Goal: Task Accomplishment & Management: Use online tool/utility

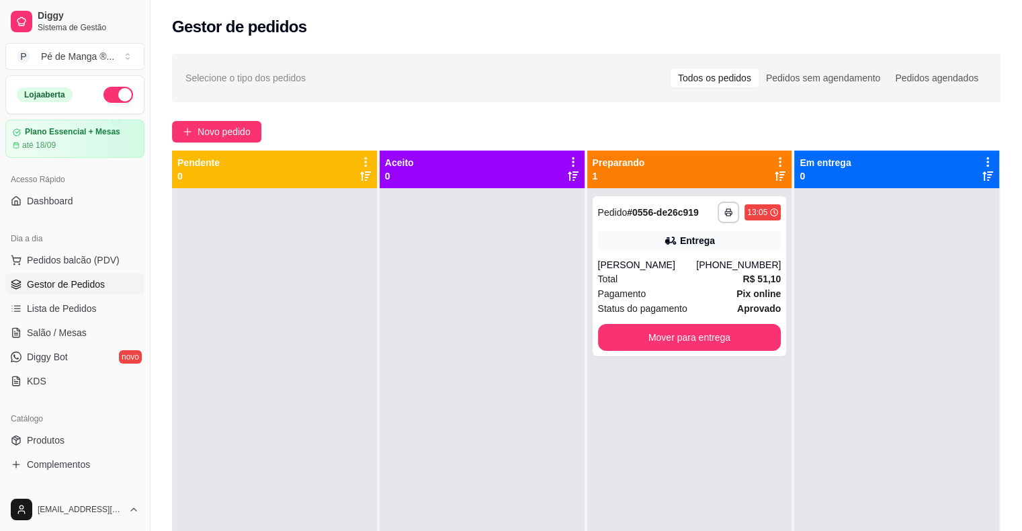
scroll to position [32, 0]
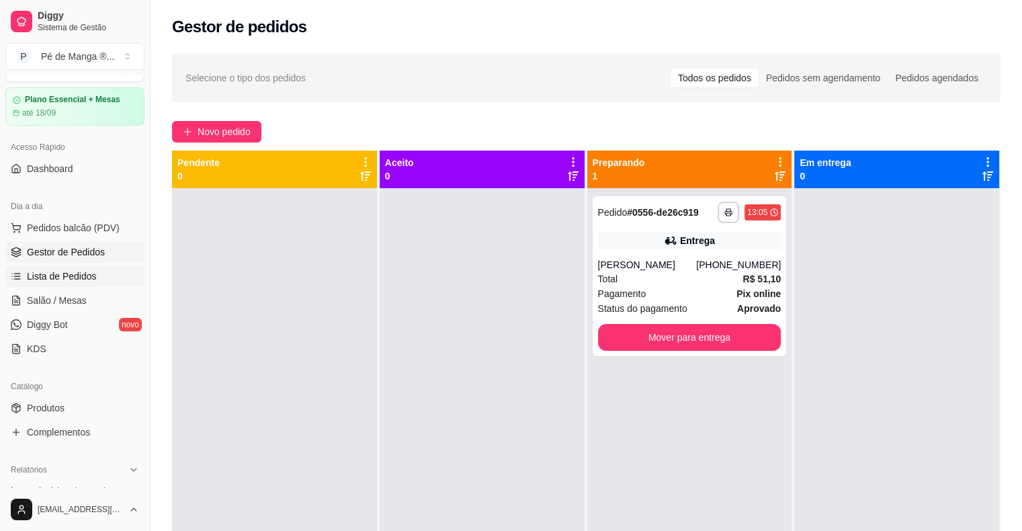
click at [111, 279] on link "Lista de Pedidos" at bounding box center [74, 275] width 139 height 21
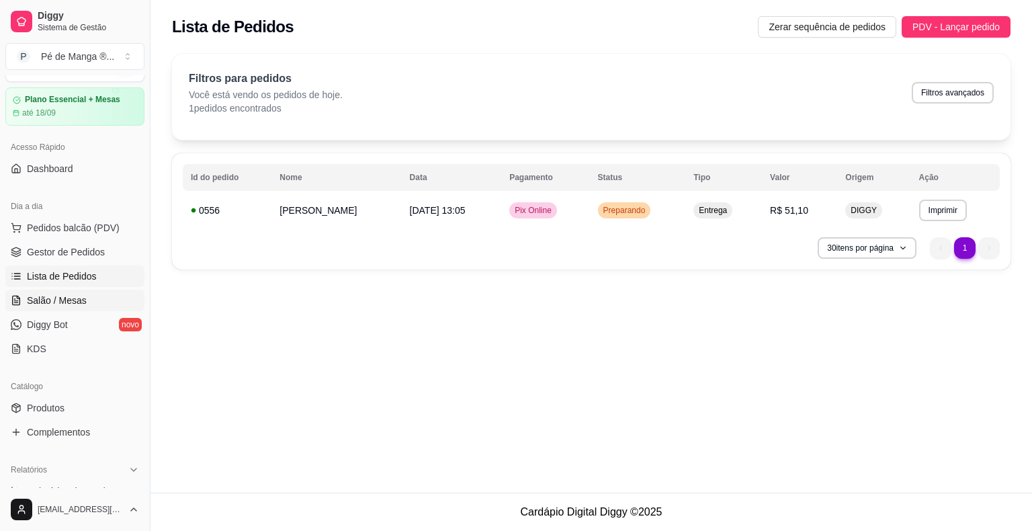
click at [117, 300] on link "Salão / Mesas" at bounding box center [74, 300] width 139 height 21
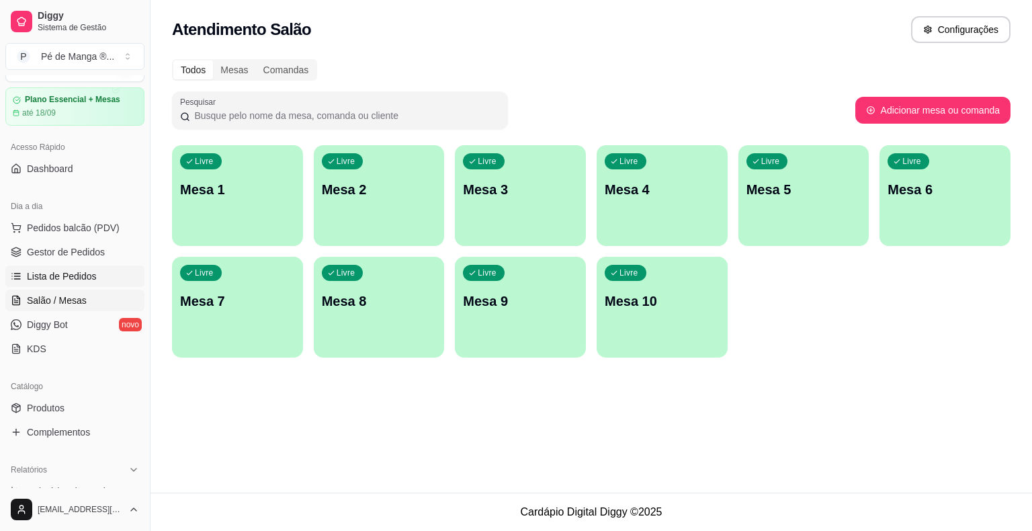
click at [90, 270] on span "Lista de Pedidos" at bounding box center [62, 275] width 70 height 13
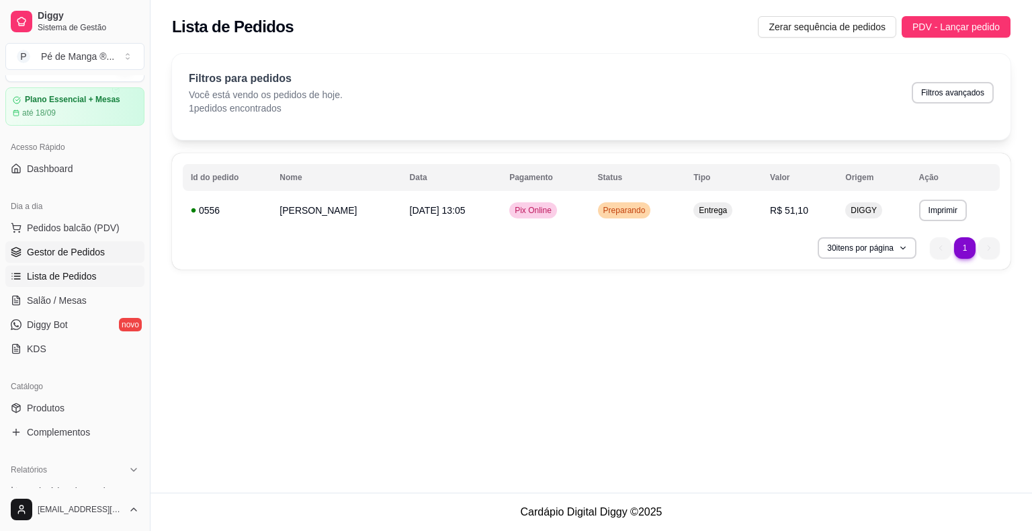
click at [80, 259] on link "Gestor de Pedidos" at bounding box center [74, 251] width 139 height 21
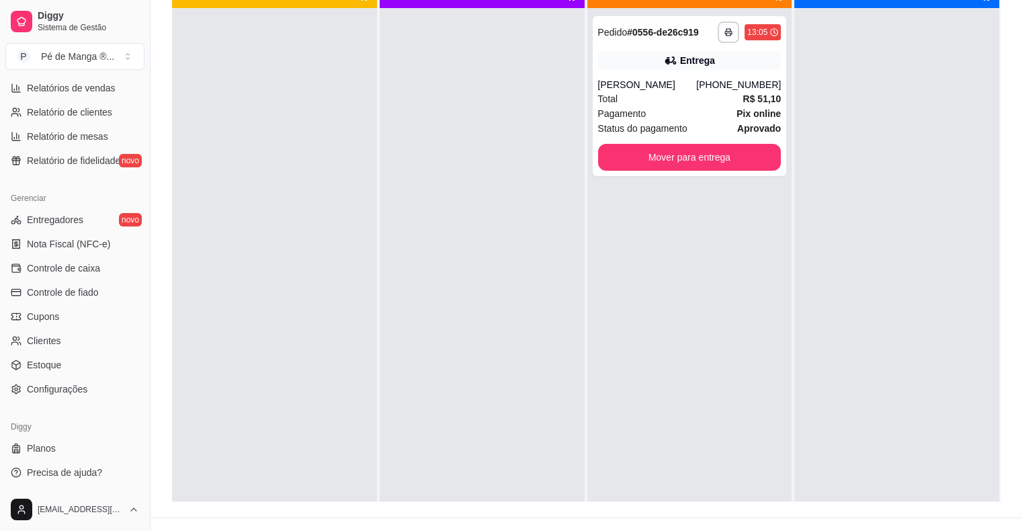
scroll to position [202, 0]
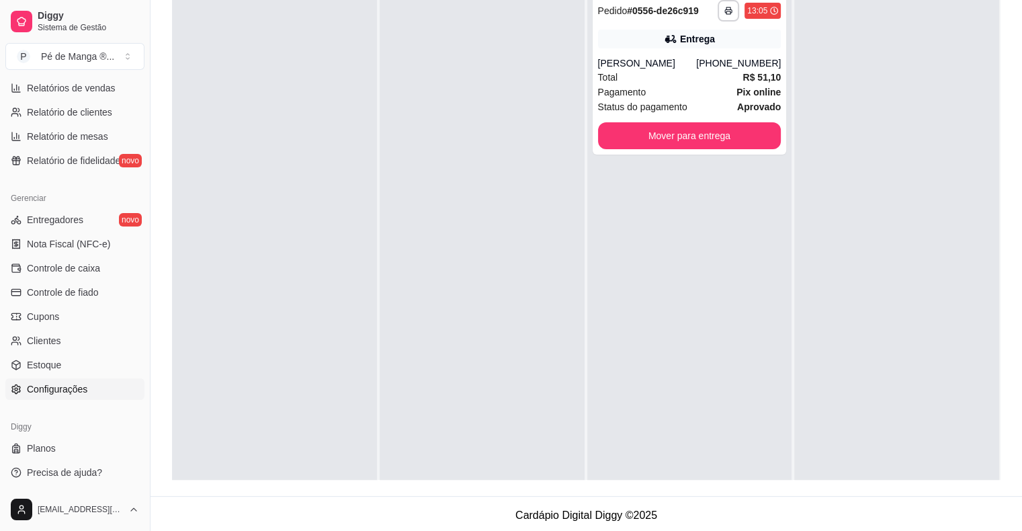
click at [104, 396] on link "Configurações" at bounding box center [74, 388] width 139 height 21
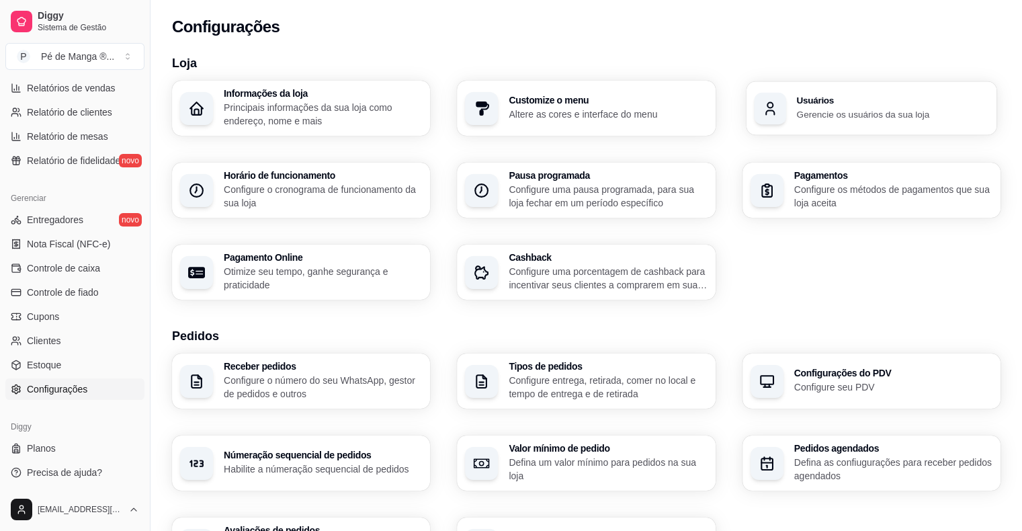
click at [871, 124] on div "Usuários Gerencie os usuários da sua loja" at bounding box center [871, 108] width 251 height 54
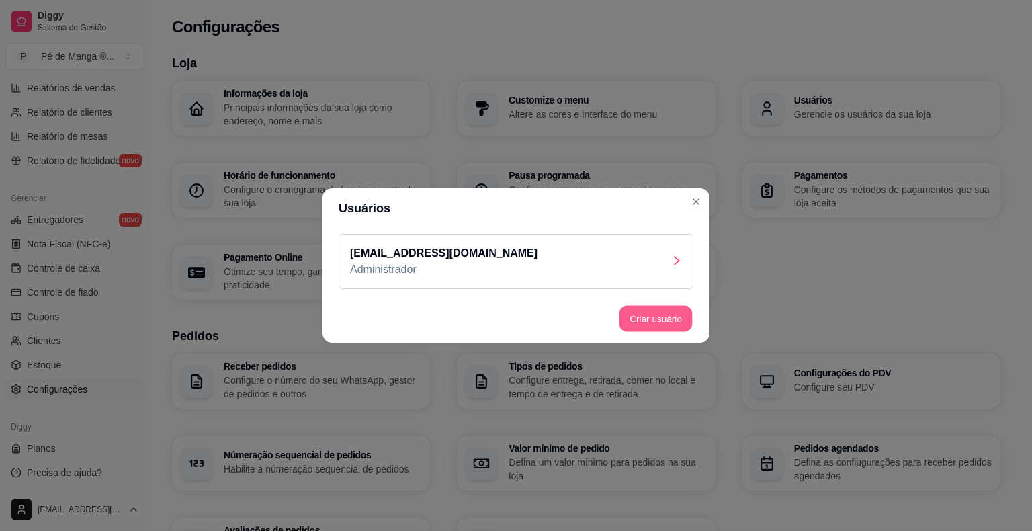
click at [651, 324] on button "Criar usuário" at bounding box center [655, 319] width 73 height 26
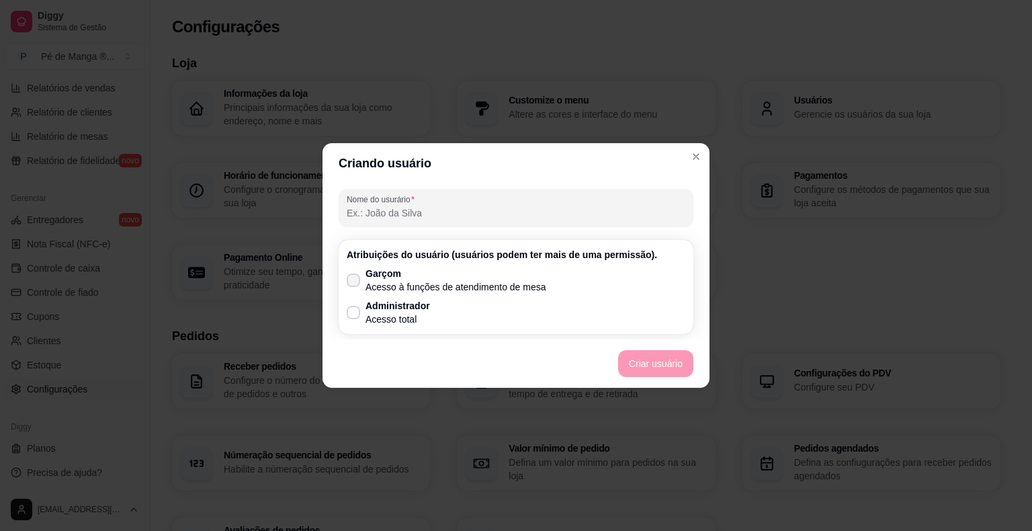
click at [357, 279] on icon at bounding box center [353, 280] width 11 height 8
click at [355, 283] on input "Garçom Acesso à funções de atendimento de mesa" at bounding box center [350, 287] width 9 height 9
checkbox input "true"
click at [664, 365] on button "Criar usuário" at bounding box center [655, 364] width 73 height 26
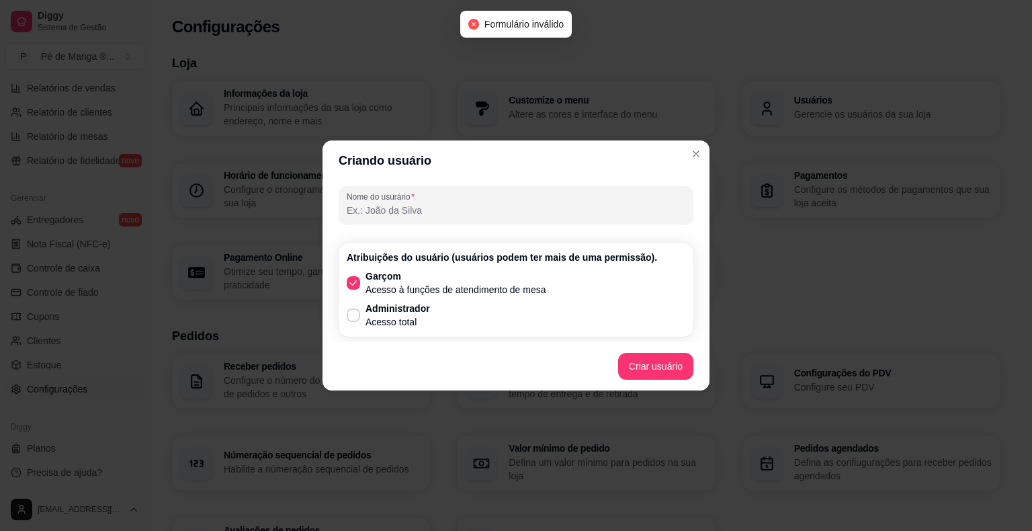
click at [529, 218] on div at bounding box center [516, 204] width 339 height 27
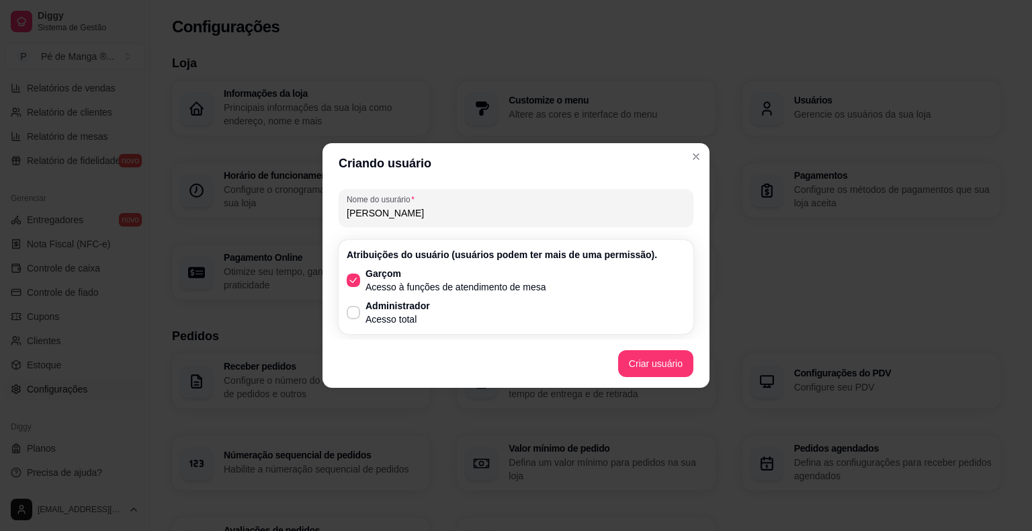
type input "[PERSON_NAME]"
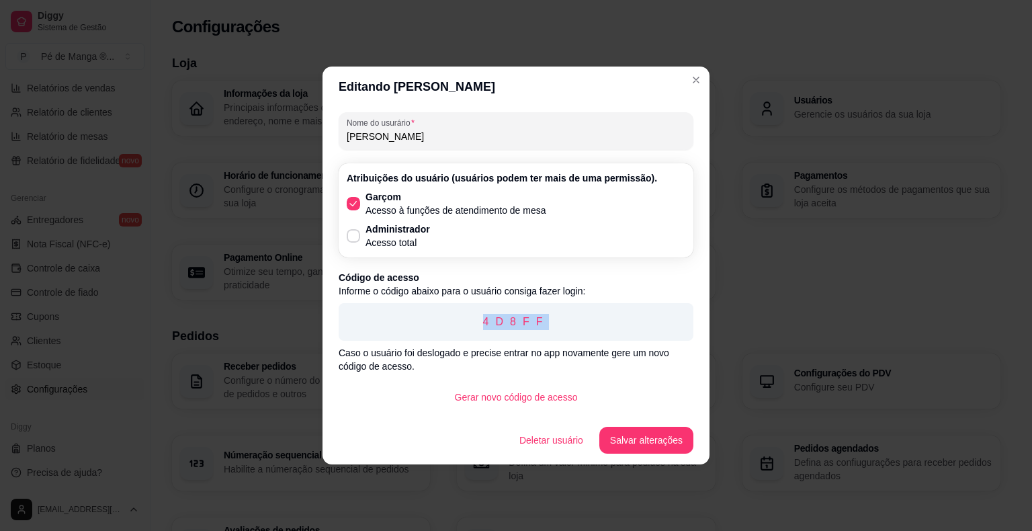
drag, startPoint x: 489, startPoint y: 317, endPoint x: 550, endPoint y: 310, distance: 60.8
click at [550, 310] on div "4D8FF" at bounding box center [516, 322] width 355 height 38
copy p "4D8FF"
click at [644, 445] on button "Salvar alterações" at bounding box center [646, 440] width 91 height 26
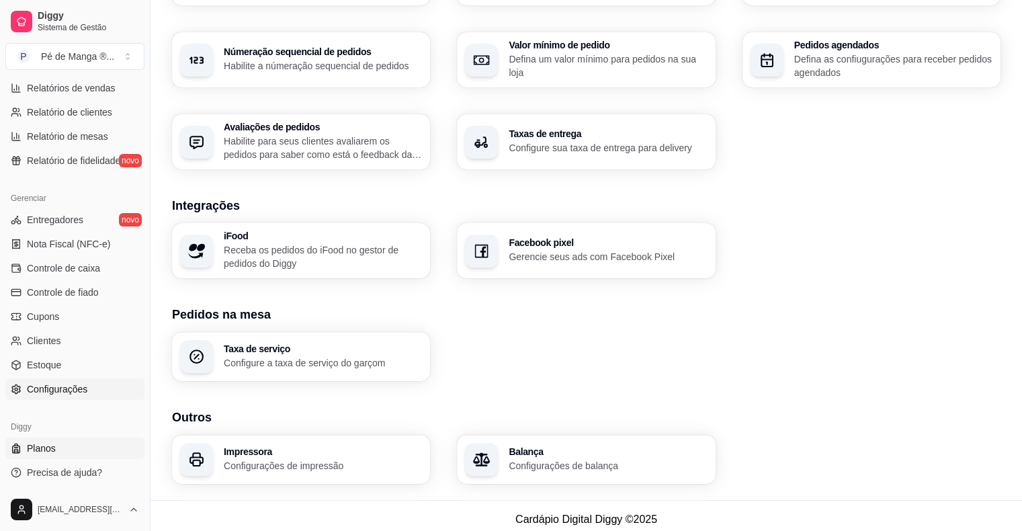
scroll to position [410, 0]
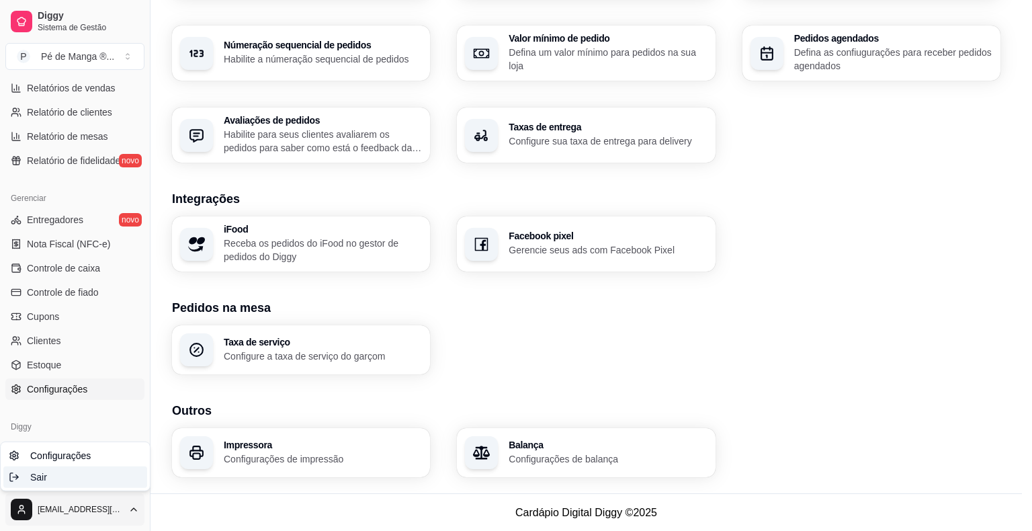
click at [87, 474] on div "Sair" at bounding box center [75, 476] width 144 height 21
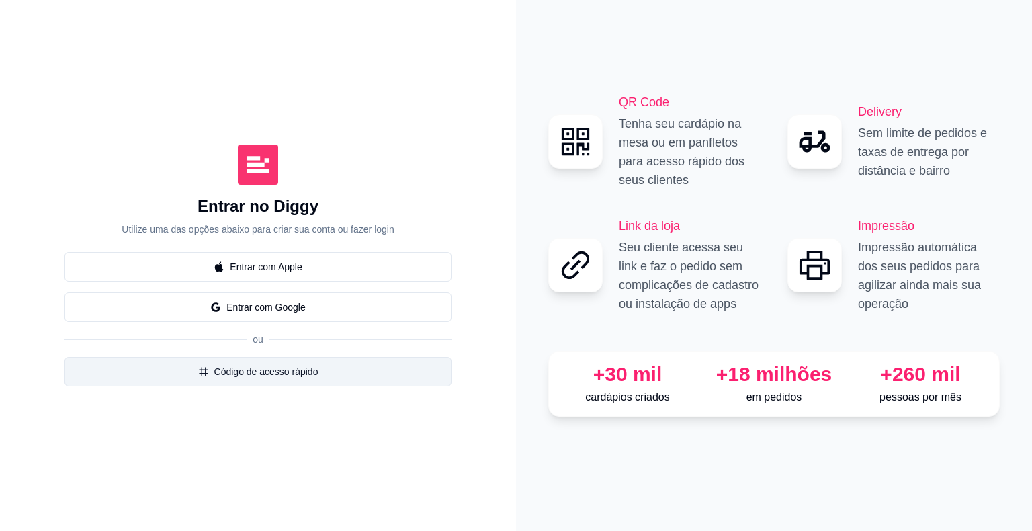
click at [390, 379] on button "Código de acesso rápido" at bounding box center [257, 372] width 387 height 30
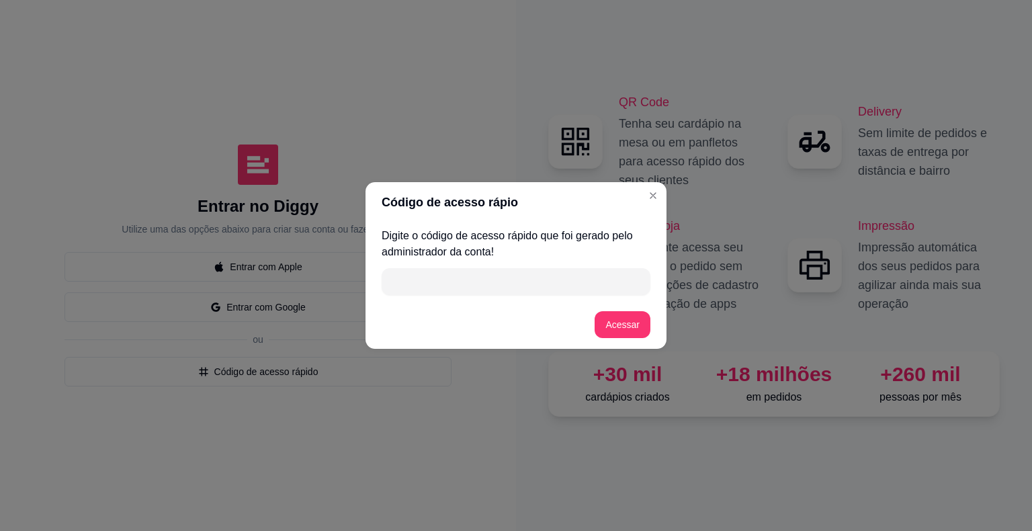
click at [475, 292] on input "" at bounding box center [516, 281] width 253 height 27
paste input "4D8FF"
type input "4D8FF"
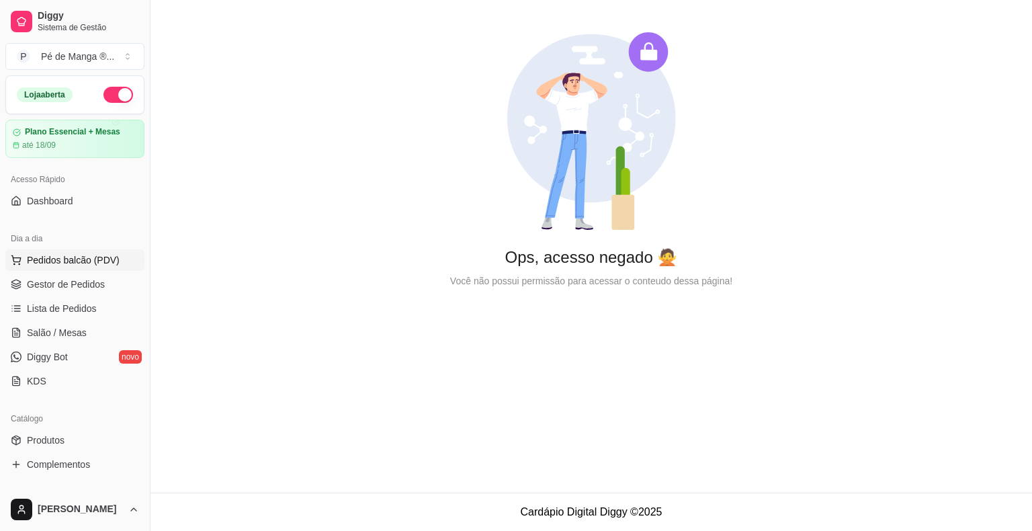
click at [91, 262] on span "Pedidos balcão (PDV)" at bounding box center [73, 259] width 93 height 13
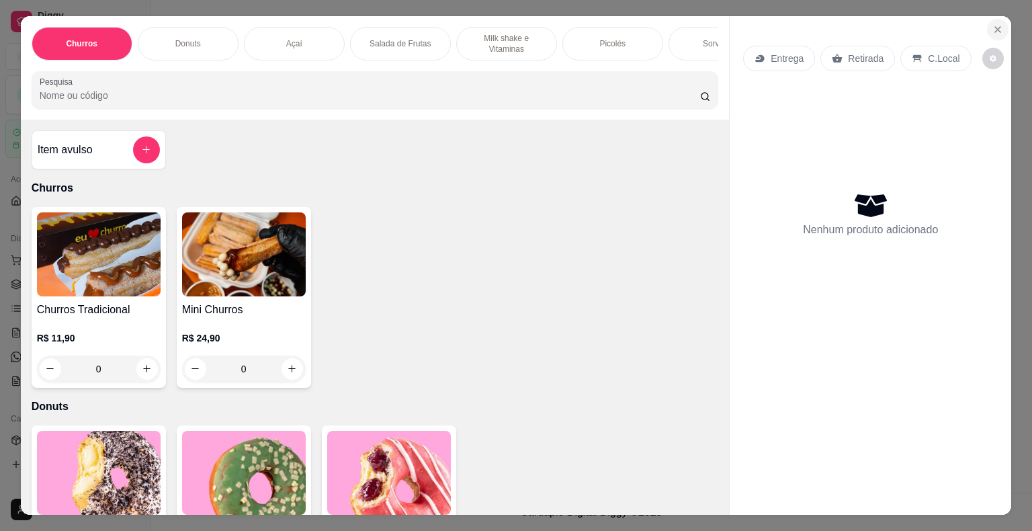
click at [995, 24] on icon "Close" at bounding box center [997, 29] width 11 height 11
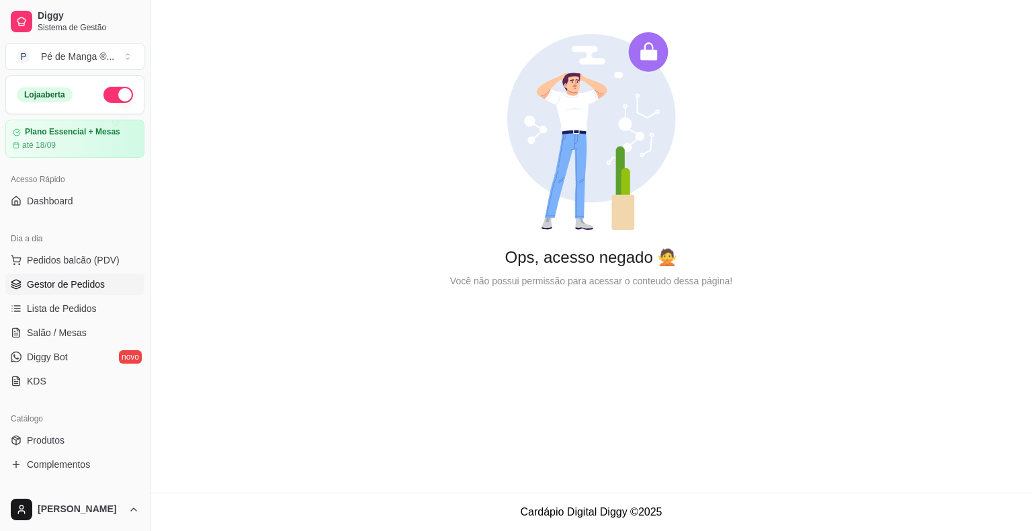
click at [118, 283] on link "Gestor de Pedidos" at bounding box center [74, 283] width 139 height 21
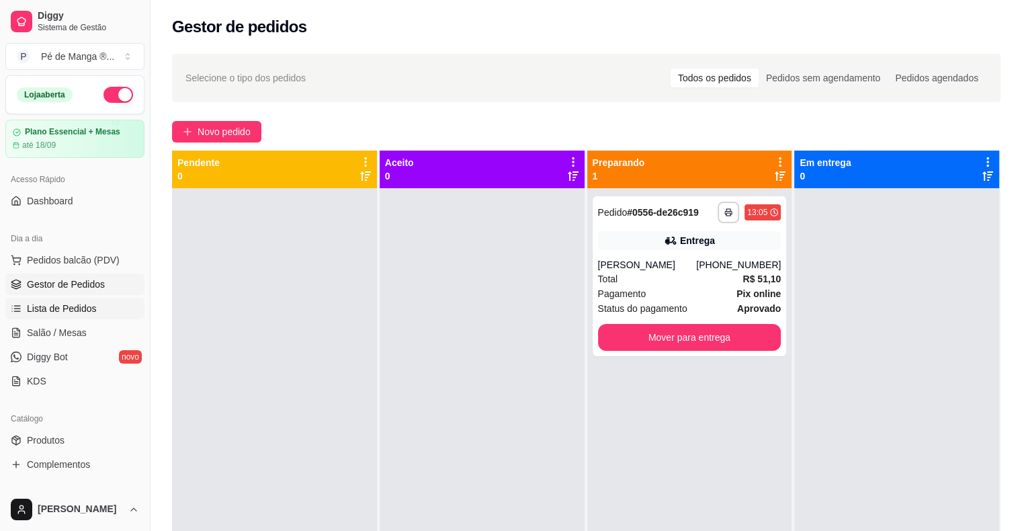
click at [105, 308] on link "Lista de Pedidos" at bounding box center [74, 308] width 139 height 21
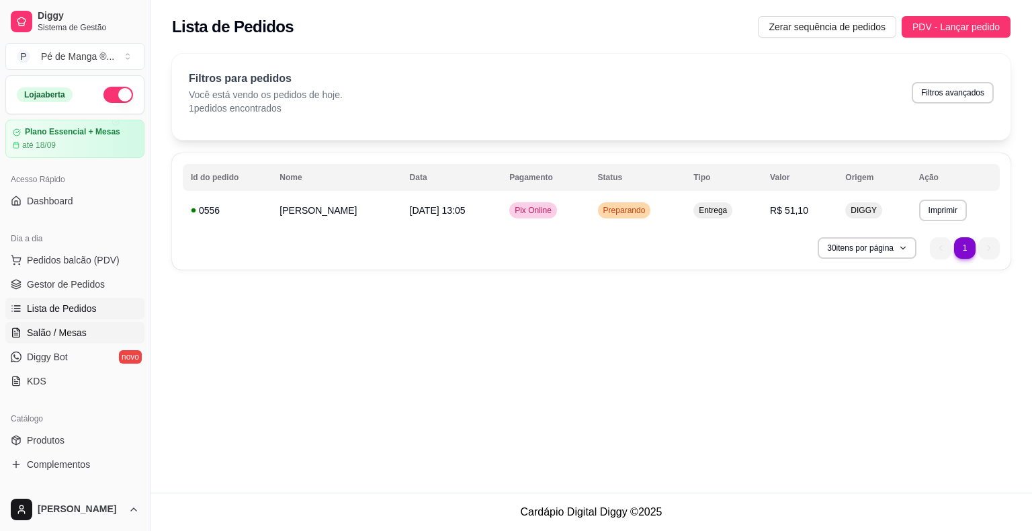
click at [95, 335] on link "Salão / Mesas" at bounding box center [74, 332] width 139 height 21
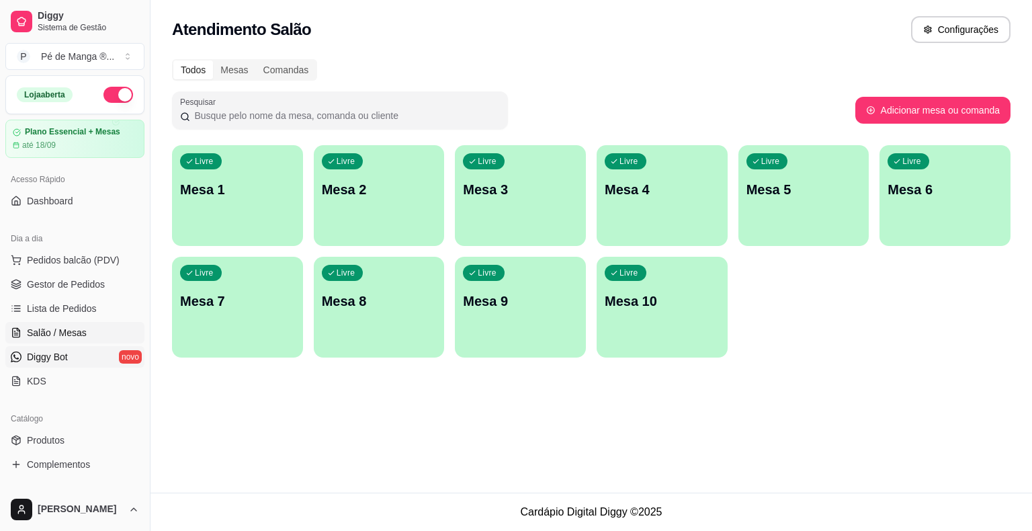
click at [83, 360] on link "Diggy Bot novo" at bounding box center [74, 356] width 139 height 21
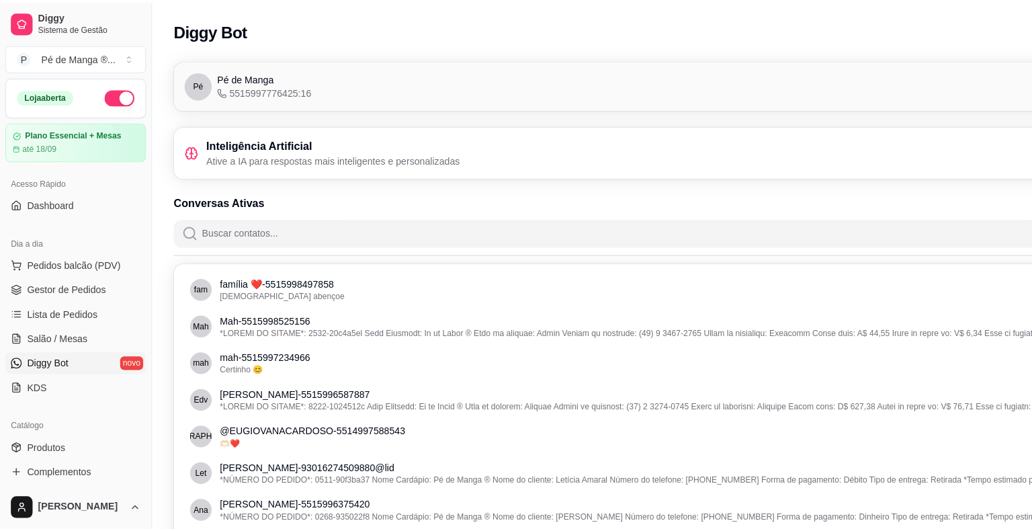
scroll to position [202, 0]
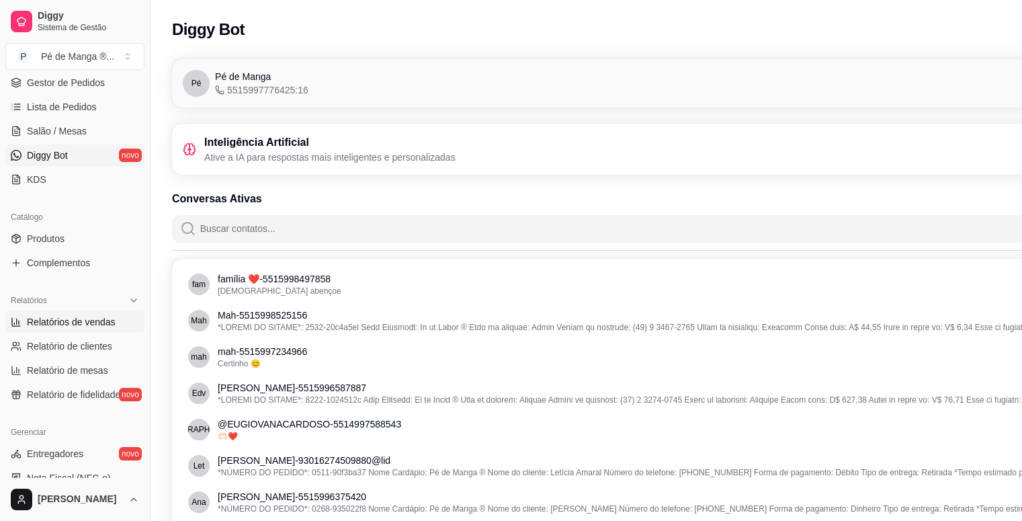
click at [84, 324] on span "Relatórios de vendas" at bounding box center [71, 321] width 89 height 13
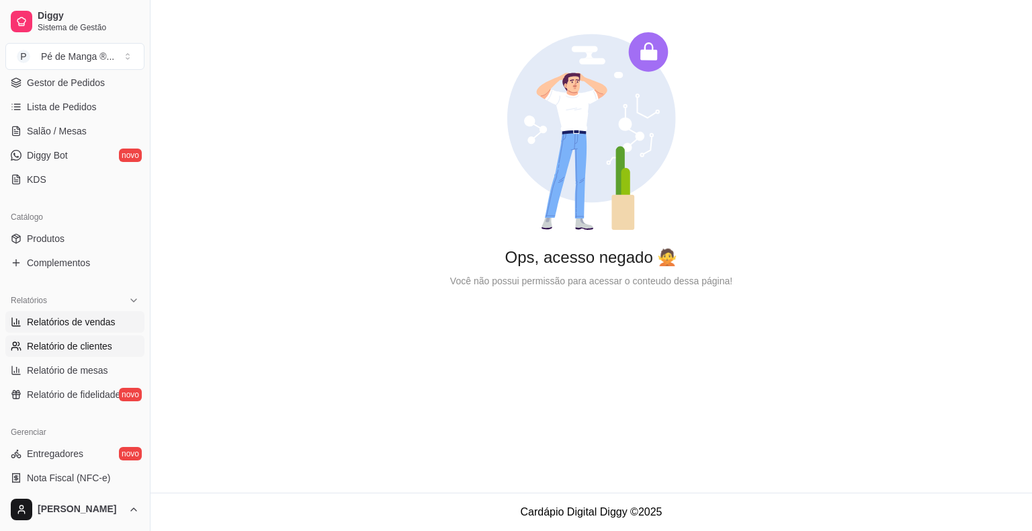
click at [84, 350] on span "Relatório de clientes" at bounding box center [69, 345] width 85 height 13
click at [85, 371] on span "Relatório de mesas" at bounding box center [67, 369] width 81 height 13
click at [81, 397] on span "Relatório de fidelidade" at bounding box center [73, 394] width 93 height 13
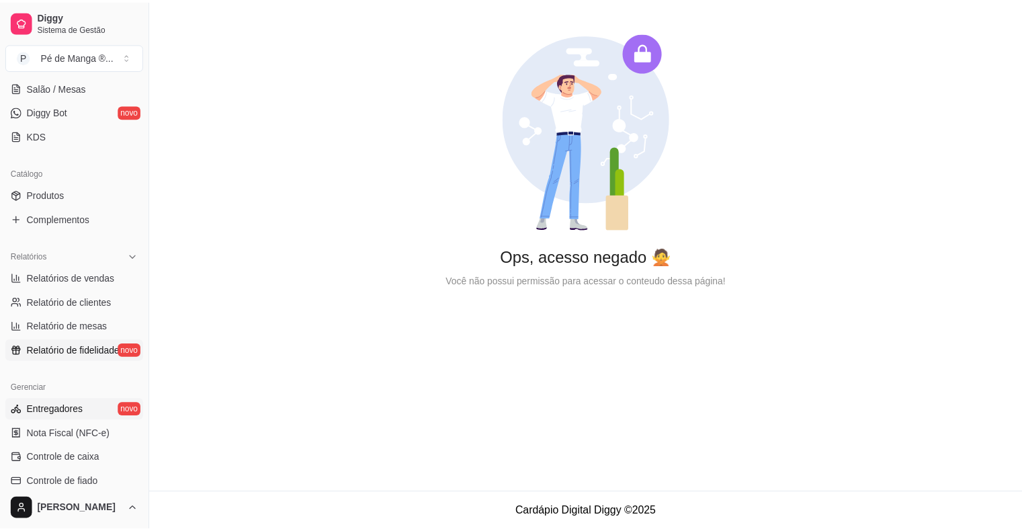
scroll to position [269, 0]
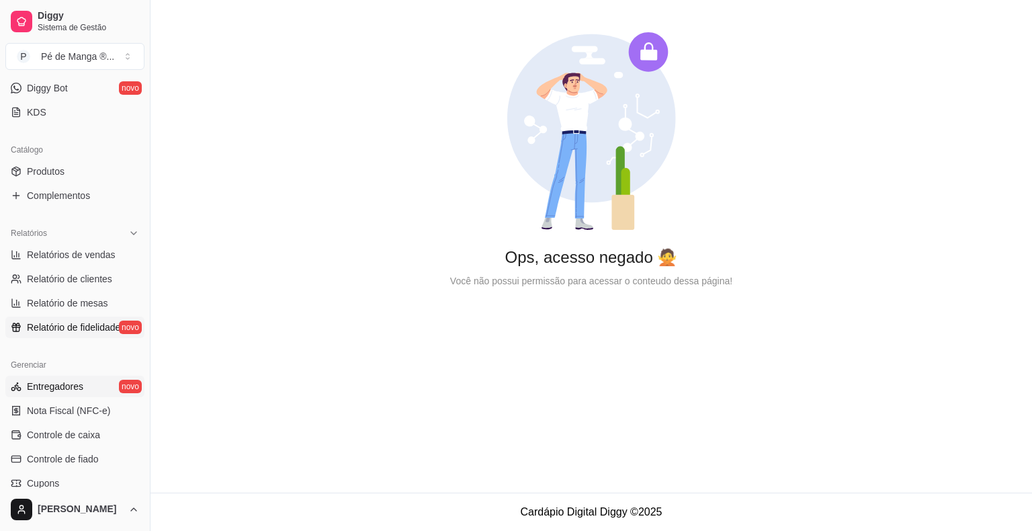
click at [83, 388] on link "Entregadores novo" at bounding box center [74, 386] width 139 height 21
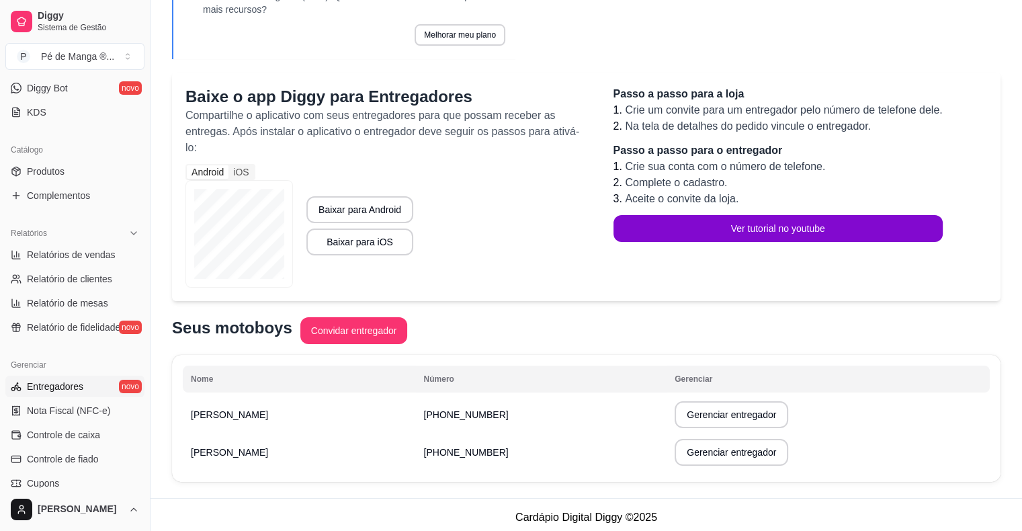
scroll to position [175, 0]
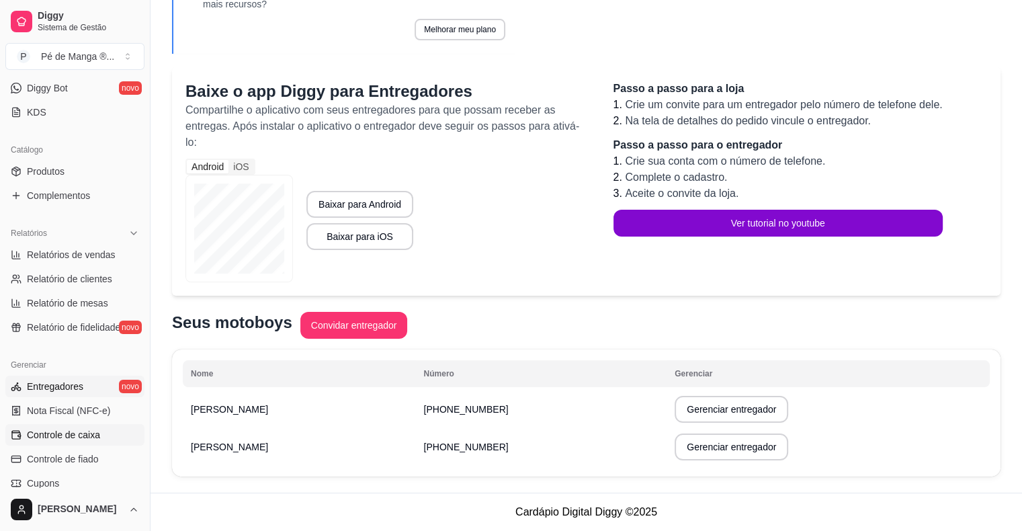
click at [97, 424] on link "Controle de caixa" at bounding box center [74, 434] width 139 height 21
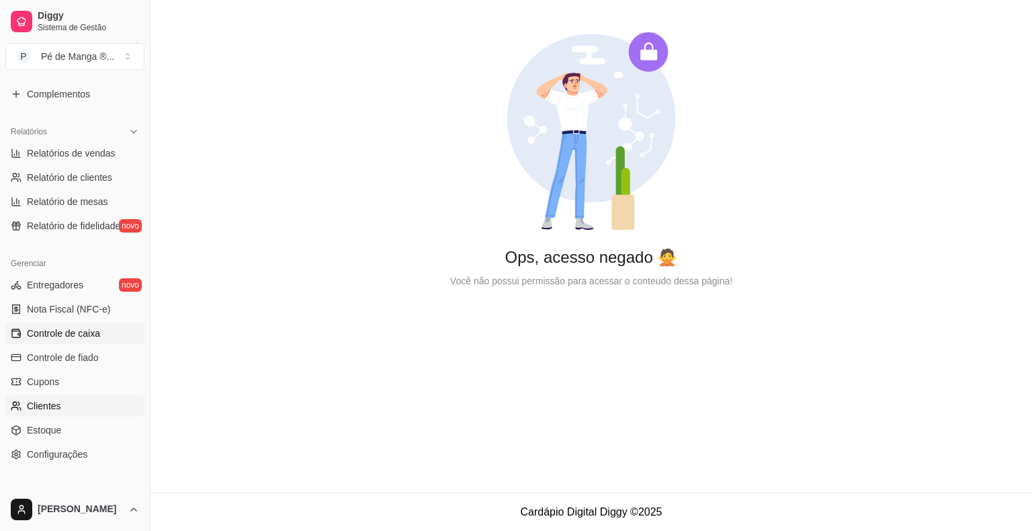
scroll to position [403, 0]
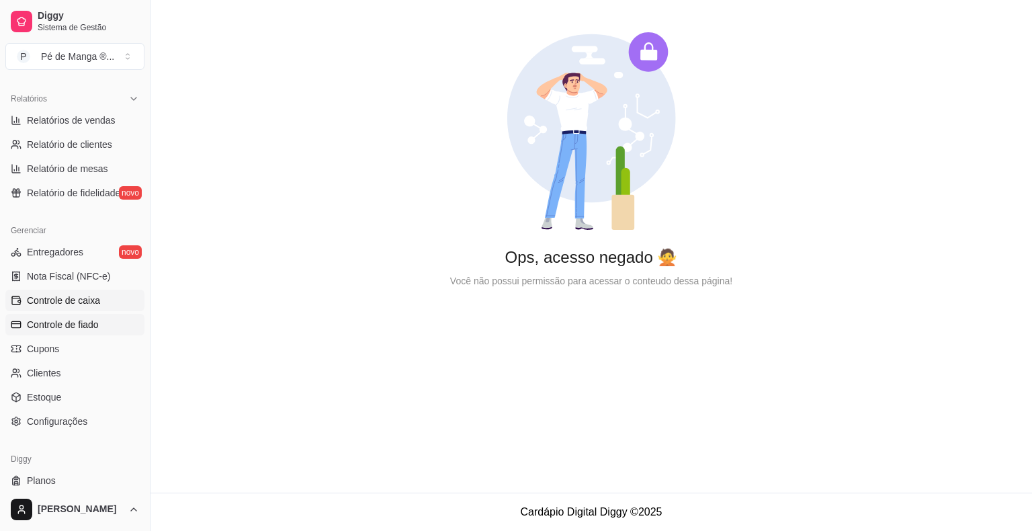
click at [102, 328] on link "Controle de fiado" at bounding box center [74, 324] width 139 height 21
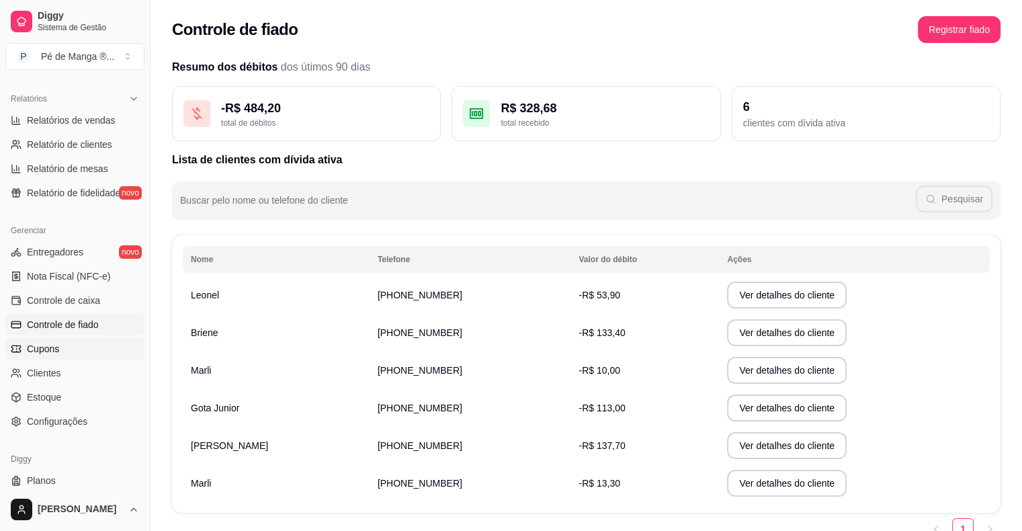
click at [94, 354] on link "Cupons" at bounding box center [74, 348] width 139 height 21
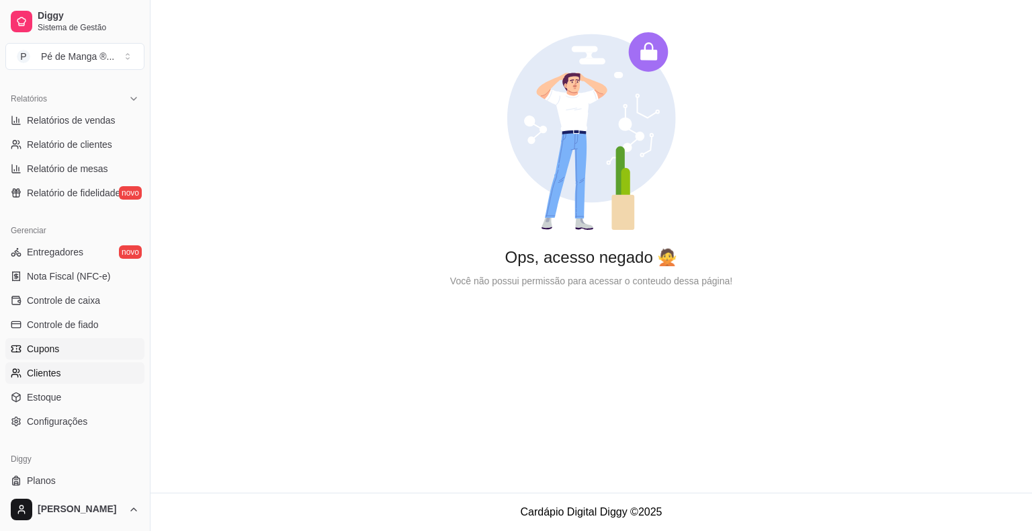
click at [81, 370] on link "Clientes" at bounding box center [74, 372] width 139 height 21
click at [72, 391] on link "Estoque" at bounding box center [74, 396] width 139 height 21
click at [58, 304] on span "Controle de caixa" at bounding box center [63, 300] width 73 height 13
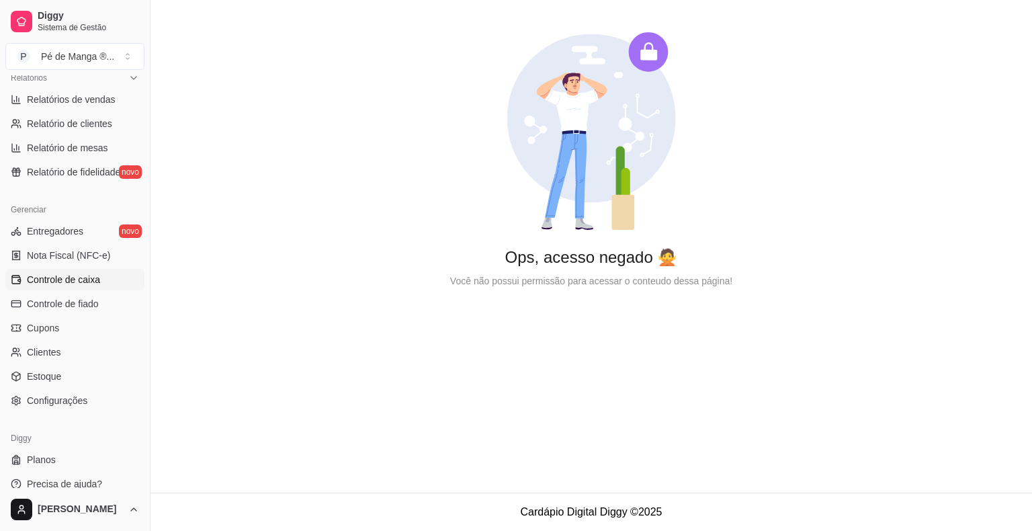
scroll to position [435, 0]
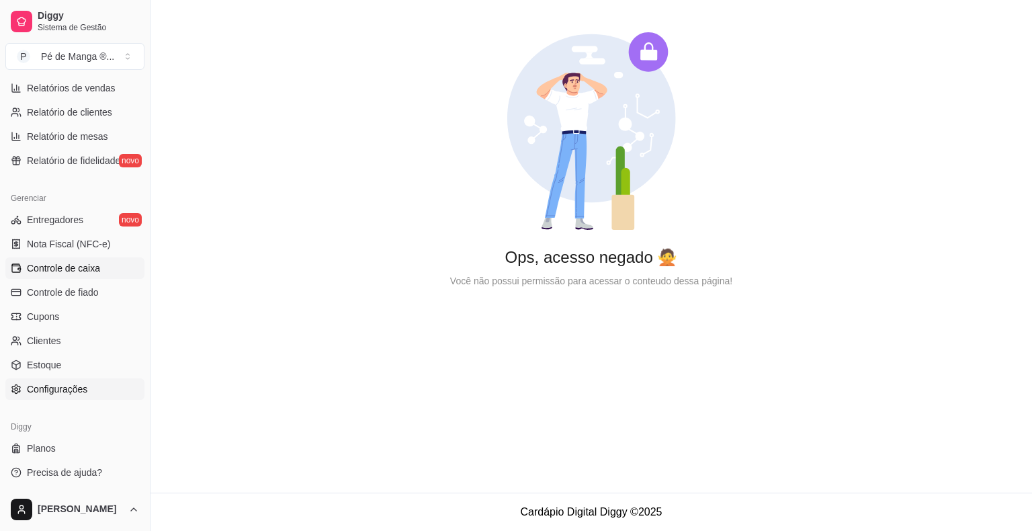
click at [62, 392] on span "Configurações" at bounding box center [57, 388] width 60 height 13
click at [71, 365] on link "Estoque" at bounding box center [74, 364] width 139 height 21
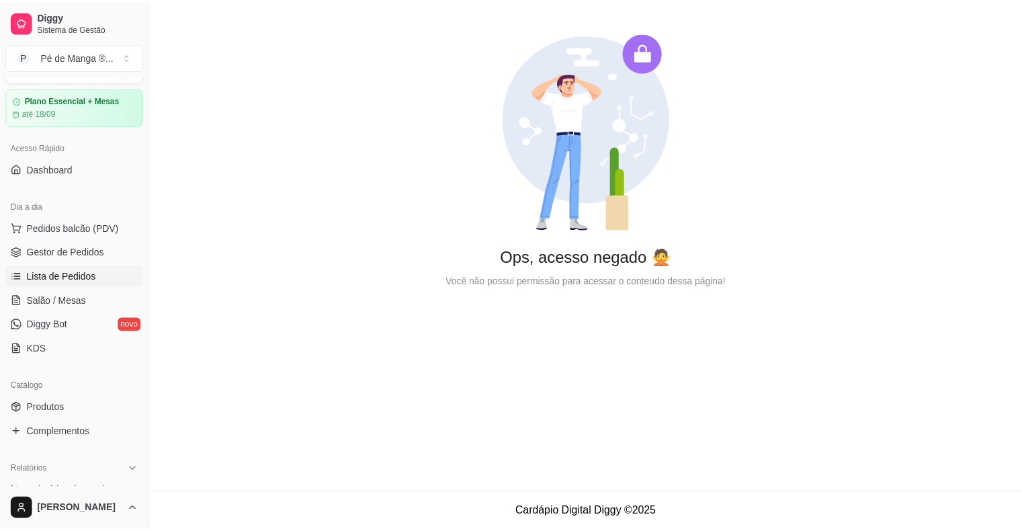
scroll to position [32, 0]
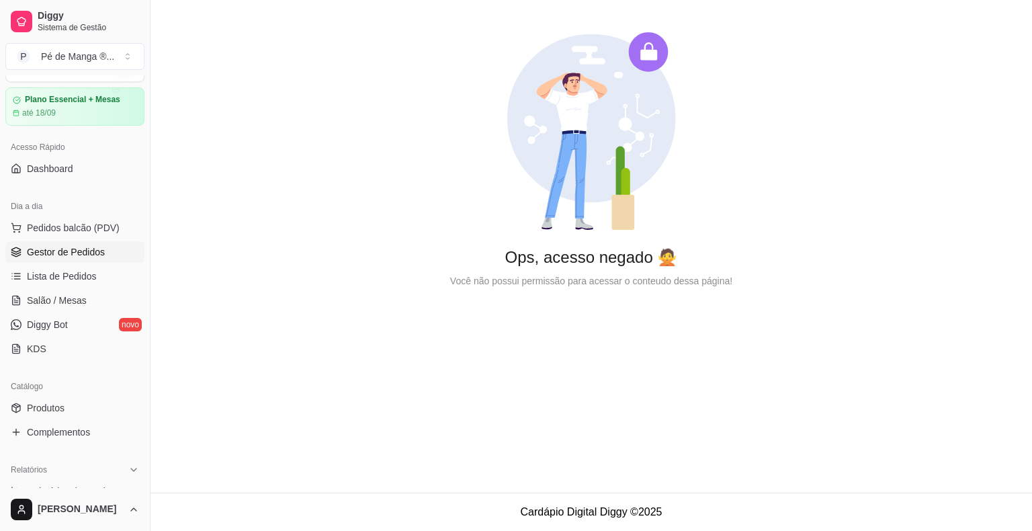
click at [85, 254] on span "Gestor de Pedidos" at bounding box center [66, 251] width 78 height 13
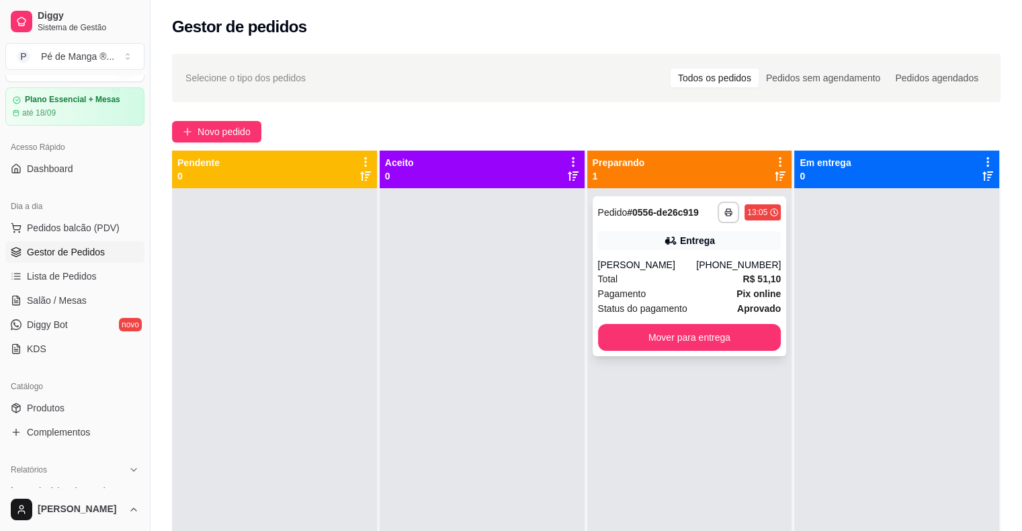
click at [697, 267] on div "[PERSON_NAME]" at bounding box center [647, 264] width 99 height 13
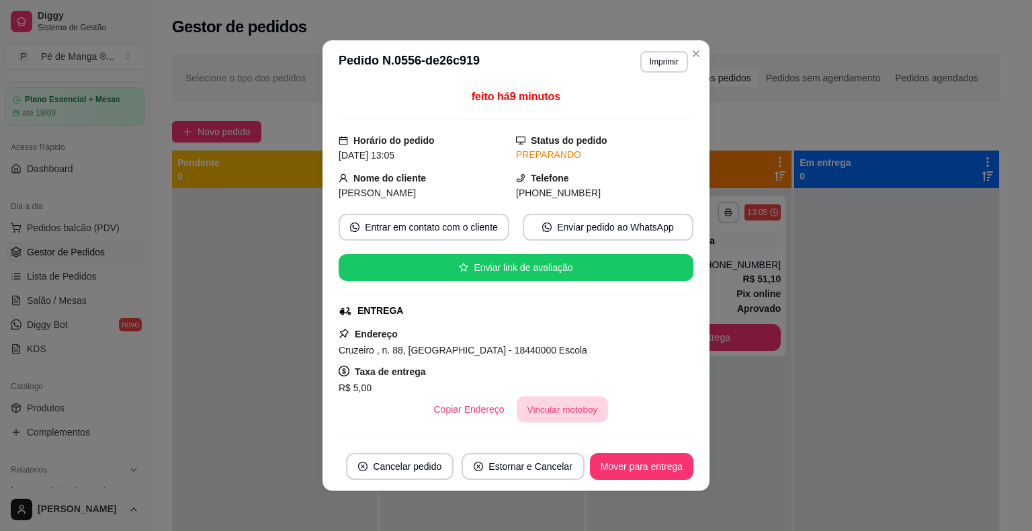
click at [536, 412] on button "Vincular motoboy" at bounding box center [562, 409] width 91 height 26
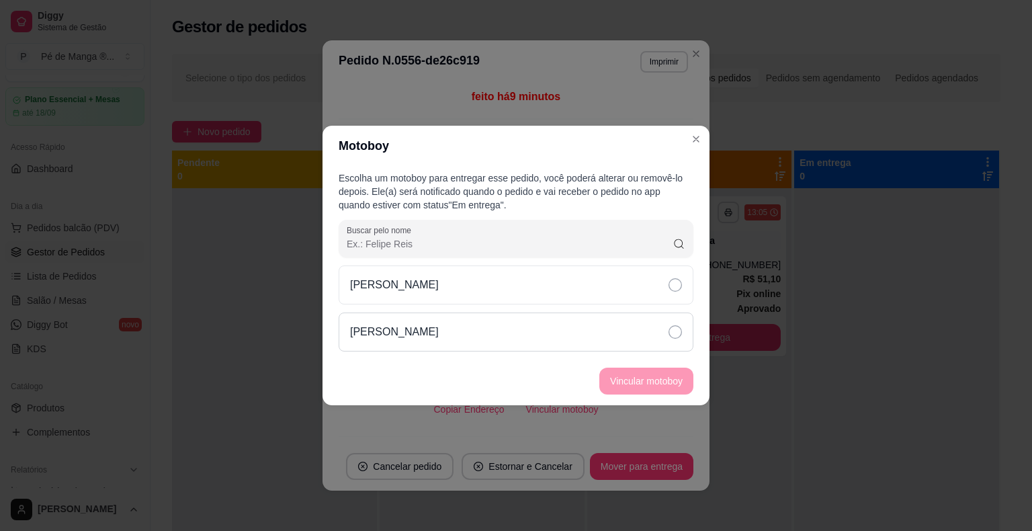
click at [549, 329] on div "[PERSON_NAME]" at bounding box center [516, 331] width 355 height 39
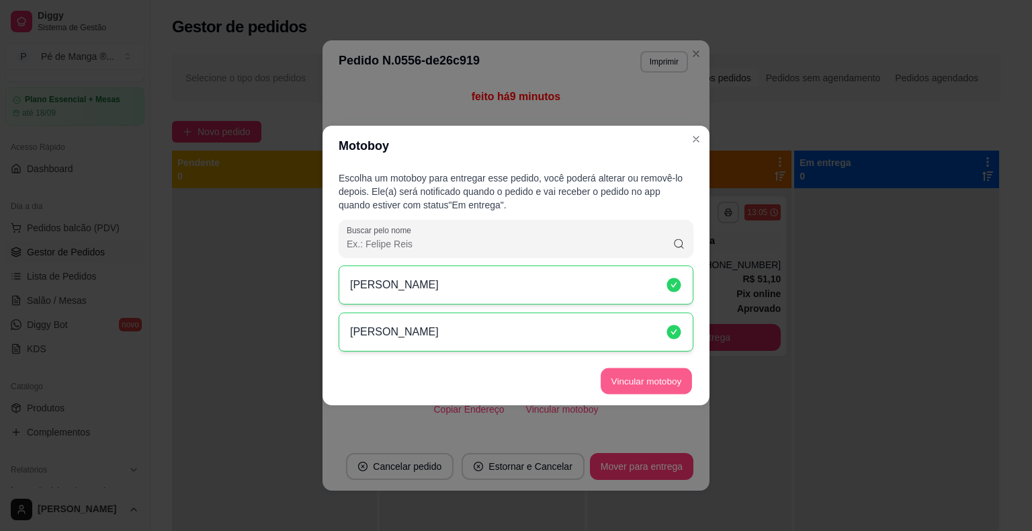
click at [660, 376] on button "Vincular motoboy" at bounding box center [646, 381] width 91 height 26
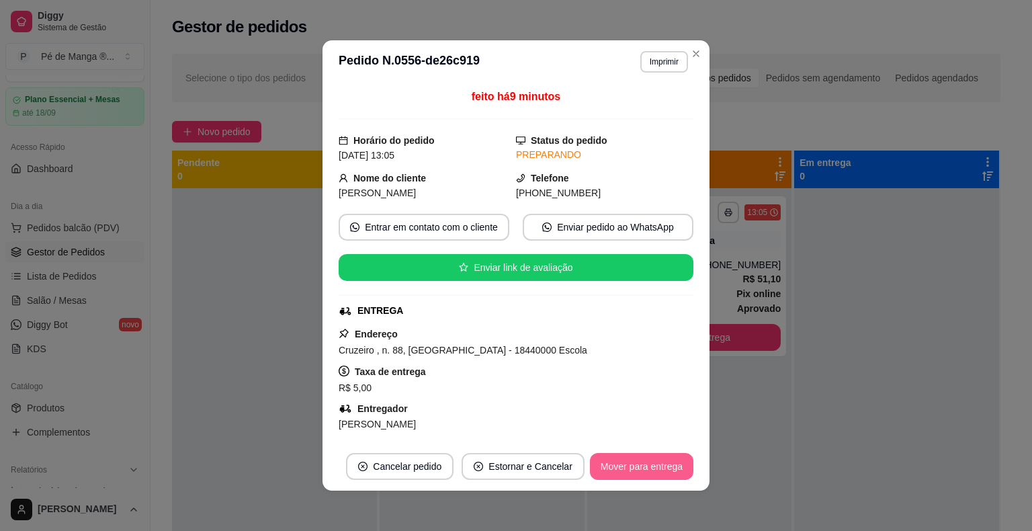
click at [640, 471] on button "Mover para entrega" at bounding box center [641, 466] width 103 height 27
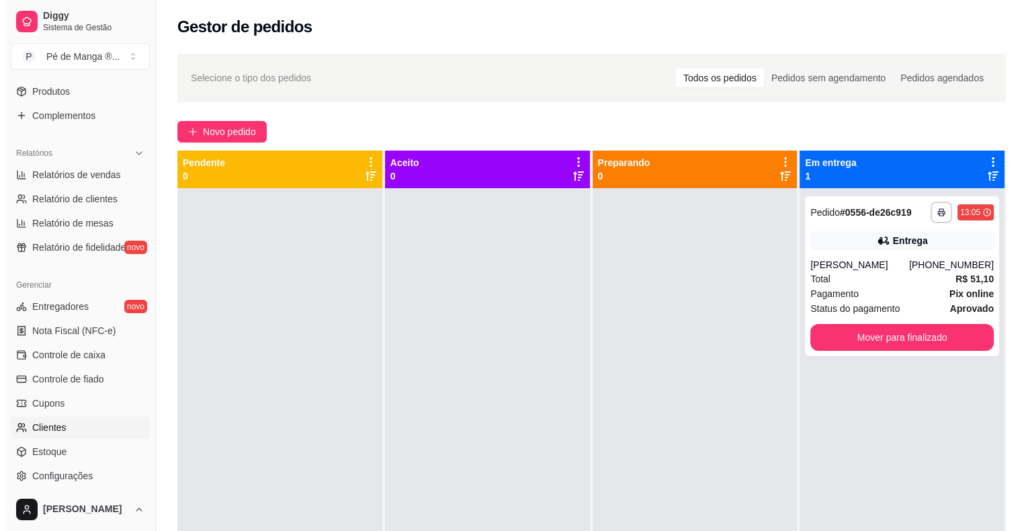
scroll to position [368, 0]
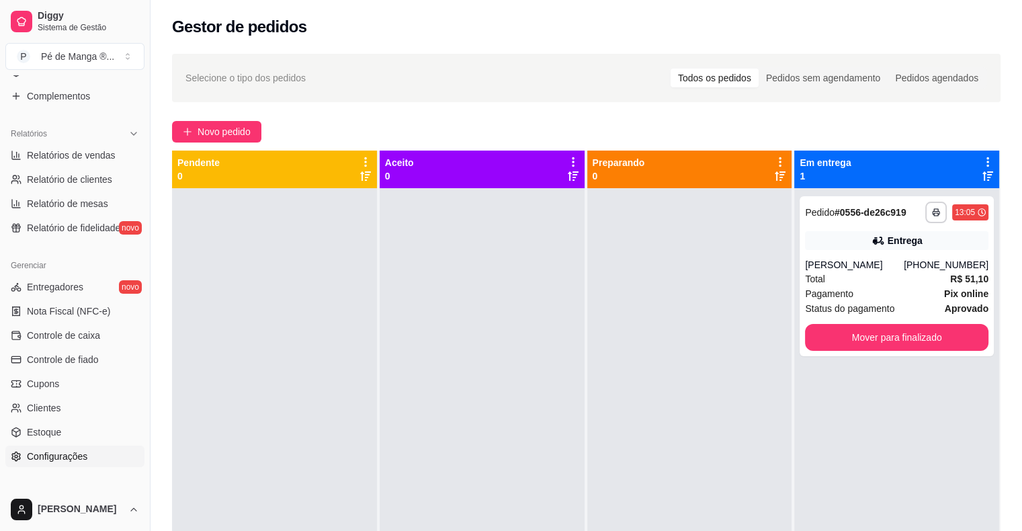
click at [68, 455] on span "Configurações" at bounding box center [57, 455] width 60 height 13
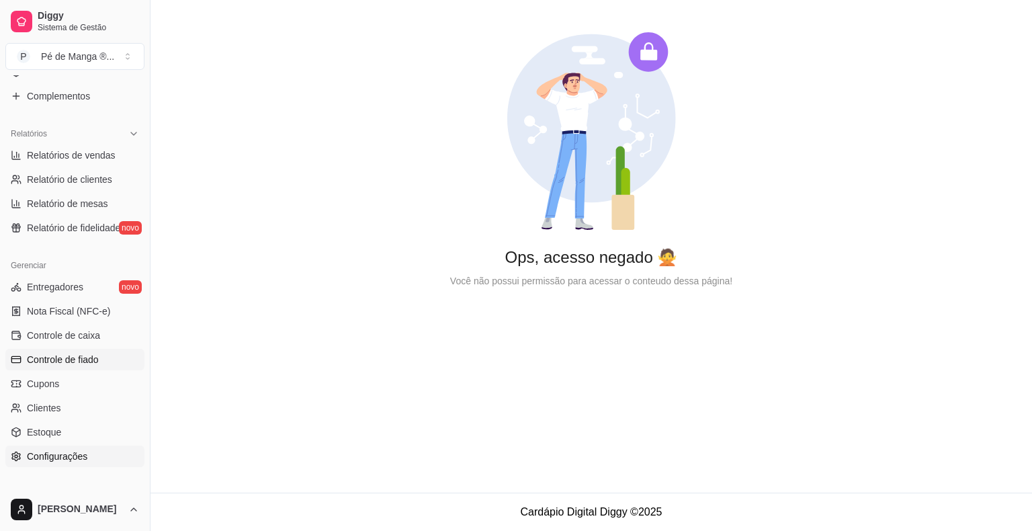
click at [112, 357] on link "Controle de fiado" at bounding box center [74, 359] width 139 height 21
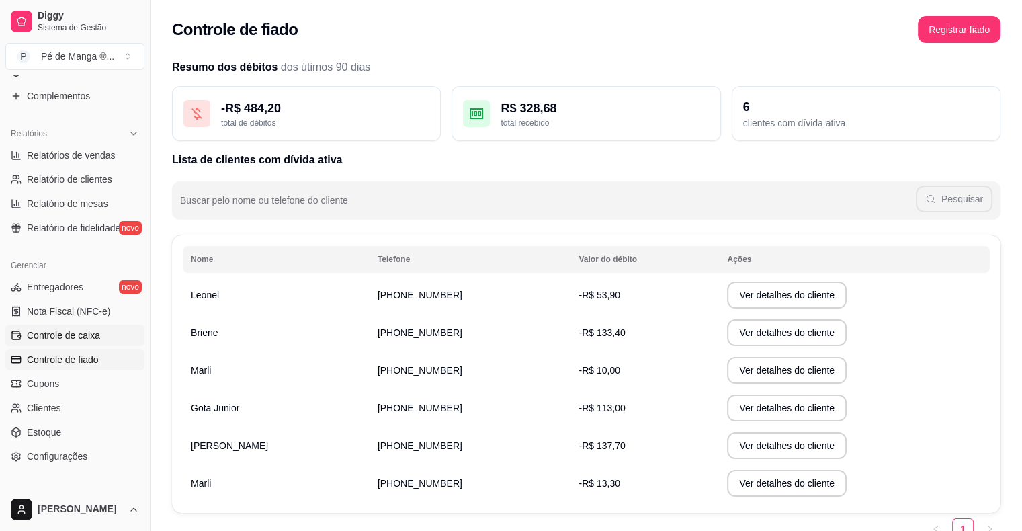
click at [101, 324] on link "Controle de caixa" at bounding box center [74, 334] width 139 height 21
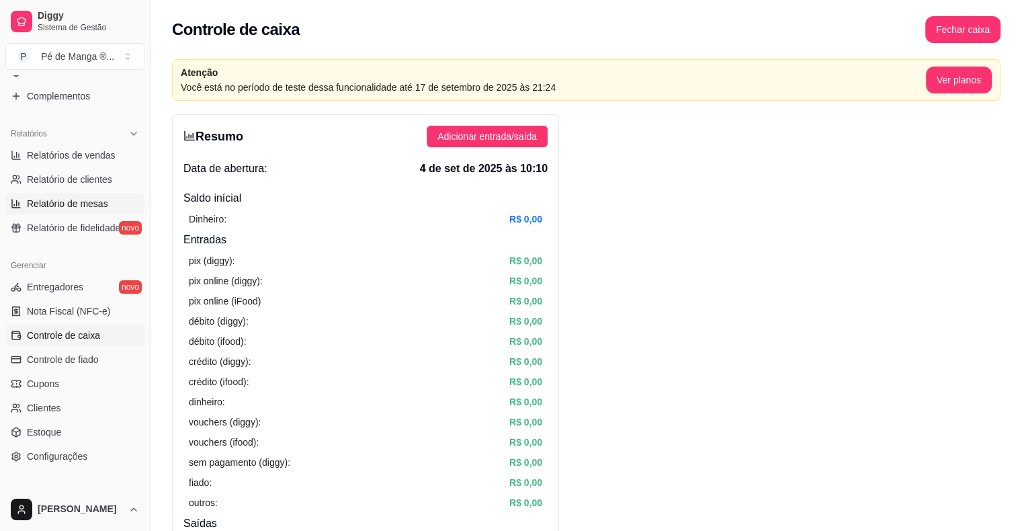
click at [108, 206] on link "Relatório de mesas" at bounding box center [74, 203] width 139 height 21
select select "TOTAL_OF_ORDERS"
select select "7"
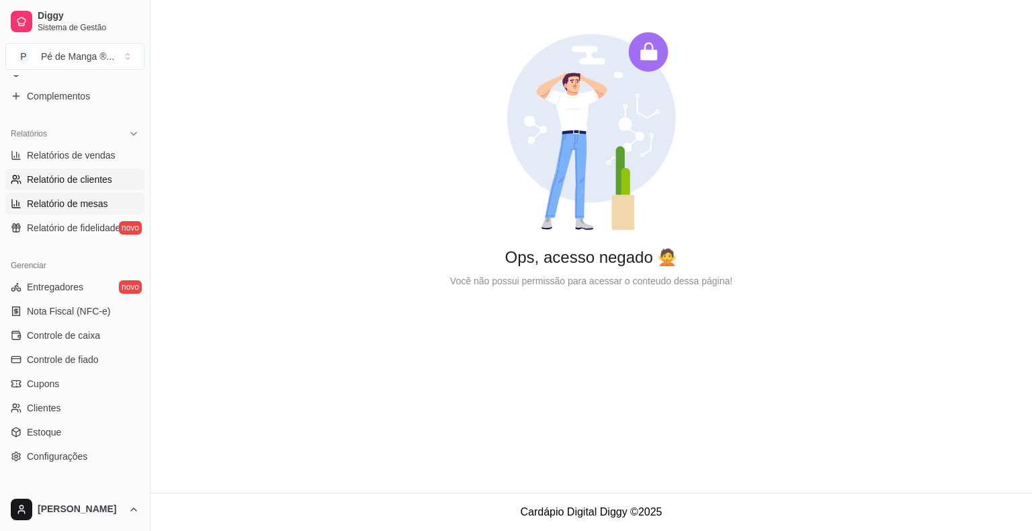
click at [109, 175] on span "Relatório de clientes" at bounding box center [69, 179] width 85 height 13
click at [105, 159] on span "Relatórios de vendas" at bounding box center [71, 154] width 89 height 13
click at [102, 161] on link "Relatórios de vendas" at bounding box center [74, 154] width 139 height 21
click at [53, 274] on div "Gerenciar" at bounding box center [74, 265] width 139 height 21
click at [56, 258] on div "Gerenciar" at bounding box center [74, 265] width 139 height 21
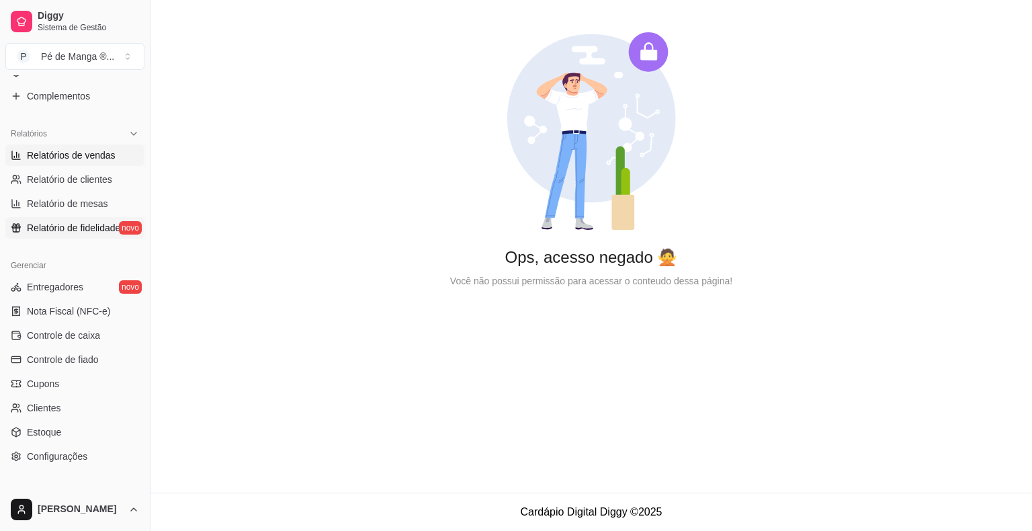
click at [71, 236] on link "Relatório de fidelidade novo" at bounding box center [74, 227] width 139 height 21
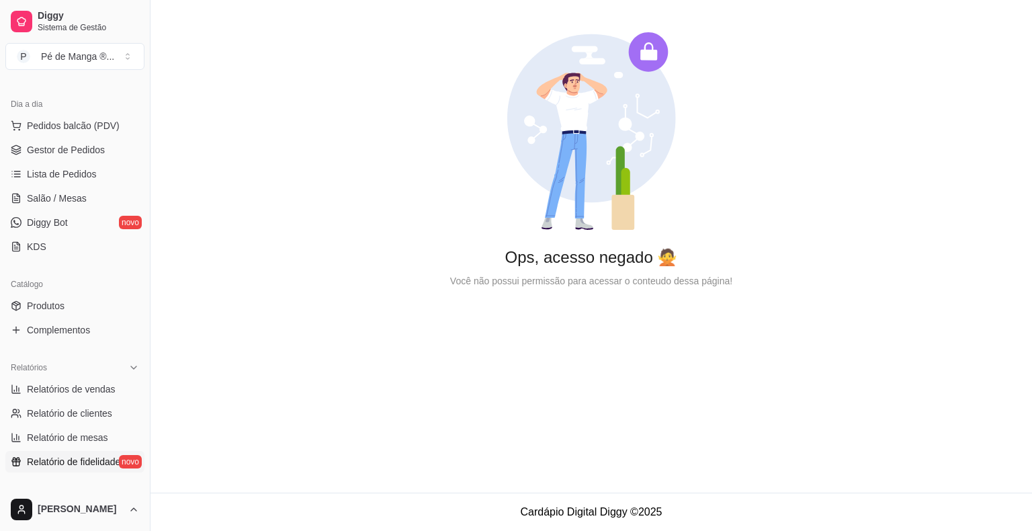
scroll to position [99, 0]
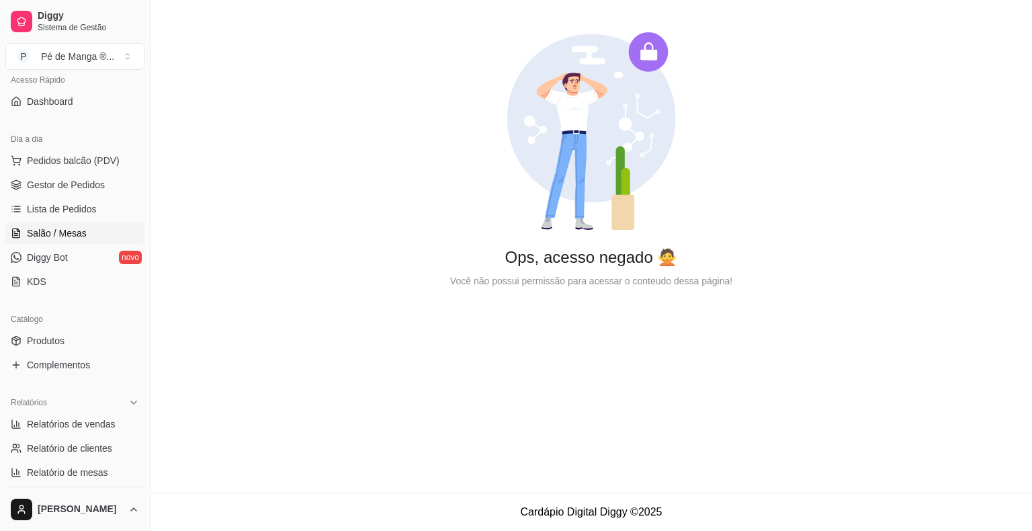
click at [84, 235] on link "Salão / Mesas" at bounding box center [74, 232] width 139 height 21
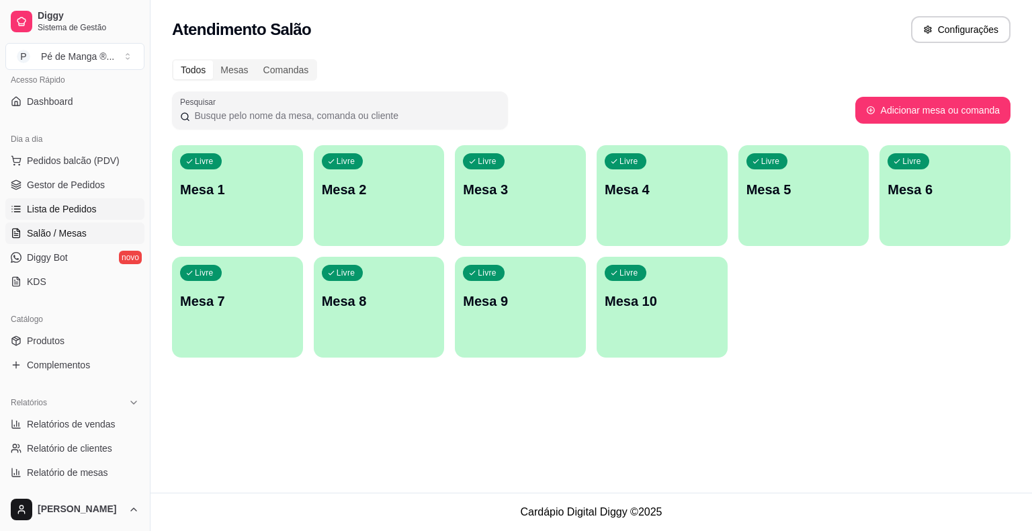
click at [95, 217] on link "Lista de Pedidos" at bounding box center [74, 208] width 139 height 21
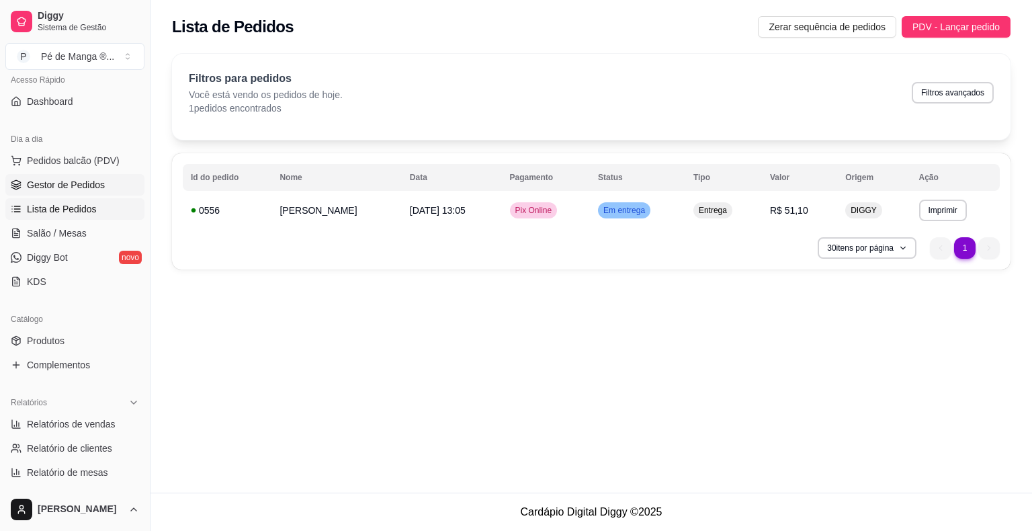
click at [97, 189] on span "Gestor de Pedidos" at bounding box center [66, 184] width 78 height 13
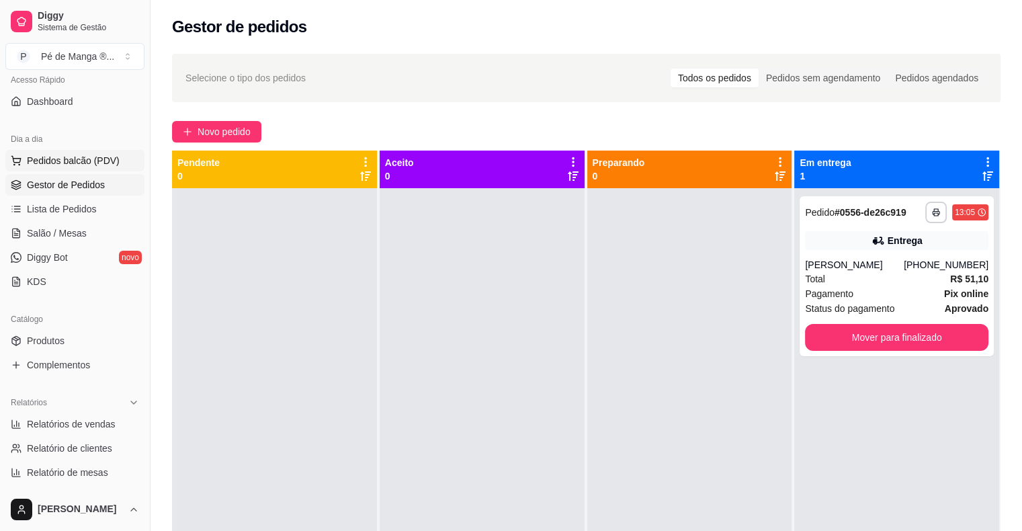
click at [109, 167] on button "Pedidos balcão (PDV)" at bounding box center [74, 160] width 139 height 21
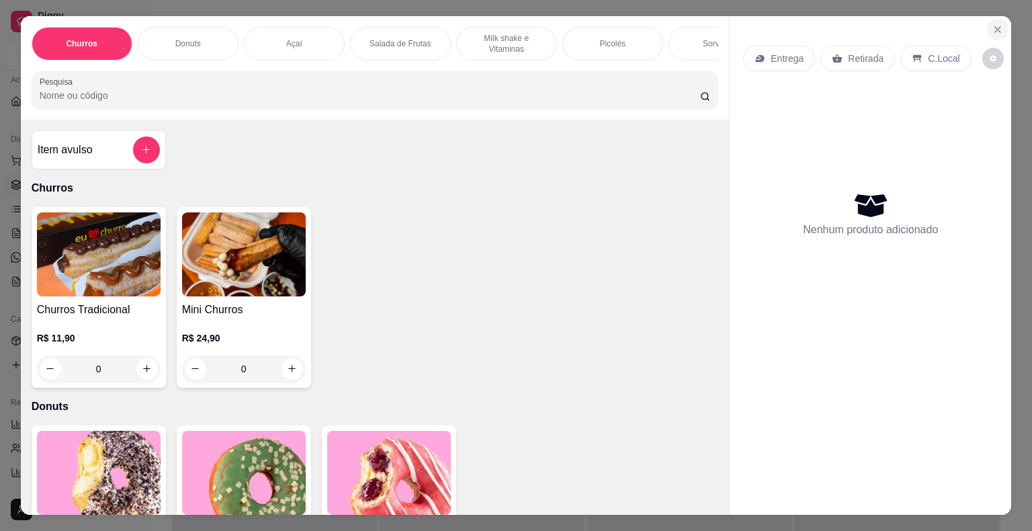
click at [992, 27] on icon "Close" at bounding box center [997, 29] width 11 height 11
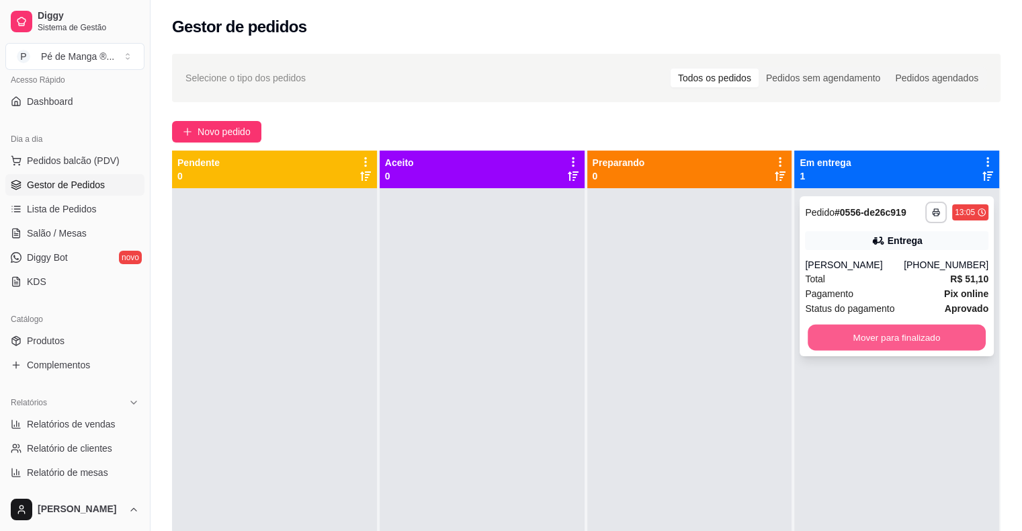
click at [882, 343] on button "Mover para finalizado" at bounding box center [896, 337] width 178 height 26
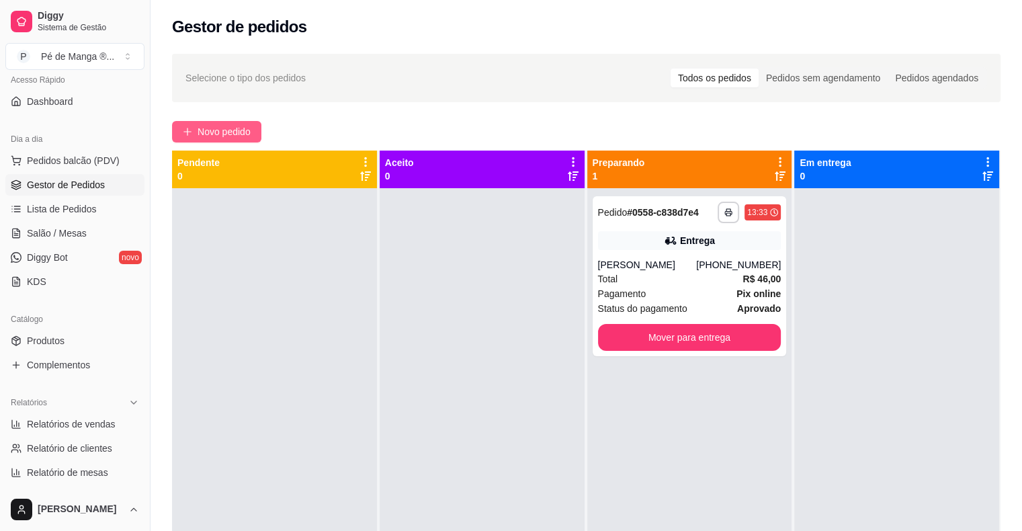
click at [260, 132] on button "Novo pedido" at bounding box center [216, 131] width 89 height 21
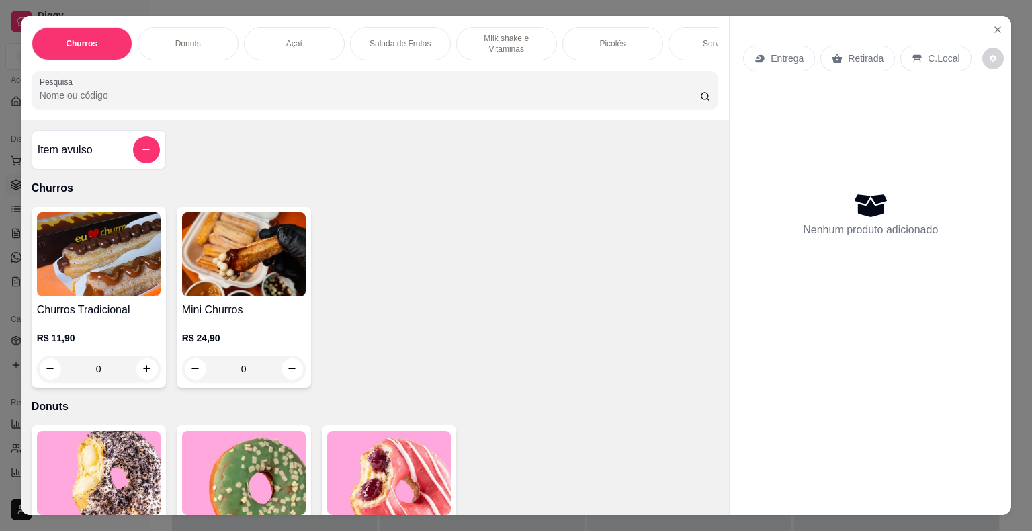
click at [297, 44] on div "Açaí" at bounding box center [294, 44] width 101 height 34
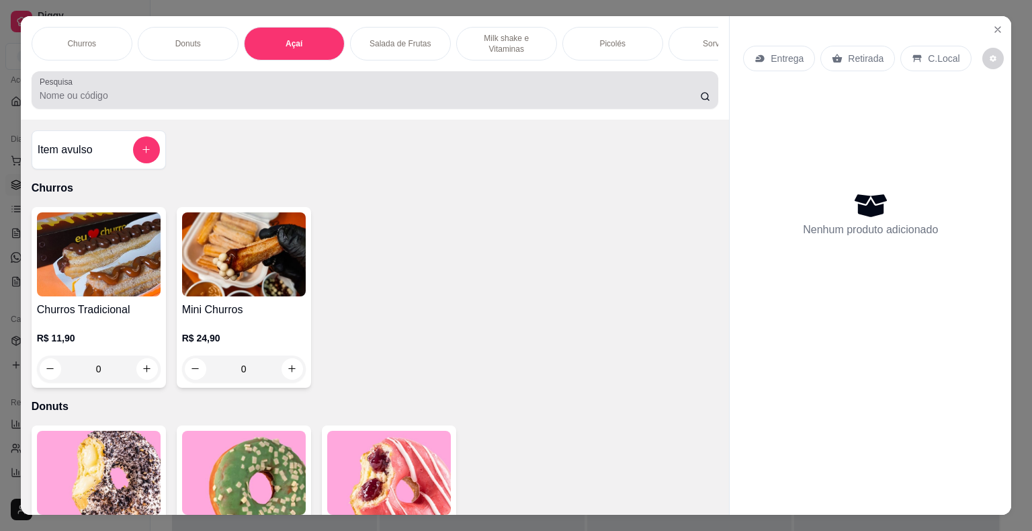
scroll to position [32, 0]
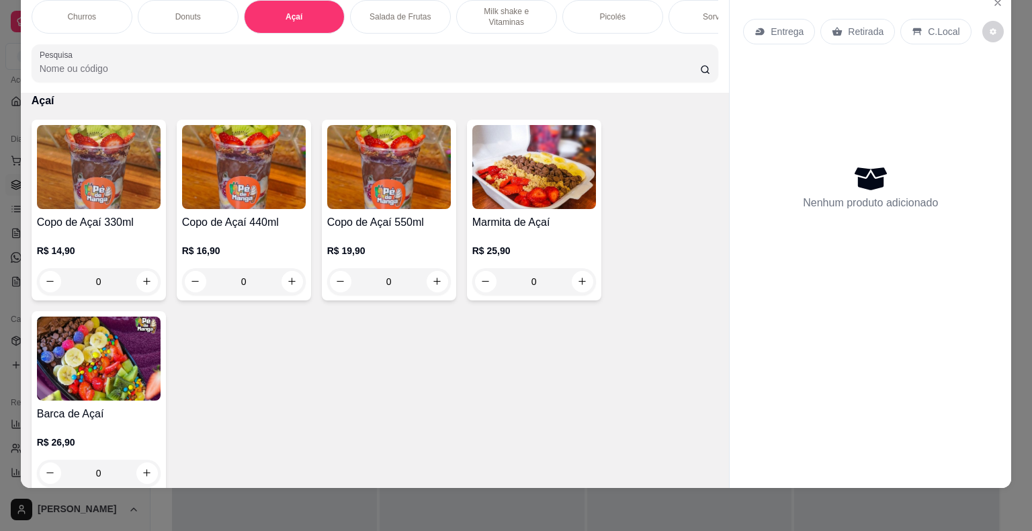
click at [370, 177] on img at bounding box center [389, 167] width 124 height 84
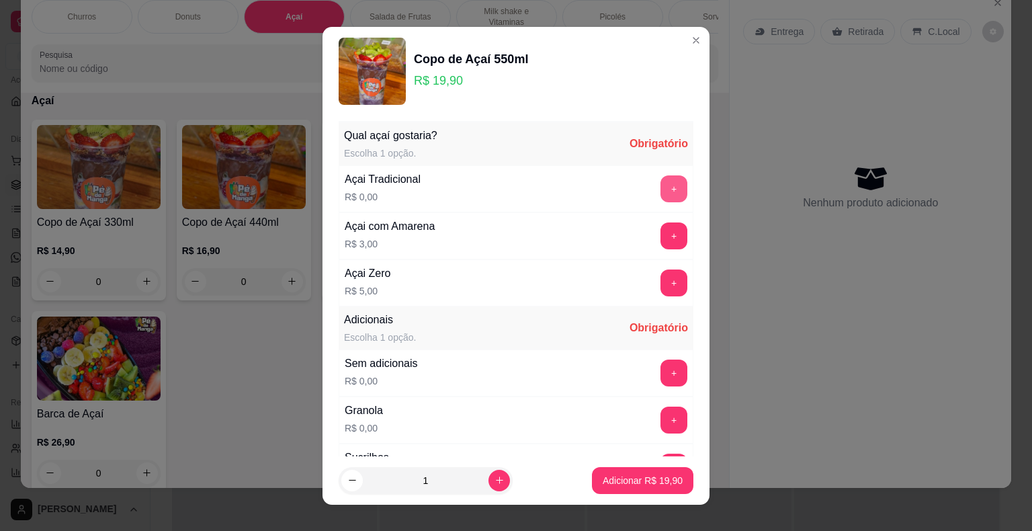
click at [662, 184] on div "+" at bounding box center [674, 188] width 38 height 27
click at [660, 186] on button "+" at bounding box center [673, 188] width 27 height 27
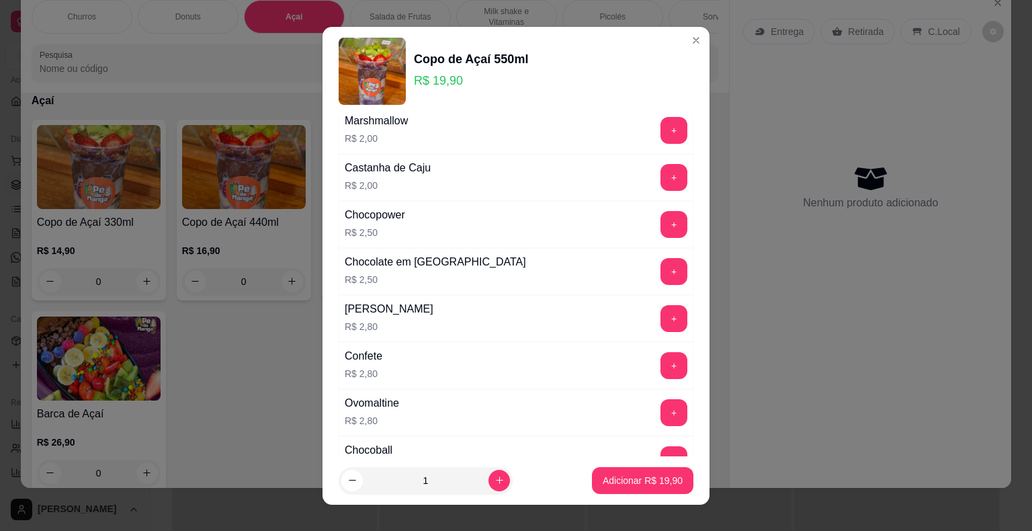
scroll to position [672, 0]
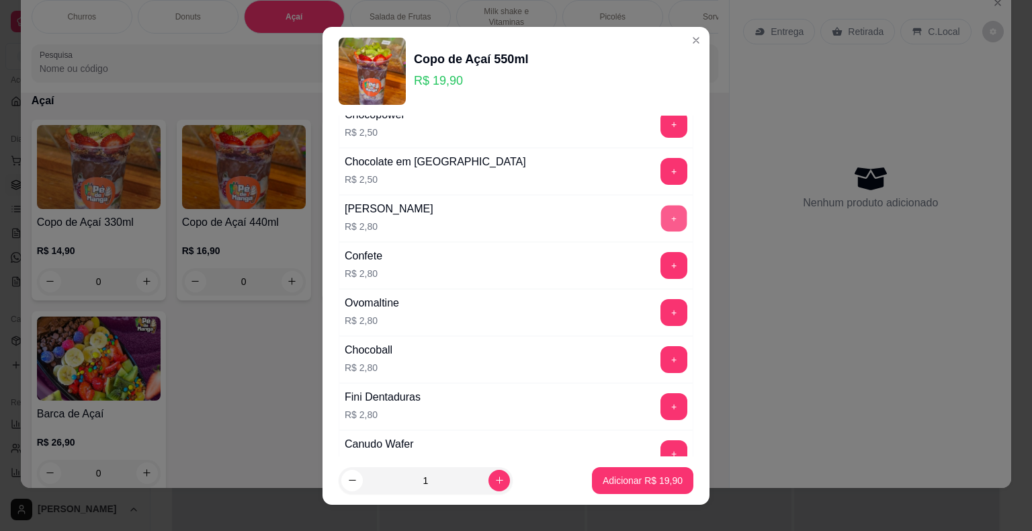
click at [661, 214] on button "+" at bounding box center [674, 218] width 26 height 26
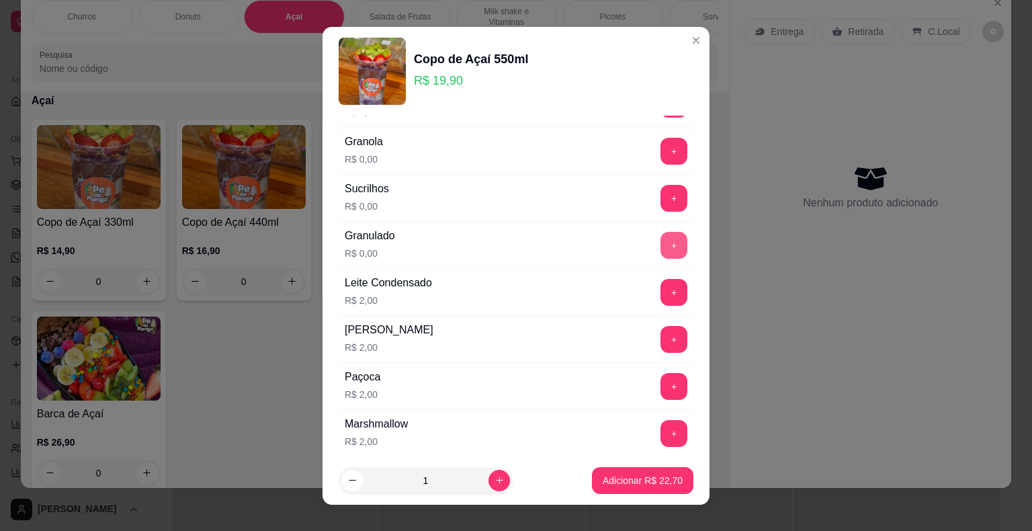
scroll to position [202, 0]
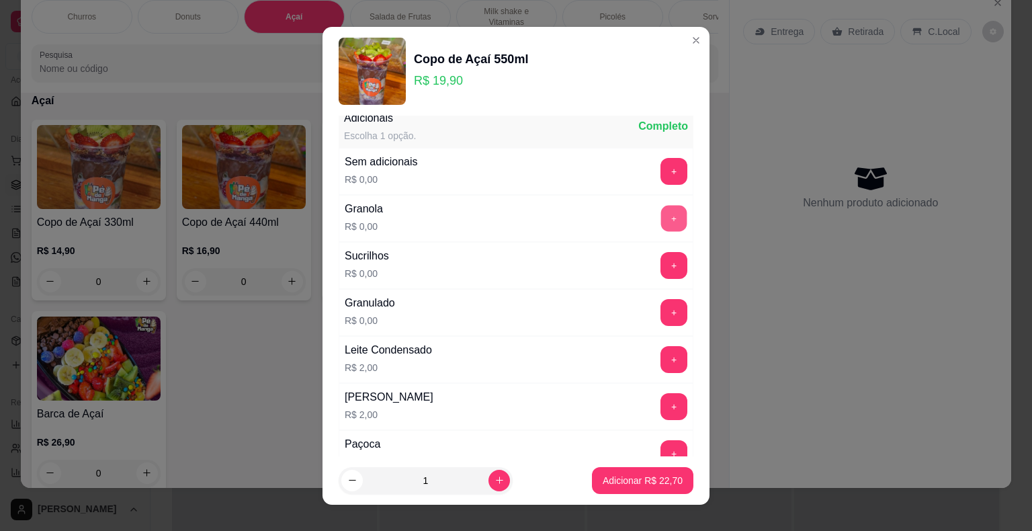
click at [661, 219] on button "+" at bounding box center [674, 218] width 26 height 26
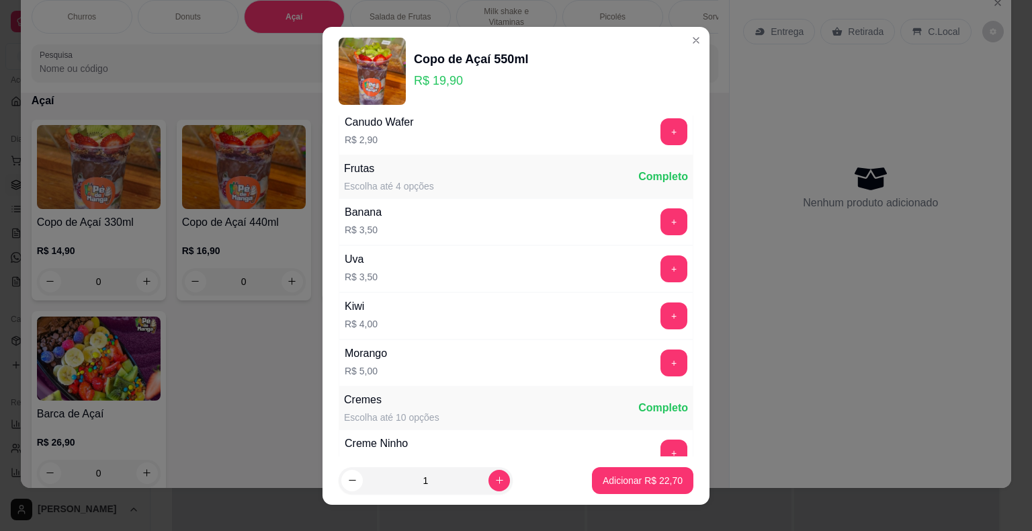
scroll to position [1008, 0]
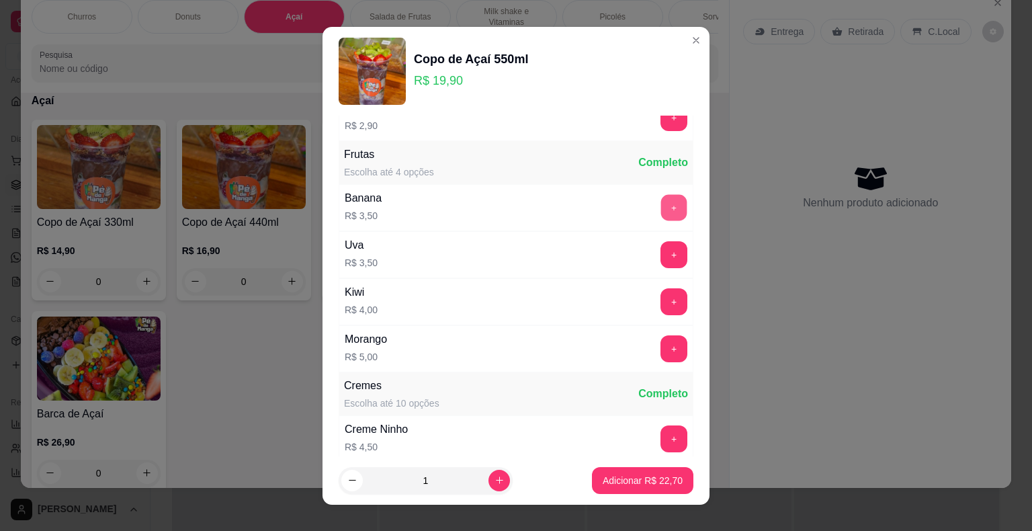
click at [661, 198] on button "+" at bounding box center [674, 207] width 26 height 26
click at [660, 344] on button "+" at bounding box center [673, 348] width 27 height 27
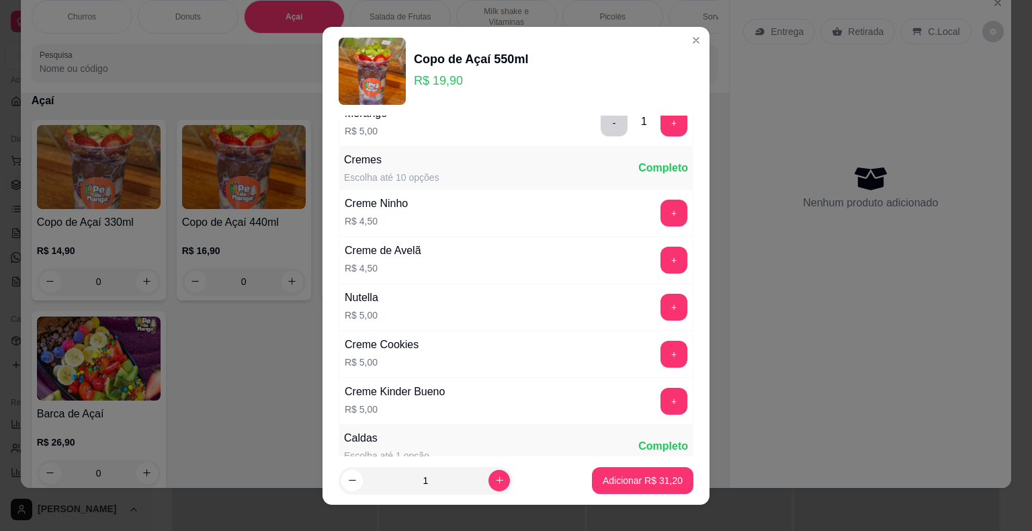
scroll to position [1276, 0]
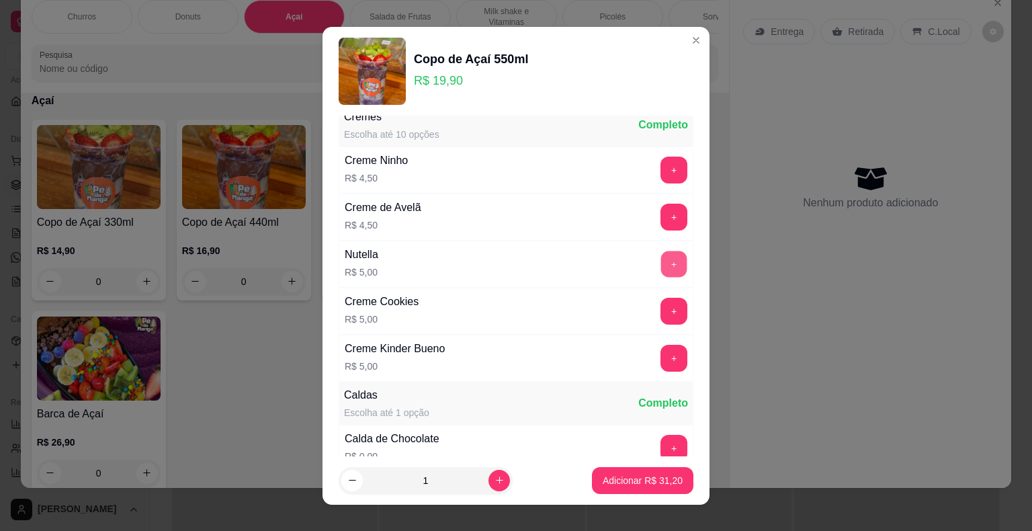
click at [661, 251] on button "+" at bounding box center [674, 264] width 26 height 26
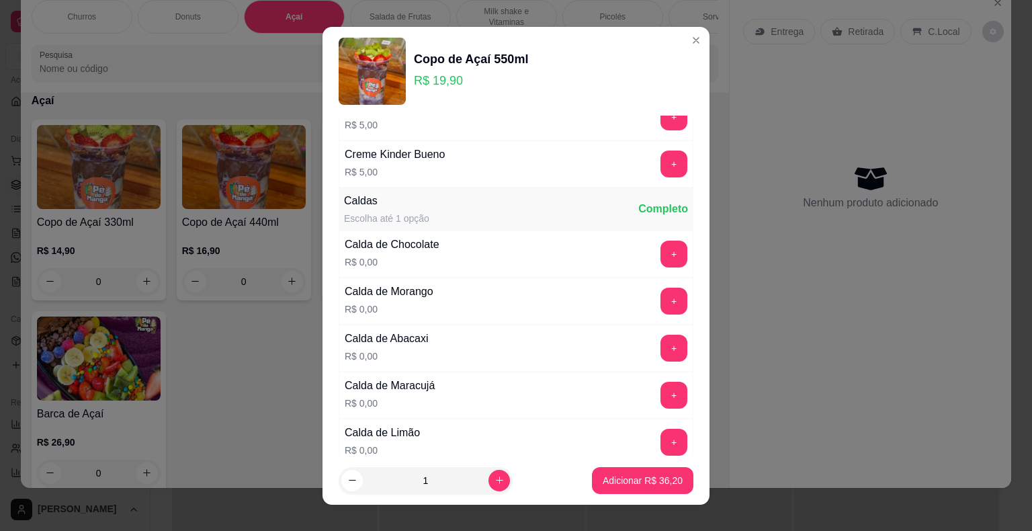
scroll to position [1478, 0]
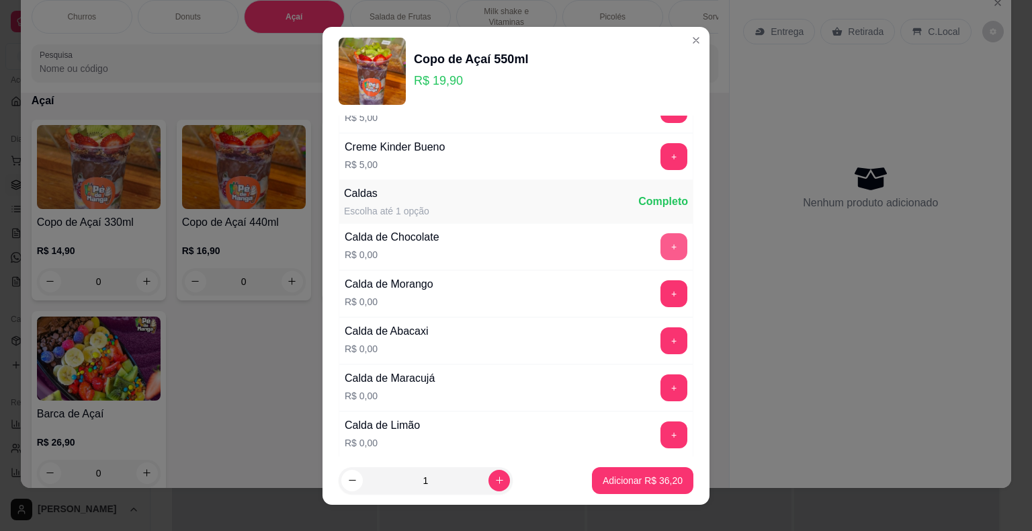
click at [660, 234] on button "+" at bounding box center [673, 246] width 27 height 27
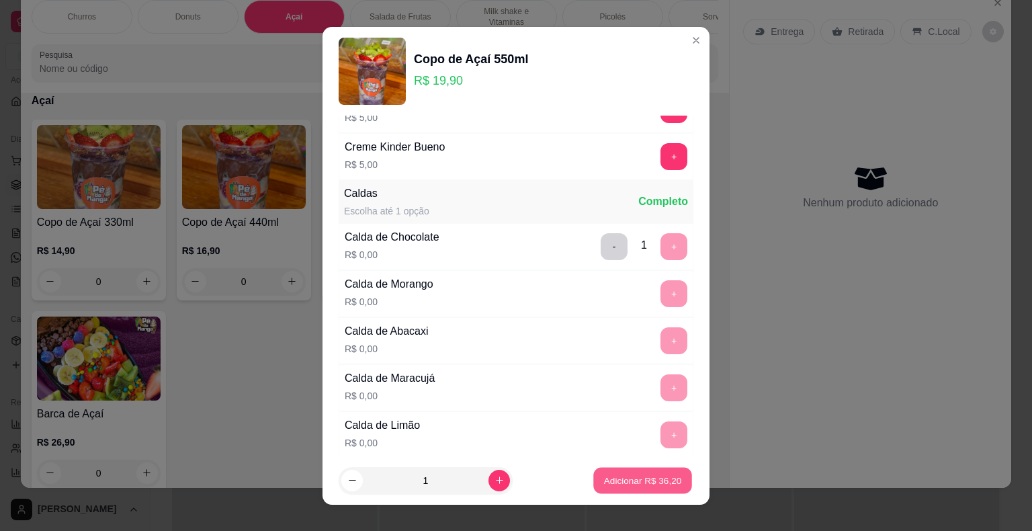
click at [610, 482] on p "Adicionar R$ 36,20" at bounding box center [643, 480] width 78 height 13
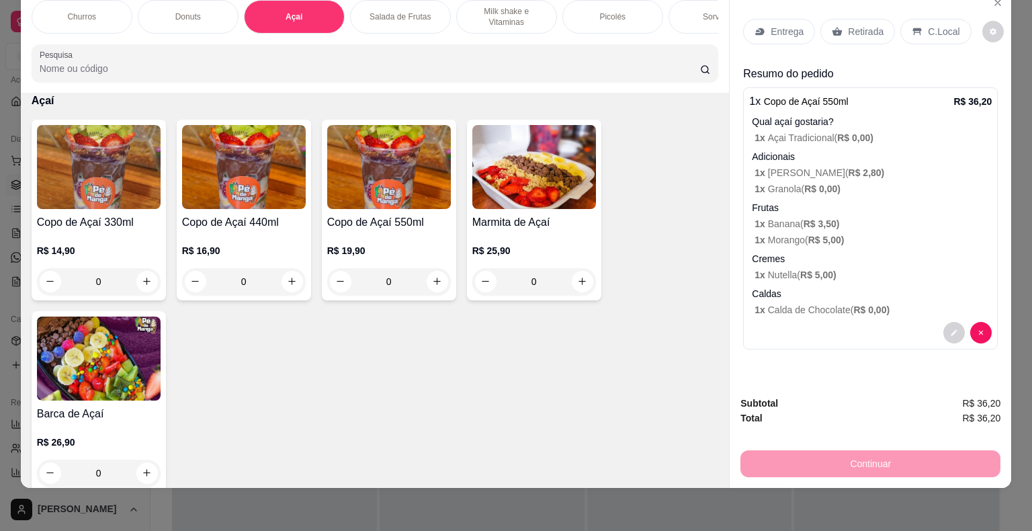
click at [771, 25] on p "Entrega" at bounding box center [787, 31] width 33 height 13
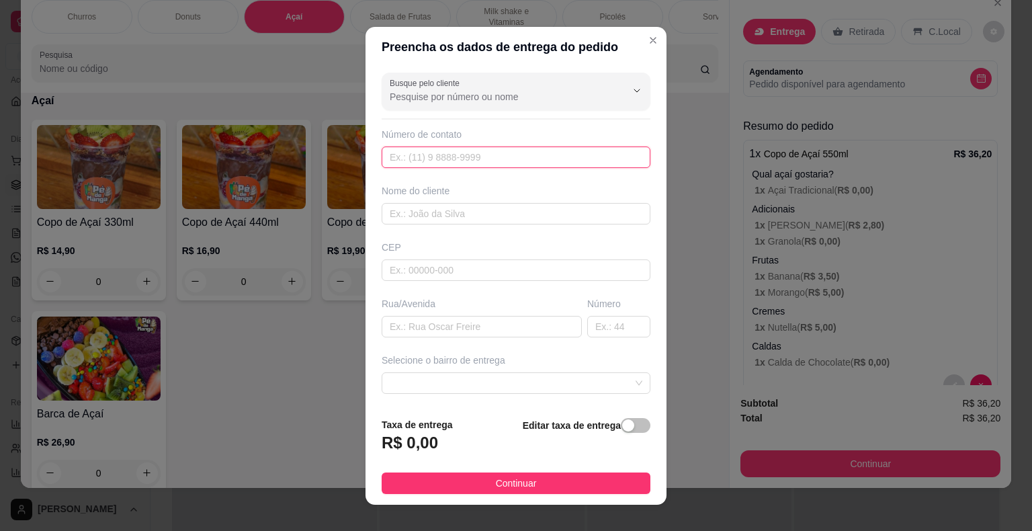
click at [484, 159] on input "text" at bounding box center [516, 156] width 269 height 21
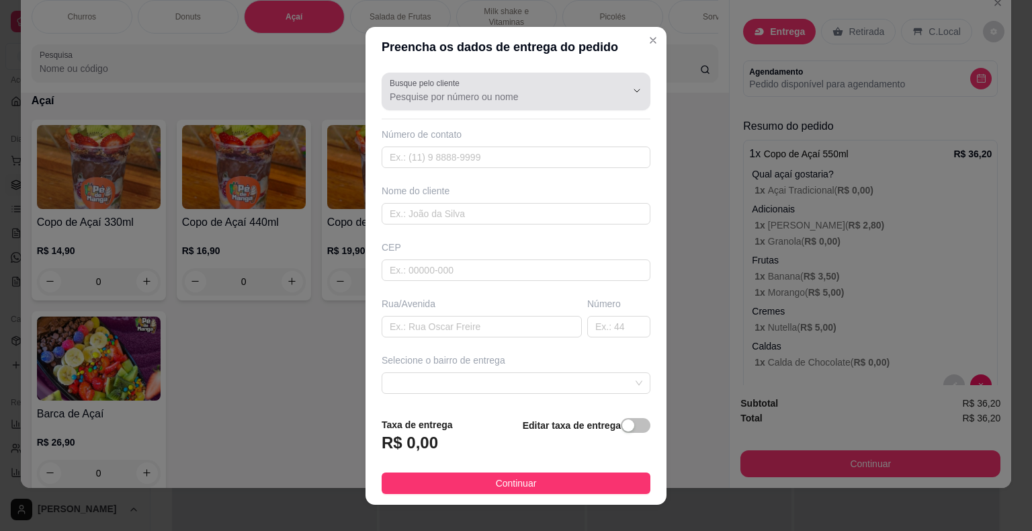
click at [533, 95] on input "Busque pelo cliente" at bounding box center [497, 96] width 215 height 13
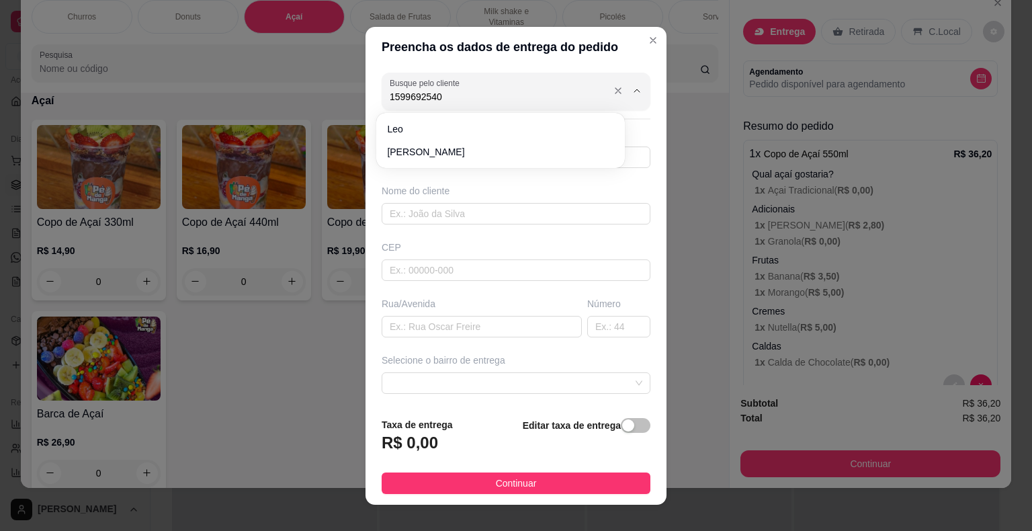
type input "15996925404"
drag, startPoint x: 371, startPoint y: 124, endPoint x: 245, endPoint y: 149, distance: 128.1
click at [245, 149] on div "Preencha os dados de entrega do pedido Busque pelo cliente 15996925404 Número d…" at bounding box center [516, 265] width 1032 height 531
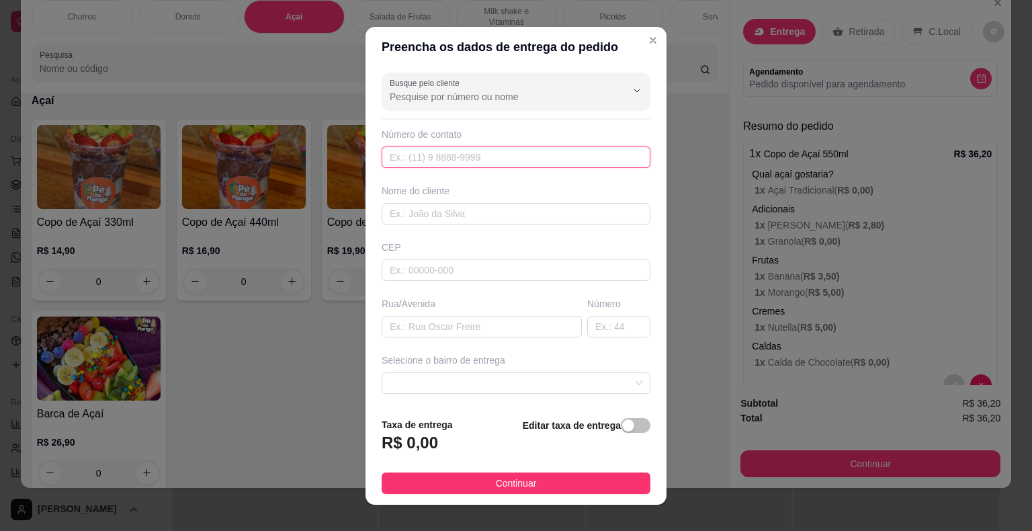
click at [427, 152] on input "text" at bounding box center [516, 156] width 269 height 21
type input "[PHONE_NUMBER]"
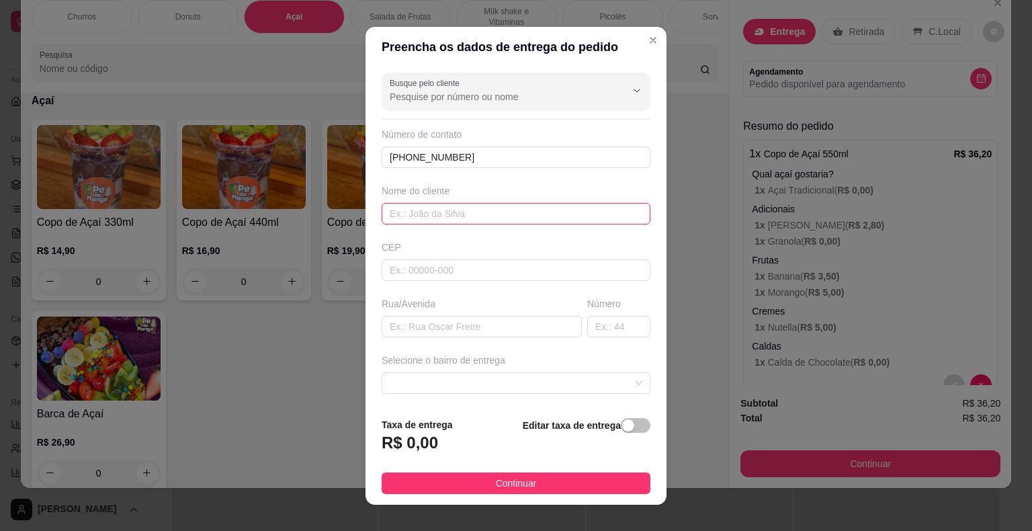
click at [457, 211] on input "text" at bounding box center [516, 213] width 269 height 21
type input "Carol"
click at [451, 265] on input "text" at bounding box center [516, 269] width 269 height 21
type input "18440000"
click at [502, 317] on input "text" at bounding box center [482, 326] width 200 height 21
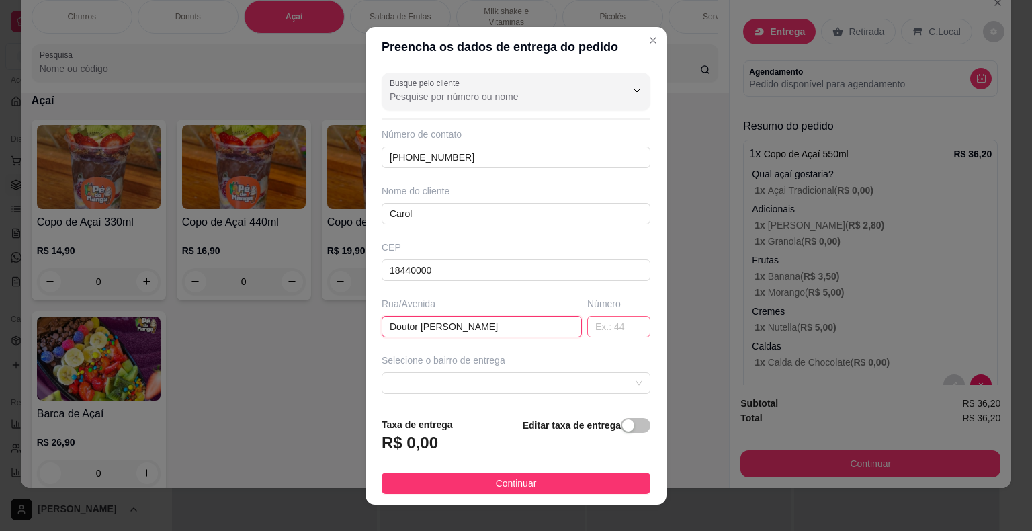
type input "Doutor [PERSON_NAME]"
click at [595, 324] on input "text" at bounding box center [618, 326] width 63 height 21
click at [505, 386] on span at bounding box center [516, 383] width 253 height 20
type input "54"
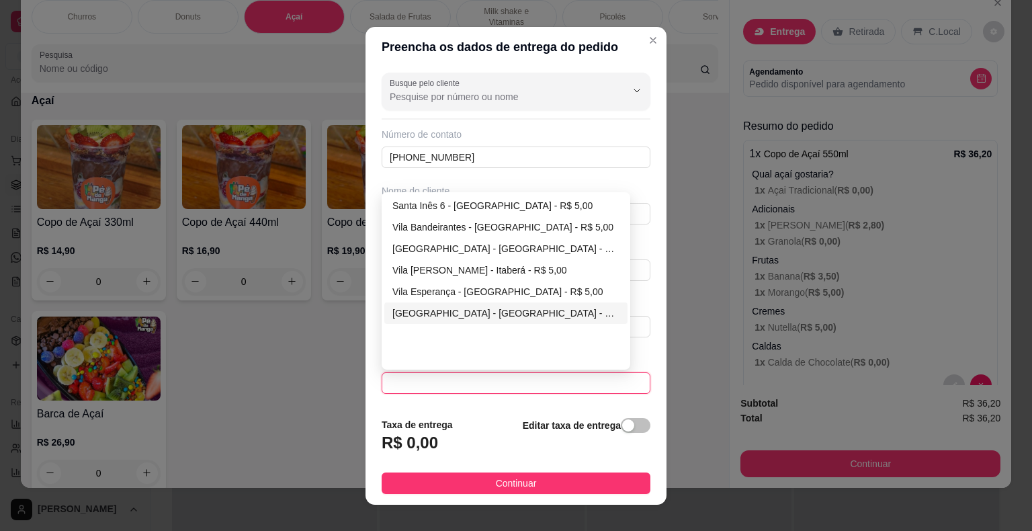
scroll to position [320, 0]
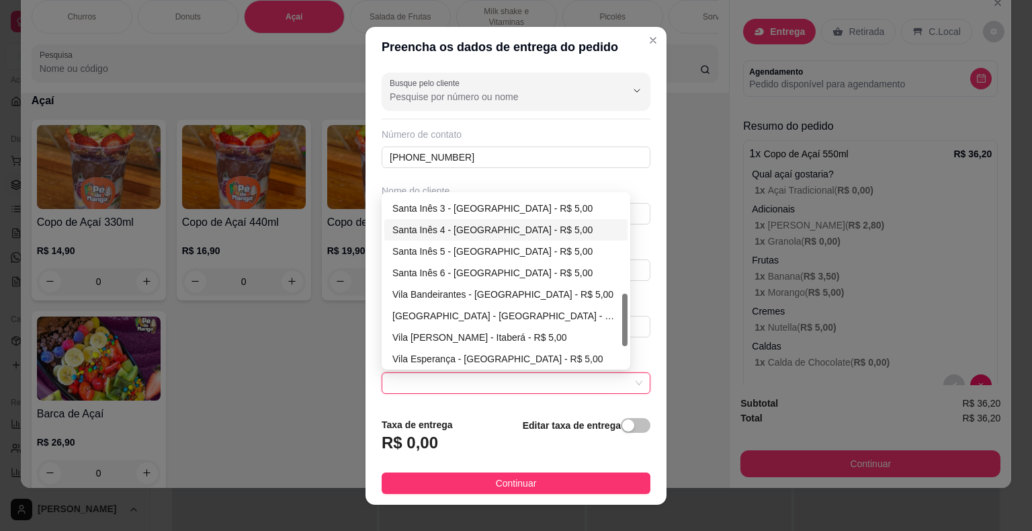
click at [482, 230] on div "Santa Inês 4 - [GEOGRAPHIC_DATA] - R$ 5,00" at bounding box center [505, 229] width 227 height 15
type input "Itaberá"
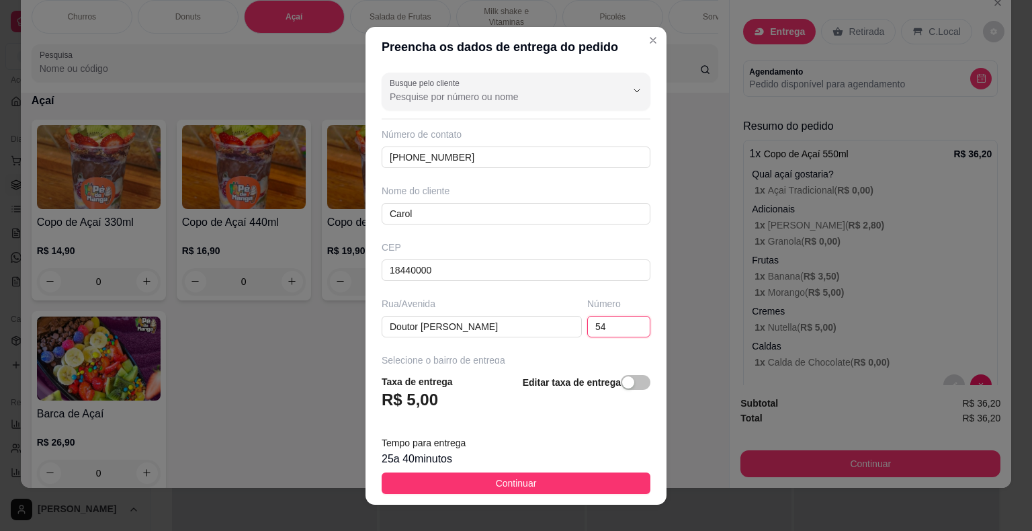
drag, startPoint x: 597, startPoint y: 326, endPoint x: 509, endPoint y: 343, distance: 89.6
click at [508, 343] on div "Busque pelo cliente Número de contato [PHONE_NUMBER] Nome do cliente [PERSON_NA…" at bounding box center [515, 215] width 301 height 296
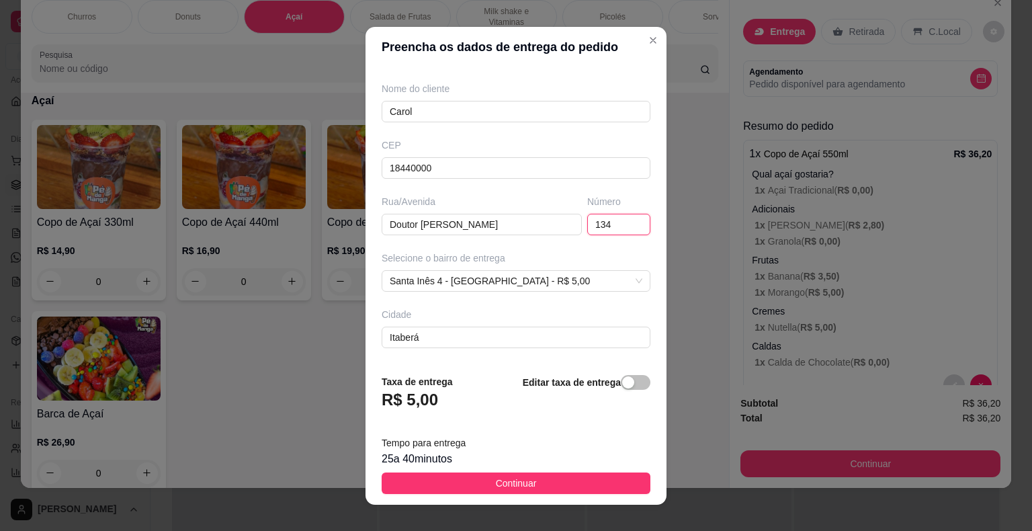
scroll to position [134, 0]
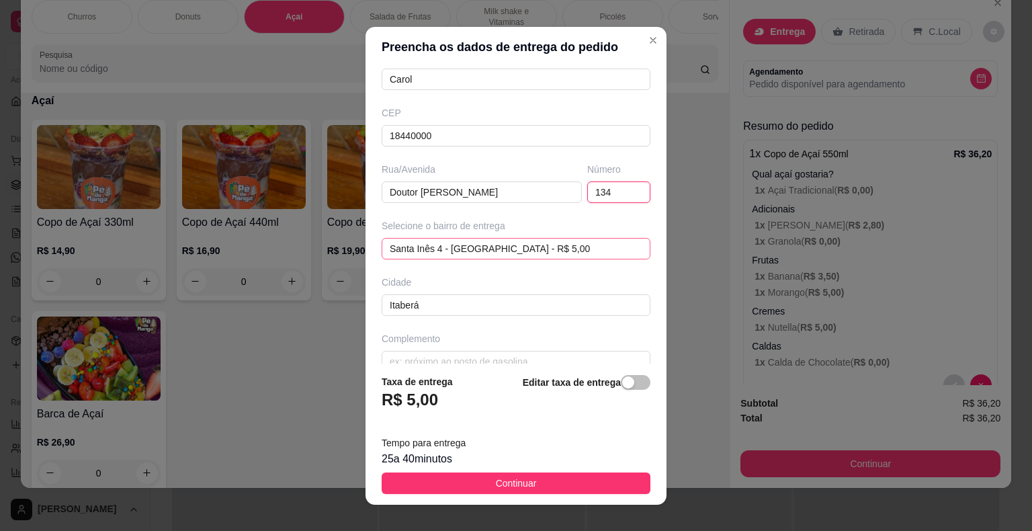
click at [512, 251] on span "Santa Inês 4 - [GEOGRAPHIC_DATA] - R$ 5,00" at bounding box center [516, 248] width 253 height 20
type input "134"
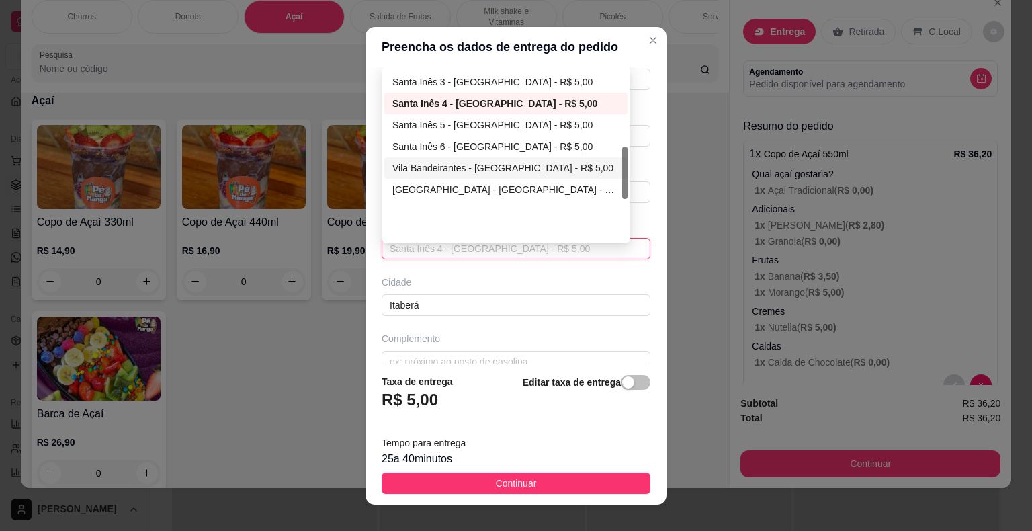
scroll to position [253, 0]
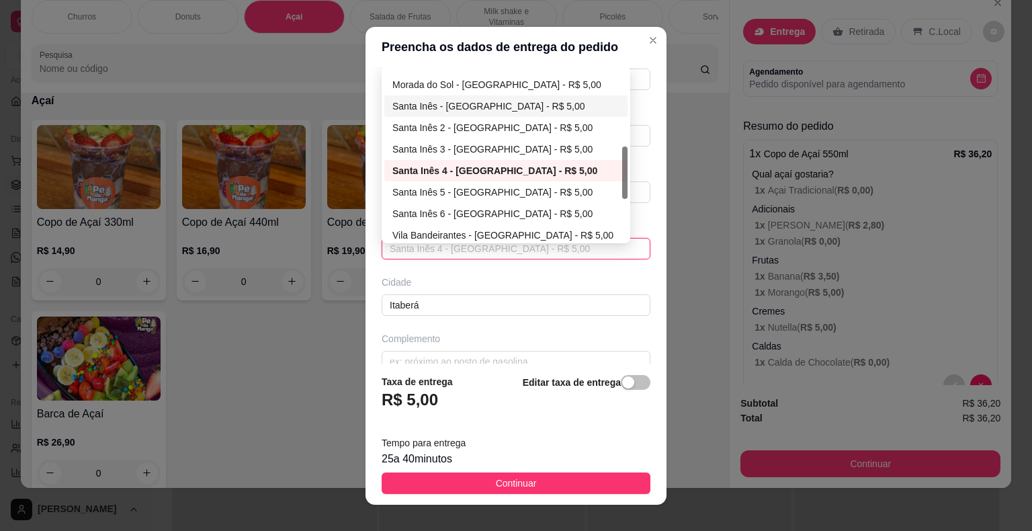
click at [500, 114] on div "[GEOGRAPHIC_DATA] - [GEOGRAPHIC_DATA] - R$ 5,00 [GEOGRAPHIC_DATA] - [GEOGRAPHIC…" at bounding box center [505, 159] width 243 height 215
click at [500, 114] on div "Santa Inês - [GEOGRAPHIC_DATA] - R$ 5,00" at bounding box center [505, 105] width 243 height 21
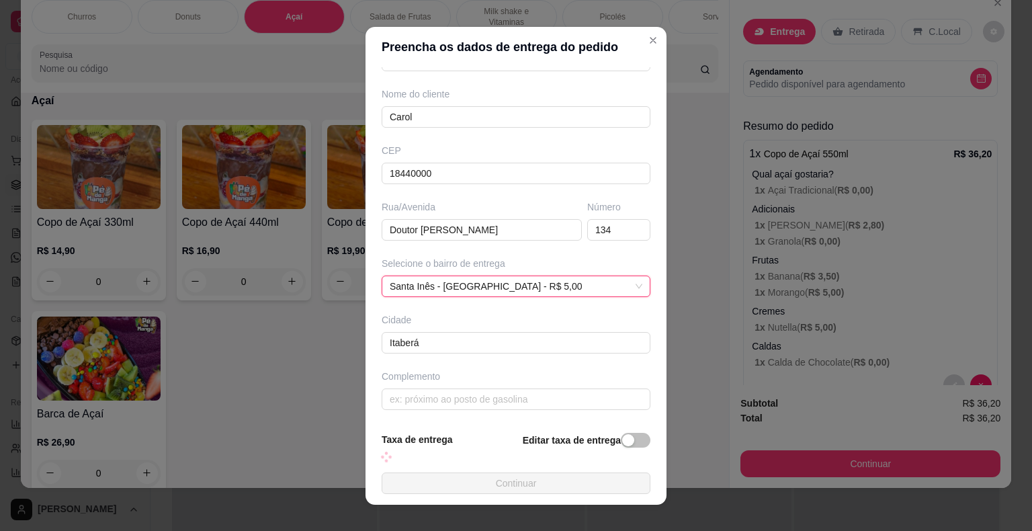
scroll to position [134, 0]
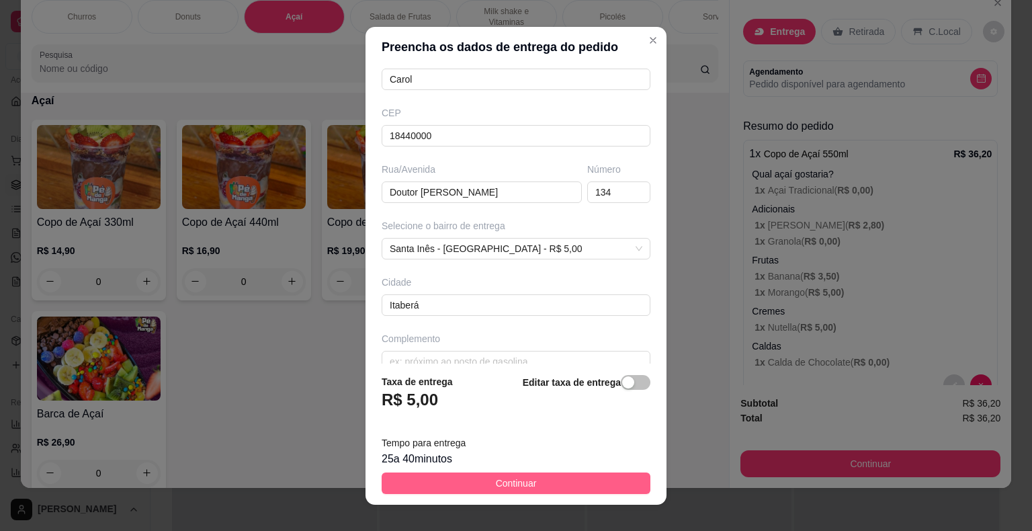
click at [514, 482] on span "Continuar" at bounding box center [516, 483] width 41 height 15
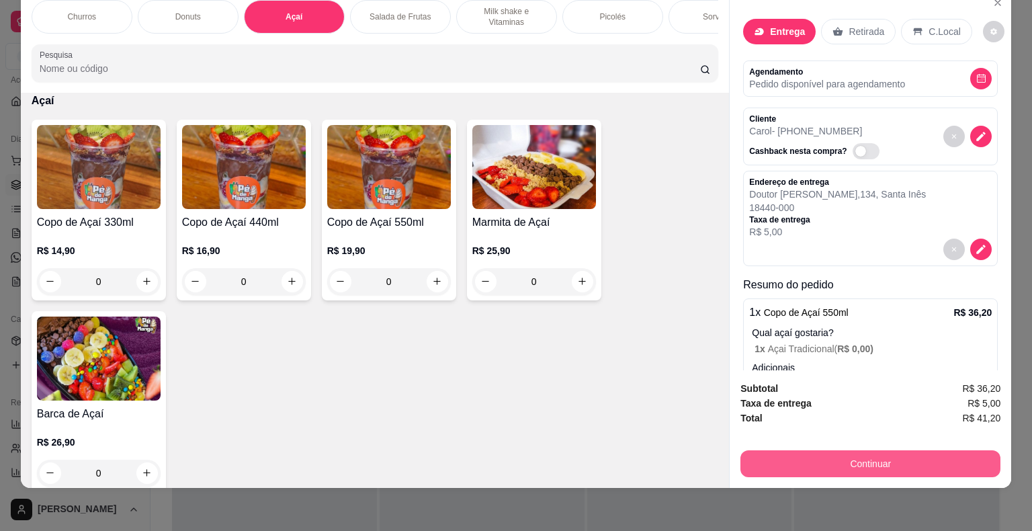
click at [783, 450] on button "Continuar" at bounding box center [870, 463] width 260 height 27
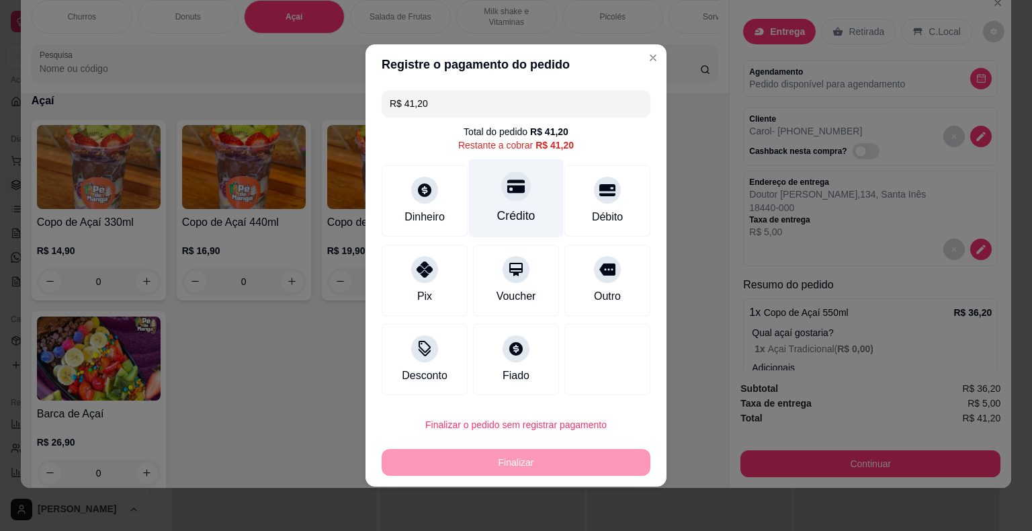
click at [519, 189] on icon at bounding box center [515, 186] width 17 height 13
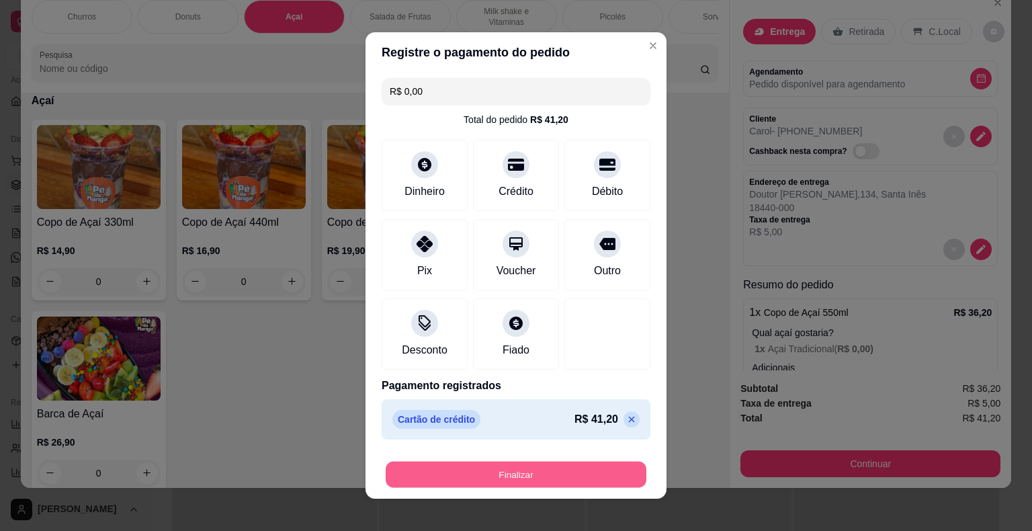
click at [494, 478] on button "Finalizar" at bounding box center [516, 475] width 261 height 26
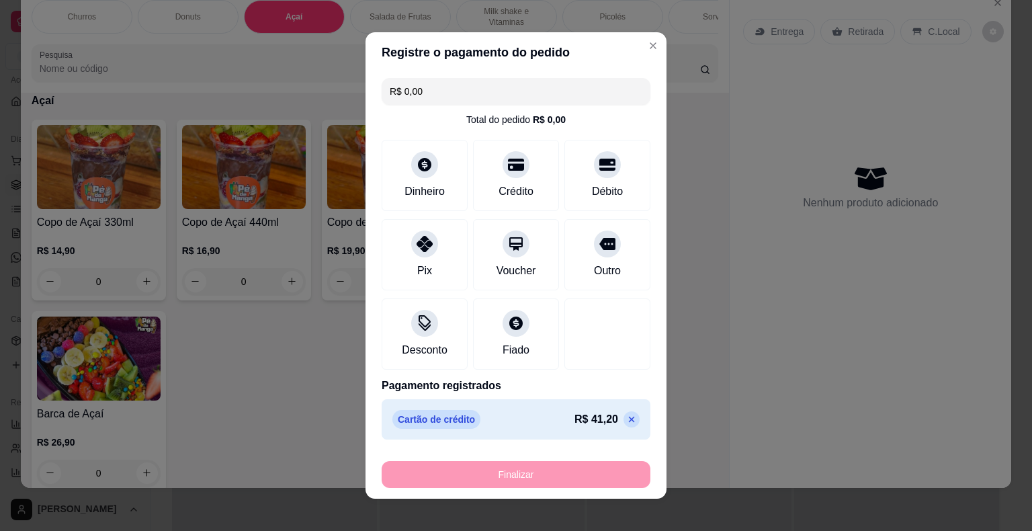
type input "-R$ 41,20"
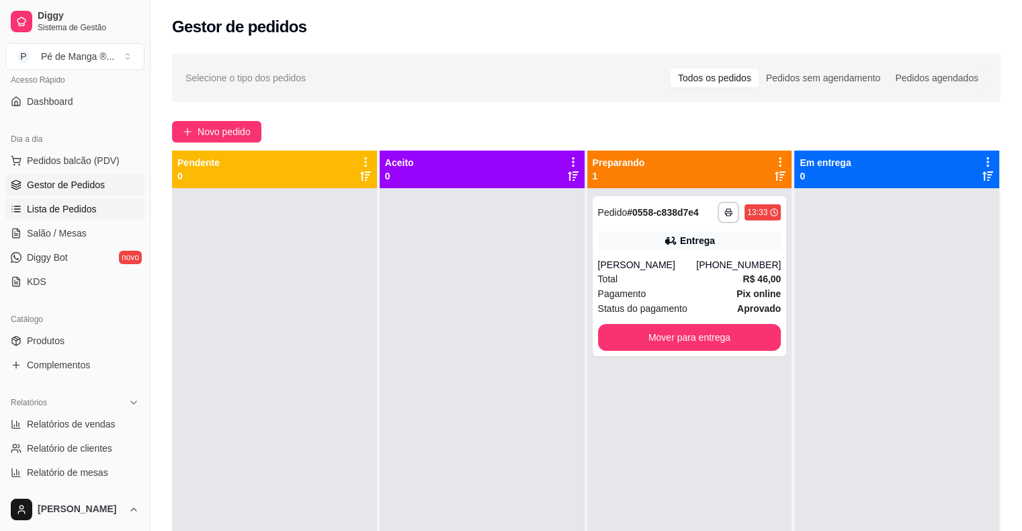
click at [77, 204] on span "Lista de Pedidos" at bounding box center [62, 208] width 70 height 13
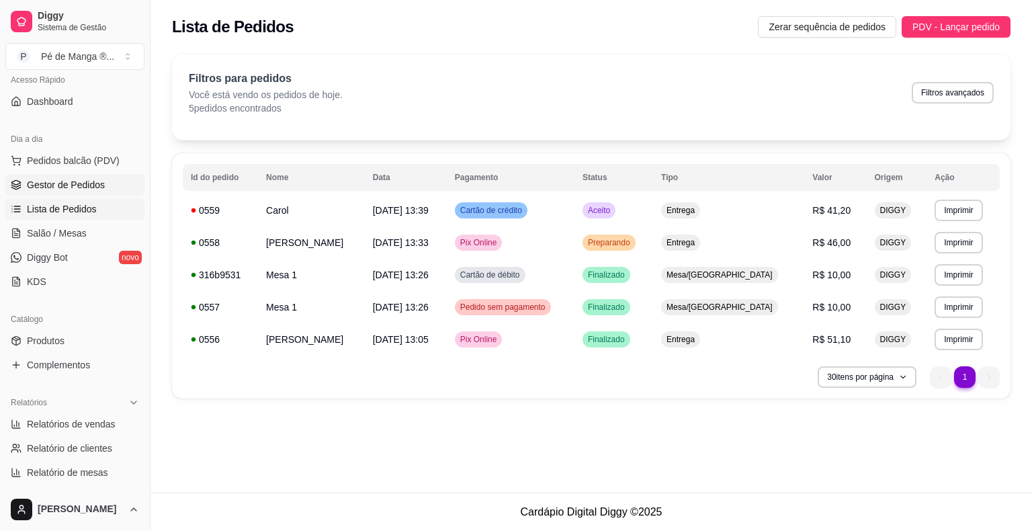
click at [83, 188] on span "Gestor de Pedidos" at bounding box center [66, 184] width 78 height 13
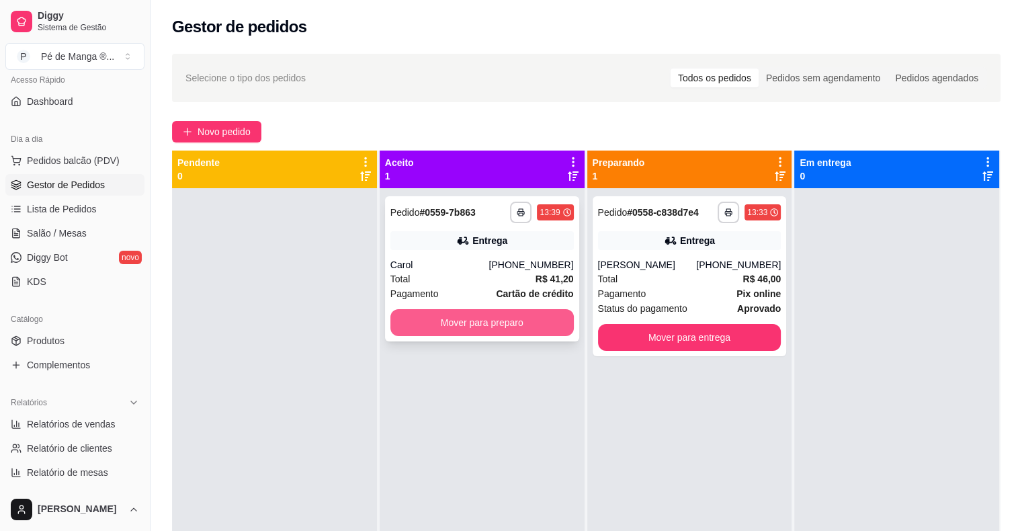
click at [536, 318] on button "Mover para preparo" at bounding box center [481, 322] width 183 height 27
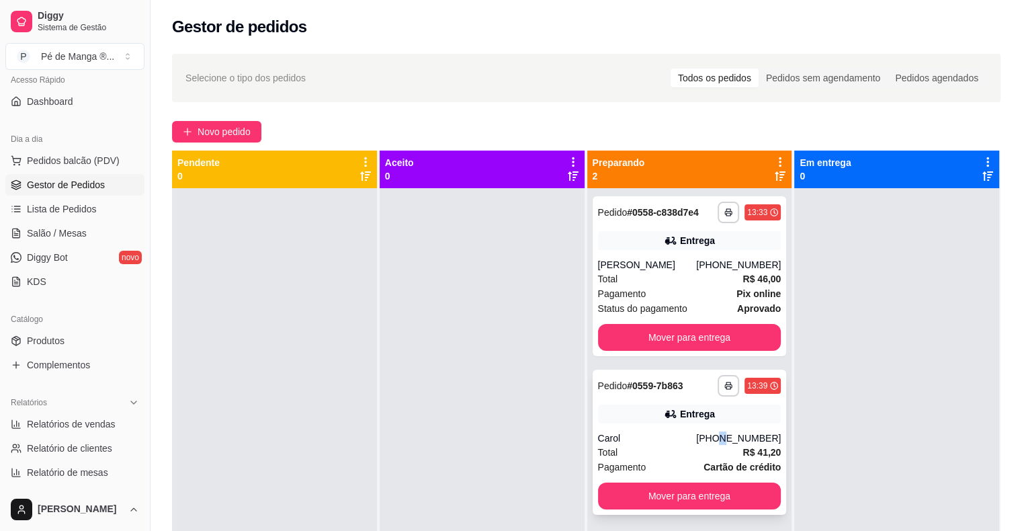
click at [721, 430] on div "**********" at bounding box center [690, 441] width 194 height 145
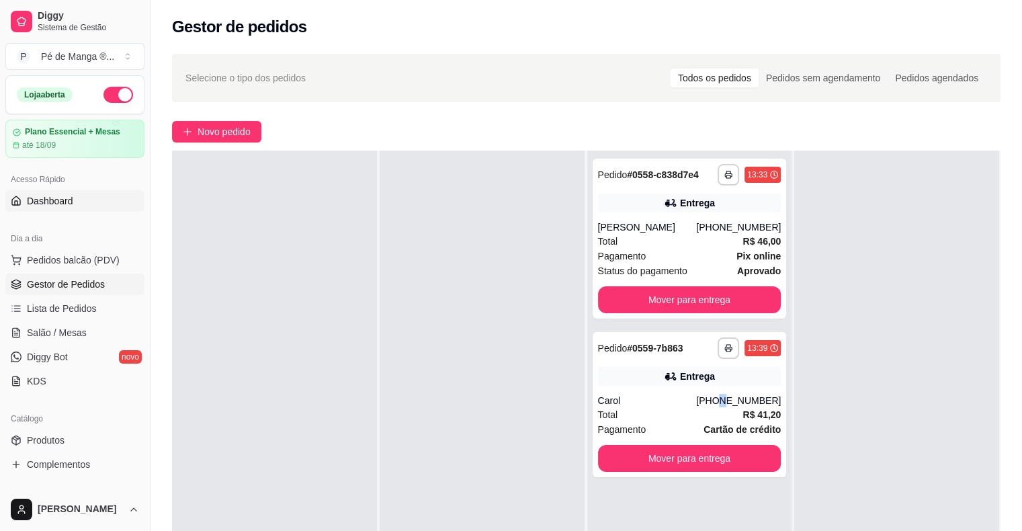
click at [91, 201] on link "Dashboard" at bounding box center [74, 200] width 139 height 21
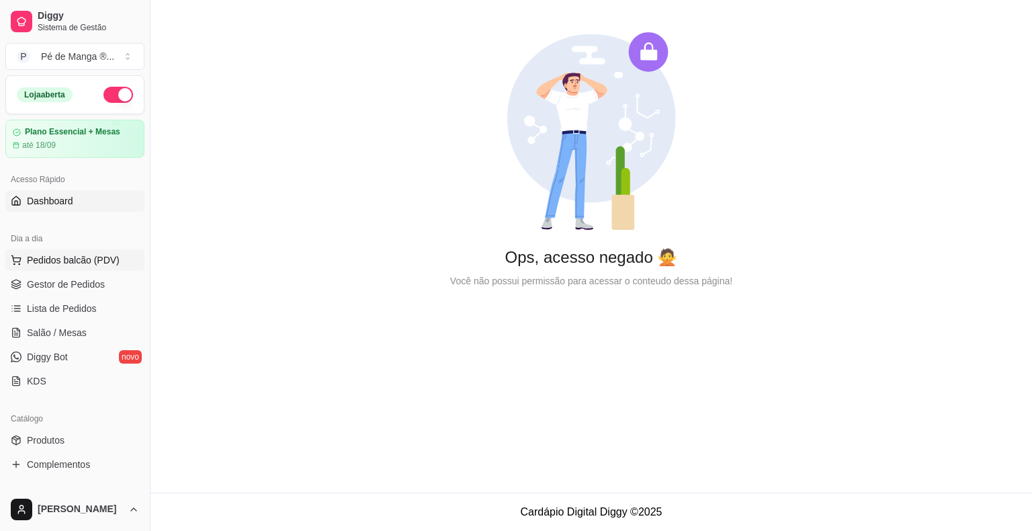
click at [31, 265] on span "Pedidos balcão (PDV)" at bounding box center [73, 259] width 93 height 13
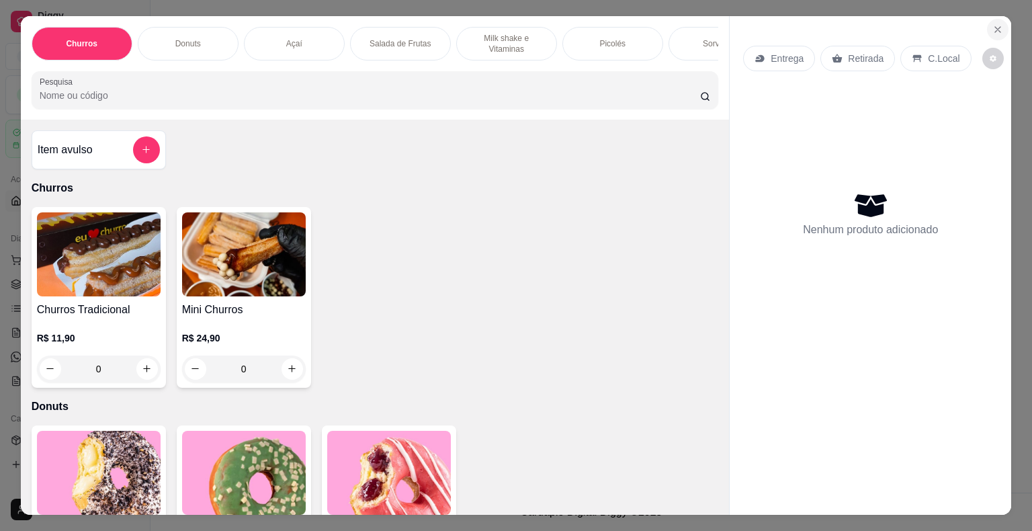
click at [992, 24] on icon "Close" at bounding box center [997, 29] width 11 height 11
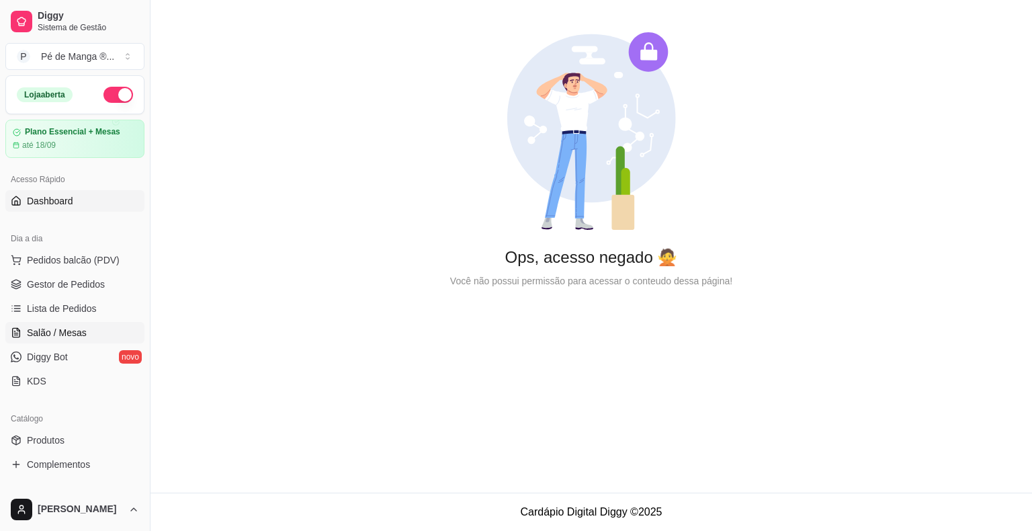
click at [70, 326] on span "Salão / Mesas" at bounding box center [57, 332] width 60 height 13
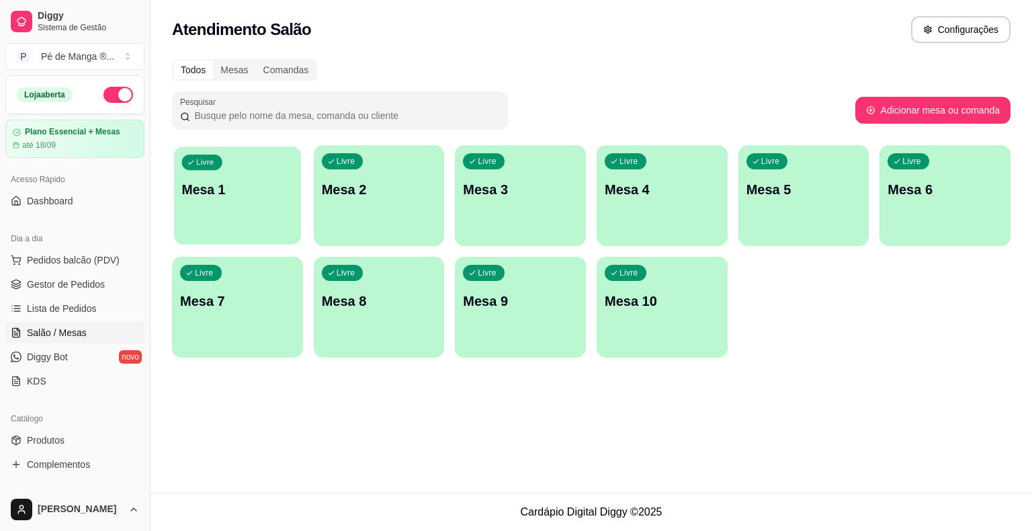
click at [261, 214] on div "Livre Mesa 1" at bounding box center [237, 187] width 127 height 82
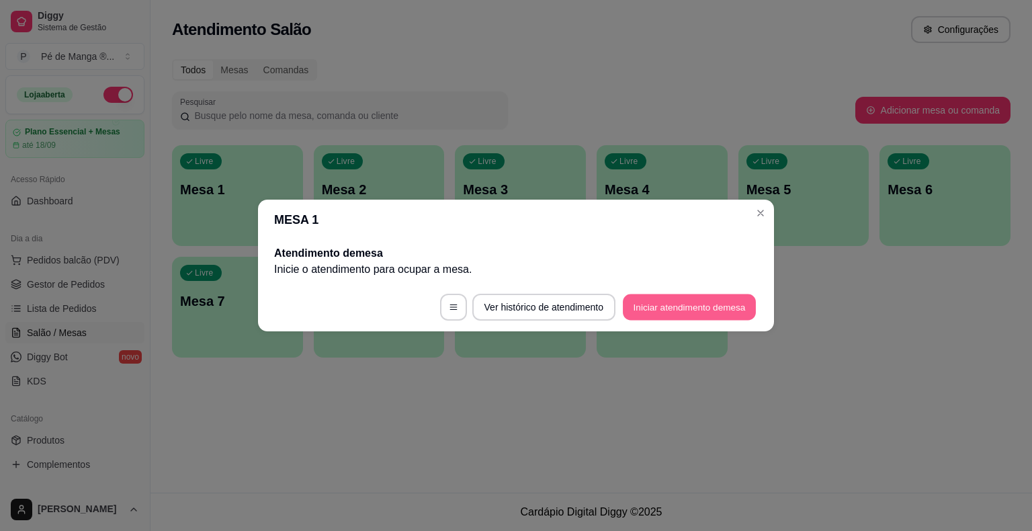
click at [693, 300] on button "Iniciar atendimento de mesa" at bounding box center [689, 307] width 133 height 26
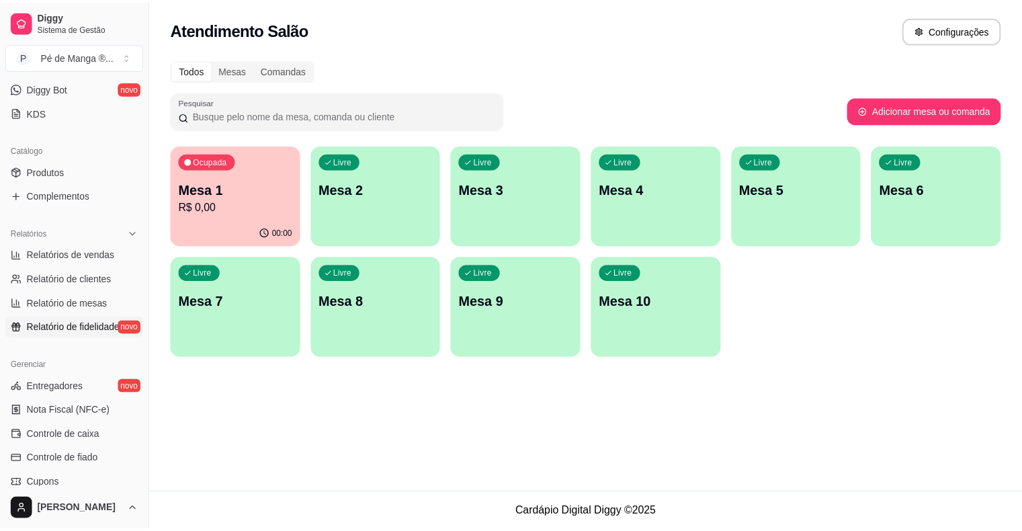
scroll to position [336, 0]
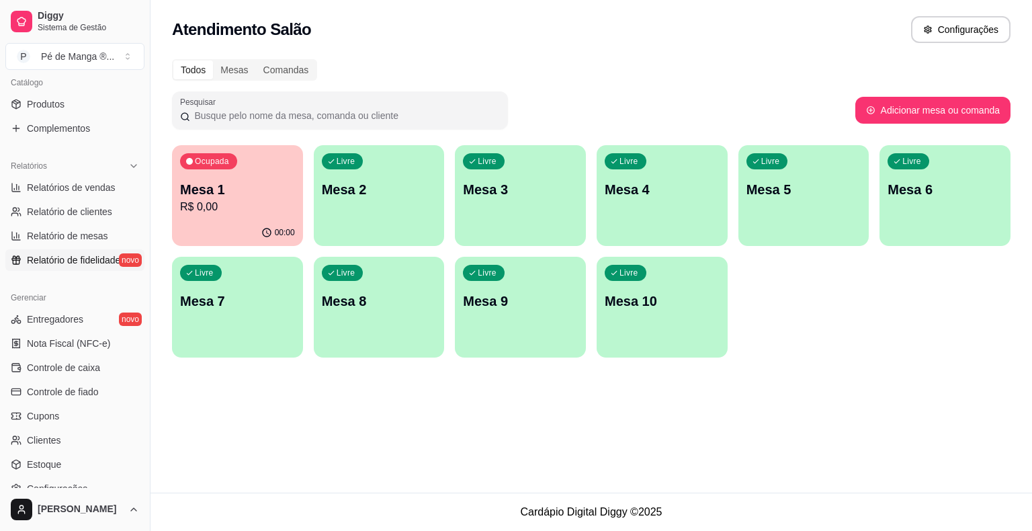
click at [122, 263] on link "Relatório de fidelidade novo" at bounding box center [74, 259] width 139 height 21
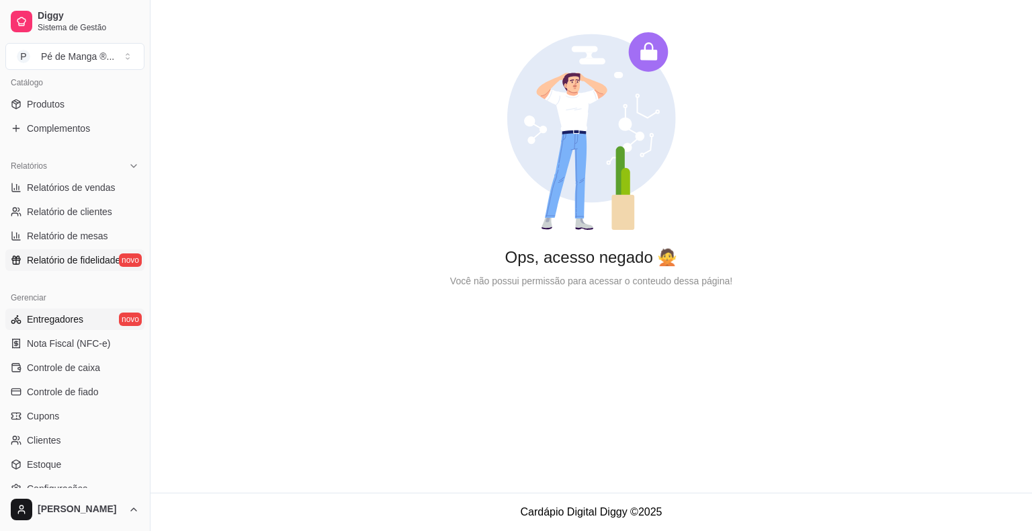
click at [91, 322] on link "Entregadores novo" at bounding box center [74, 318] width 139 height 21
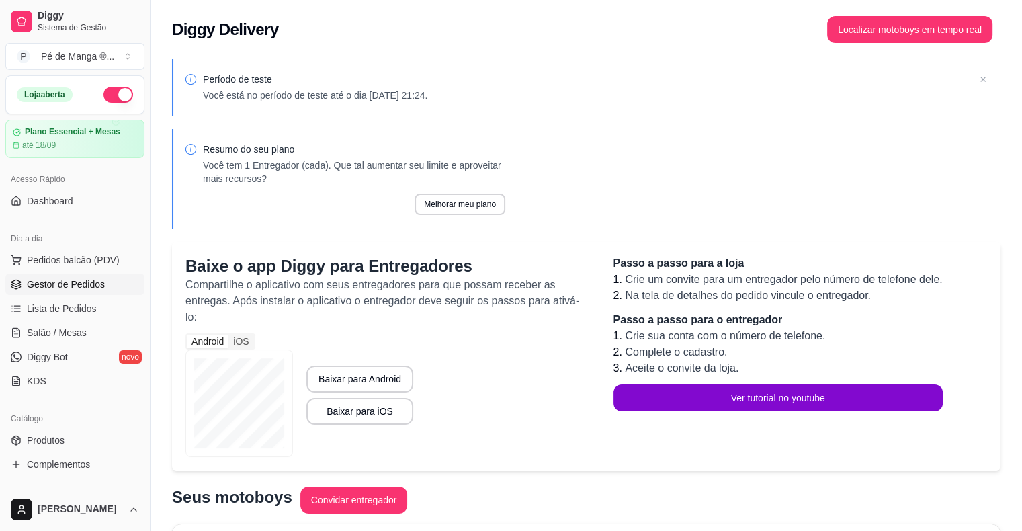
click at [101, 284] on span "Gestor de Pedidos" at bounding box center [66, 283] width 78 height 13
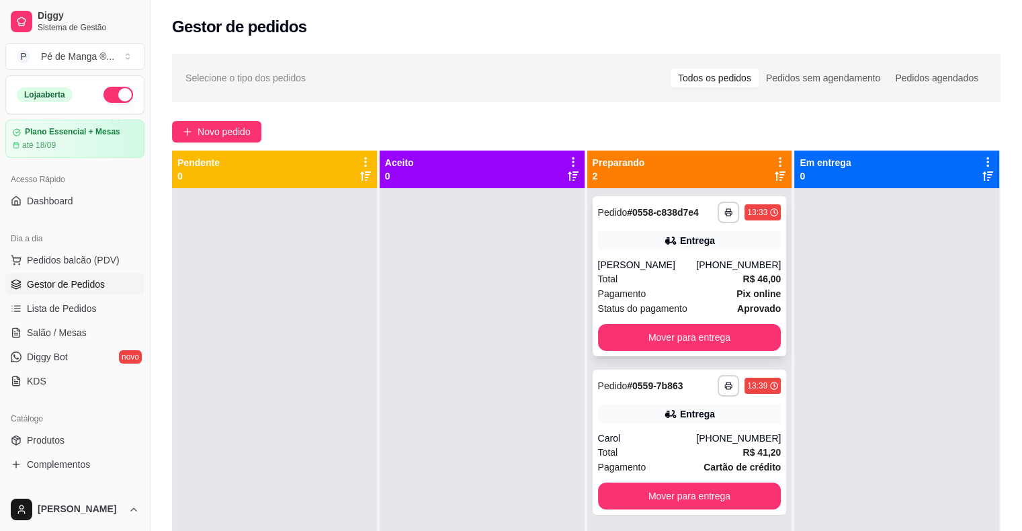
click at [665, 317] on div "**********" at bounding box center [690, 276] width 194 height 160
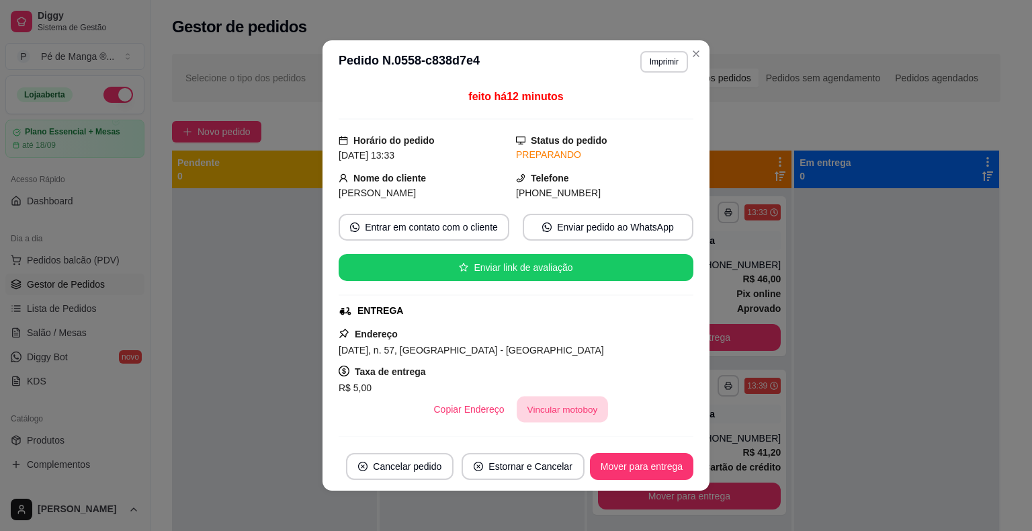
click at [543, 414] on button "Vincular motoboy" at bounding box center [562, 409] width 91 height 26
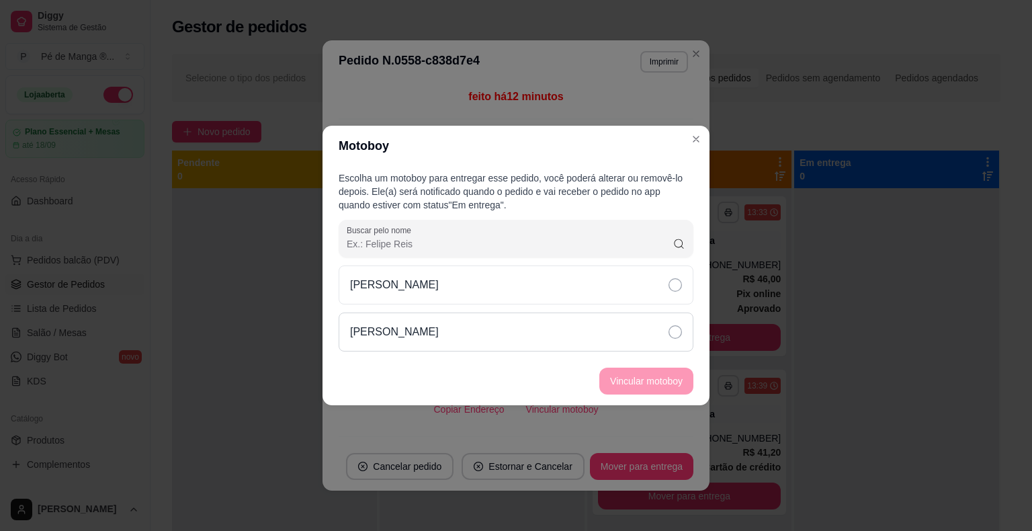
click at [586, 335] on div "[PERSON_NAME]" at bounding box center [516, 331] width 355 height 39
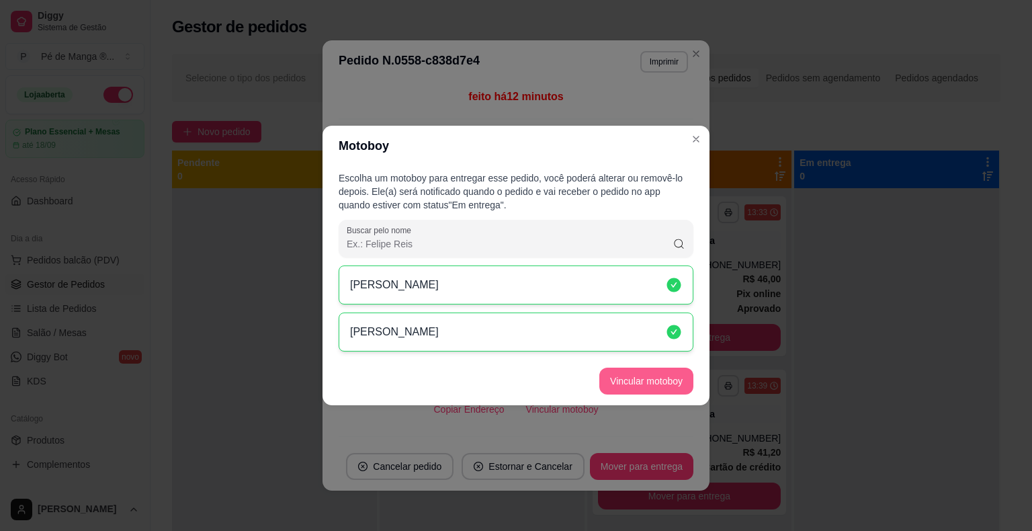
click at [668, 370] on button "Vincular motoboy" at bounding box center [646, 380] width 94 height 27
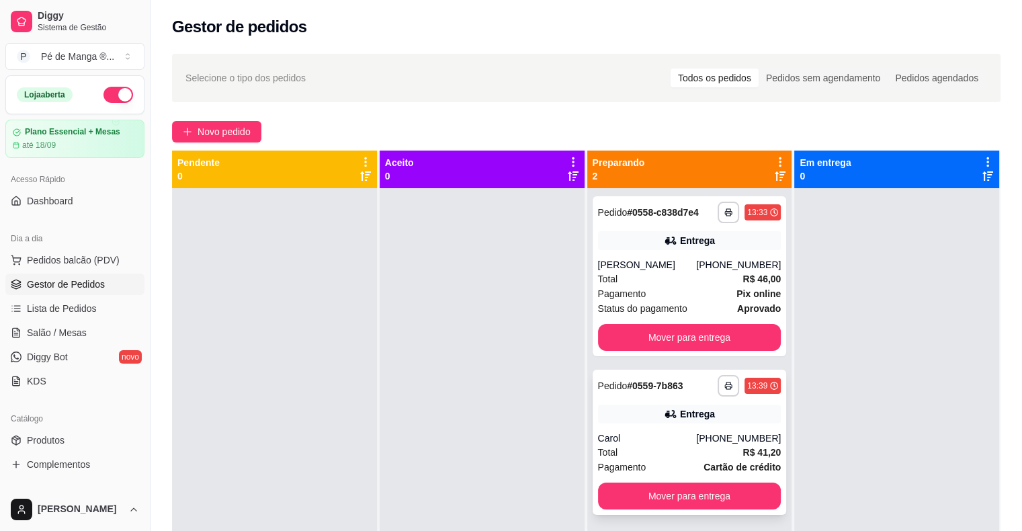
click at [652, 449] on div "Total R$ 41,20" at bounding box center [689, 452] width 183 height 15
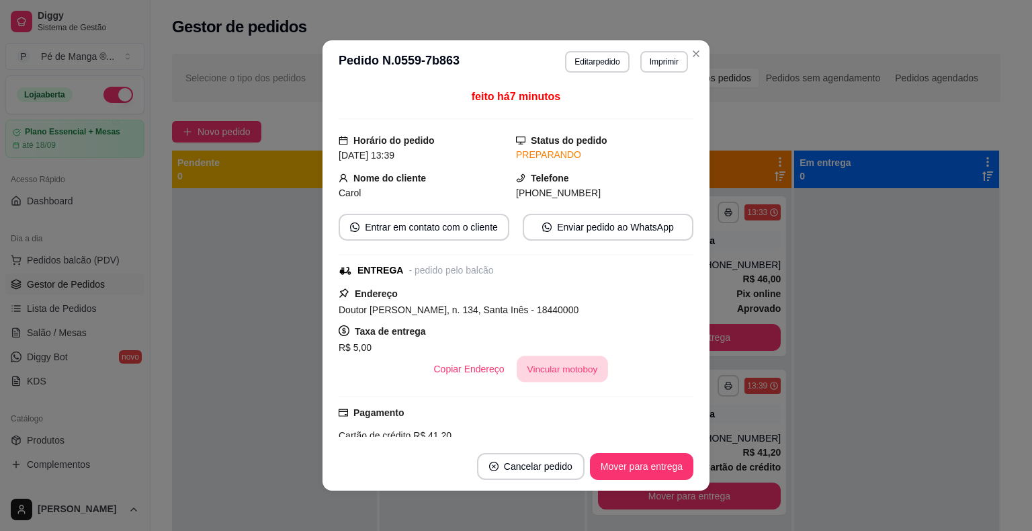
click at [575, 377] on button "Vincular motoboy" at bounding box center [562, 369] width 91 height 26
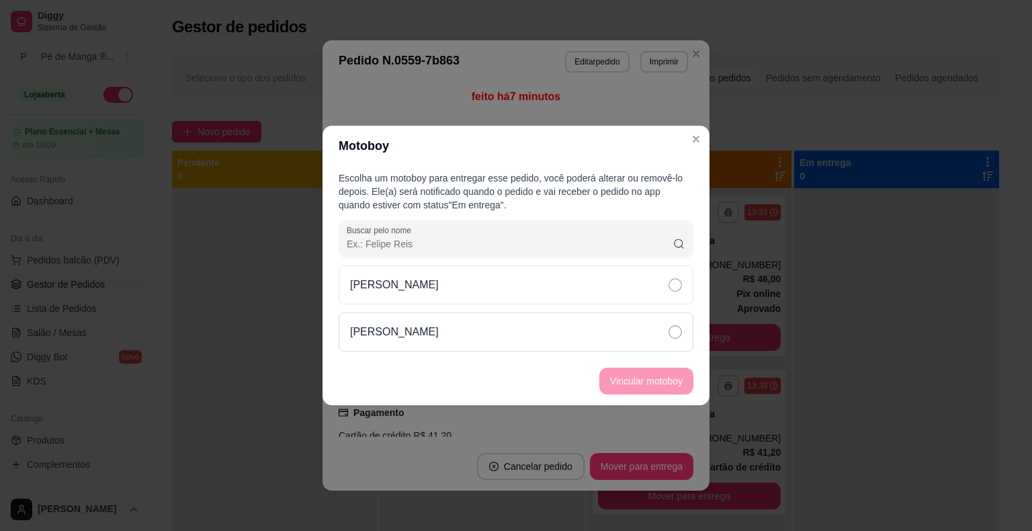
click at [670, 340] on div "[PERSON_NAME]" at bounding box center [516, 331] width 355 height 39
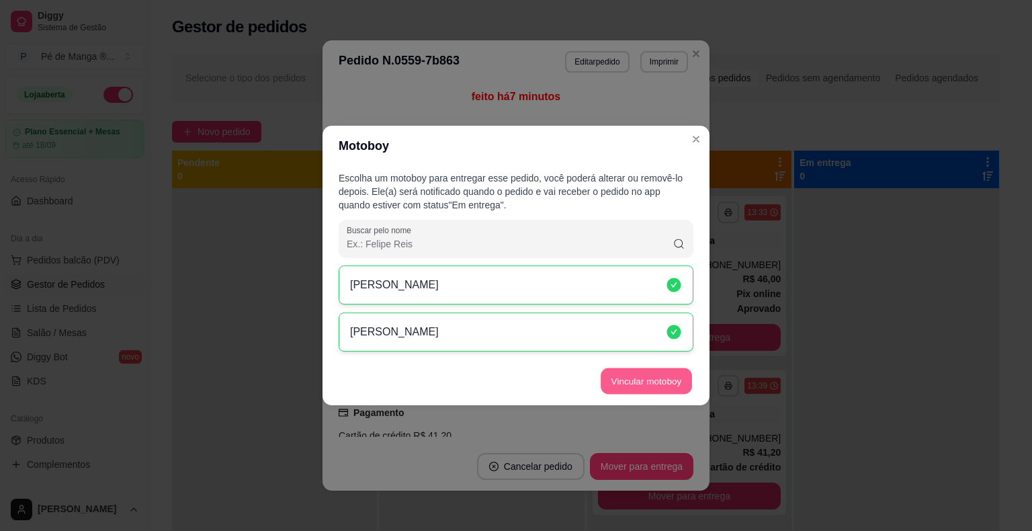
click at [664, 375] on button "Vincular motoboy" at bounding box center [646, 381] width 91 height 26
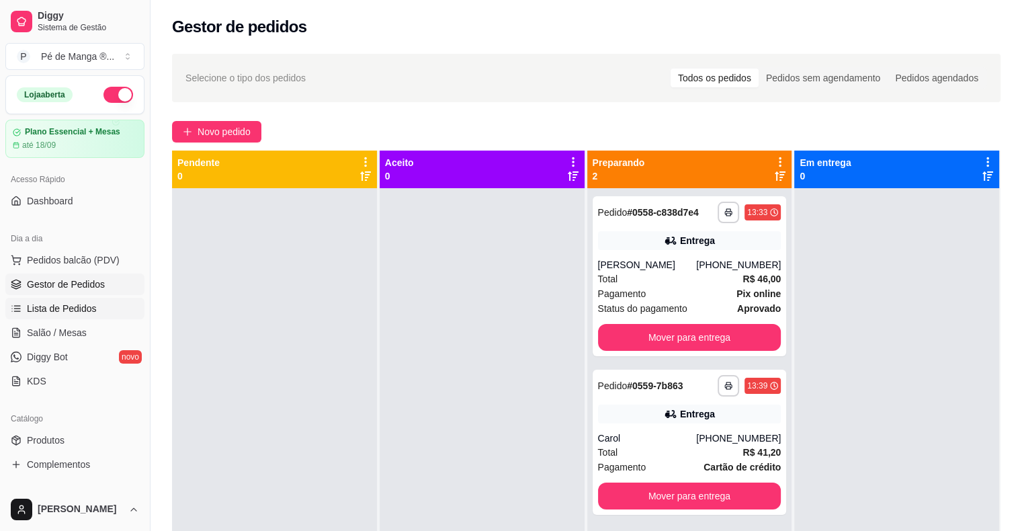
click at [77, 302] on span "Lista de Pedidos" at bounding box center [62, 308] width 70 height 13
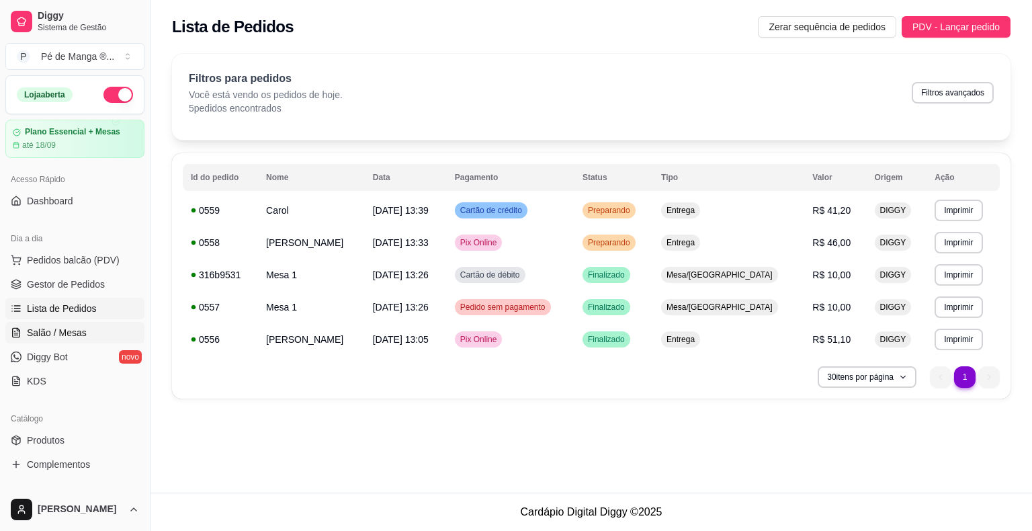
click at [86, 322] on link "Salão / Mesas" at bounding box center [74, 332] width 139 height 21
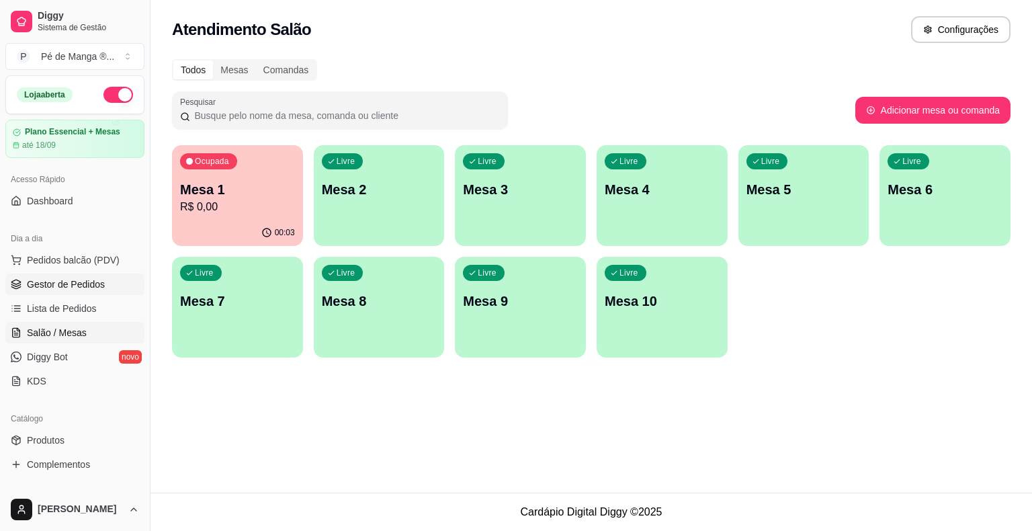
click at [81, 294] on link "Gestor de Pedidos" at bounding box center [74, 283] width 139 height 21
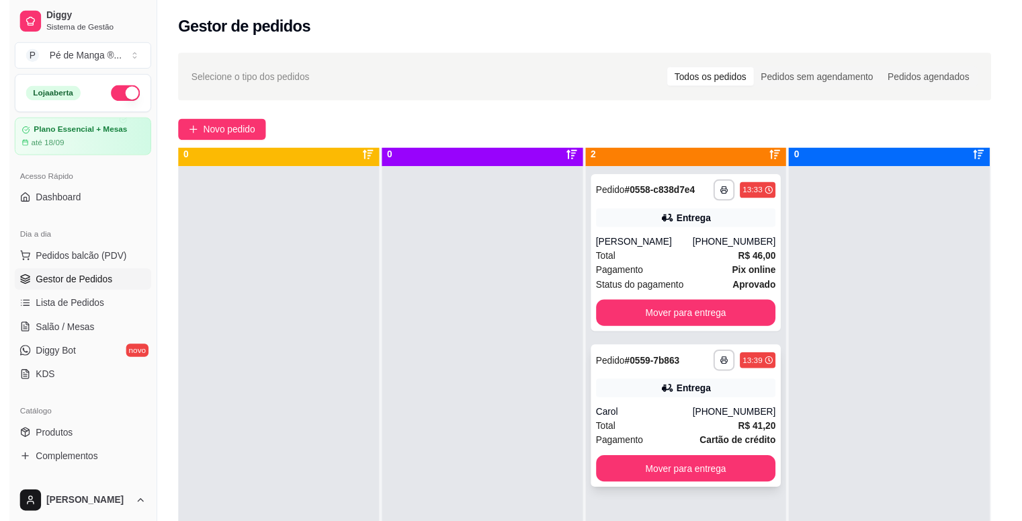
scroll to position [38, 0]
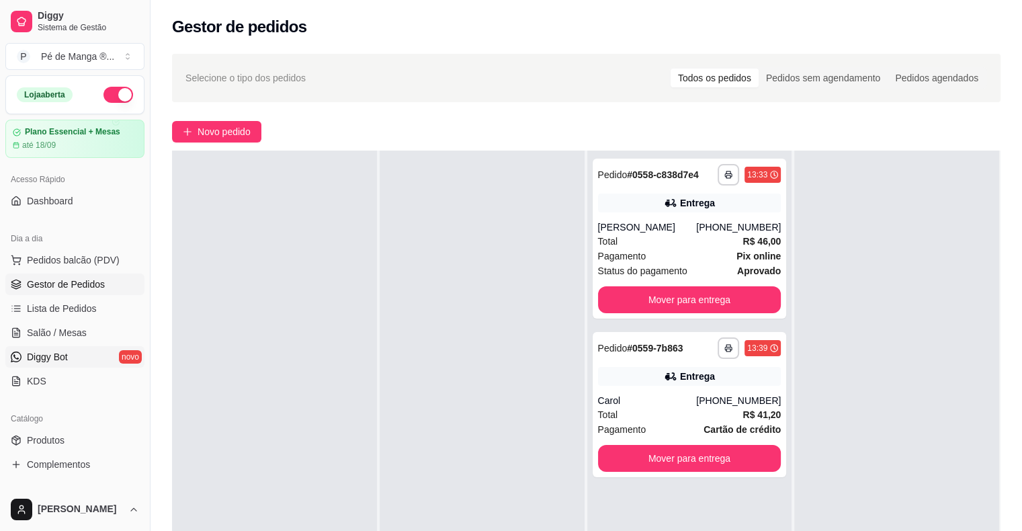
click at [55, 362] on span "Diggy Bot" at bounding box center [47, 356] width 41 height 13
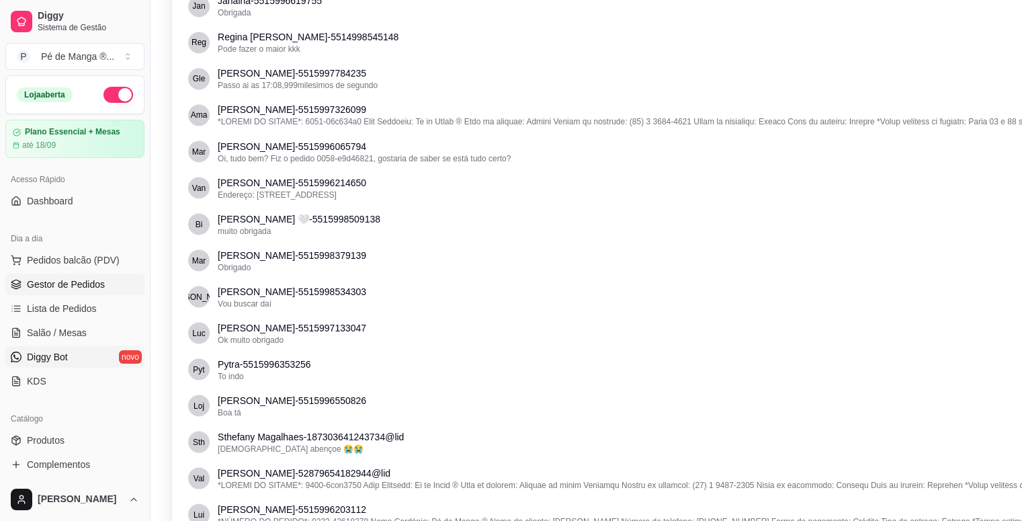
click at [97, 283] on span "Gestor de Pedidos" at bounding box center [66, 283] width 78 height 13
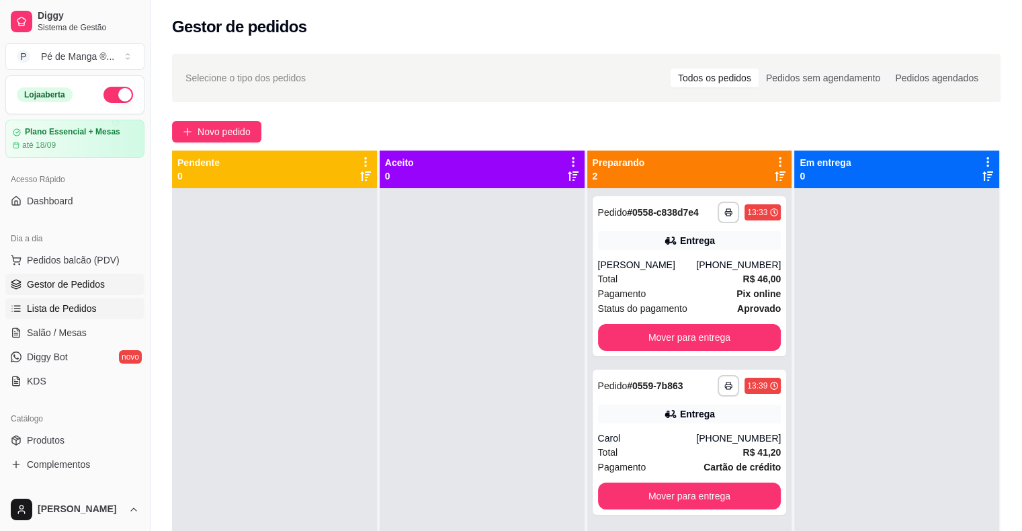
click at [75, 316] on link "Lista de Pedidos" at bounding box center [74, 308] width 139 height 21
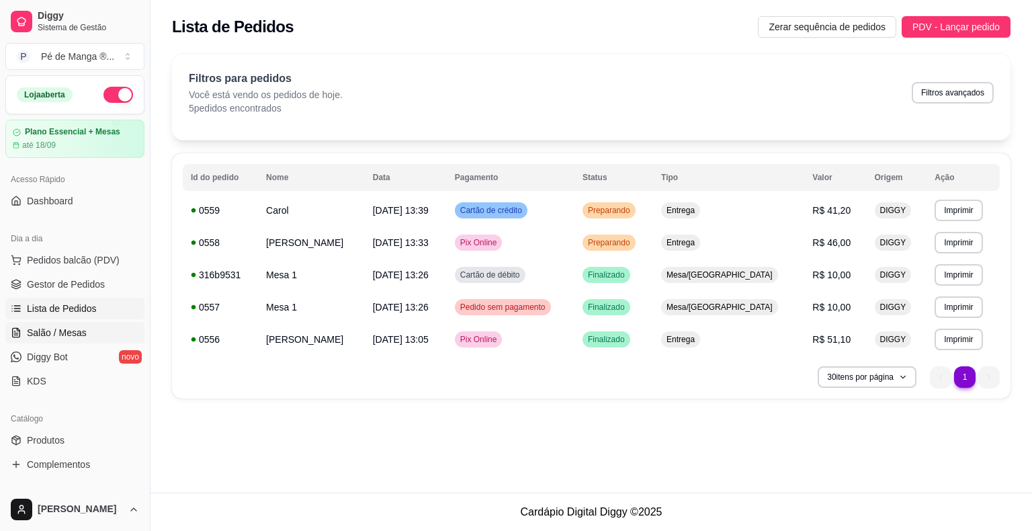
click at [86, 328] on link "Salão / Mesas" at bounding box center [74, 332] width 139 height 21
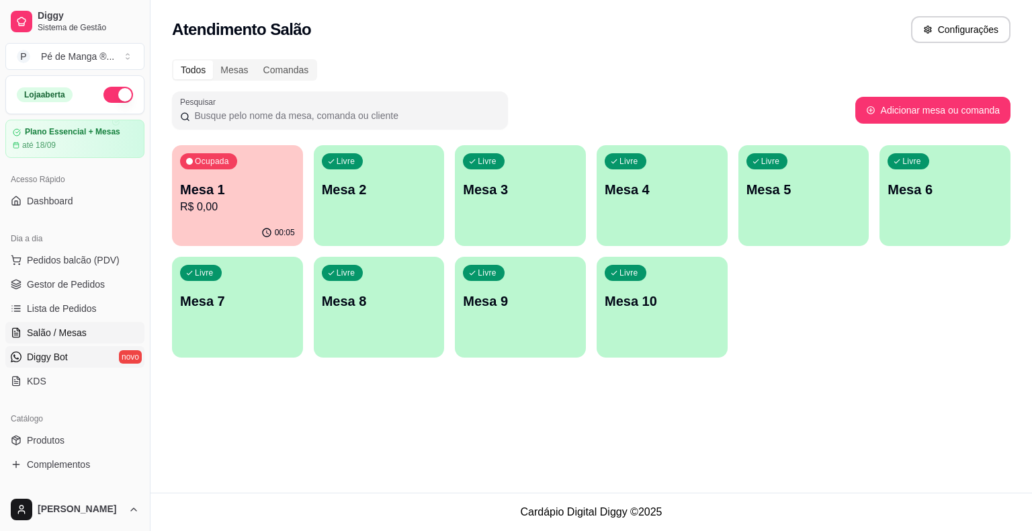
click at [89, 362] on link "Diggy Bot novo" at bounding box center [74, 356] width 139 height 21
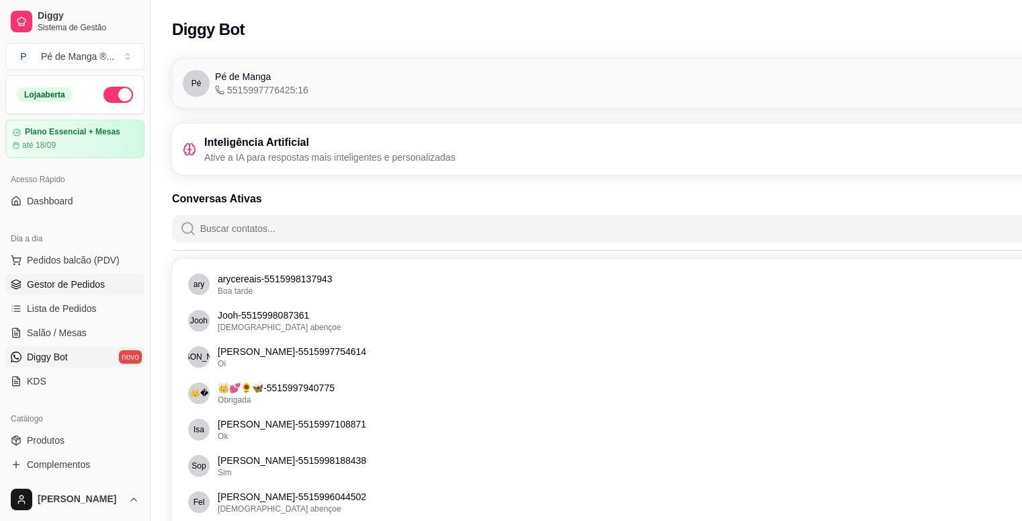
click at [79, 293] on link "Gestor de Pedidos" at bounding box center [74, 283] width 139 height 21
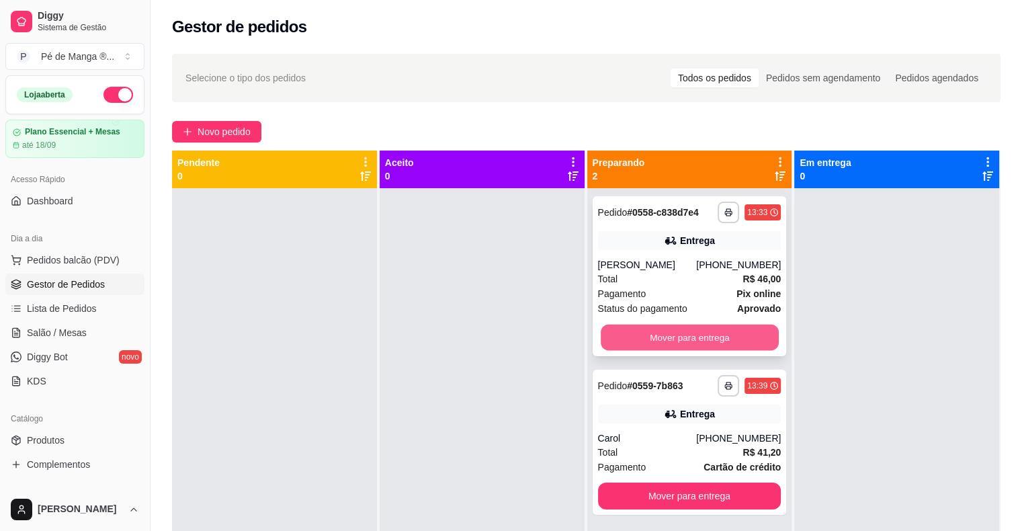
click at [643, 342] on button "Mover para entrega" at bounding box center [690, 337] width 178 height 26
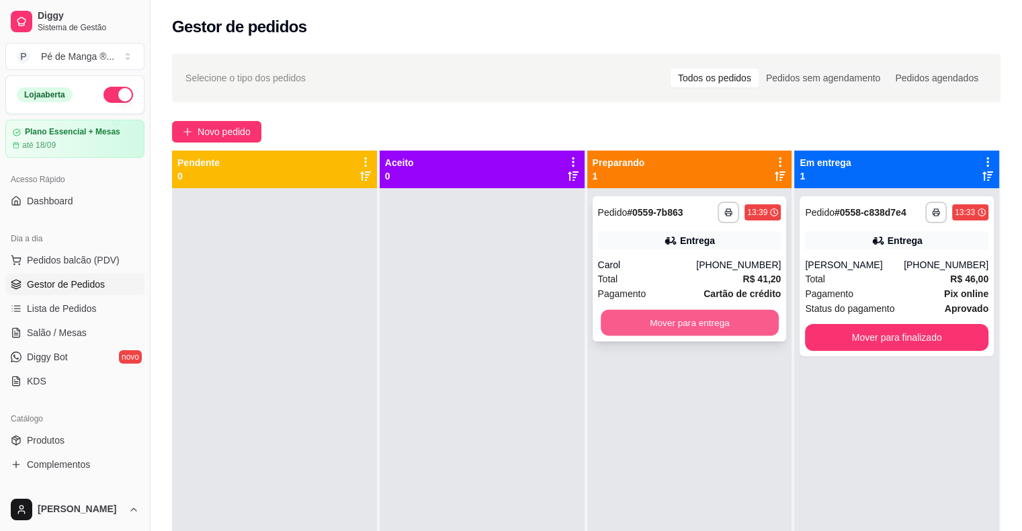
click at [654, 329] on button "Mover para entrega" at bounding box center [690, 323] width 178 height 26
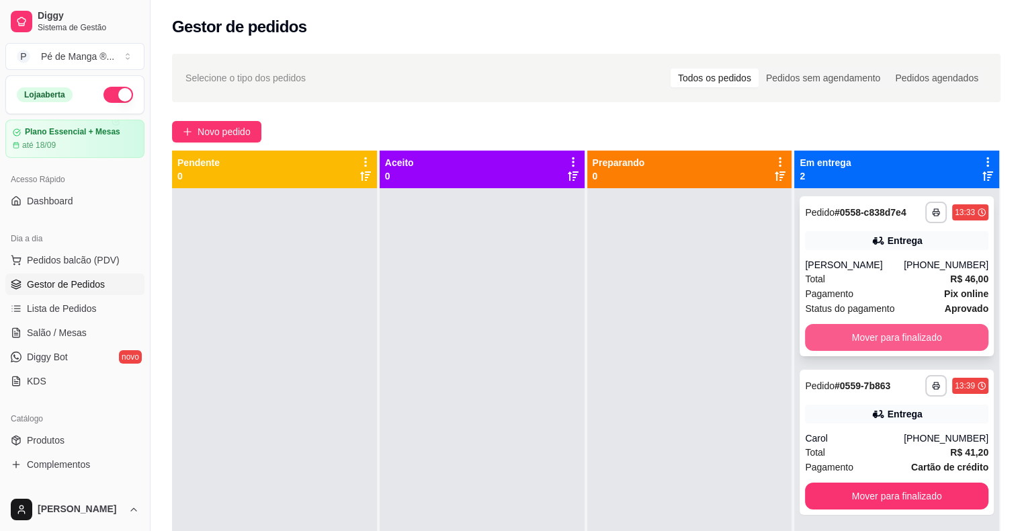
click at [901, 335] on button "Mover para finalizado" at bounding box center [896, 337] width 183 height 27
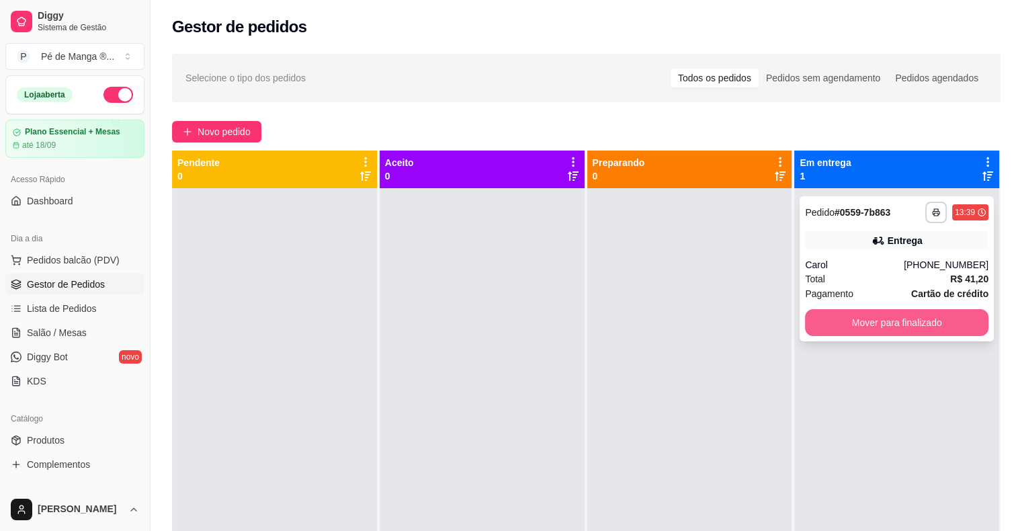
click at [911, 328] on button "Mover para finalizado" at bounding box center [896, 322] width 183 height 27
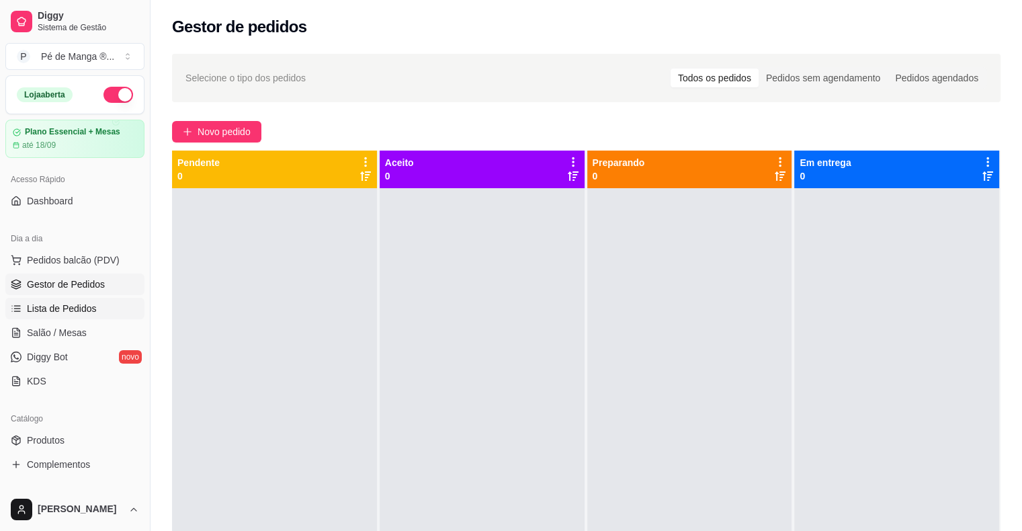
click at [107, 311] on link "Lista de Pedidos" at bounding box center [74, 308] width 139 height 21
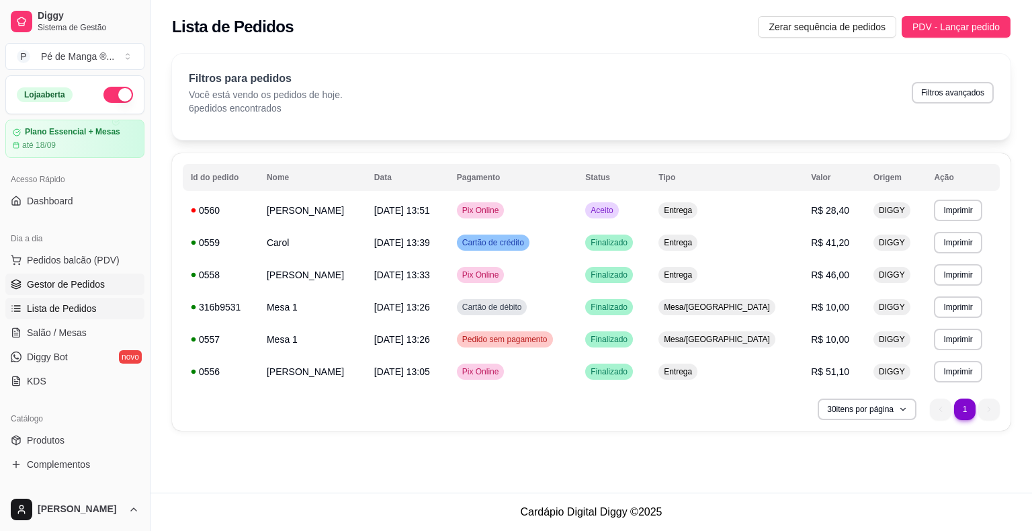
click at [110, 288] on link "Gestor de Pedidos" at bounding box center [74, 283] width 139 height 21
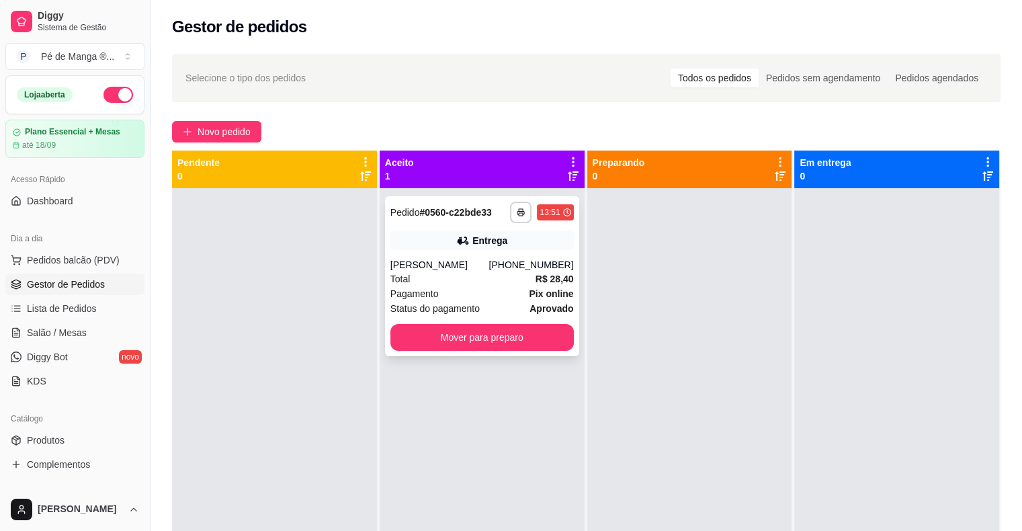
click at [489, 258] on div "[PERSON_NAME]" at bounding box center [439, 264] width 99 height 13
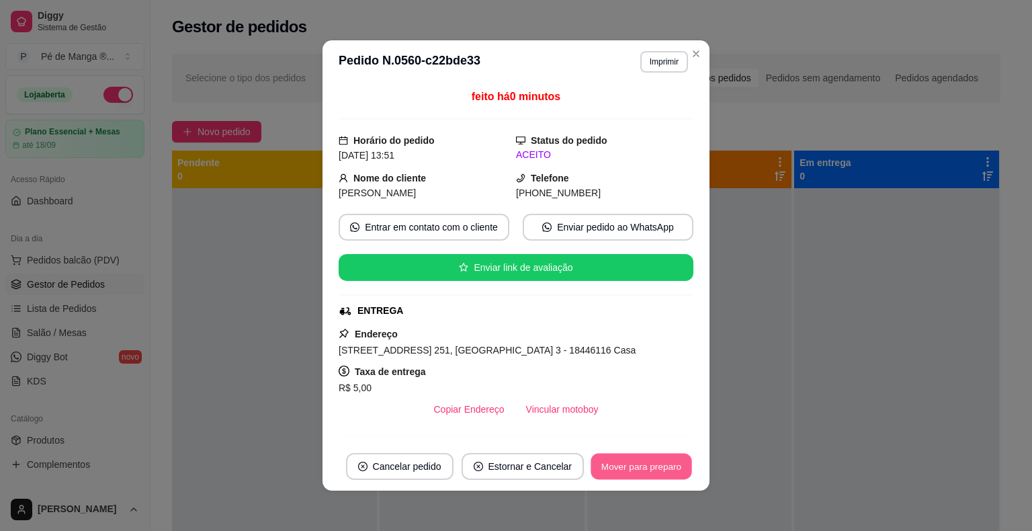
click at [631, 467] on button "Mover para preparo" at bounding box center [640, 466] width 101 height 26
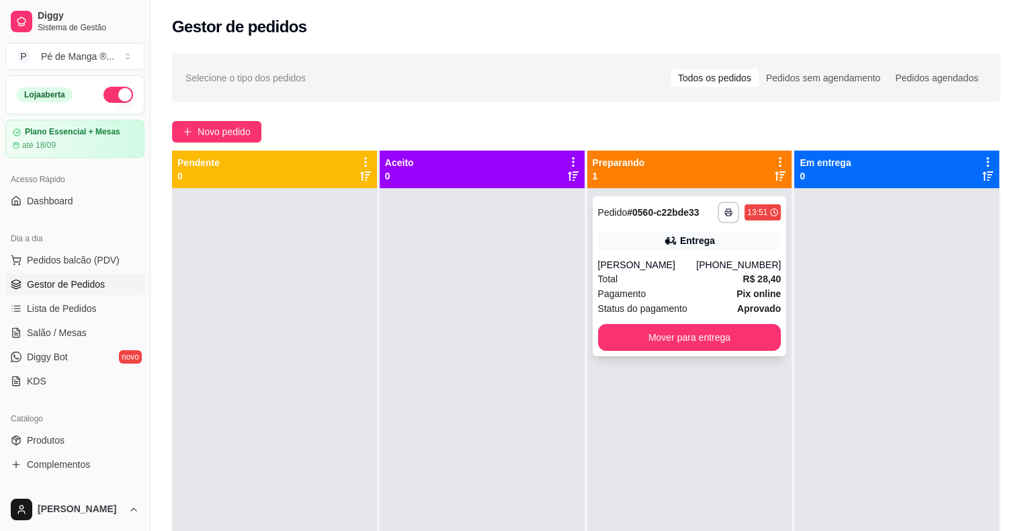
click at [673, 283] on div "Total R$ 28,40" at bounding box center [689, 278] width 183 height 15
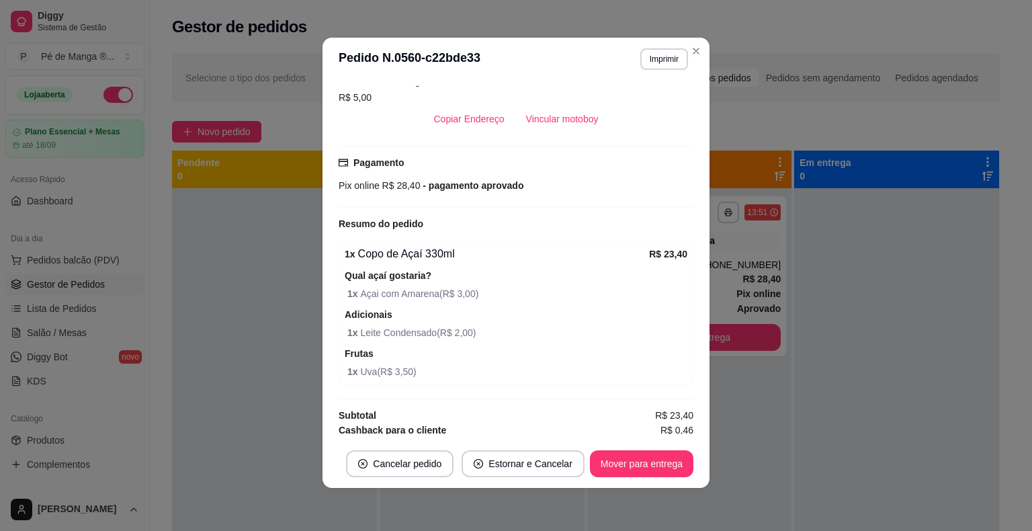
scroll to position [304, 0]
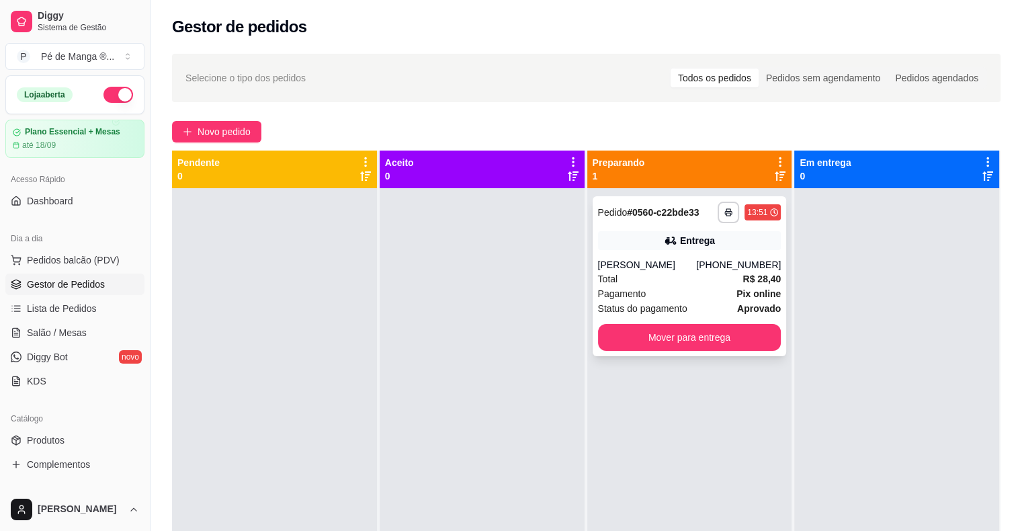
click at [721, 216] on button "button" at bounding box center [727, 212] width 21 height 21
click at [704, 257] on button "IMPRESSORA" at bounding box center [685, 259] width 97 height 21
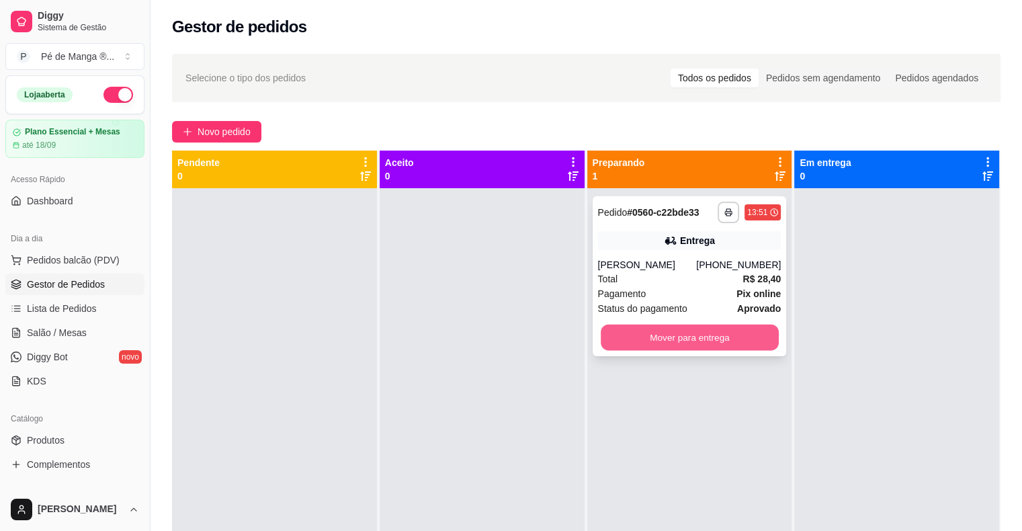
click at [653, 329] on button "Mover para entrega" at bounding box center [690, 337] width 178 height 26
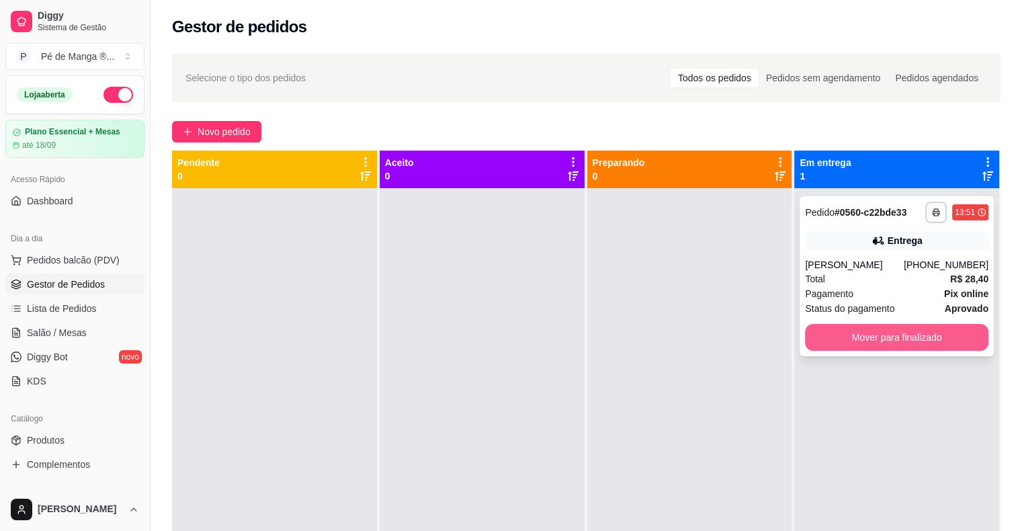
click at [853, 337] on button "Mover para finalizado" at bounding box center [896, 337] width 183 height 27
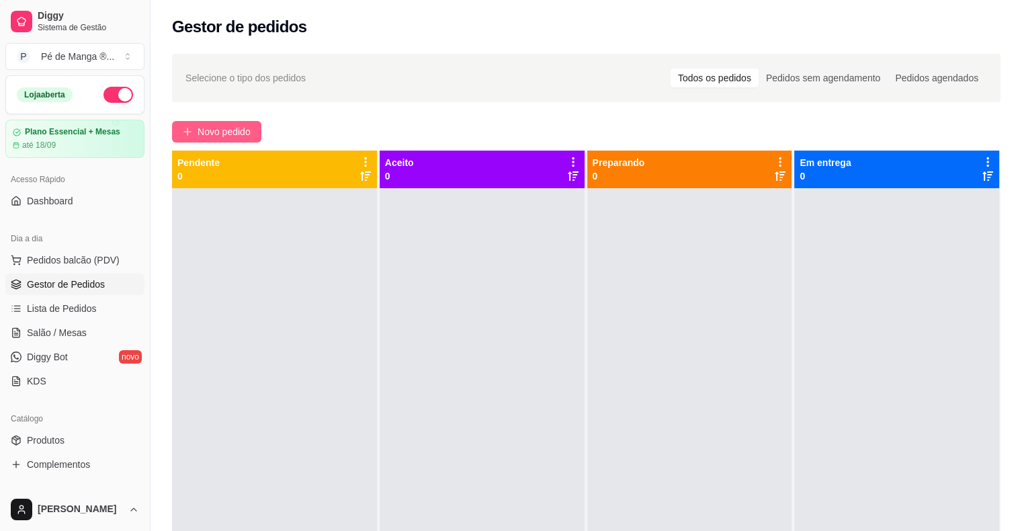
click at [228, 130] on span "Novo pedido" at bounding box center [224, 131] width 53 height 15
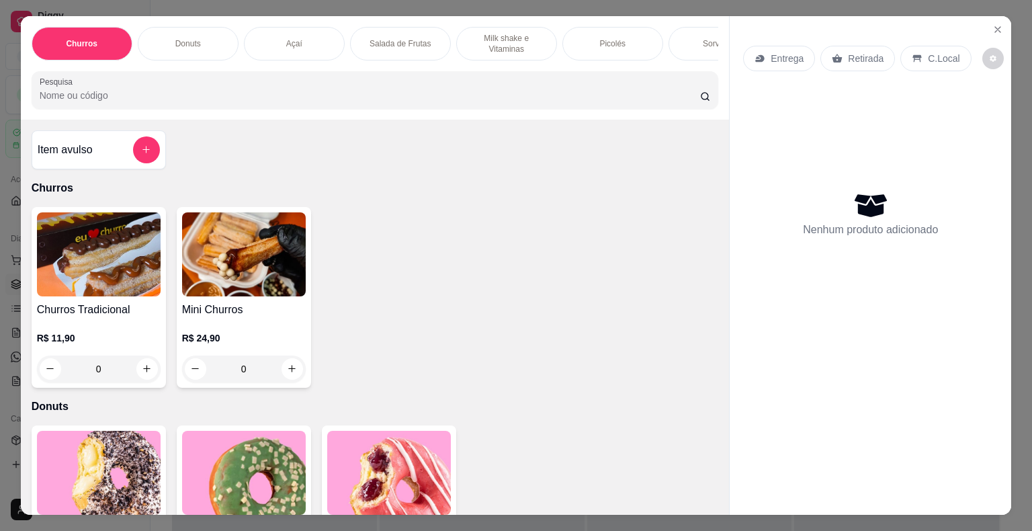
click at [265, 292] on img at bounding box center [244, 254] width 124 height 84
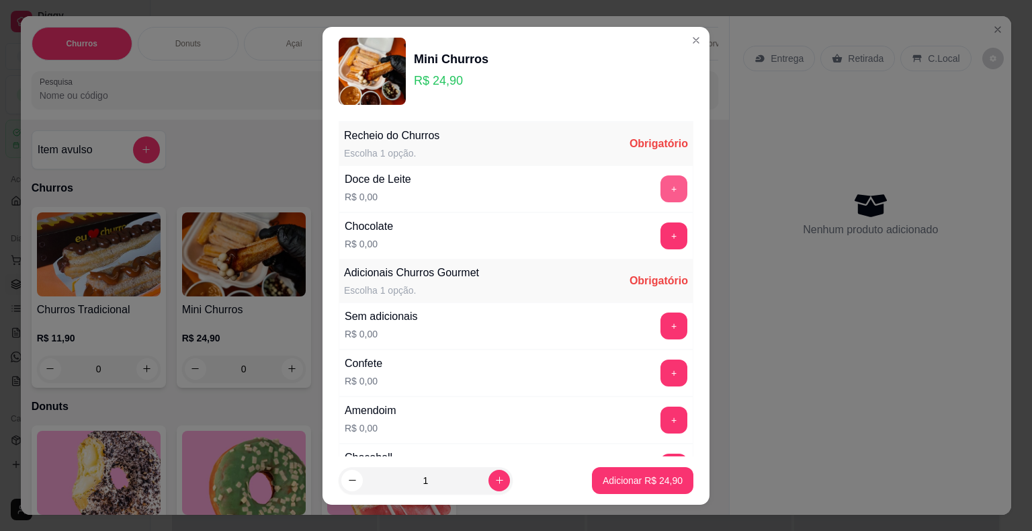
click at [660, 189] on button "+" at bounding box center [673, 188] width 27 height 27
click at [660, 232] on button "+" at bounding box center [673, 235] width 27 height 27
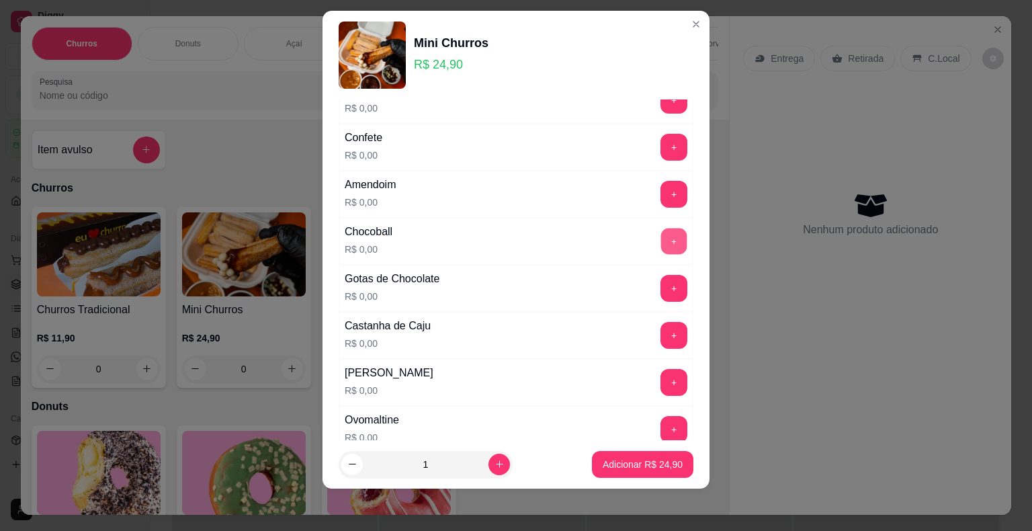
click at [661, 238] on button "+" at bounding box center [674, 241] width 26 height 26
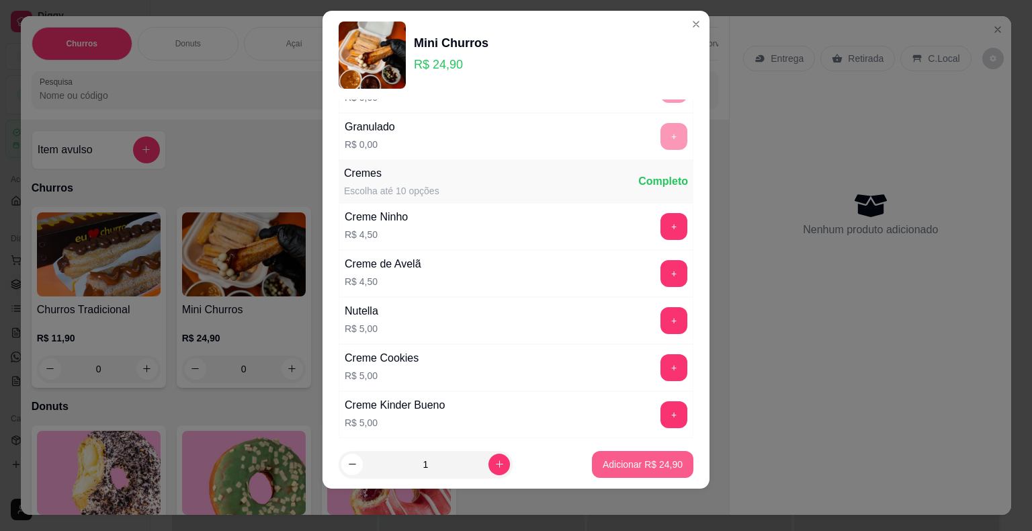
scroll to position [607, 0]
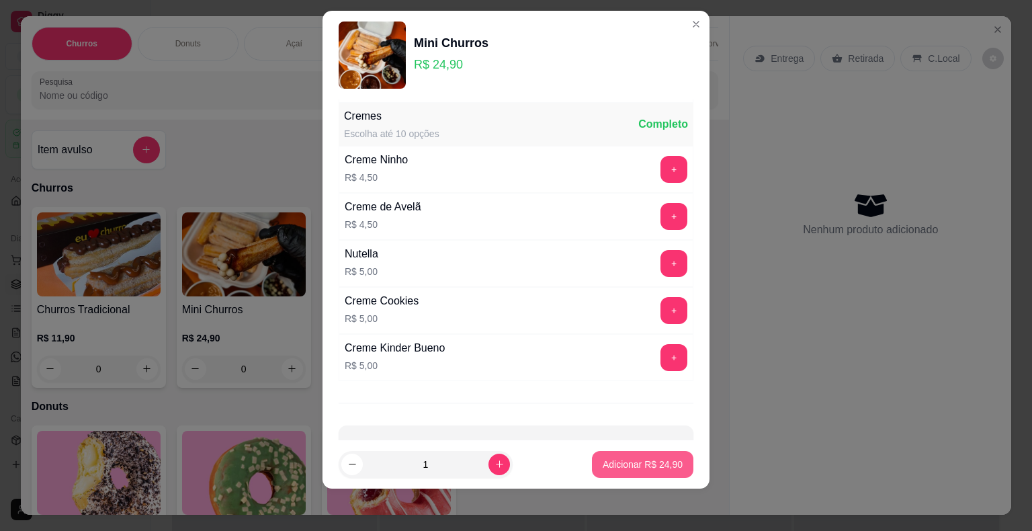
click at [641, 470] on p "Adicionar R$ 24,90" at bounding box center [643, 463] width 80 height 13
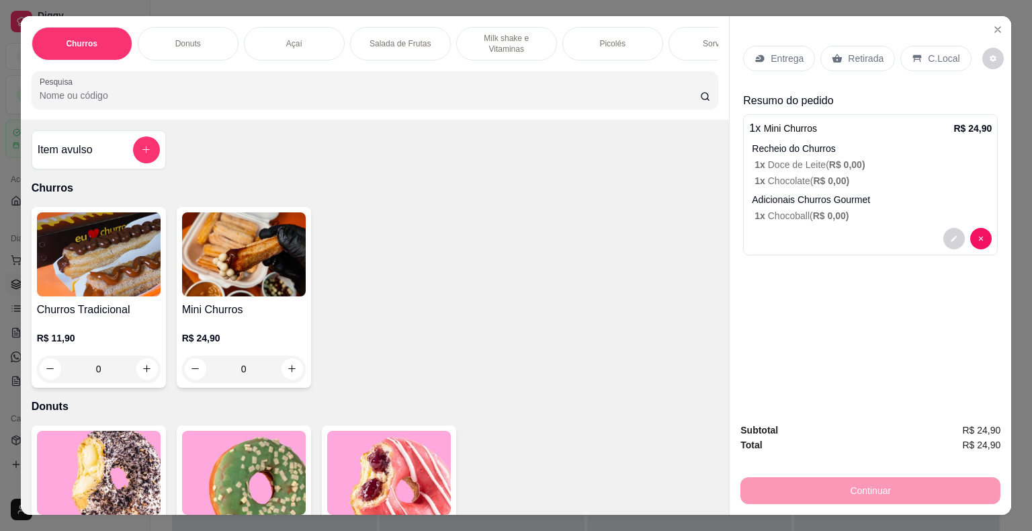
click at [836, 54] on div "Retirada" at bounding box center [857, 59] width 75 height 26
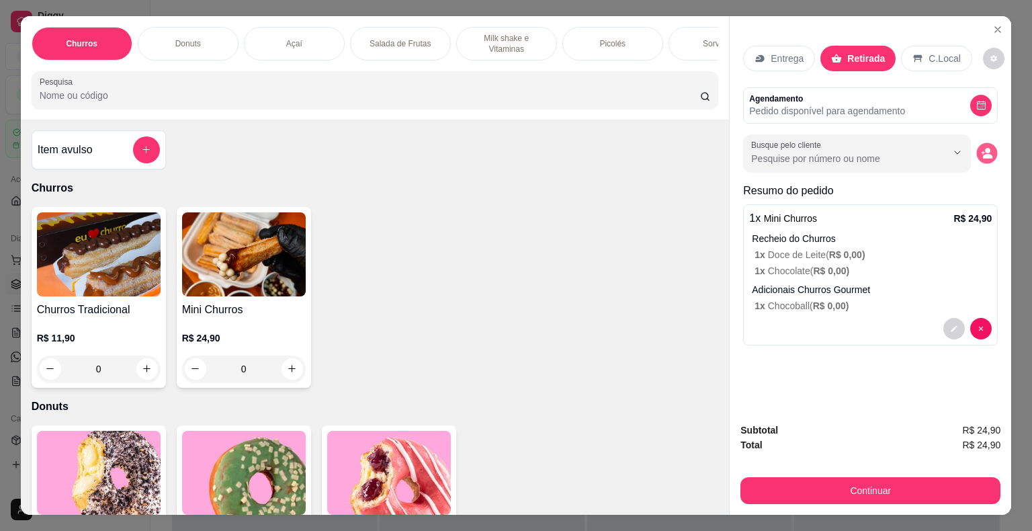
click at [985, 147] on icon "decrease-product-quantity" at bounding box center [986, 152] width 11 height 11
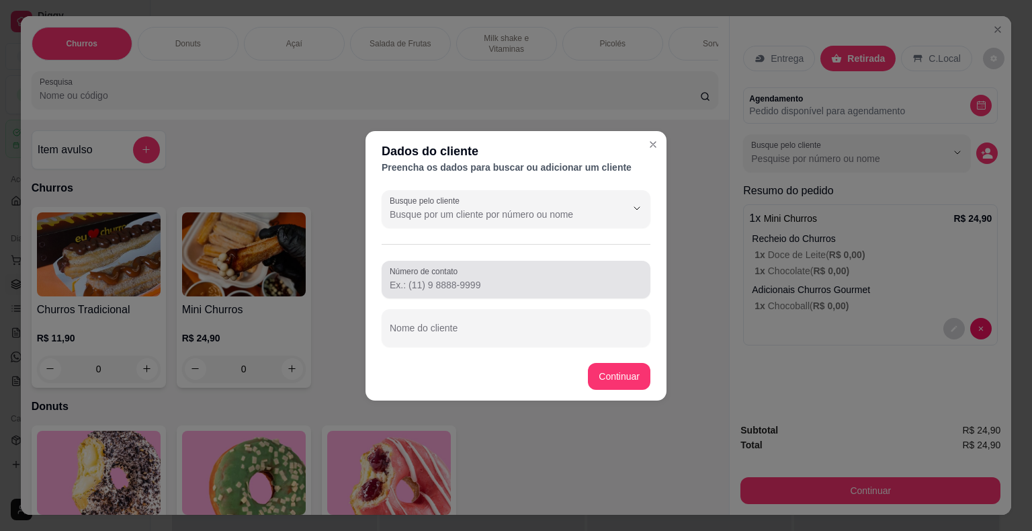
click at [523, 289] on input "Número de contato" at bounding box center [516, 284] width 253 height 13
type input "[PHONE_NUMBER]"
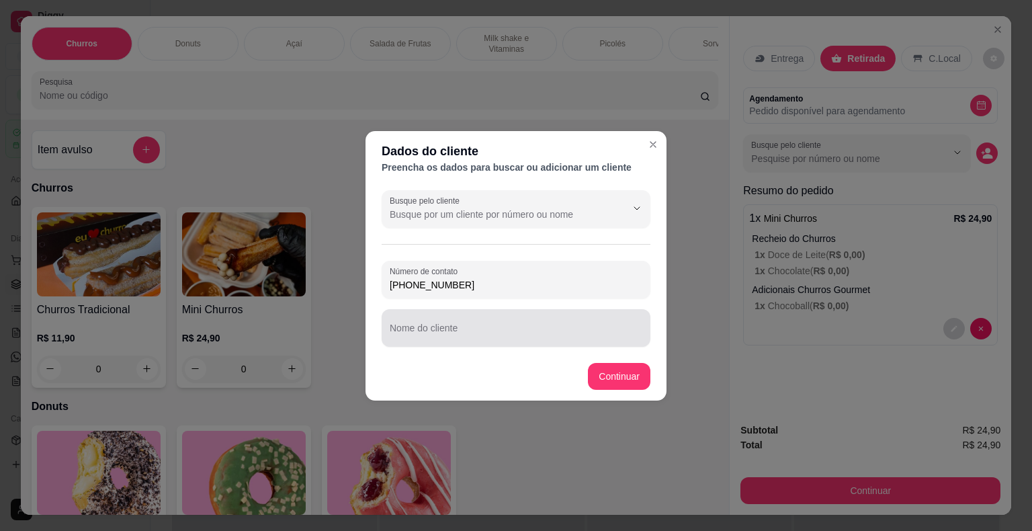
click at [459, 343] on div "Nome do cliente" at bounding box center [516, 328] width 269 height 38
type input "[PERSON_NAME]"
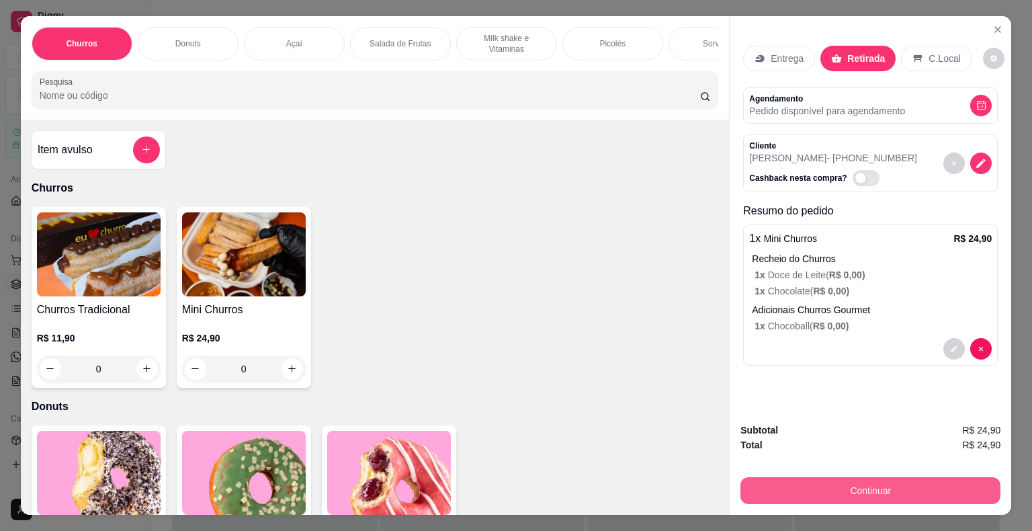
click at [787, 488] on button "Continuar" at bounding box center [870, 490] width 260 height 27
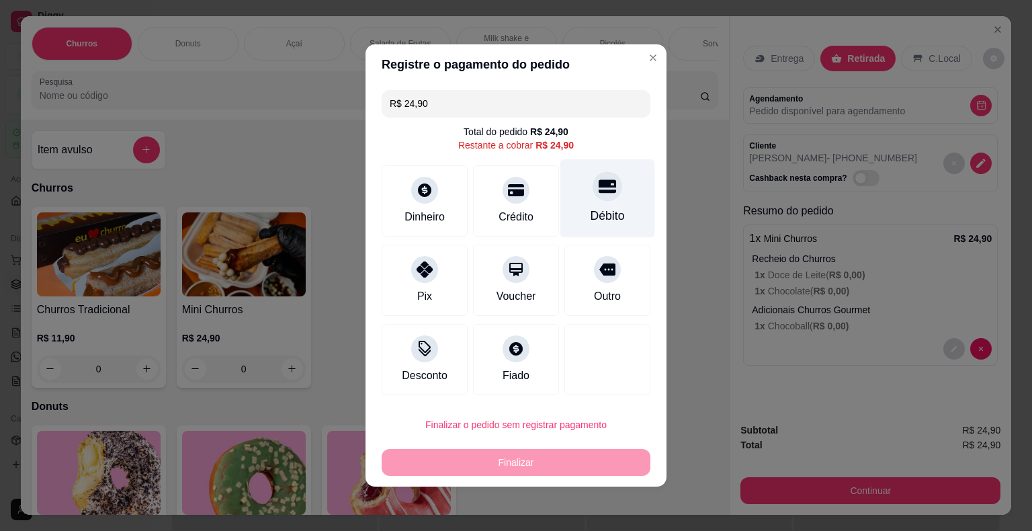
click at [624, 216] on div "Débito" at bounding box center [607, 198] width 95 height 79
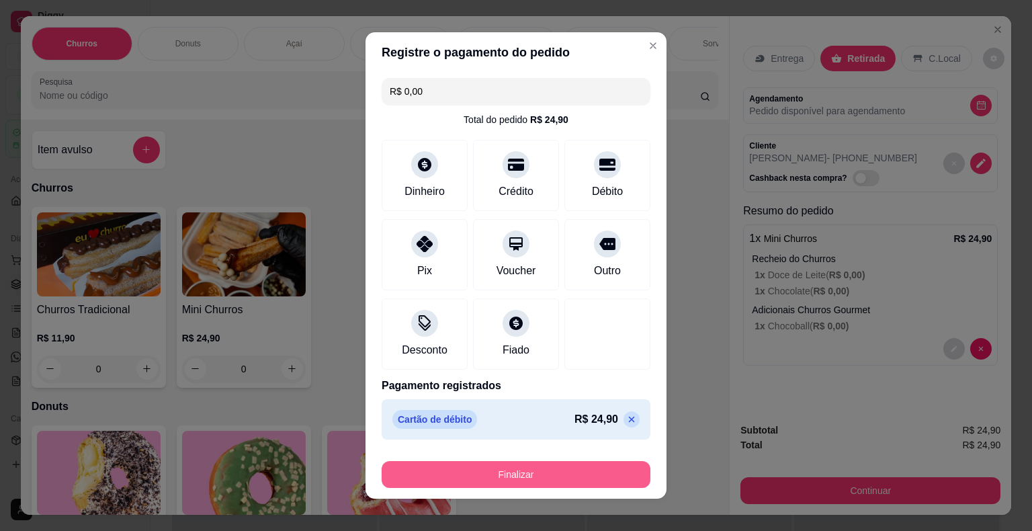
click at [551, 477] on button "Finalizar" at bounding box center [516, 474] width 269 height 27
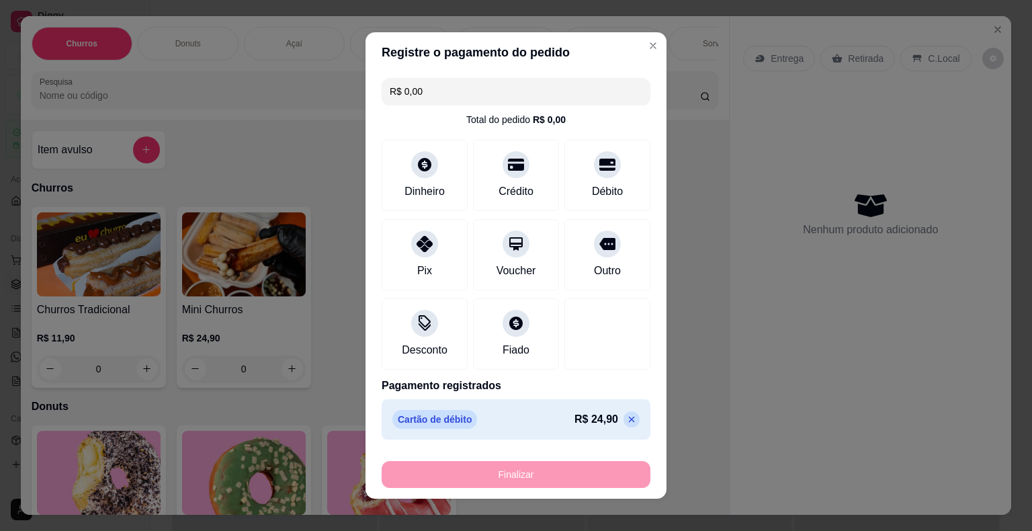
type input "-R$ 24,90"
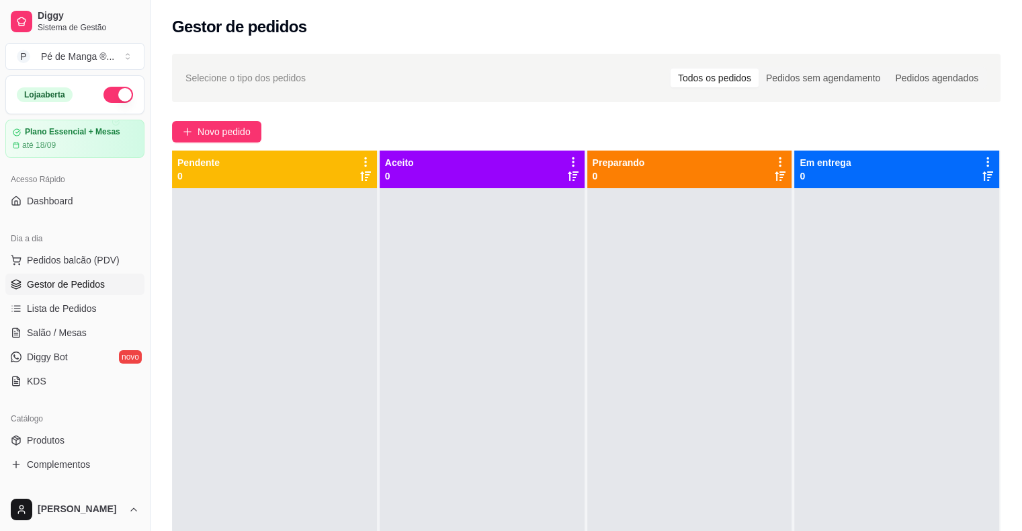
click at [99, 286] on span "Gestor de Pedidos" at bounding box center [66, 283] width 78 height 13
click at [97, 292] on link "Gestor de Pedidos" at bounding box center [74, 283] width 139 height 21
click at [91, 307] on span "Lista de Pedidos" at bounding box center [62, 308] width 70 height 13
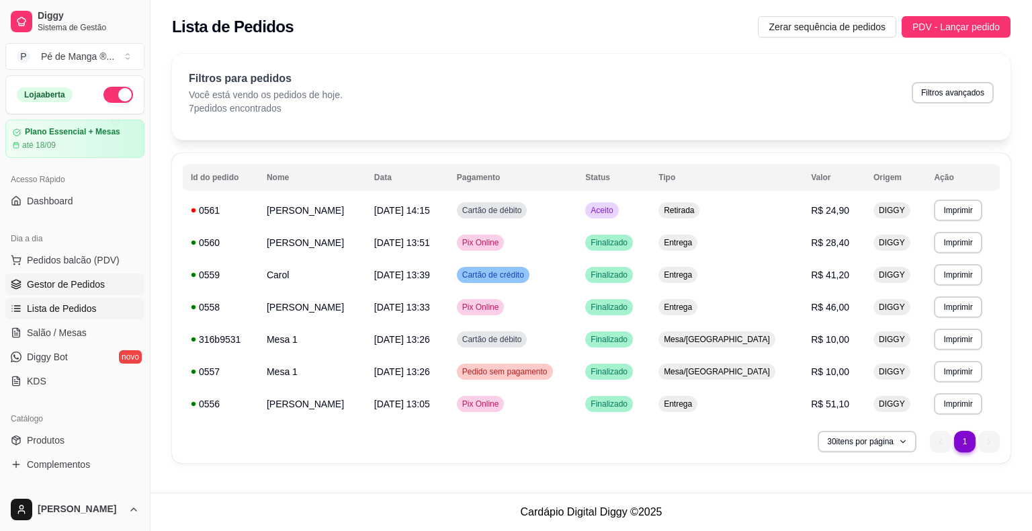
click at [97, 281] on span "Gestor de Pedidos" at bounding box center [66, 283] width 78 height 13
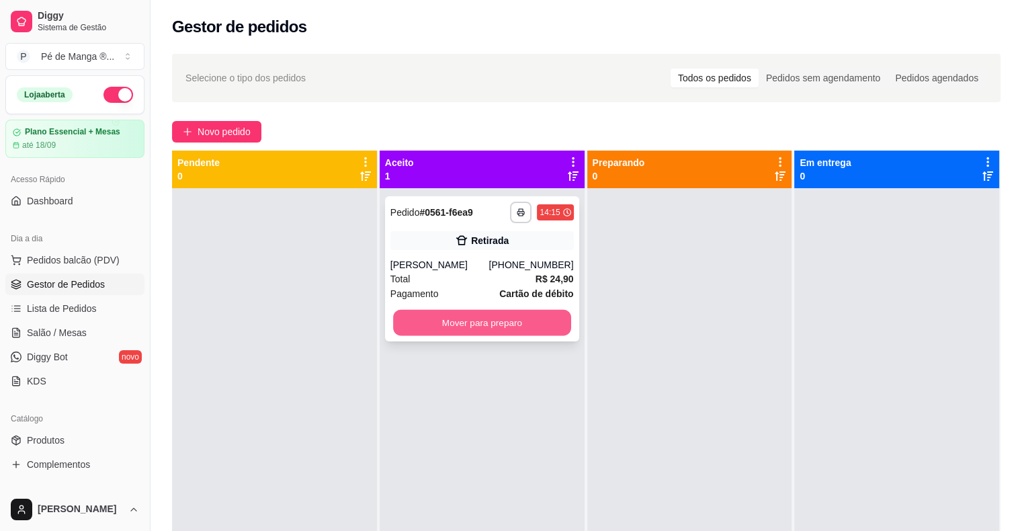
click at [495, 320] on button "Mover para preparo" at bounding box center [482, 323] width 178 height 26
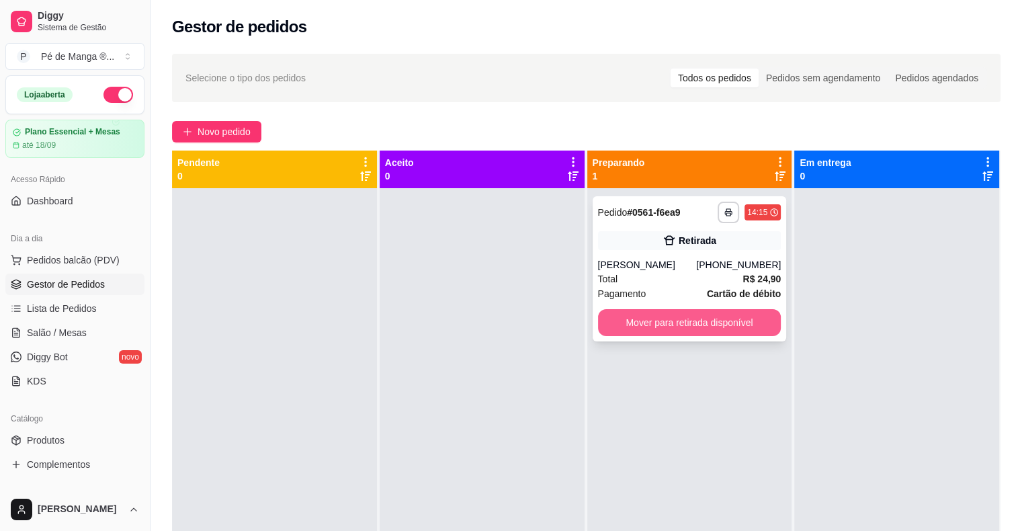
click at [678, 324] on button "Mover para retirada disponível" at bounding box center [689, 322] width 183 height 27
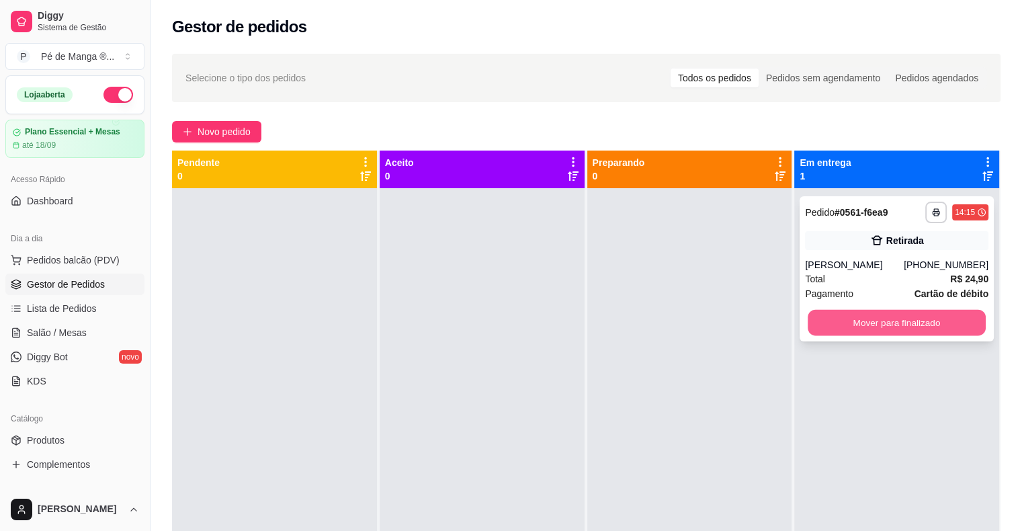
click at [879, 323] on button "Mover para finalizado" at bounding box center [896, 323] width 178 height 26
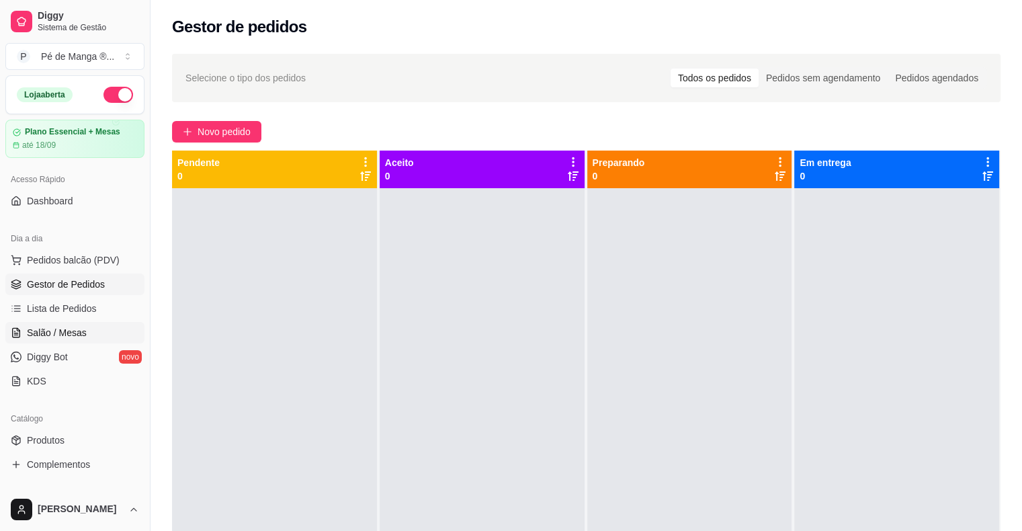
click at [101, 334] on link "Salão / Mesas" at bounding box center [74, 332] width 139 height 21
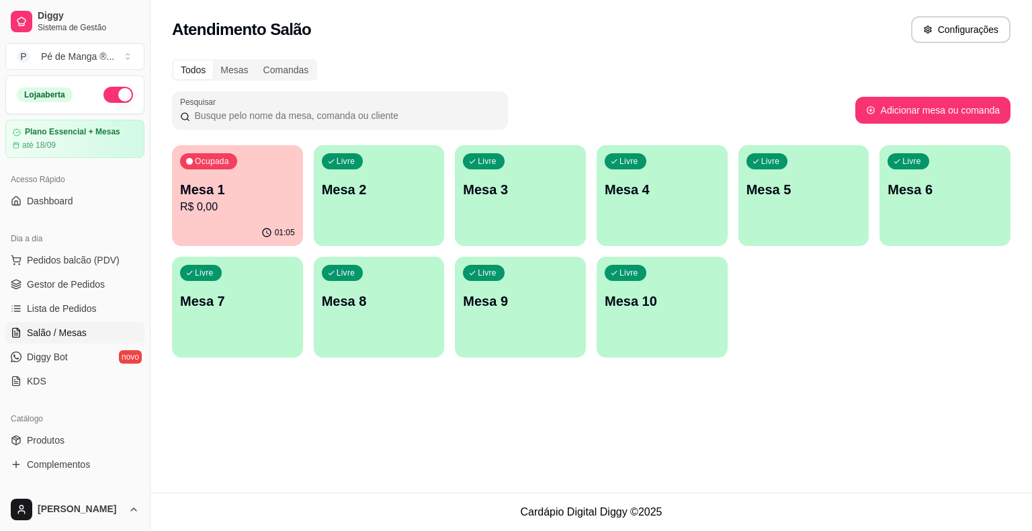
click at [255, 196] on p "Mesa 1" at bounding box center [237, 189] width 115 height 19
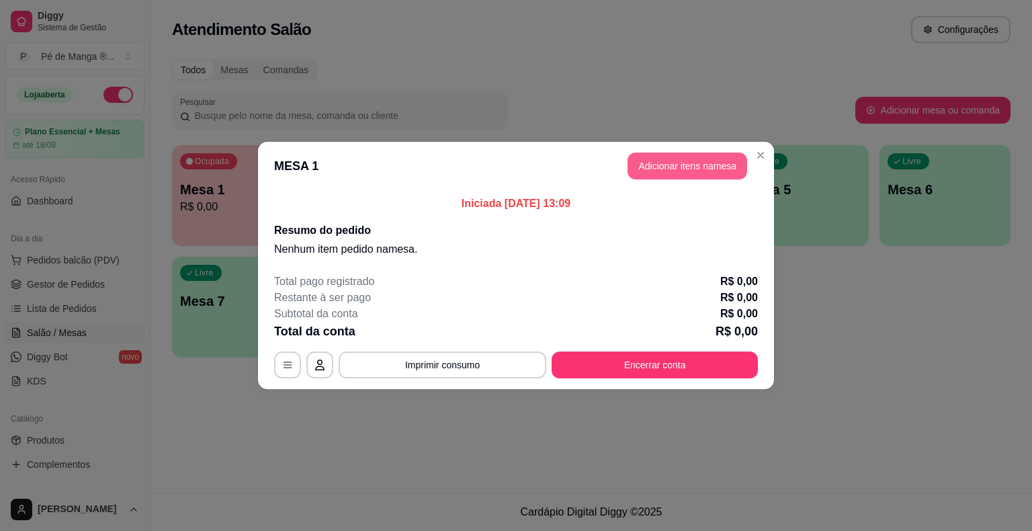
click at [673, 173] on button "Adicionar itens na mesa" at bounding box center [687, 165] width 120 height 27
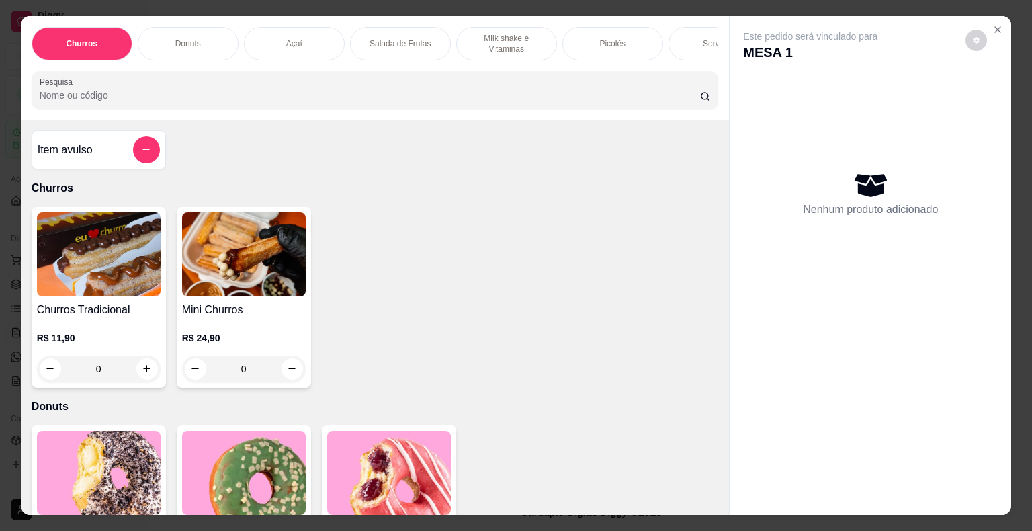
click at [688, 36] on div "Sorvetes" at bounding box center [718, 44] width 101 height 34
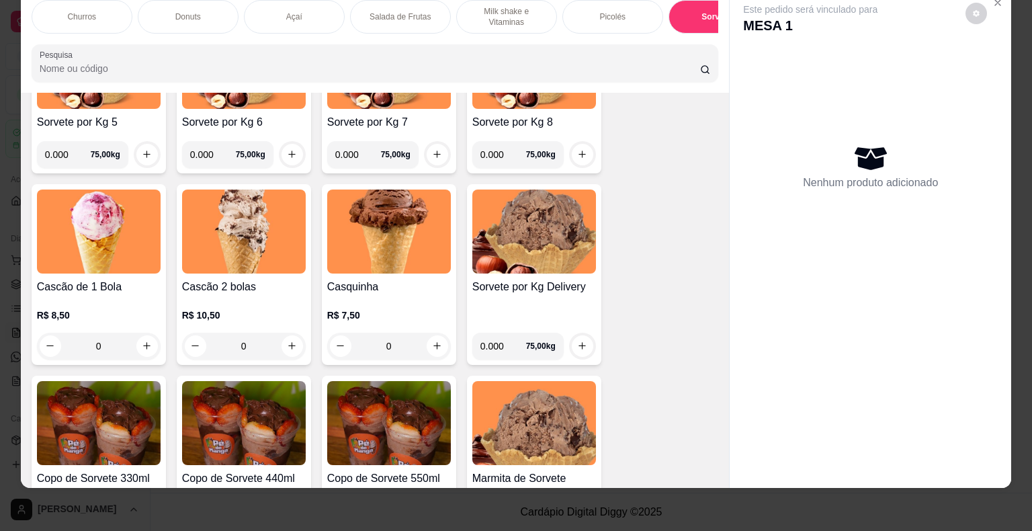
scroll to position [2037, 0]
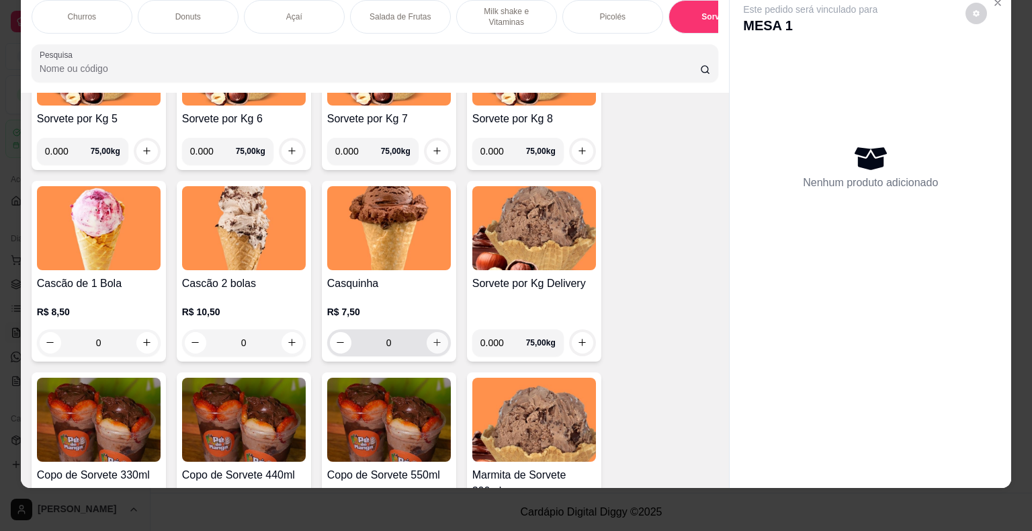
click at [441, 340] on div "0" at bounding box center [389, 342] width 124 height 27
click at [433, 341] on icon "increase-product-quantity" at bounding box center [436, 342] width 7 height 7
type input "1"
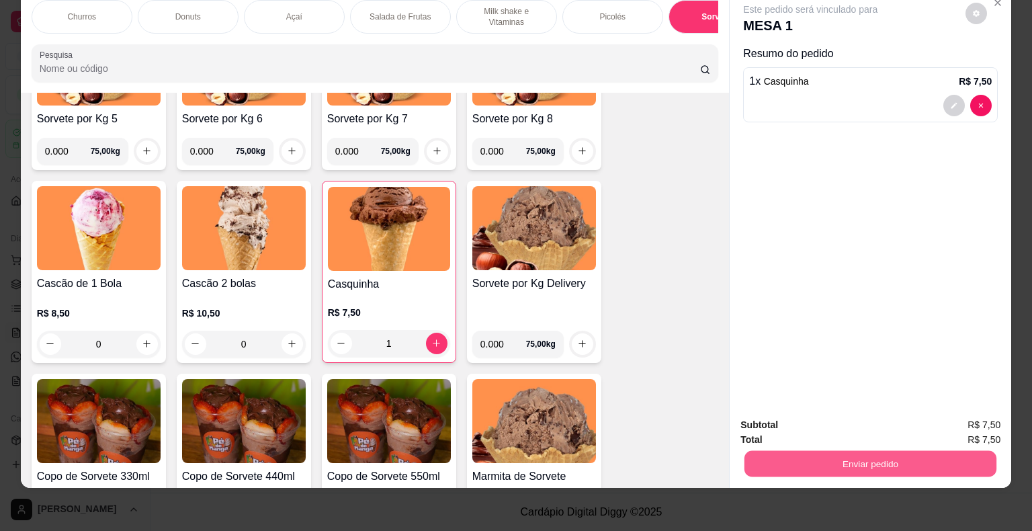
click at [779, 458] on button "Enviar pedido" at bounding box center [870, 464] width 252 height 26
click at [782, 421] on button "Não registrar e enviar pedido" at bounding box center [826, 421] width 140 height 26
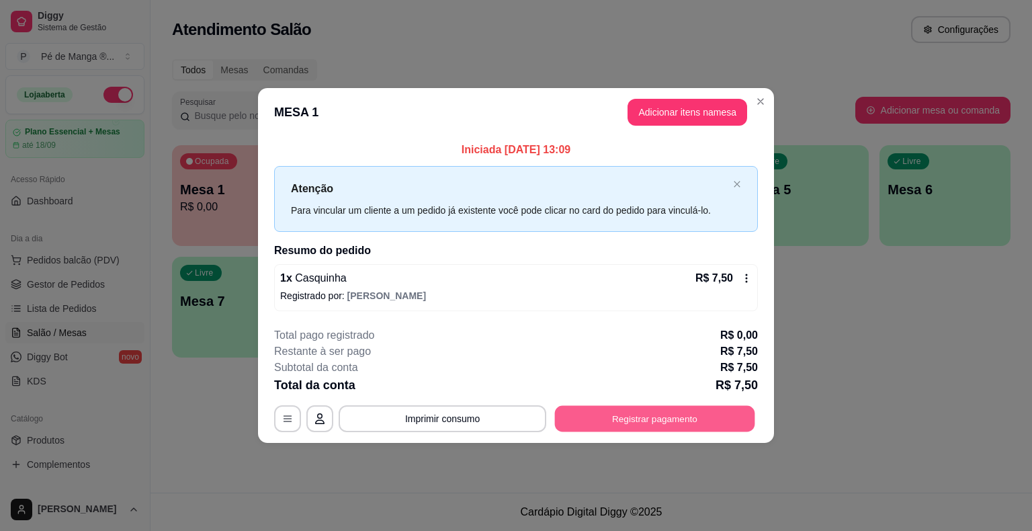
click at [594, 423] on button "Registrar pagamento" at bounding box center [655, 418] width 200 height 26
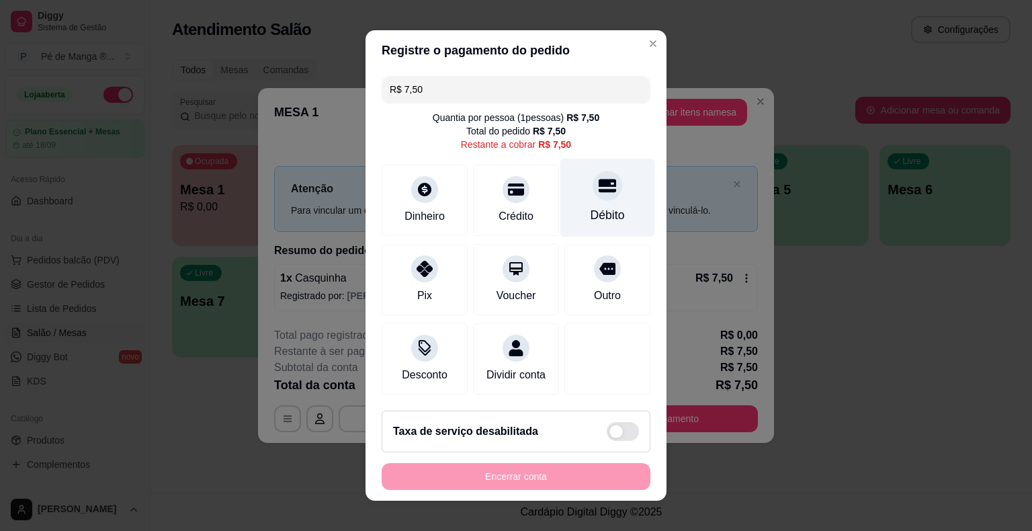
click at [590, 211] on div "Débito" at bounding box center [607, 214] width 34 height 17
type input "R$ 0,00"
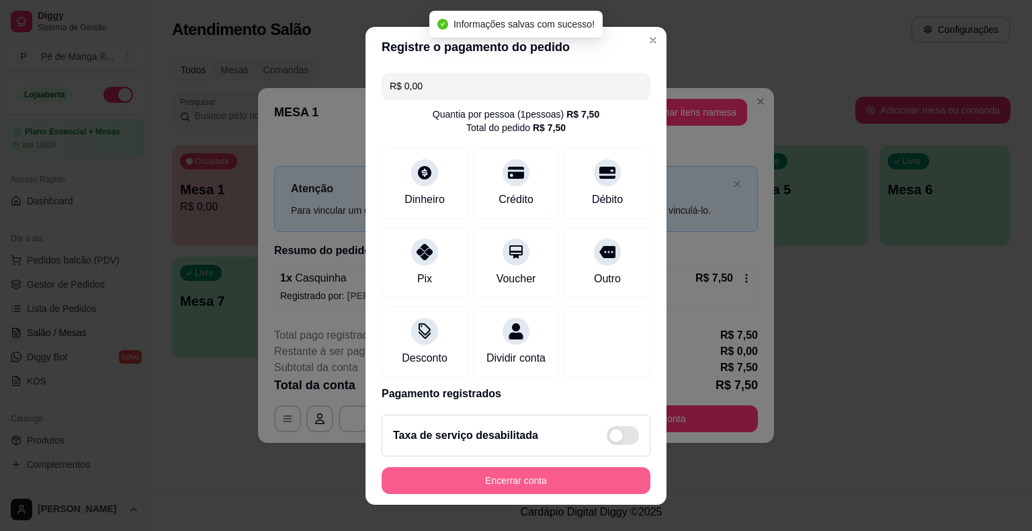
click at [520, 483] on button "Encerrar conta" at bounding box center [516, 480] width 269 height 27
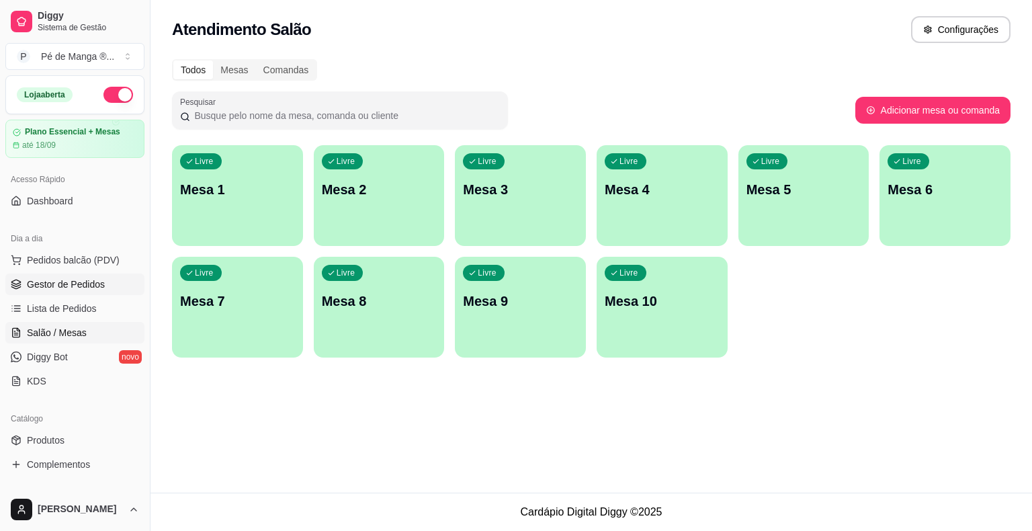
click at [105, 292] on link "Gestor de Pedidos" at bounding box center [74, 283] width 139 height 21
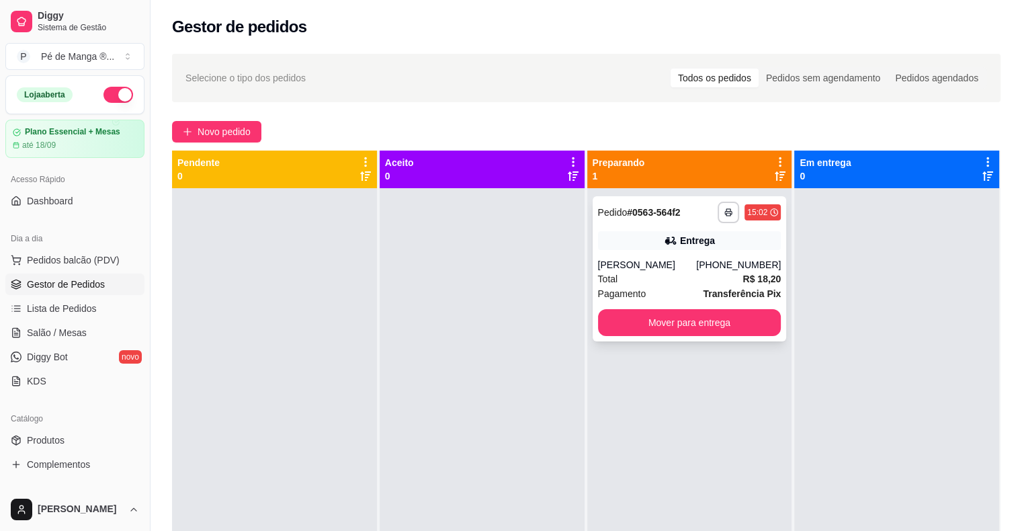
click at [674, 238] on div "Entrega" at bounding box center [689, 240] width 183 height 19
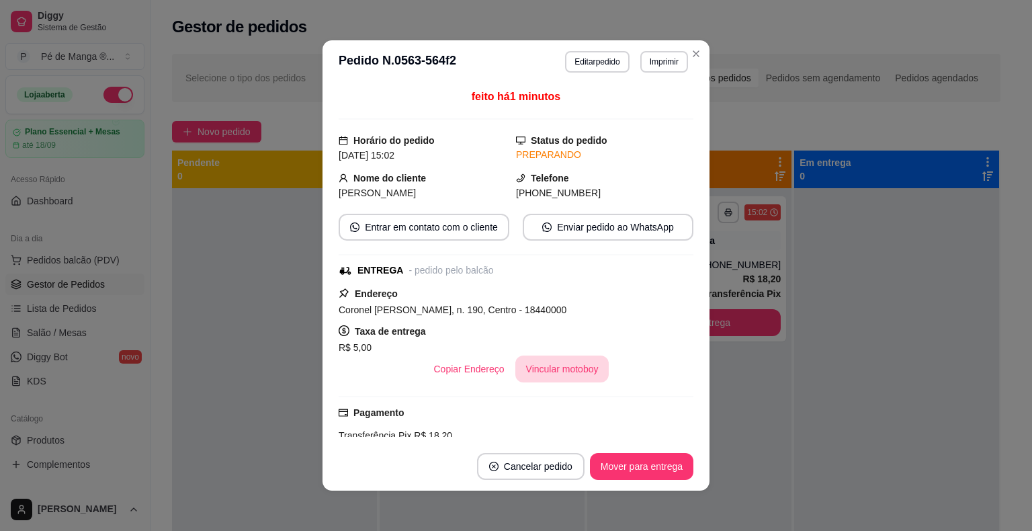
click at [532, 364] on button "Vincular motoboy" at bounding box center [562, 368] width 94 height 27
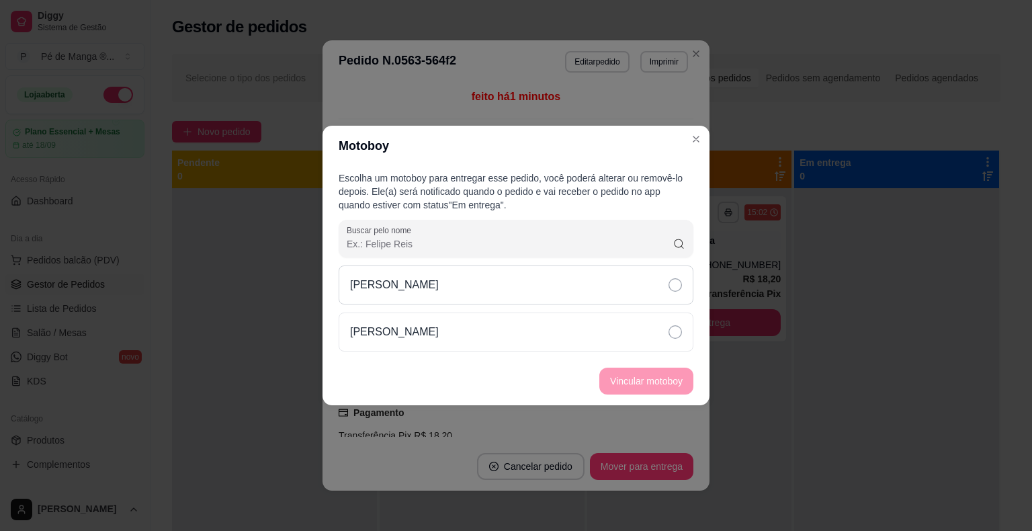
click at [677, 290] on icon at bounding box center [674, 284] width 13 height 13
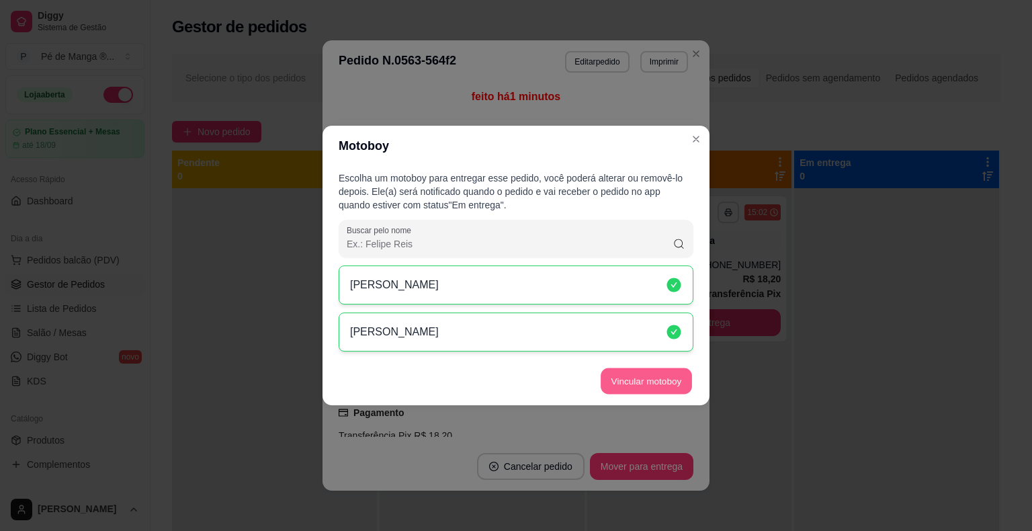
click at [633, 374] on button "Vincular motoboy" at bounding box center [646, 381] width 91 height 26
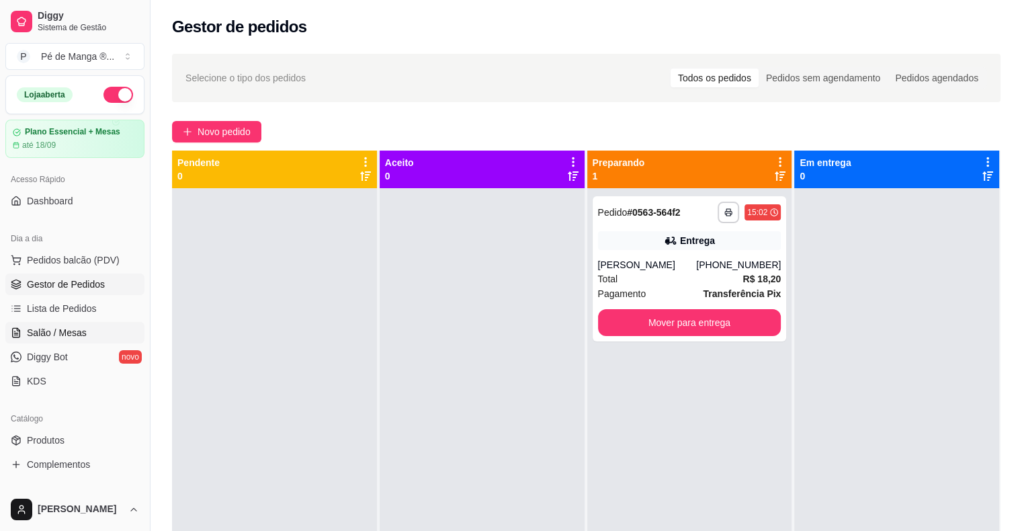
click at [101, 321] on ul "Pedidos balcão (PDV) Gestor de Pedidos Lista de Pedidos Salão / Mesas Diggy Bot…" at bounding box center [74, 320] width 139 height 142
click at [101, 325] on link "Salão / Mesas" at bounding box center [74, 332] width 139 height 21
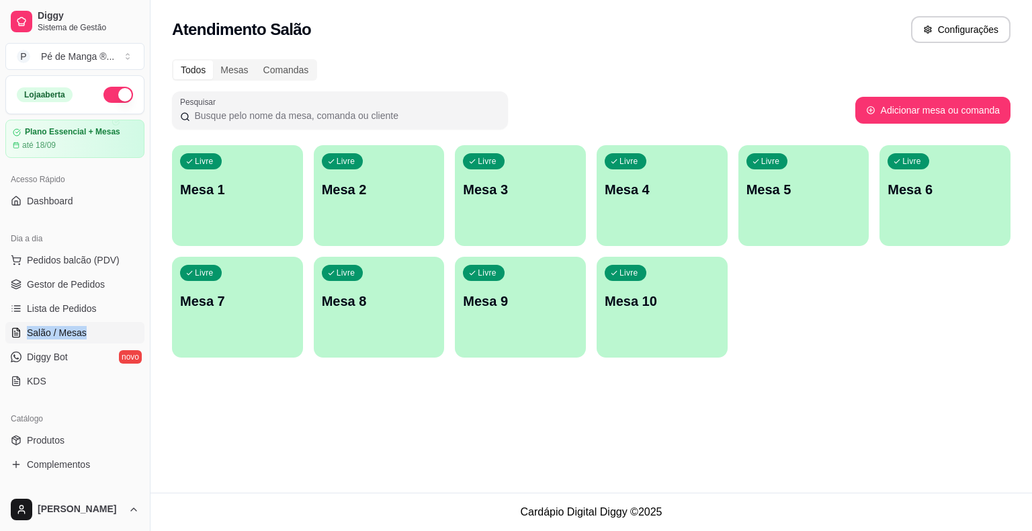
click at [235, 211] on div "Livre Mesa 1" at bounding box center [237, 187] width 131 height 85
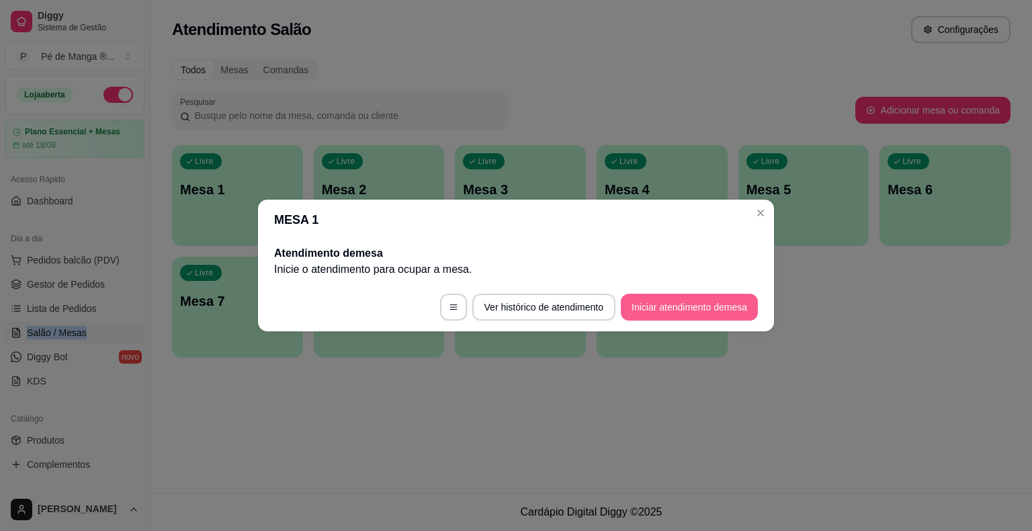
click at [718, 305] on button "Iniciar atendimento de mesa" at bounding box center [689, 307] width 137 height 27
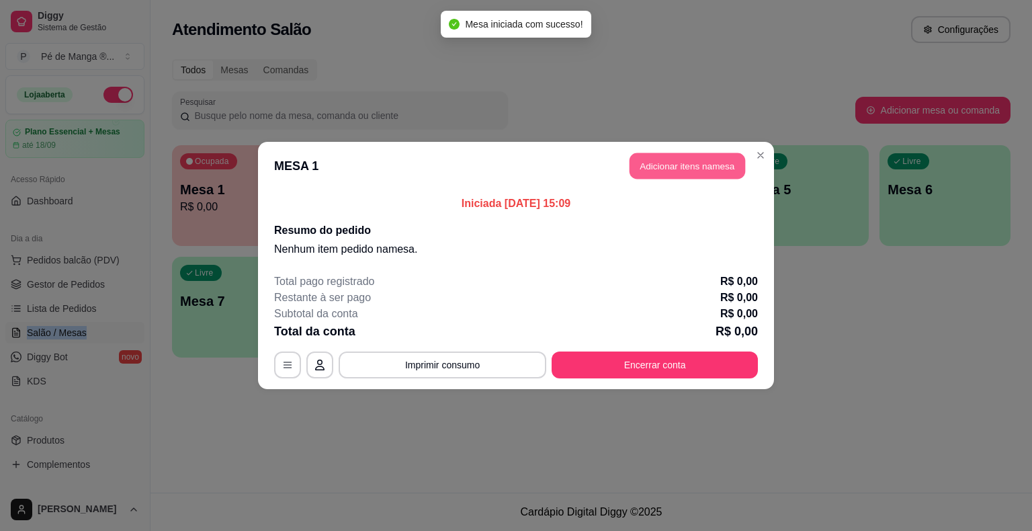
click at [664, 159] on button "Adicionar itens na mesa" at bounding box center [687, 166] width 116 height 26
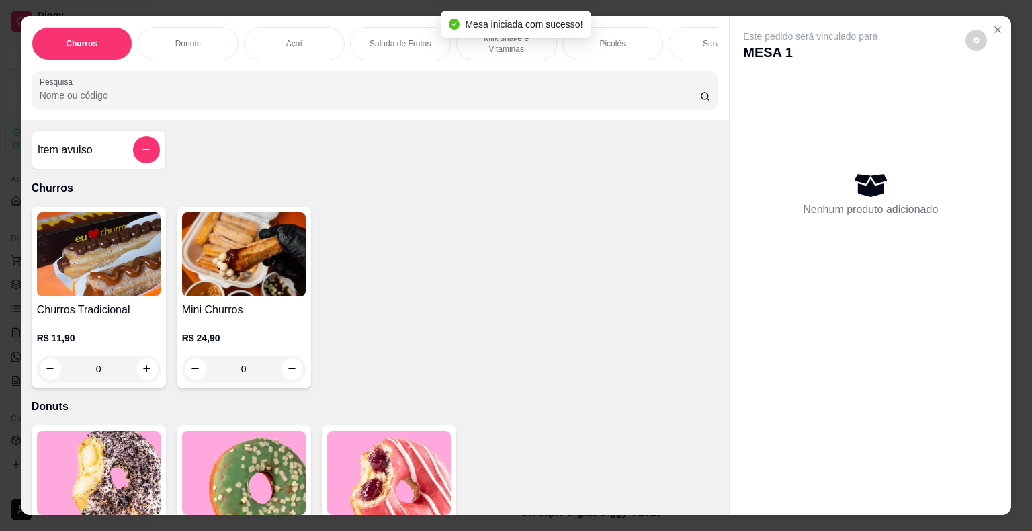
click at [493, 36] on div "Mesa iniciada com sucesso!" at bounding box center [516, 24] width 150 height 27
click at [520, 46] on p "Milk shake e Vitaminas" at bounding box center [507, 43] width 78 height 21
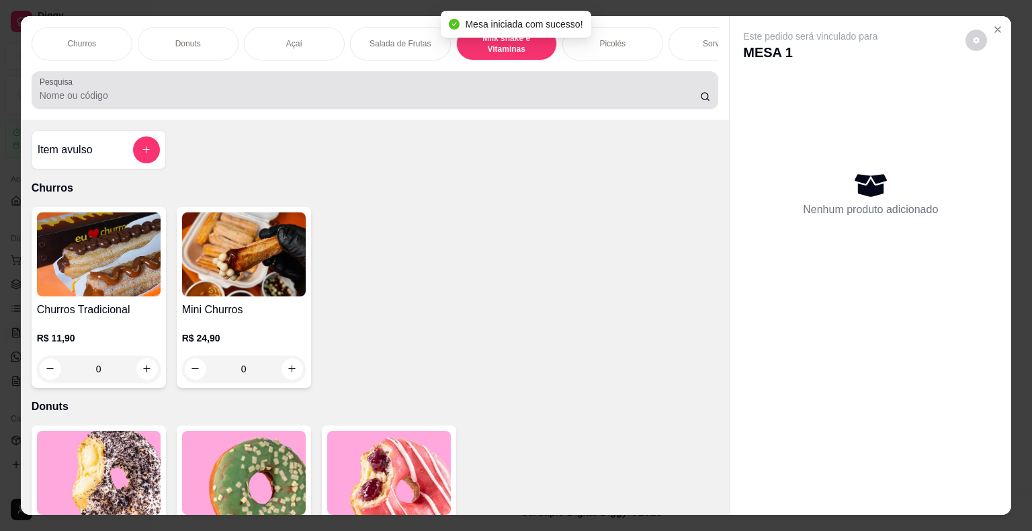
scroll to position [32, 0]
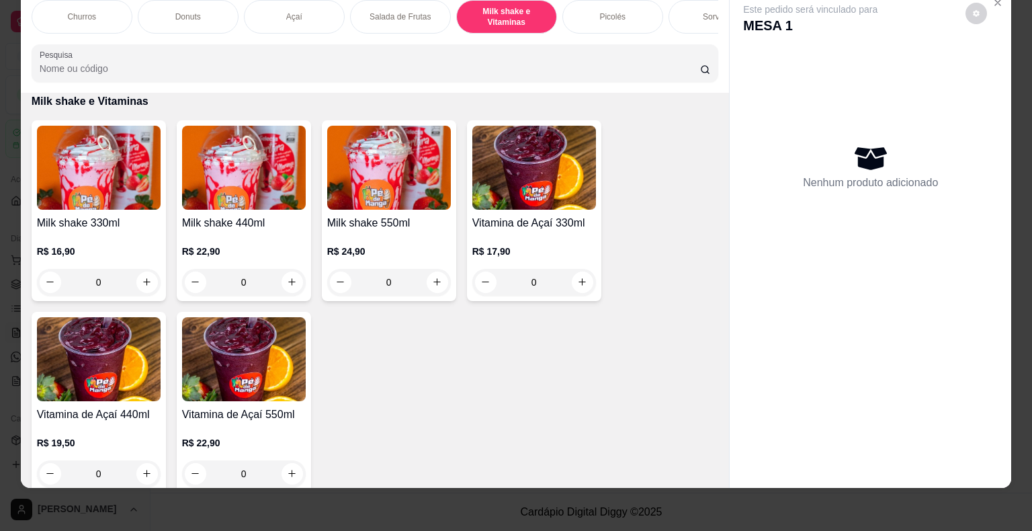
click at [105, 258] on div "R$ 16,90 0" at bounding box center [99, 270] width 124 height 51
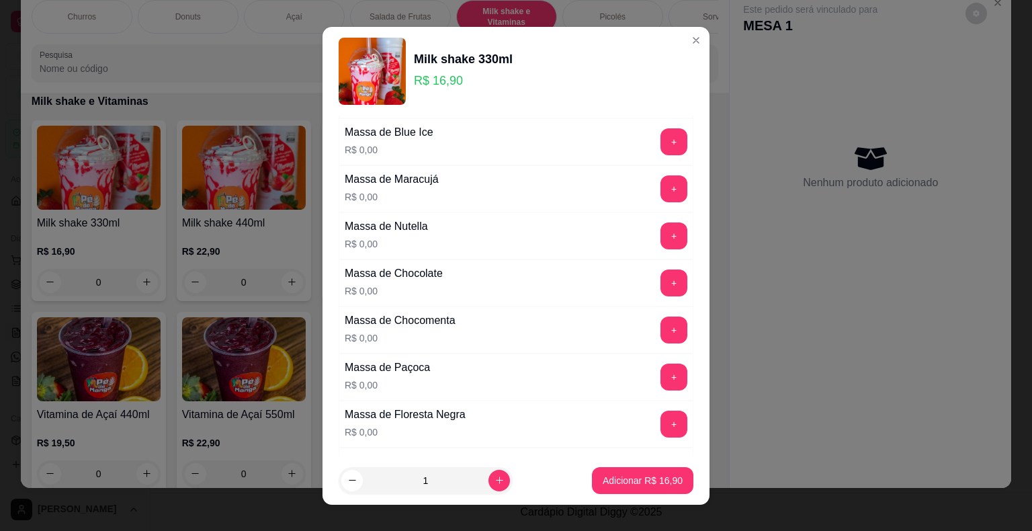
scroll to position [537, 0]
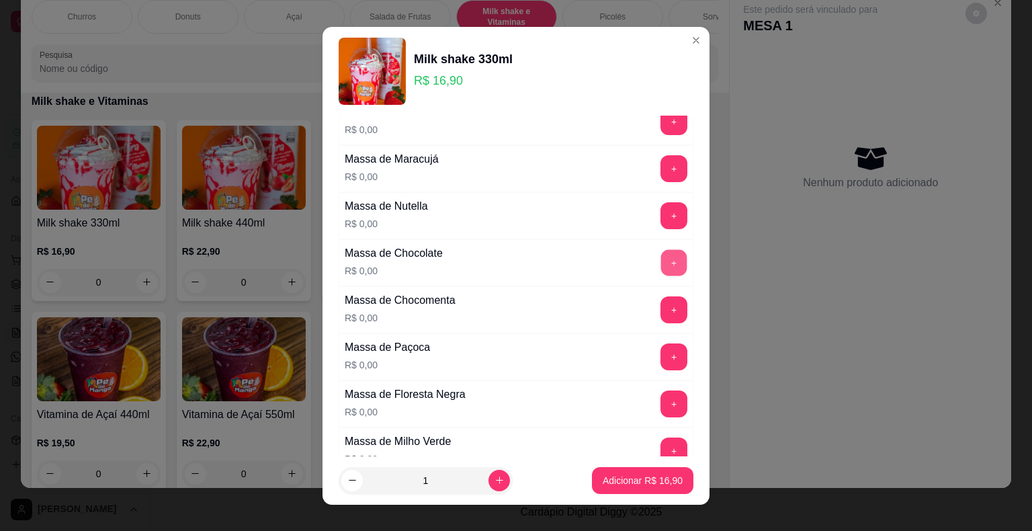
click at [661, 257] on button "+" at bounding box center [674, 262] width 26 height 26
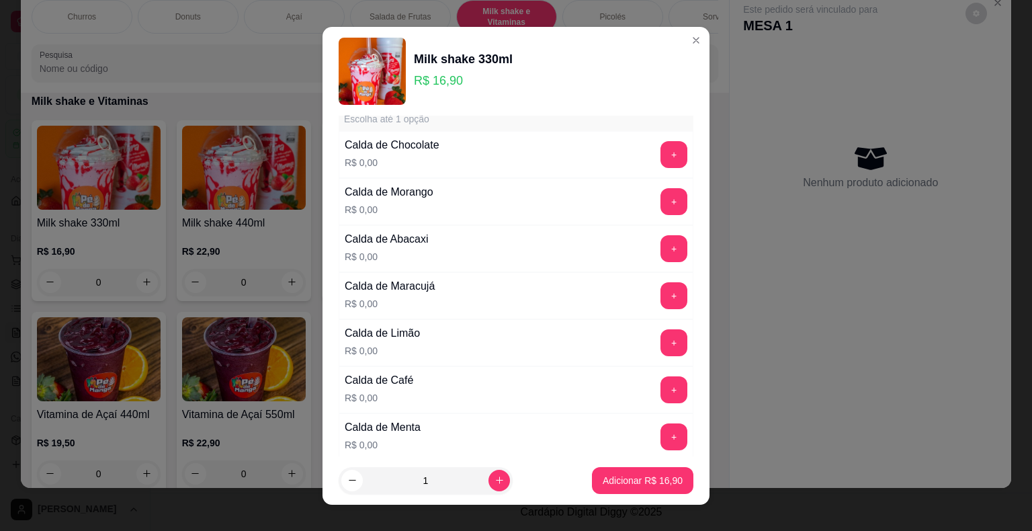
scroll to position [940, 0]
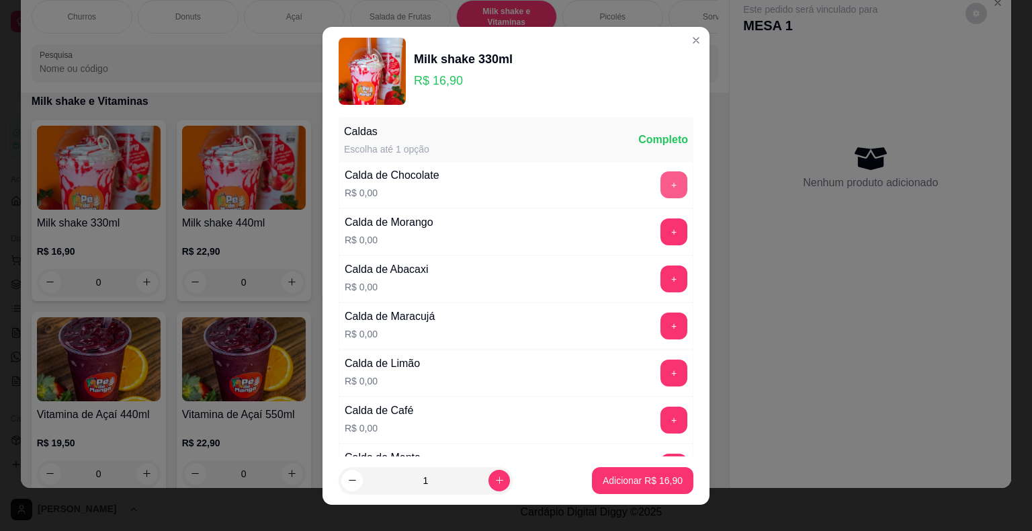
click at [660, 183] on button "+" at bounding box center [673, 184] width 27 height 27
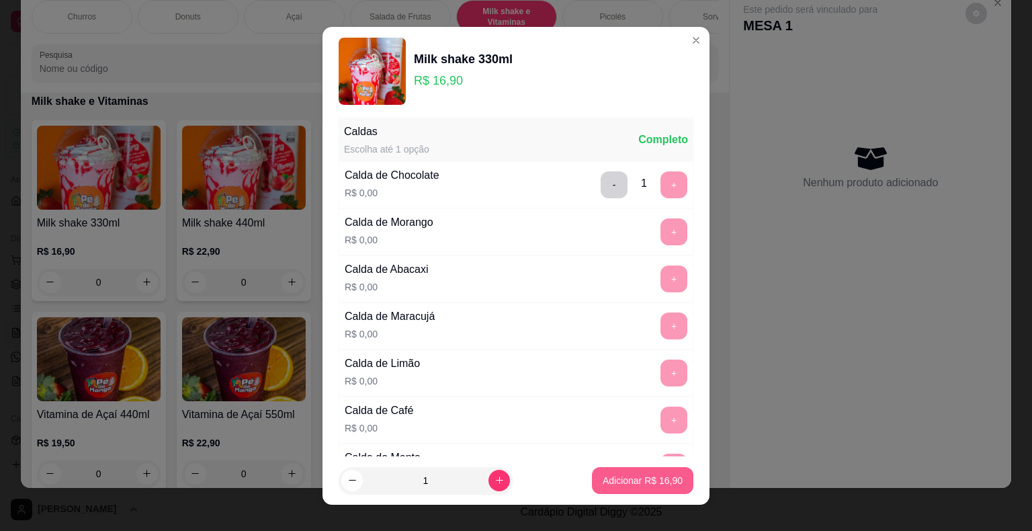
click at [630, 485] on p "Adicionar R$ 16,90" at bounding box center [643, 480] width 80 height 13
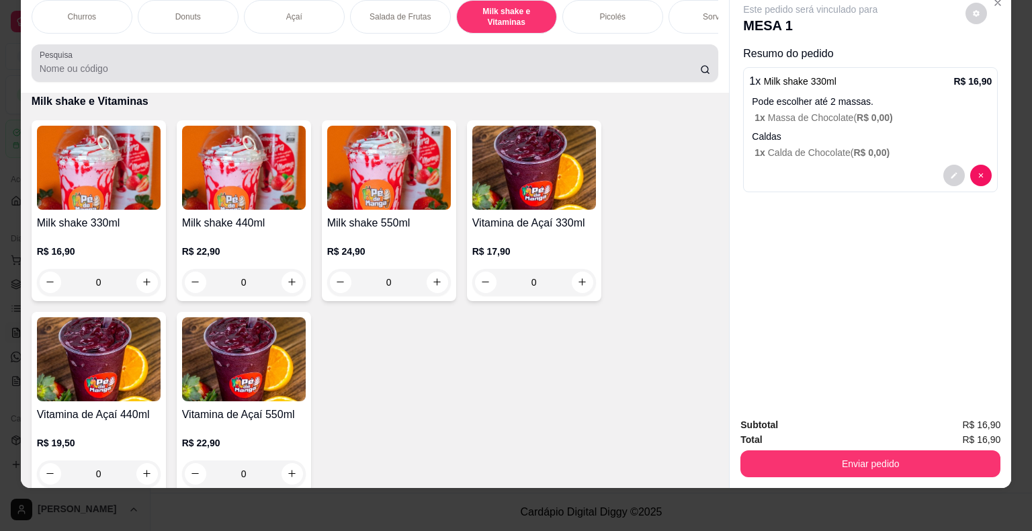
scroll to position [0, 0]
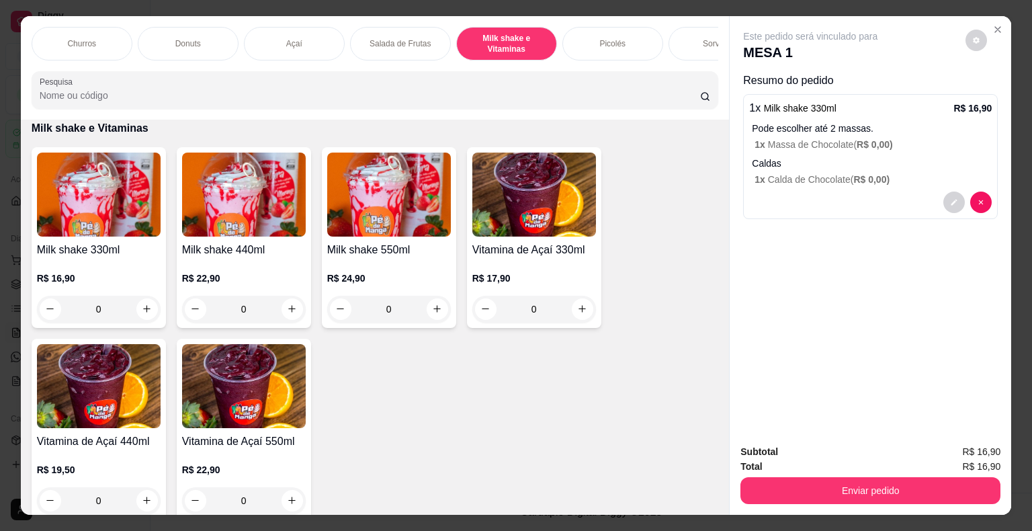
click at [689, 44] on div "Sorvetes" at bounding box center [718, 44] width 101 height 34
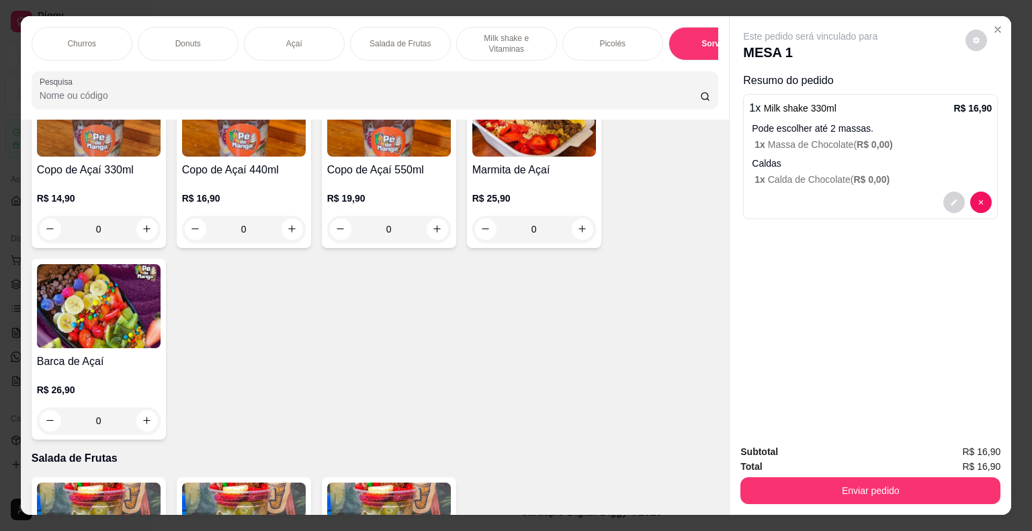
scroll to position [940, 0]
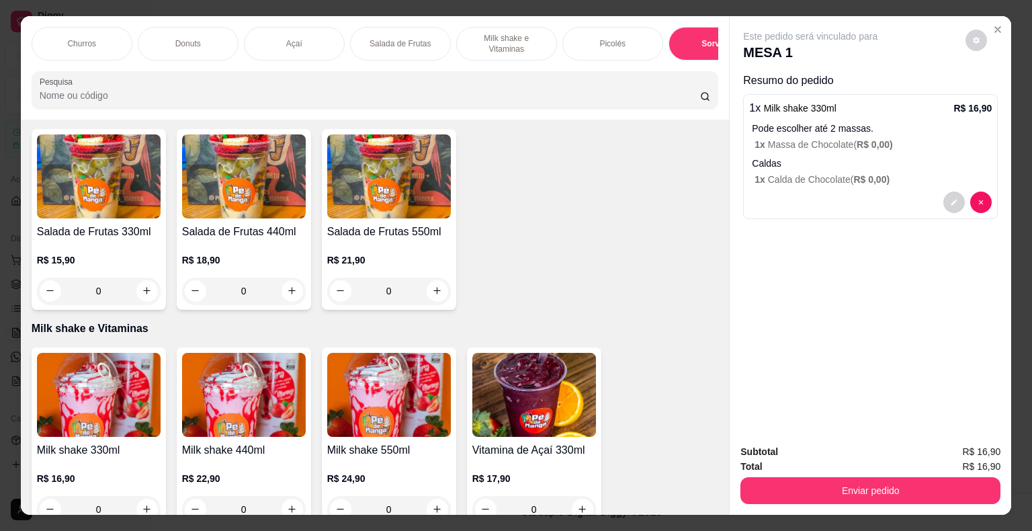
click at [715, 38] on div "Churros Donuts Açaí Salada de Frutas Milk shake e Vitaminas Picolés Sorvetes Po…" at bounding box center [375, 67] width 709 height 103
click at [701, 38] on p "Sorvetes" at bounding box center [718, 43] width 34 height 11
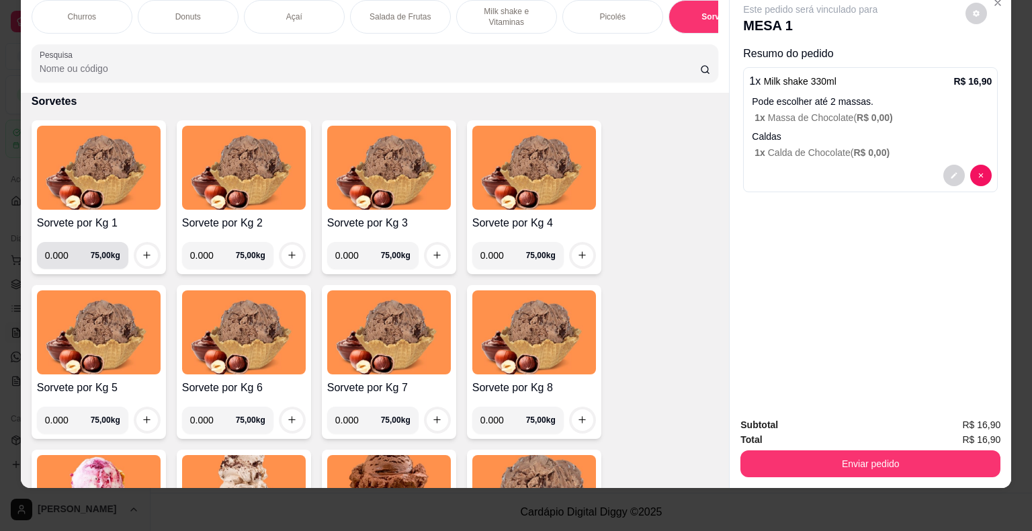
click at [64, 253] on input "0.000" at bounding box center [68, 255] width 46 height 27
type input "0.190"
click at [142, 253] on icon "increase-product-quantity" at bounding box center [147, 255] width 10 height 10
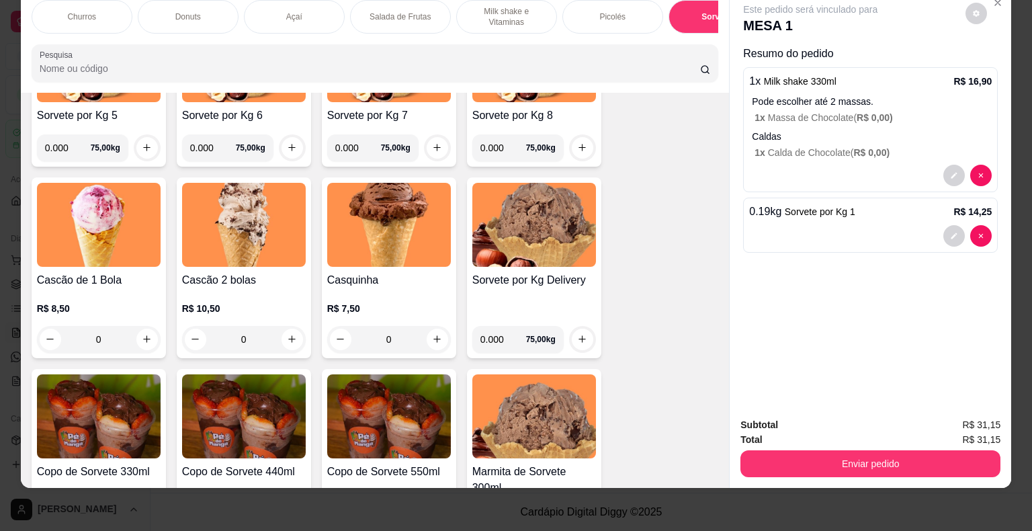
scroll to position [2105, 0]
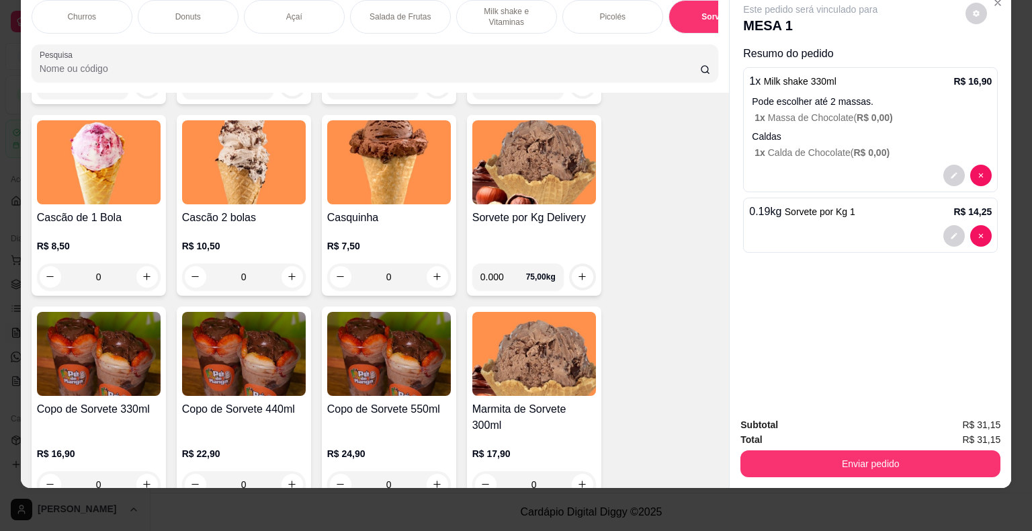
click at [384, 243] on p "R$ 7,50" at bounding box center [389, 245] width 124 height 13
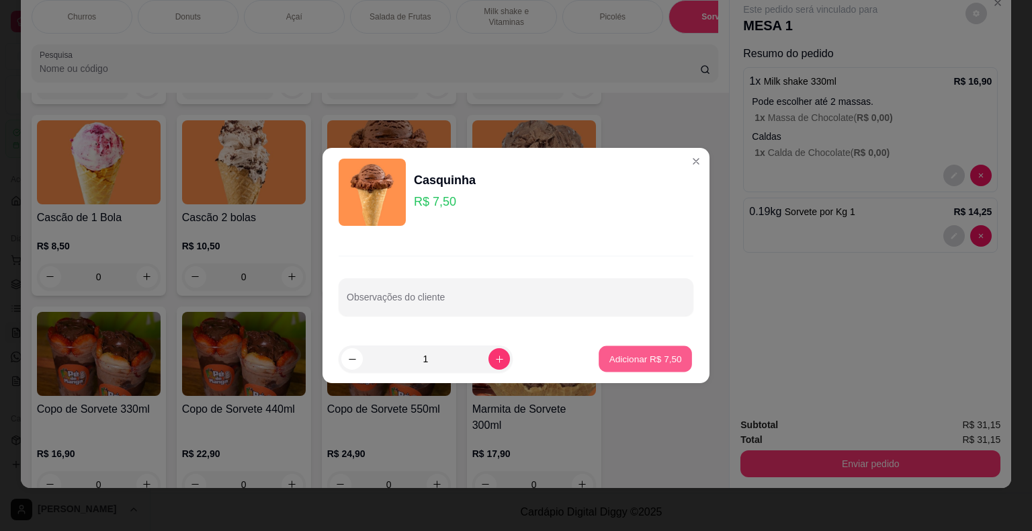
click at [609, 363] on p "Adicionar R$ 7,50" at bounding box center [645, 358] width 73 height 13
type input "1"
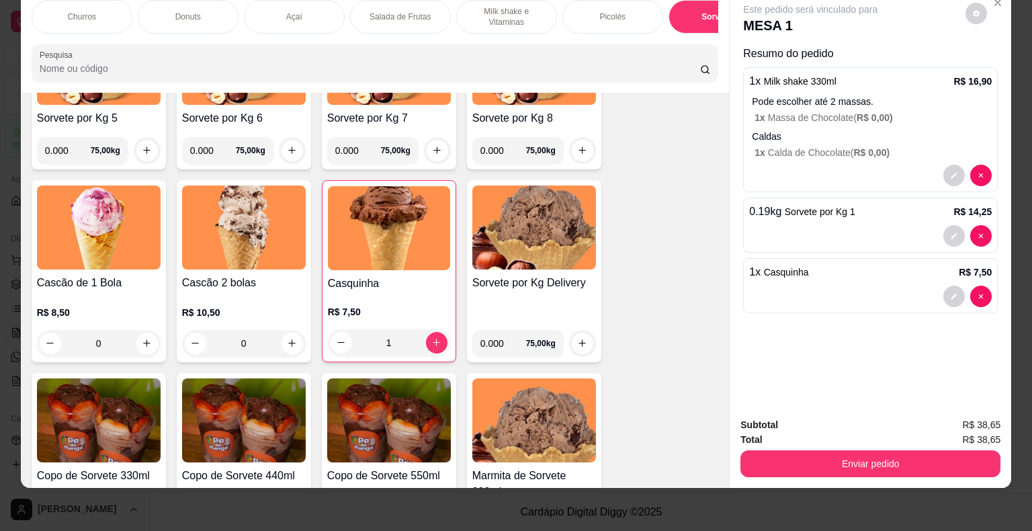
scroll to position [1970, 0]
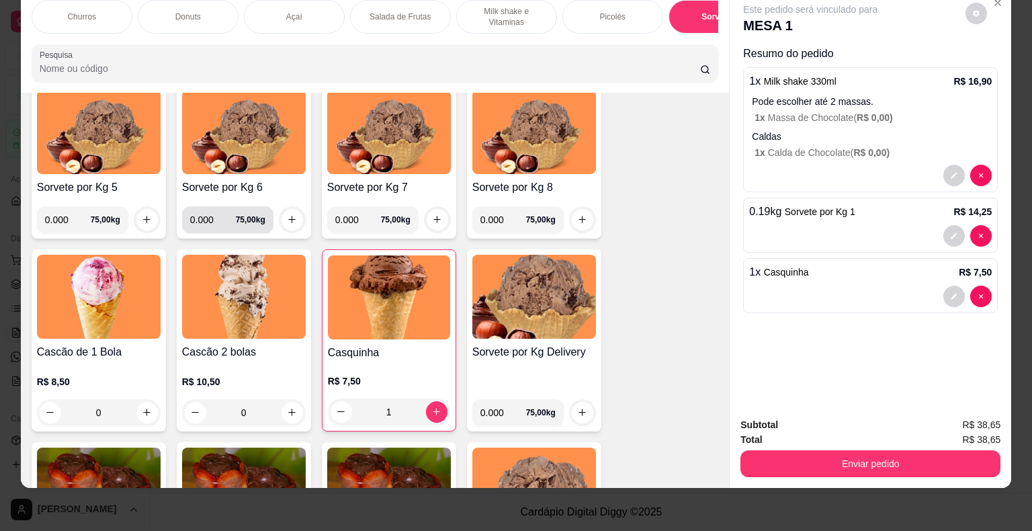
click at [210, 216] on input "0.000" at bounding box center [213, 219] width 46 height 27
type input "0.222"
click at [287, 219] on icon "increase-product-quantity" at bounding box center [292, 219] width 10 height 10
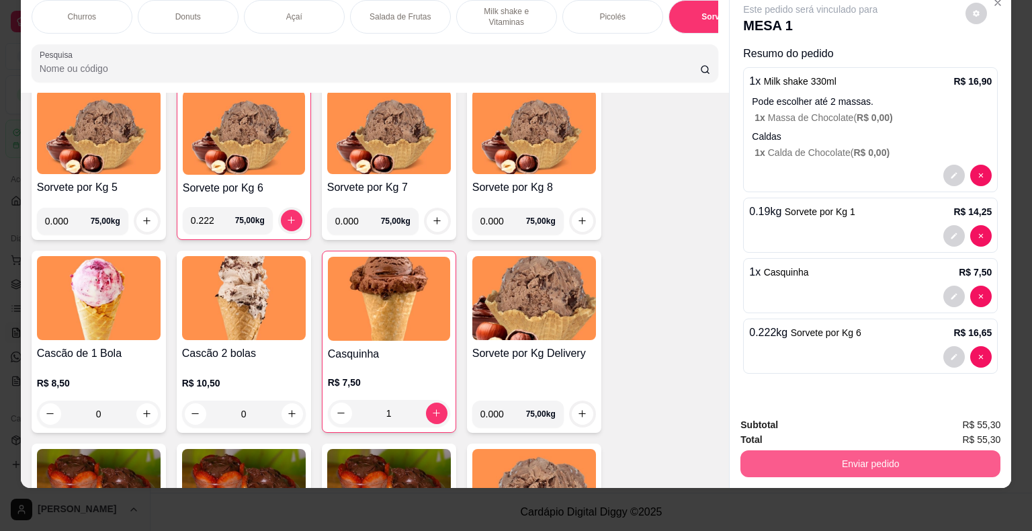
click at [767, 453] on button "Enviar pedido" at bounding box center [870, 463] width 260 height 27
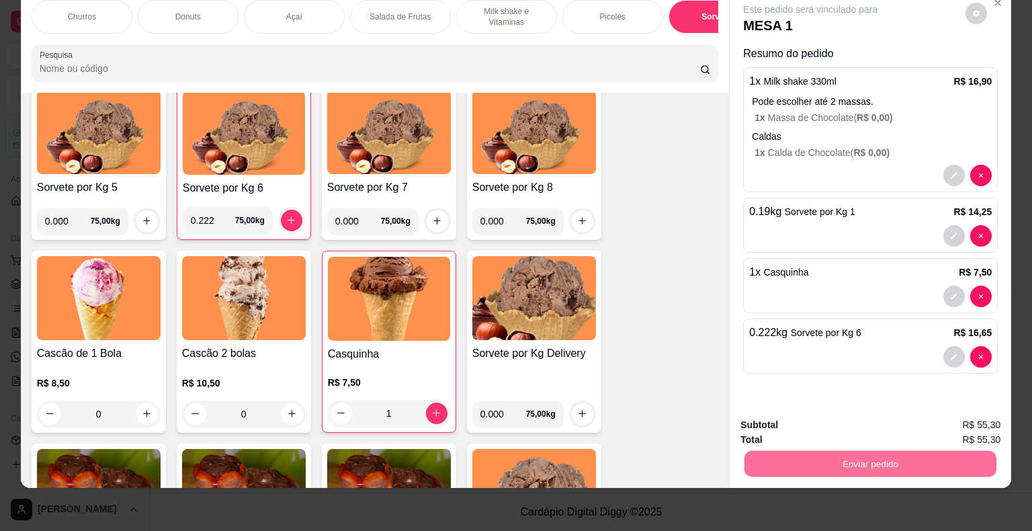
click at [800, 426] on button "Não registrar e enviar pedido" at bounding box center [826, 420] width 136 height 25
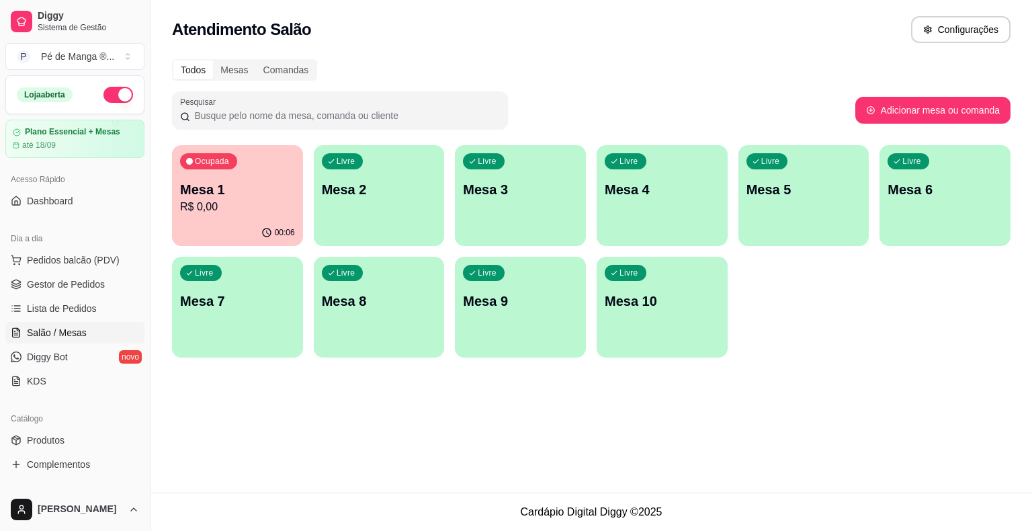
click at [403, 194] on p "Mesa 2" at bounding box center [379, 189] width 115 height 19
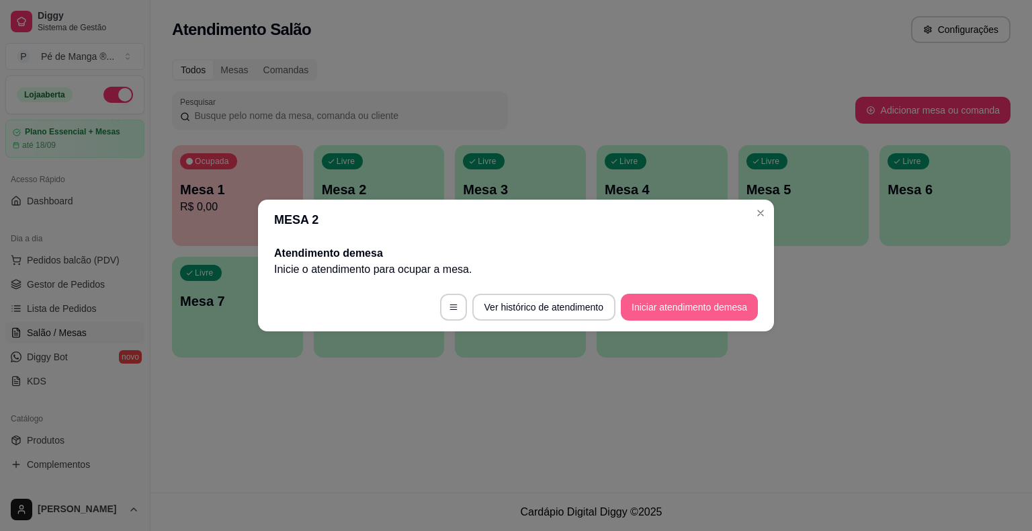
click at [667, 304] on button "Iniciar atendimento de mesa" at bounding box center [689, 307] width 137 height 27
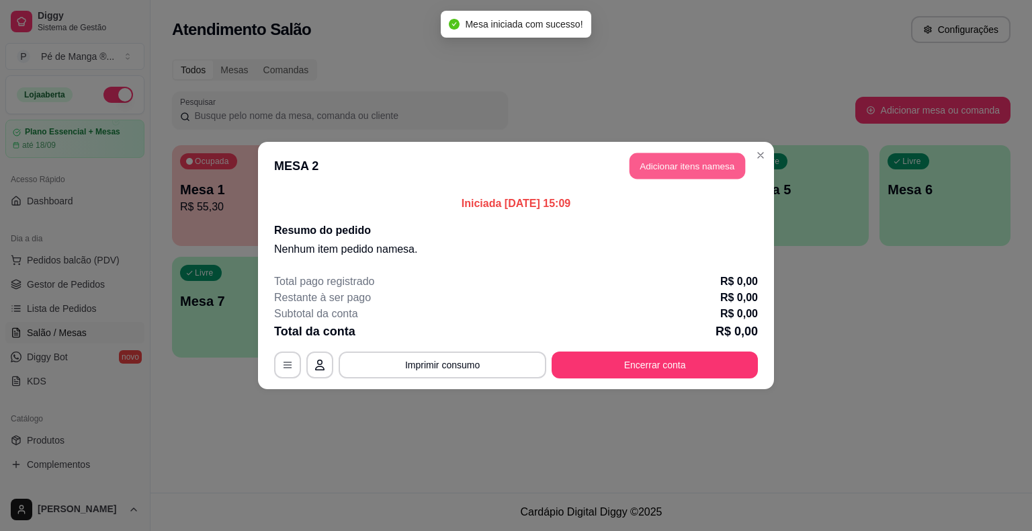
click at [685, 169] on button "Adicionar itens na mesa" at bounding box center [687, 166] width 116 height 26
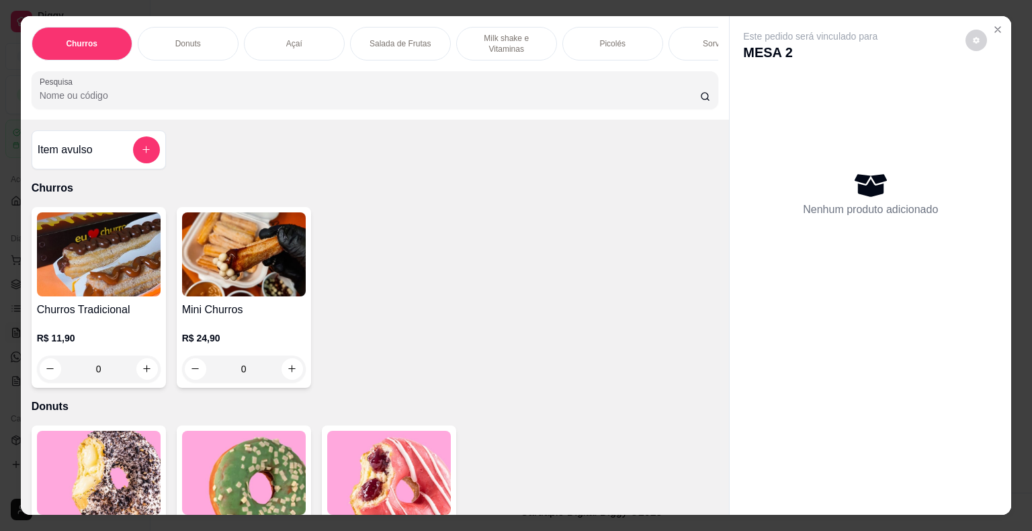
click at [296, 48] on div "Açaí" at bounding box center [294, 44] width 101 height 34
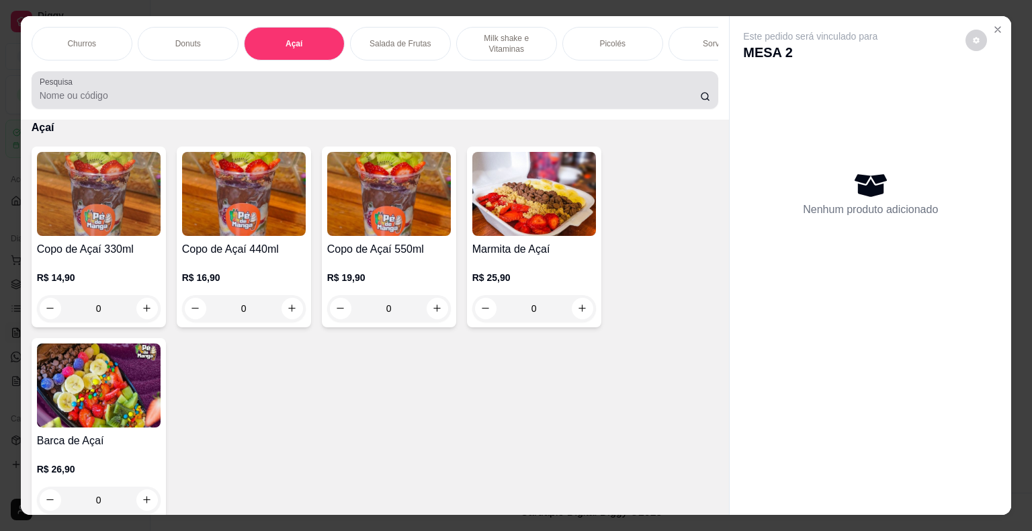
scroll to position [32, 0]
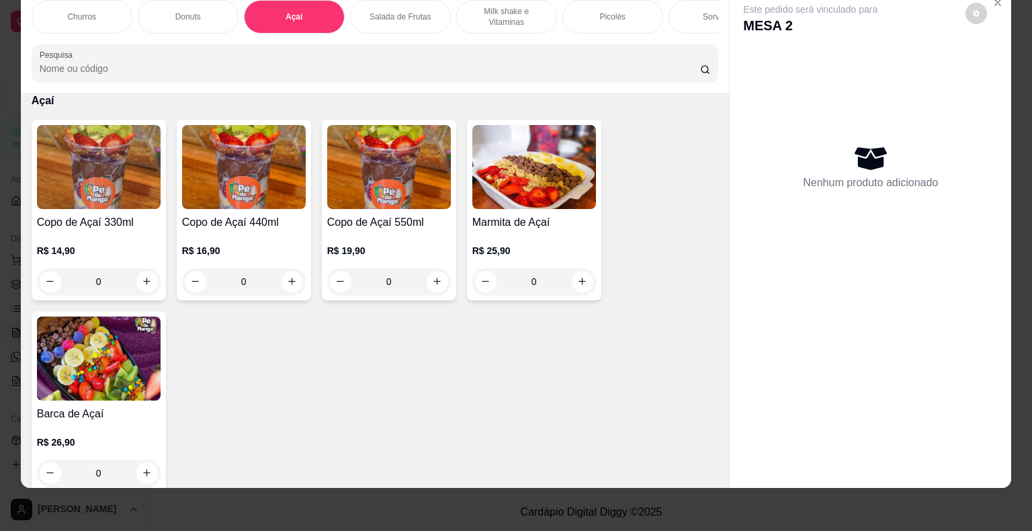
click at [360, 259] on div "R$ 19,90 0" at bounding box center [389, 269] width 124 height 51
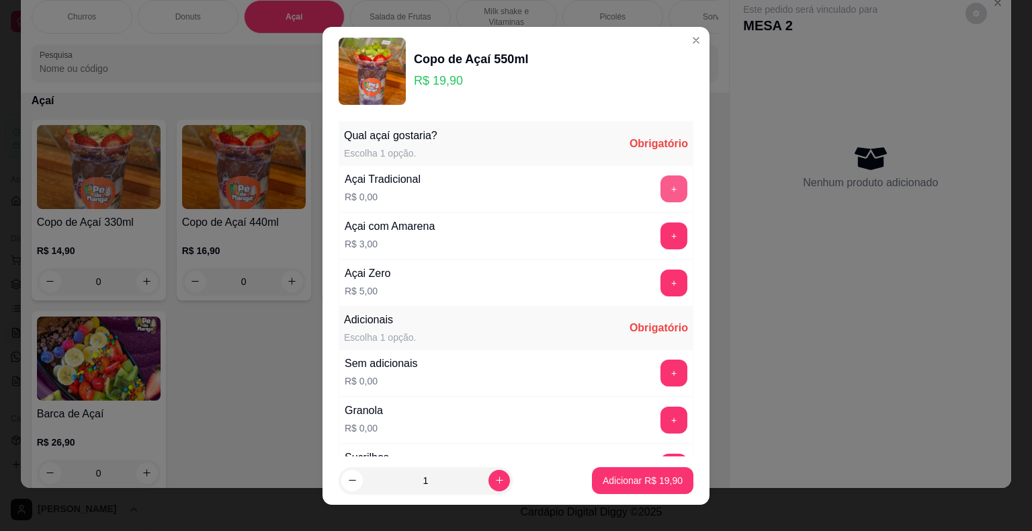
click at [660, 181] on button "+" at bounding box center [673, 188] width 27 height 27
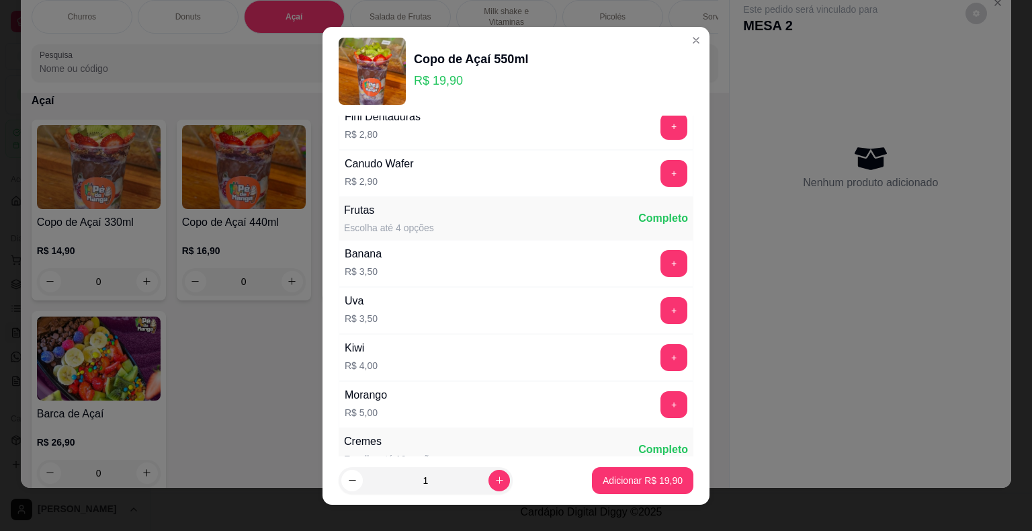
scroll to position [1008, 0]
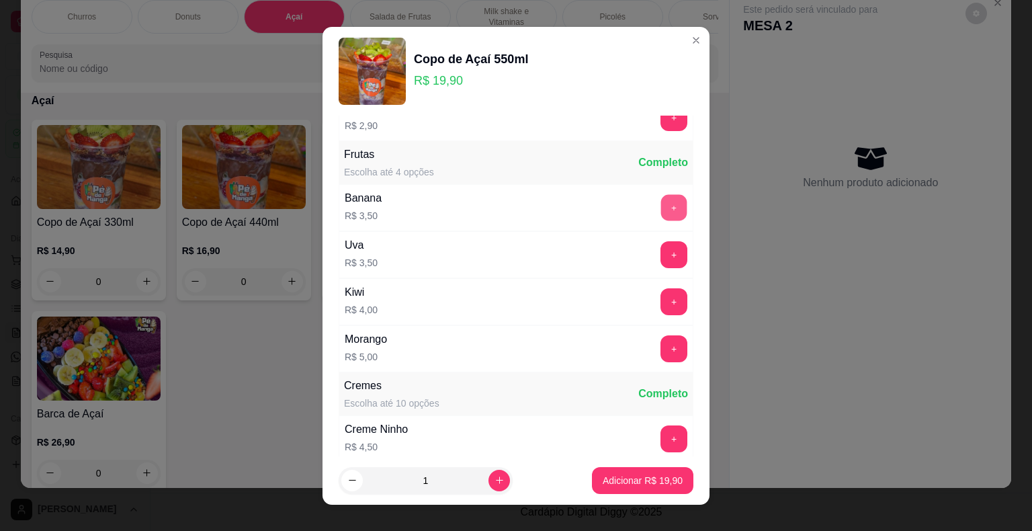
click at [661, 195] on button "+" at bounding box center [674, 207] width 26 height 26
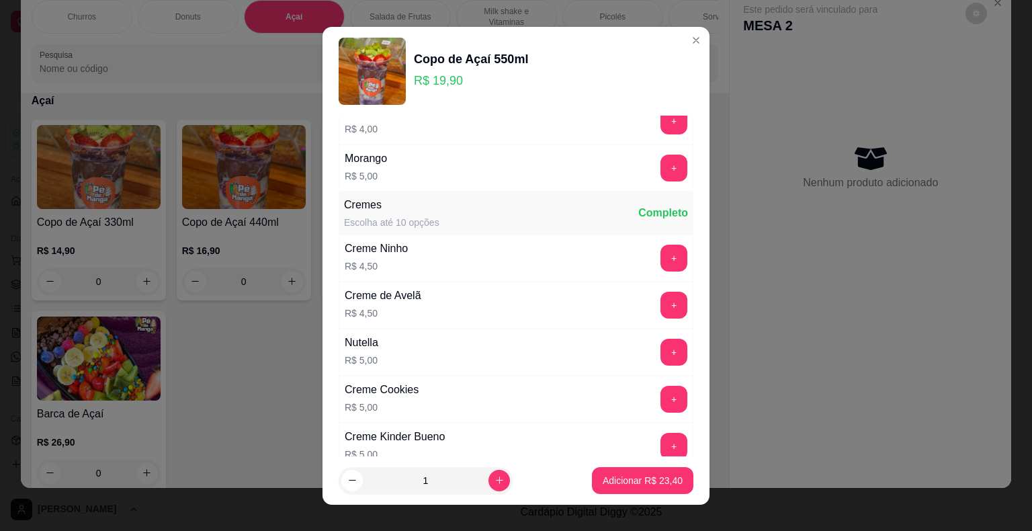
scroll to position [1209, 0]
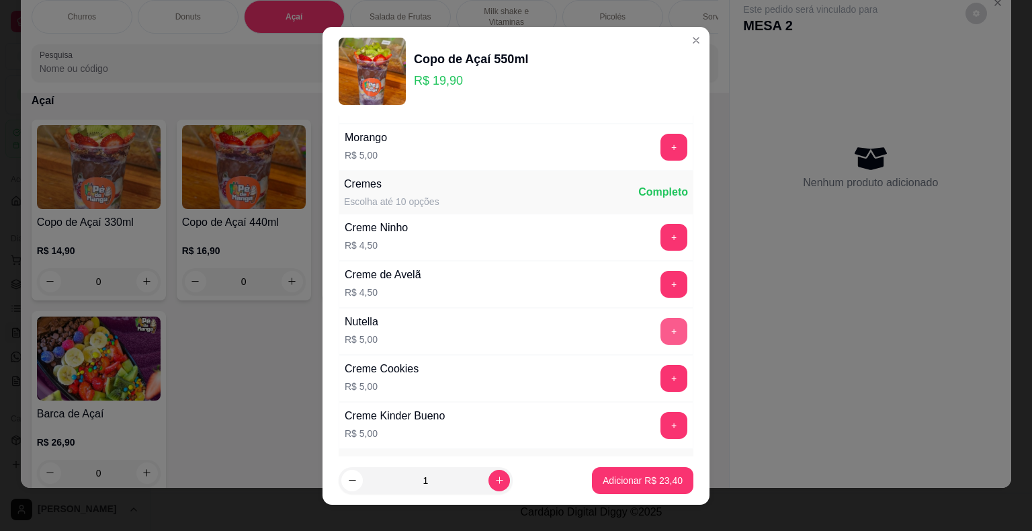
click at [660, 318] on button "+" at bounding box center [673, 331] width 27 height 27
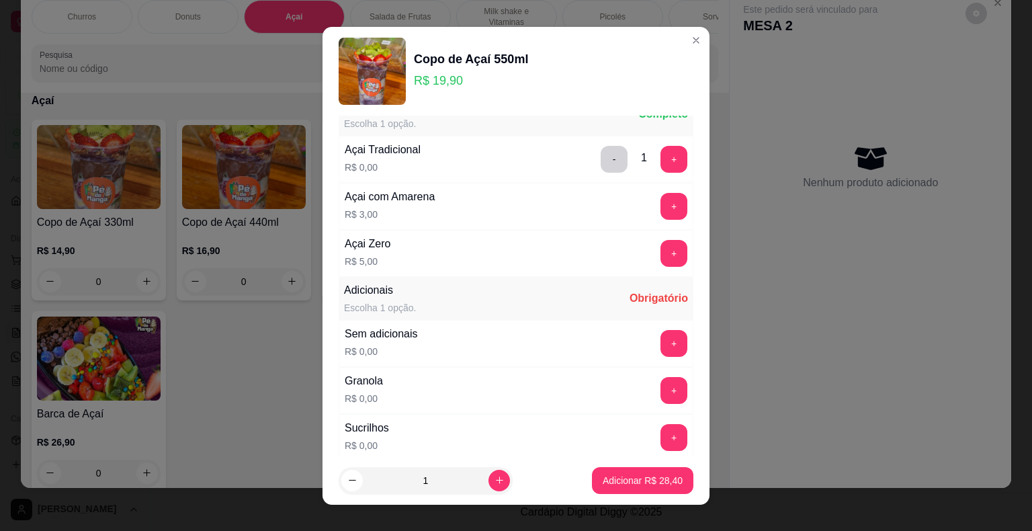
scroll to position [0, 0]
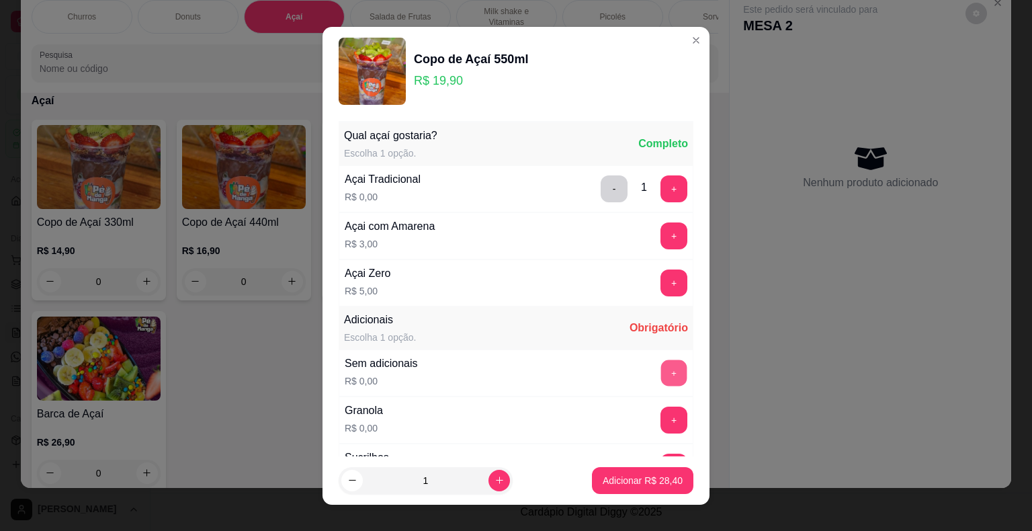
click at [661, 359] on button "+" at bounding box center [674, 372] width 26 height 26
click at [611, 483] on p "Adicionar R$ 28,40" at bounding box center [643, 480] width 78 height 13
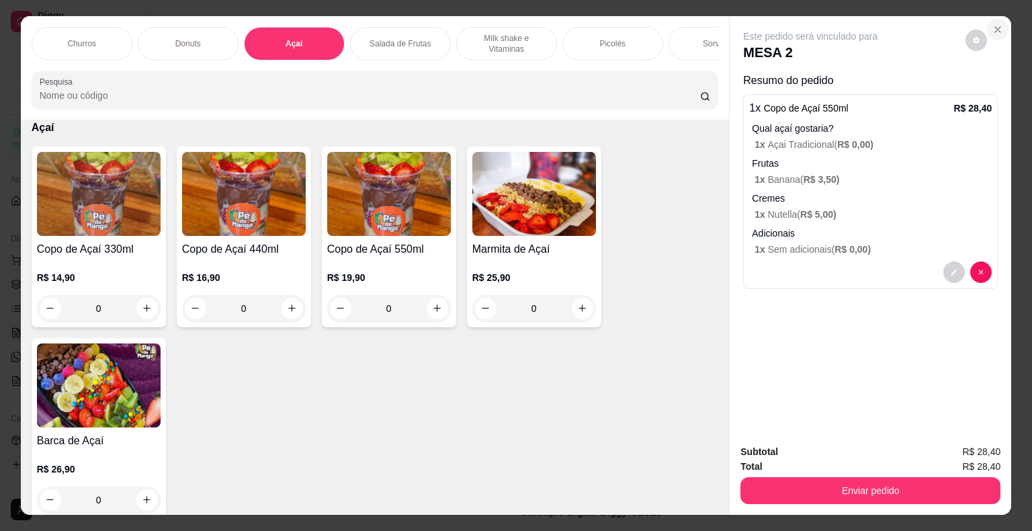
click at [997, 24] on icon "Close" at bounding box center [997, 29] width 11 height 11
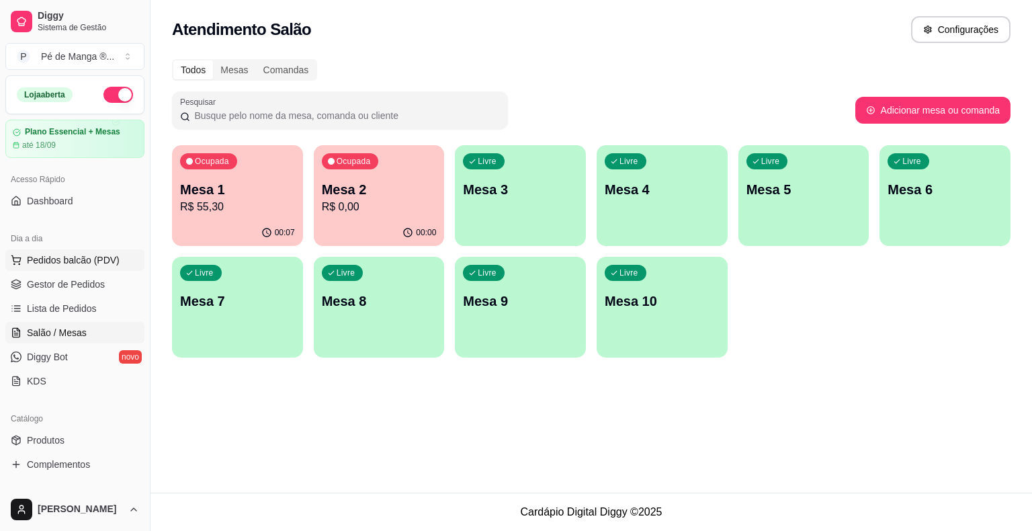
click at [78, 259] on span "Pedidos balcão (PDV)" at bounding box center [73, 259] width 93 height 13
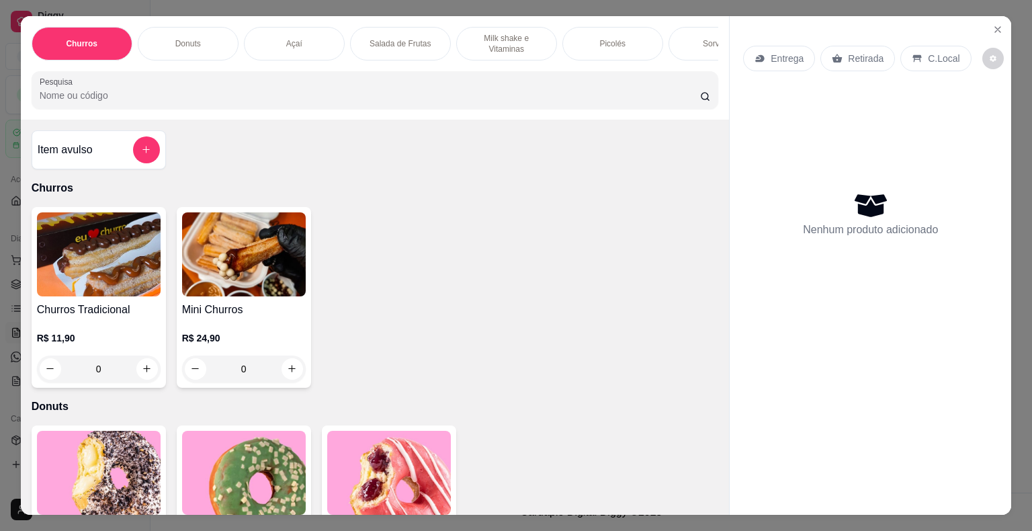
click at [288, 38] on p "Açaí" at bounding box center [294, 43] width 16 height 11
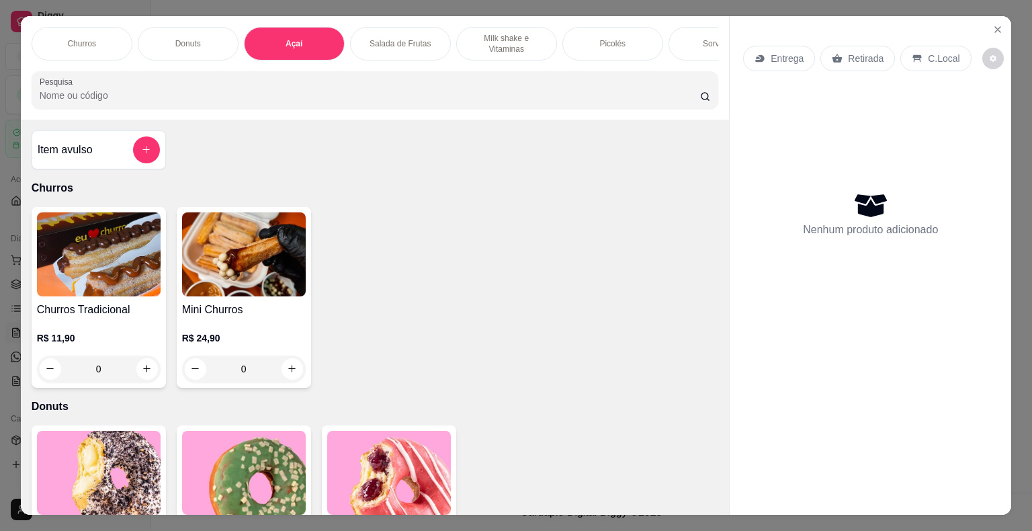
scroll to position [32, 0]
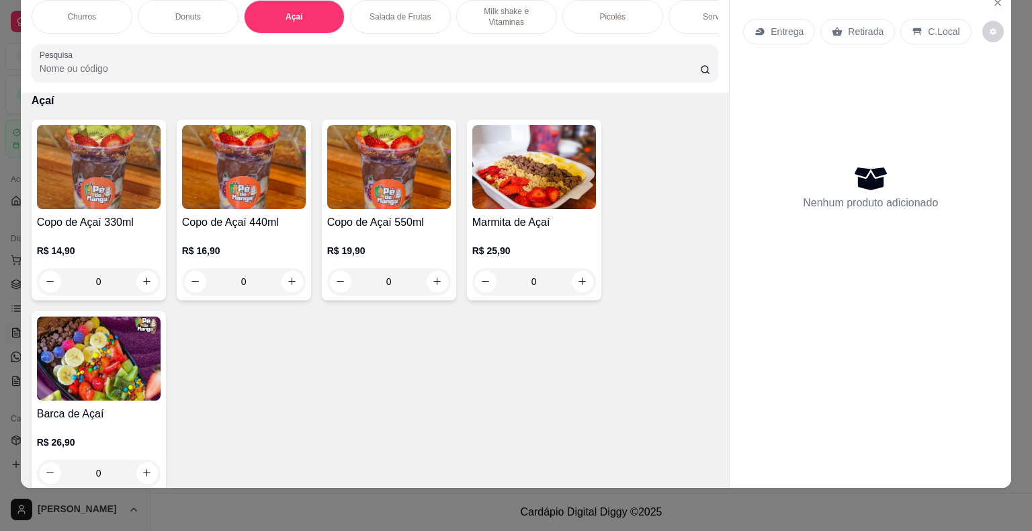
click at [355, 226] on h4 "Copo de Açaí 550ml" at bounding box center [389, 222] width 124 height 16
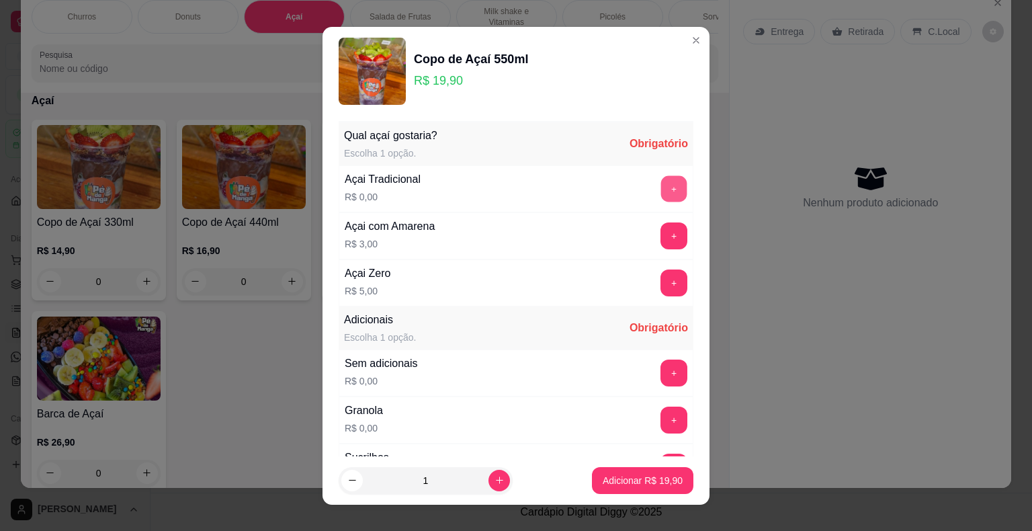
click at [661, 198] on button "+" at bounding box center [674, 188] width 26 height 26
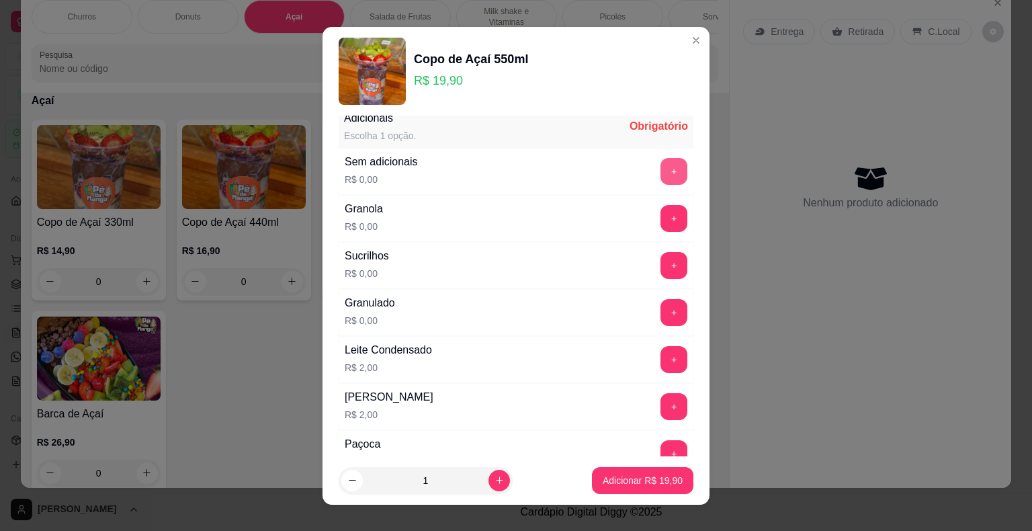
click at [660, 168] on button "+" at bounding box center [673, 171] width 27 height 27
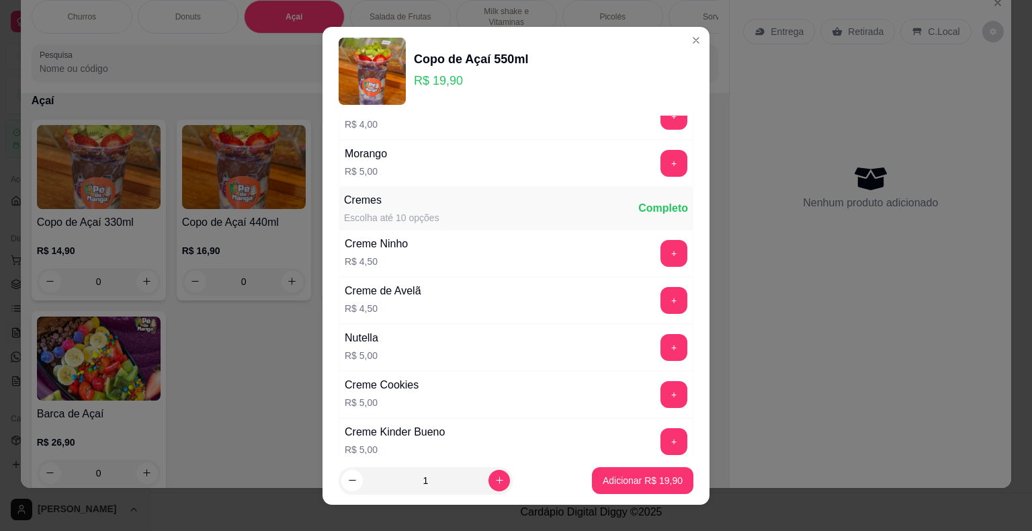
scroll to position [1209, 0]
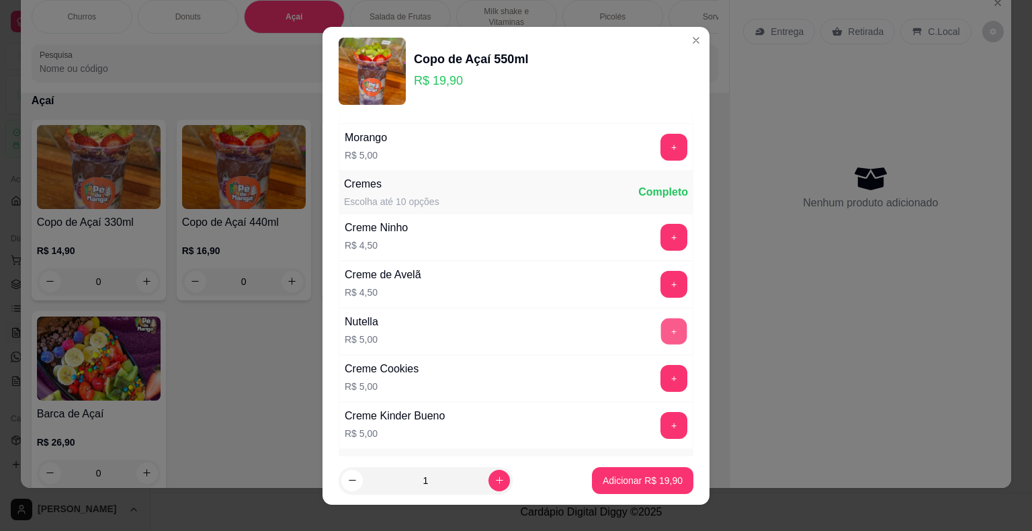
click at [661, 326] on button "+" at bounding box center [674, 331] width 26 height 26
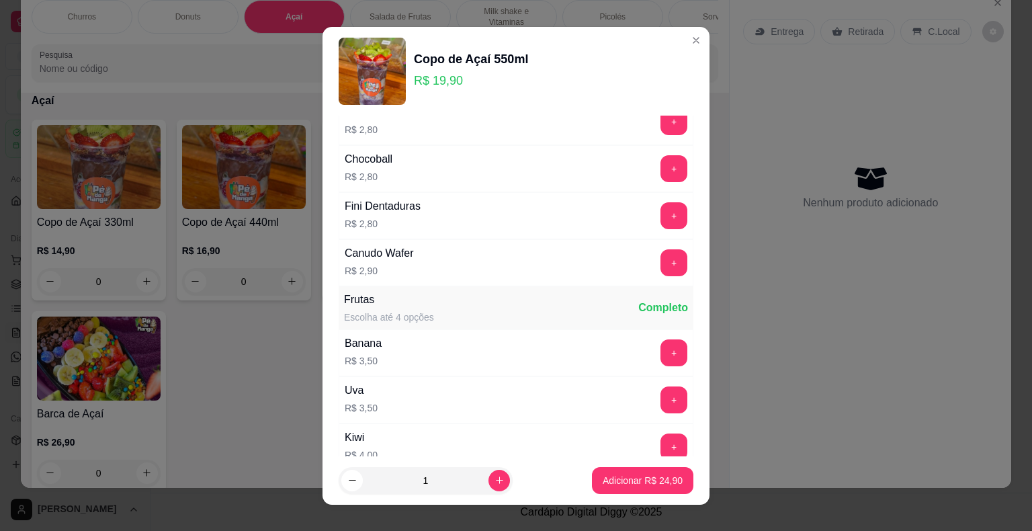
scroll to position [863, 0]
click at [660, 350] on button "+" at bounding box center [673, 352] width 27 height 27
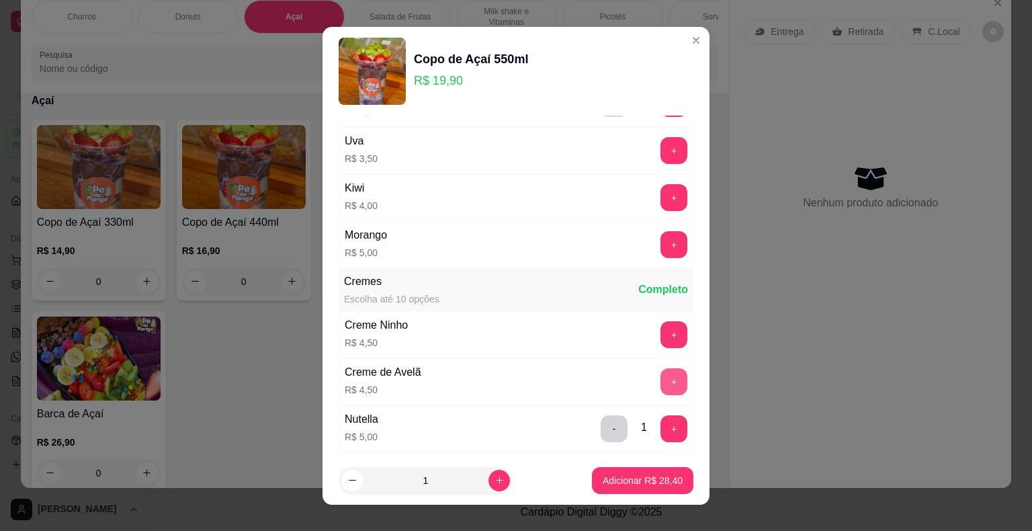
scroll to position [1132, 0]
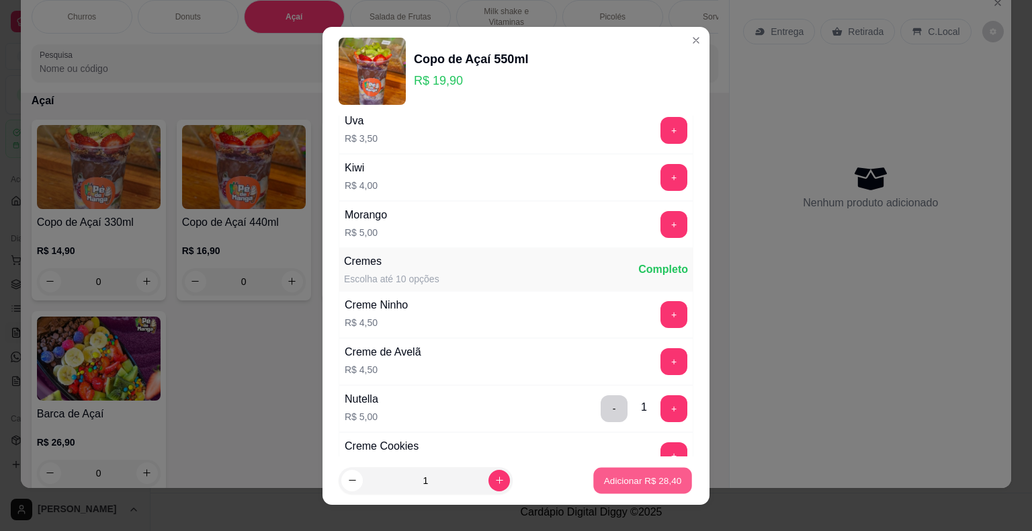
click at [615, 479] on p "Adicionar R$ 28,40" at bounding box center [643, 480] width 78 height 13
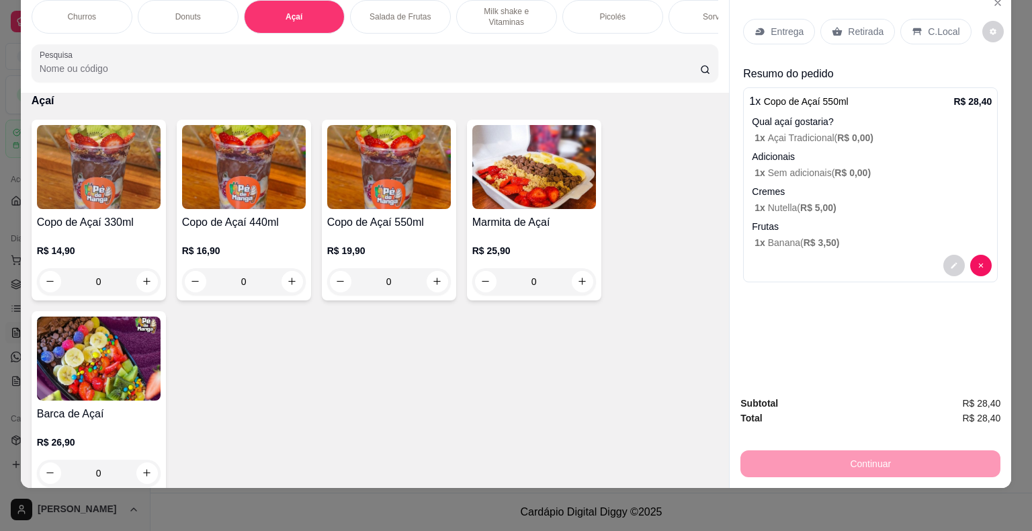
click at [806, 19] on div "Entrega" at bounding box center [779, 32] width 72 height 26
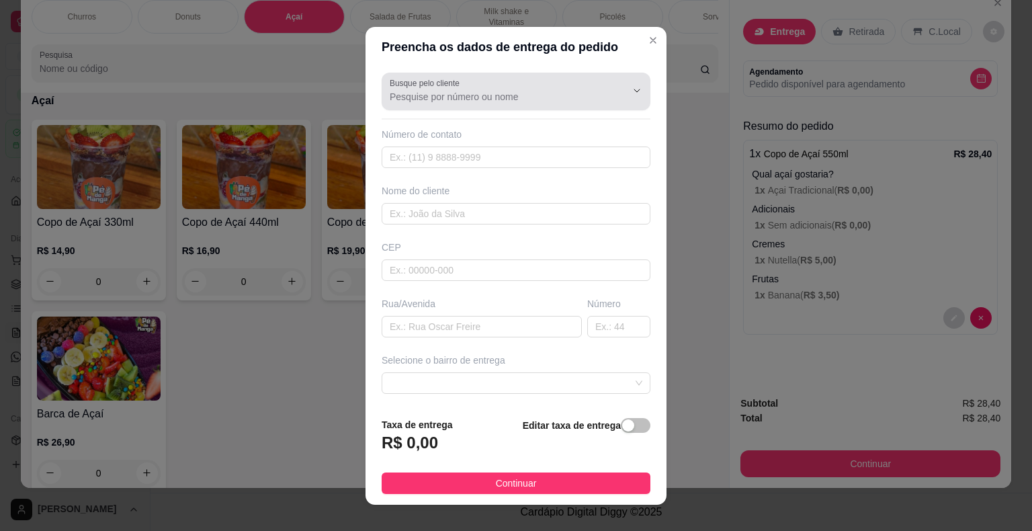
click at [496, 93] on input "Busque pelo cliente" at bounding box center [497, 96] width 215 height 13
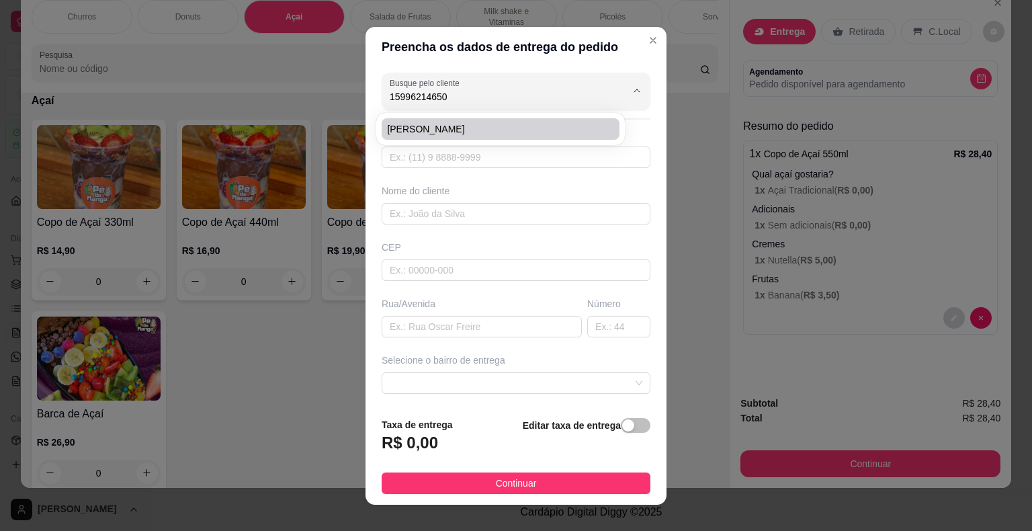
click at [472, 126] on span "[PERSON_NAME]" at bounding box center [494, 128] width 214 height 13
type input "[PERSON_NAME]"
type input "15996214650"
type input "[PERSON_NAME]"
type input "18440025"
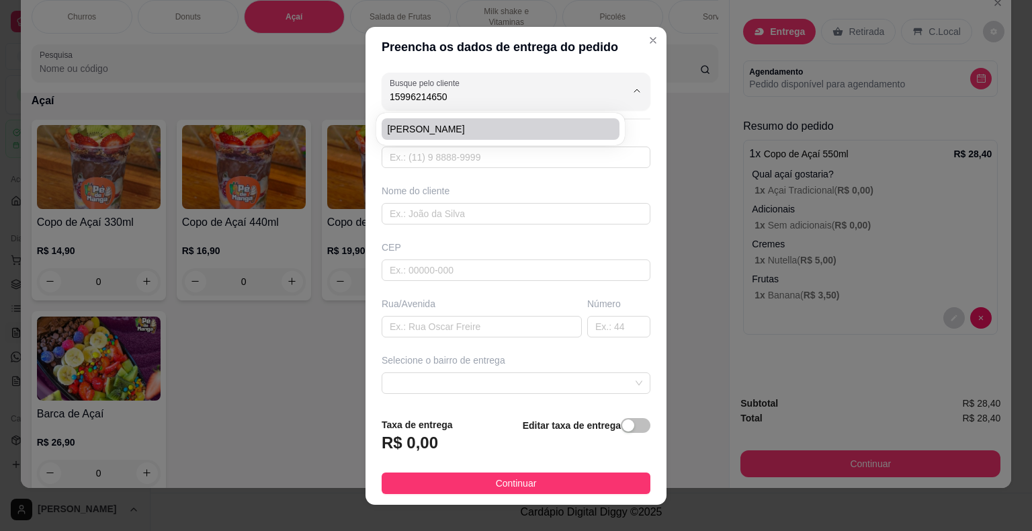
type input "Rua Coronel [PERSON_NAME]"
type input "340"
type input "Itaberá"
type input "Clínica espaço saúde"
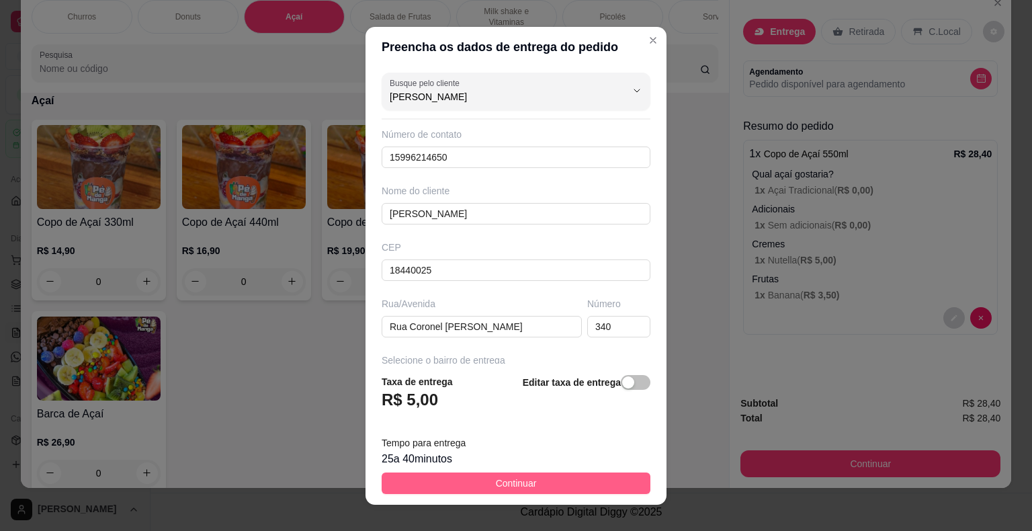
scroll to position [16, 0]
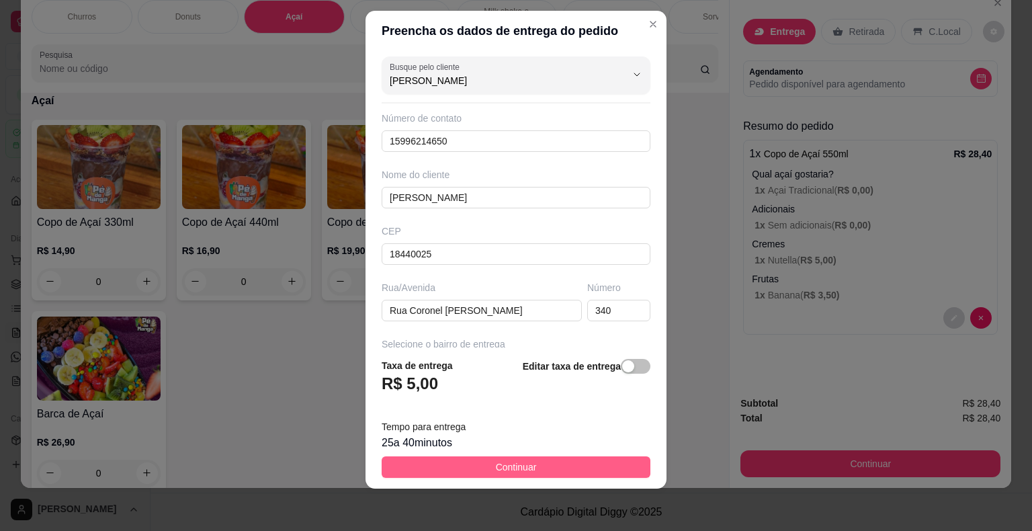
type input "[PERSON_NAME]"
click at [535, 472] on button "Continuar" at bounding box center [516, 466] width 269 height 21
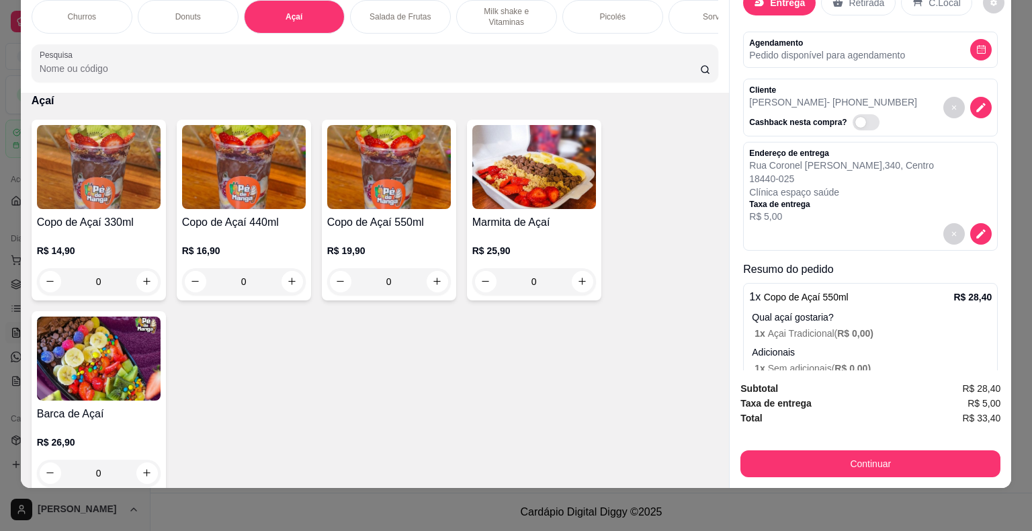
scroll to position [153, 0]
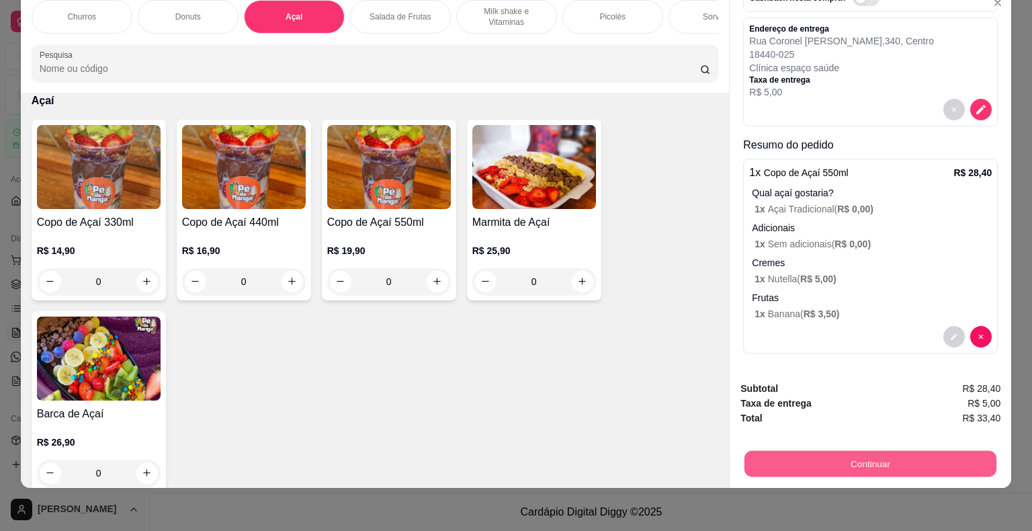
click at [760, 455] on button "Continuar" at bounding box center [870, 464] width 252 height 26
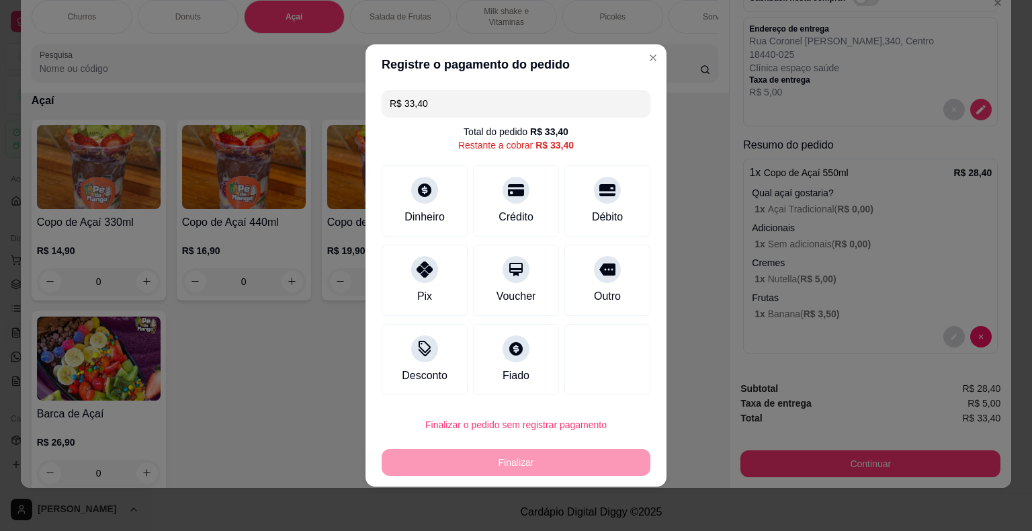
click at [423, 291] on div "Pix" at bounding box center [424, 296] width 15 height 16
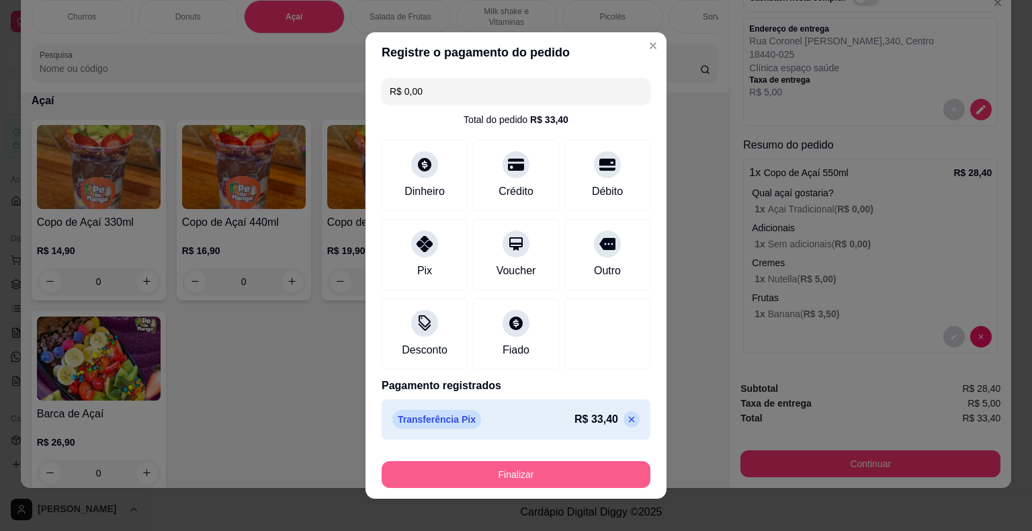
click at [518, 473] on button "Finalizar" at bounding box center [516, 474] width 269 height 27
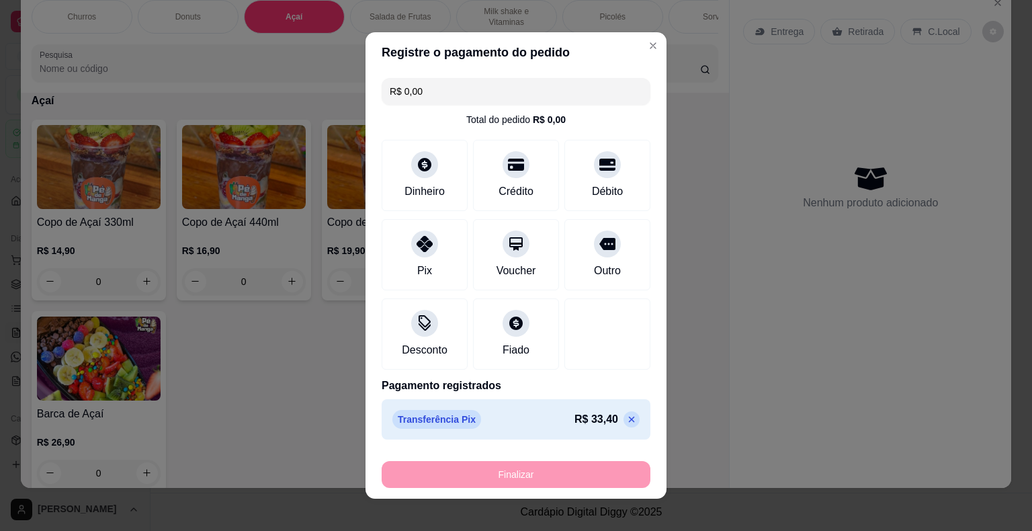
type input "-R$ 33,40"
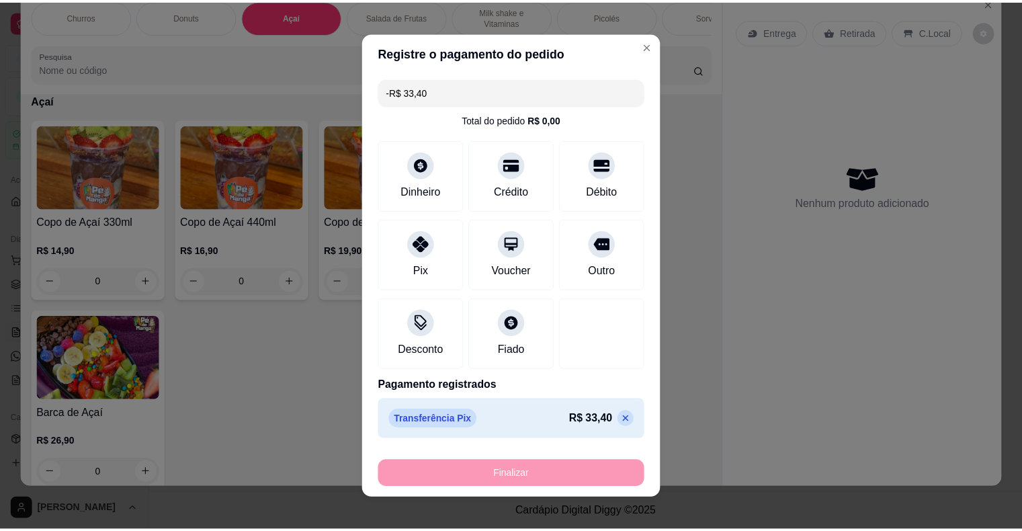
scroll to position [0, 0]
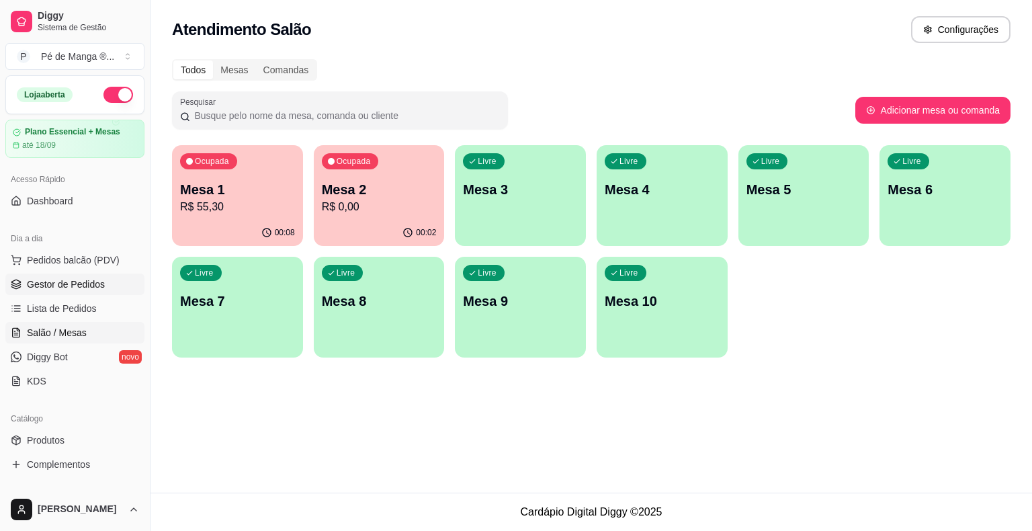
click at [87, 279] on span "Gestor de Pedidos" at bounding box center [66, 283] width 78 height 13
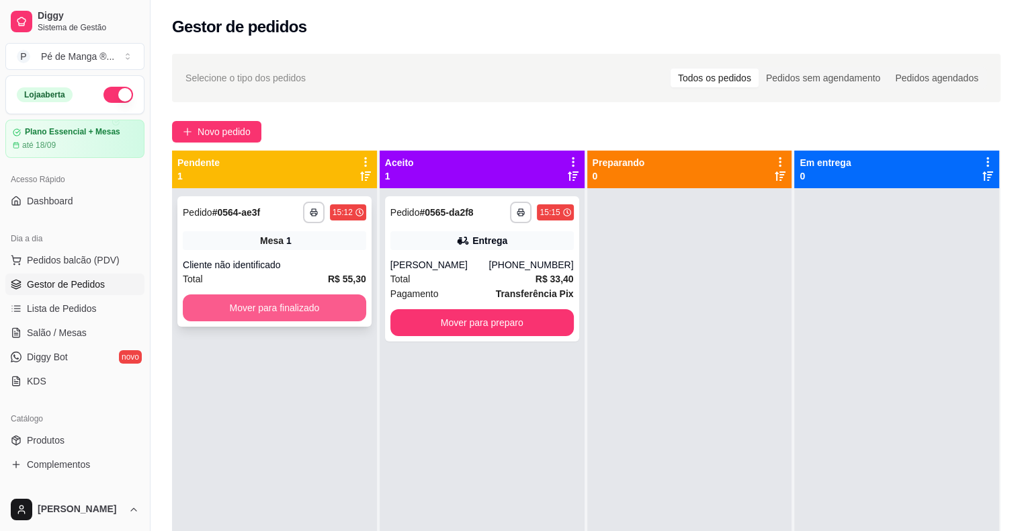
click at [276, 308] on button "Mover para finalizado" at bounding box center [274, 307] width 183 height 27
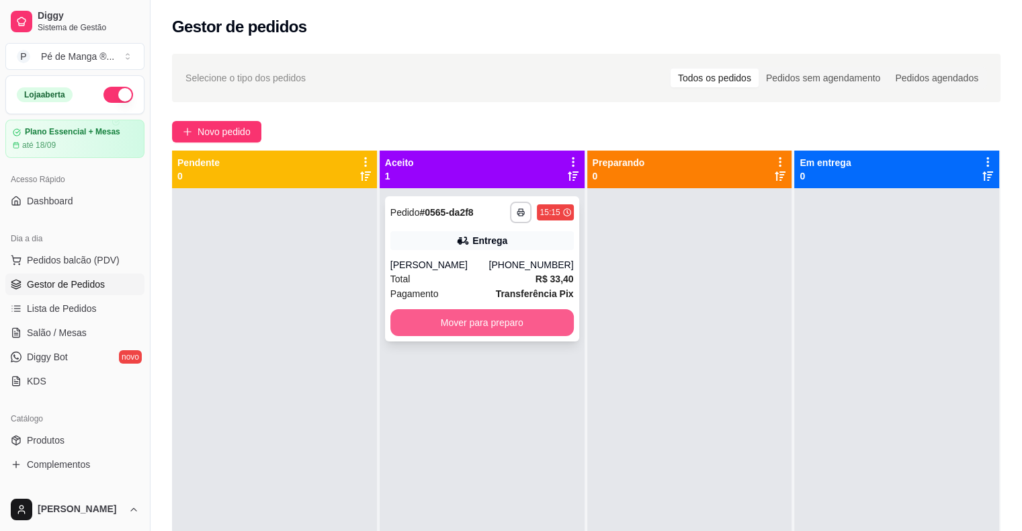
click at [511, 328] on button "Mover para preparo" at bounding box center [481, 322] width 183 height 27
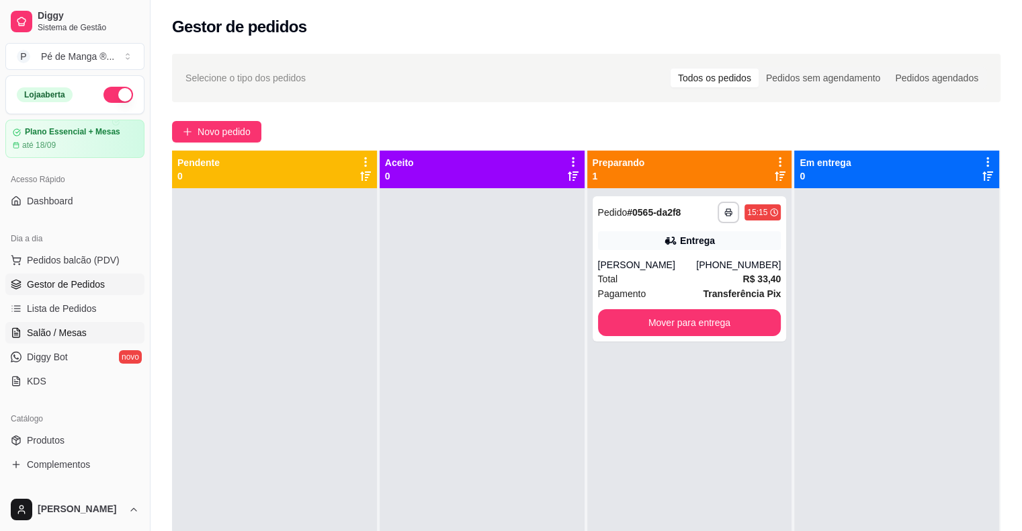
click at [58, 332] on span "Salão / Mesas" at bounding box center [57, 332] width 60 height 13
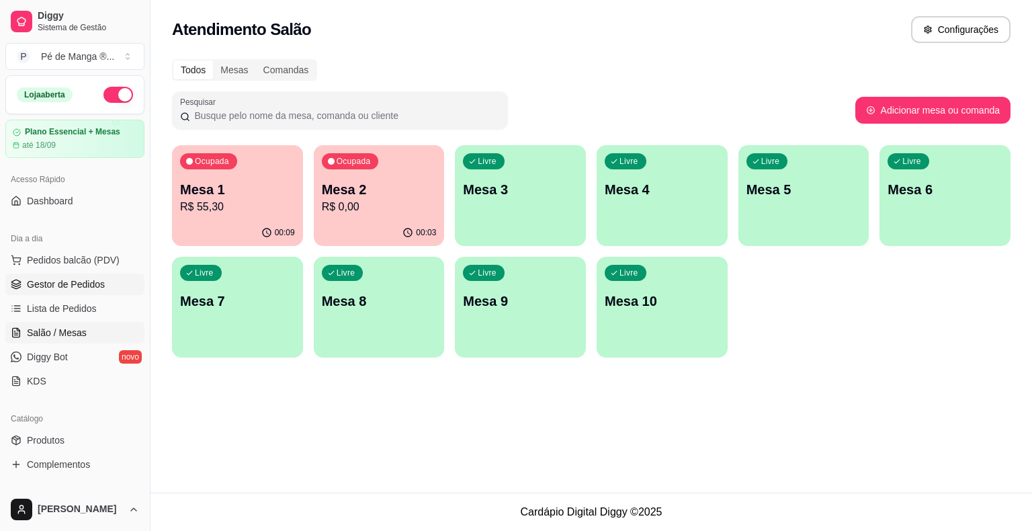
click at [121, 286] on link "Gestor de Pedidos" at bounding box center [74, 283] width 139 height 21
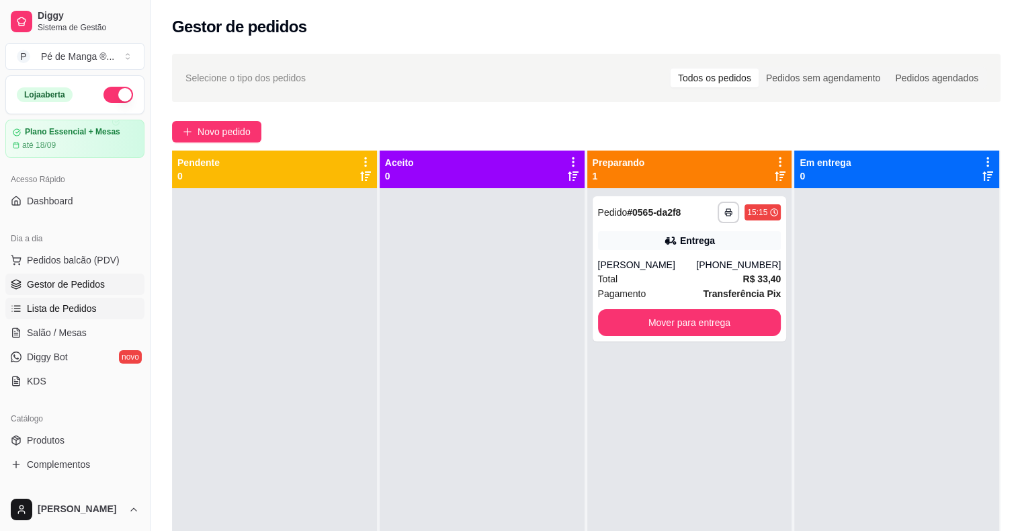
click at [43, 310] on span "Lista de Pedidos" at bounding box center [62, 308] width 70 height 13
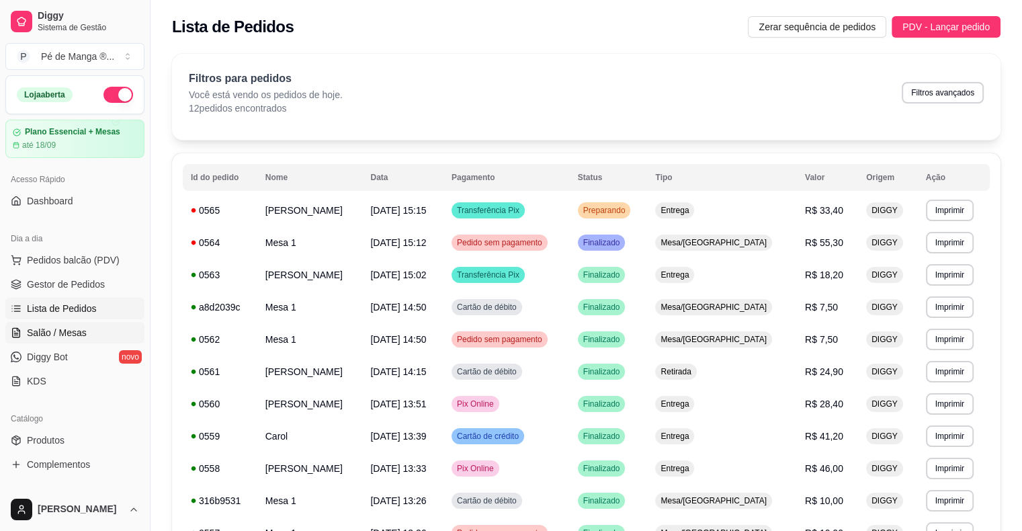
click at [103, 338] on link "Salão / Mesas" at bounding box center [74, 332] width 139 height 21
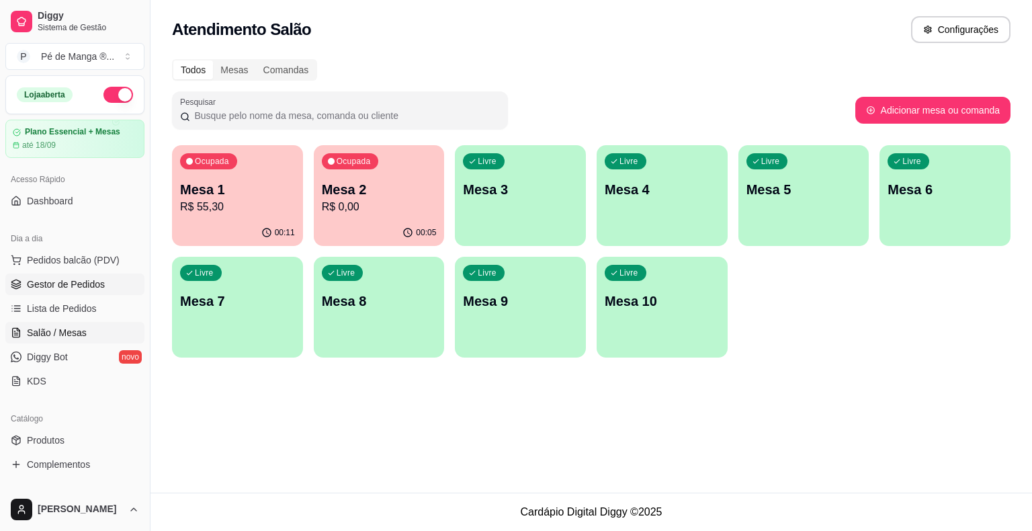
click at [91, 288] on span "Gestor de Pedidos" at bounding box center [66, 283] width 78 height 13
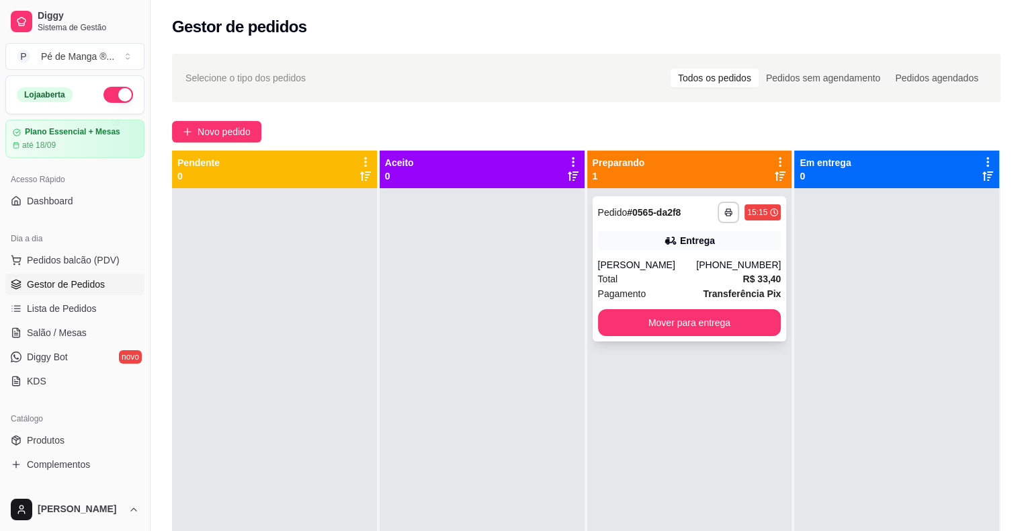
click at [694, 281] on div "Total R$ 33,40" at bounding box center [689, 278] width 183 height 15
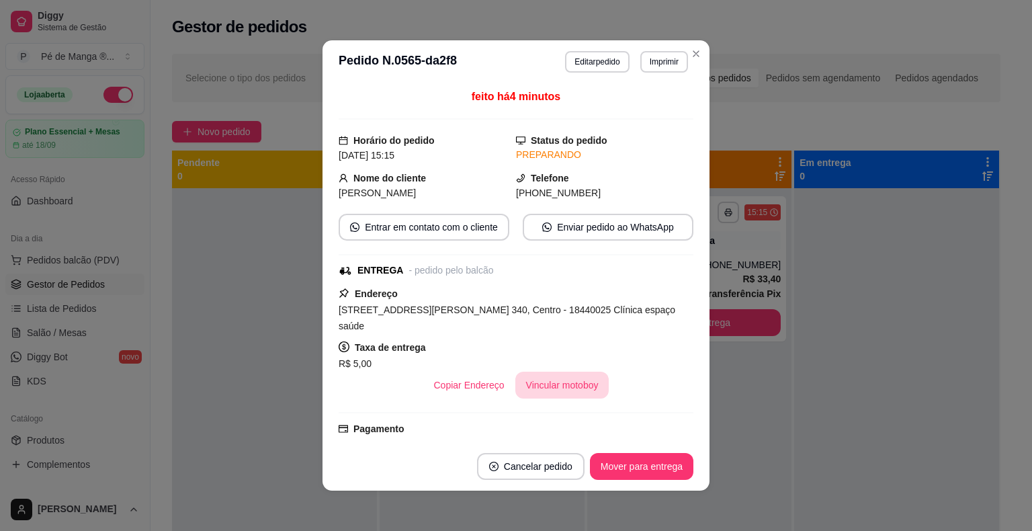
click at [575, 371] on button "Vincular motoboy" at bounding box center [562, 384] width 94 height 27
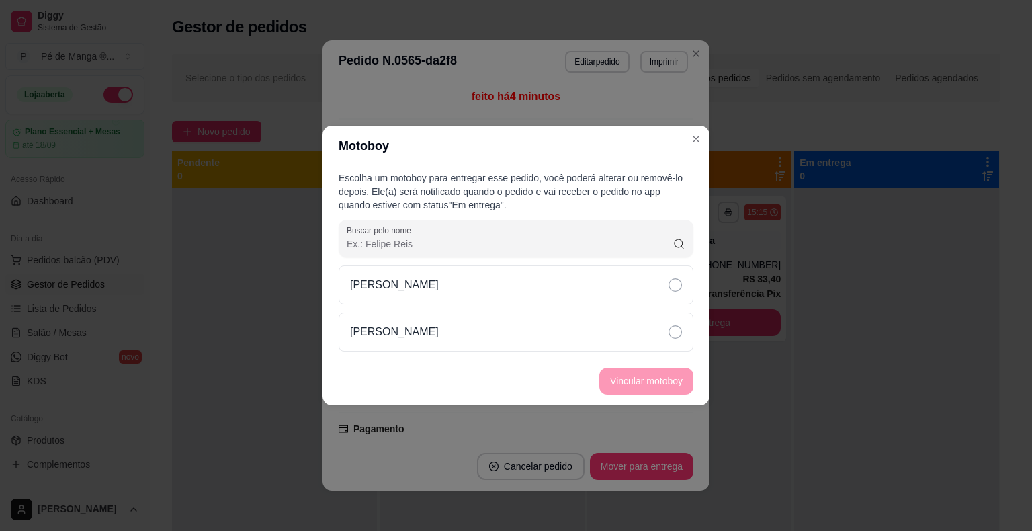
click at [629, 304] on div "[PERSON_NAME]" at bounding box center [516, 308] width 355 height 86
click at [637, 331] on div "[PERSON_NAME]" at bounding box center [516, 331] width 355 height 39
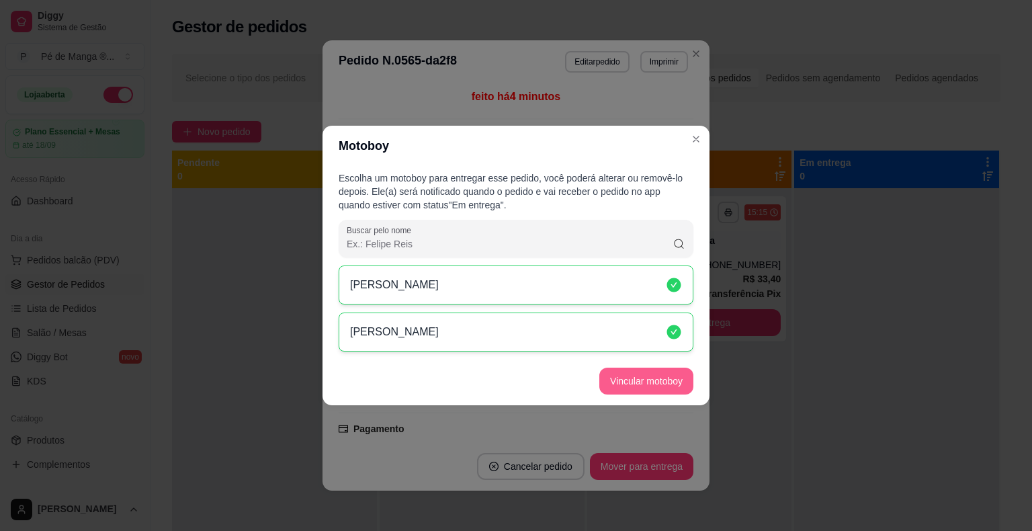
click at [646, 376] on button "Vincular motoboy" at bounding box center [646, 380] width 94 height 27
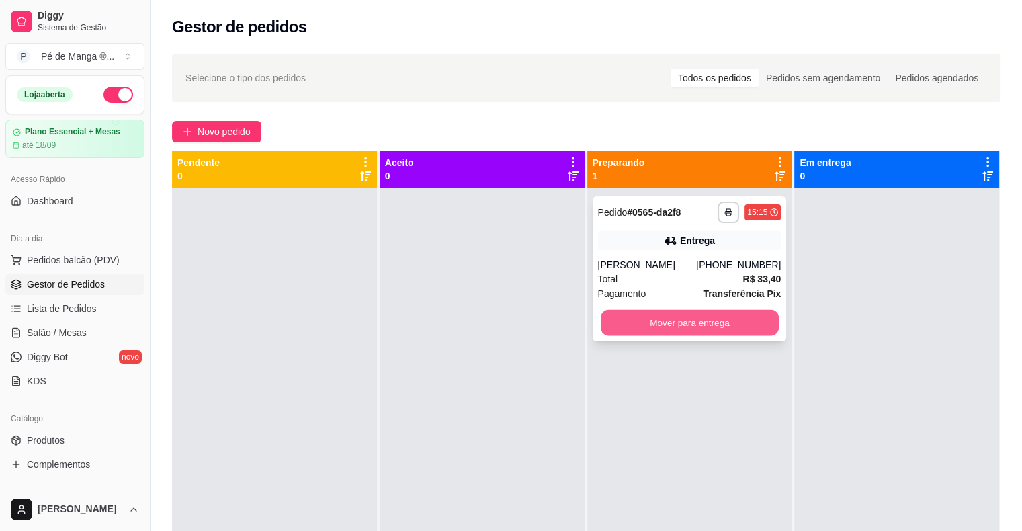
click at [754, 333] on button "Mover para entrega" at bounding box center [690, 323] width 178 height 26
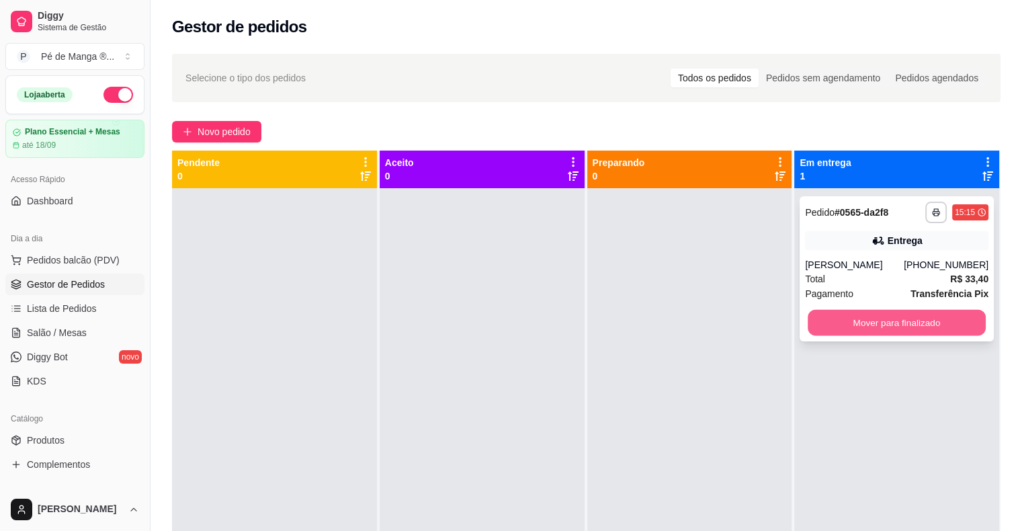
click at [916, 324] on button "Mover para finalizado" at bounding box center [896, 323] width 178 height 26
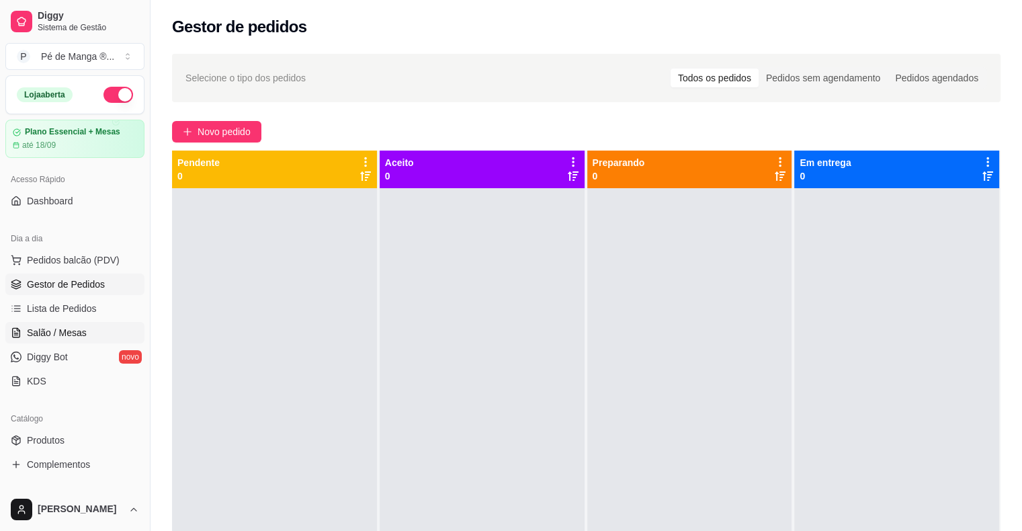
click at [92, 328] on link "Salão / Mesas" at bounding box center [74, 332] width 139 height 21
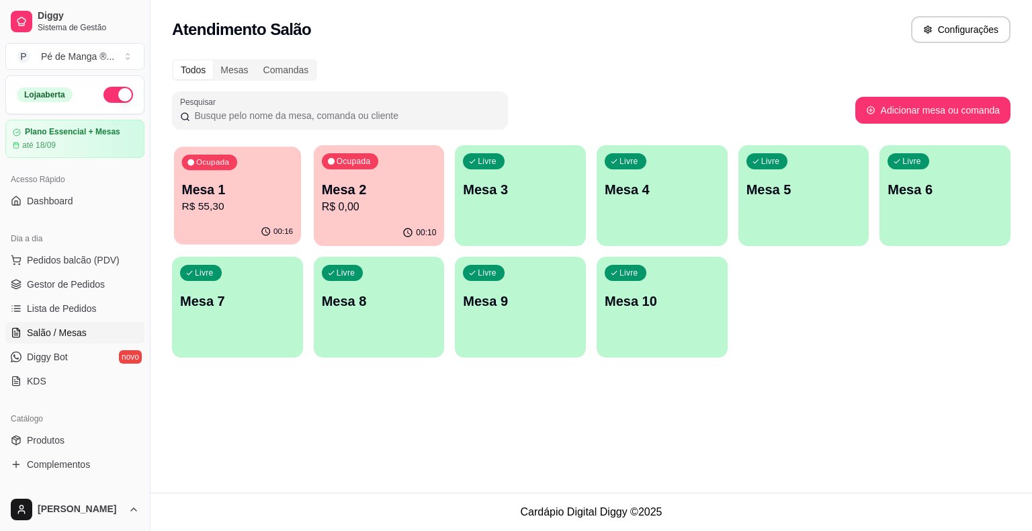
click at [247, 195] on p "Mesa 1" at bounding box center [238, 190] width 112 height 18
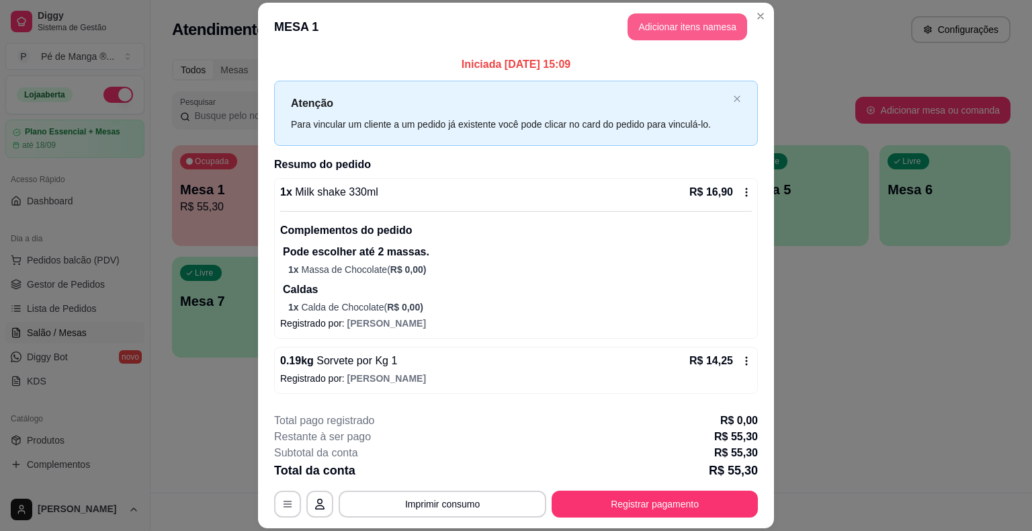
click at [700, 31] on button "Adicionar itens na mesa" at bounding box center [687, 26] width 120 height 27
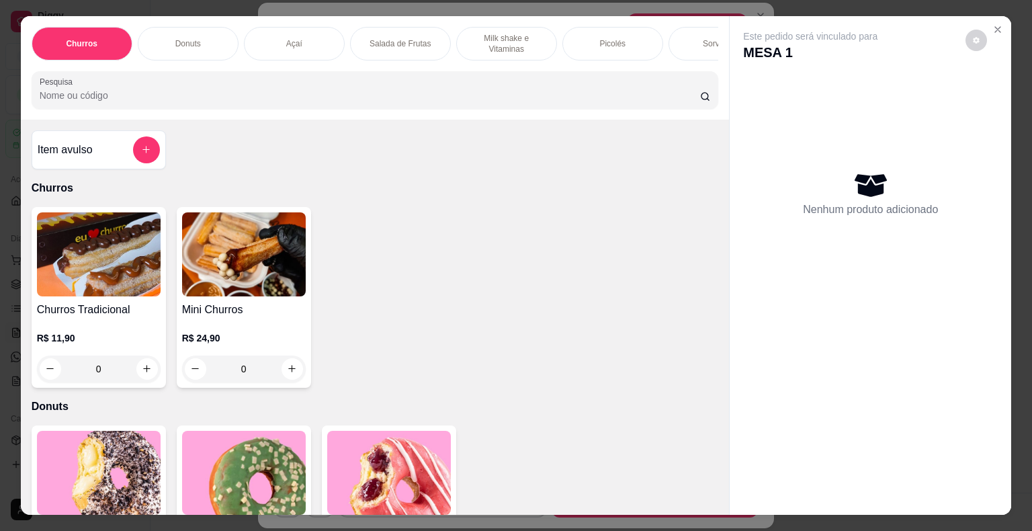
click at [644, 42] on div "Picolés" at bounding box center [612, 44] width 101 height 34
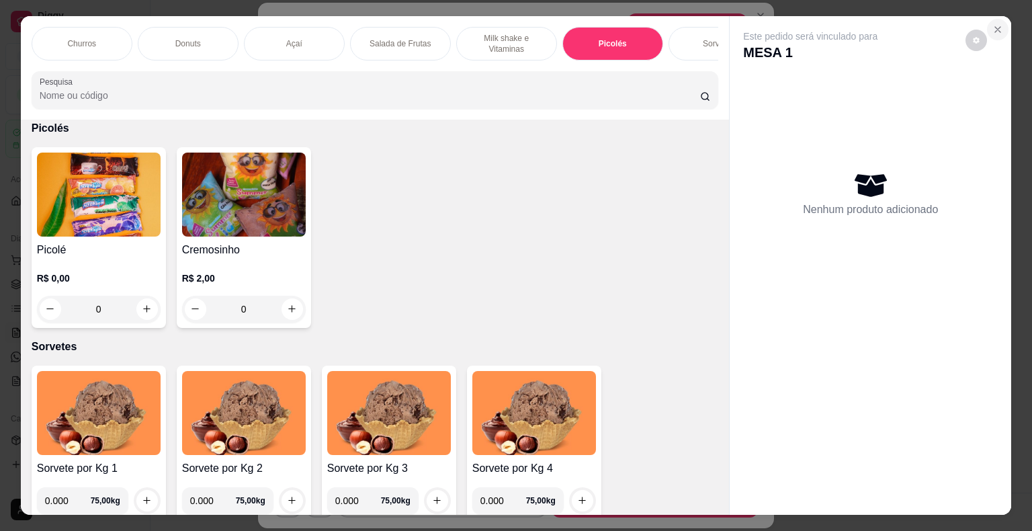
click at [992, 19] on button "Close" at bounding box center [997, 29] width 21 height 21
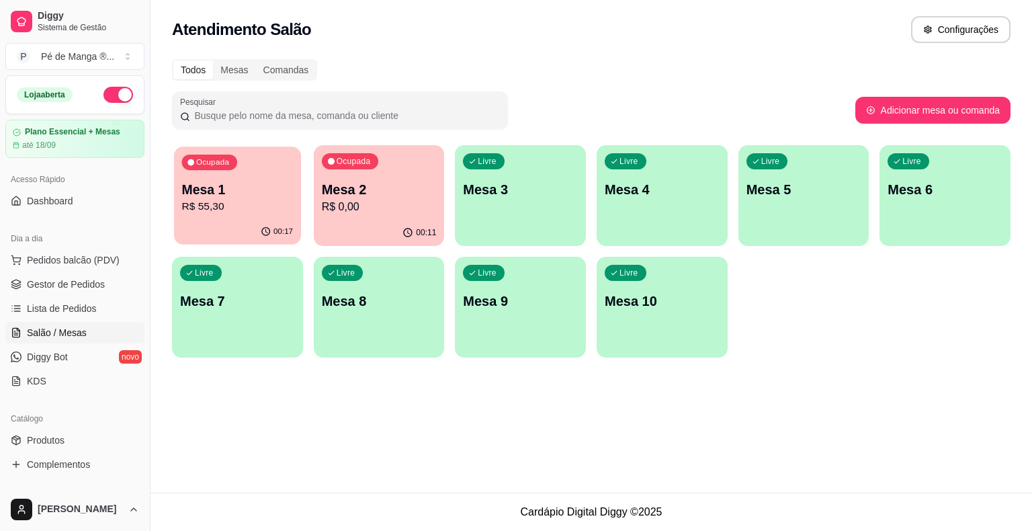
click at [227, 189] on p "Mesa 1" at bounding box center [238, 190] width 112 height 18
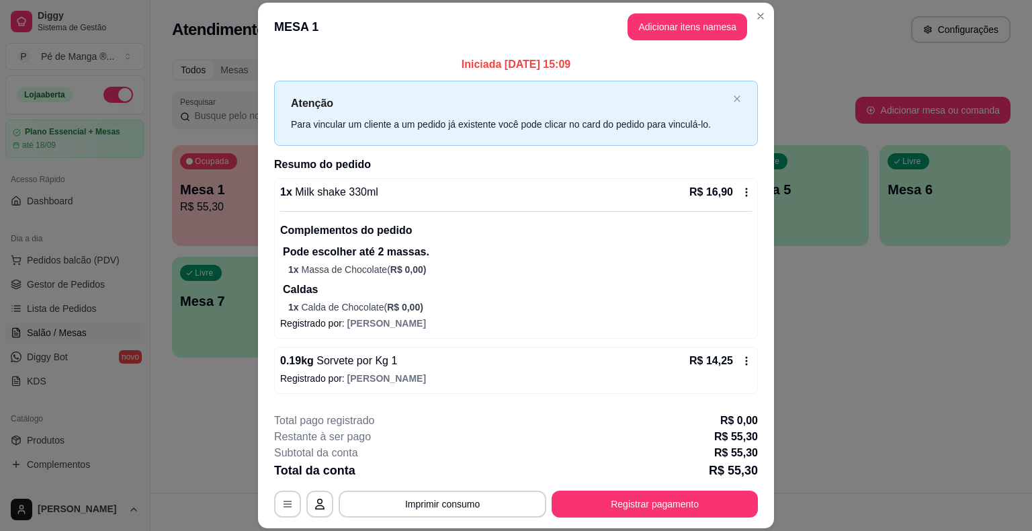
click at [681, 35] on button "Adicionar itens na mesa" at bounding box center [687, 26] width 120 height 27
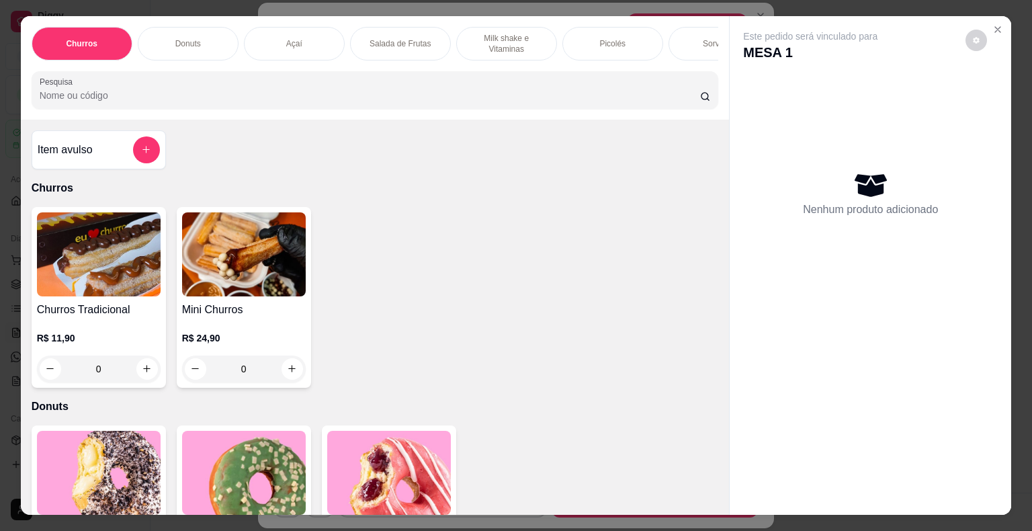
click at [609, 52] on div "Picolés" at bounding box center [612, 44] width 101 height 34
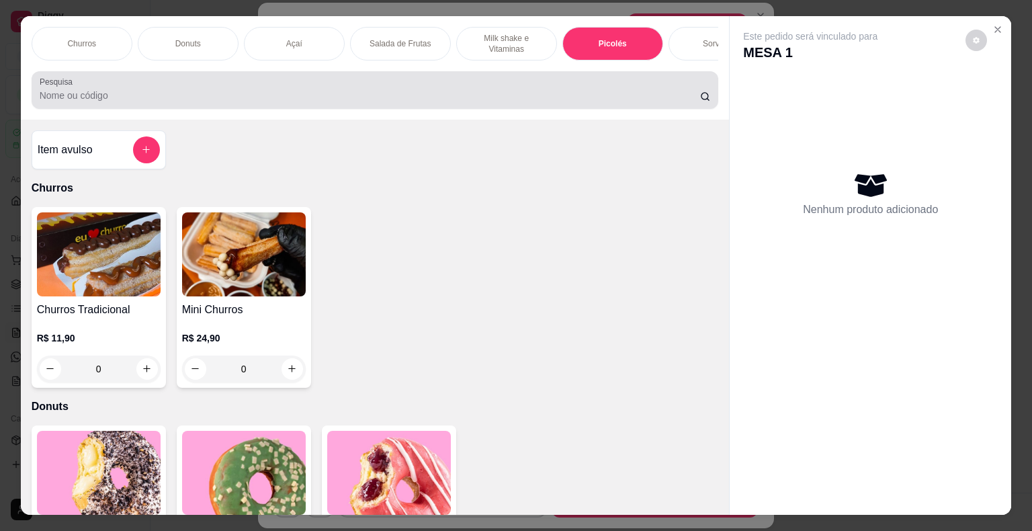
scroll to position [32, 0]
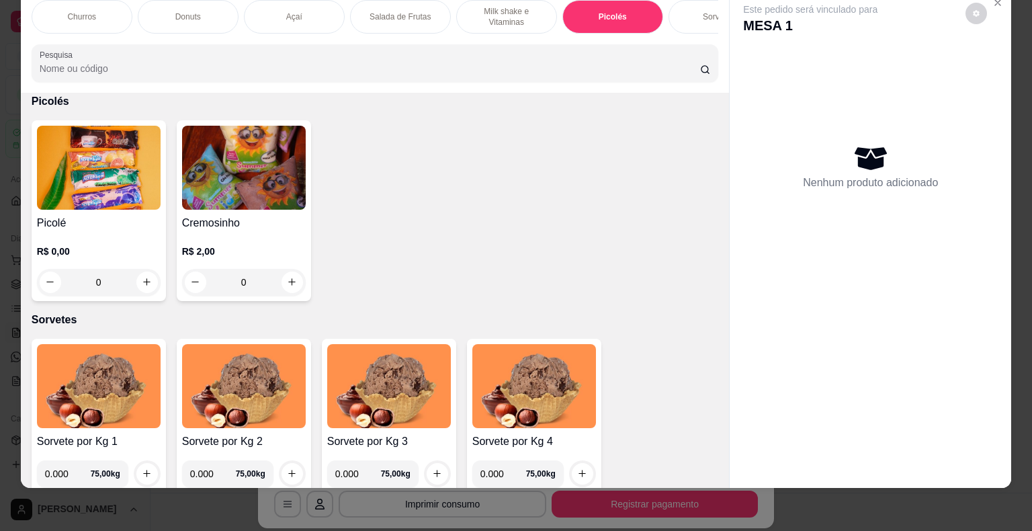
click at [114, 240] on div "R$ 0,00 0" at bounding box center [99, 263] width 124 height 64
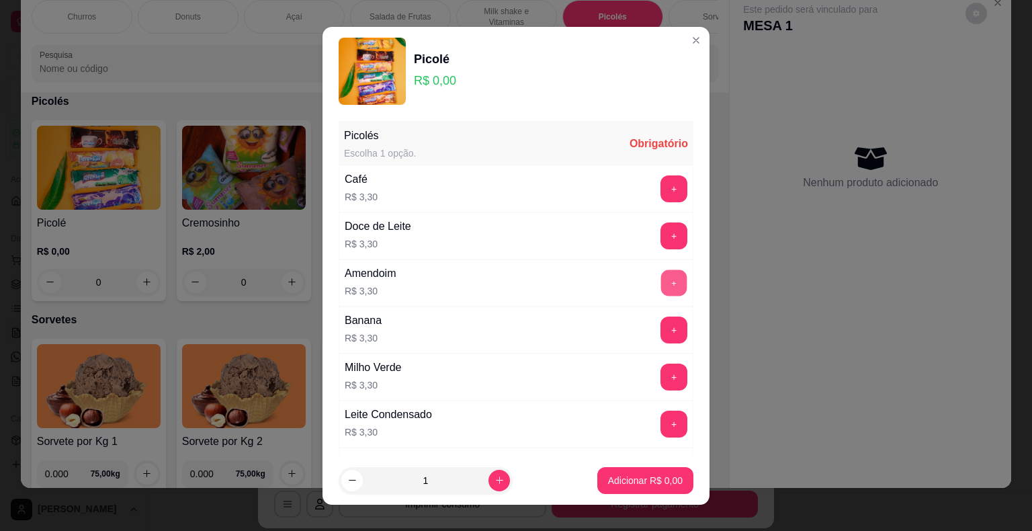
click at [661, 273] on button "+" at bounding box center [674, 282] width 26 height 26
click at [661, 276] on button "+" at bounding box center [674, 282] width 26 height 26
click at [661, 277] on button "+" at bounding box center [674, 282] width 26 height 26
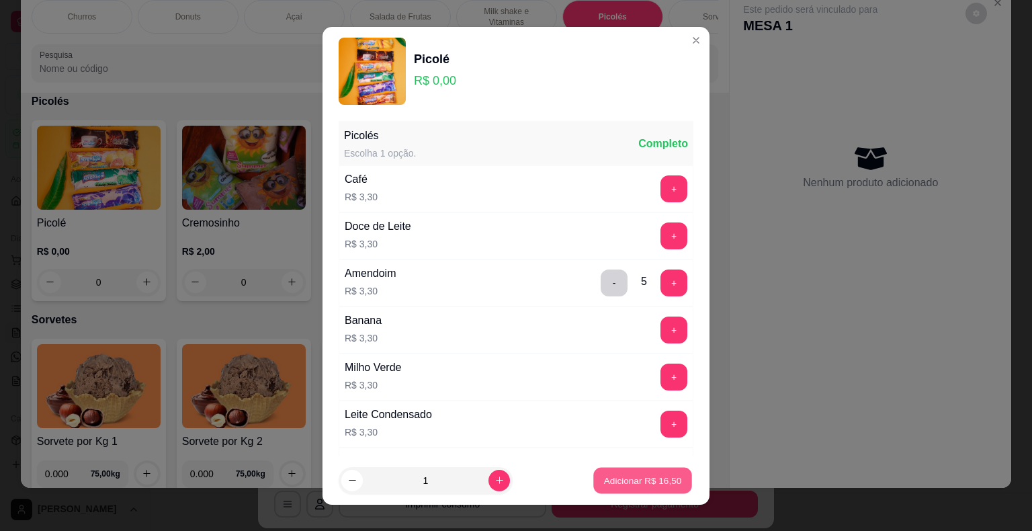
click at [616, 482] on p "Adicionar R$ 16,50" at bounding box center [643, 480] width 78 height 13
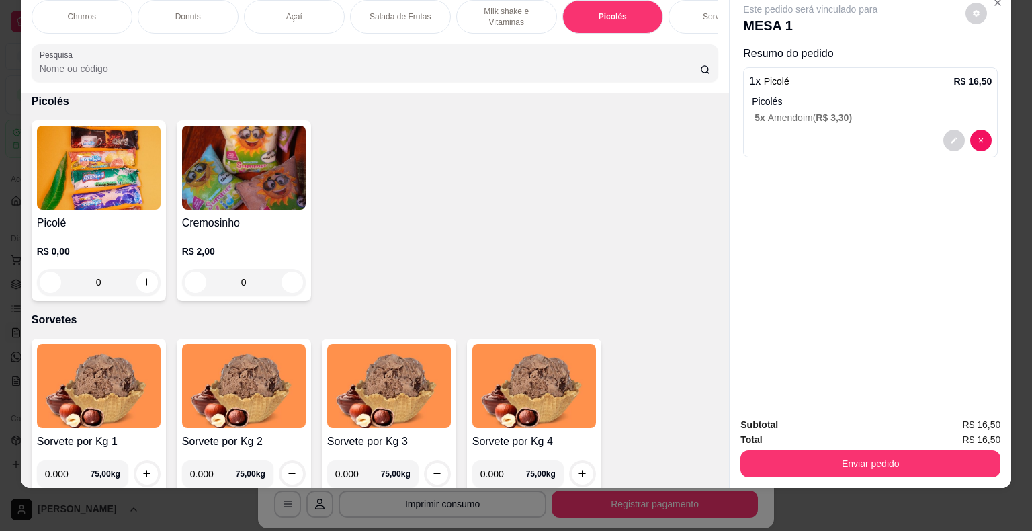
click at [870, 450] on button "Enviar pedido" at bounding box center [870, 463] width 260 height 27
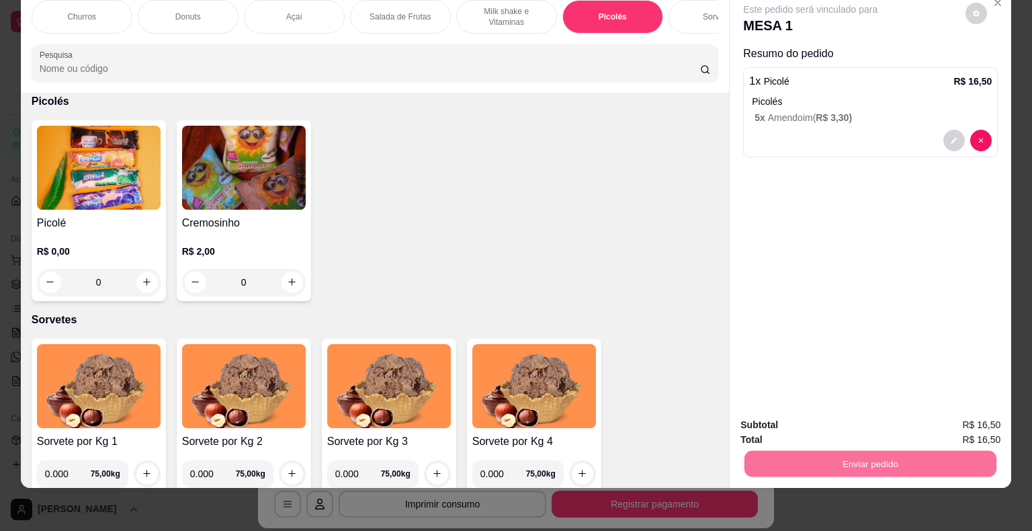
click at [866, 423] on button "Não registrar e enviar pedido" at bounding box center [826, 421] width 140 height 26
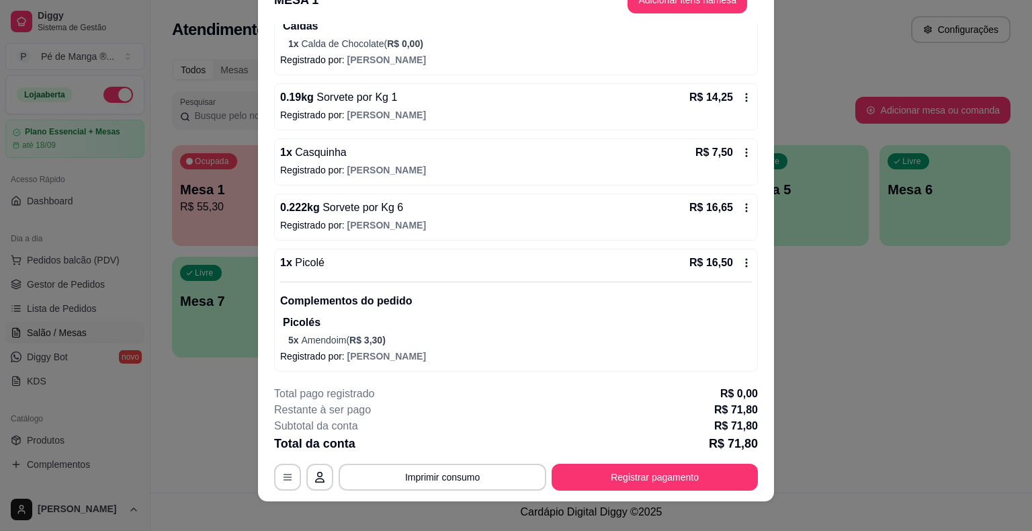
scroll to position [40, 0]
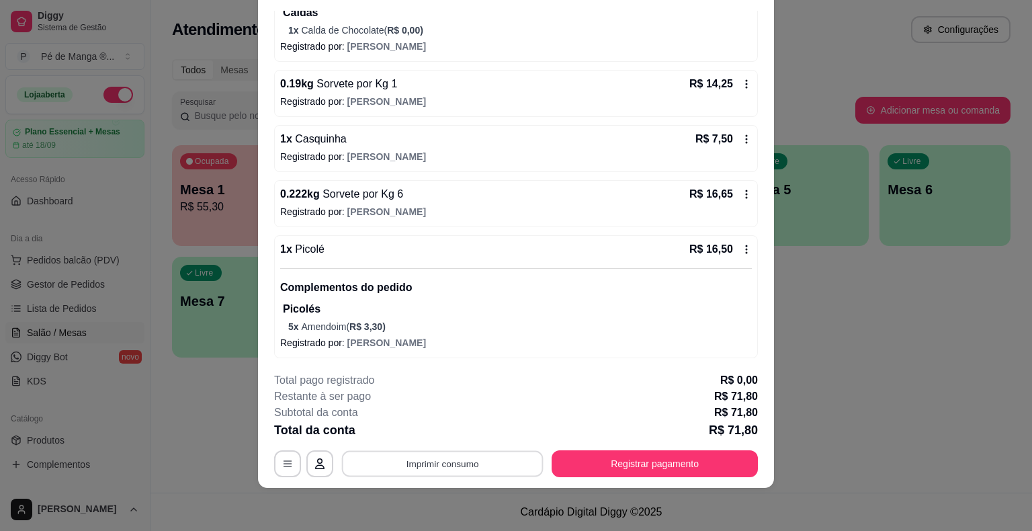
click at [481, 464] on button "Imprimir consumo" at bounding box center [443, 464] width 202 height 26
click at [445, 439] on button "IMPRESSORA" at bounding box center [441, 432] width 97 height 21
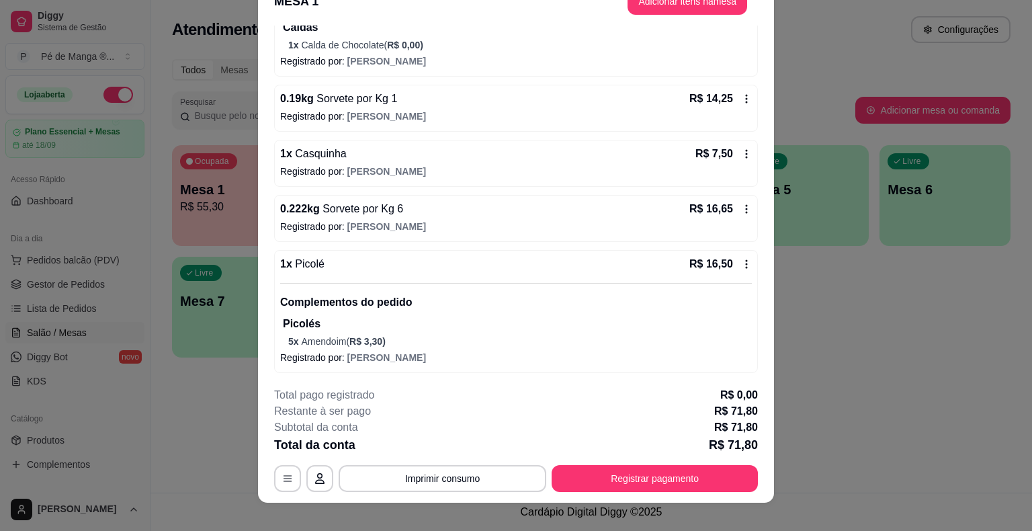
scroll to position [0, 0]
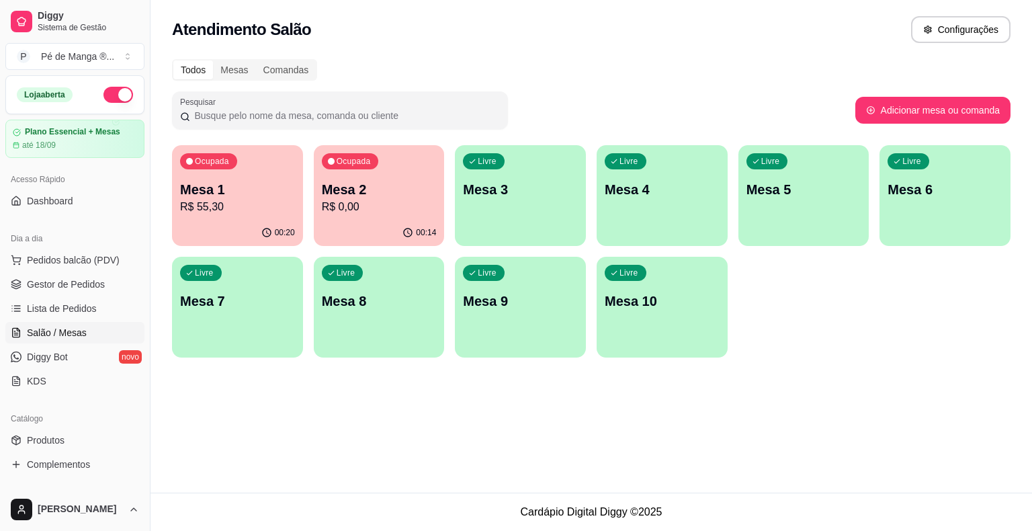
click at [103, 271] on ul "Pedidos balcão (PDV) Gestor de Pedidos Lista de Pedidos Salão / Mesas Diggy Bot…" at bounding box center [74, 320] width 139 height 142
click at [102, 277] on span "Gestor de Pedidos" at bounding box center [66, 283] width 78 height 13
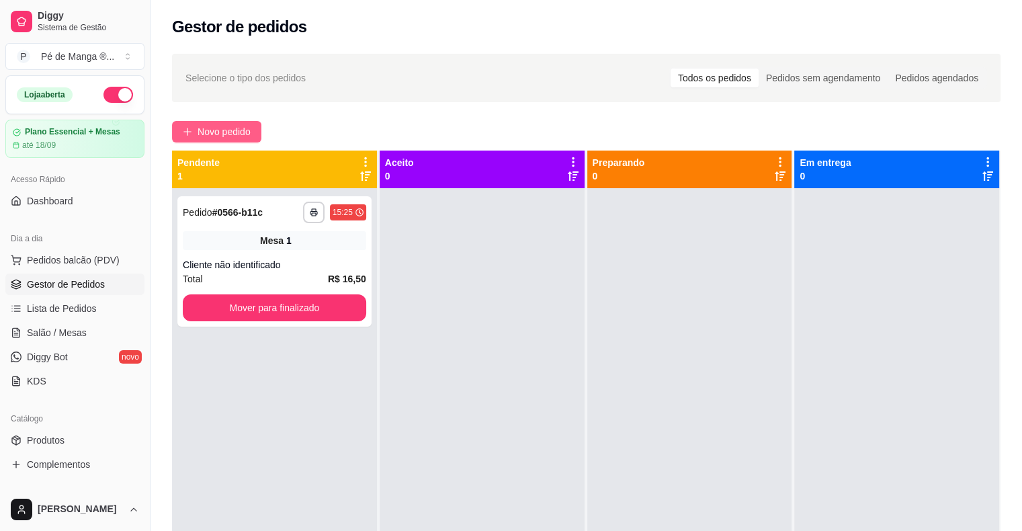
click at [214, 138] on span "Novo pedido" at bounding box center [224, 131] width 53 height 15
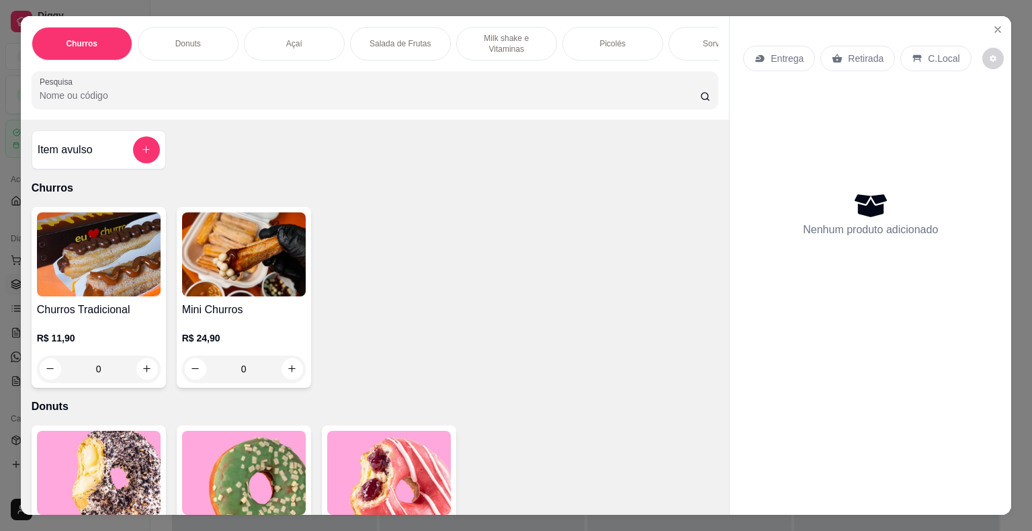
click at [279, 44] on div "Açaí" at bounding box center [294, 44] width 101 height 34
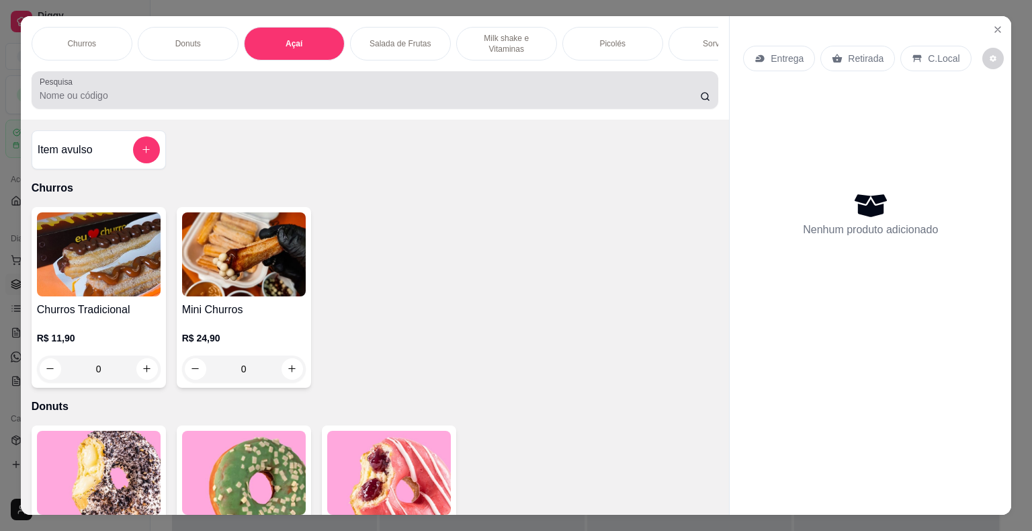
scroll to position [32, 0]
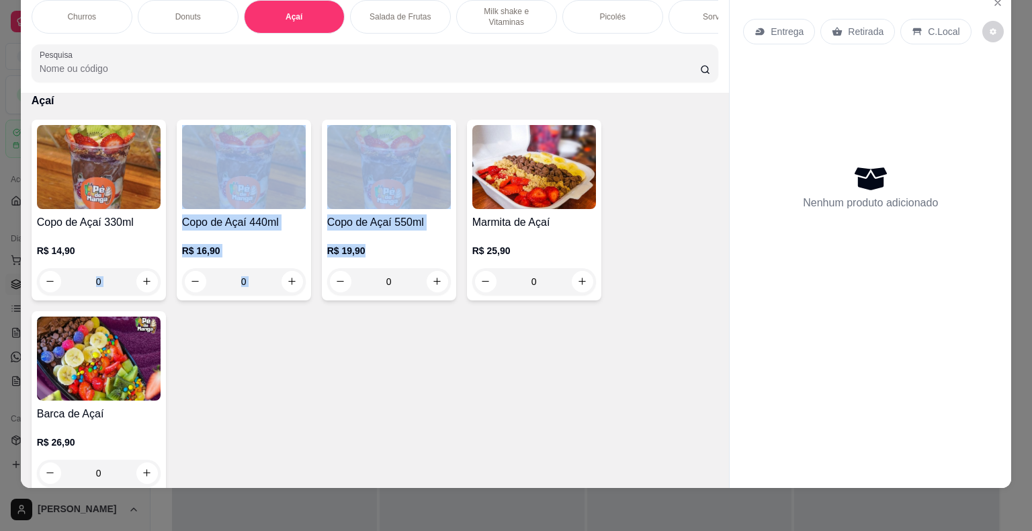
drag, startPoint x: 134, startPoint y: 232, endPoint x: 419, endPoint y: 229, distance: 284.9
click at [347, 293] on div "Copo de Açaí 330ml R$ 14,90 0 Copo de Açaí 440ml R$ 16,90 0 Copo de Açaí 550ml …" at bounding box center [375, 306] width 687 height 372
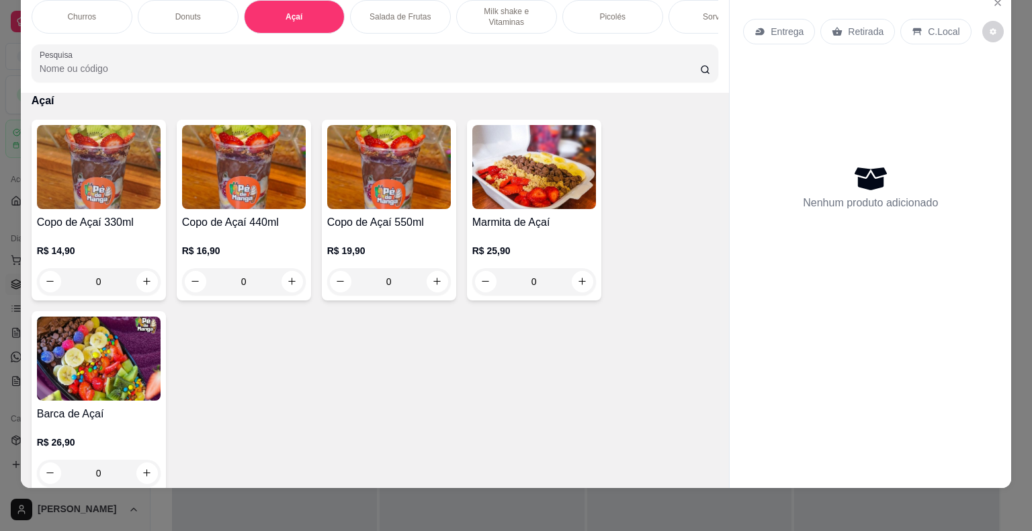
click at [361, 435] on div "Copo de Açaí 330ml R$ 14,90 0 Copo de Açaí 440ml R$ 16,90 0 Copo de Açaí 550ml …" at bounding box center [375, 306] width 687 height 372
click at [441, 238] on div "R$ 19,90 0" at bounding box center [389, 262] width 124 height 64
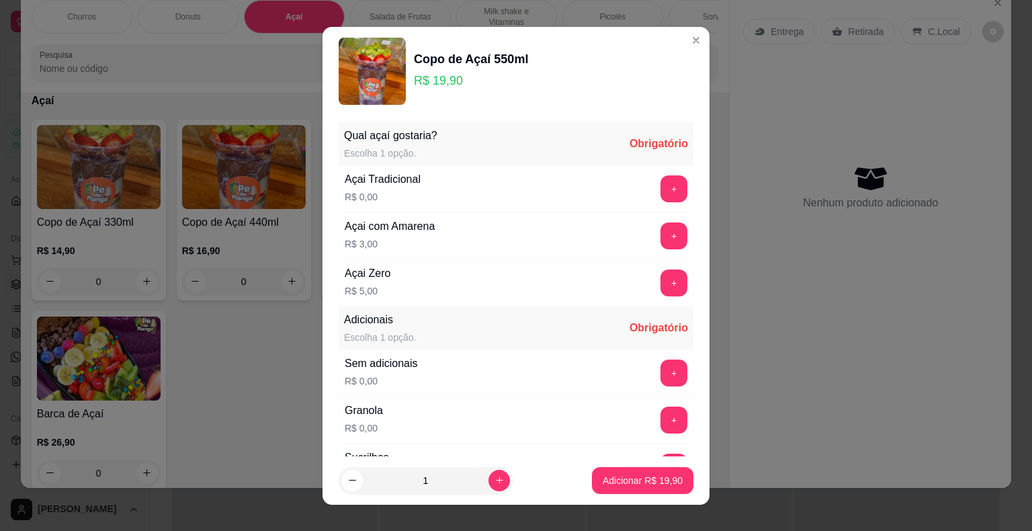
click at [660, 195] on button "+" at bounding box center [673, 188] width 27 height 27
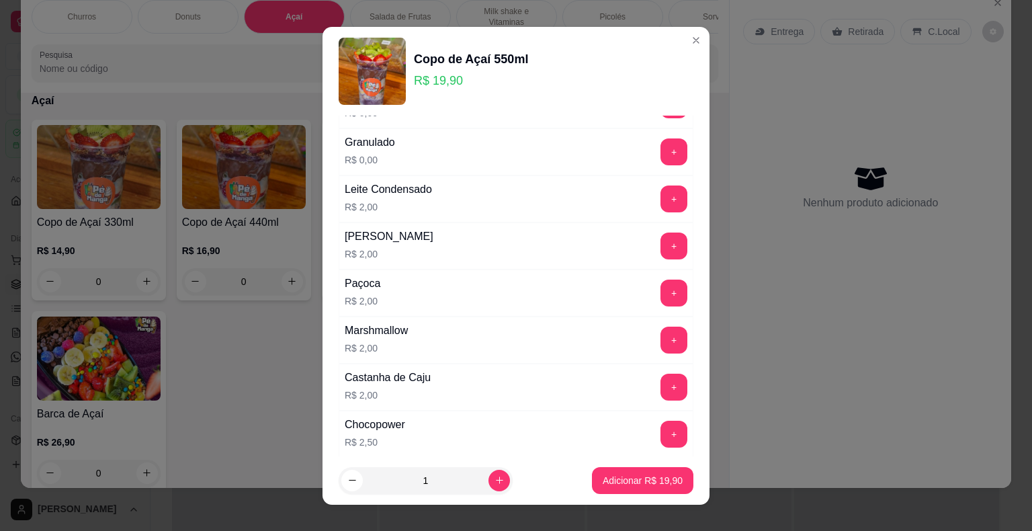
scroll to position [134, 0]
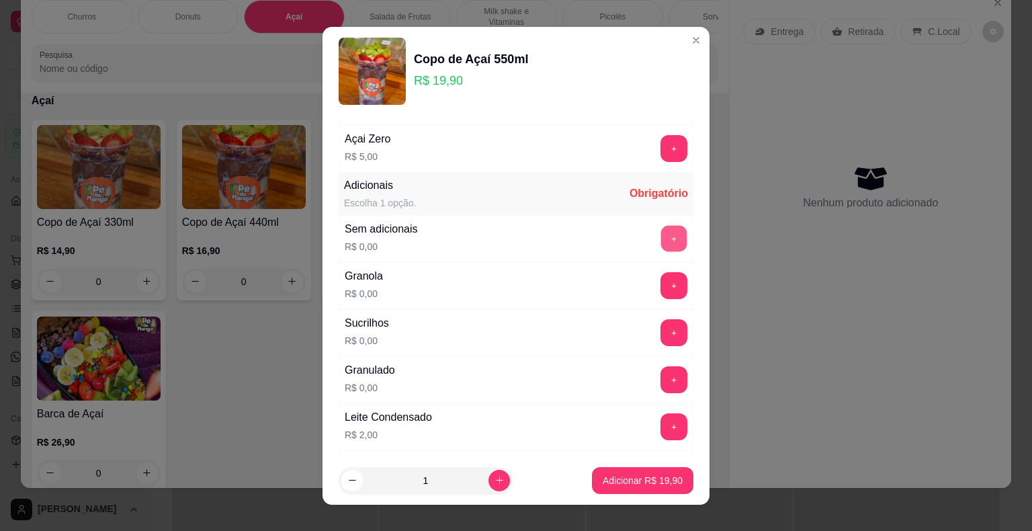
click at [661, 235] on button "+" at bounding box center [674, 238] width 26 height 26
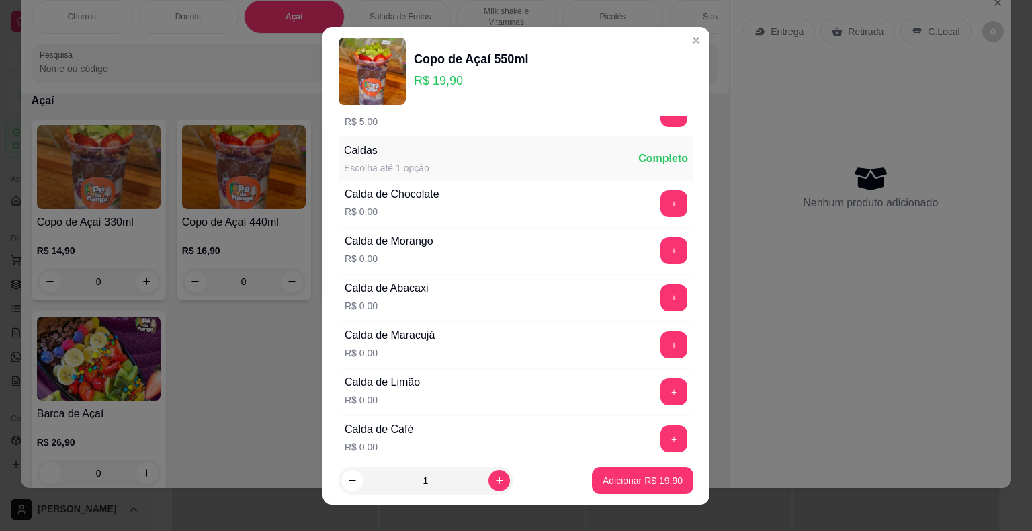
scroll to position [1545, 0]
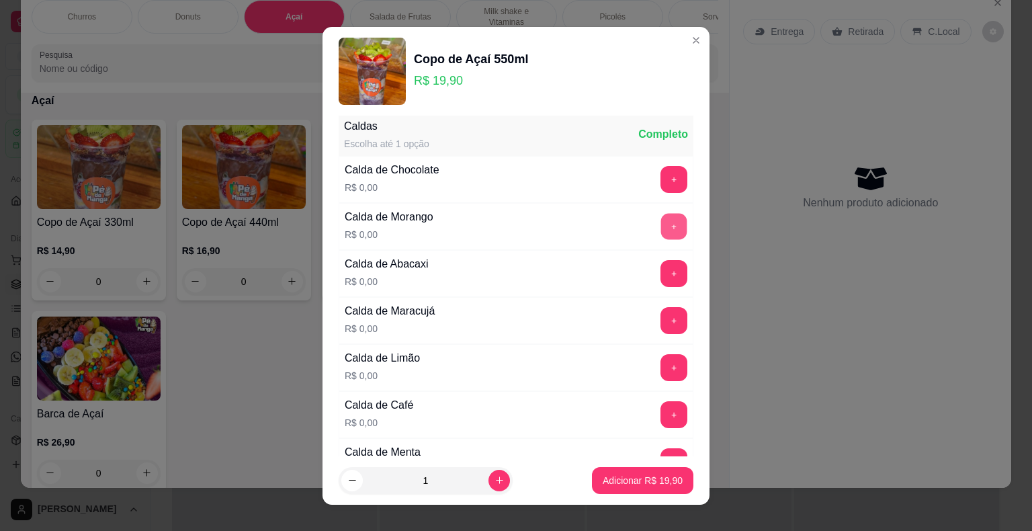
click at [661, 222] on button "+" at bounding box center [674, 226] width 26 height 26
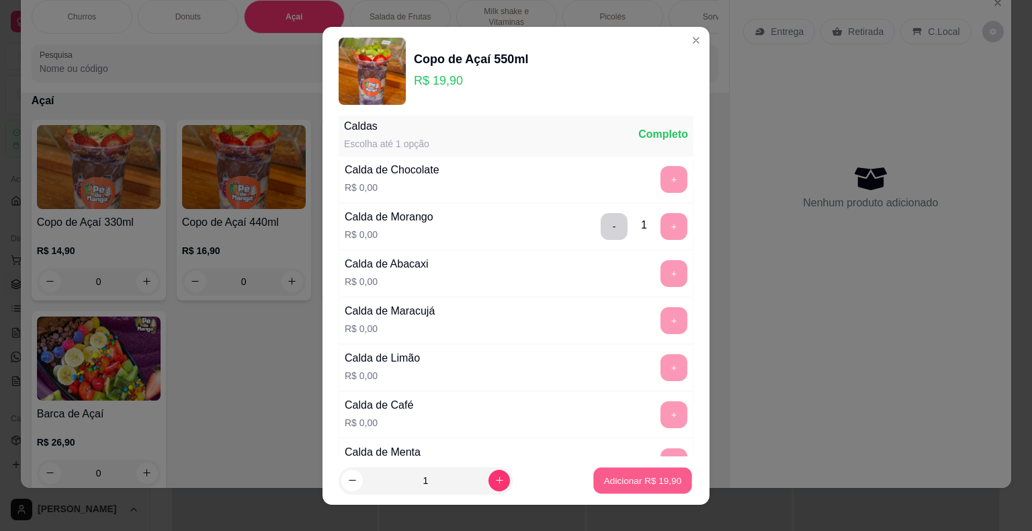
click at [626, 482] on p "Adicionar R$ 19,90" at bounding box center [643, 480] width 78 height 13
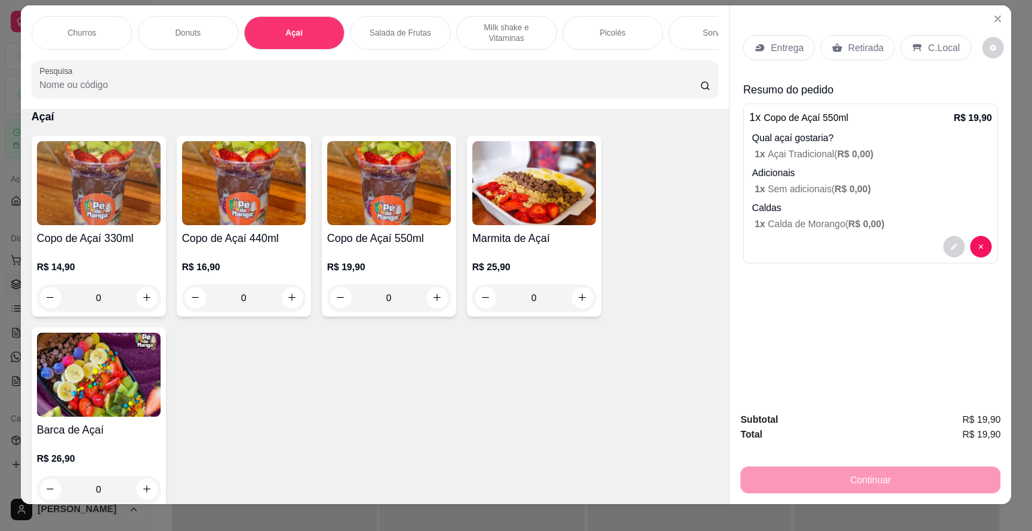
scroll to position [0, 0]
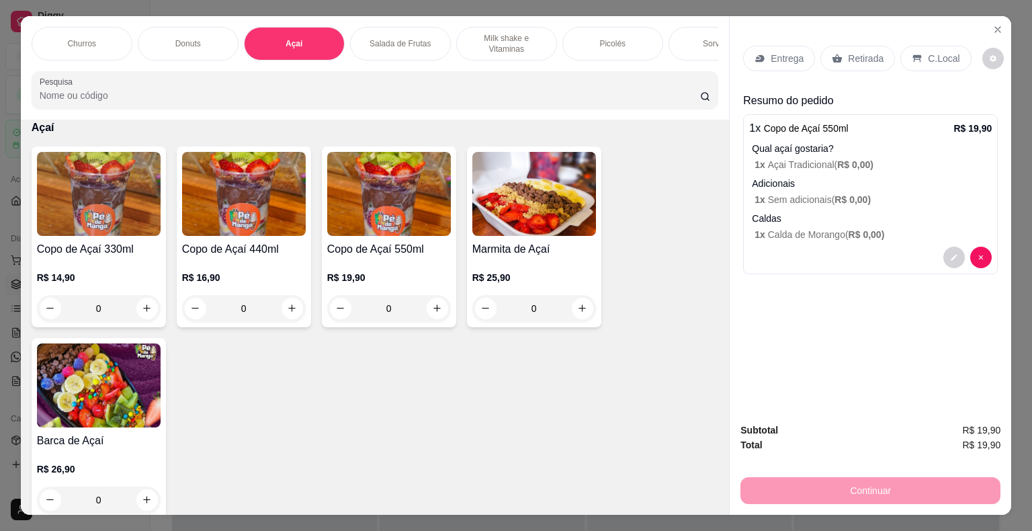
click at [787, 64] on div "Entrega" at bounding box center [779, 59] width 72 height 26
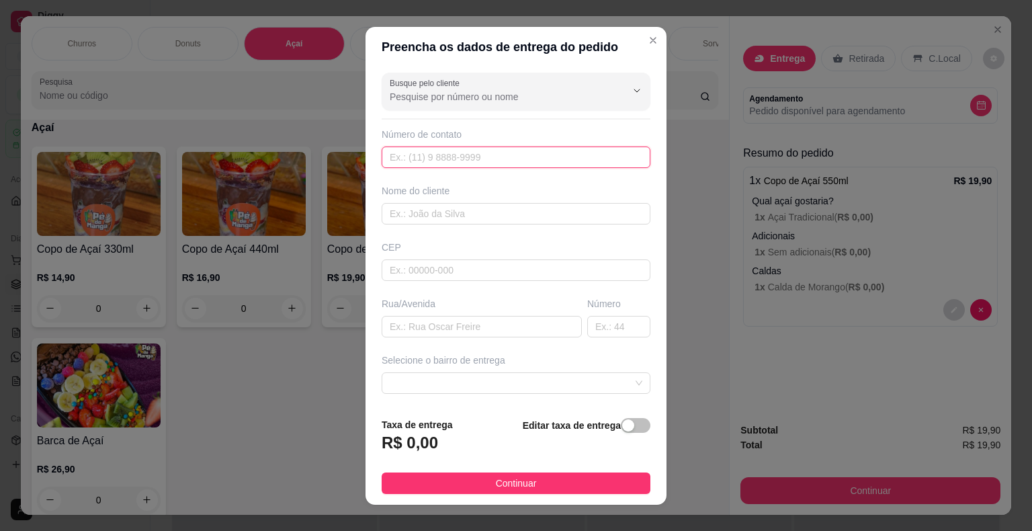
click at [438, 160] on input "text" at bounding box center [516, 156] width 269 height 21
type input "[PHONE_NUMBER]"
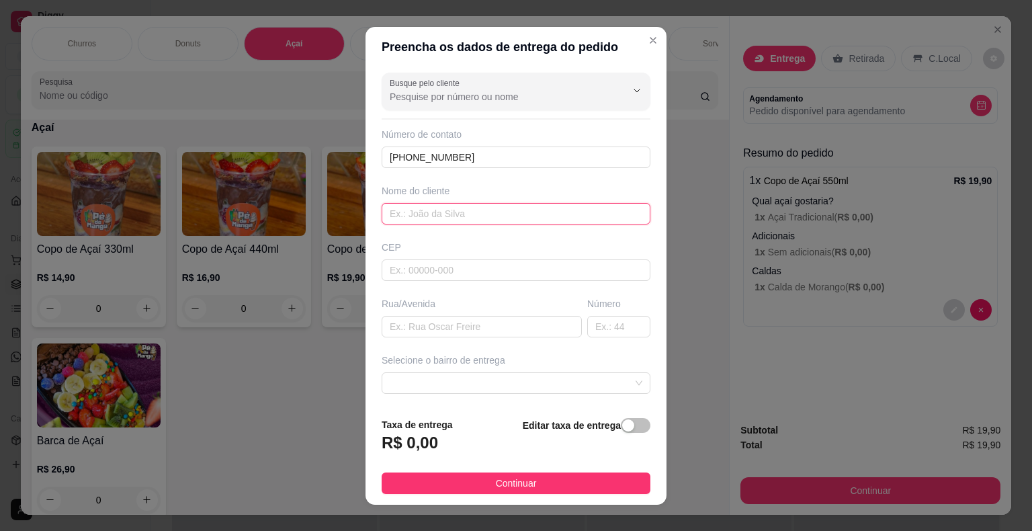
click at [496, 206] on input "text" at bounding box center [516, 213] width 269 height 21
type input "[PERSON_NAME]"
click at [507, 273] on input "text" at bounding box center [516, 269] width 269 height 21
type input "18440000"
click at [449, 332] on input "text" at bounding box center [482, 326] width 200 height 21
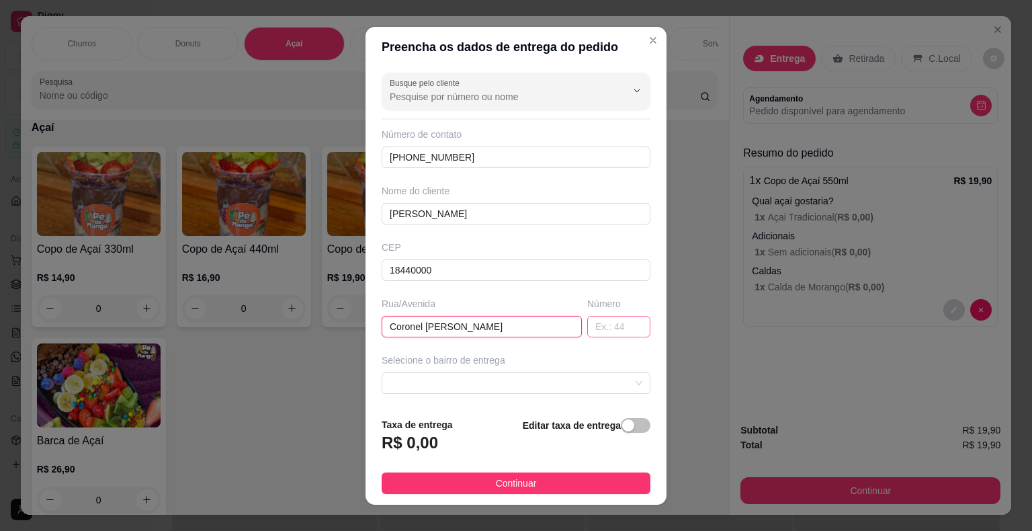
type input "Coronel [PERSON_NAME]"
click at [587, 328] on input "text" at bounding box center [618, 326] width 63 height 21
click at [560, 388] on span at bounding box center [516, 383] width 253 height 20
type input "190"
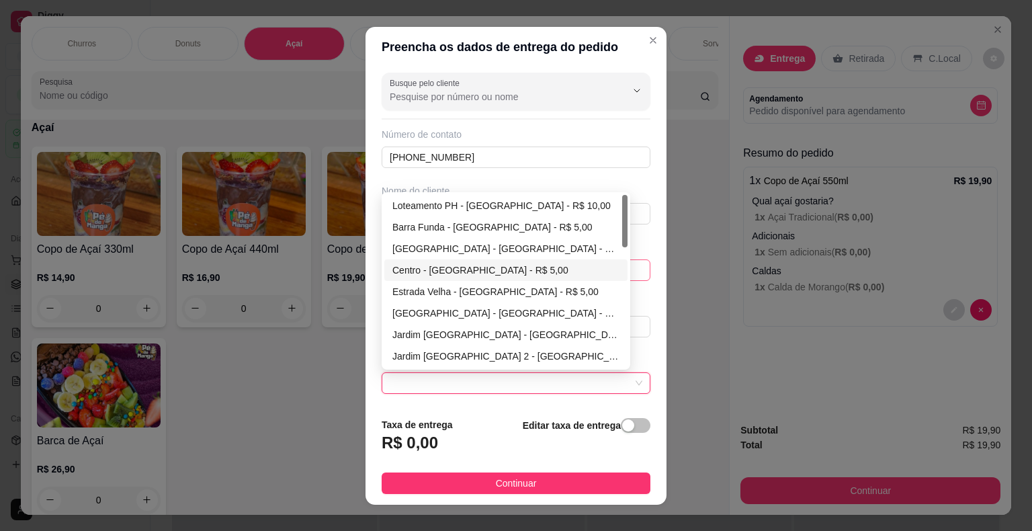
click at [513, 266] on div "Centro - [GEOGRAPHIC_DATA] - R$ 5,00" at bounding box center [505, 270] width 227 height 15
type input "Itaberá"
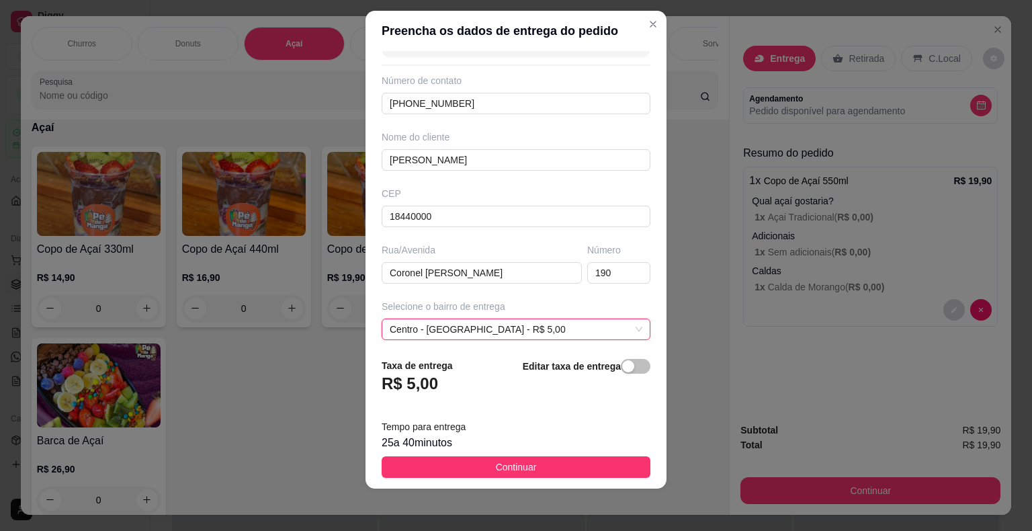
scroll to position [154, 0]
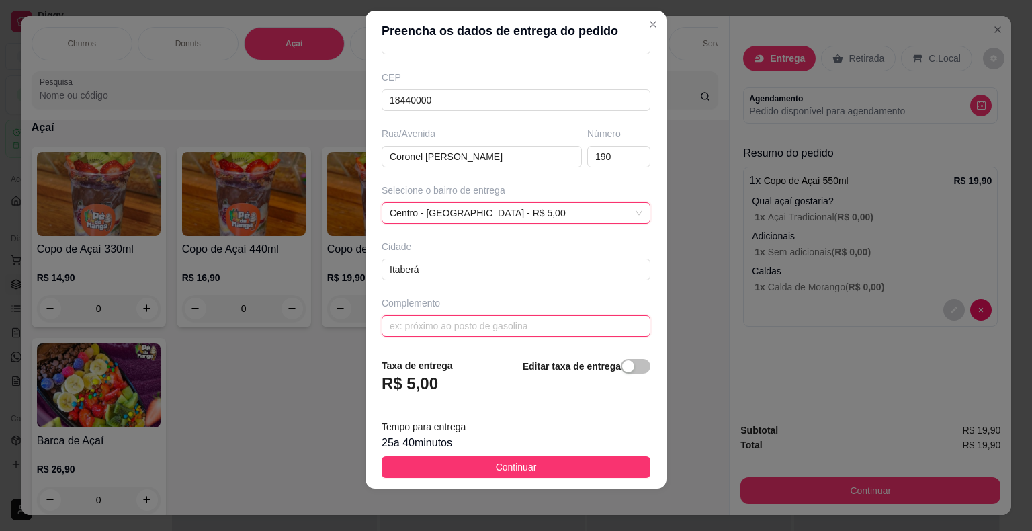
click at [494, 315] on input "text" at bounding box center [516, 325] width 269 height 21
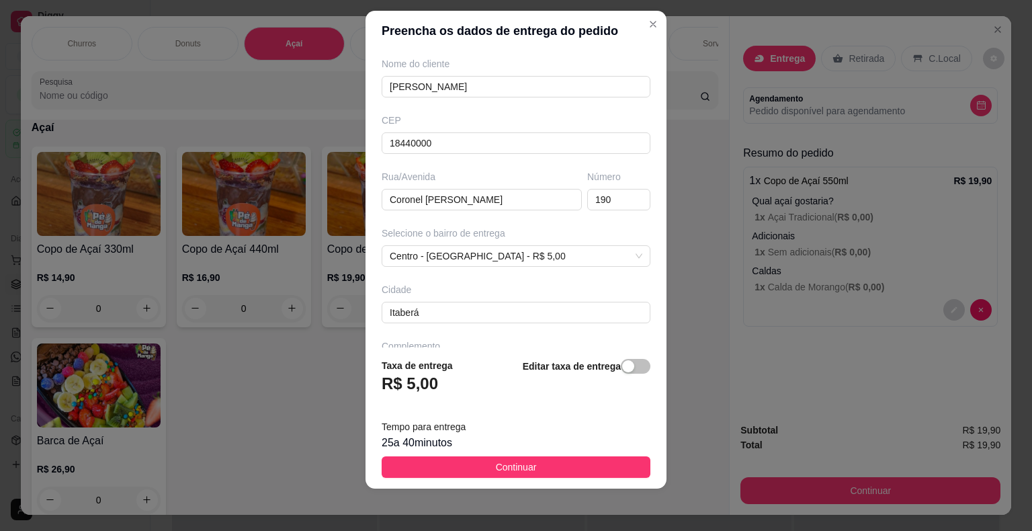
type input "A"
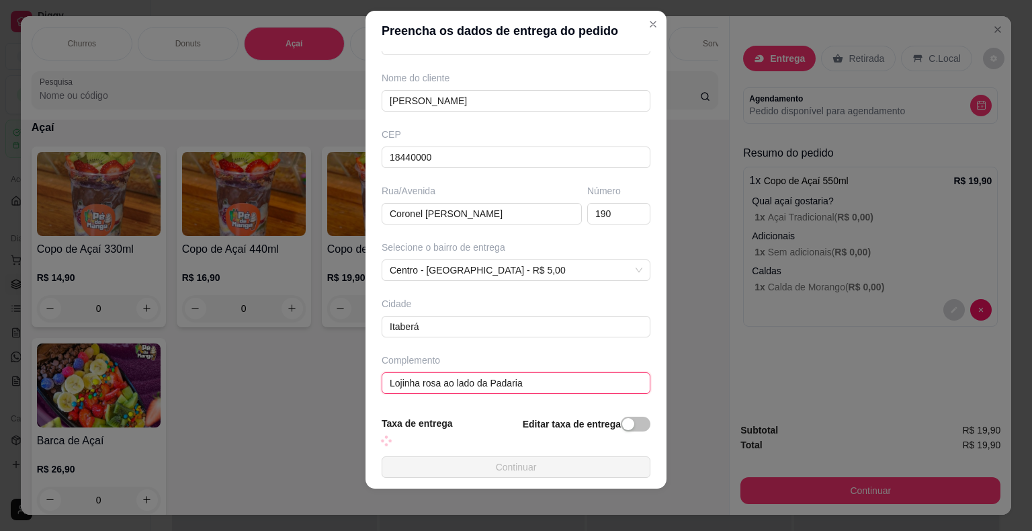
scroll to position [154, 0]
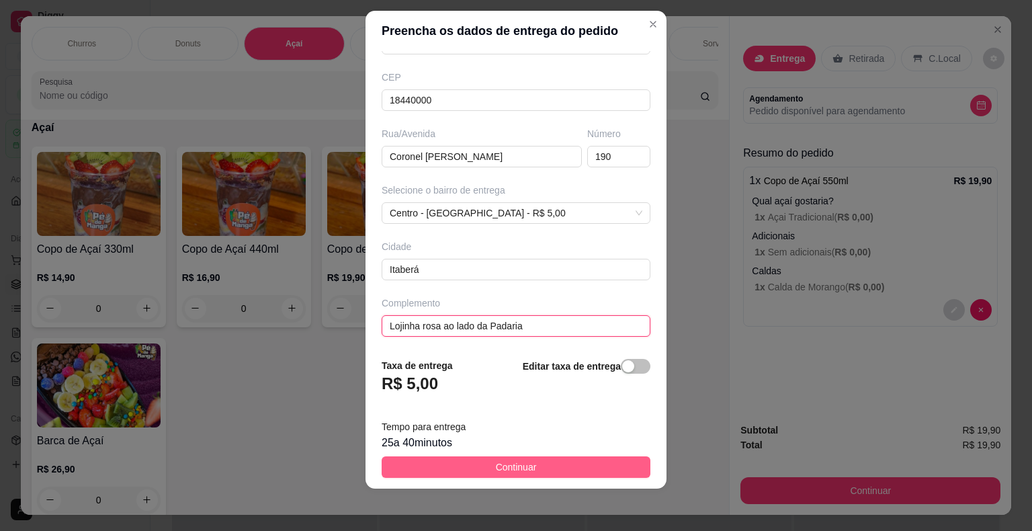
type input "Lojinha rosa ao lado da Padaria"
click at [523, 467] on span "Continuar" at bounding box center [516, 466] width 41 height 15
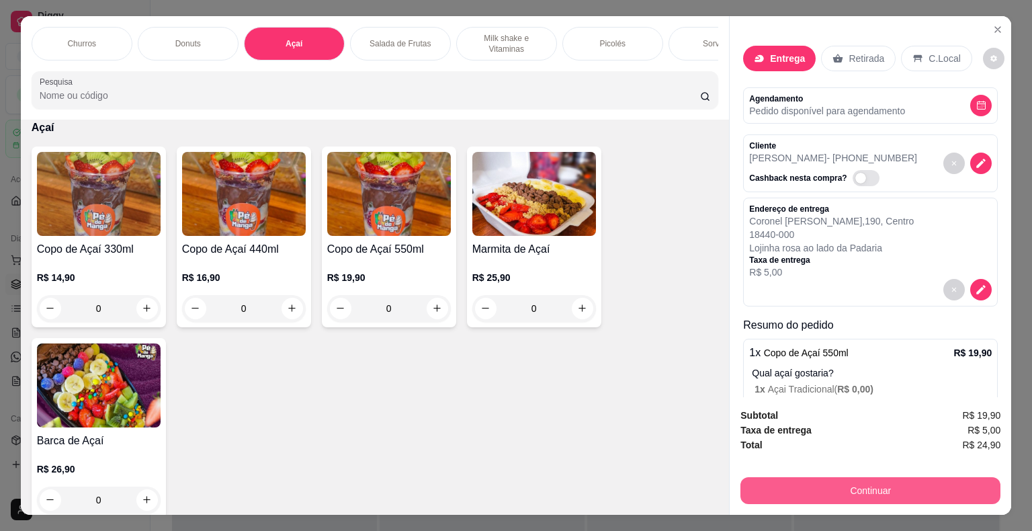
click at [852, 488] on button "Continuar" at bounding box center [870, 490] width 260 height 27
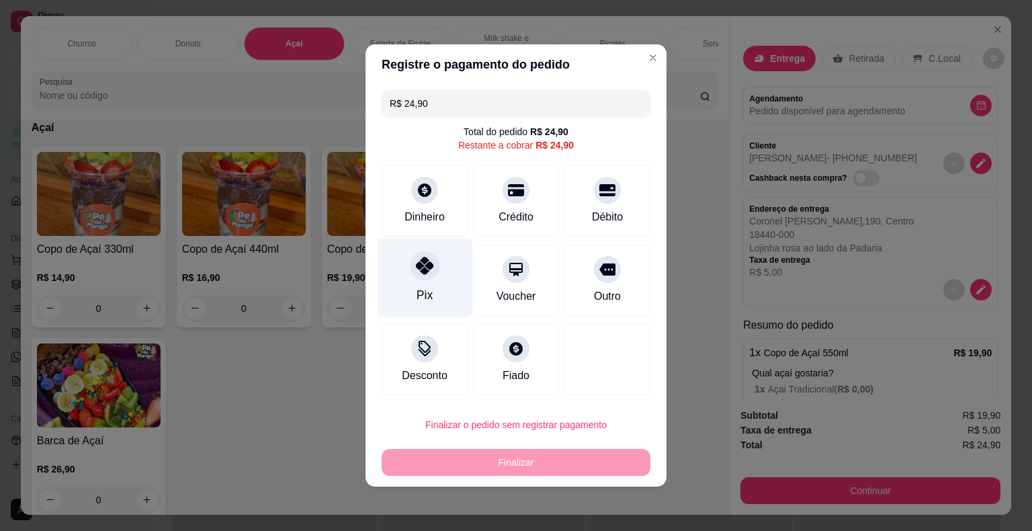
click at [447, 288] on div "Pix" at bounding box center [425, 277] width 95 height 79
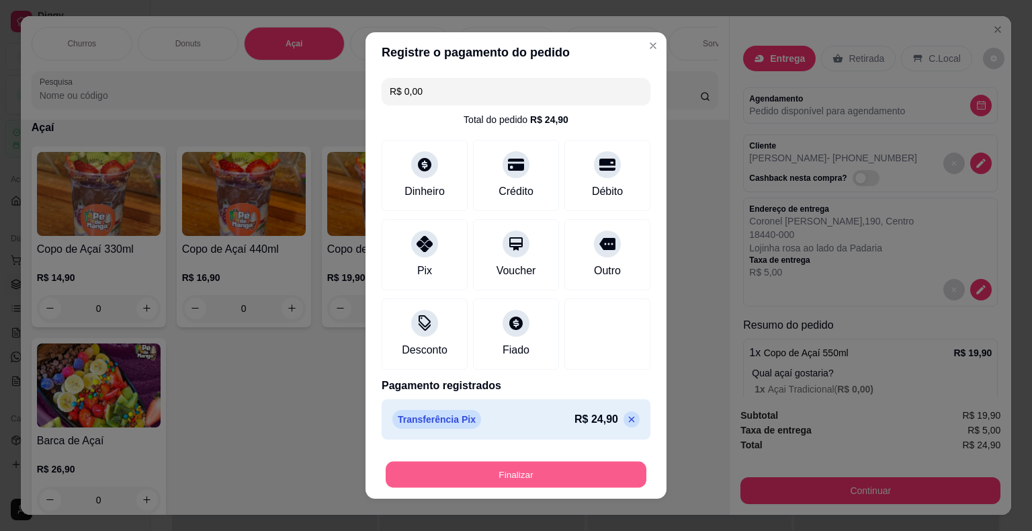
click at [486, 473] on button "Finalizar" at bounding box center [516, 475] width 261 height 26
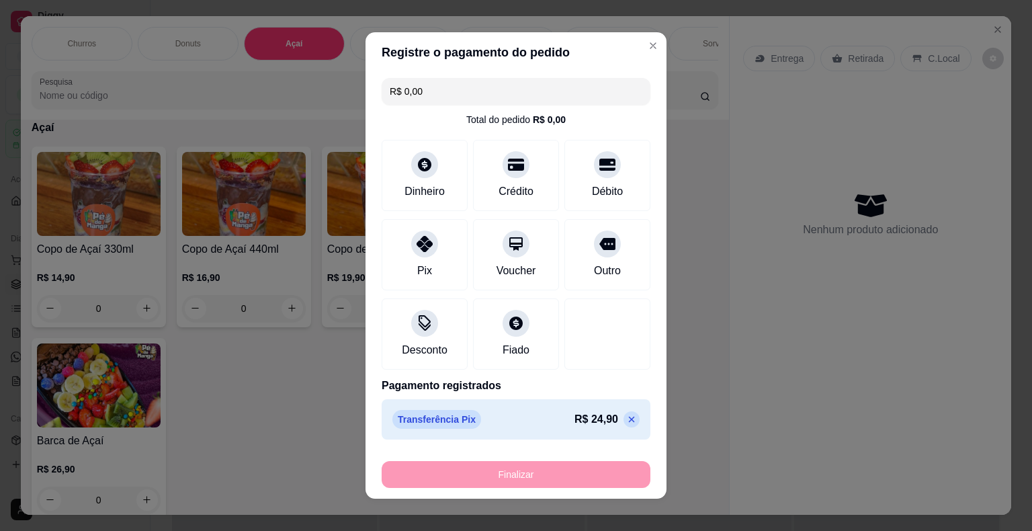
type input "-R$ 24,90"
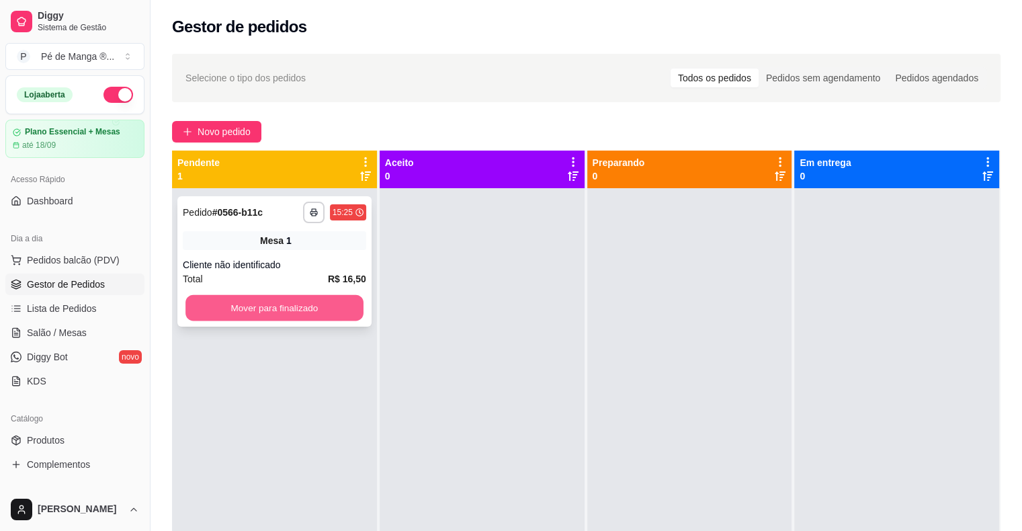
click at [286, 309] on button "Mover para finalizado" at bounding box center [274, 308] width 178 height 26
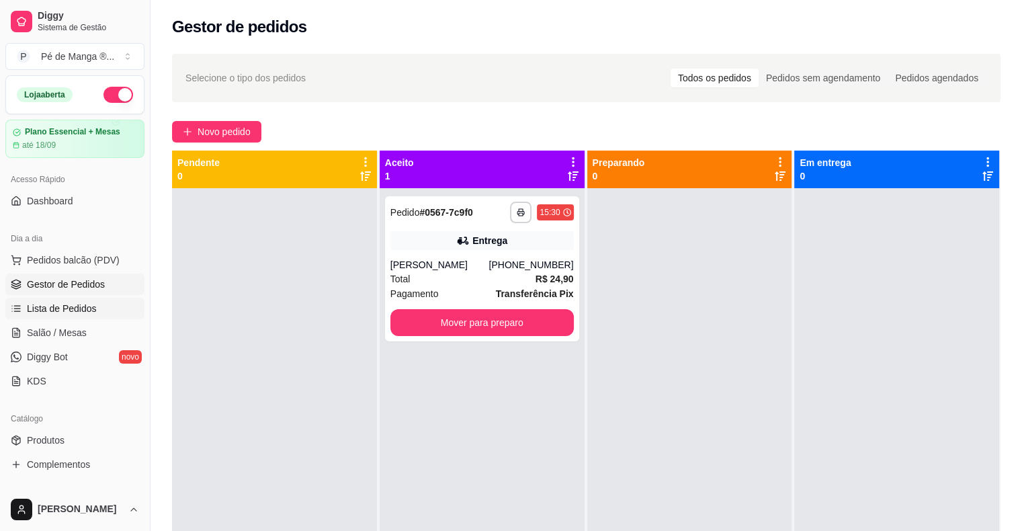
click at [86, 302] on span "Lista de Pedidos" at bounding box center [62, 308] width 70 height 13
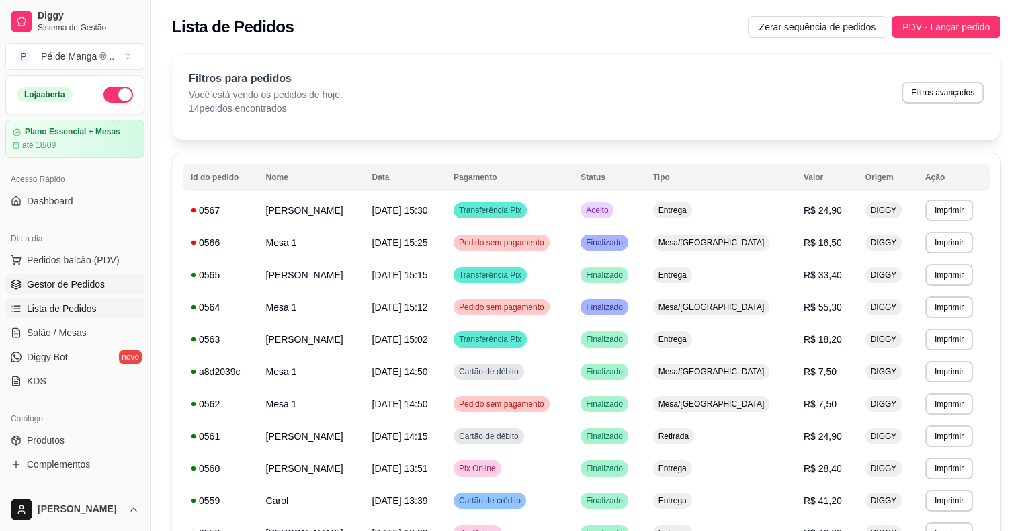
click at [70, 283] on span "Gestor de Pedidos" at bounding box center [66, 283] width 78 height 13
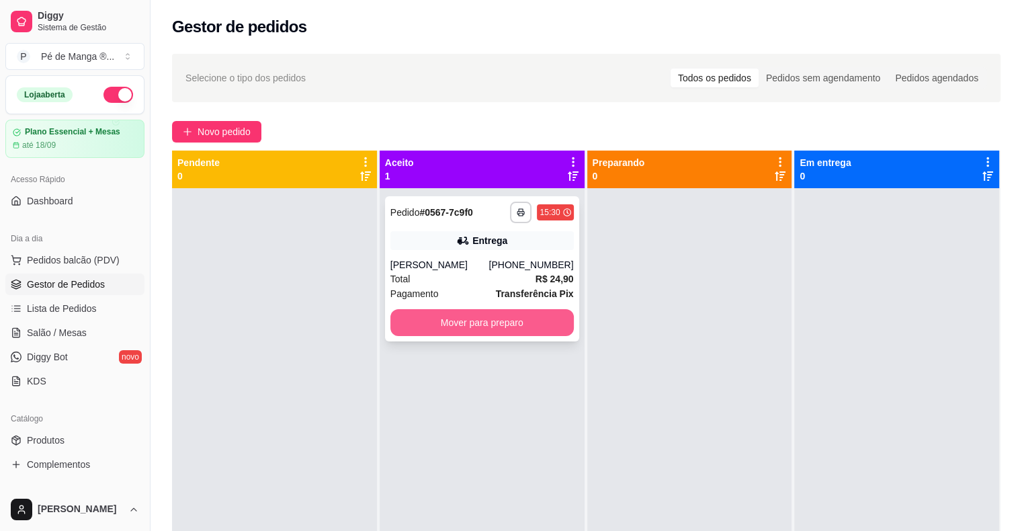
click at [436, 313] on button "Mover para preparo" at bounding box center [481, 322] width 183 height 27
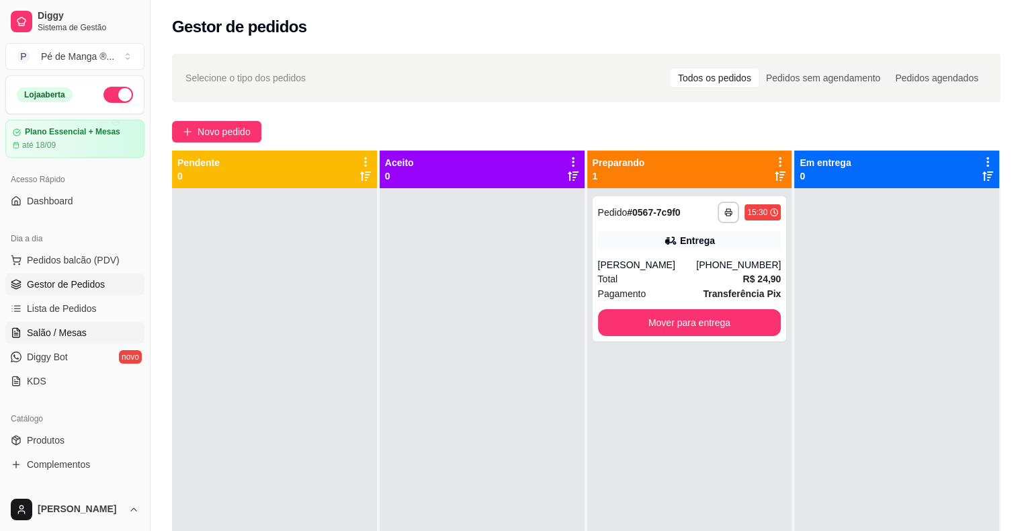
click at [101, 332] on link "Salão / Mesas" at bounding box center [74, 332] width 139 height 21
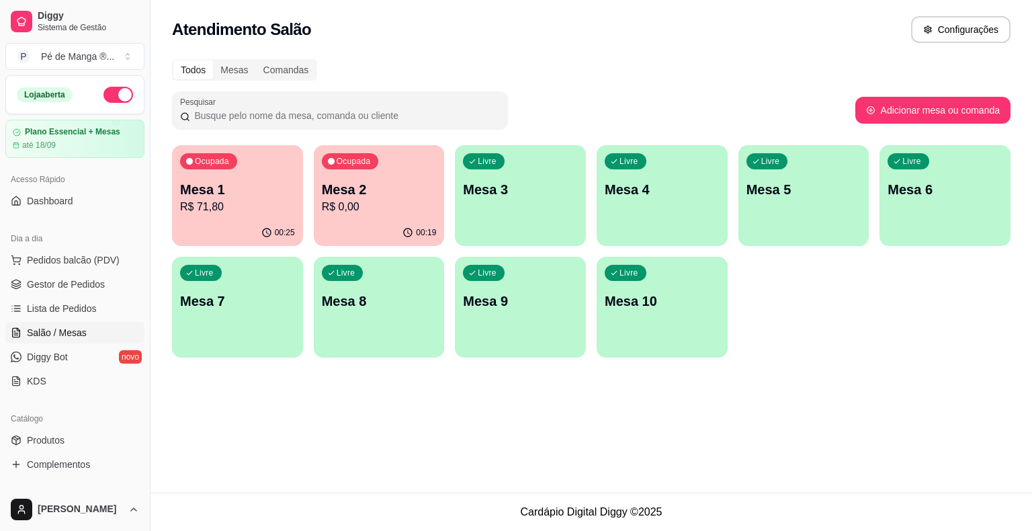
click at [272, 214] on p "R$ 71,80" at bounding box center [237, 207] width 115 height 16
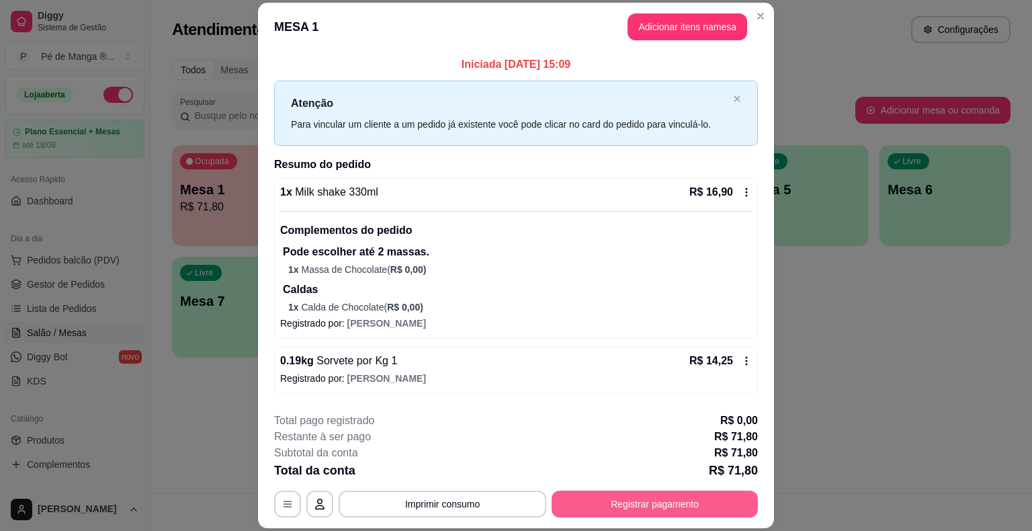
click at [588, 500] on button "Registrar pagamento" at bounding box center [655, 503] width 206 height 27
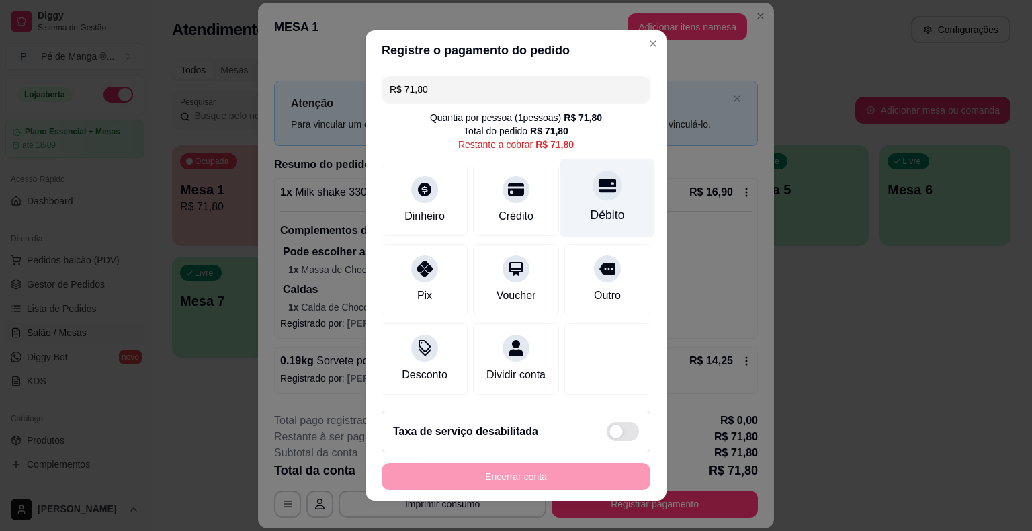
click at [594, 215] on div "Débito" at bounding box center [607, 214] width 34 height 17
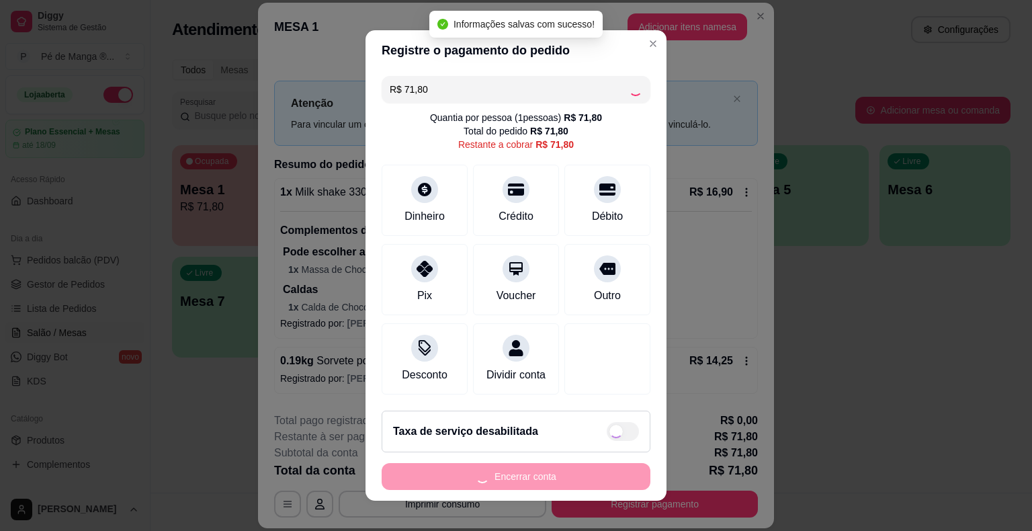
type input "R$ 0,00"
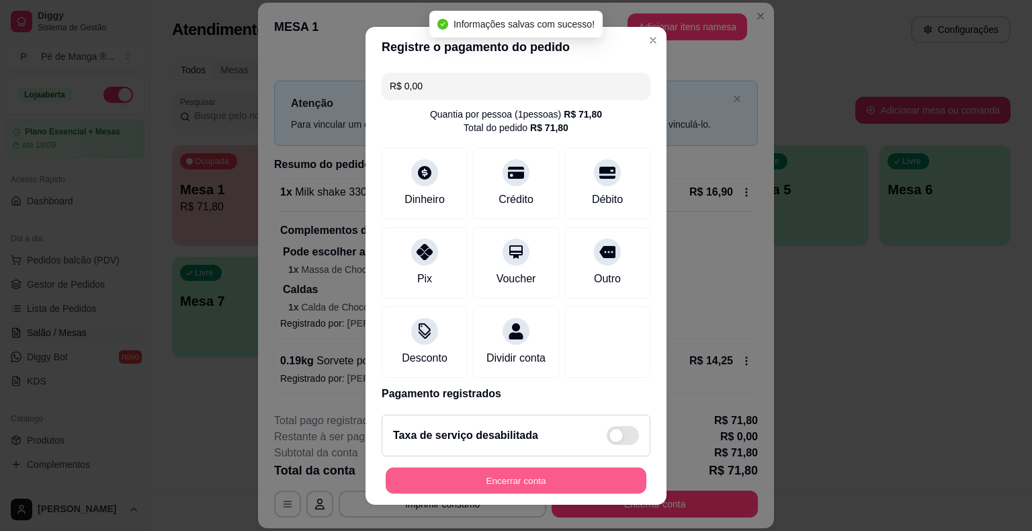
click at [499, 482] on button "Encerrar conta" at bounding box center [516, 480] width 261 height 26
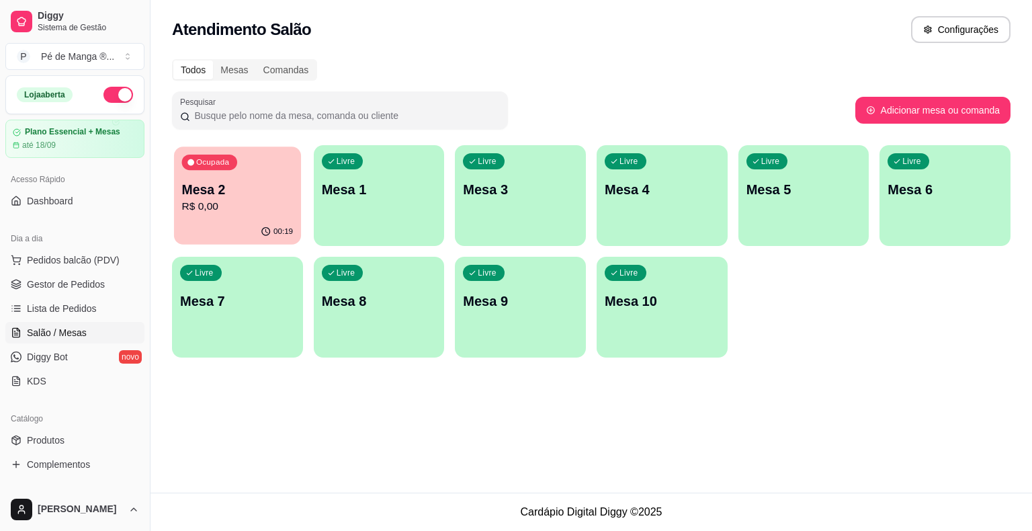
click at [275, 216] on button "Ocupada Mesa 2 R$ 0,00 00:19" at bounding box center [237, 195] width 127 height 98
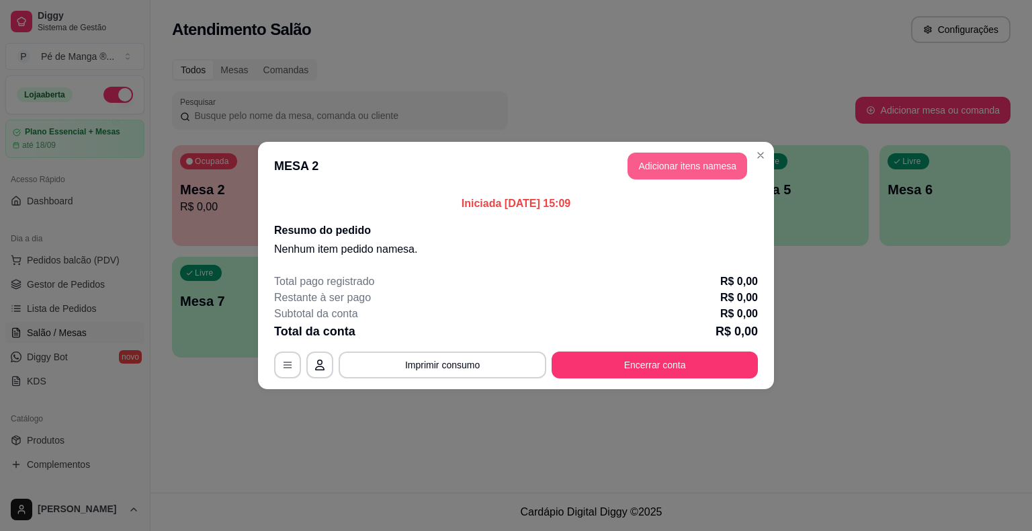
click at [666, 168] on button "Adicionar itens na mesa" at bounding box center [687, 165] width 120 height 27
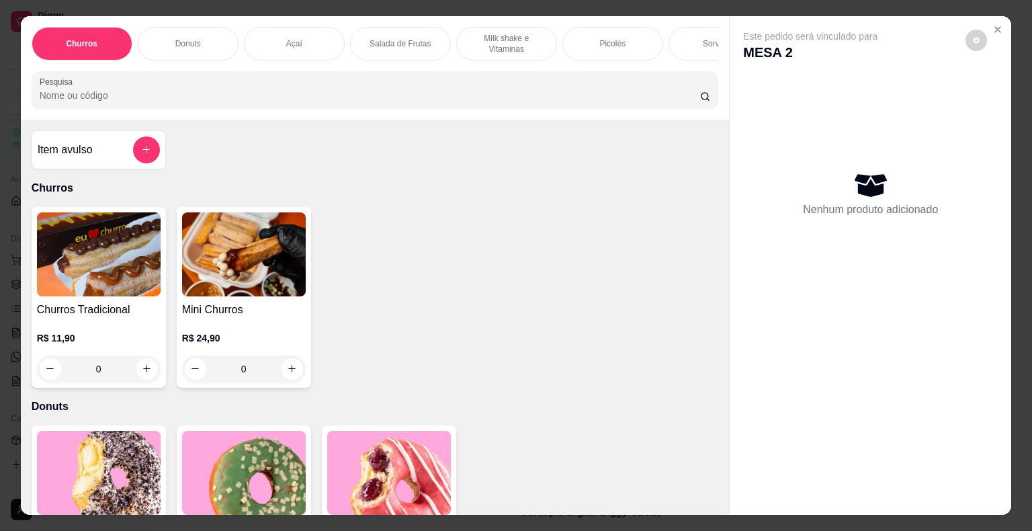
click at [696, 44] on div "Sorvetes" at bounding box center [718, 44] width 101 height 34
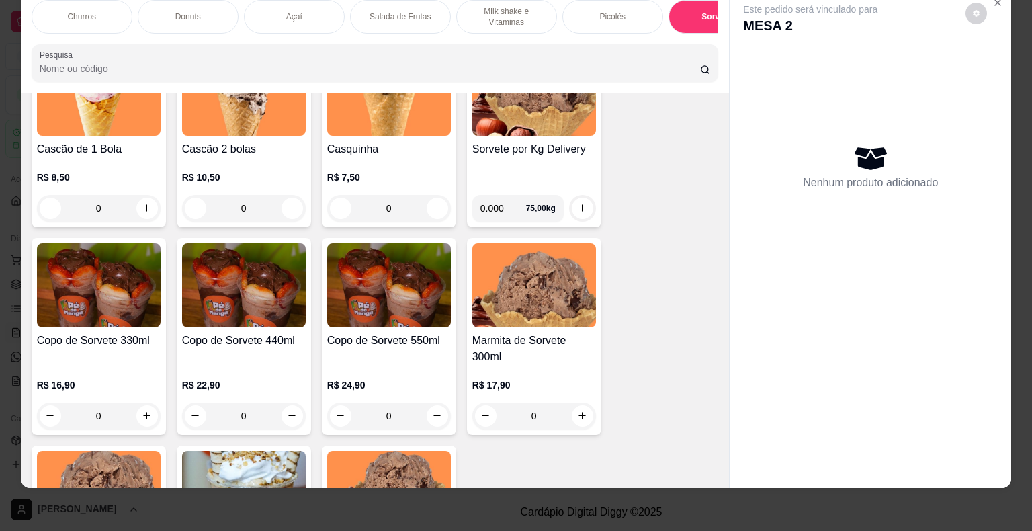
scroll to position [2037, 0]
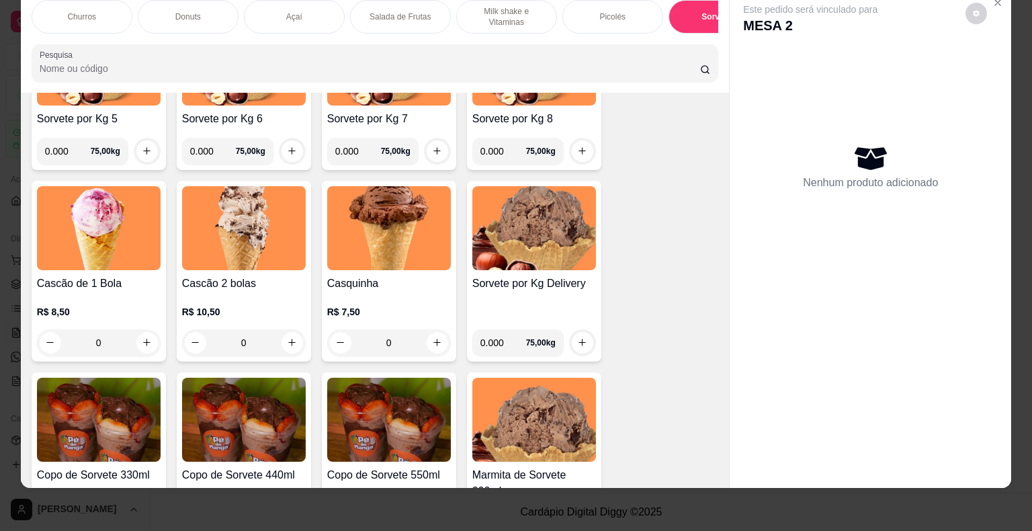
click at [126, 273] on div "Cascão de 1 Bola R$ 8,50 0" at bounding box center [99, 271] width 134 height 181
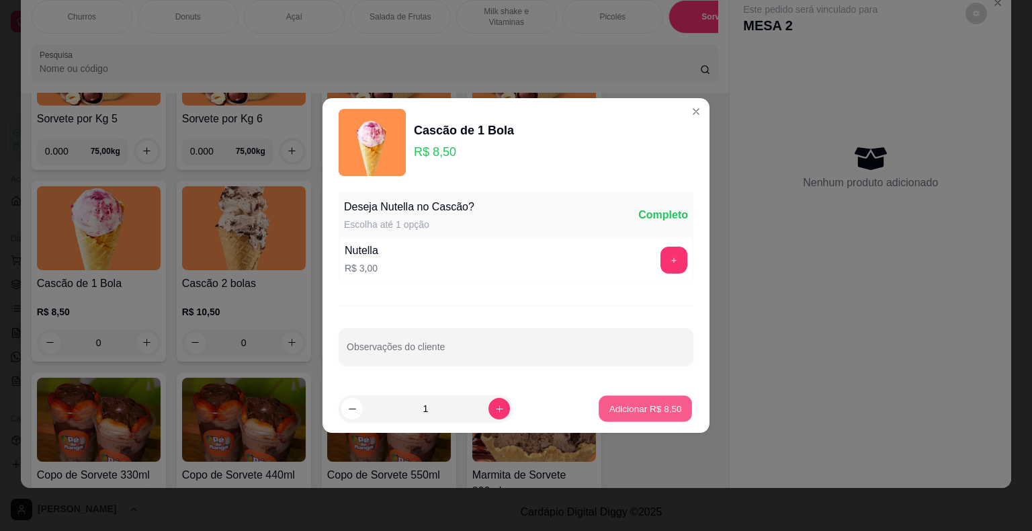
click at [610, 412] on p "Adicionar R$ 8,50" at bounding box center [645, 408] width 73 height 13
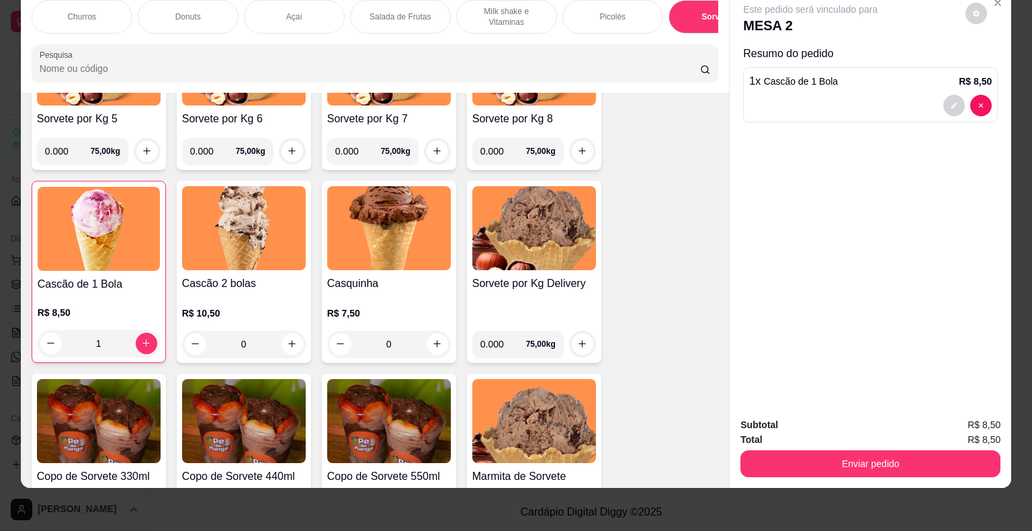
click at [134, 343] on div "1" at bounding box center [99, 343] width 122 height 27
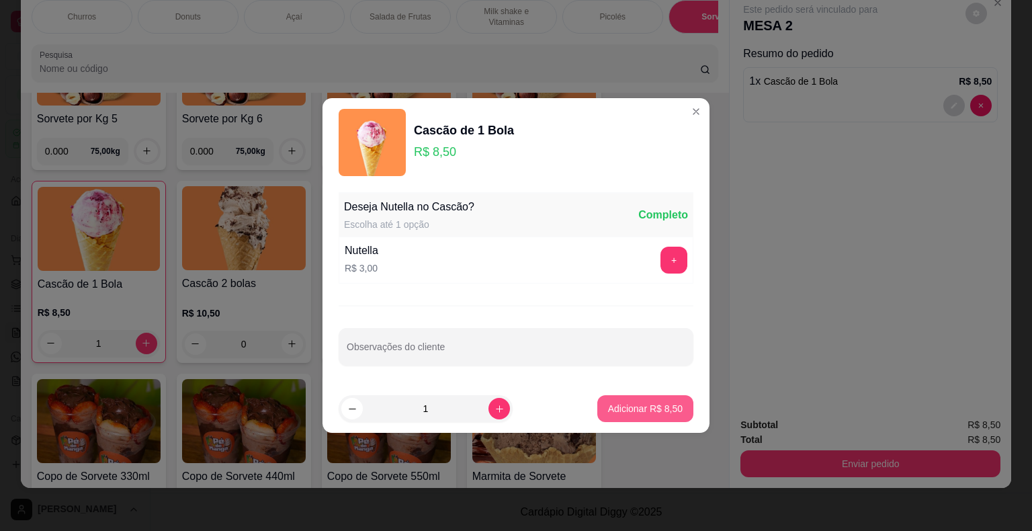
click at [656, 400] on button "Adicionar R$ 8,50" at bounding box center [645, 408] width 96 height 27
type input "2"
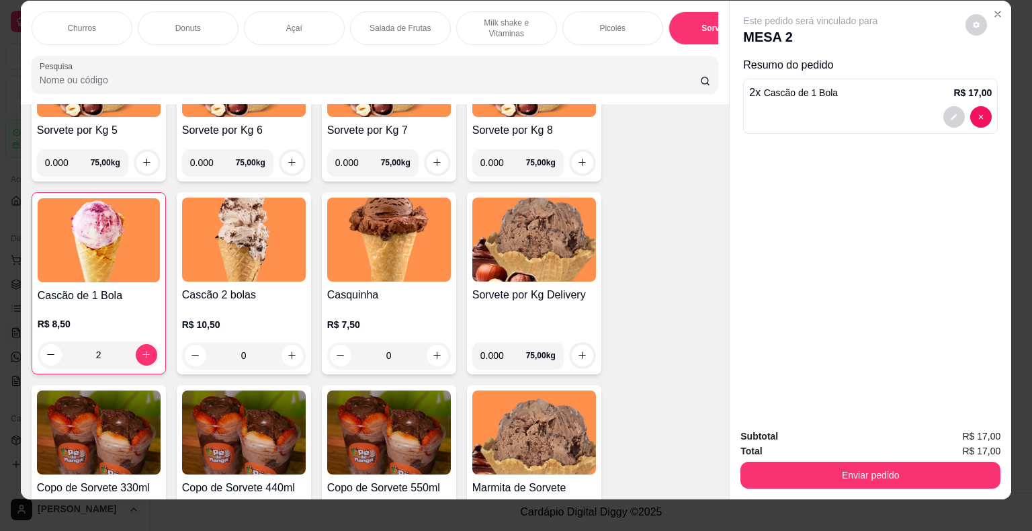
scroll to position [0, 0]
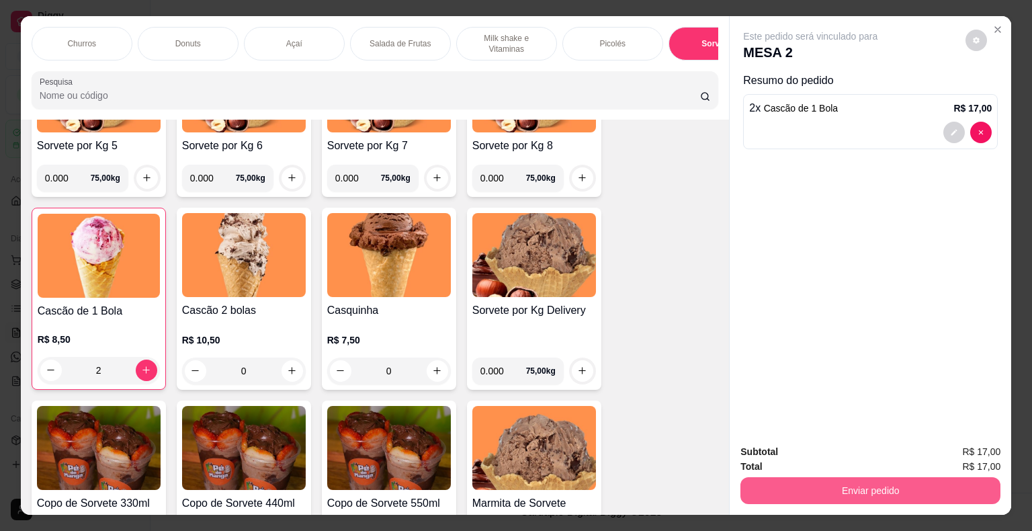
click at [854, 484] on button "Enviar pedido" at bounding box center [870, 490] width 260 height 27
click at [873, 458] on button "Não registrar e enviar pedido" at bounding box center [826, 453] width 140 height 26
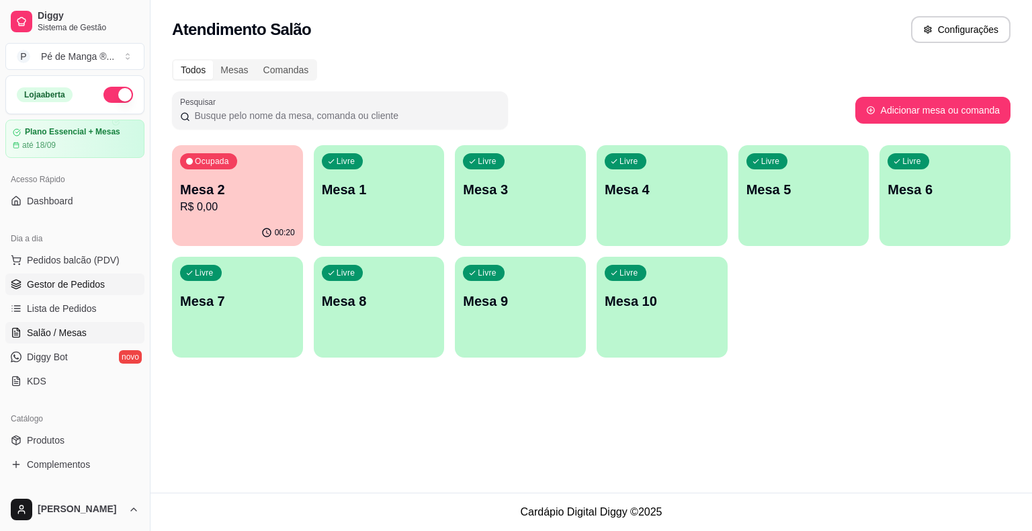
click at [64, 282] on span "Gestor de Pedidos" at bounding box center [66, 283] width 78 height 13
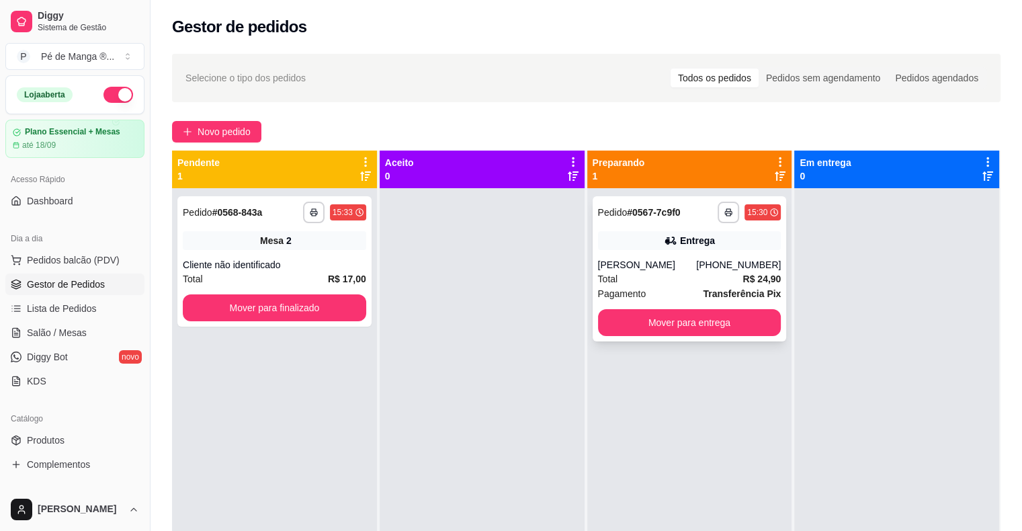
click at [646, 260] on div "[PERSON_NAME]" at bounding box center [647, 264] width 99 height 13
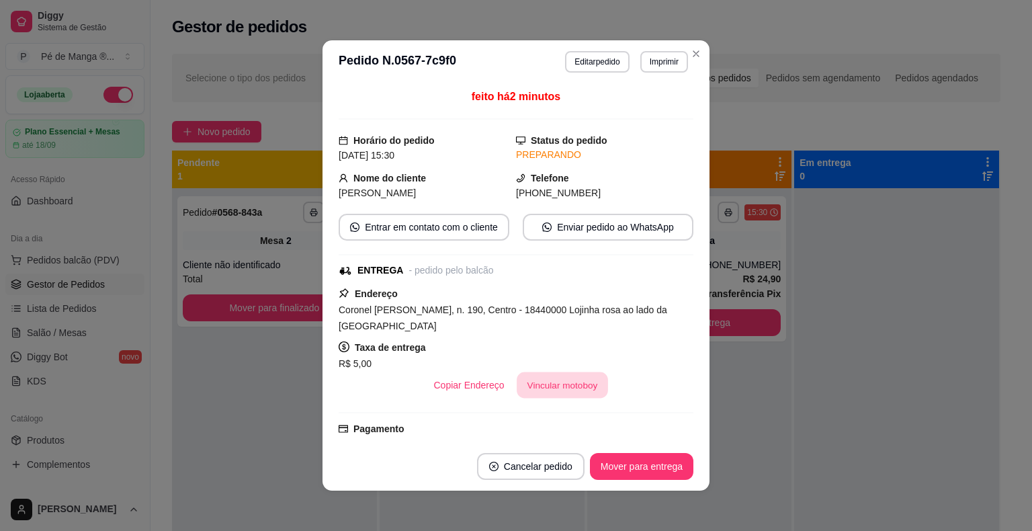
click at [583, 394] on button "Vincular motoboy" at bounding box center [562, 385] width 91 height 26
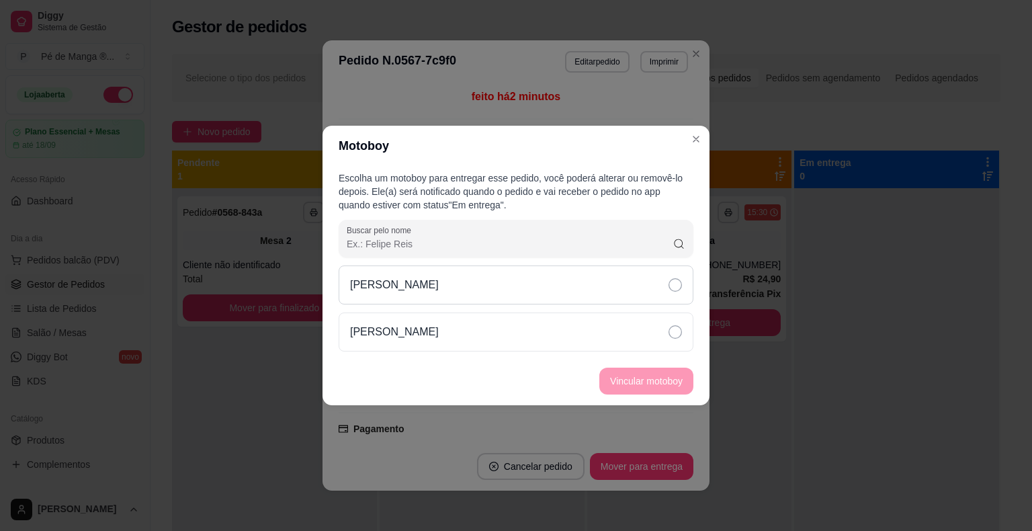
click at [635, 294] on div "[PERSON_NAME]" at bounding box center [516, 284] width 355 height 39
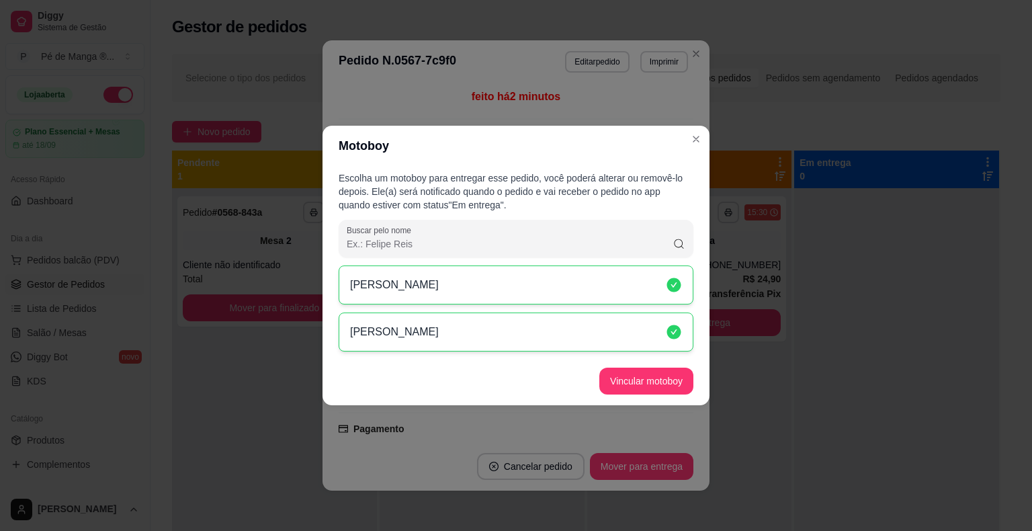
click at [644, 386] on button "Vincular motoboy" at bounding box center [646, 380] width 94 height 27
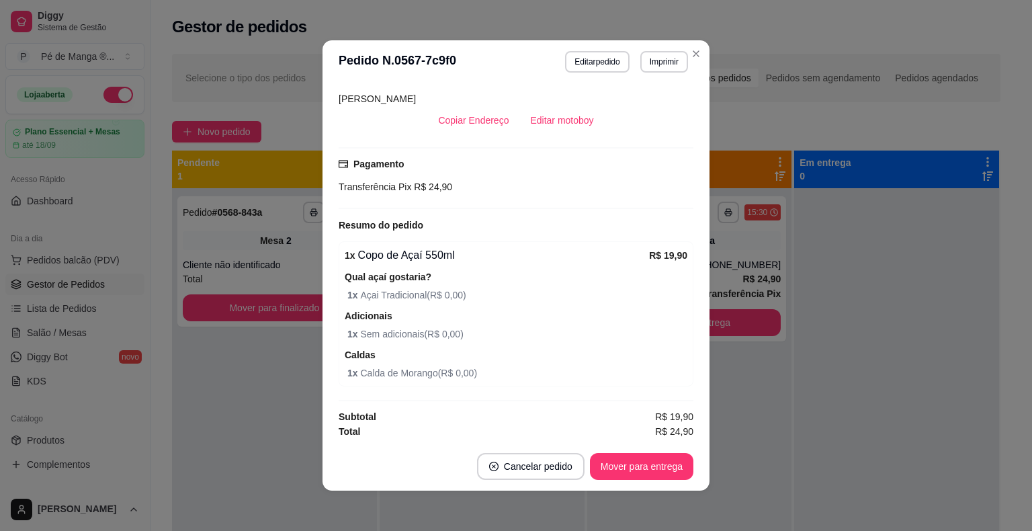
scroll to position [3, 0]
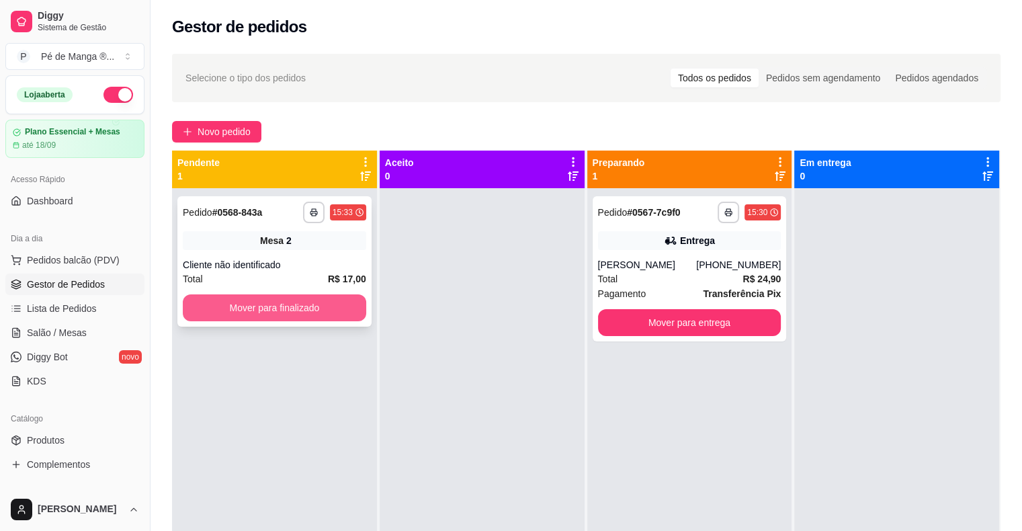
click at [238, 308] on button "Mover para finalizado" at bounding box center [274, 307] width 183 height 27
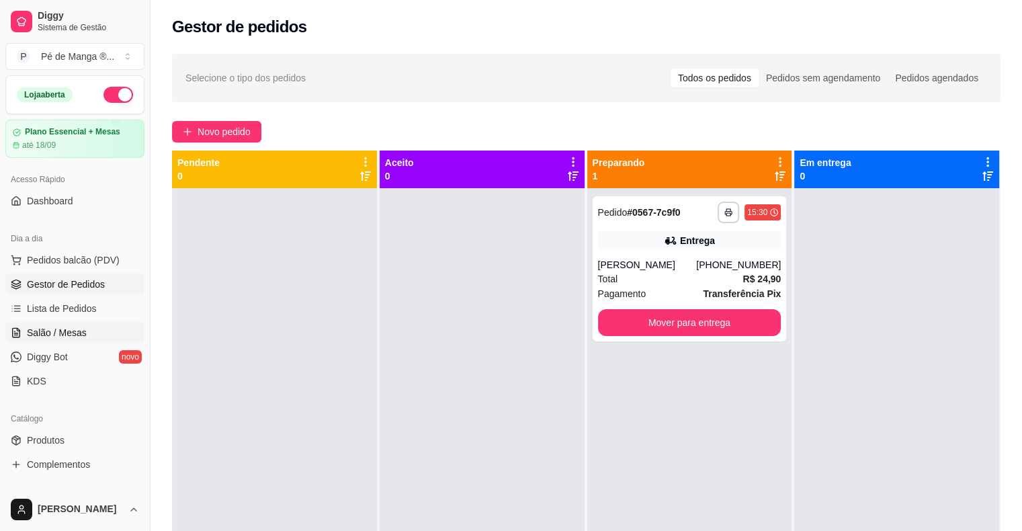
click at [81, 335] on span "Salão / Mesas" at bounding box center [57, 332] width 60 height 13
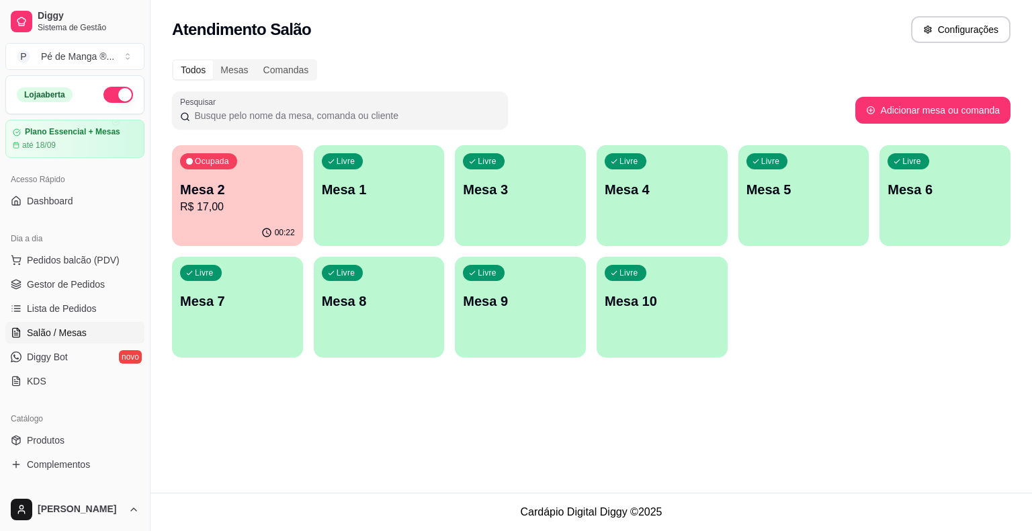
click at [232, 210] on p "R$ 17,00" at bounding box center [237, 207] width 115 height 16
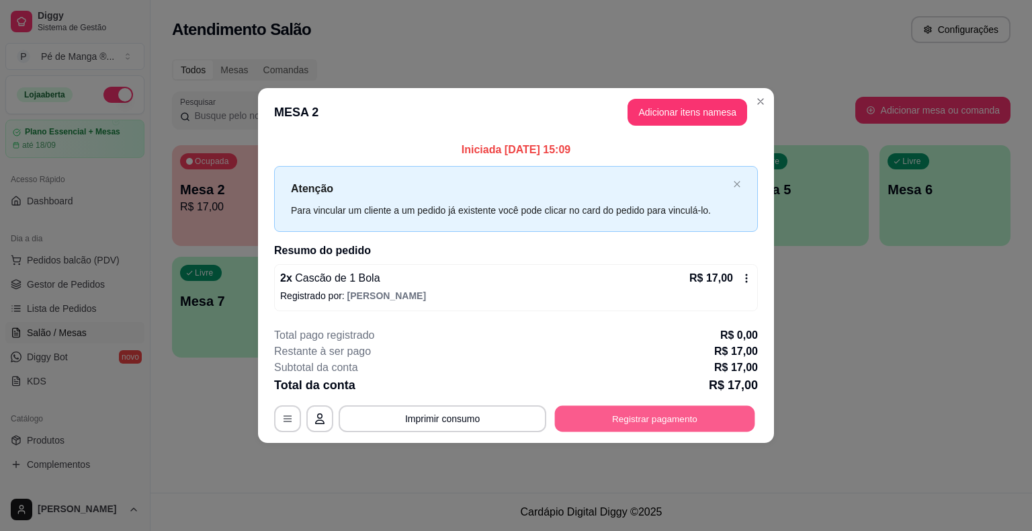
click at [698, 414] on button "Registrar pagamento" at bounding box center [655, 418] width 200 height 26
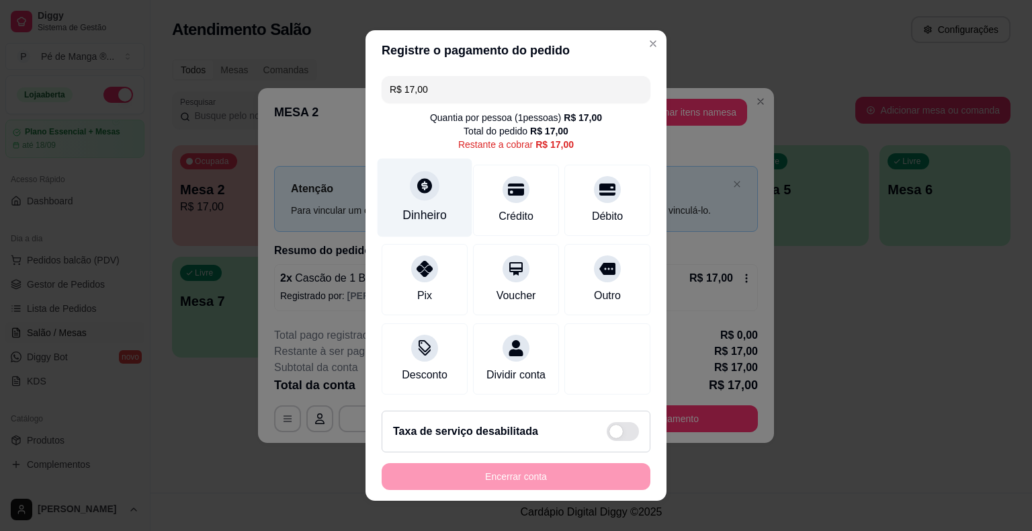
click at [439, 214] on div "Dinheiro" at bounding box center [425, 198] width 95 height 79
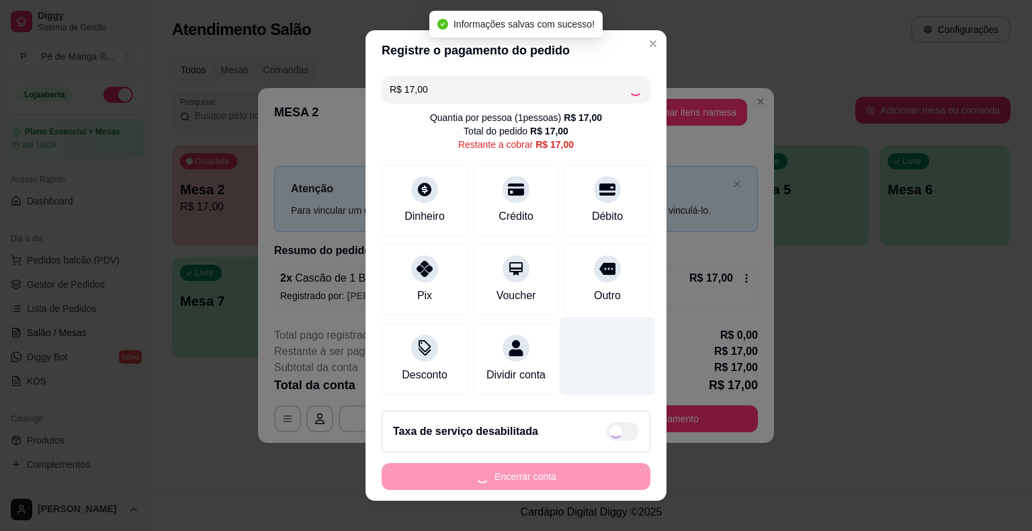
type input "R$ 0,00"
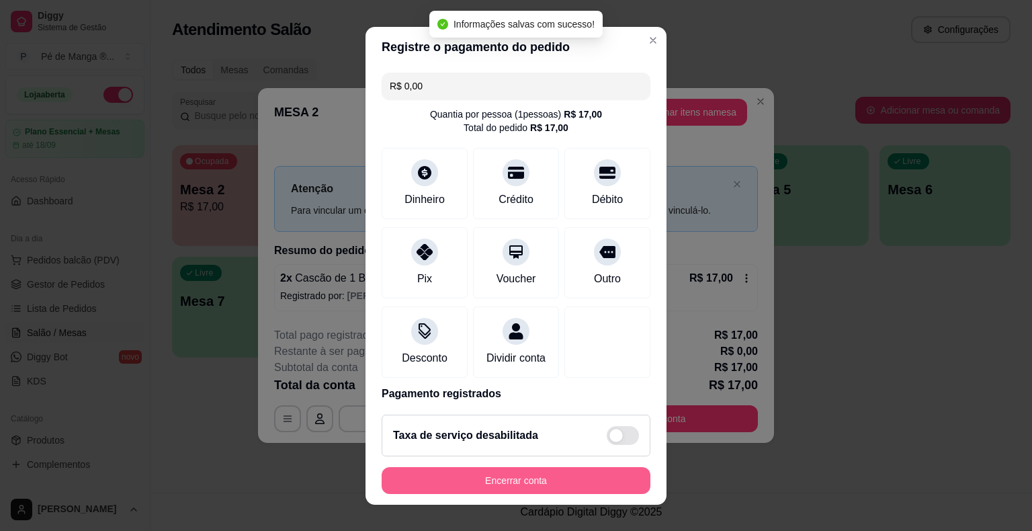
click at [572, 484] on button "Encerrar conta" at bounding box center [516, 480] width 269 height 27
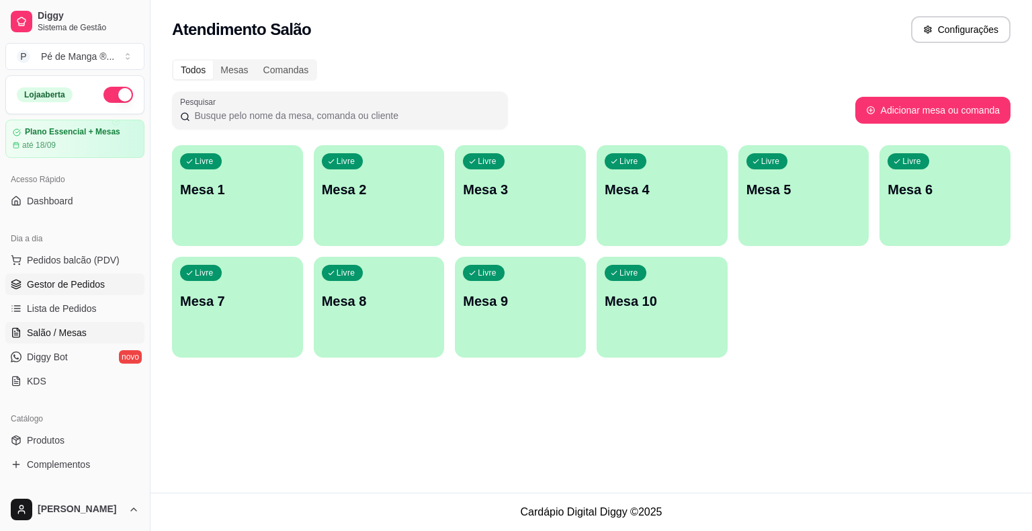
click at [81, 283] on span "Gestor de Pedidos" at bounding box center [66, 283] width 78 height 13
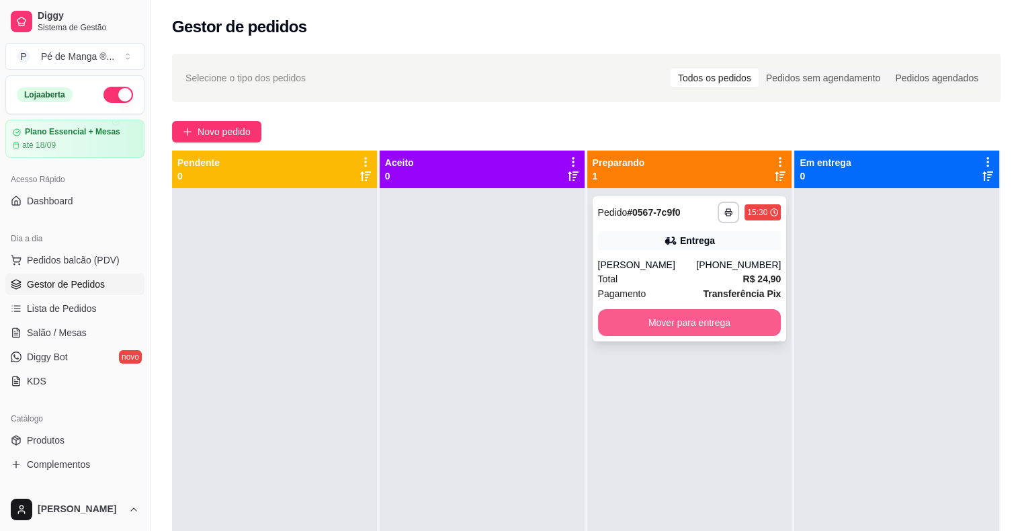
click at [621, 324] on button "Mover para entrega" at bounding box center [689, 322] width 183 height 27
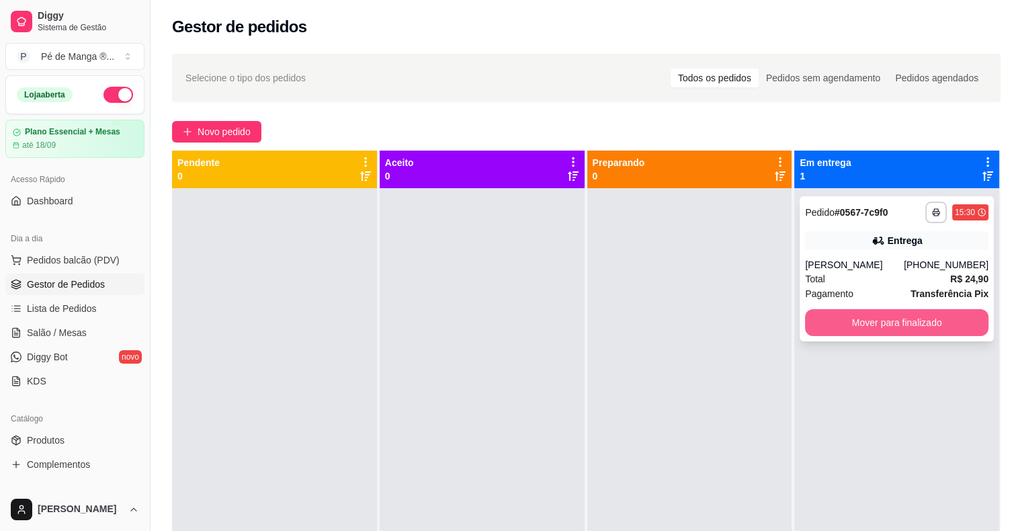
click at [869, 318] on button "Mover para finalizado" at bounding box center [896, 322] width 183 height 27
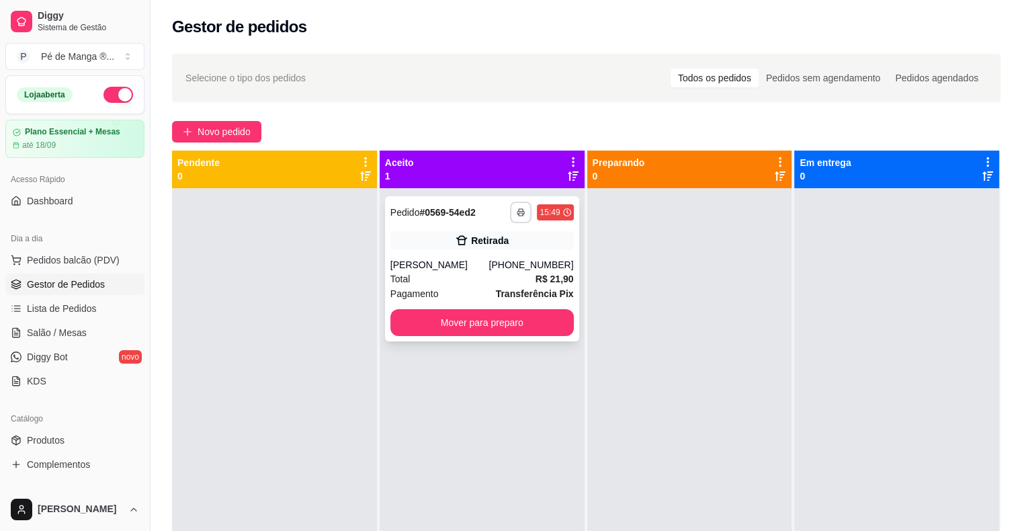
click at [510, 218] on button "button" at bounding box center [520, 212] width 21 height 21
click at [530, 269] on div "[PHONE_NUMBER]" at bounding box center [530, 264] width 85 height 13
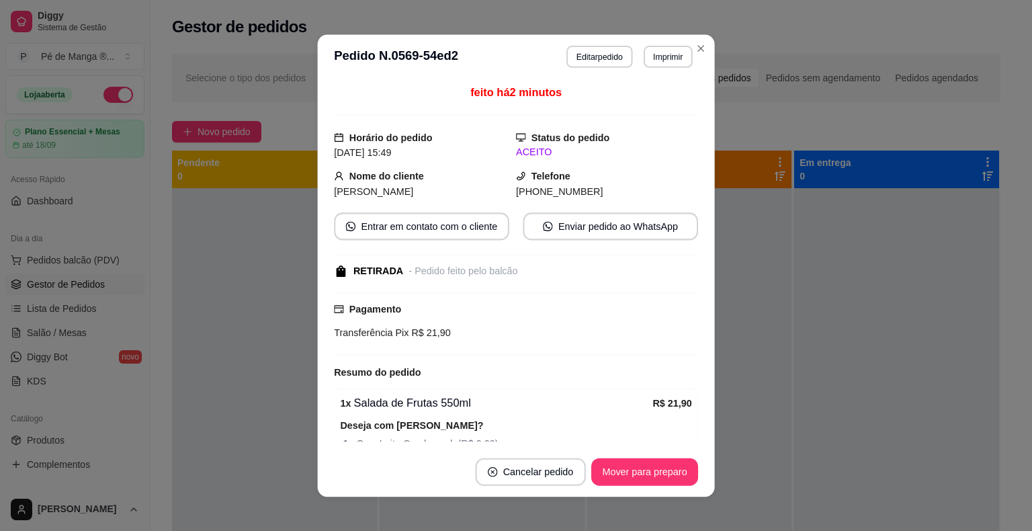
click at [531, 272] on div "RETIRADA - Pedido feito pelo balcão" at bounding box center [514, 270] width 361 height 15
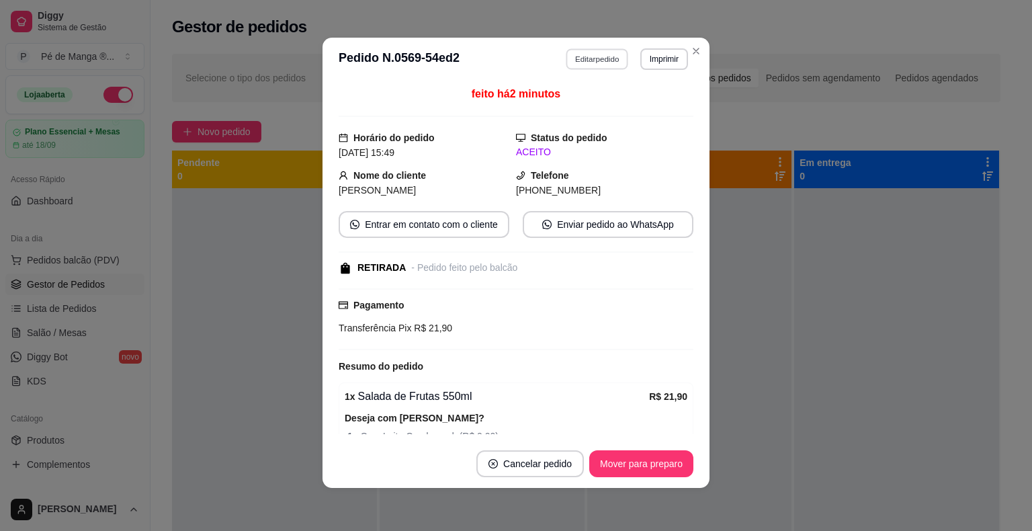
click at [588, 60] on button "Editar pedido" at bounding box center [597, 58] width 62 height 21
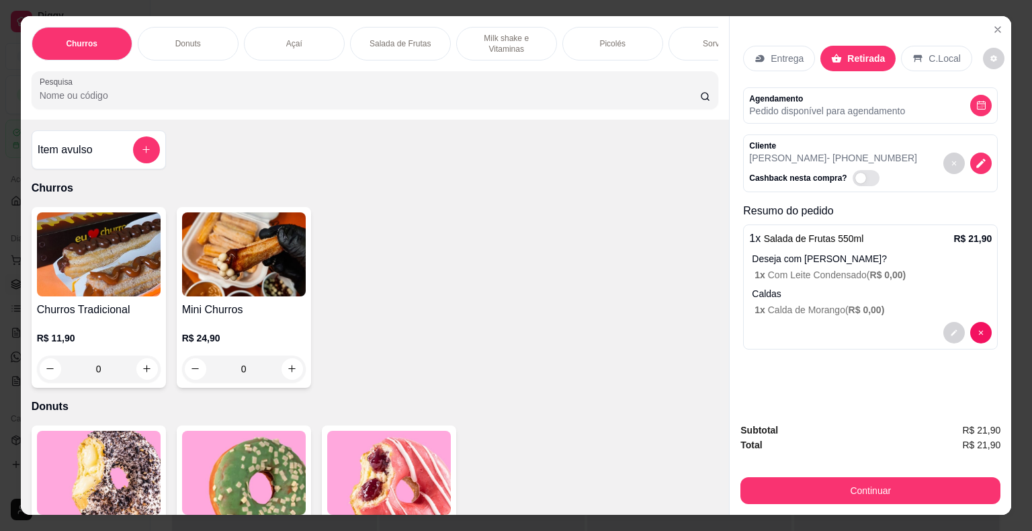
click at [764, 62] on div "Entrega" at bounding box center [779, 59] width 72 height 26
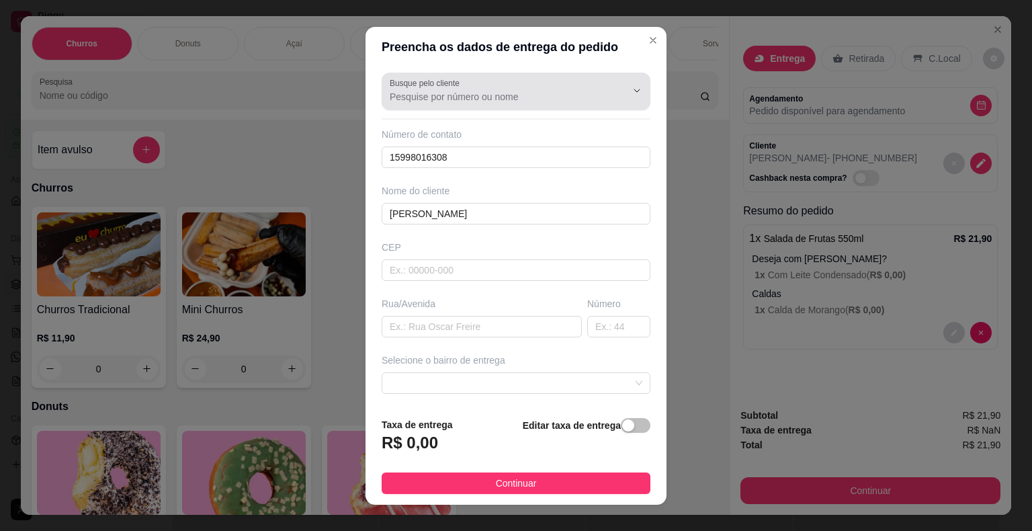
click at [505, 103] on div at bounding box center [516, 91] width 253 height 27
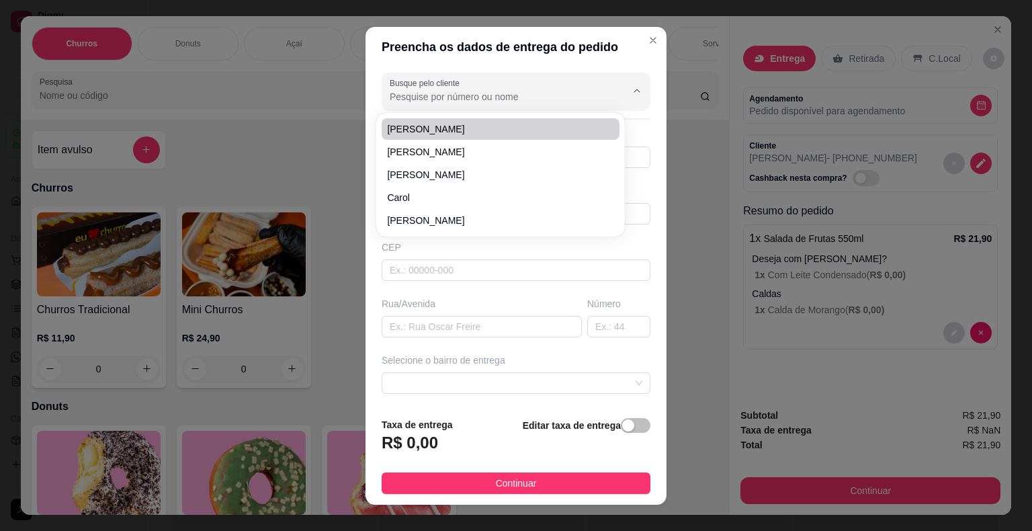
click at [497, 122] on span "[PERSON_NAME]" at bounding box center [494, 128] width 214 height 13
type input "[PERSON_NAME]"
type input "18440000"
type input "Coronel [PERSON_NAME]"
type input "190"
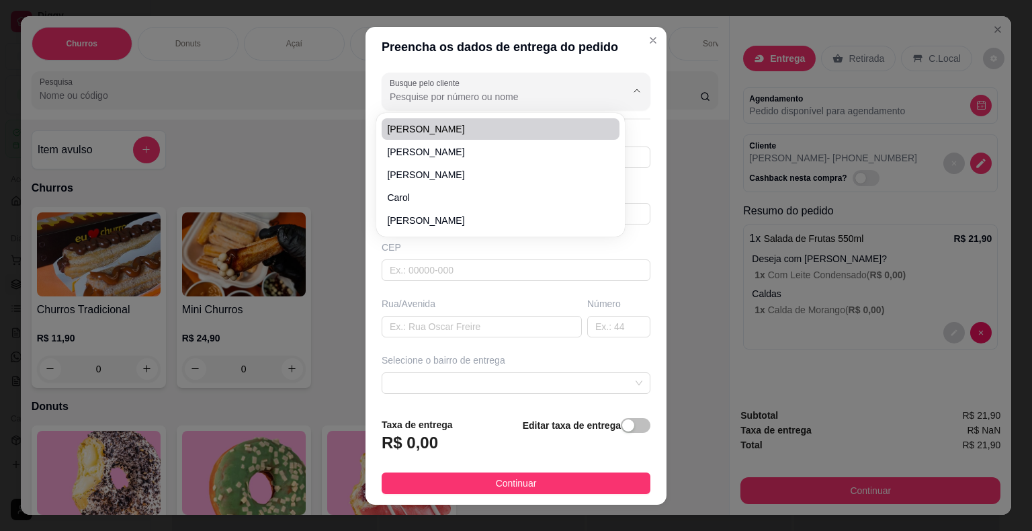
type input "Itaberá"
type input "Lojinha rosa ao lado da Padaria"
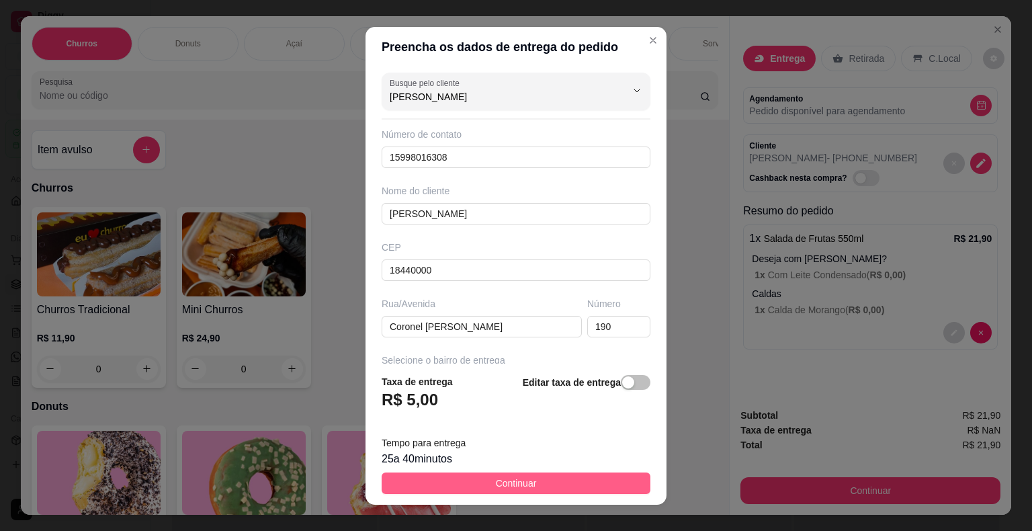
click at [535, 485] on button "Continuar" at bounding box center [516, 482] width 269 height 21
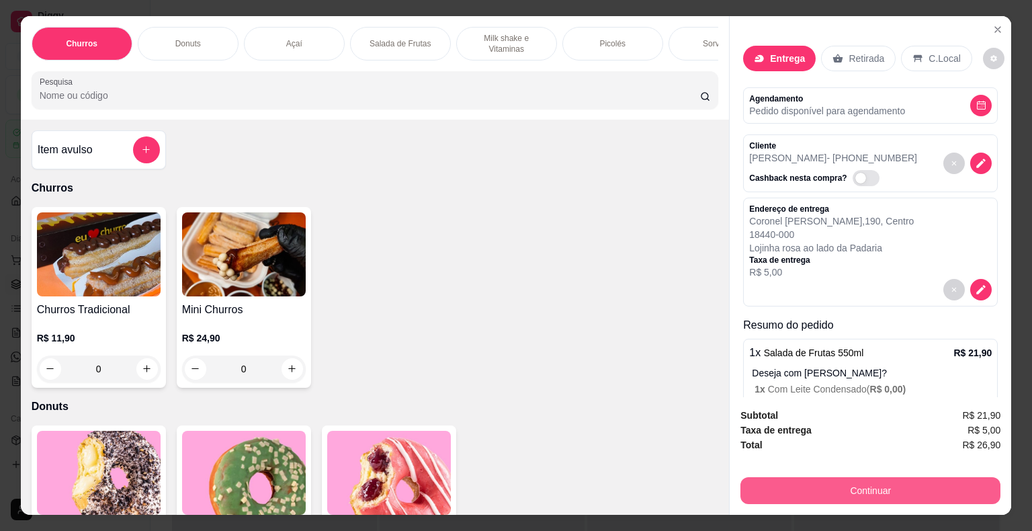
click at [810, 492] on button "Continuar" at bounding box center [870, 490] width 260 height 27
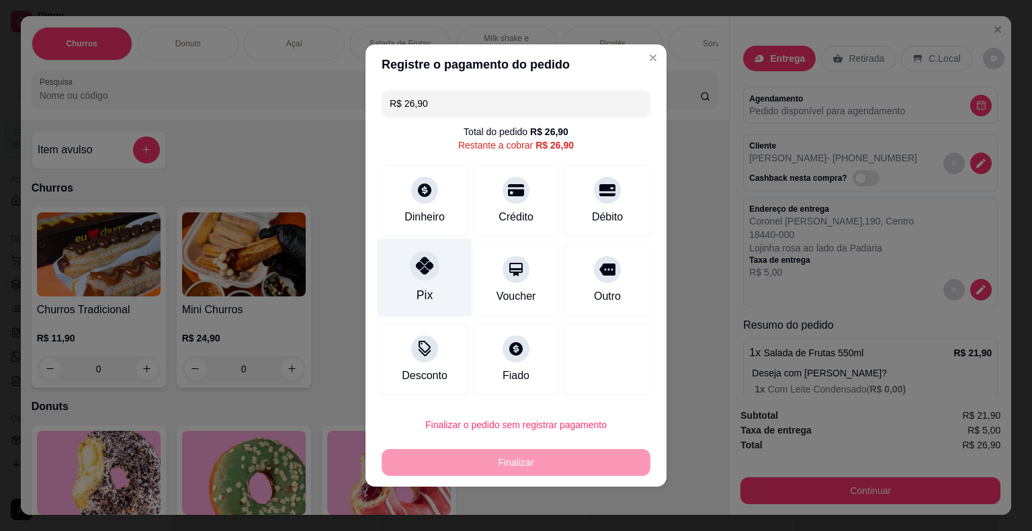
click at [421, 297] on div "Pix" at bounding box center [424, 294] width 16 height 17
type input "R$ 0,00"
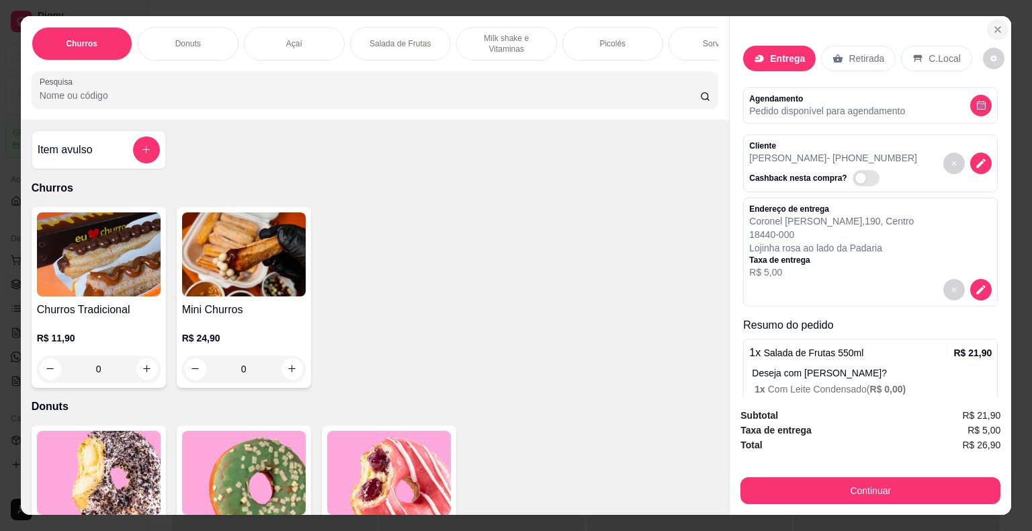
click at [989, 19] on button "Close" at bounding box center [997, 29] width 21 height 21
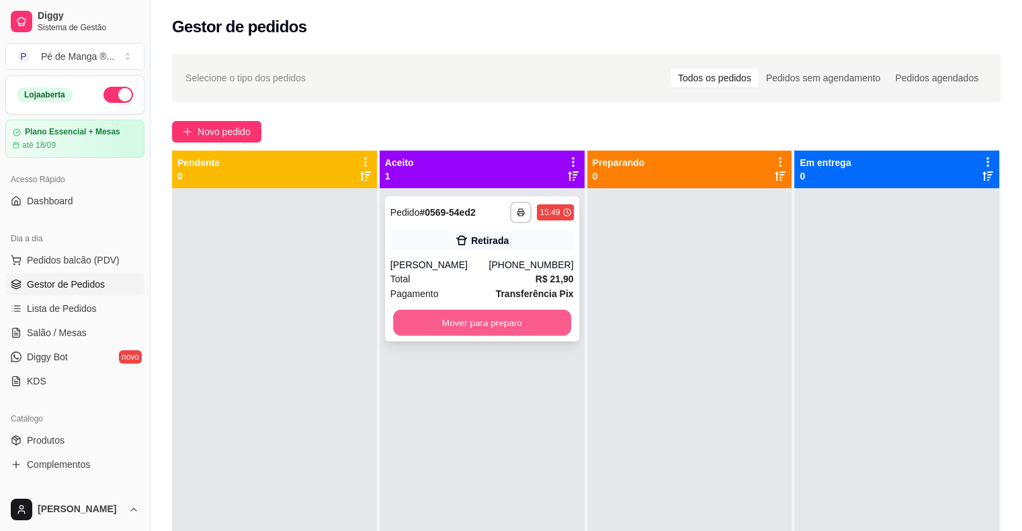
click at [479, 334] on button "Mover para preparo" at bounding box center [482, 323] width 178 height 26
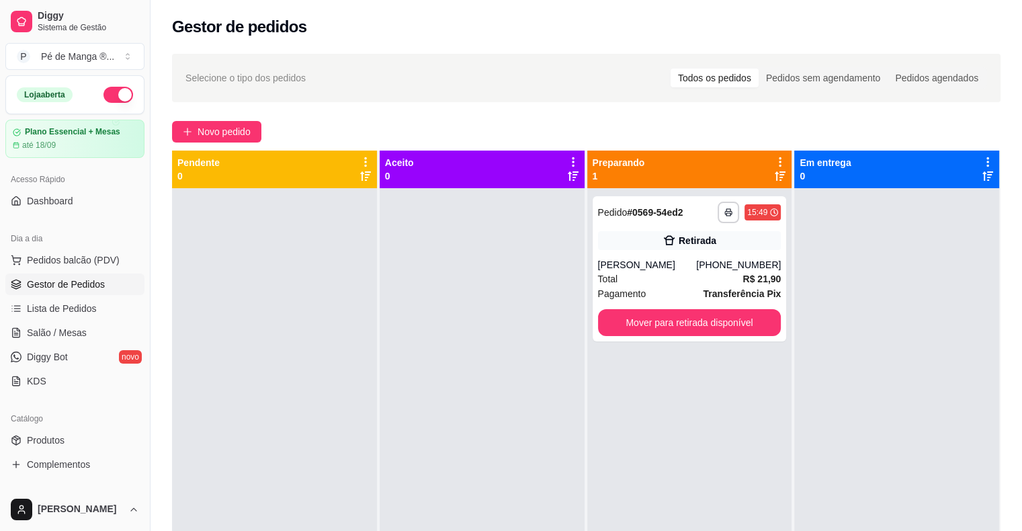
click at [86, 270] on ul "Pedidos balcão (PDV) Gestor de Pedidos Lista de Pedidos Salão / Mesas Diggy Bot…" at bounding box center [74, 320] width 139 height 142
click at [91, 268] on button "Pedidos balcão (PDV)" at bounding box center [74, 259] width 139 height 21
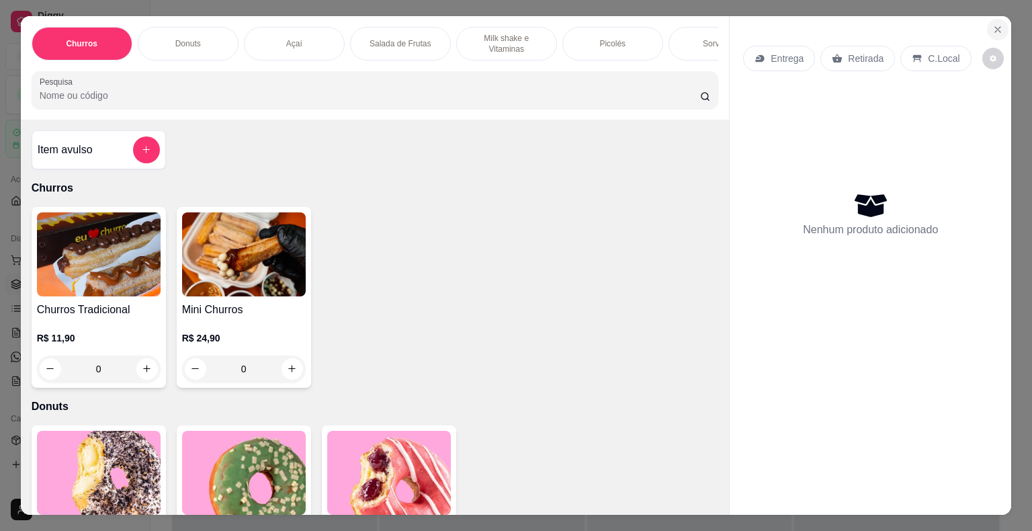
click at [992, 24] on icon "Close" at bounding box center [997, 29] width 11 height 11
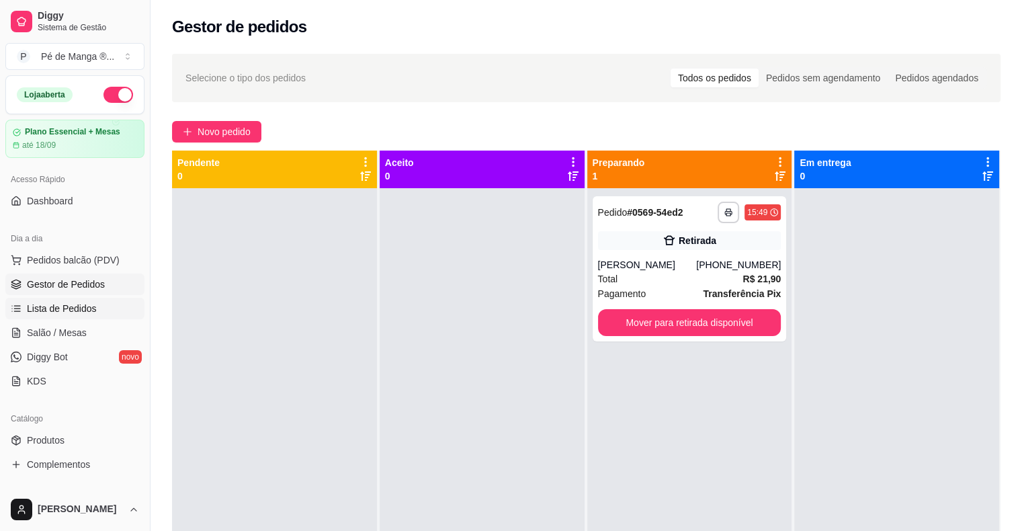
click at [117, 302] on link "Lista de Pedidos" at bounding box center [74, 308] width 139 height 21
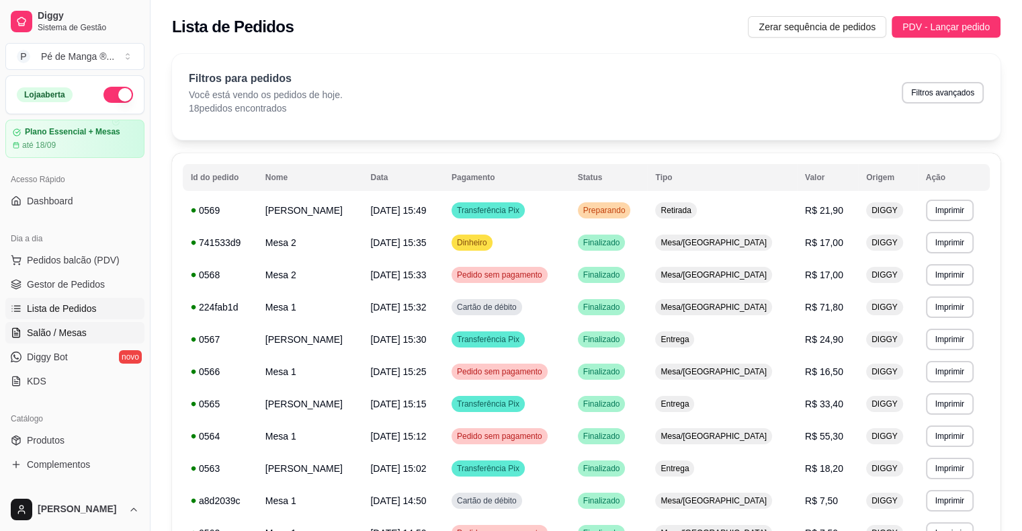
click at [105, 329] on link "Salão / Mesas" at bounding box center [74, 332] width 139 height 21
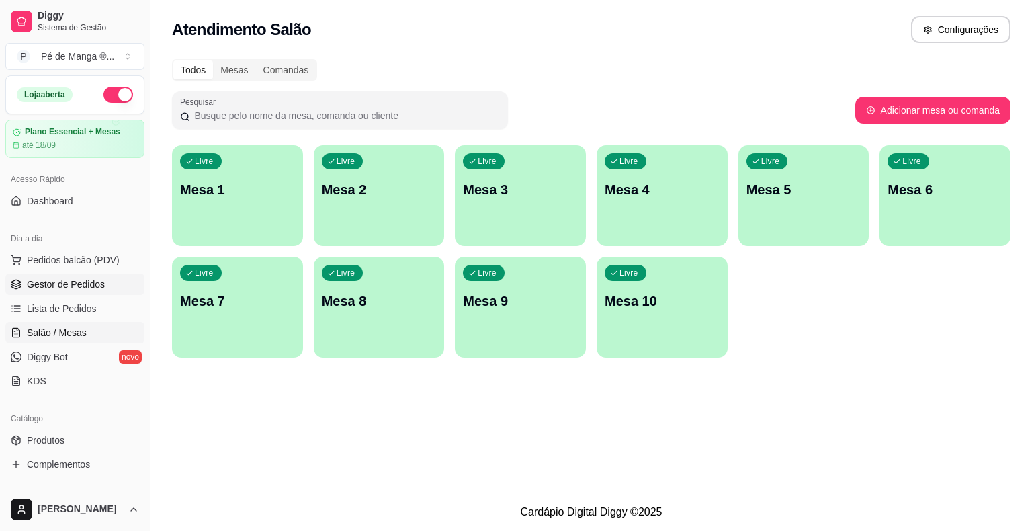
click at [120, 281] on link "Gestor de Pedidos" at bounding box center [74, 283] width 139 height 21
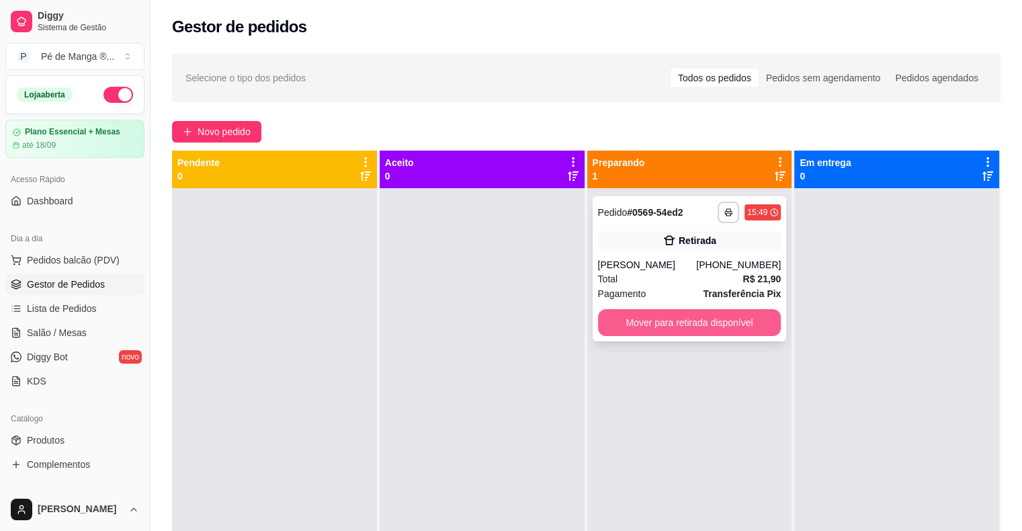
click at [733, 327] on button "Mover para retirada disponível" at bounding box center [689, 322] width 183 height 27
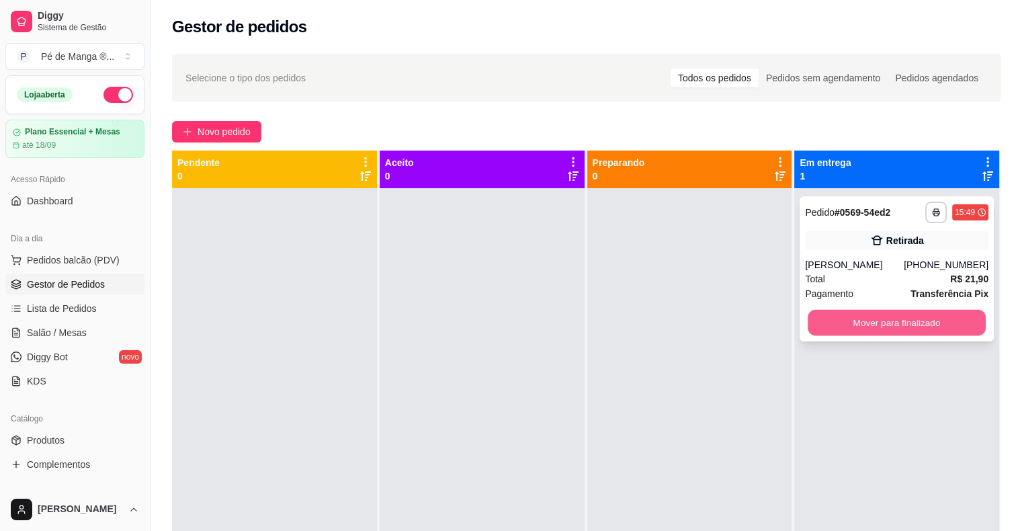
click at [879, 317] on button "Mover para finalizado" at bounding box center [896, 323] width 178 height 26
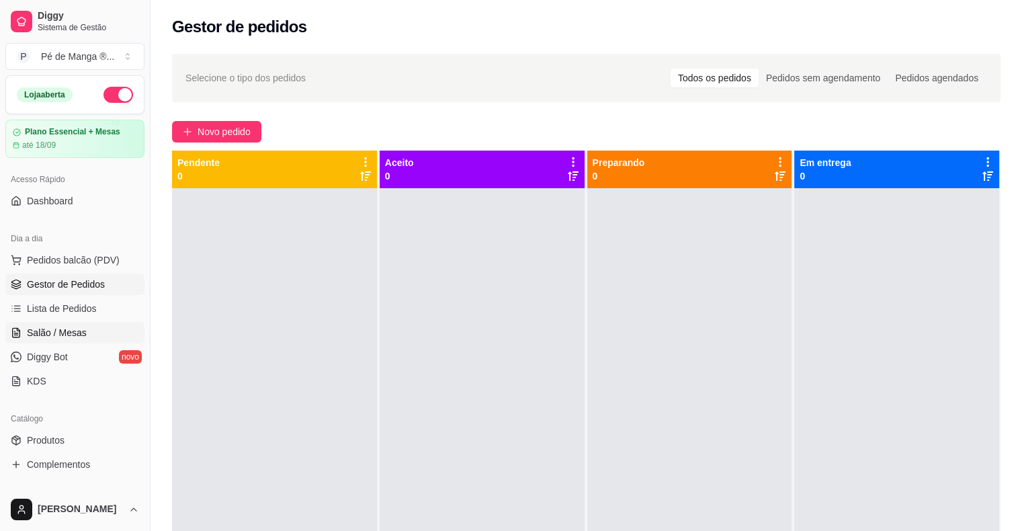
click at [30, 332] on span "Salão / Mesas" at bounding box center [57, 332] width 60 height 13
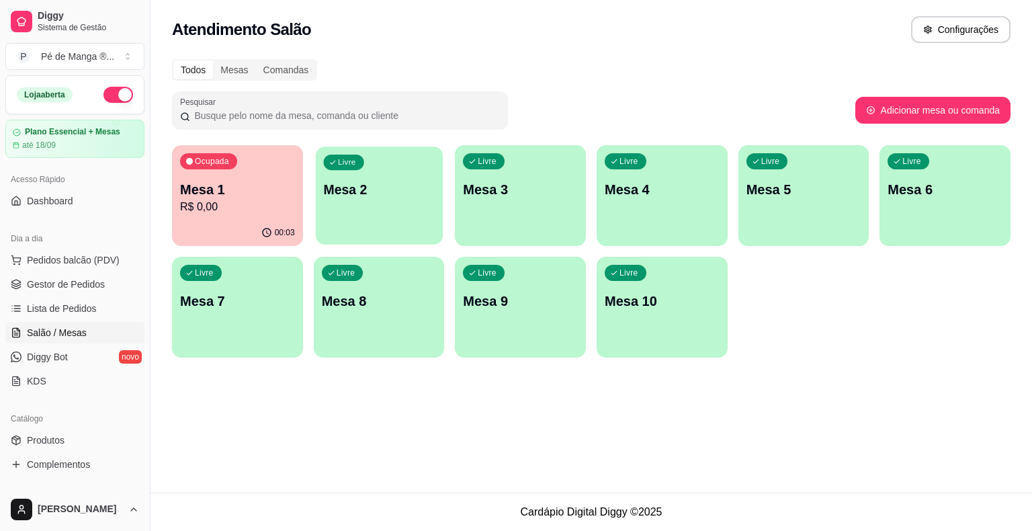
click at [382, 198] on p "Mesa 2" at bounding box center [379, 190] width 112 height 18
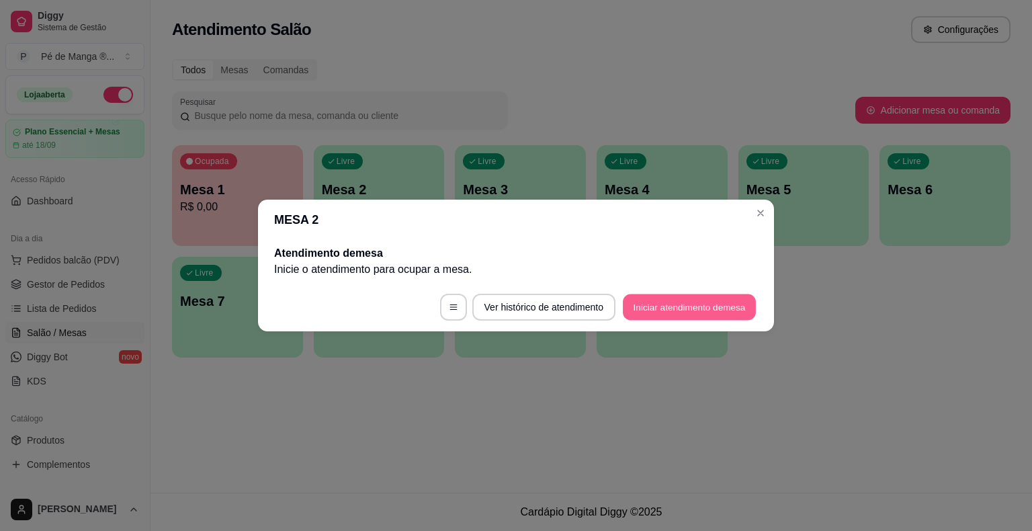
click at [672, 306] on button "Iniciar atendimento de mesa" at bounding box center [689, 307] width 133 height 26
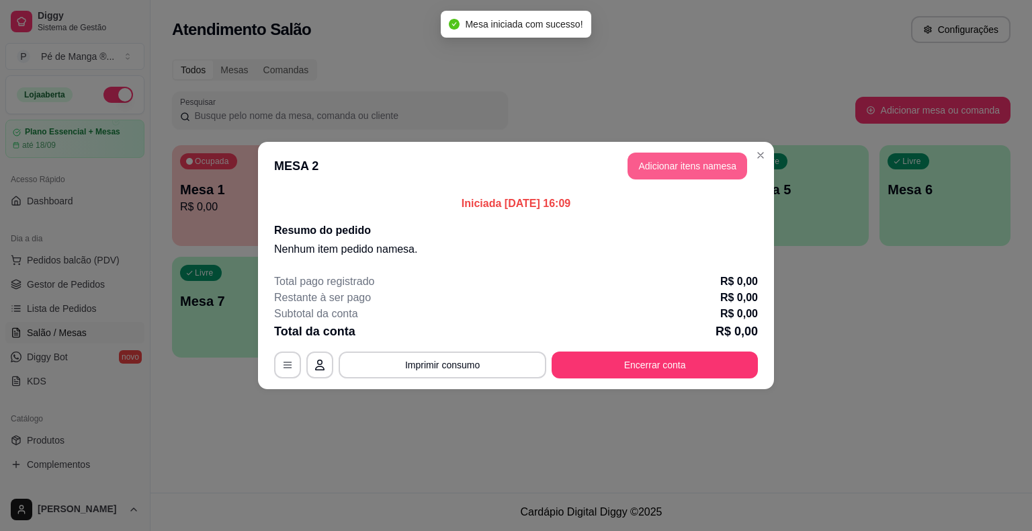
click at [702, 158] on button "Adicionar itens na mesa" at bounding box center [687, 165] width 120 height 27
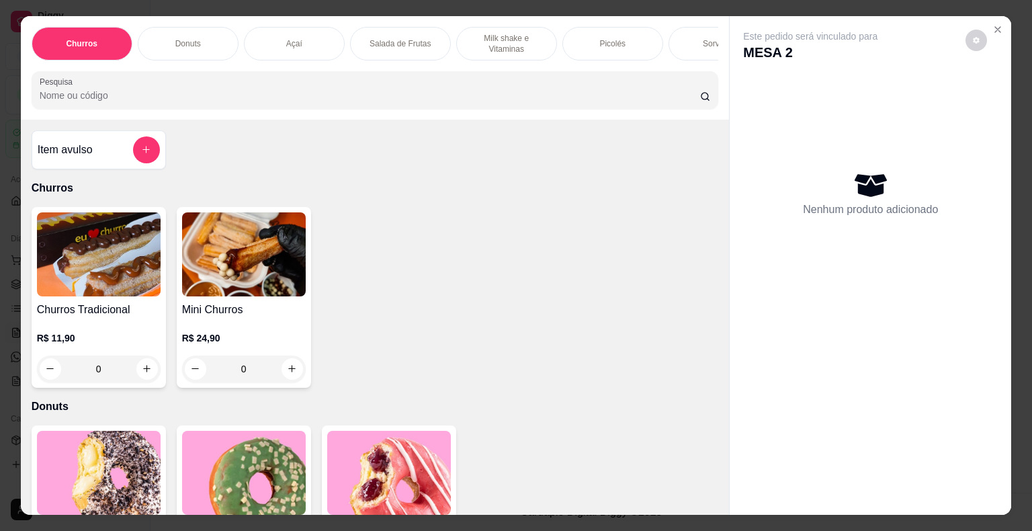
click at [696, 45] on div "Sorvetes" at bounding box center [718, 44] width 101 height 34
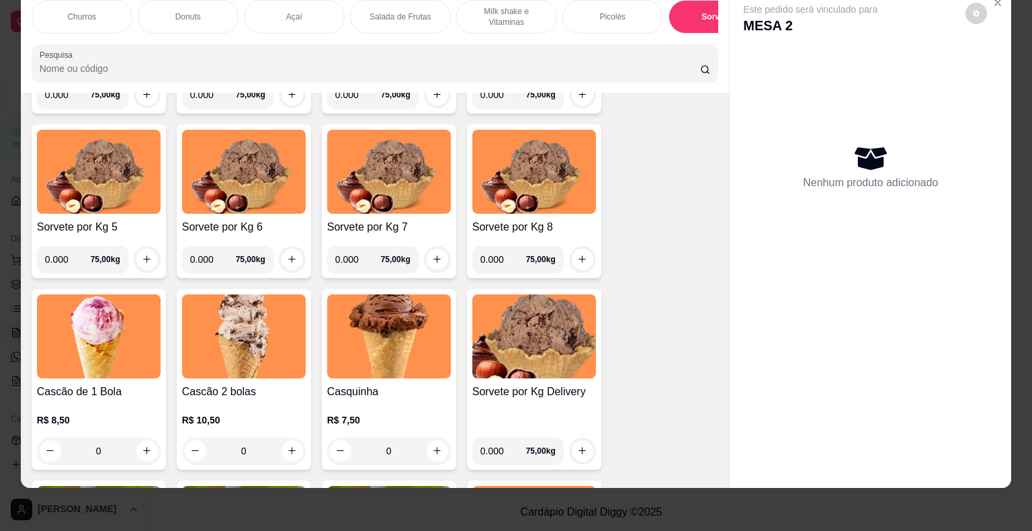
scroll to position [1970, 0]
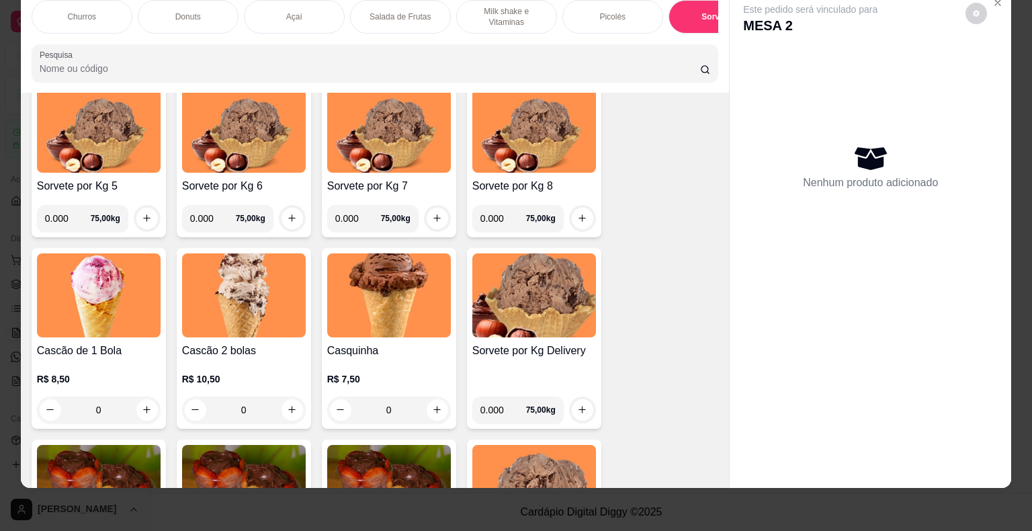
click at [269, 332] on img at bounding box center [244, 295] width 124 height 84
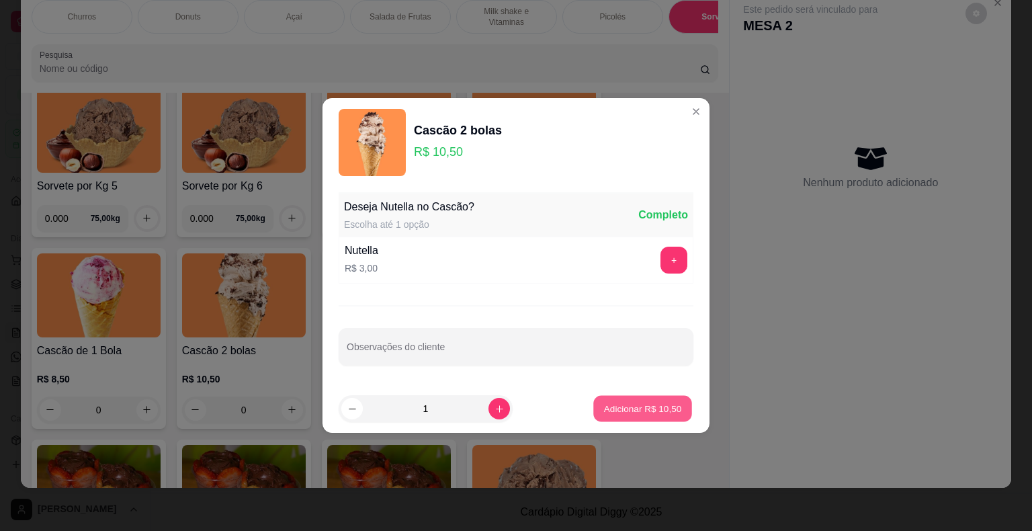
click at [629, 401] on button "Adicionar R$ 10,50" at bounding box center [642, 409] width 99 height 26
type input "1"
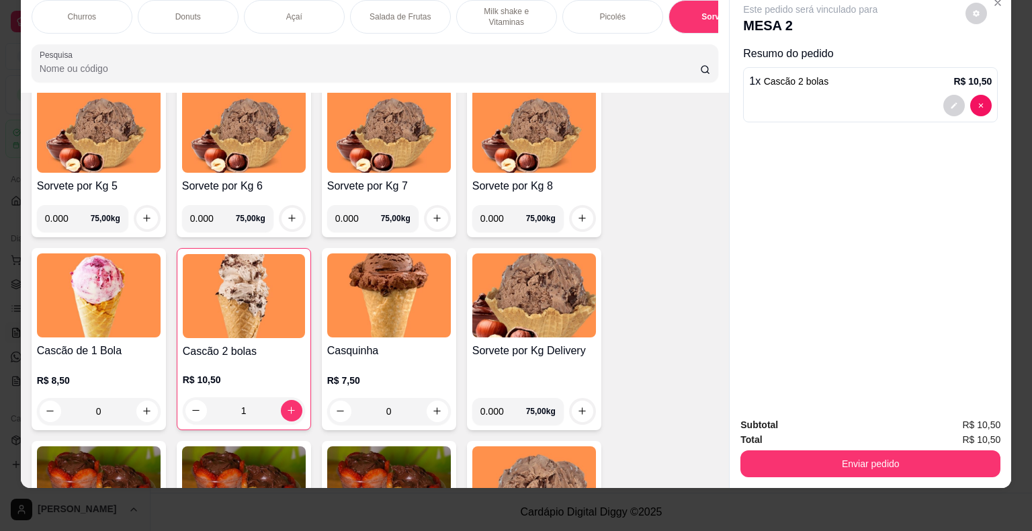
click at [265, 355] on h4 "Cascão 2 bolas" at bounding box center [244, 351] width 122 height 16
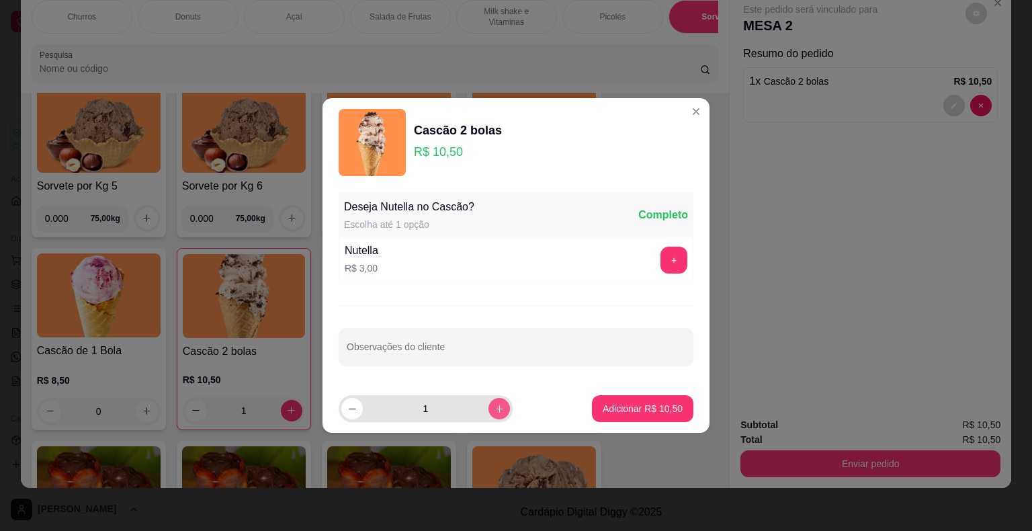
click at [494, 407] on icon "increase-product-quantity" at bounding box center [499, 409] width 10 height 10
click at [494, 410] on icon "increase-product-quantity" at bounding box center [499, 409] width 10 height 10
type input "3"
click at [618, 407] on p "Adicionar R$ 31,50" at bounding box center [643, 408] width 78 height 13
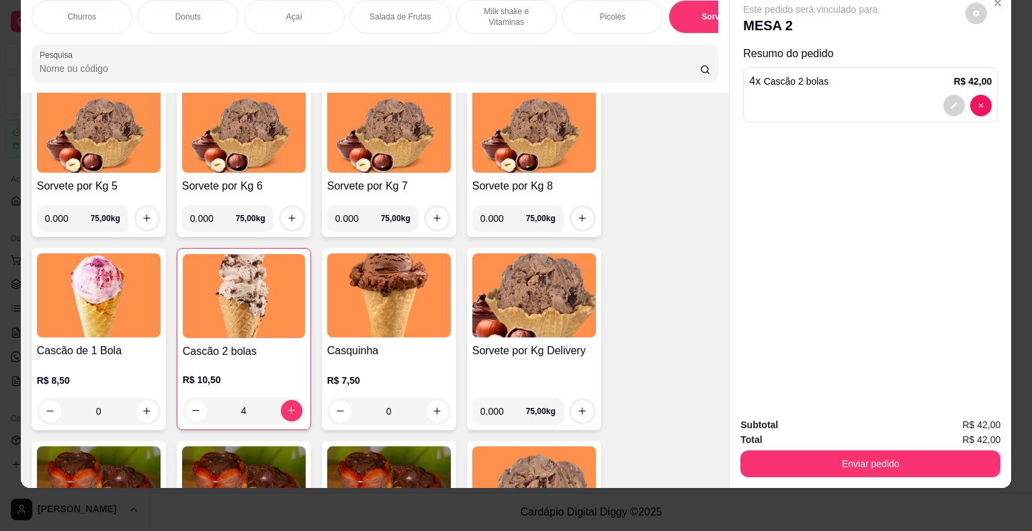
click at [984, 81] on div "4 x Cascão 2 bolas R$ 42,00" at bounding box center [870, 94] width 255 height 55
type input "0"
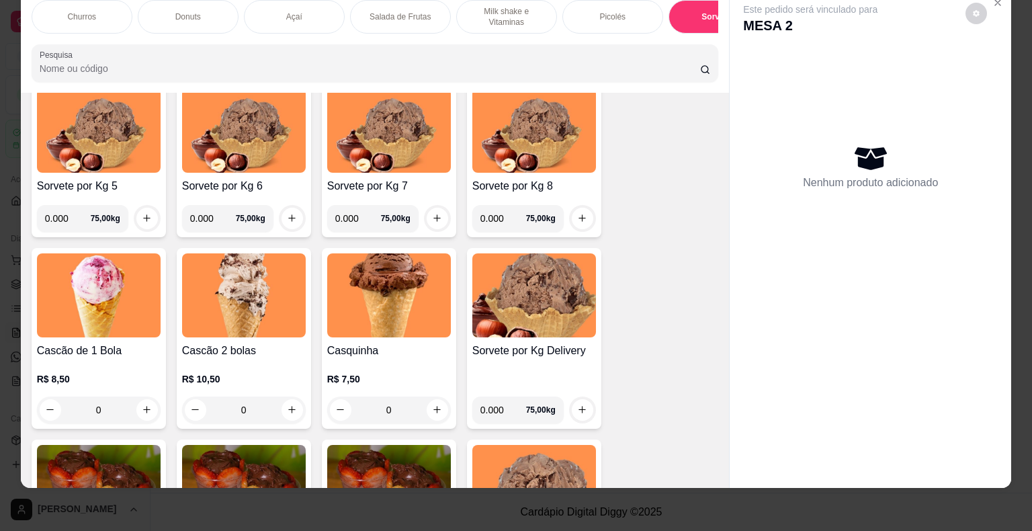
click at [258, 365] on div "R$ 10,50 0" at bounding box center [244, 391] width 124 height 64
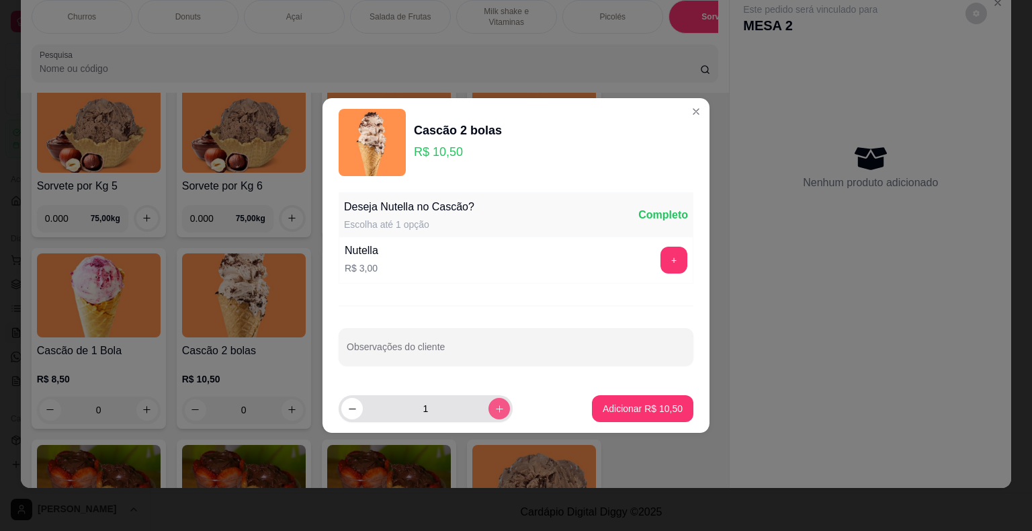
click at [496, 415] on div "1" at bounding box center [425, 408] width 169 height 27
click at [495, 414] on button "increase-product-quantity" at bounding box center [498, 408] width 21 height 21
click at [494, 411] on icon "increase-product-quantity" at bounding box center [499, 409] width 10 height 10
type input "3"
click at [626, 402] on p "Adicionar R$ 31,50" at bounding box center [643, 408] width 80 height 13
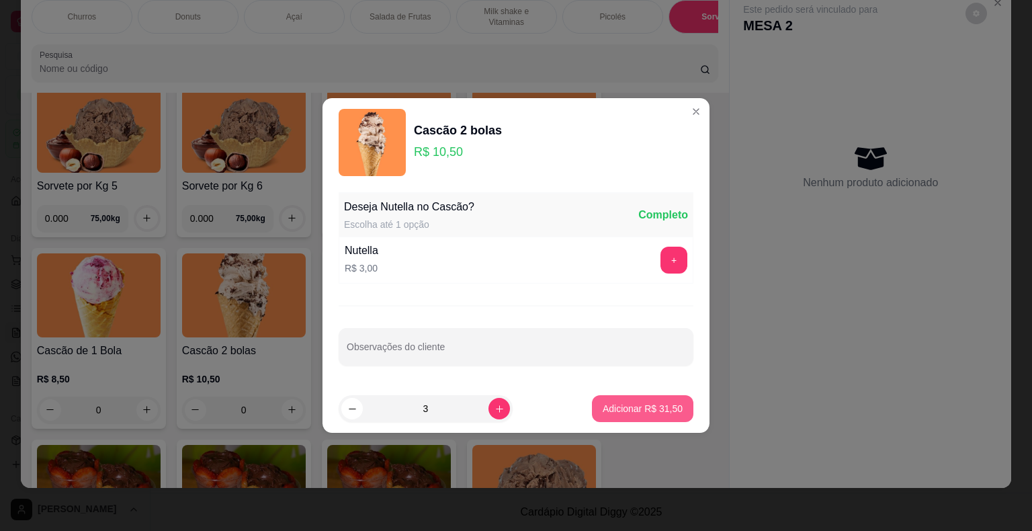
type input "3"
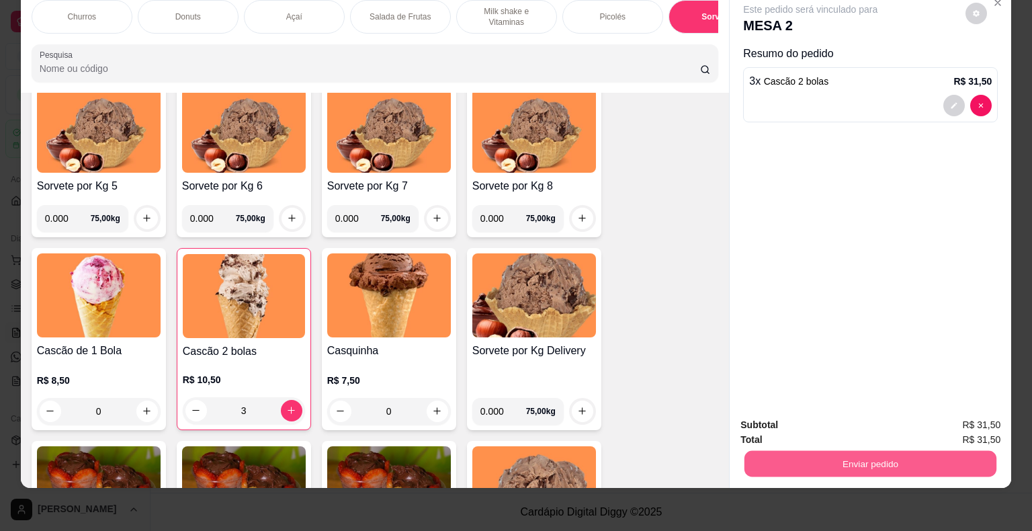
click at [945, 458] on button "Enviar pedido" at bounding box center [870, 464] width 252 height 26
click at [839, 414] on button "Não registrar e enviar pedido" at bounding box center [826, 420] width 136 height 25
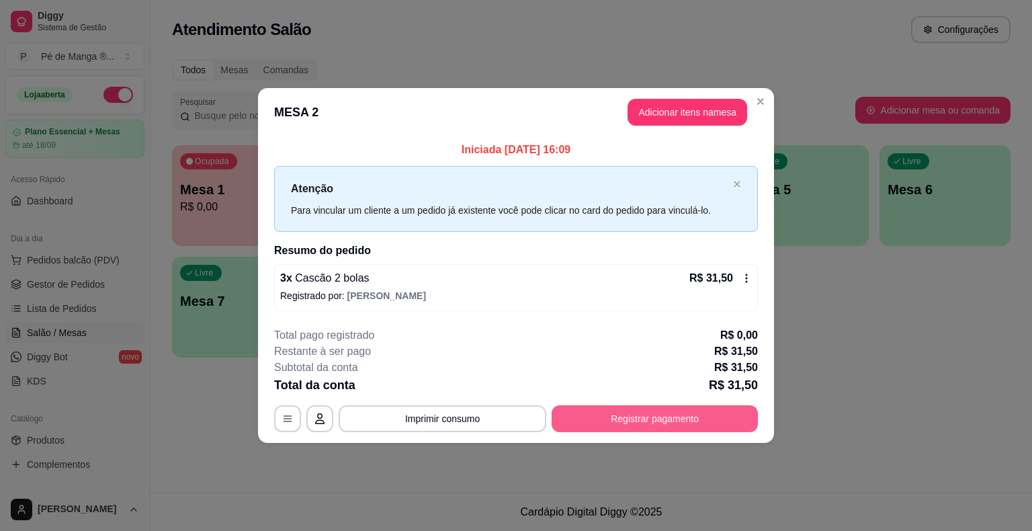
click at [611, 415] on button "Registrar pagamento" at bounding box center [655, 418] width 206 height 27
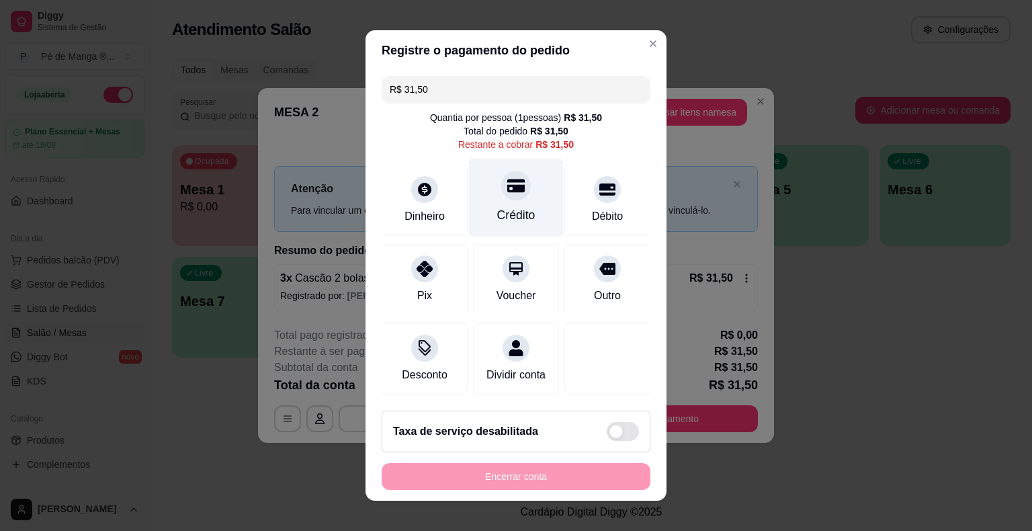
click at [497, 216] on div "Crédito" at bounding box center [516, 214] width 38 height 17
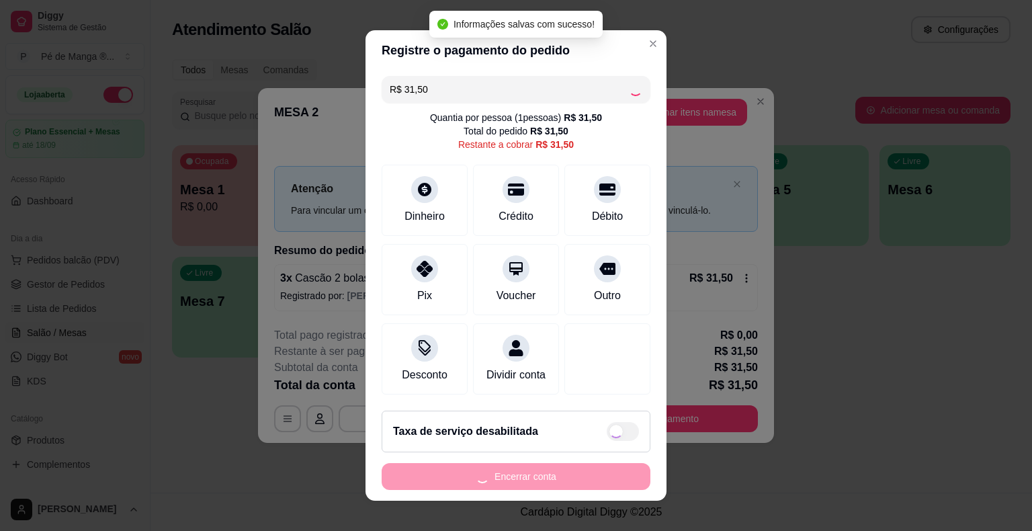
type input "R$ 0,00"
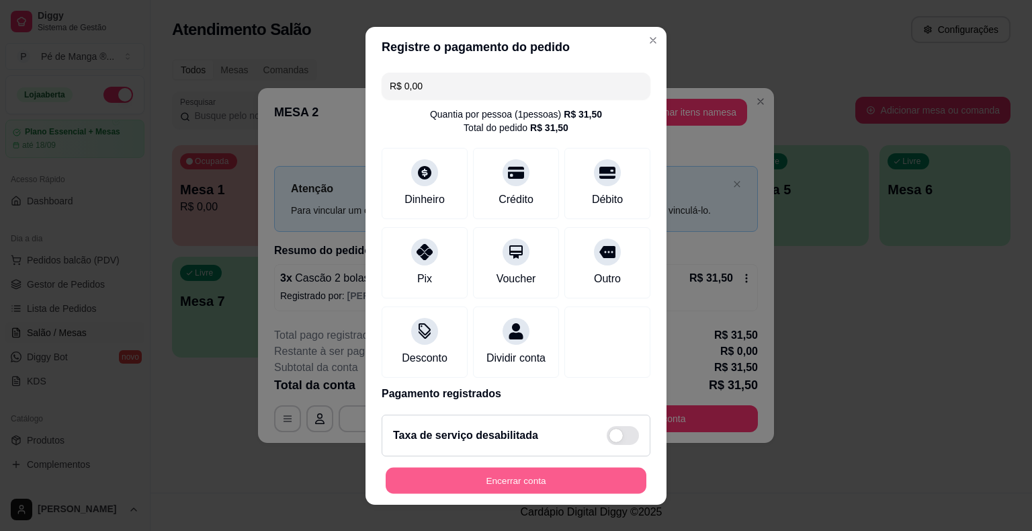
click at [533, 479] on button "Encerrar conta" at bounding box center [516, 480] width 261 height 26
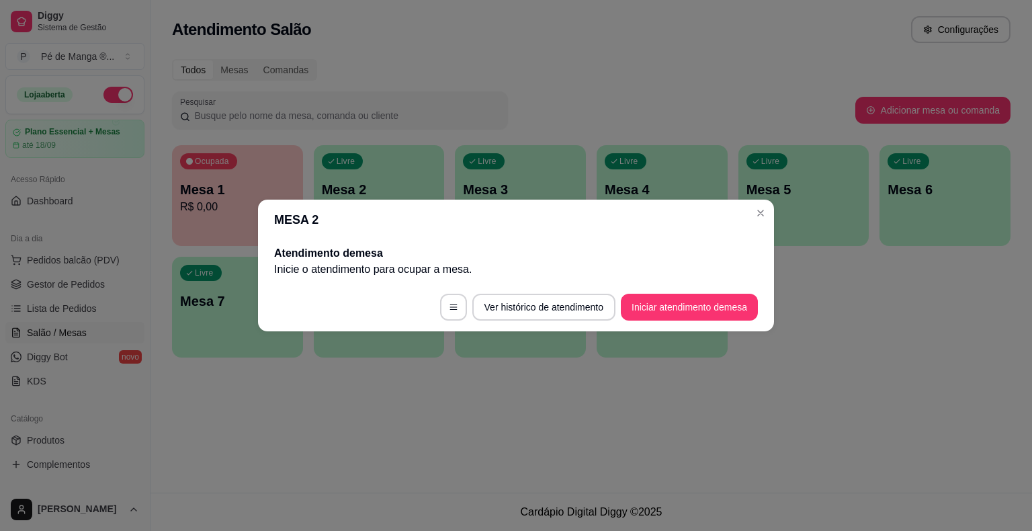
click at [771, 211] on header "MESA 2" at bounding box center [516, 220] width 516 height 40
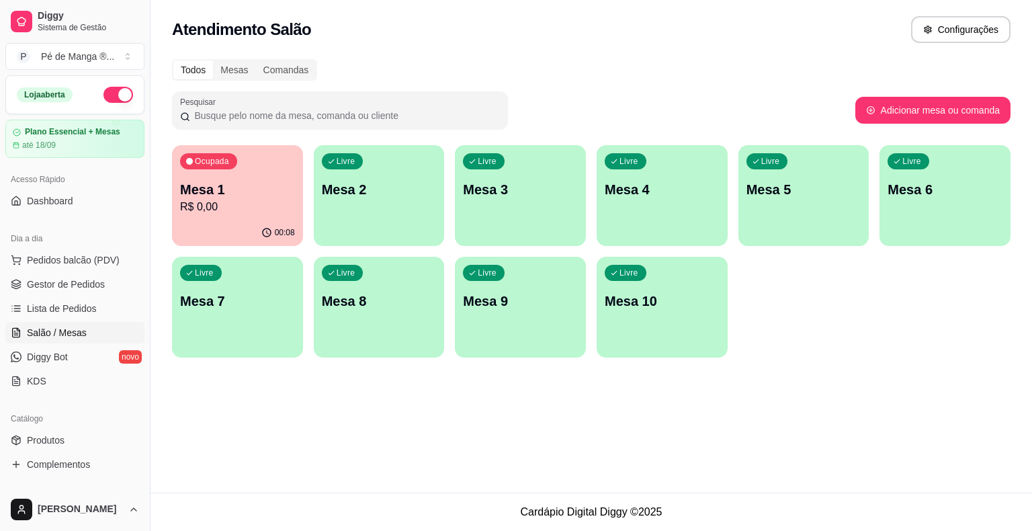
click at [164, 235] on div "Todos Mesas Comandas Pesquisar Adicionar mesa ou comanda Ocupada Mesa 1 R$ 0,00…" at bounding box center [590, 212] width 881 height 322
click at [200, 214] on p "R$ 0,00" at bounding box center [238, 206] width 112 height 15
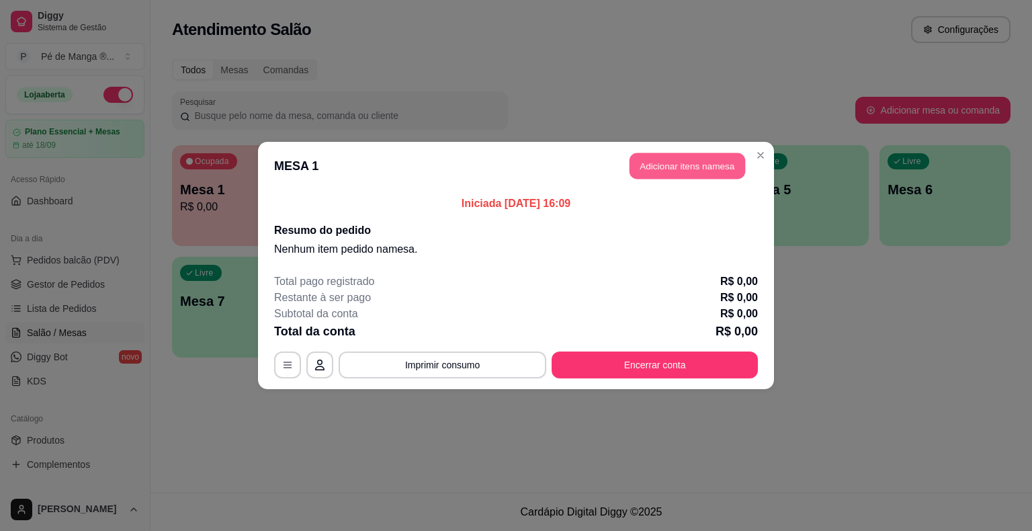
click at [685, 172] on button "Adicionar itens na mesa" at bounding box center [687, 166] width 116 height 26
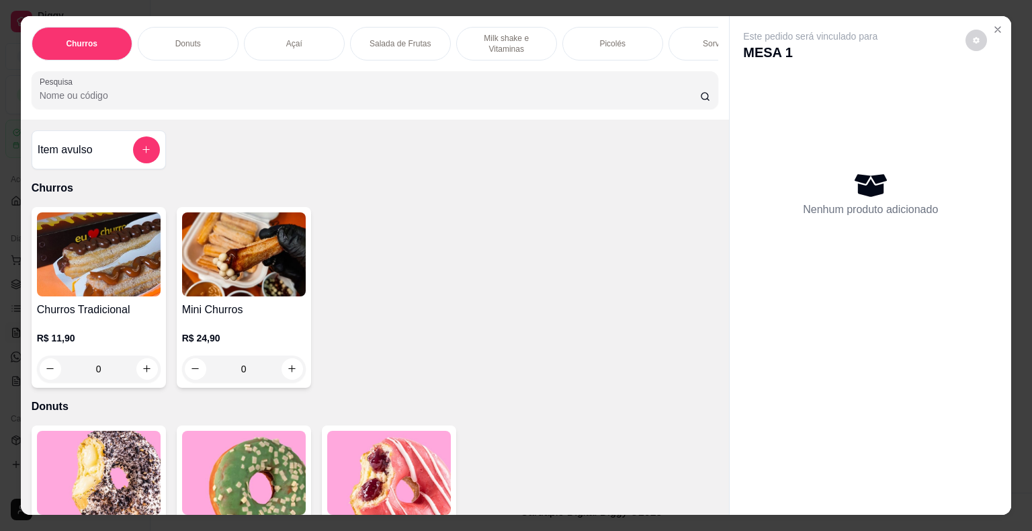
click at [674, 39] on div "Sorvetes" at bounding box center [718, 44] width 101 height 34
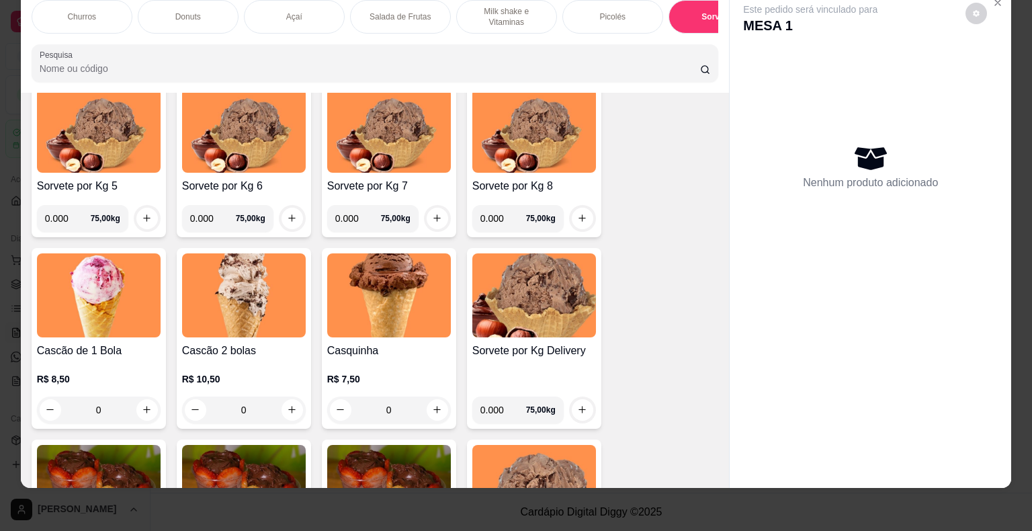
click at [250, 384] on div "R$ 10,50 0" at bounding box center [244, 397] width 124 height 51
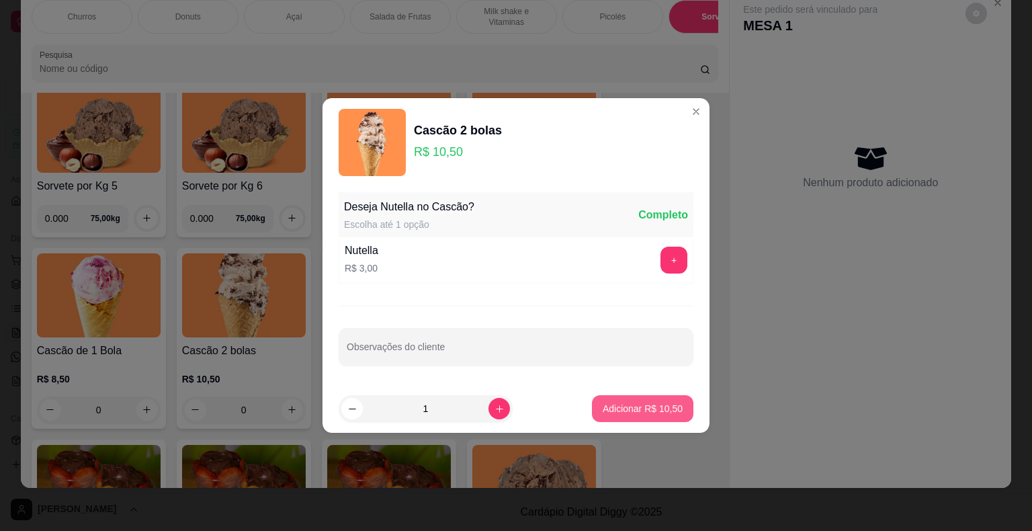
click at [638, 407] on p "Adicionar R$ 10,50" at bounding box center [643, 408] width 80 height 13
type input "1"
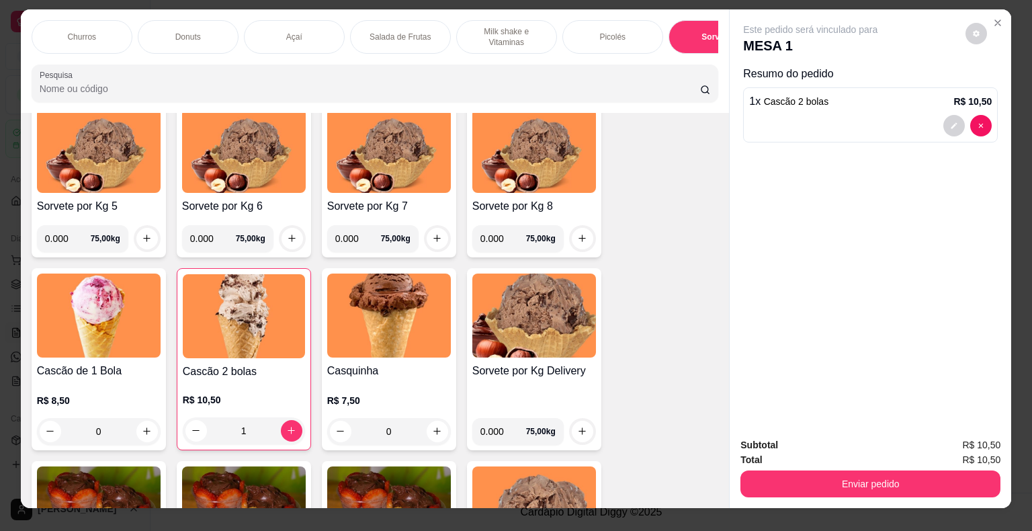
scroll to position [0, 0]
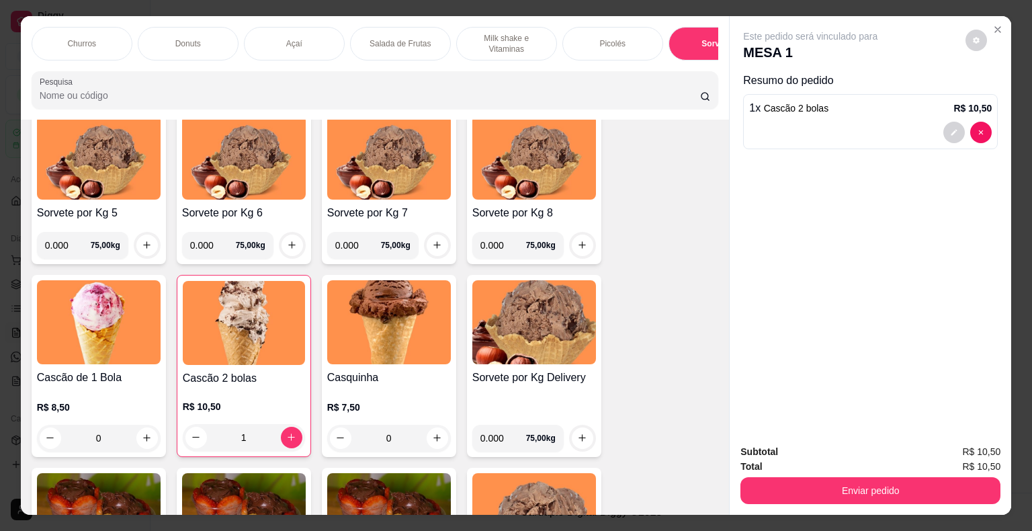
click at [599, 38] on p "Picolés" at bounding box center [612, 43] width 26 height 11
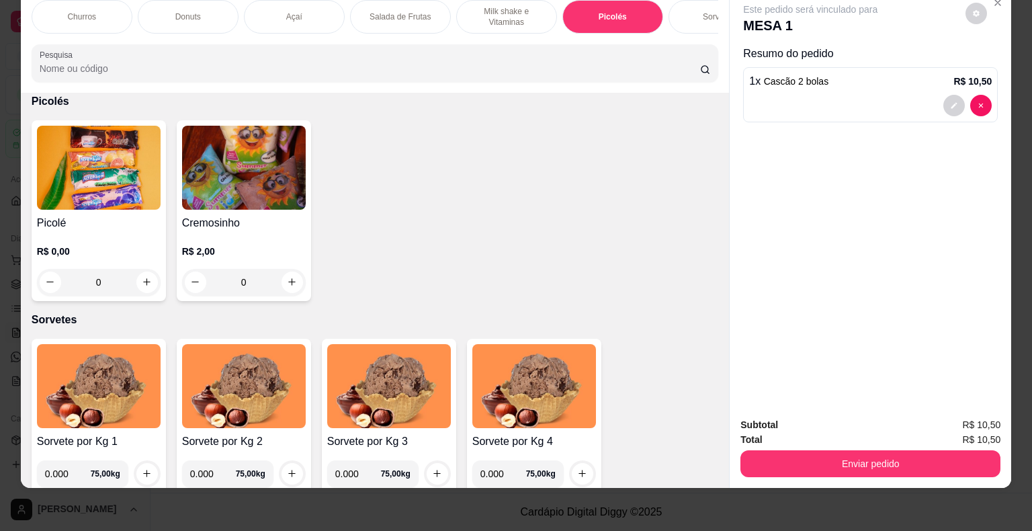
click at [124, 253] on p "R$ 0,00" at bounding box center [99, 251] width 124 height 13
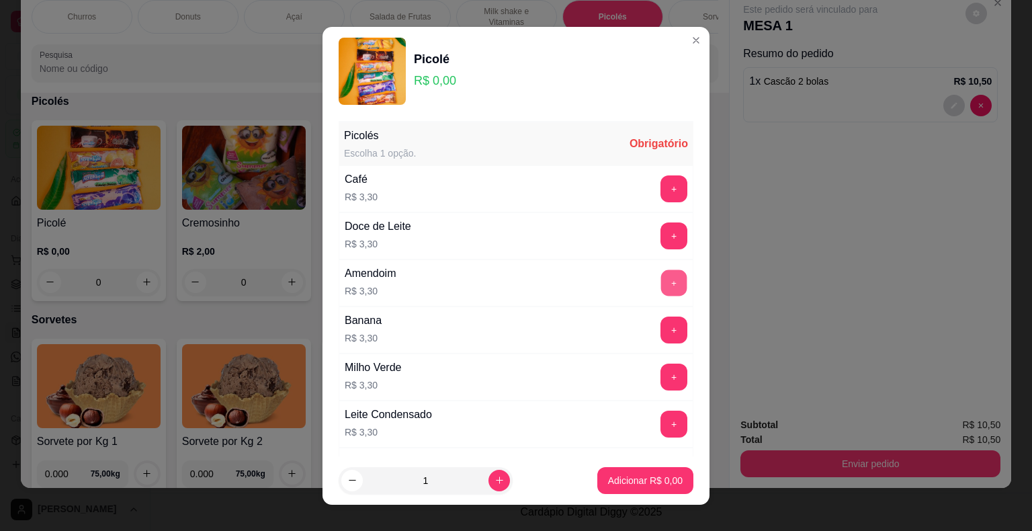
click at [661, 273] on button "+" at bounding box center [674, 282] width 26 height 26
click at [613, 483] on p "Adicionar R$ 3,30" at bounding box center [645, 480] width 73 height 13
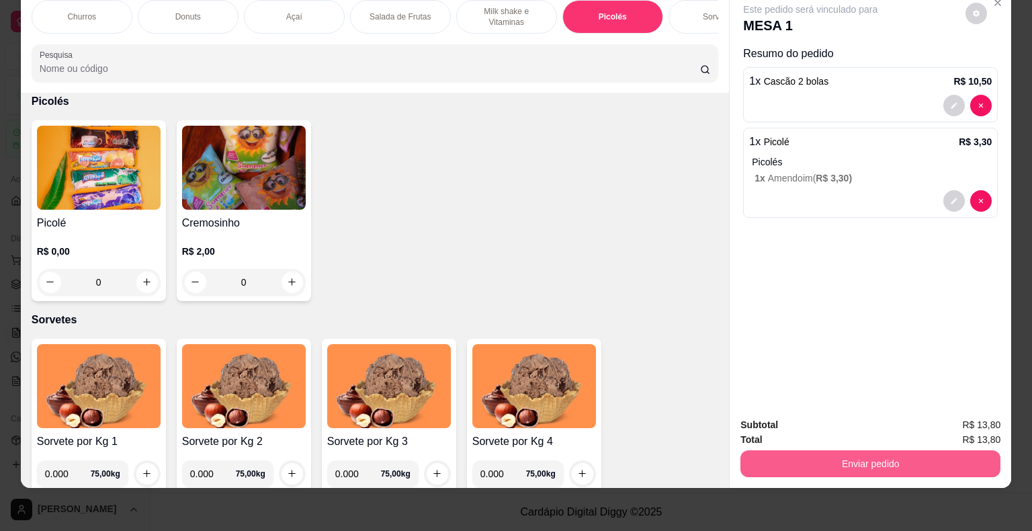
click at [807, 458] on button "Enviar pedido" at bounding box center [870, 463] width 260 height 27
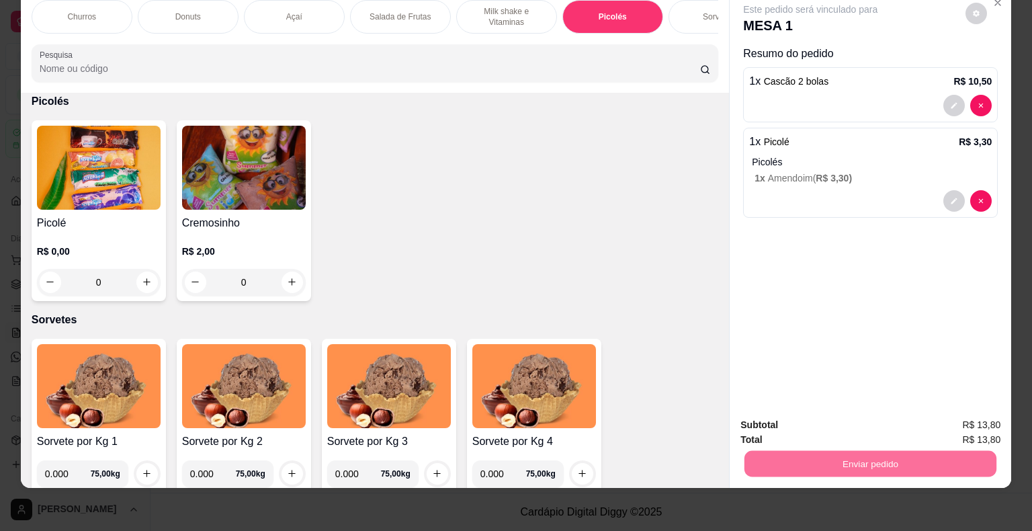
click at [787, 426] on button "Não registrar e enviar pedido" at bounding box center [826, 420] width 136 height 25
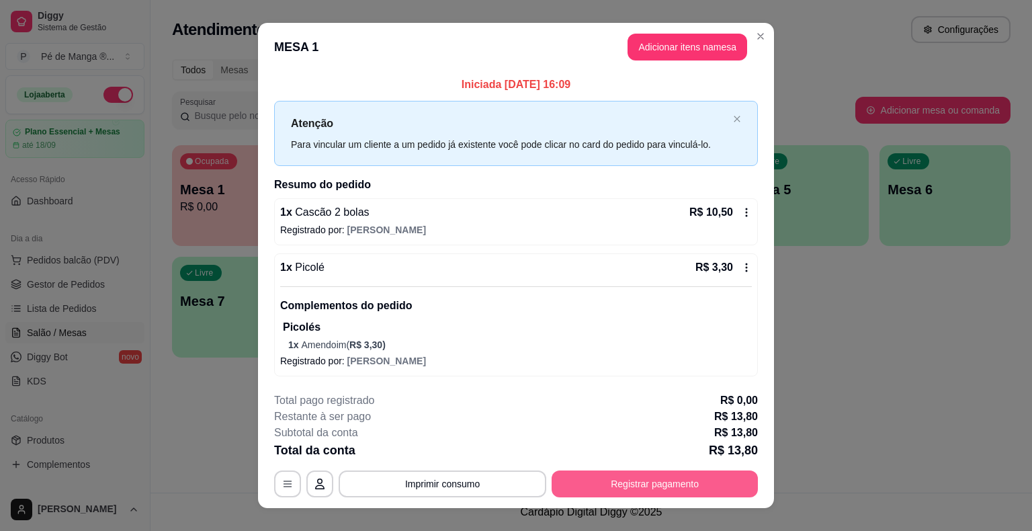
click at [580, 490] on button "Registrar pagamento" at bounding box center [655, 483] width 206 height 27
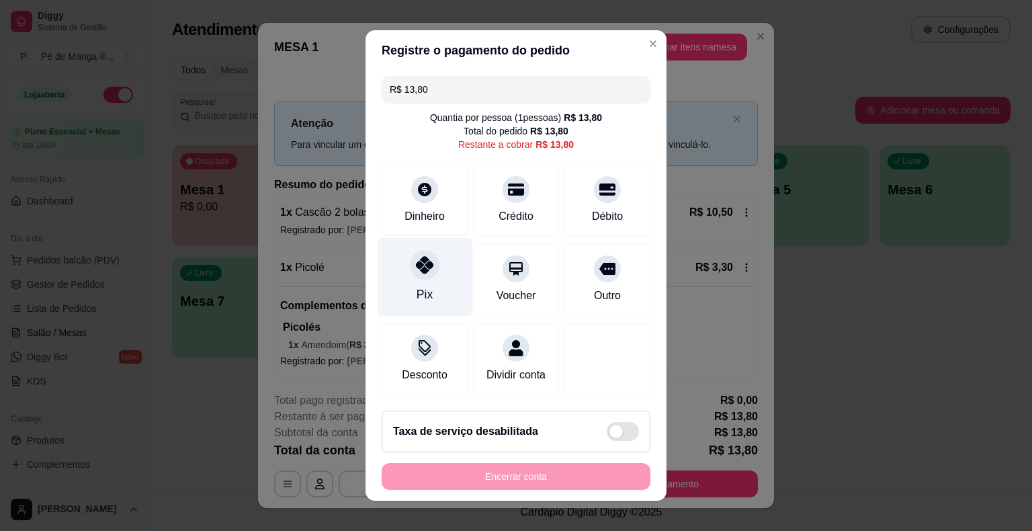
click at [416, 293] on div "Pix" at bounding box center [424, 294] width 16 height 17
type input "R$ 0,00"
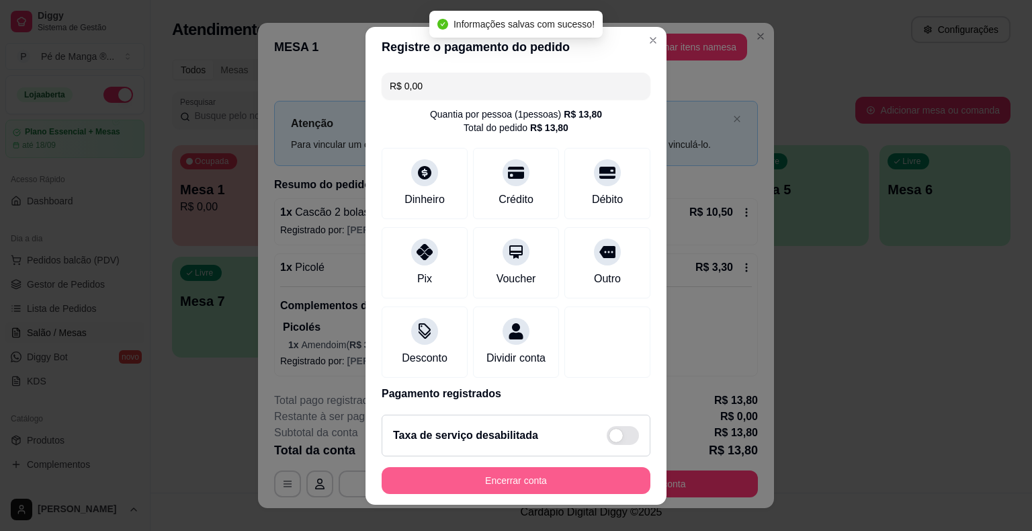
click at [485, 488] on button "Encerrar conta" at bounding box center [516, 480] width 269 height 27
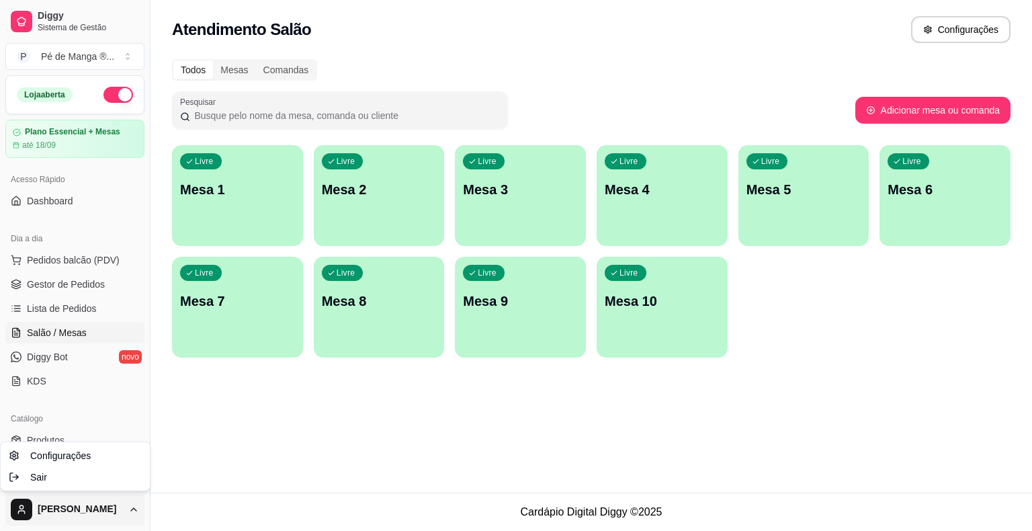
click at [56, 509] on html "Diggy Sistema de Gestão P Pé de Manga ® ... Loja aberta Plano Essencial + Mesas…" at bounding box center [516, 265] width 1032 height 531
drag, startPoint x: 369, startPoint y: 399, endPoint x: 215, endPoint y: 466, distance: 167.9
click at [363, 400] on html "Diggy Sistema de Gestão P Pé de Manga ® ... Loja aberta Plano Essencial + Mesas…" at bounding box center [516, 265] width 1032 height 531
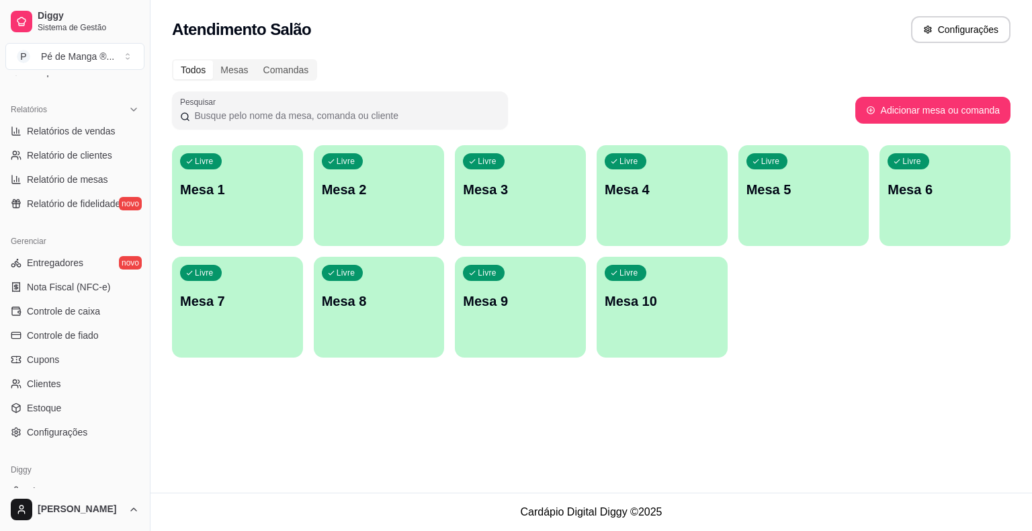
scroll to position [435, 0]
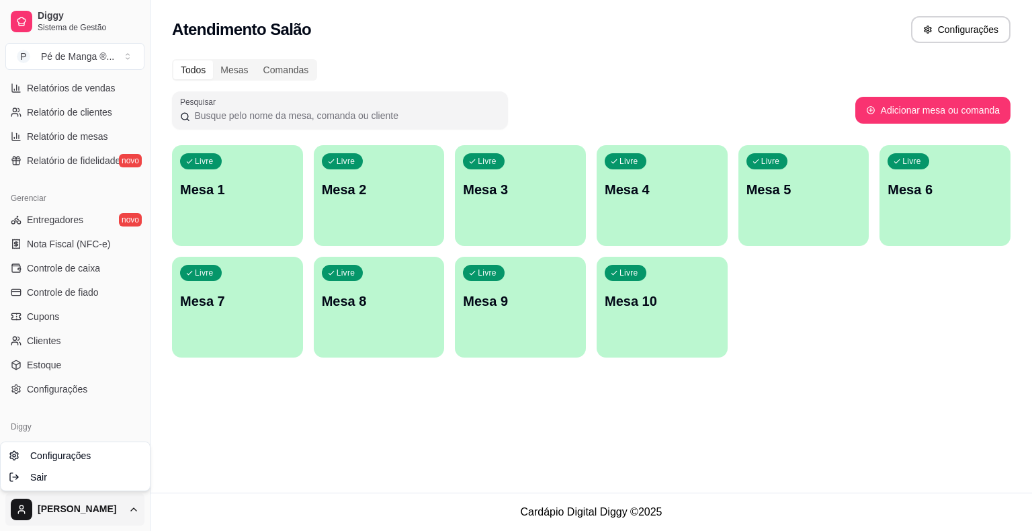
click at [135, 512] on html "Diggy Sistema de Gestão P Pé de Manga ® ... Loja aberta Plano Essencial + Mesas…" at bounding box center [516, 265] width 1032 height 531
click at [135, 511] on html "Diggy Sistema de Gestão P Pé de Manga ® ... Loja aberta Plano Essencial + Mesas…" at bounding box center [516, 265] width 1032 height 531
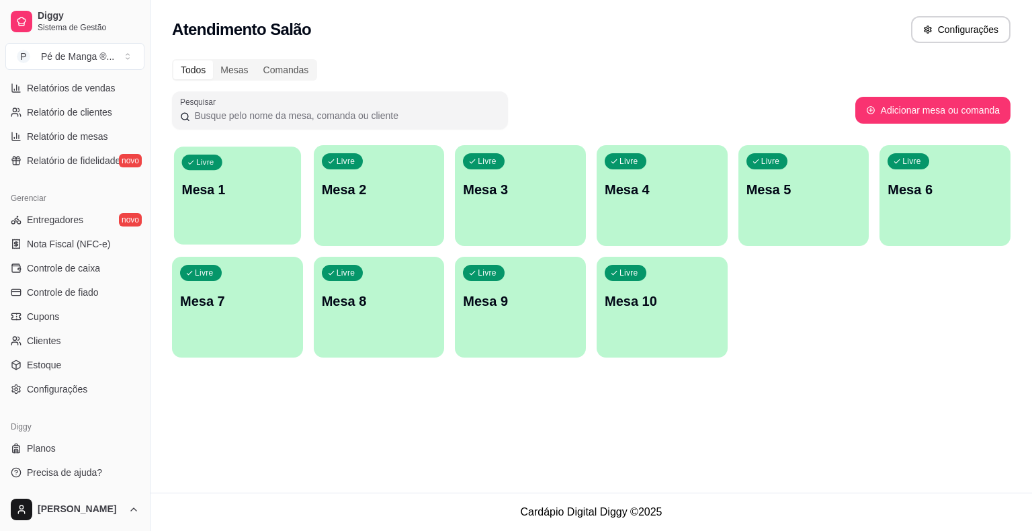
click at [236, 190] on p "Mesa 1" at bounding box center [238, 190] width 112 height 18
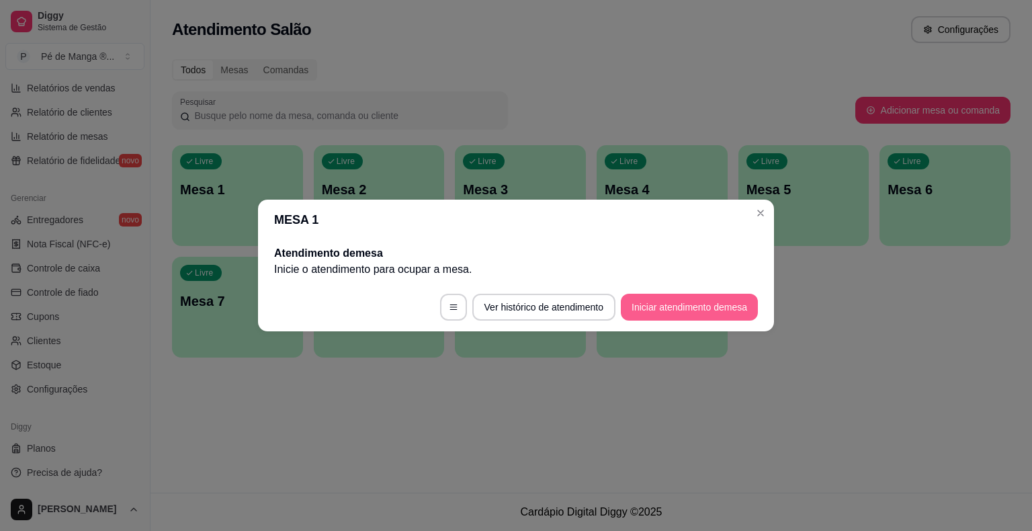
click at [677, 308] on button "Iniciar atendimento de mesa" at bounding box center [689, 307] width 137 height 27
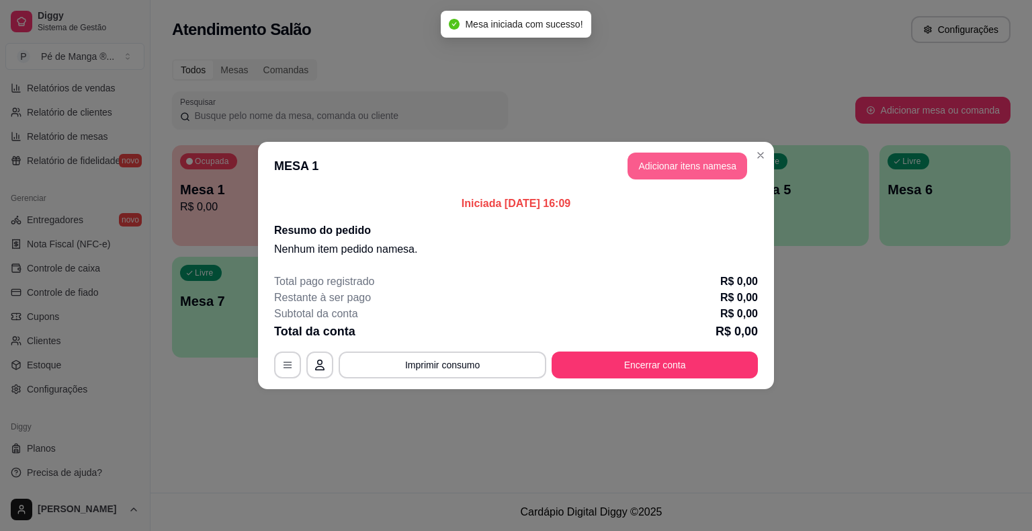
click at [709, 171] on button "Adicionar itens na mesa" at bounding box center [687, 165] width 120 height 27
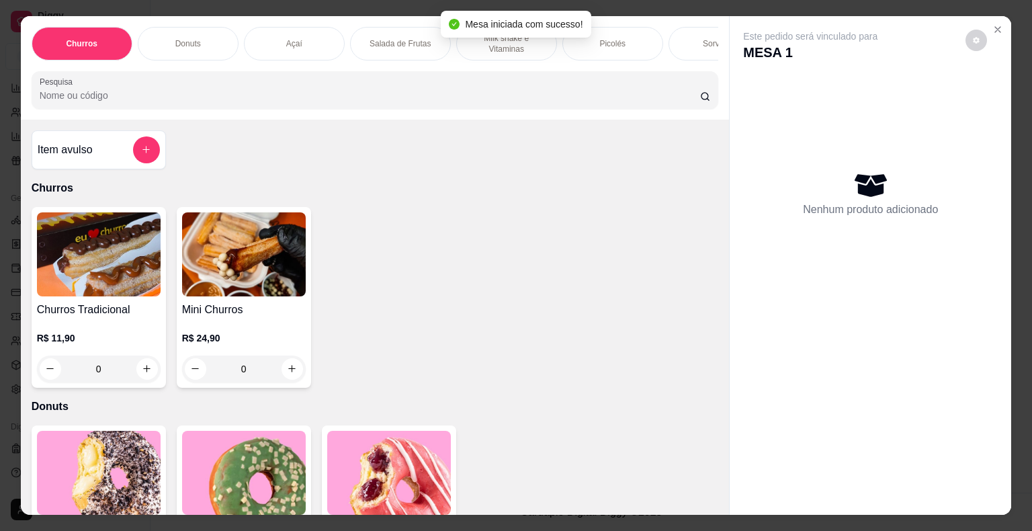
click at [709, 39] on p "Sorvetes" at bounding box center [719, 43] width 32 height 11
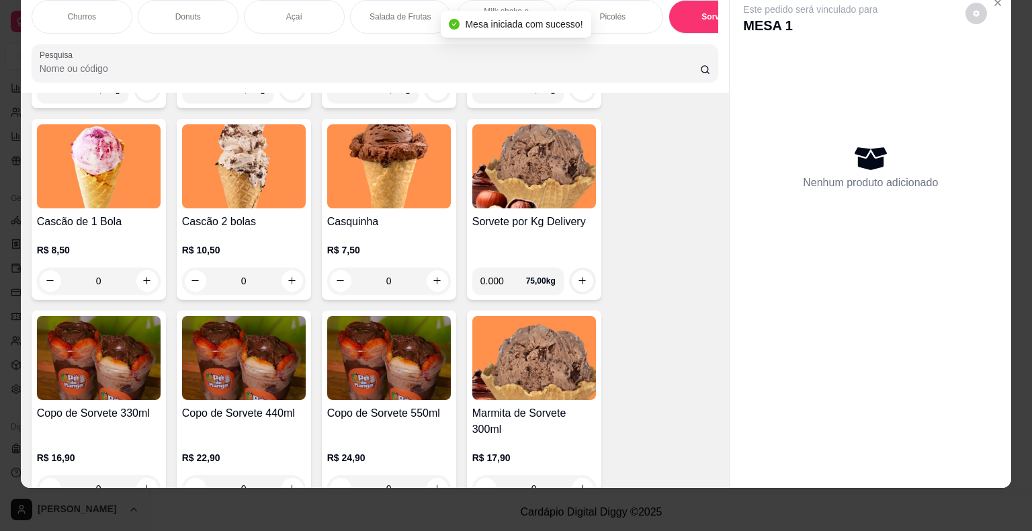
scroll to position [2037, 0]
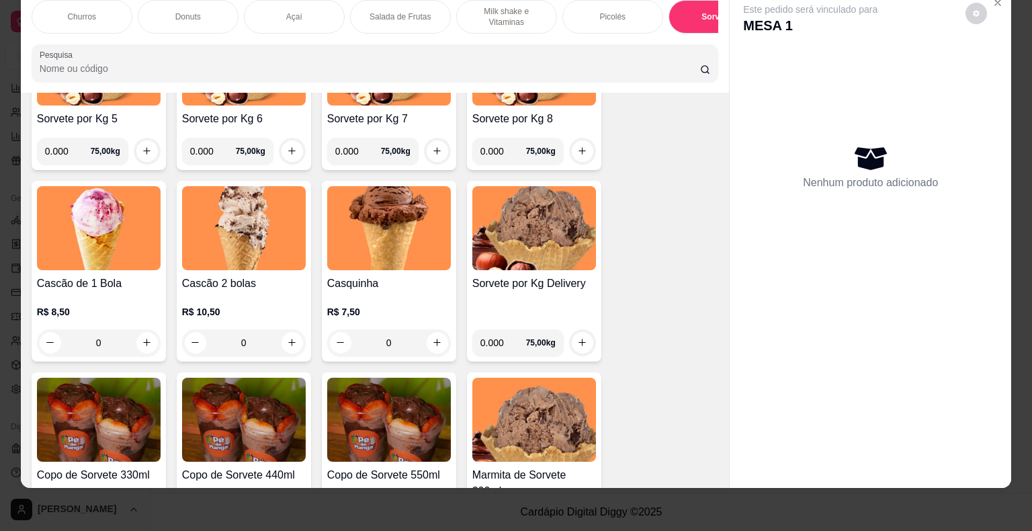
click at [148, 348] on div "0" at bounding box center [99, 342] width 124 height 27
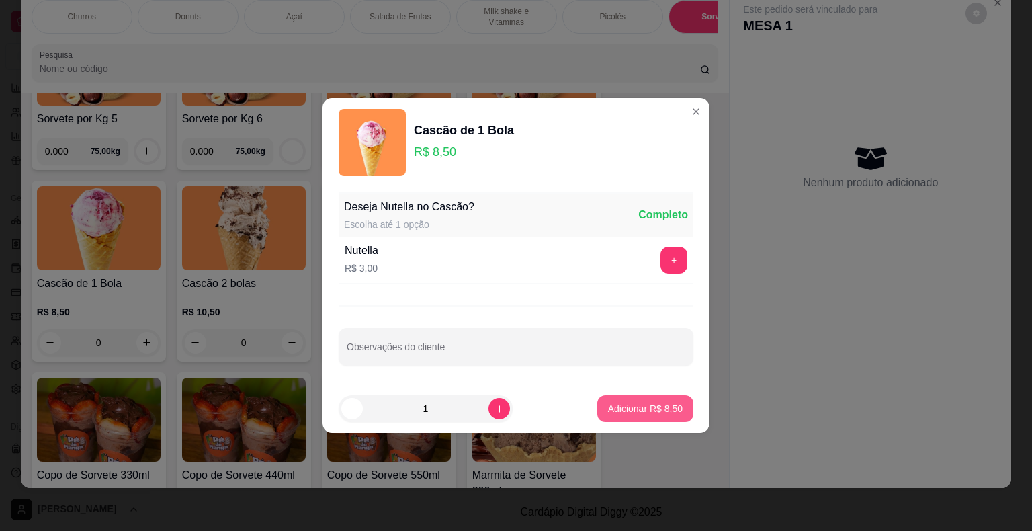
click at [625, 404] on p "Adicionar R$ 8,50" at bounding box center [645, 408] width 75 height 13
type input "1"
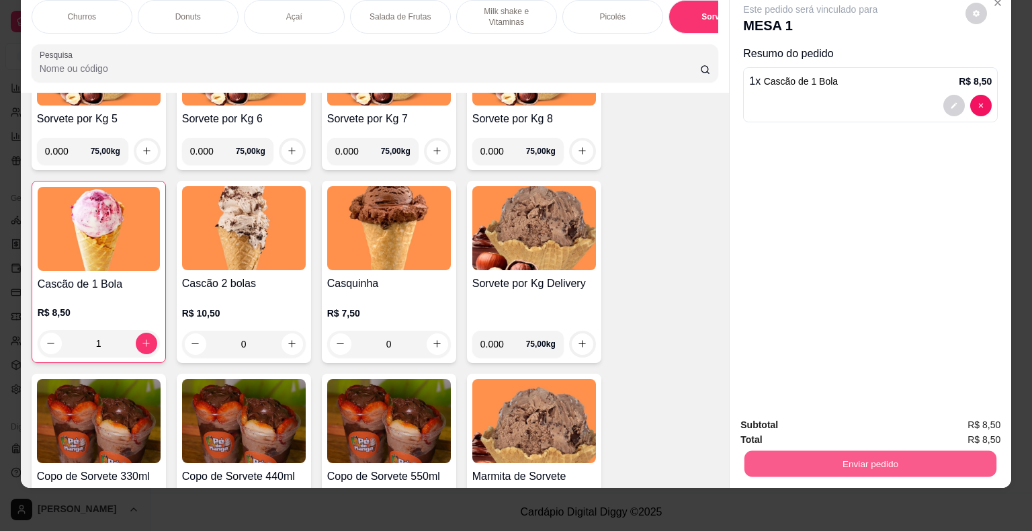
click at [812, 453] on button "Enviar pedido" at bounding box center [870, 464] width 252 height 26
click at [841, 425] on button "Não registrar e enviar pedido" at bounding box center [826, 421] width 140 height 26
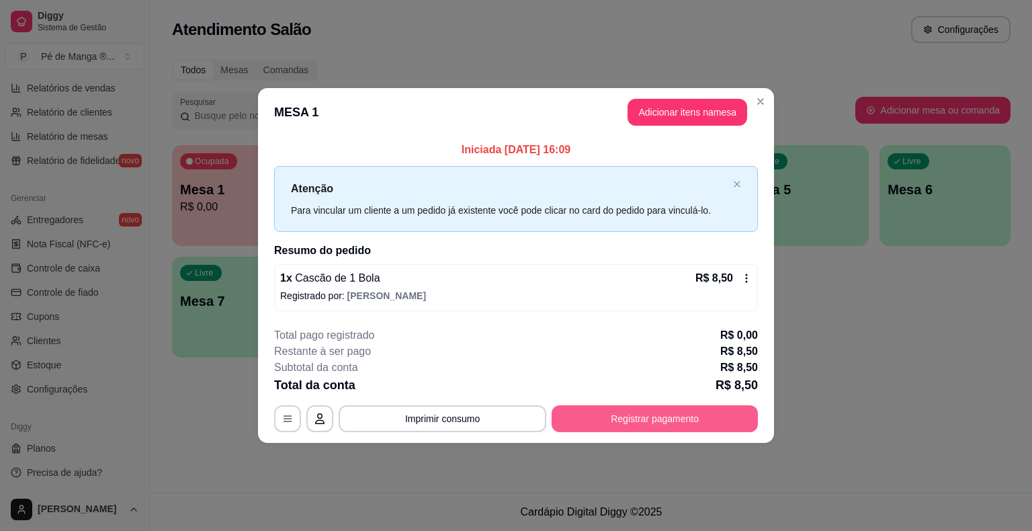
click at [654, 421] on button "Registrar pagamento" at bounding box center [655, 418] width 206 height 27
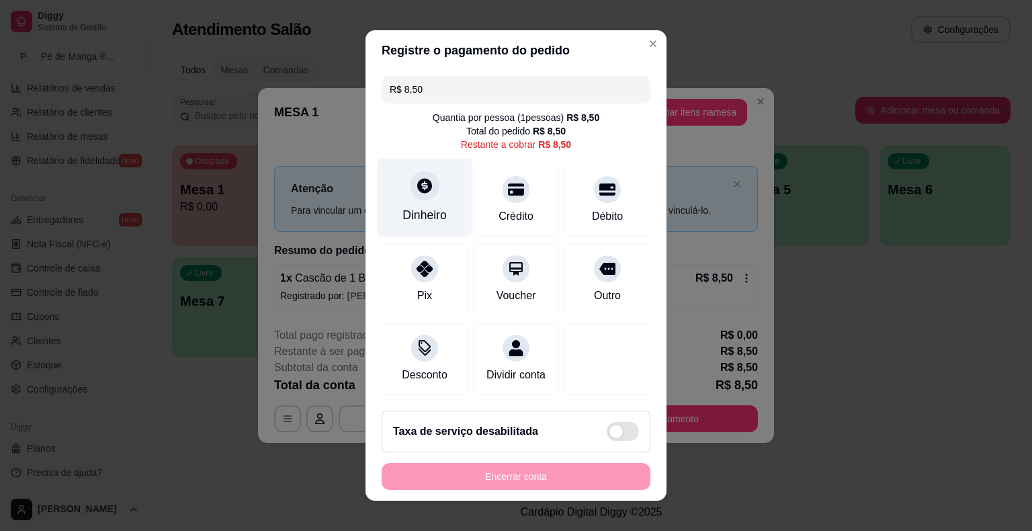
click at [435, 209] on div "Dinheiro" at bounding box center [424, 214] width 44 height 17
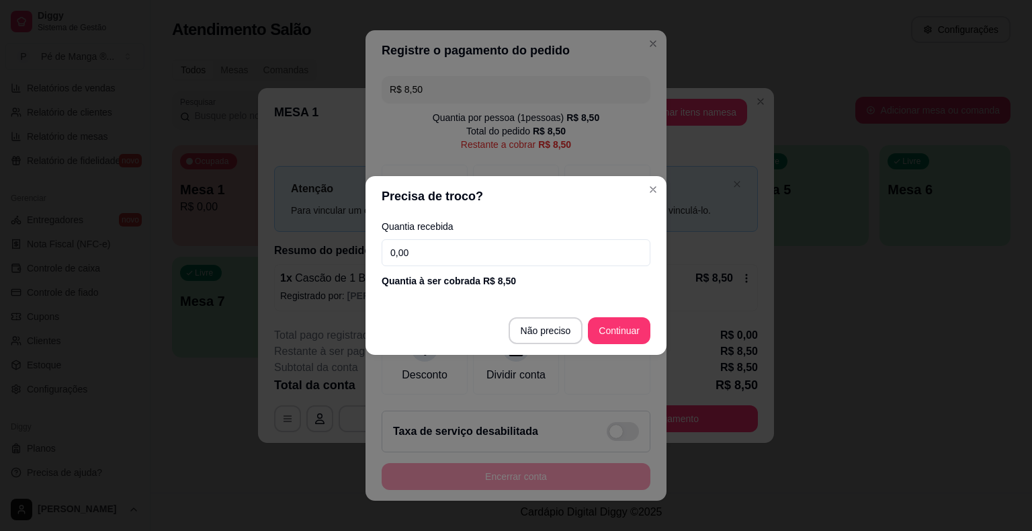
click at [446, 252] on input "0,00" at bounding box center [516, 252] width 269 height 27
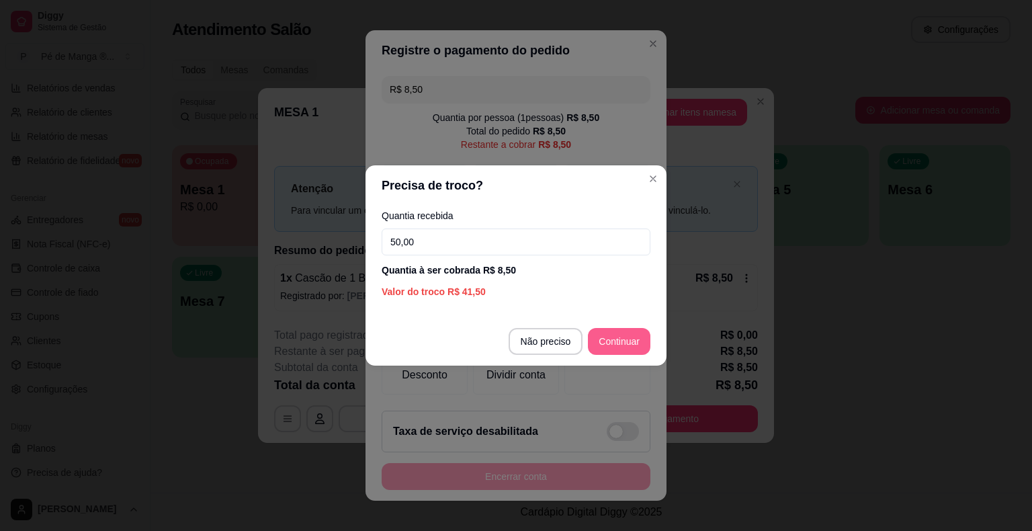
type input "50,00"
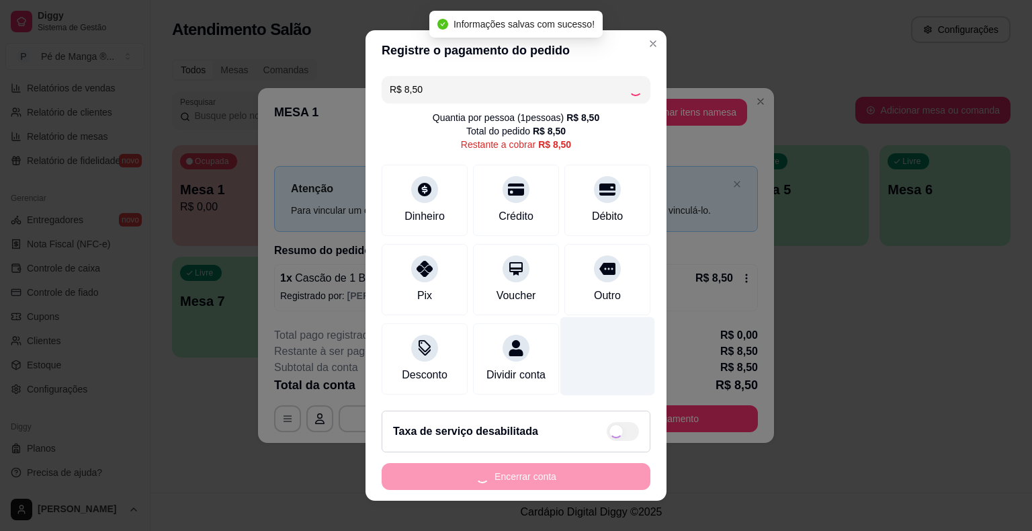
type input "R$ 0,00"
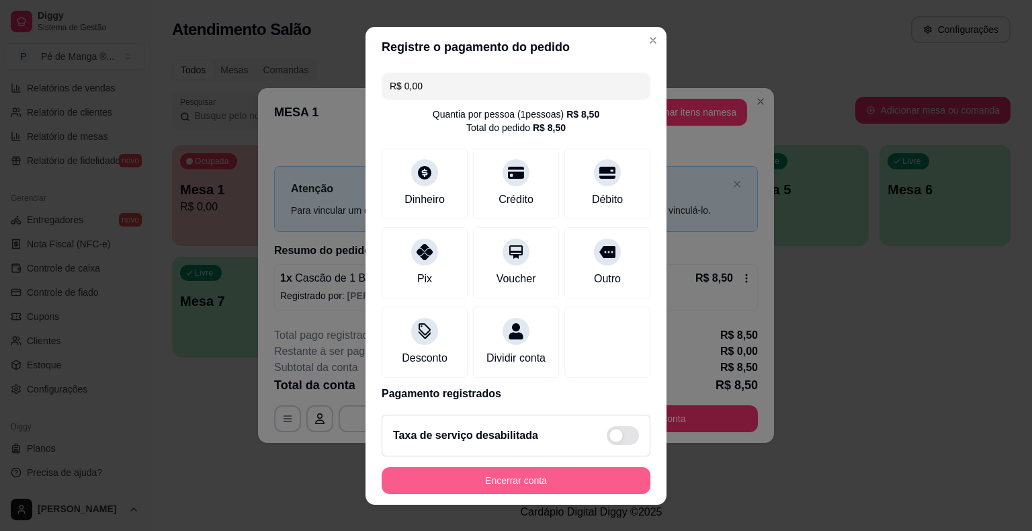
click at [481, 482] on button "Encerrar conta" at bounding box center [516, 480] width 269 height 27
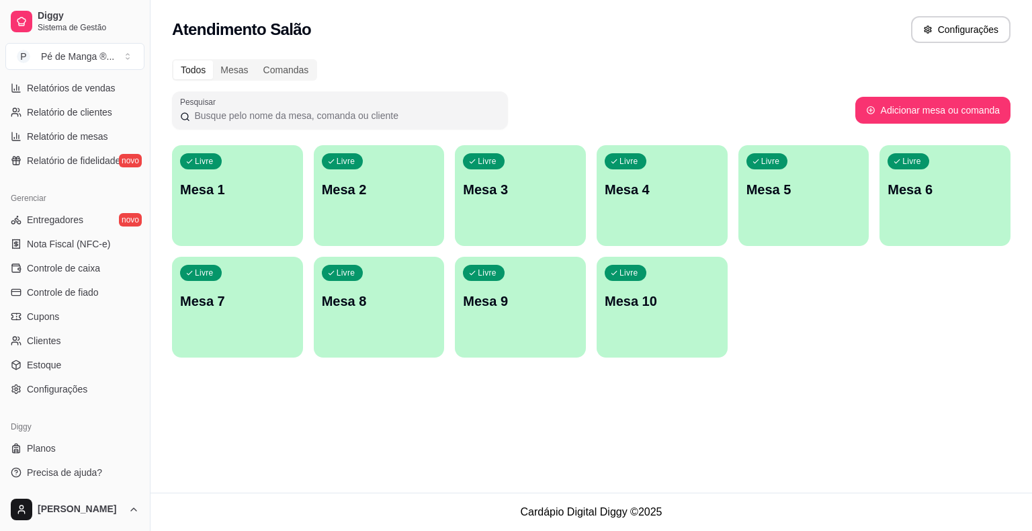
click at [215, 181] on p "Mesa 1" at bounding box center [237, 189] width 115 height 19
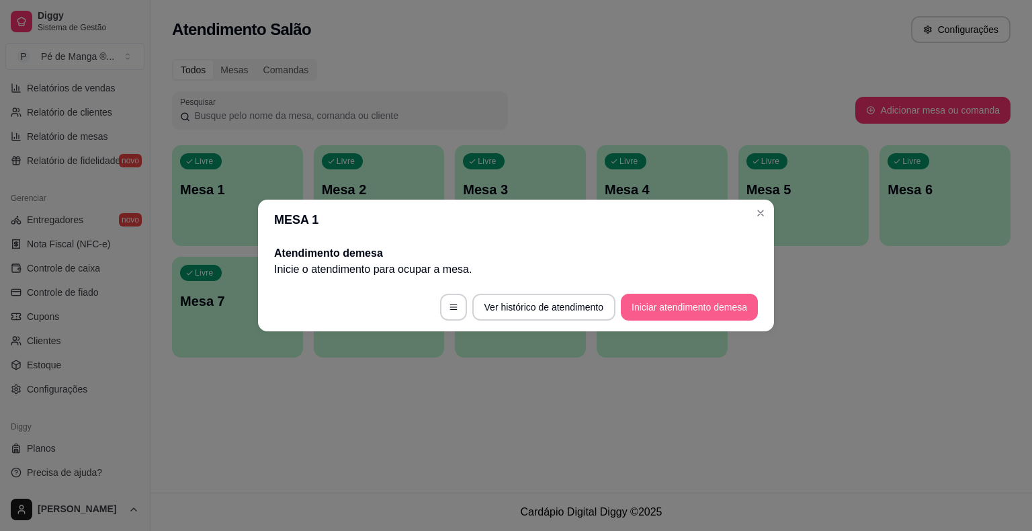
click at [682, 298] on button "Iniciar atendimento de mesa" at bounding box center [689, 307] width 137 height 27
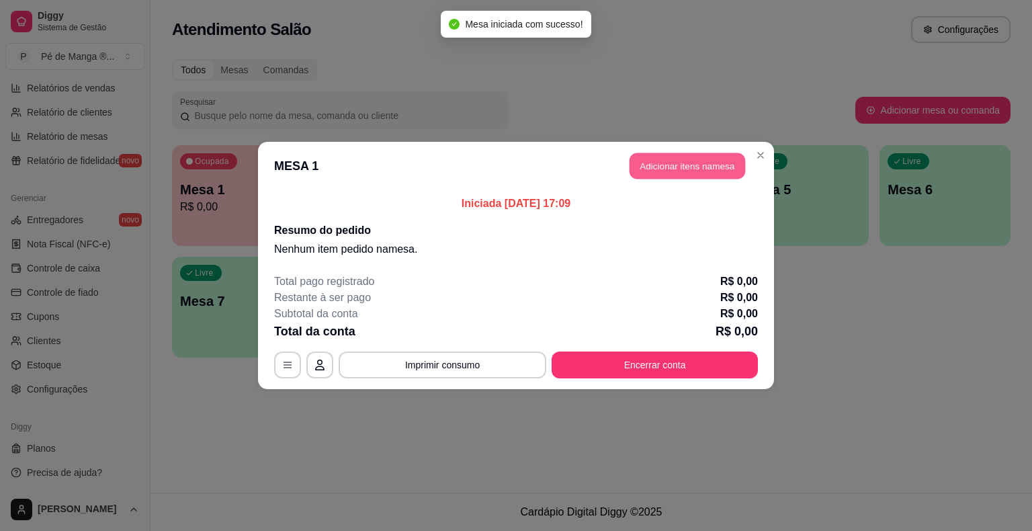
click at [693, 166] on button "Adicionar itens na mesa" at bounding box center [687, 166] width 116 height 26
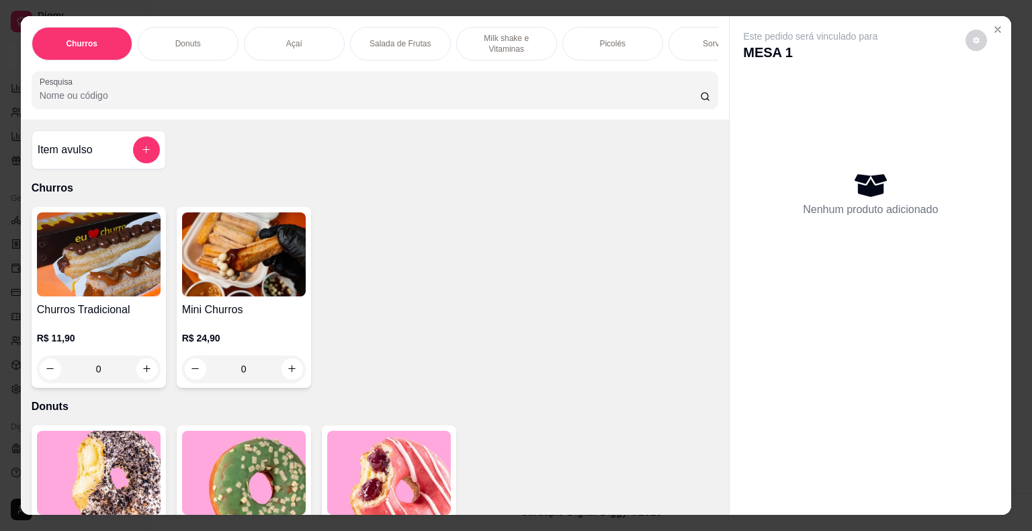
click at [399, 42] on p "Salada de Frutas" at bounding box center [399, 43] width 61 height 11
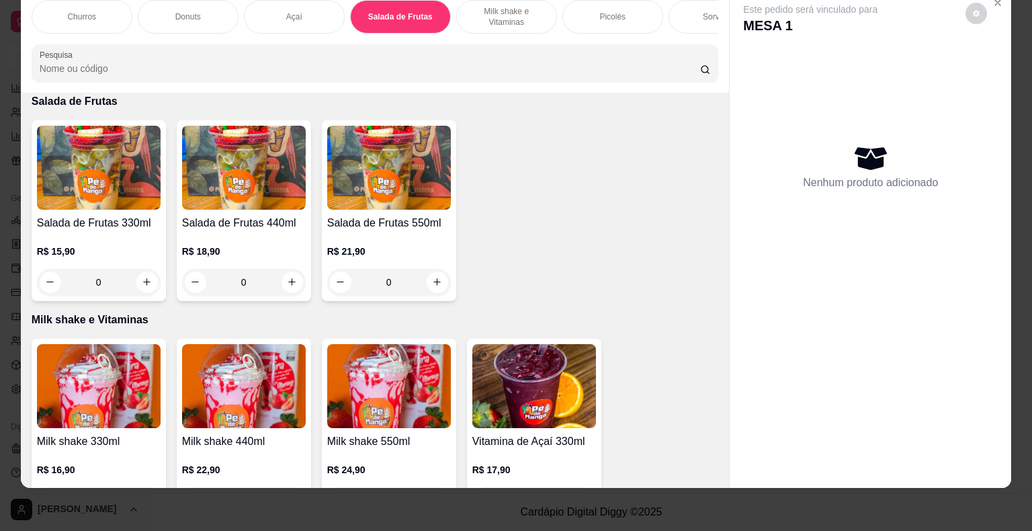
click at [145, 276] on div "0" at bounding box center [99, 282] width 124 height 27
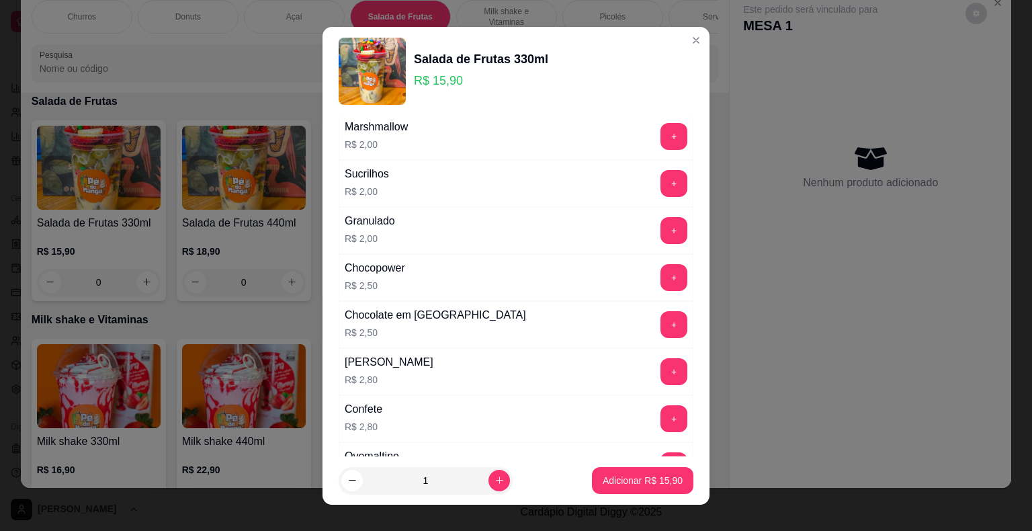
scroll to position [470, 0]
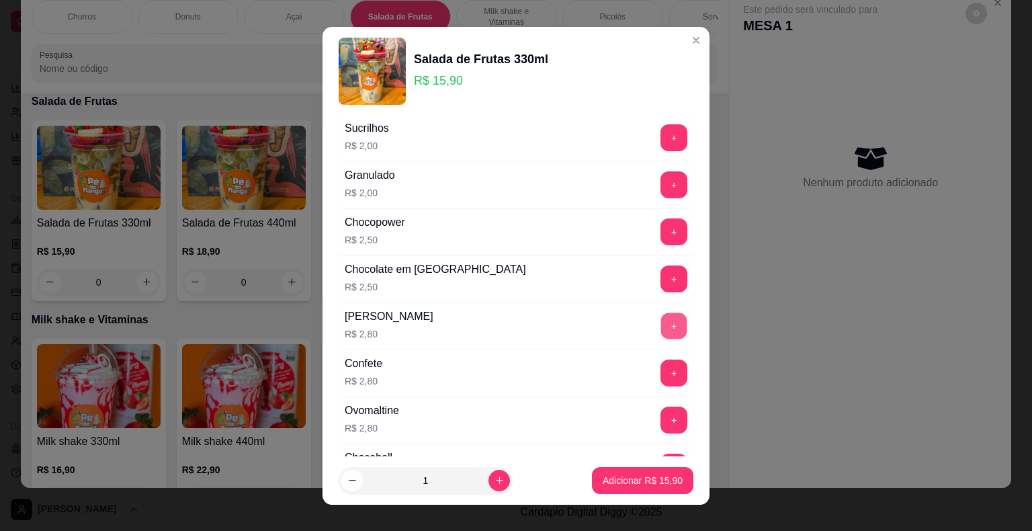
click at [661, 331] on button "+" at bounding box center [674, 325] width 26 height 26
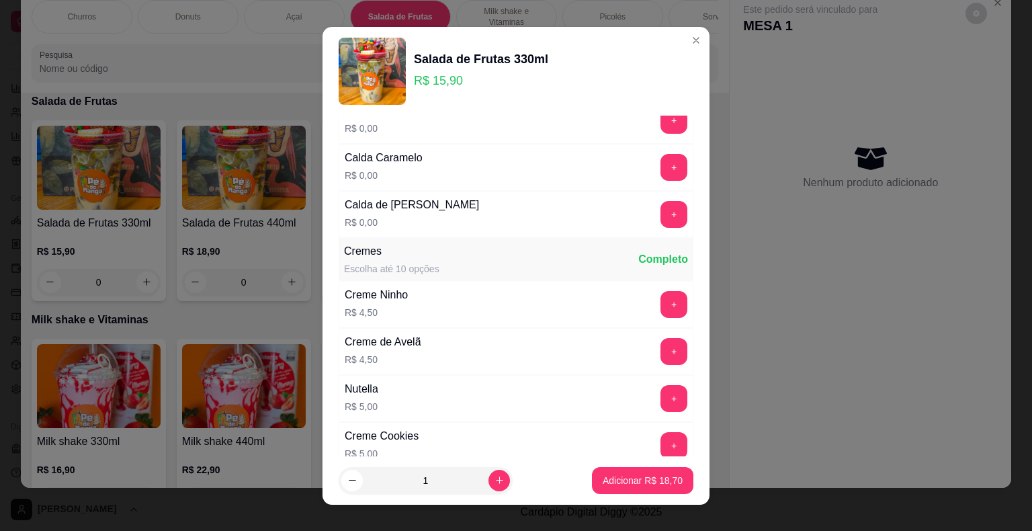
scroll to position [1413, 0]
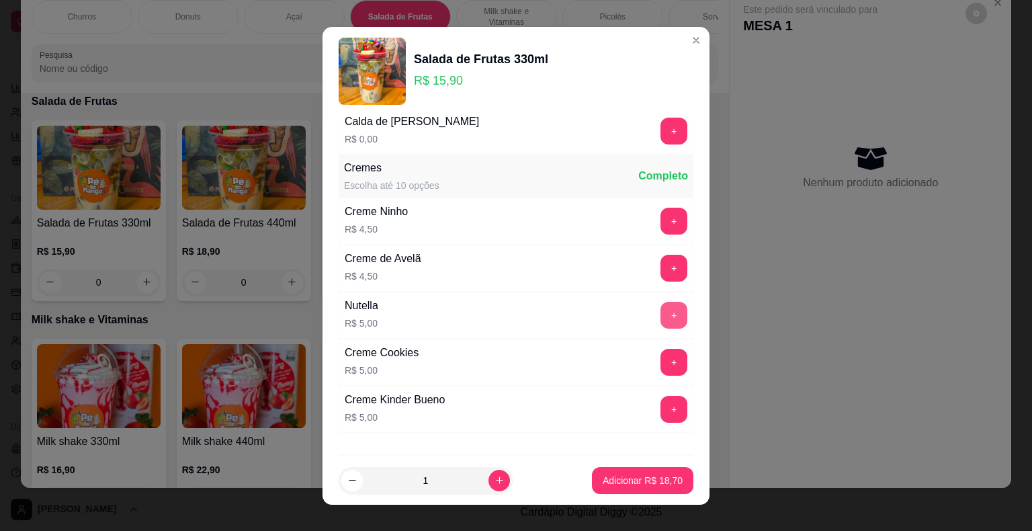
click at [660, 306] on button "+" at bounding box center [673, 315] width 27 height 27
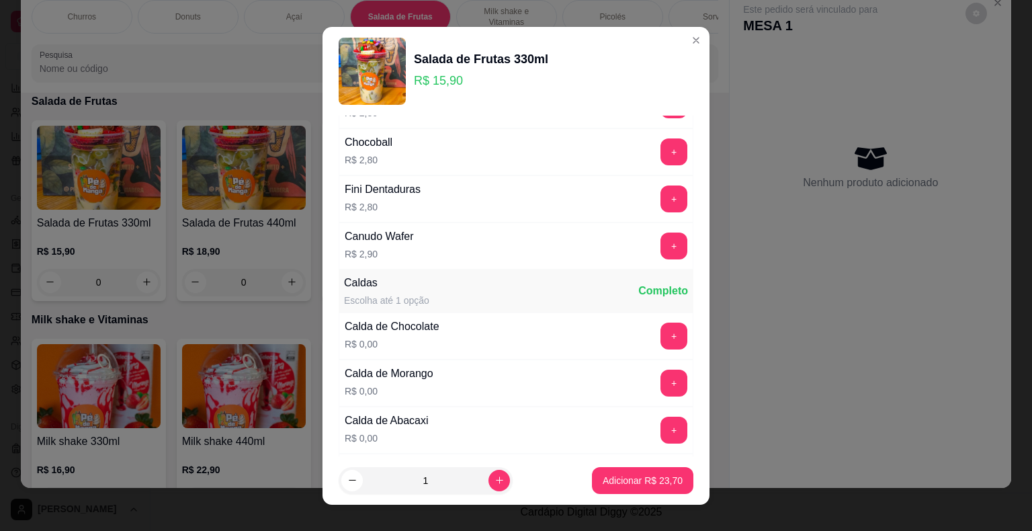
scroll to position [809, 0]
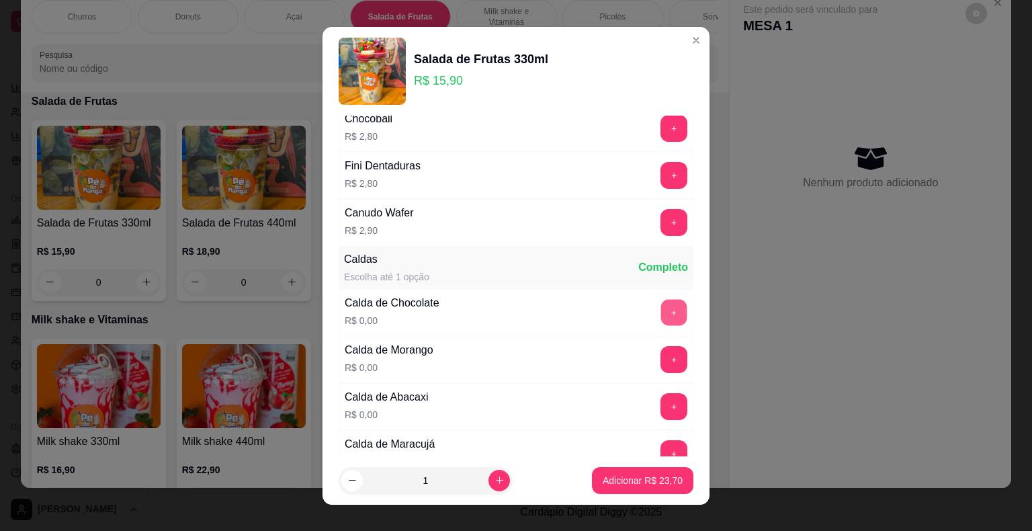
click at [661, 308] on button "+" at bounding box center [674, 312] width 26 height 26
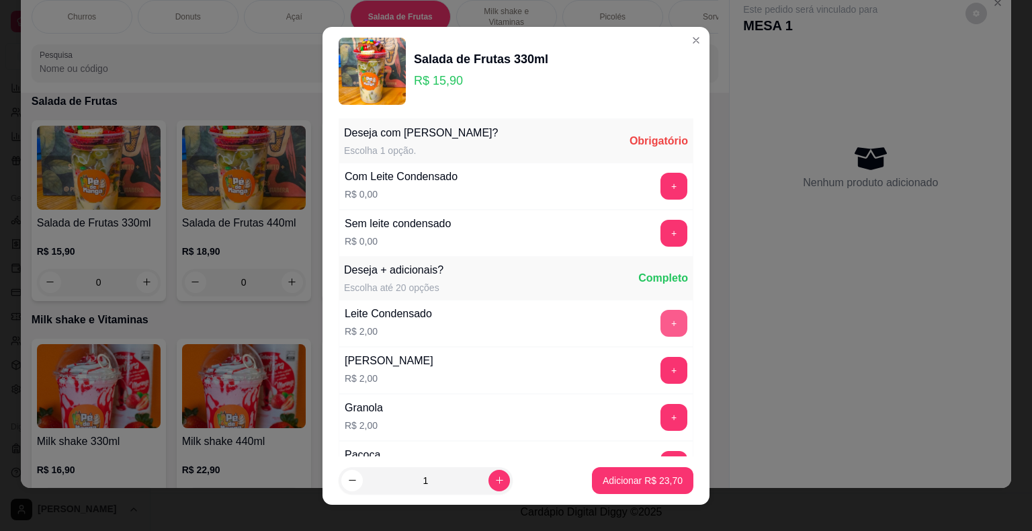
scroll to position [0, 0]
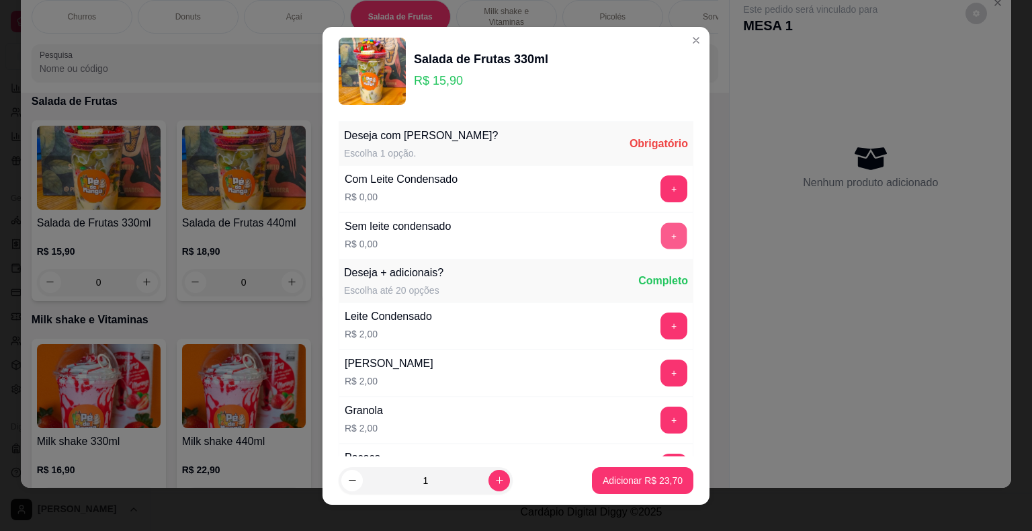
click at [661, 230] on button "+" at bounding box center [674, 235] width 26 height 26
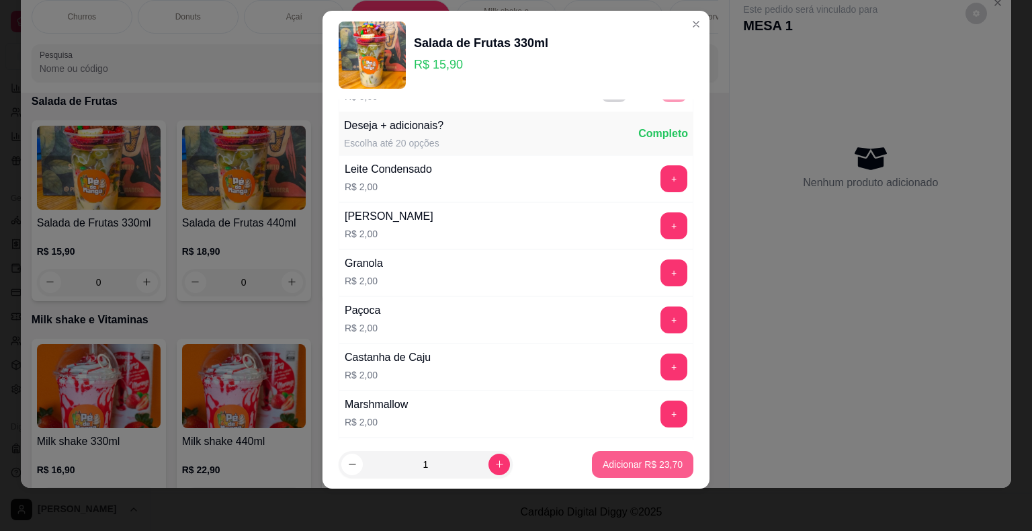
scroll to position [142, 0]
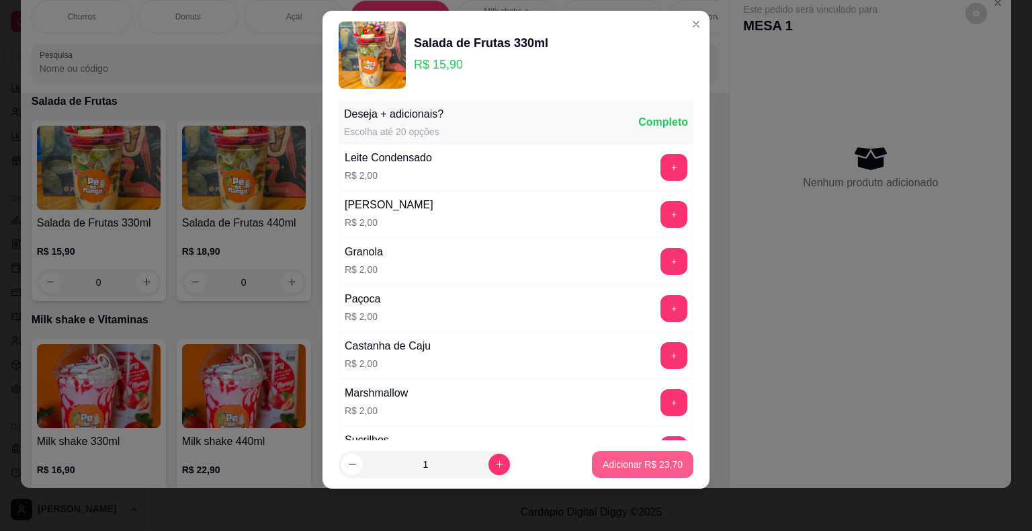
click at [615, 466] on p "Adicionar R$ 23,70" at bounding box center [643, 463] width 80 height 13
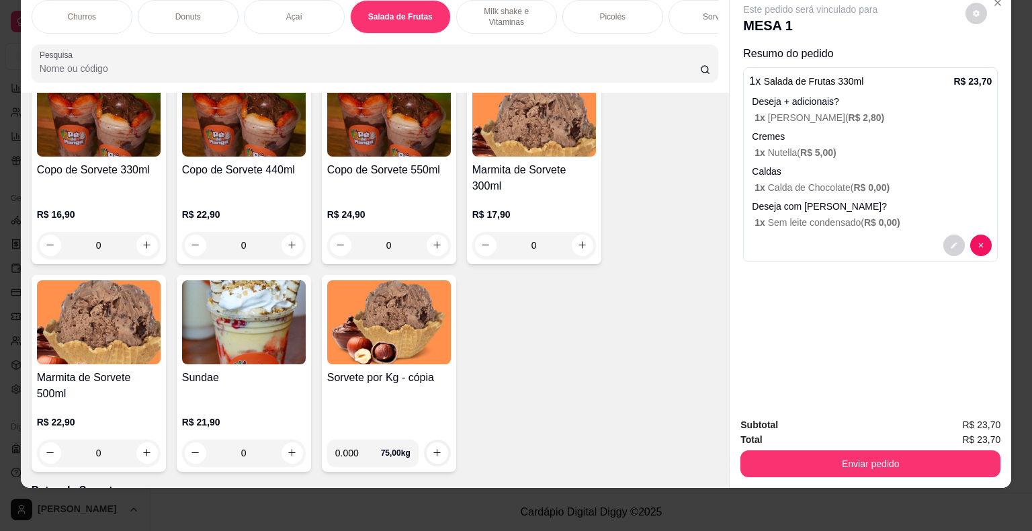
scroll to position [2266, 0]
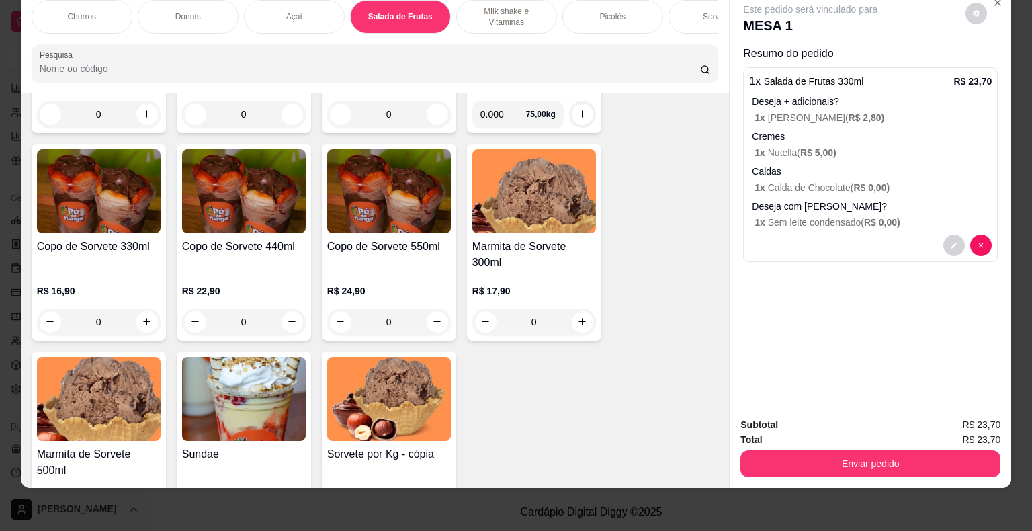
click at [291, 321] on div "0" at bounding box center [244, 321] width 124 height 27
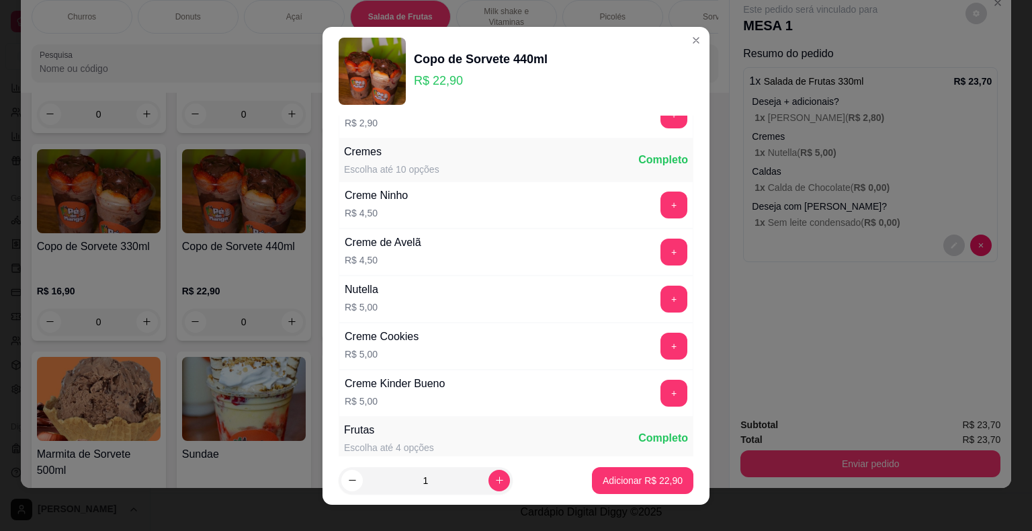
scroll to position [1746, 0]
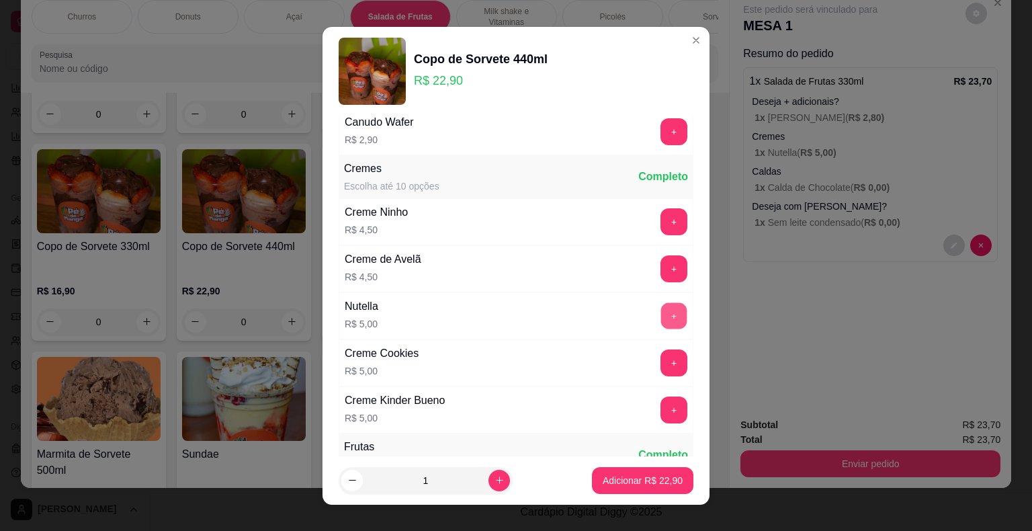
click at [661, 306] on button "+" at bounding box center [674, 315] width 26 height 26
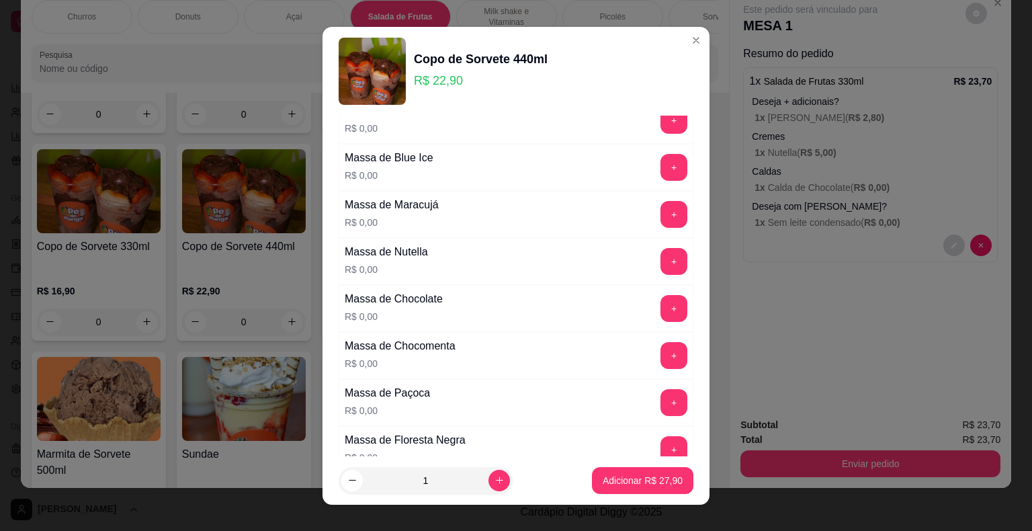
scroll to position [470, 0]
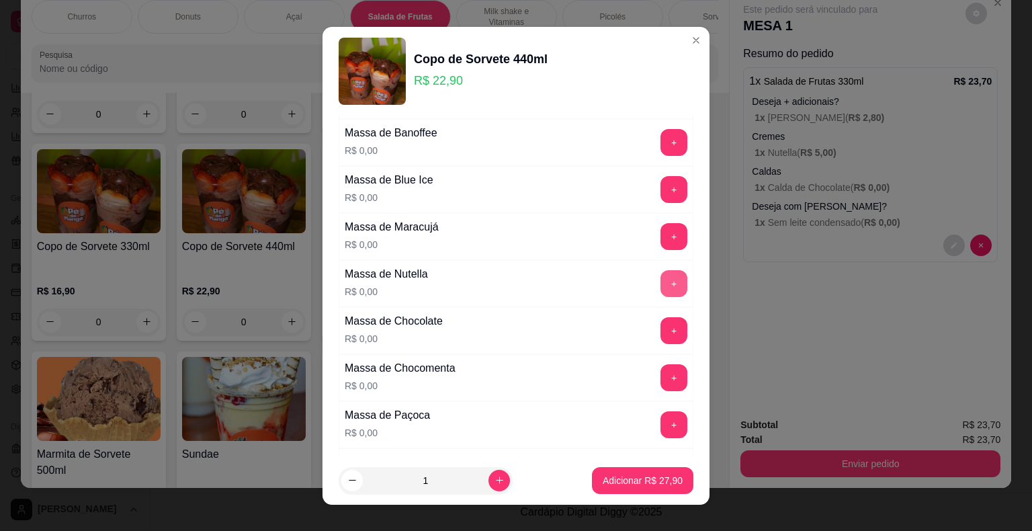
click at [660, 270] on button "+" at bounding box center [673, 283] width 27 height 27
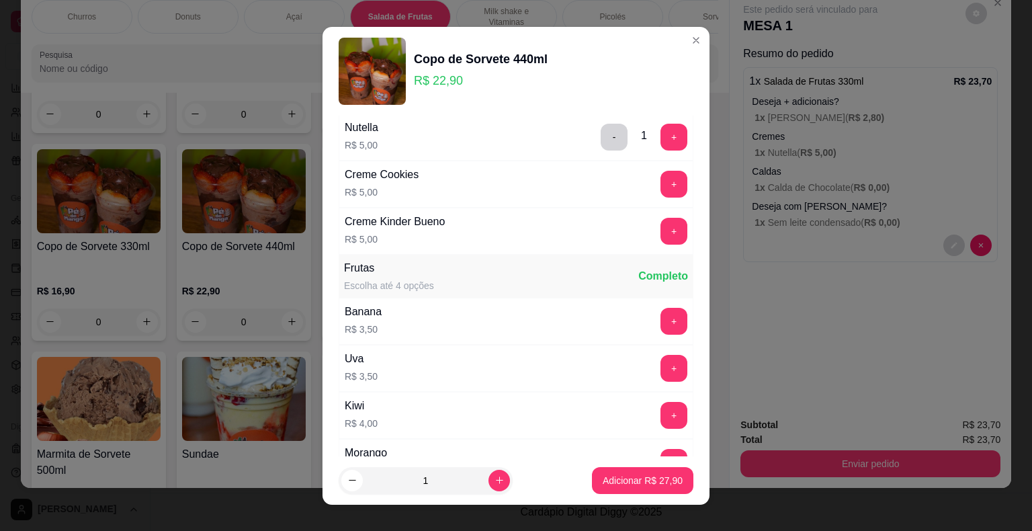
scroll to position [1947, 0]
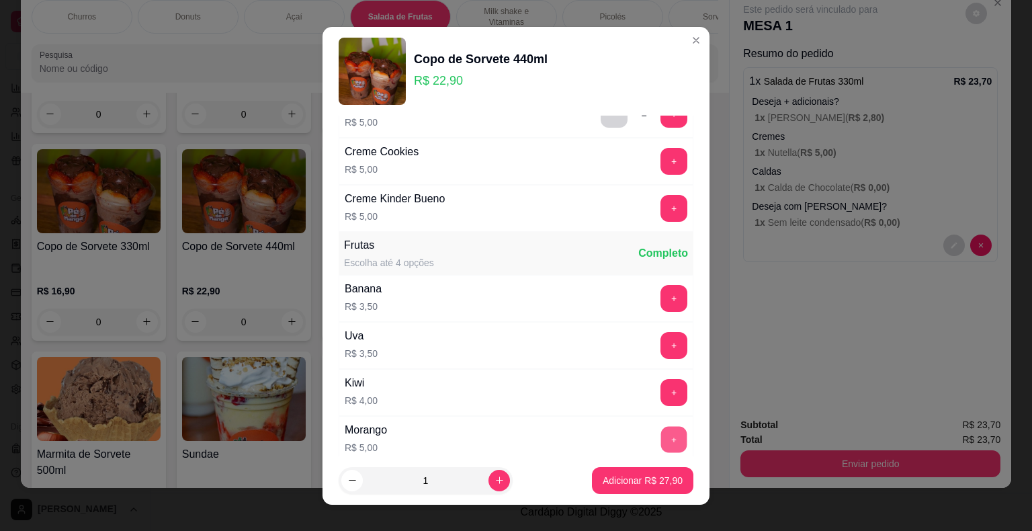
click at [661, 429] on button "+" at bounding box center [674, 439] width 26 height 26
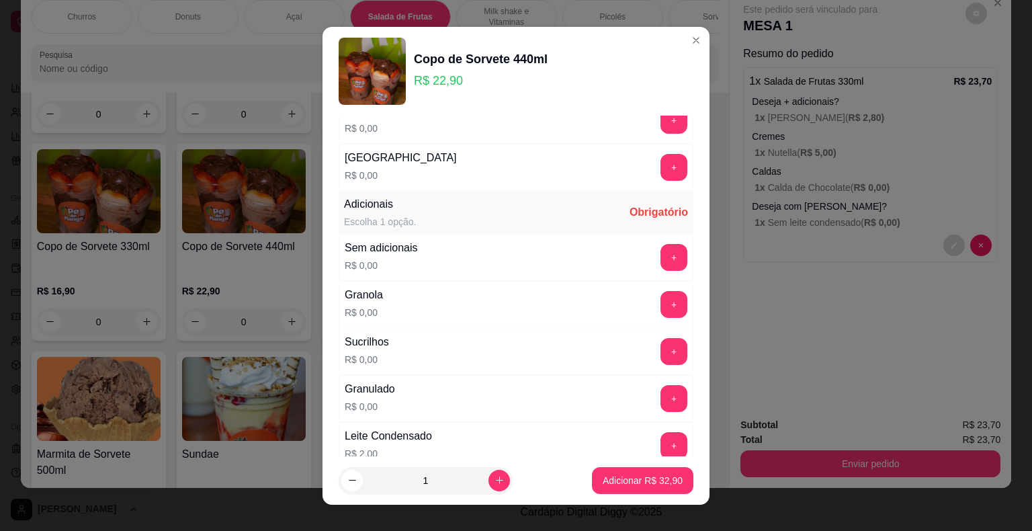
scroll to position [873, 0]
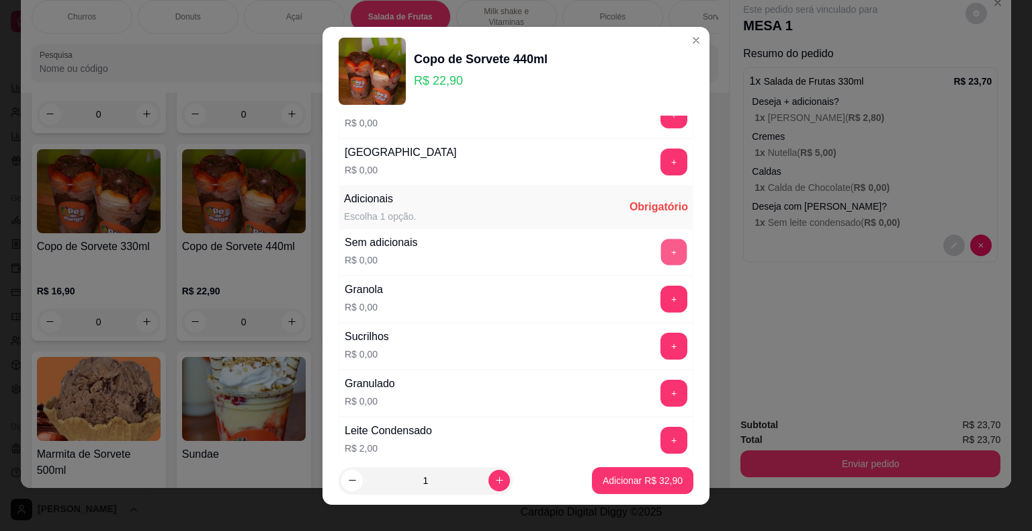
click at [661, 245] on button "+" at bounding box center [674, 251] width 26 height 26
click at [626, 477] on p "Adicionar R$ 32,90" at bounding box center [643, 480] width 80 height 13
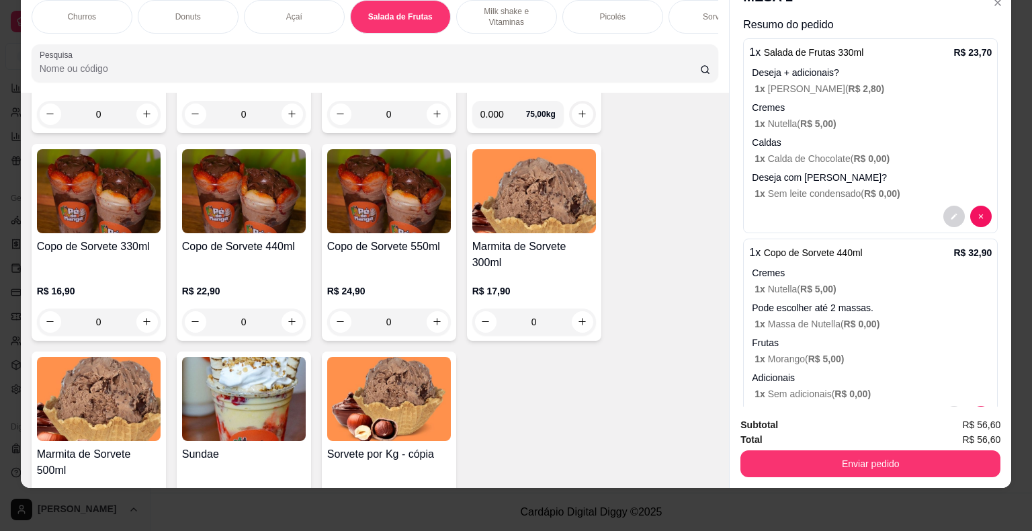
scroll to position [0, 0]
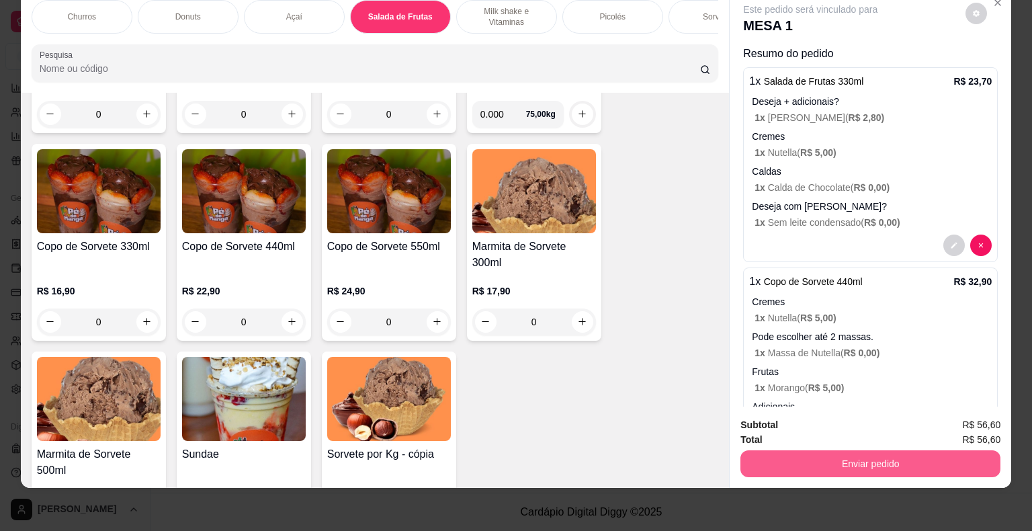
click at [870, 460] on button "Enviar pedido" at bounding box center [870, 463] width 260 height 27
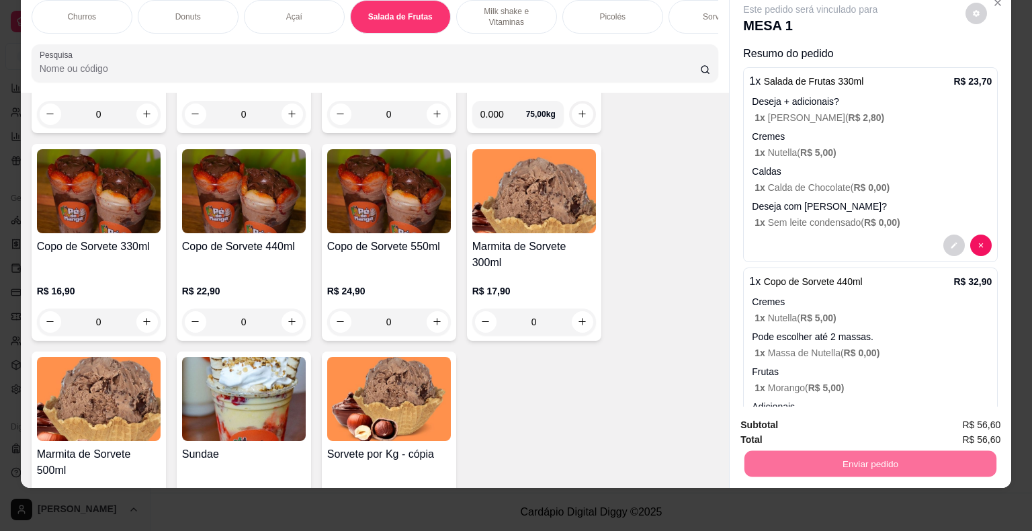
click at [854, 429] on button "Não registrar e enviar pedido" at bounding box center [826, 421] width 140 height 26
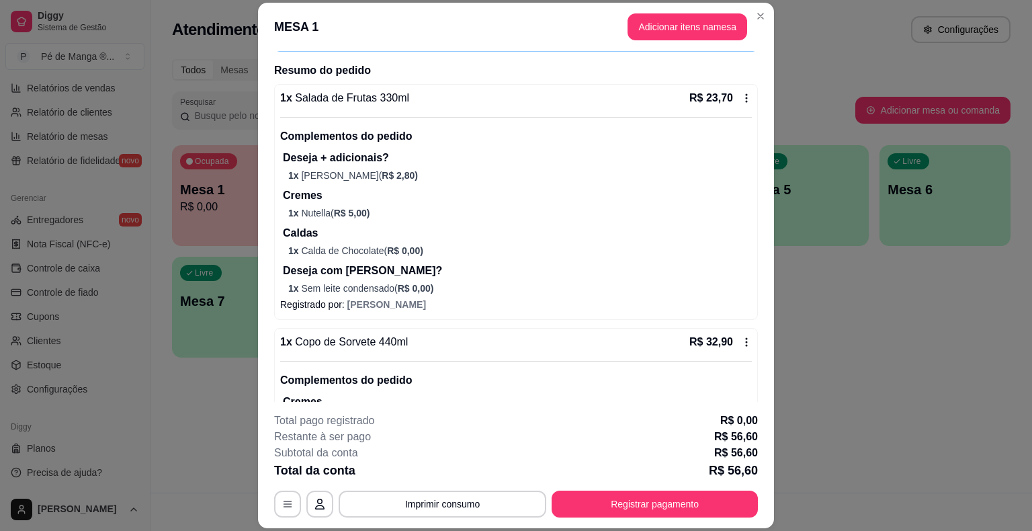
scroll to position [260, 0]
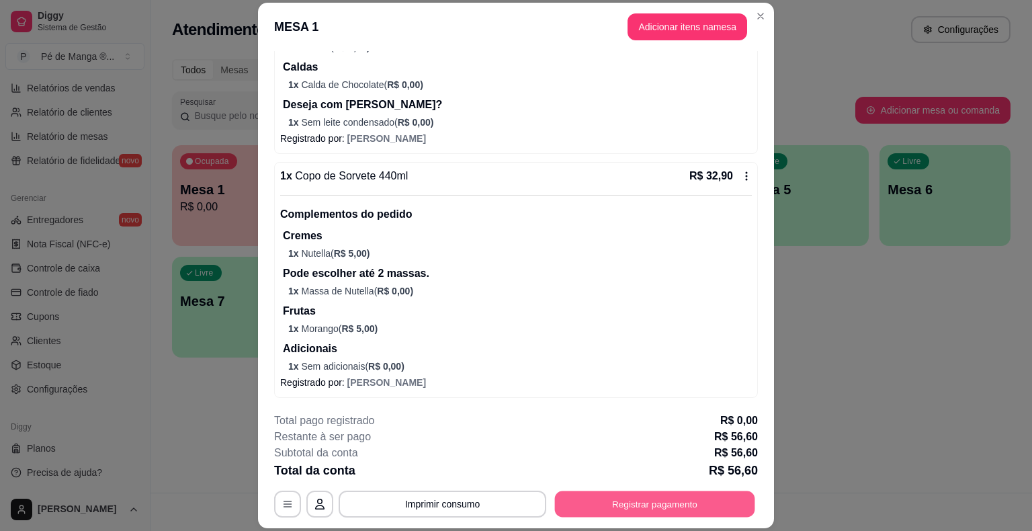
click at [670, 500] on button "Registrar pagamento" at bounding box center [655, 504] width 200 height 26
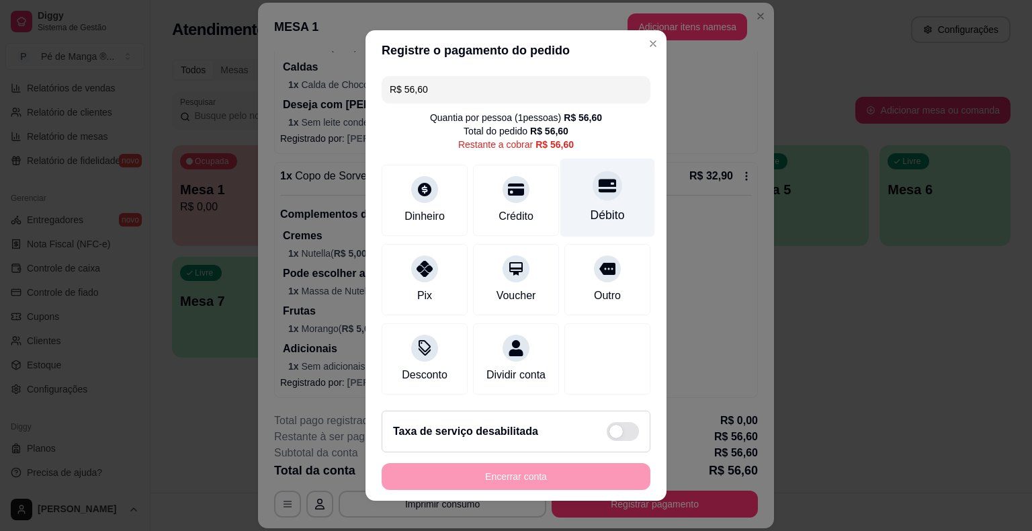
click at [590, 216] on div "Débito" at bounding box center [607, 214] width 34 height 17
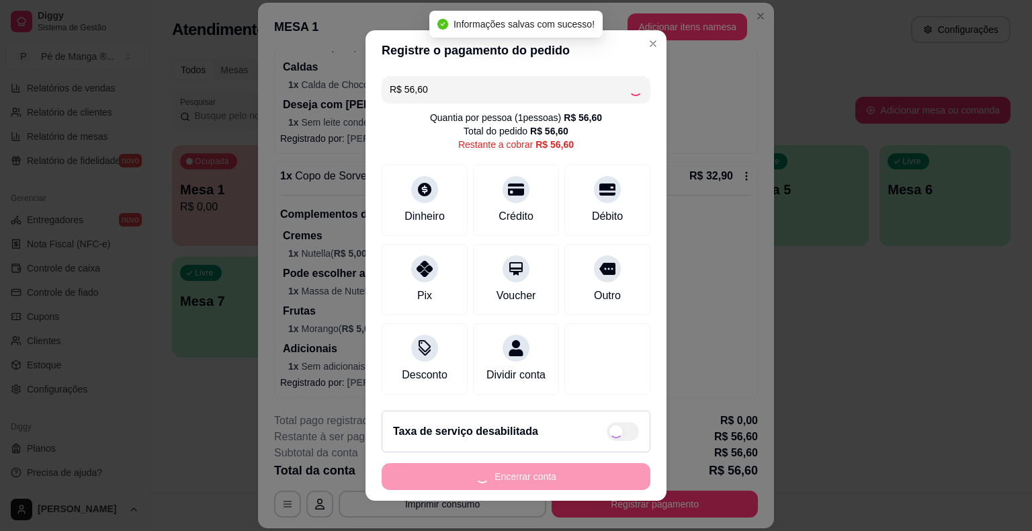
type input "R$ 0,00"
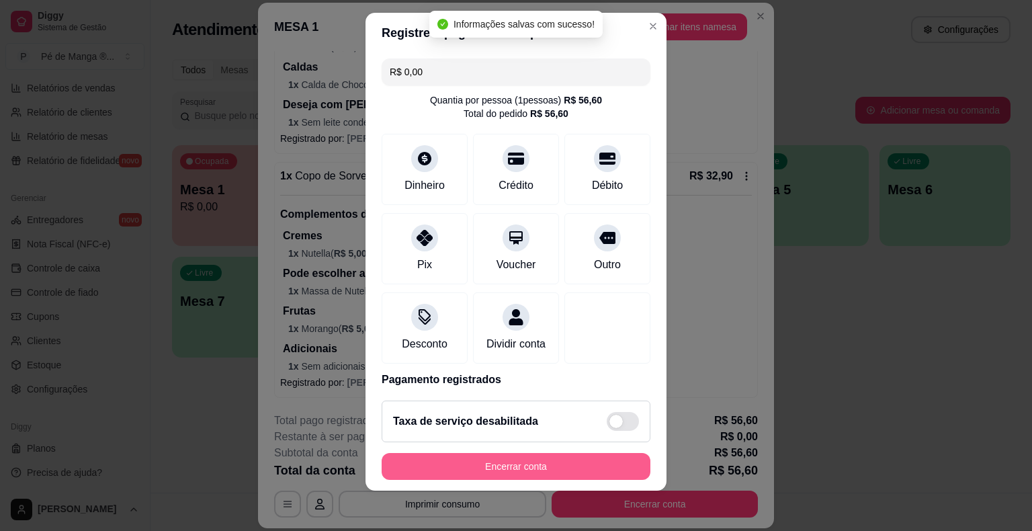
scroll to position [16, 0]
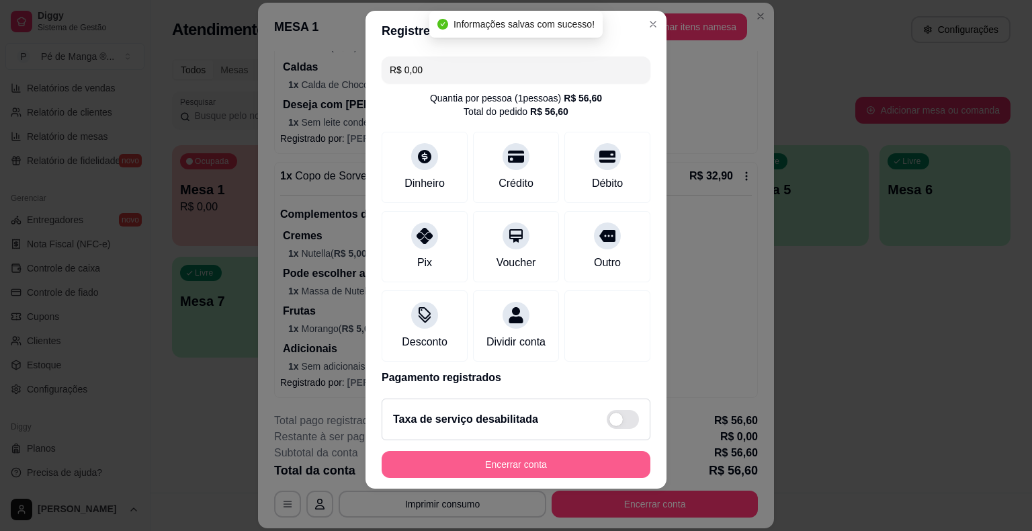
click at [570, 454] on button "Encerrar conta" at bounding box center [516, 464] width 269 height 27
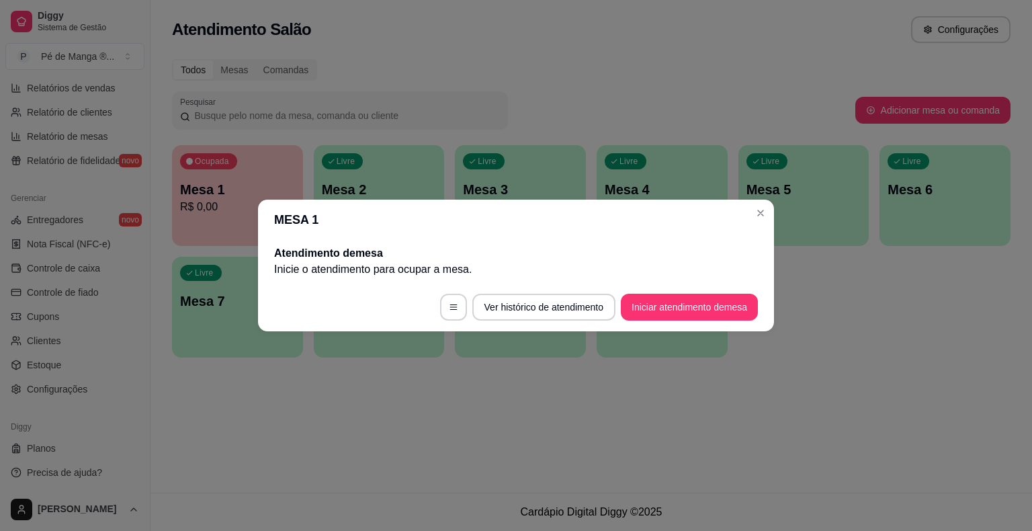
scroll to position [0, 0]
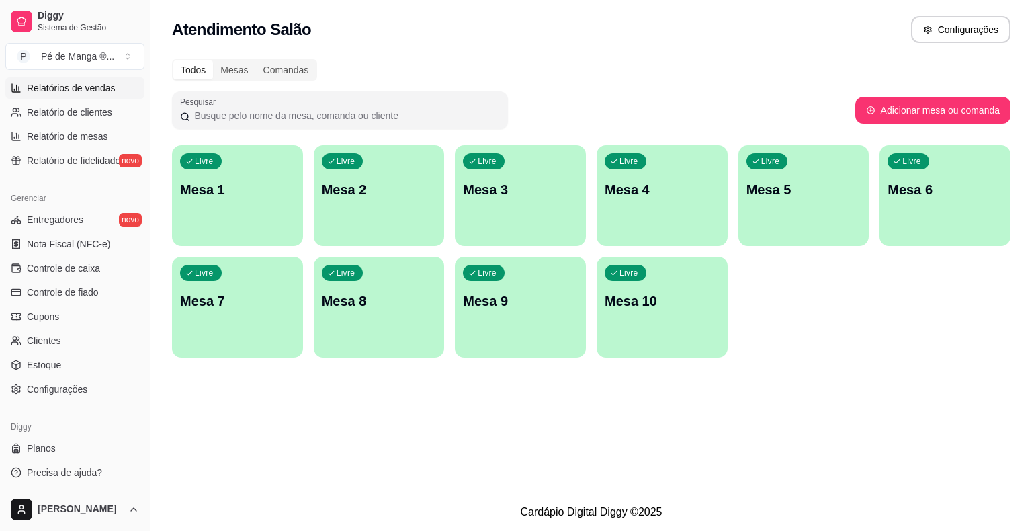
click at [93, 93] on span "Relatórios de vendas" at bounding box center [71, 87] width 89 height 13
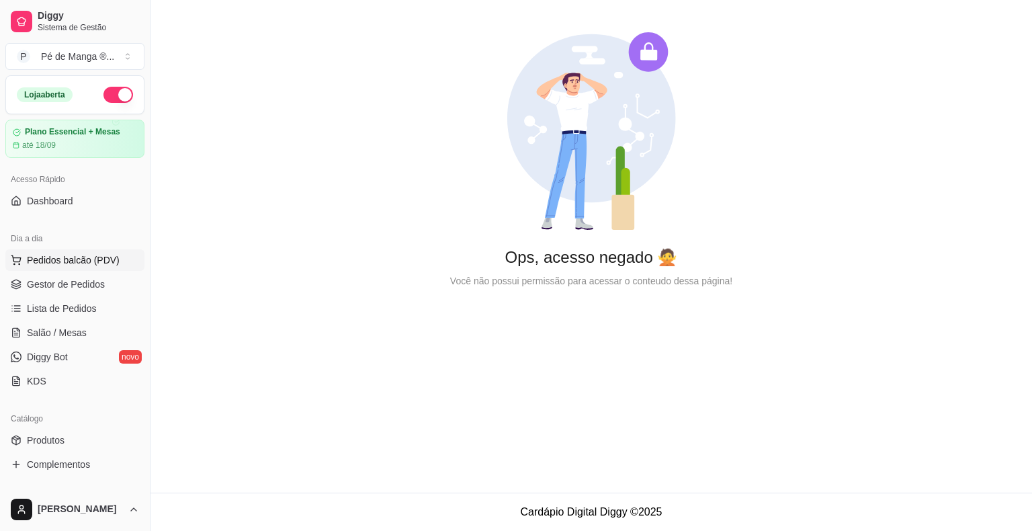
click at [70, 267] on button "Pedidos balcão (PDV)" at bounding box center [74, 259] width 139 height 21
click at [73, 288] on img at bounding box center [91, 253] width 126 height 85
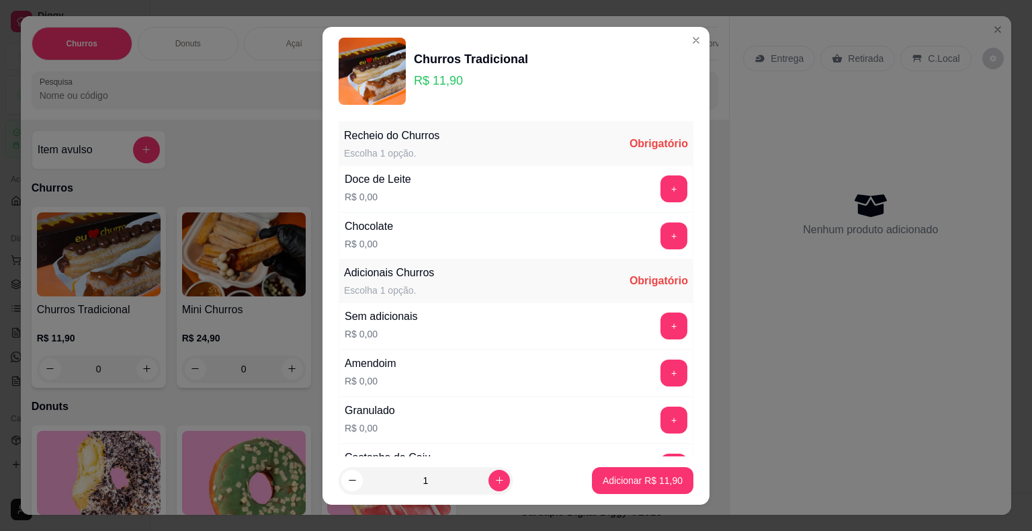
click at [665, 40] on div "Churros Tradicional R$ 11,90" at bounding box center [516, 71] width 355 height 67
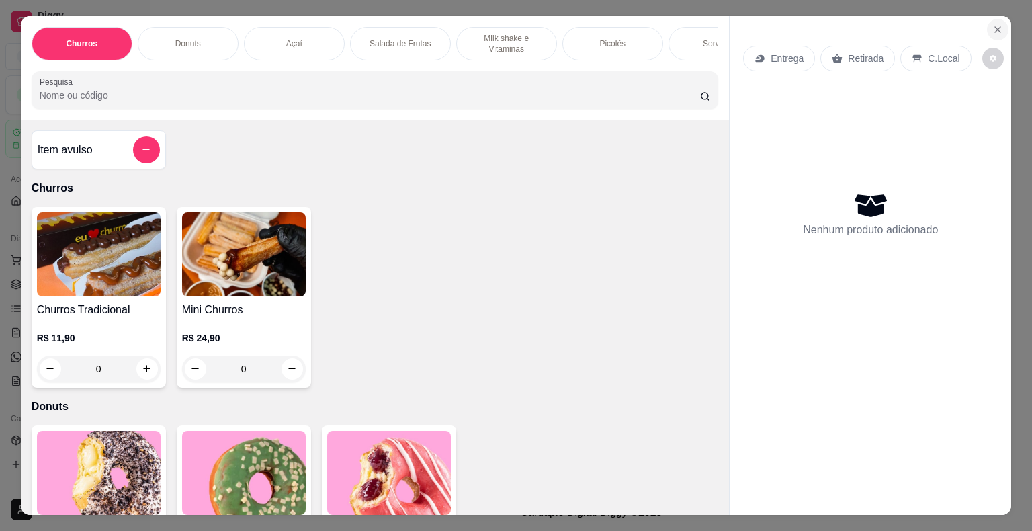
click at [992, 24] on icon "Close" at bounding box center [997, 29] width 11 height 11
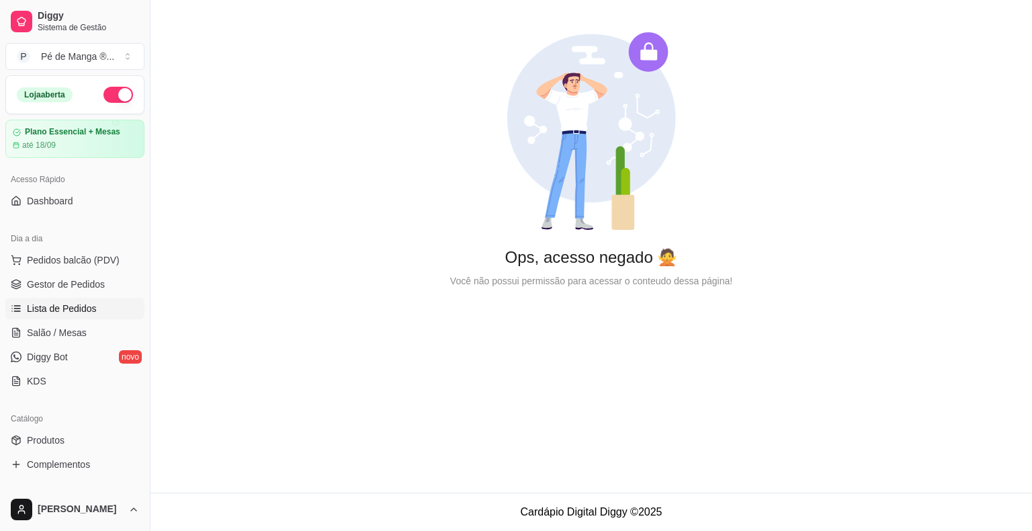
click at [82, 306] on span "Lista de Pedidos" at bounding box center [62, 308] width 70 height 13
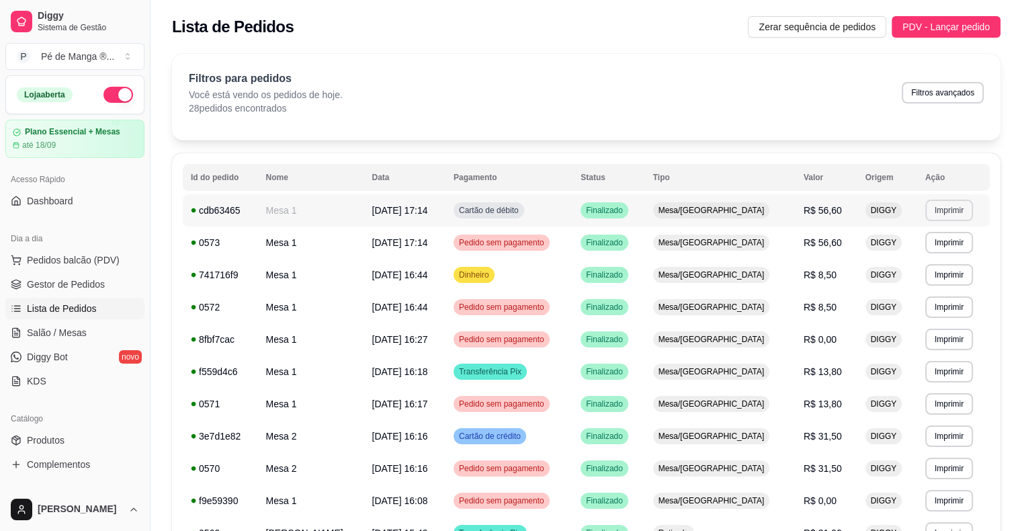
click at [951, 208] on button "Imprimir" at bounding box center [949, 210] width 48 height 21
click at [906, 255] on button "IMPRESSORA" at bounding box center [923, 257] width 97 height 21
click at [132, 281] on link "Gestor de Pedidos" at bounding box center [74, 283] width 139 height 21
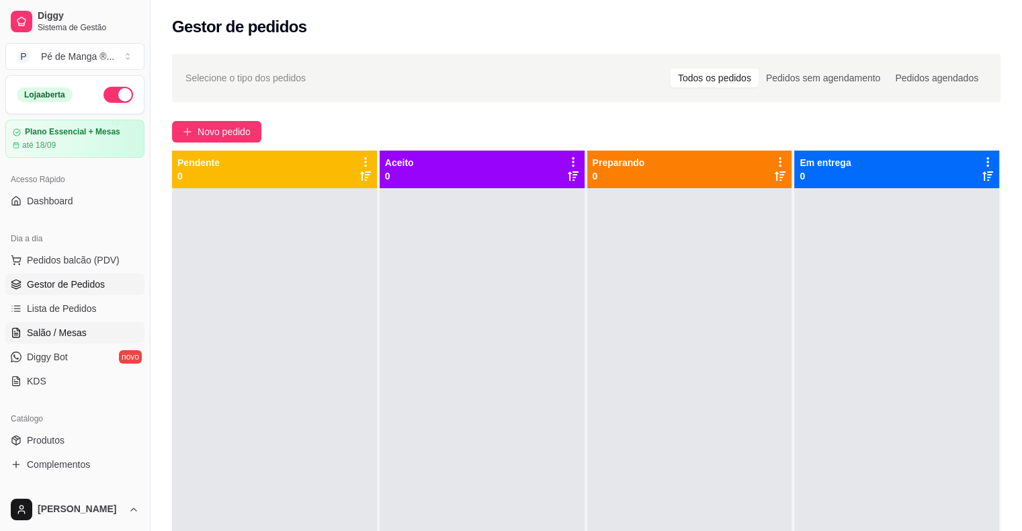
click at [13, 326] on link "Salão / Mesas" at bounding box center [74, 332] width 139 height 21
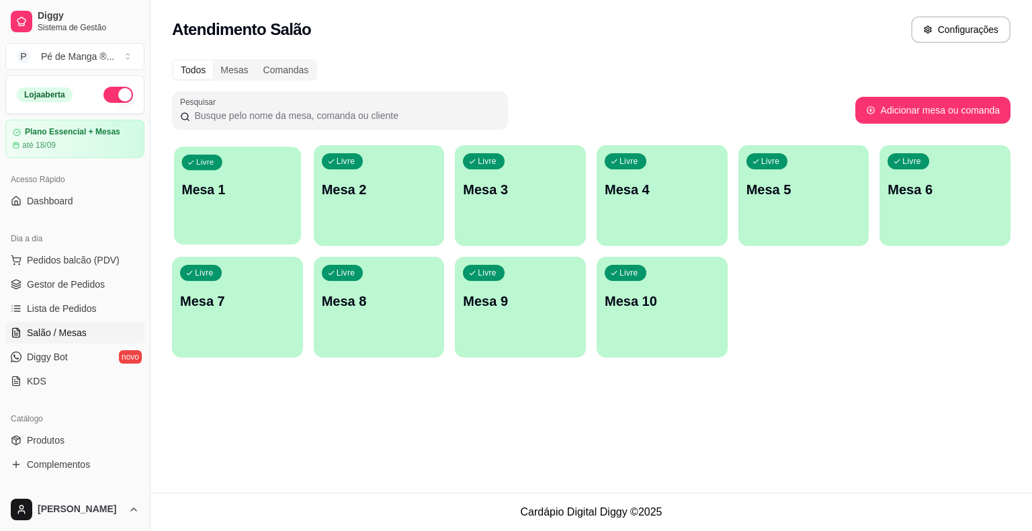
click at [270, 183] on p "Mesa 1" at bounding box center [238, 190] width 112 height 18
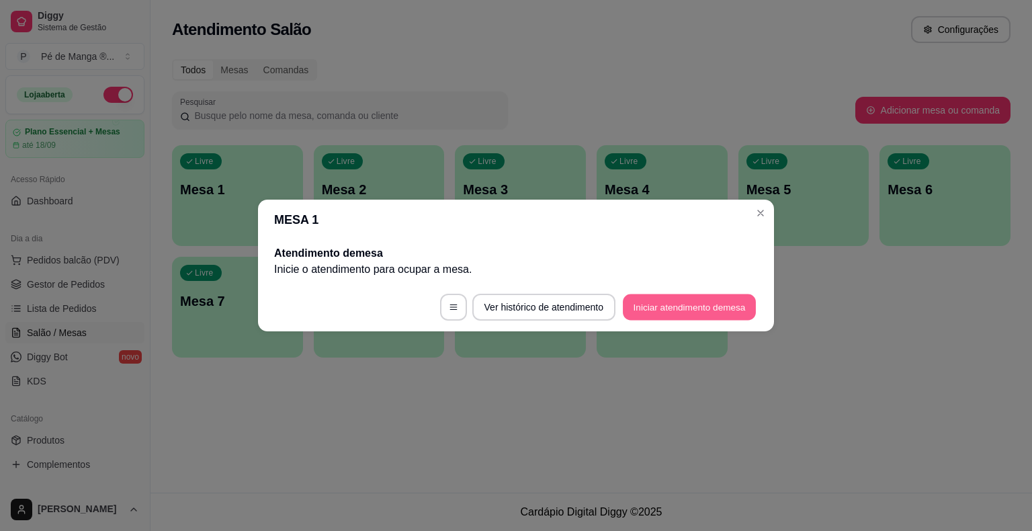
click at [685, 306] on button "Iniciar atendimento de mesa" at bounding box center [689, 307] width 133 height 26
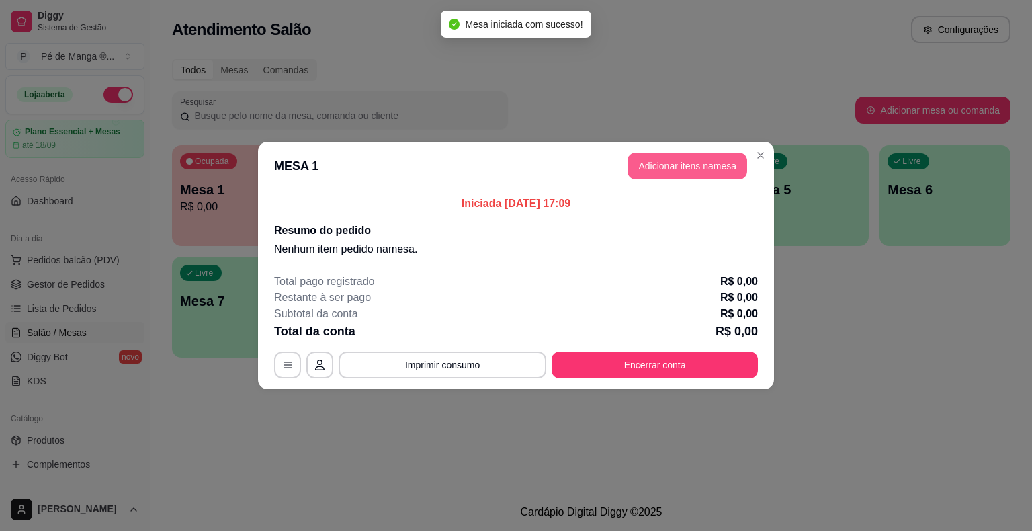
click at [695, 167] on button "Adicionar itens na mesa" at bounding box center [687, 165] width 120 height 27
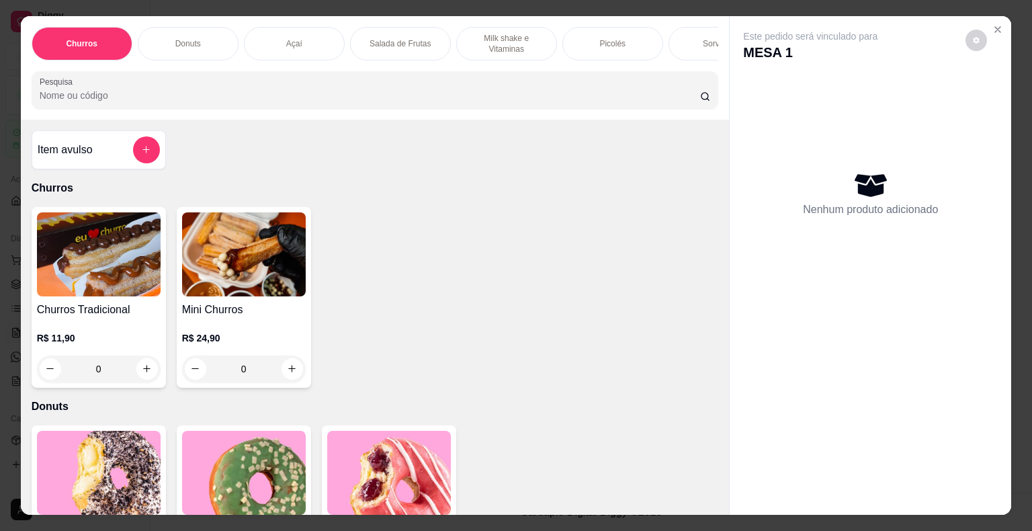
click at [279, 38] on div "Açaí" at bounding box center [294, 44] width 101 height 34
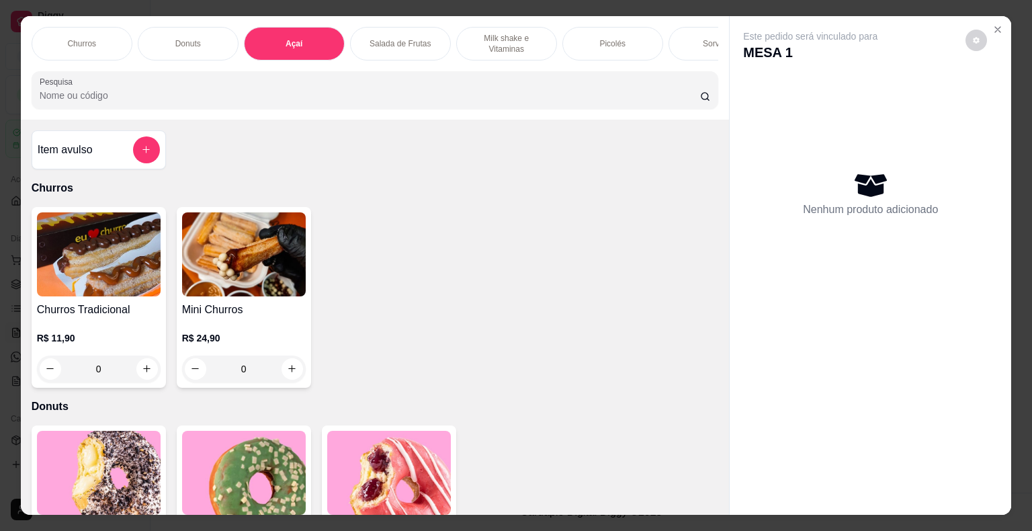
scroll to position [32, 0]
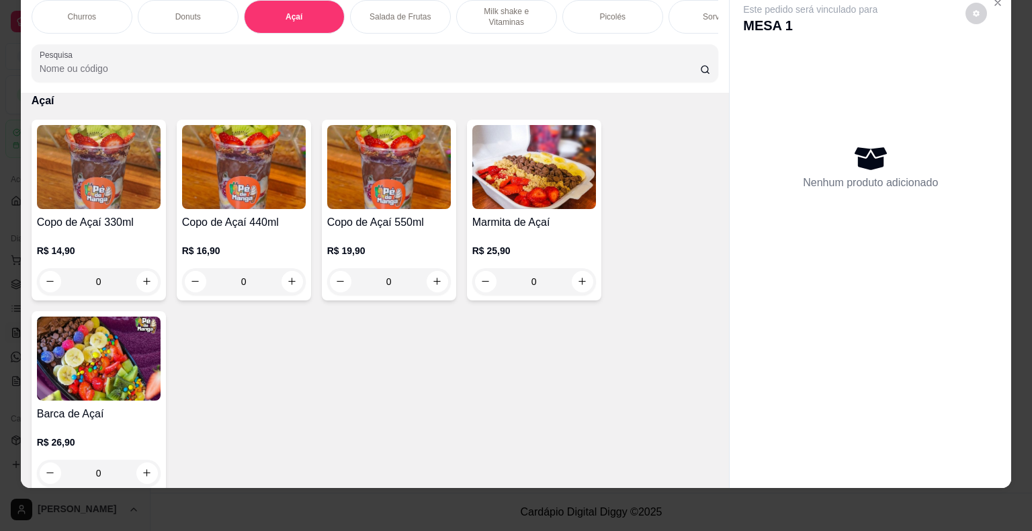
click at [445, 277] on div "Copo de Açaí 550ml R$ 19,90 0" at bounding box center [389, 210] width 134 height 181
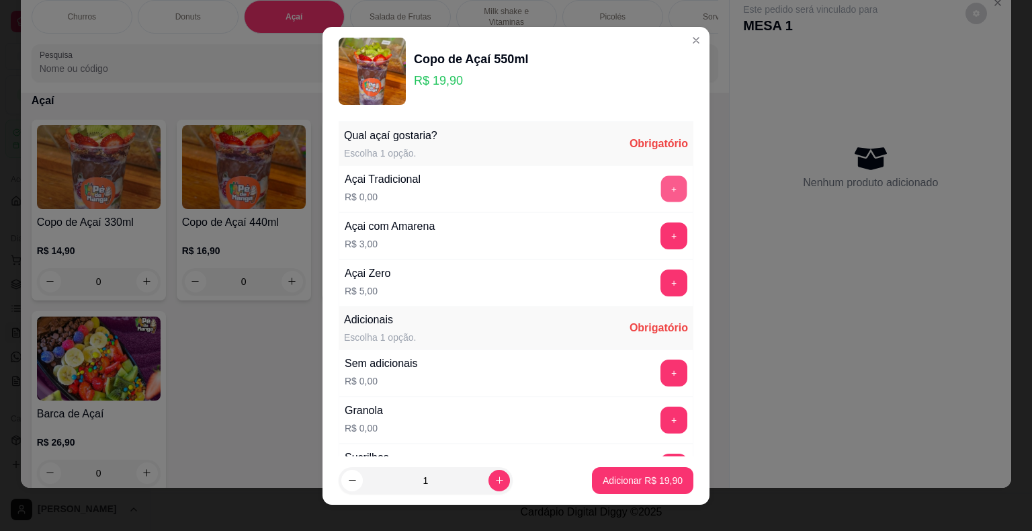
click at [661, 181] on button "+" at bounding box center [674, 188] width 26 height 26
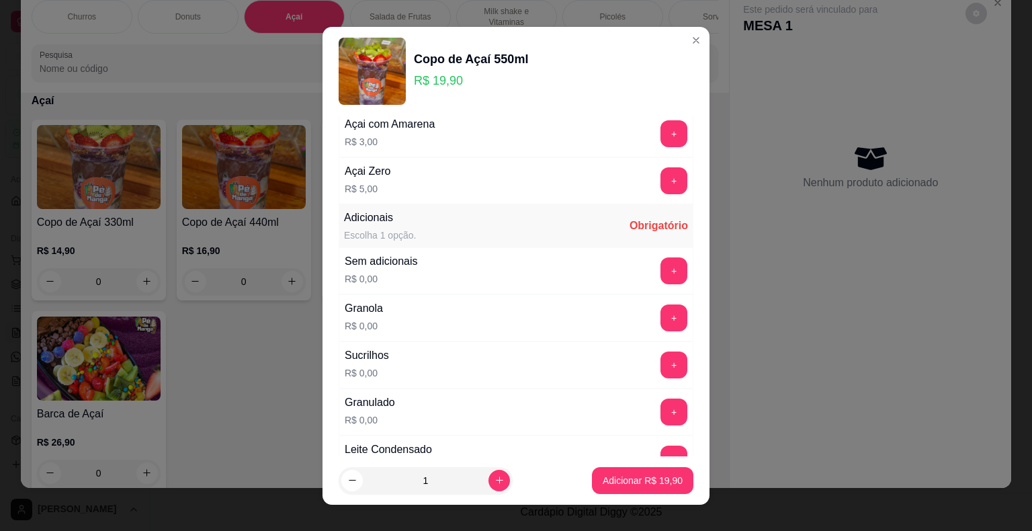
scroll to position [134, 0]
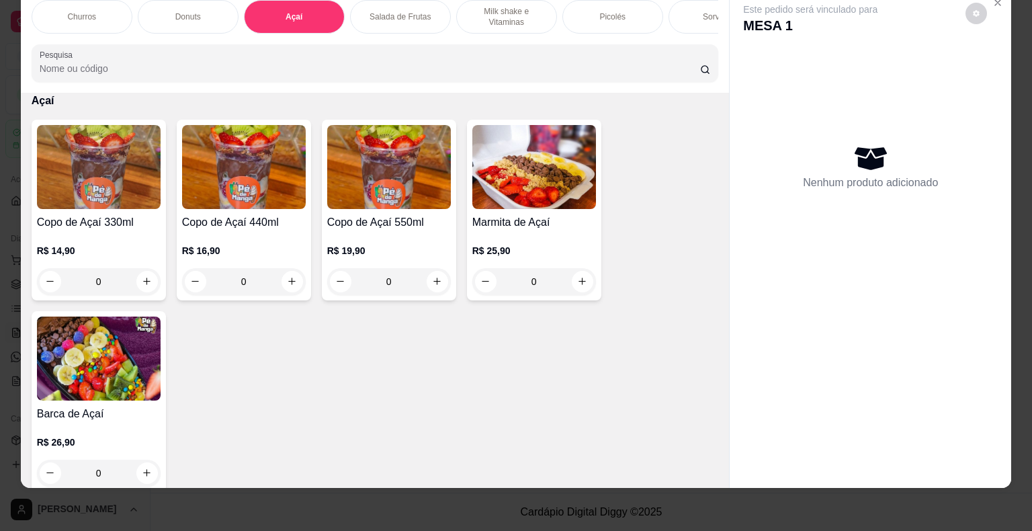
click at [289, 282] on div "0" at bounding box center [244, 281] width 124 height 27
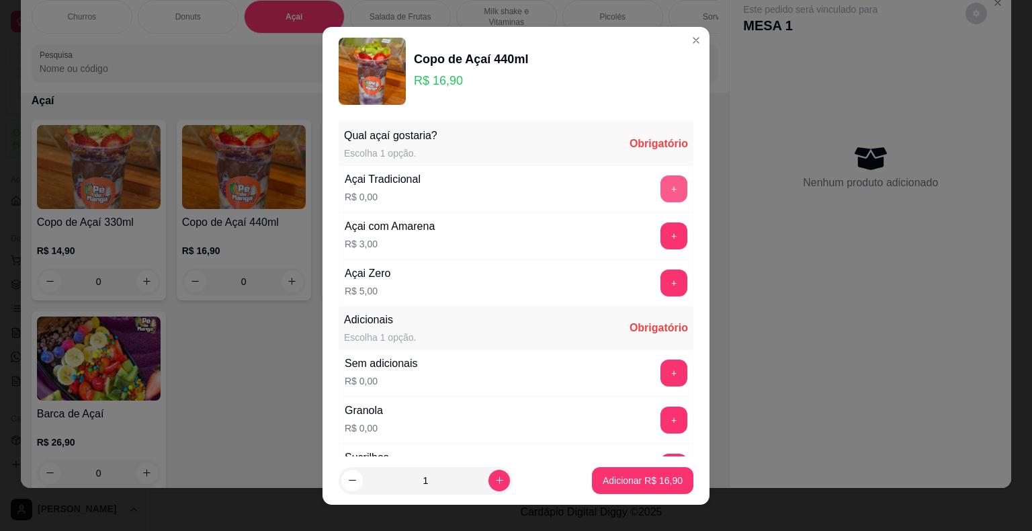
click at [660, 181] on button "+" at bounding box center [673, 188] width 27 height 27
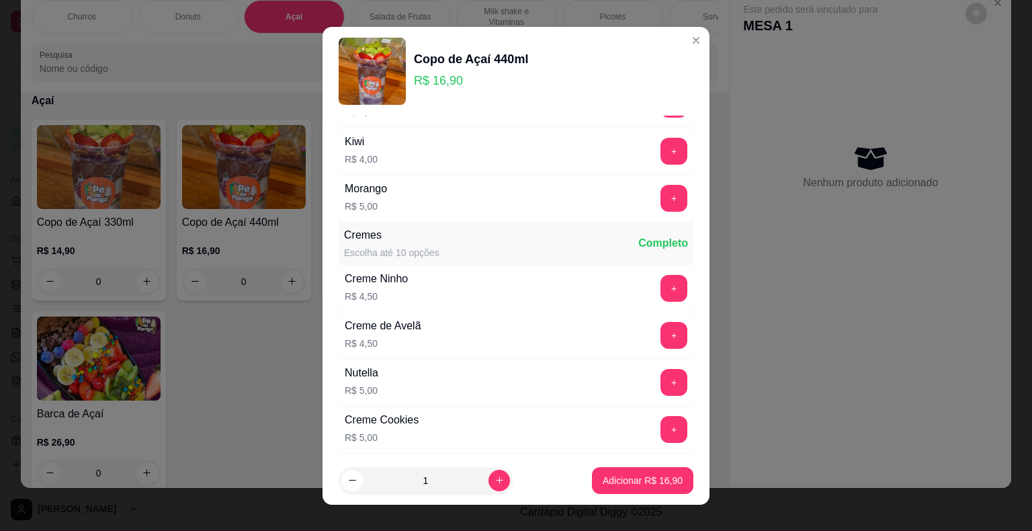
scroll to position [1075, 0]
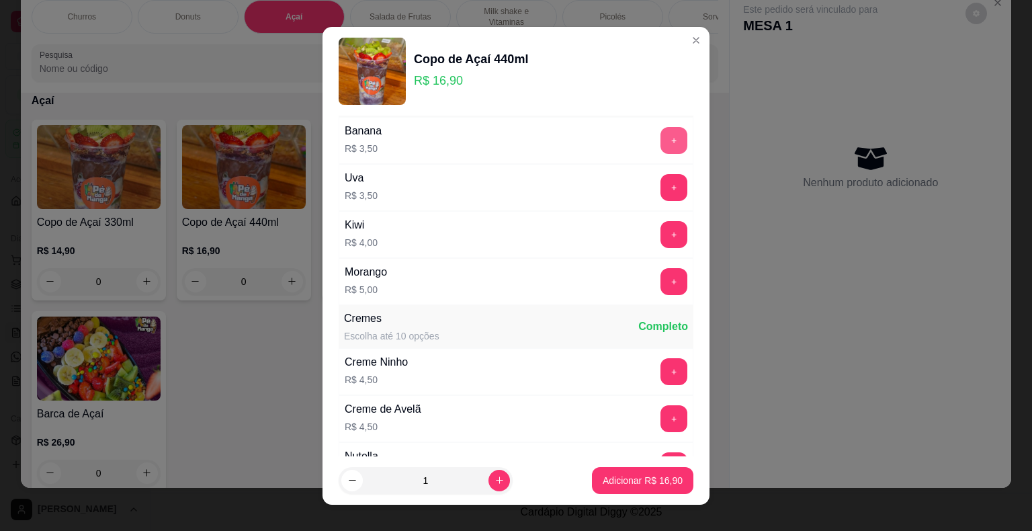
click at [660, 132] on button "+" at bounding box center [673, 140] width 27 height 27
click at [661, 273] on button "+" at bounding box center [674, 281] width 26 height 26
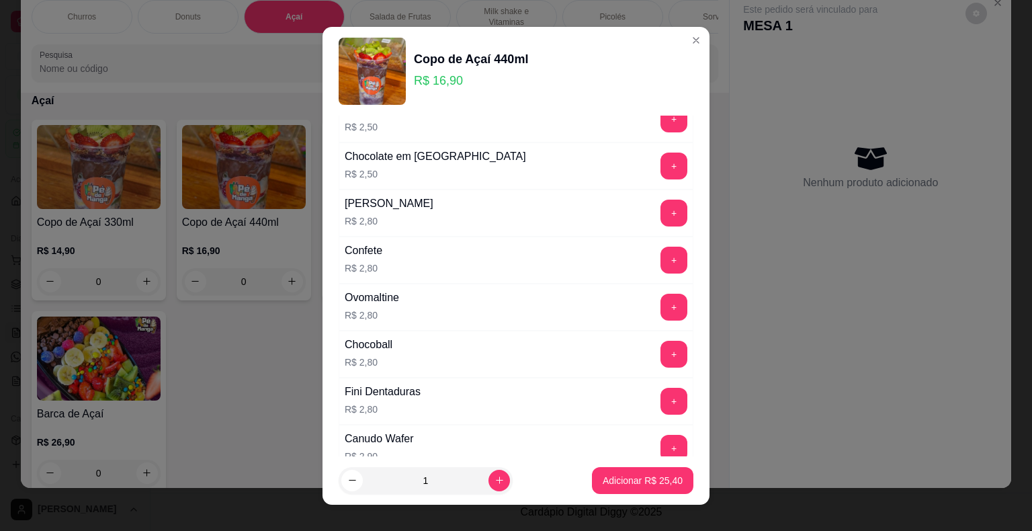
scroll to position [672, 0]
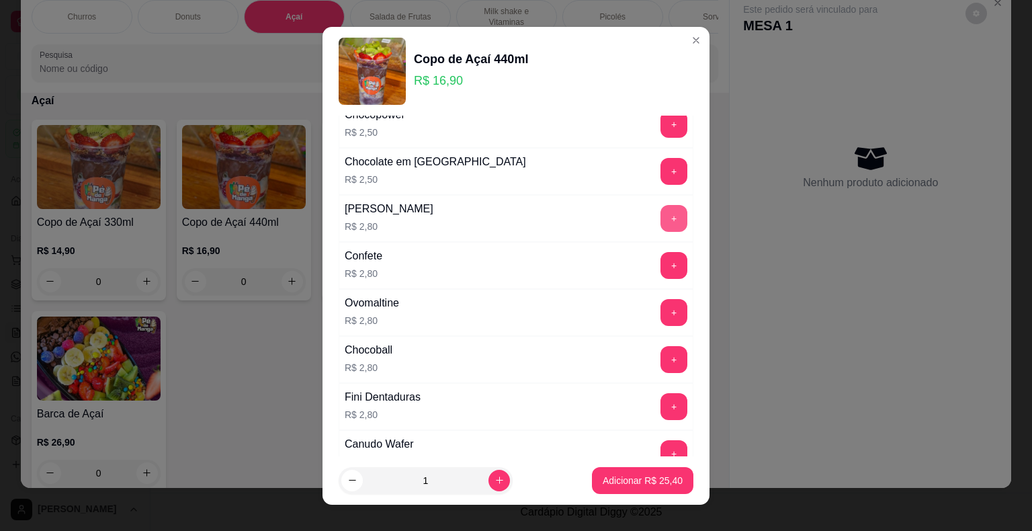
click at [660, 210] on button "+" at bounding box center [673, 218] width 27 height 27
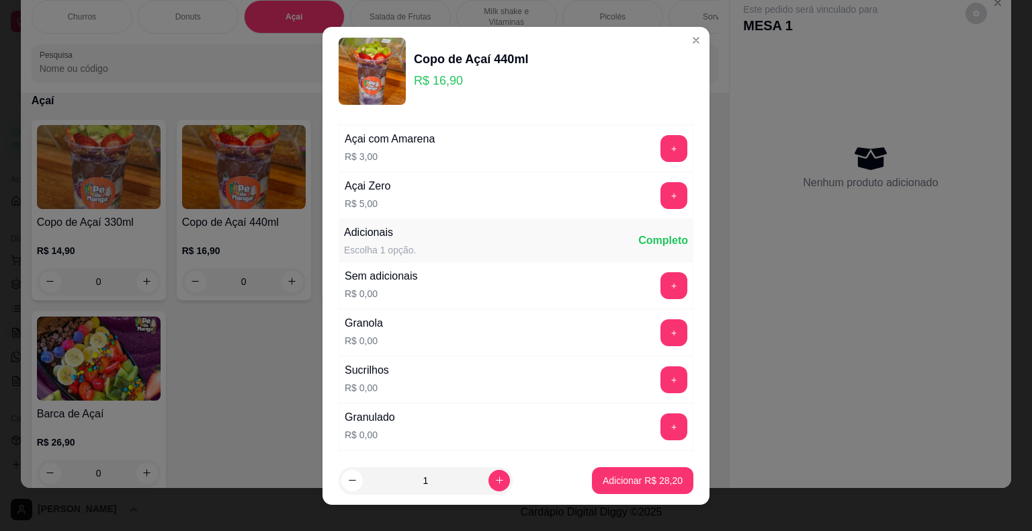
scroll to position [134, 0]
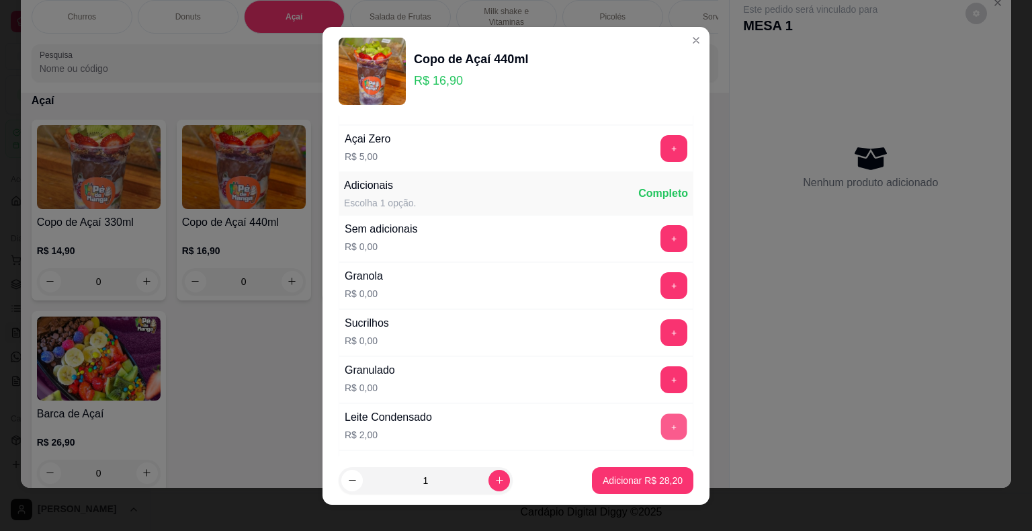
click at [661, 420] on button "+" at bounding box center [674, 426] width 26 height 26
click at [661, 279] on button "+" at bounding box center [674, 285] width 26 height 26
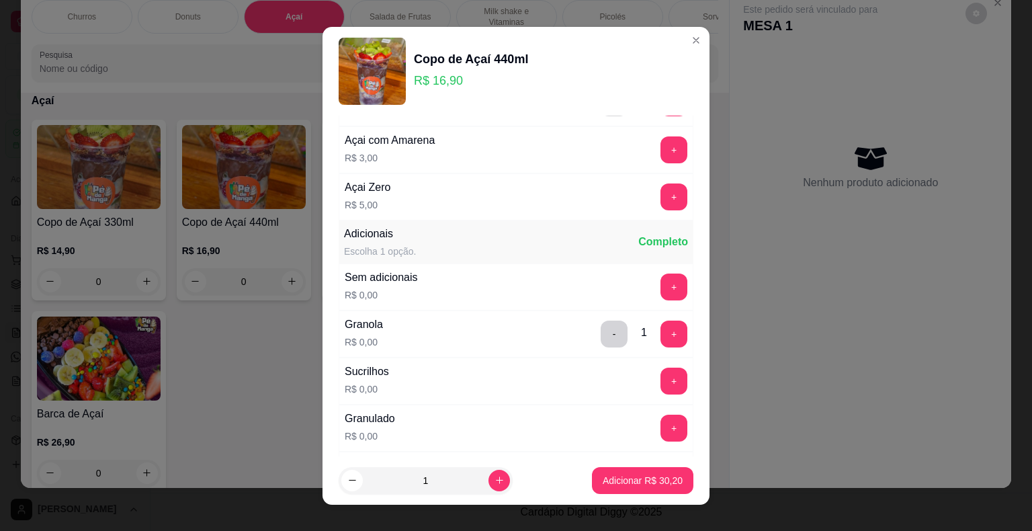
scroll to position [67, 0]
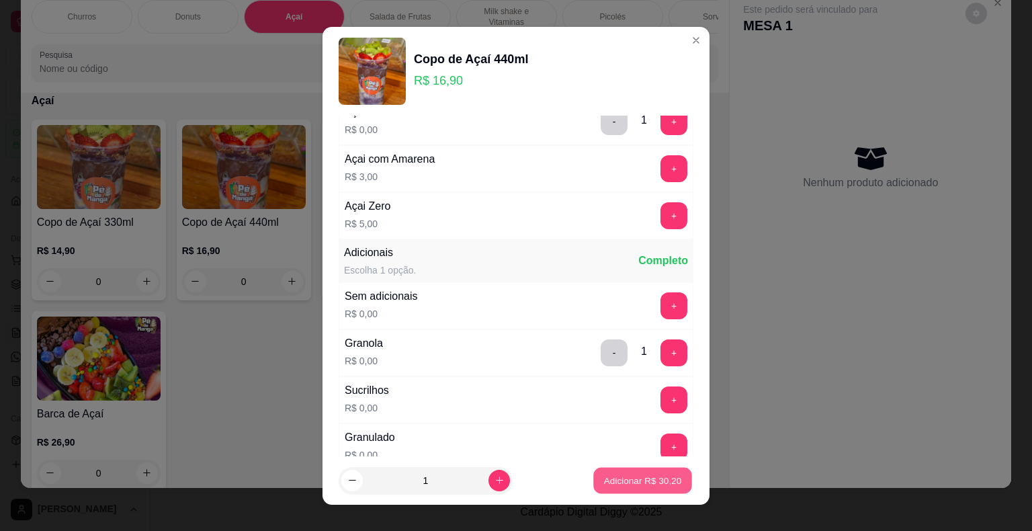
click at [611, 477] on p "Adicionar R$ 30,20" at bounding box center [643, 480] width 78 height 13
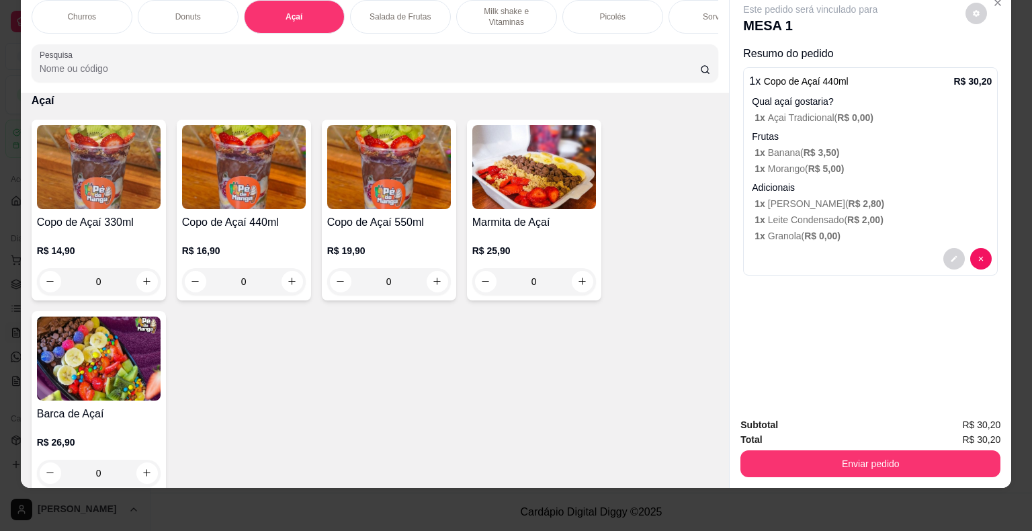
click at [427, 282] on div "0" at bounding box center [389, 281] width 124 height 27
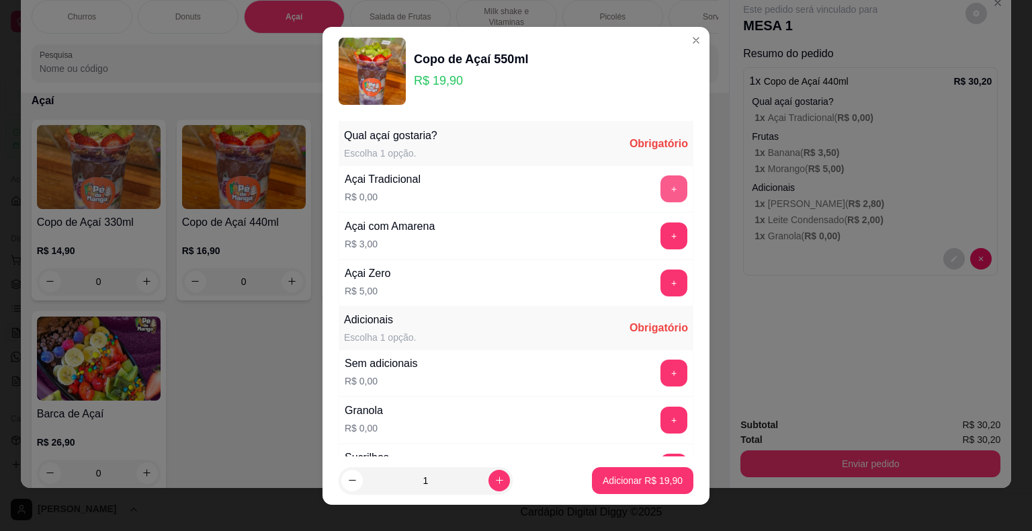
click at [660, 181] on button "+" at bounding box center [673, 188] width 27 height 27
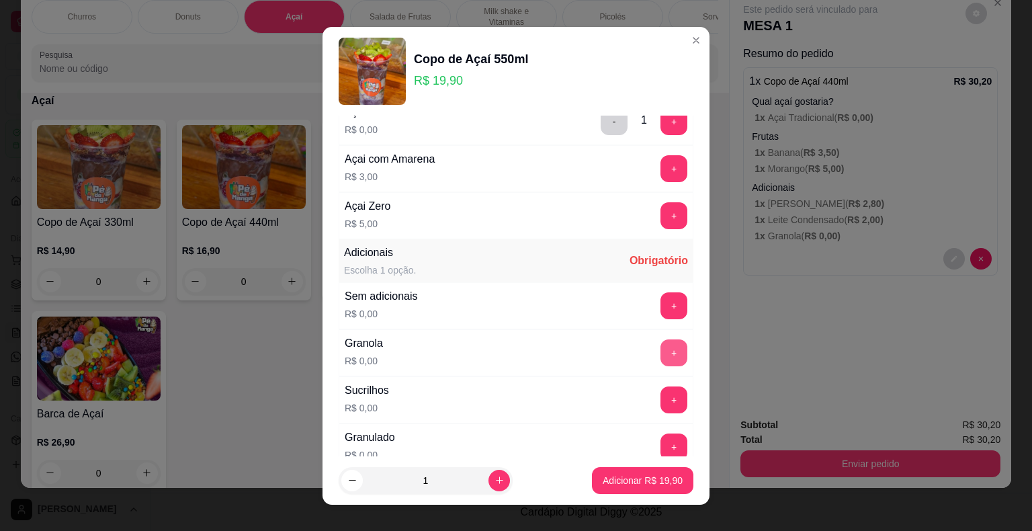
click at [660, 343] on button "+" at bounding box center [673, 352] width 27 height 27
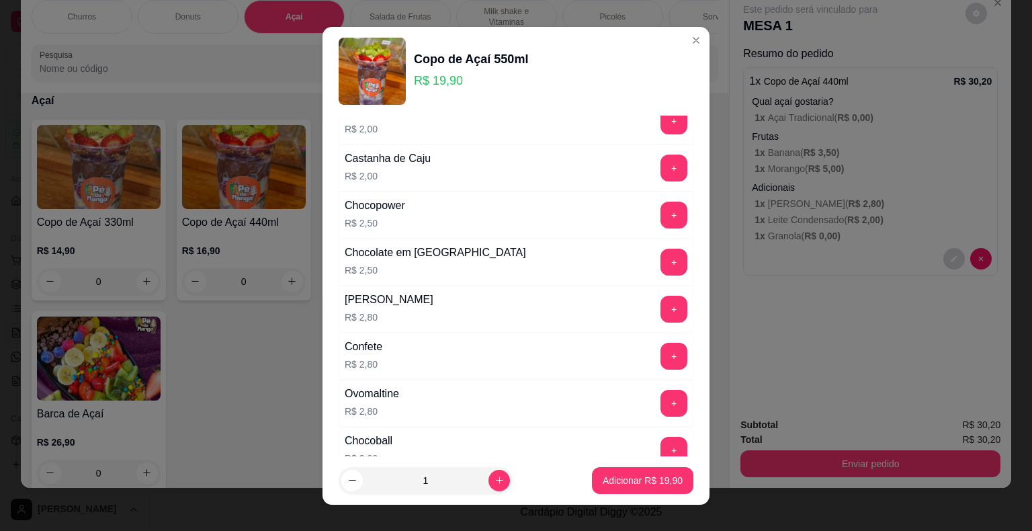
scroll to position [605, 0]
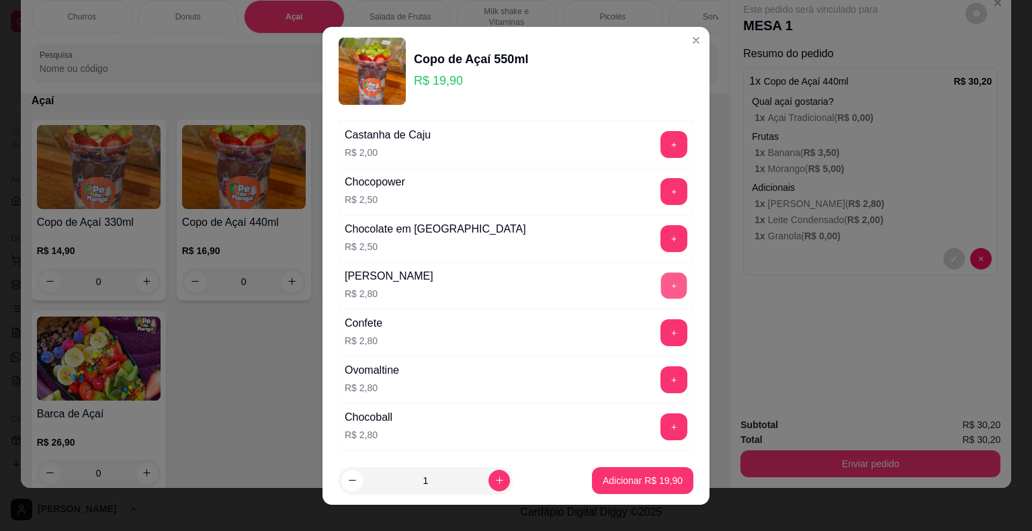
click at [661, 281] on button "+" at bounding box center [674, 285] width 26 height 26
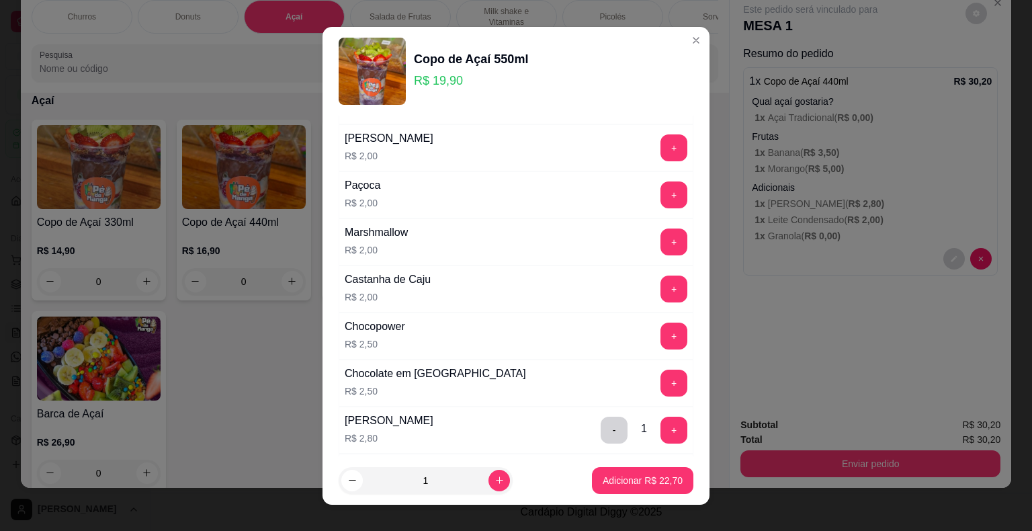
scroll to position [336, 0]
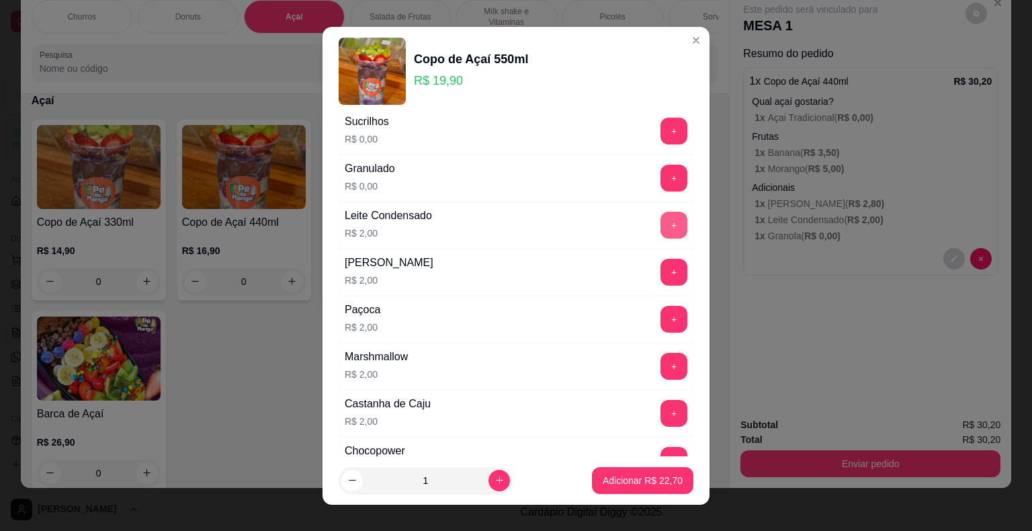
click at [660, 224] on button "+" at bounding box center [673, 225] width 27 height 27
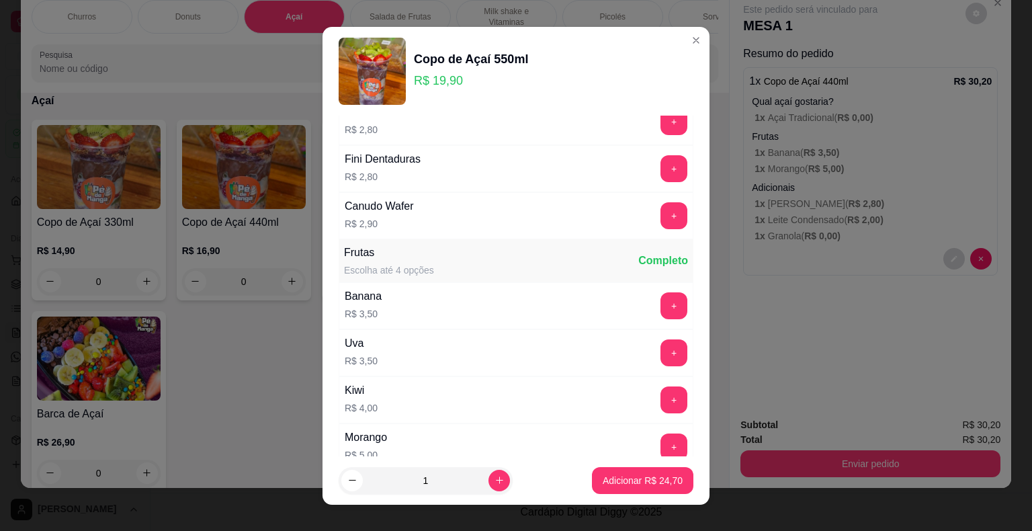
scroll to position [1008, 0]
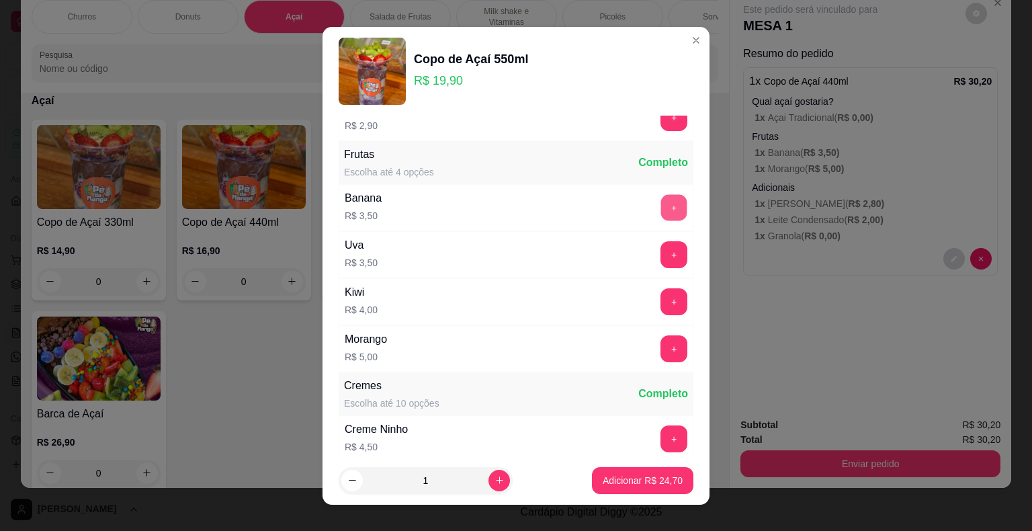
click at [661, 204] on button "+" at bounding box center [674, 207] width 26 height 26
click at [661, 337] on button "+" at bounding box center [674, 348] width 26 height 26
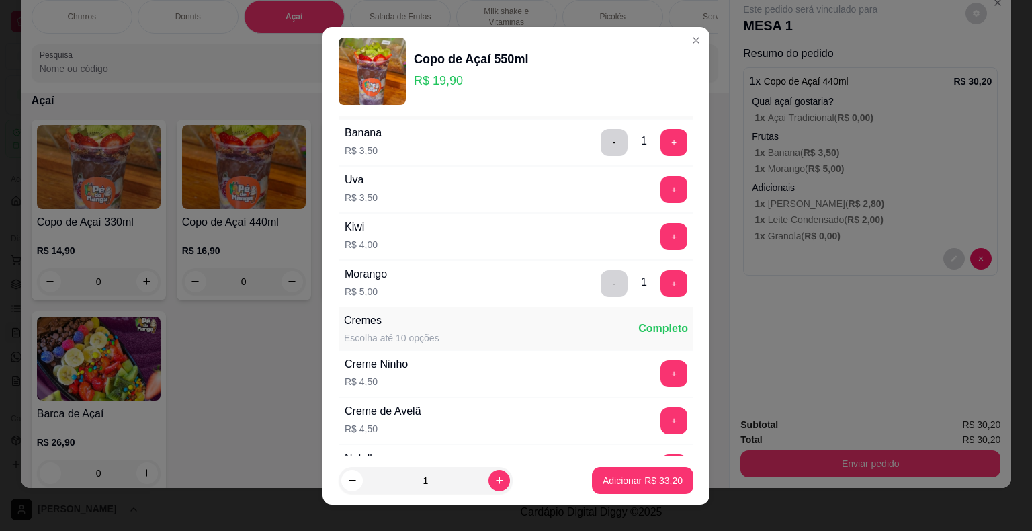
scroll to position [1075, 0]
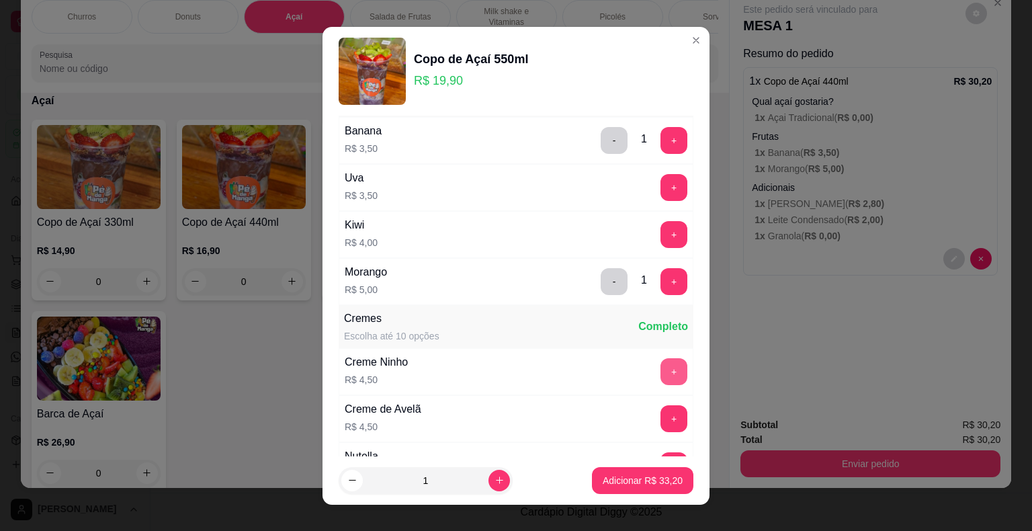
click at [660, 363] on button "+" at bounding box center [673, 371] width 27 height 27
click at [646, 472] on button "Adicionar R$ 37,70" at bounding box center [642, 480] width 99 height 26
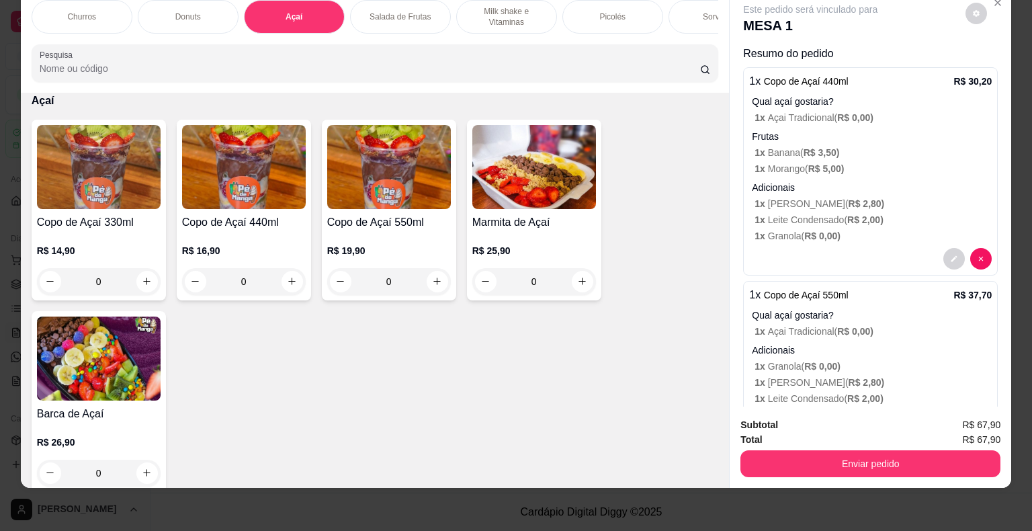
click at [805, 197] on p "1 x Leite Ninho ( R$ 2,80 )" at bounding box center [872, 203] width 237 height 13
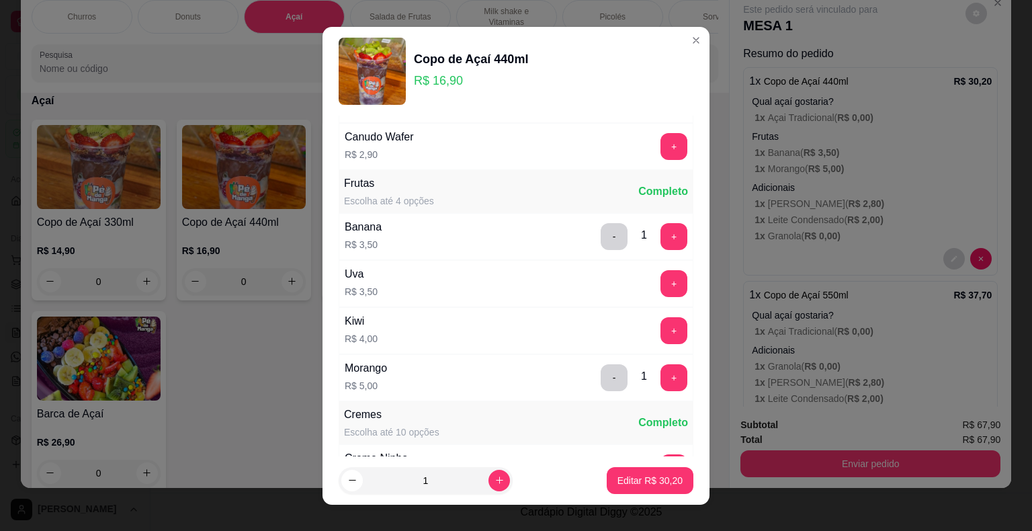
scroll to position [1142, 0]
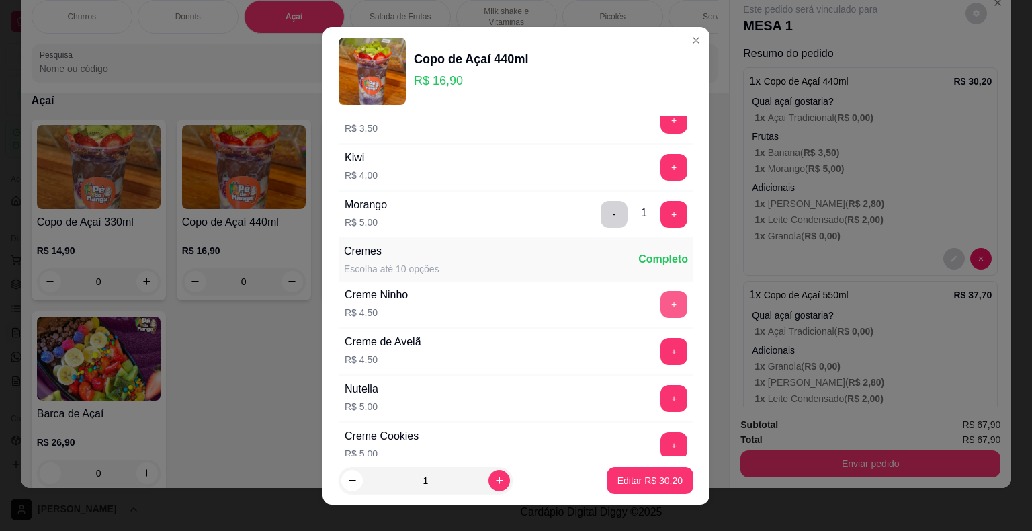
click at [660, 300] on button "+" at bounding box center [673, 304] width 27 height 27
click at [621, 468] on button "Editar R$ 34,70" at bounding box center [650, 480] width 87 height 27
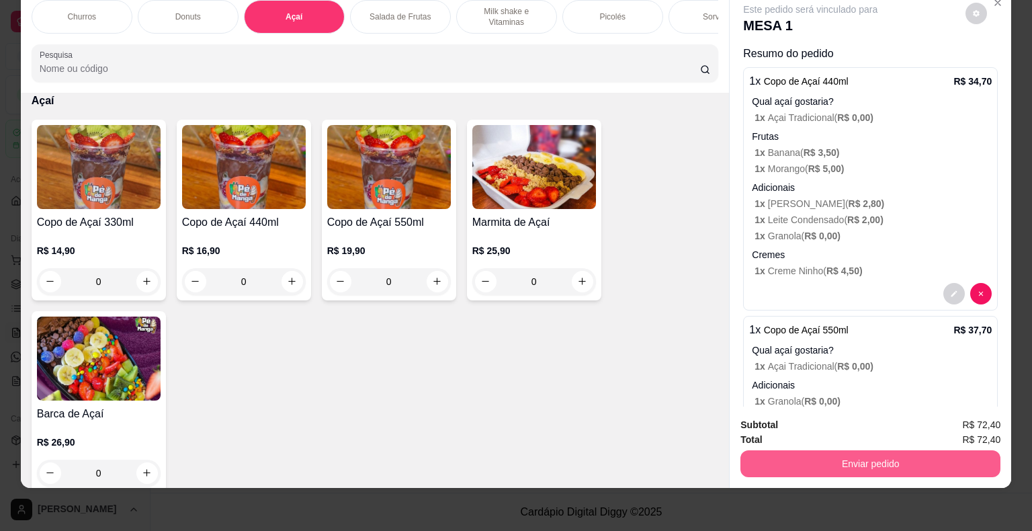
click at [789, 457] on button "Enviar pedido" at bounding box center [870, 463] width 260 height 27
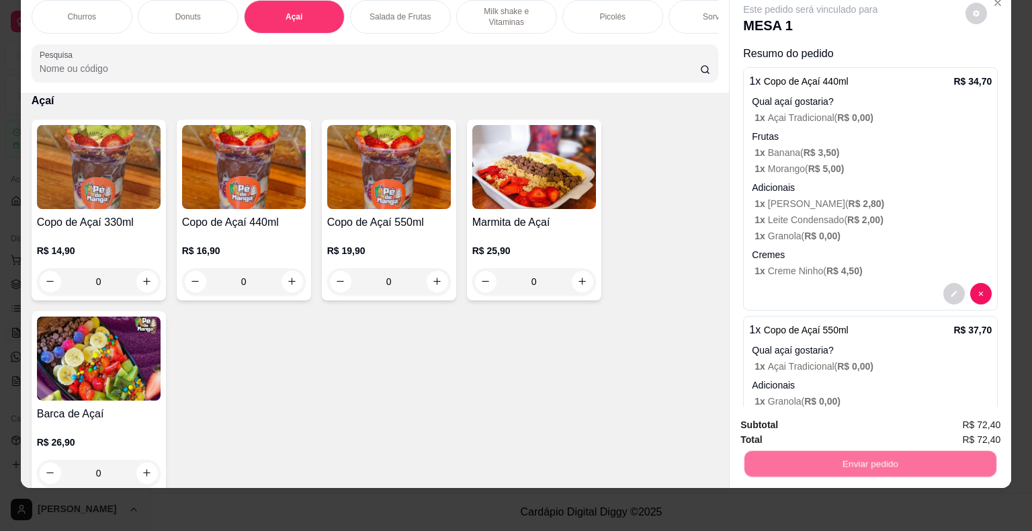
click at [787, 421] on button "Não registrar e enviar pedido" at bounding box center [826, 420] width 136 height 25
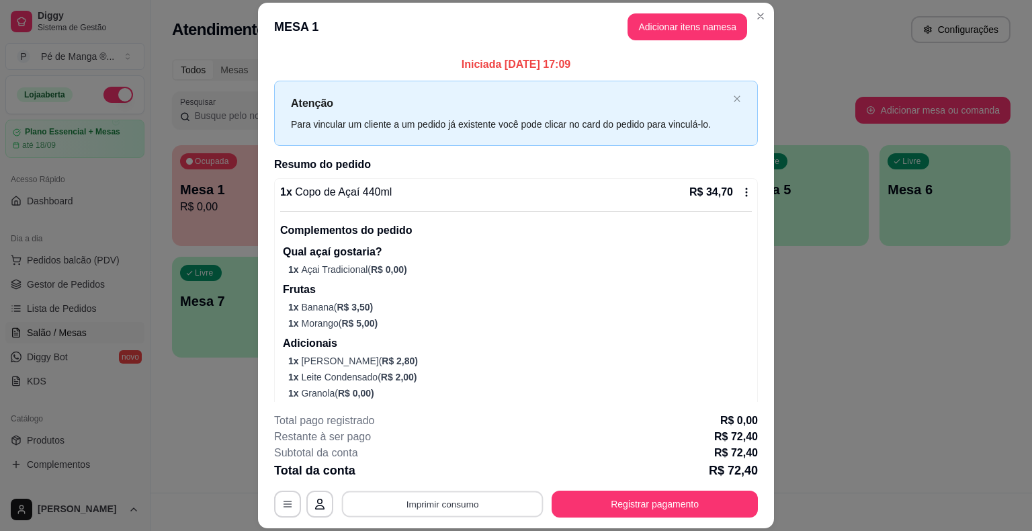
click at [398, 515] on button "Imprimir consumo" at bounding box center [443, 504] width 202 height 26
click at [433, 474] on button "IMPRESSORA" at bounding box center [441, 472] width 94 height 21
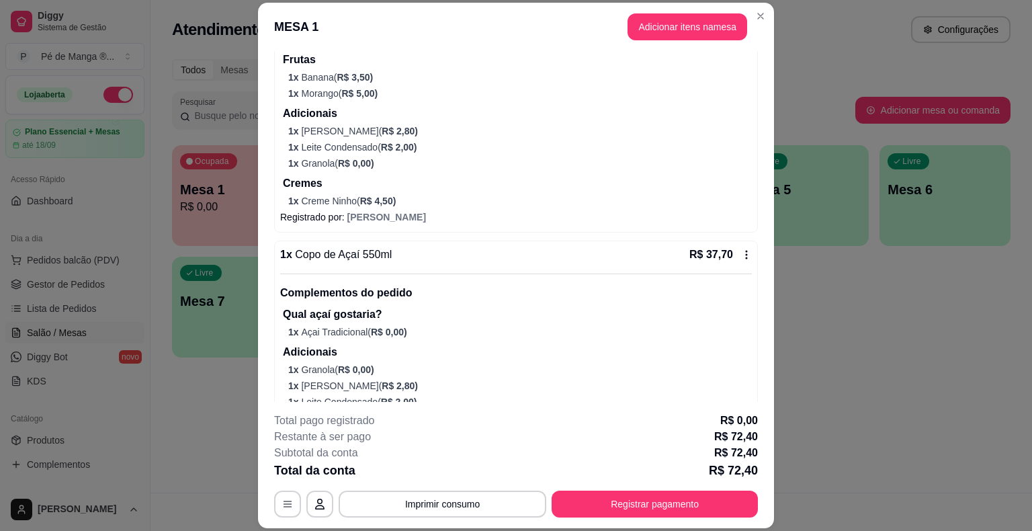
scroll to position [155, 0]
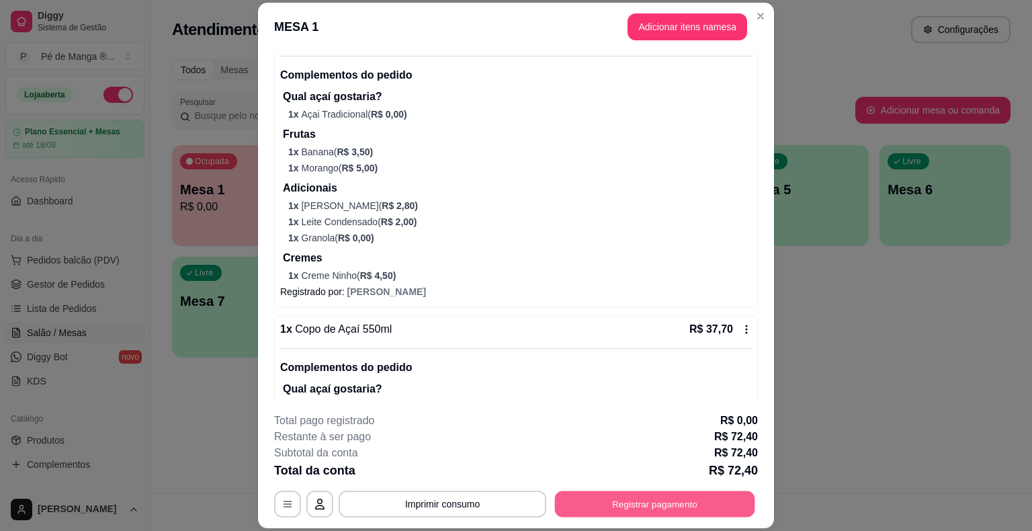
click at [635, 508] on button "Registrar pagamento" at bounding box center [655, 504] width 200 height 26
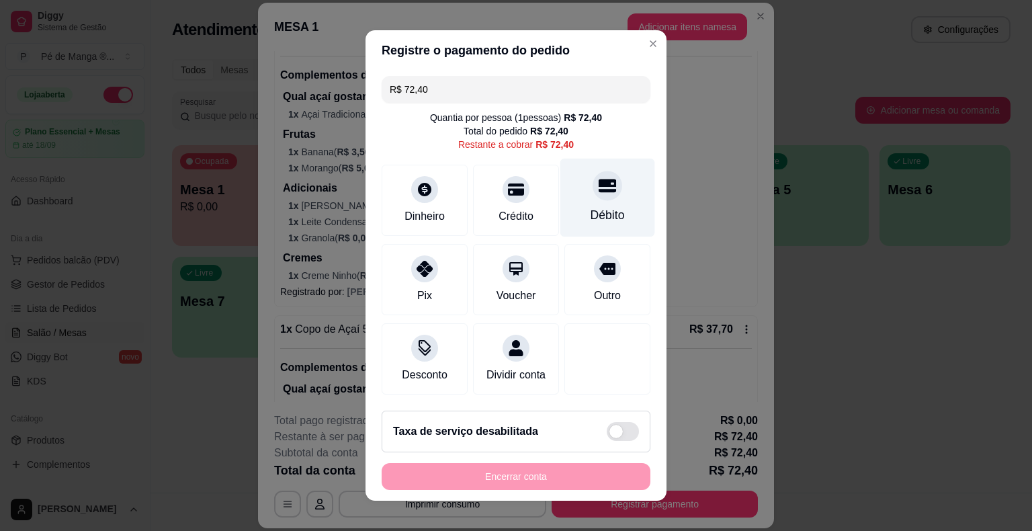
click at [572, 199] on div "Débito" at bounding box center [607, 198] width 95 height 79
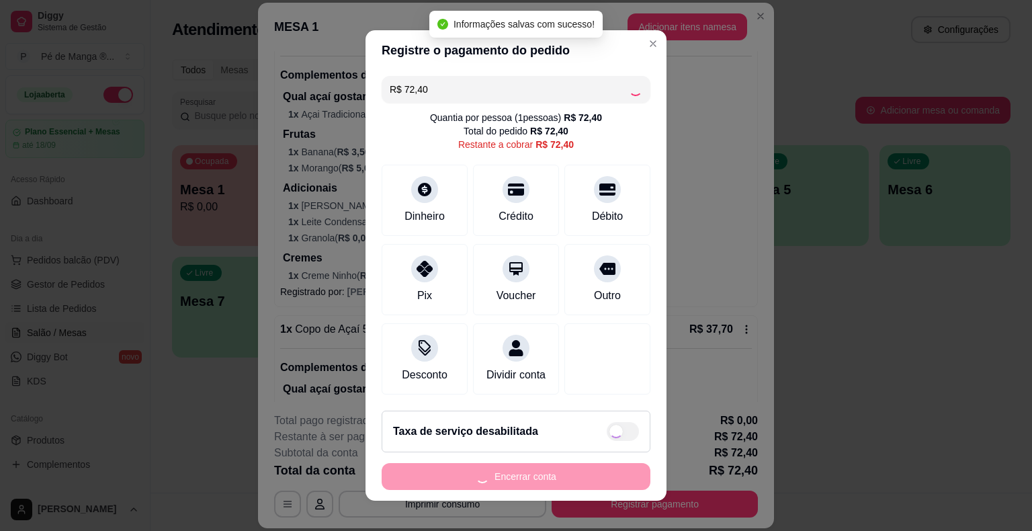
type input "R$ 0,00"
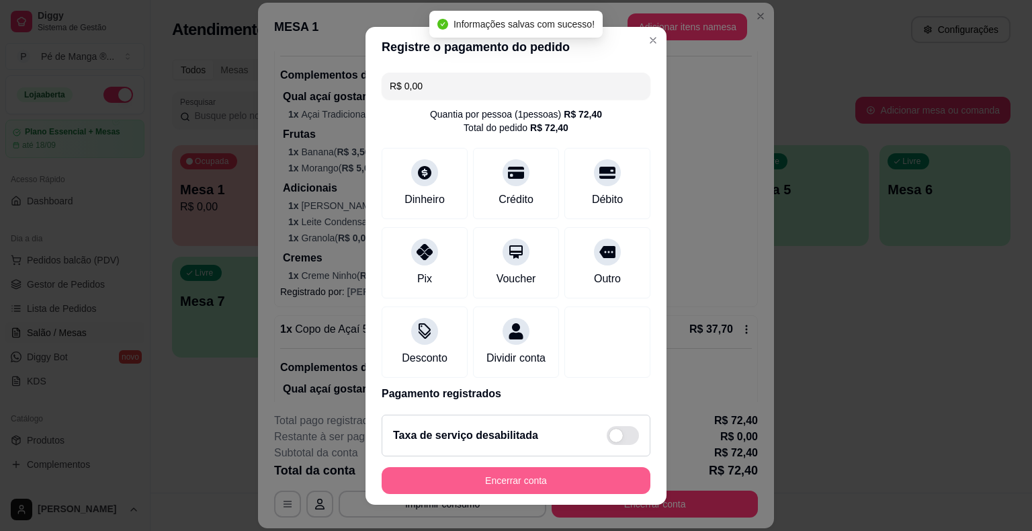
click at [508, 473] on button "Encerrar conta" at bounding box center [516, 480] width 269 height 27
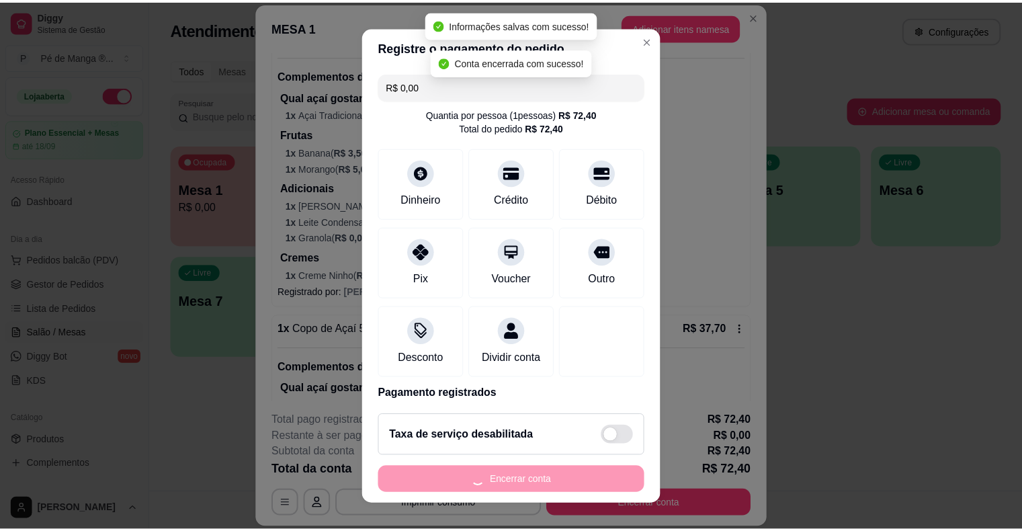
scroll to position [0, 0]
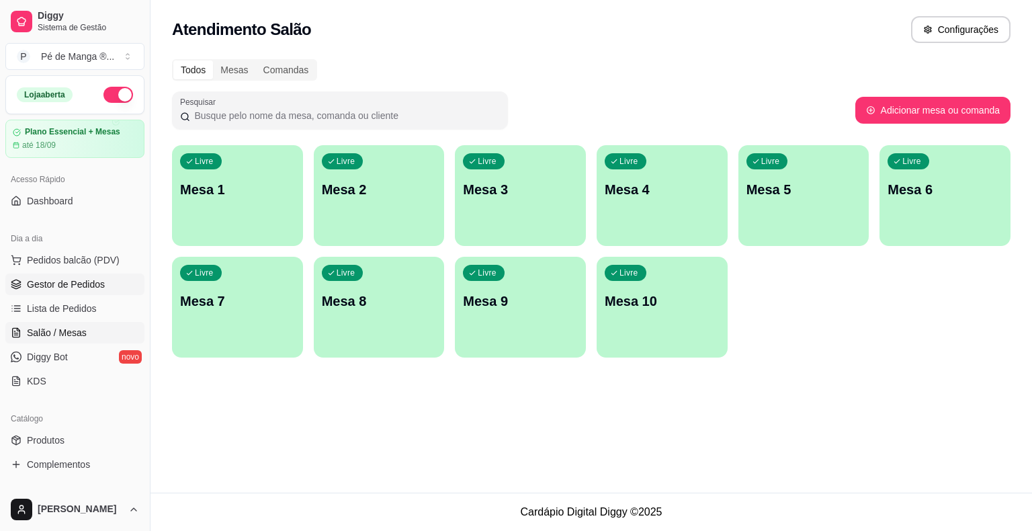
click at [95, 275] on link "Gestor de Pedidos" at bounding box center [74, 283] width 139 height 21
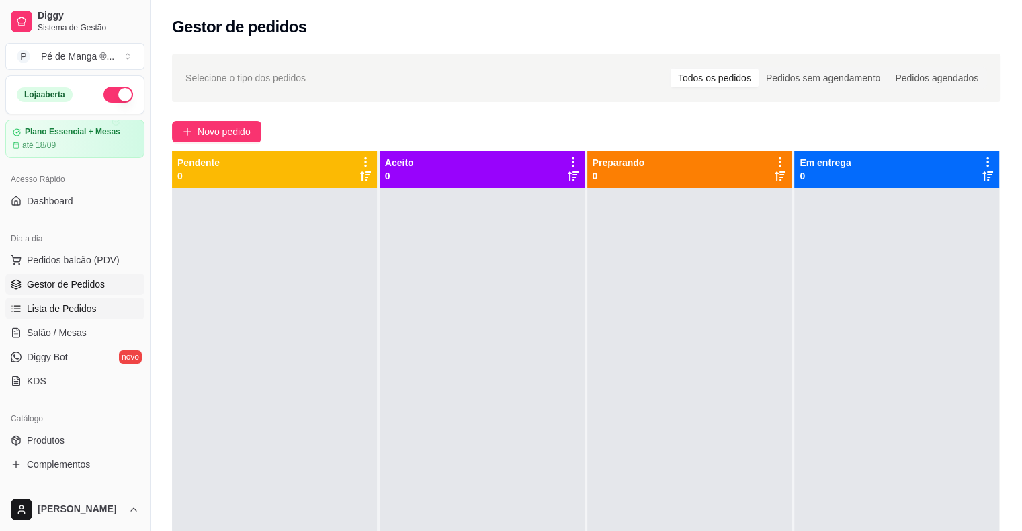
click at [95, 302] on link "Lista de Pedidos" at bounding box center [74, 308] width 139 height 21
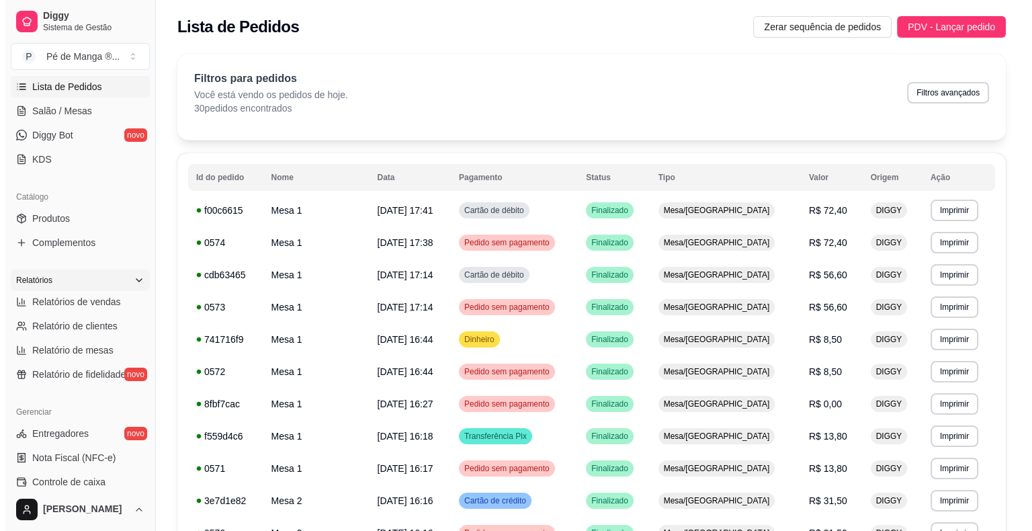
scroll to position [167, 0]
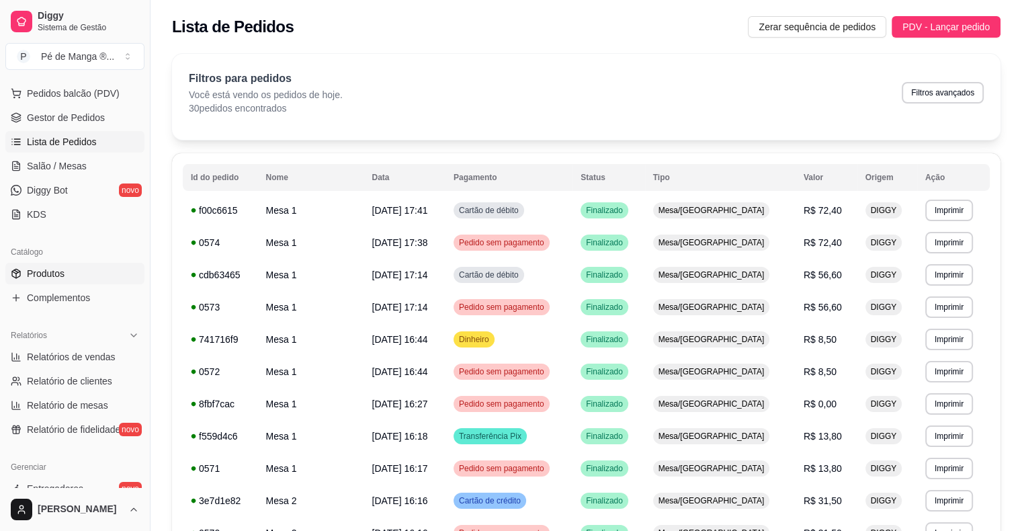
click at [91, 273] on link "Produtos" at bounding box center [74, 273] width 139 height 21
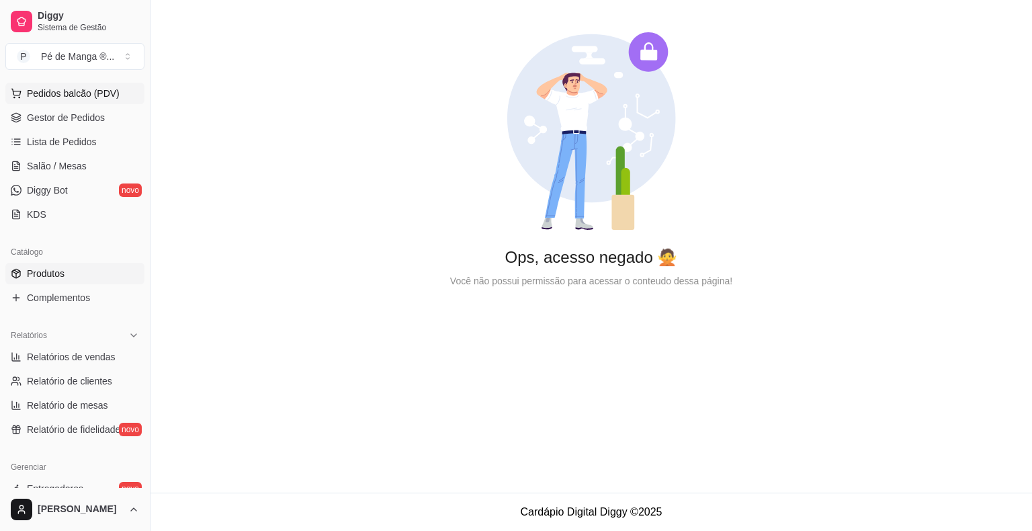
click at [104, 93] on span "Pedidos balcão (PDV)" at bounding box center [73, 93] width 93 height 13
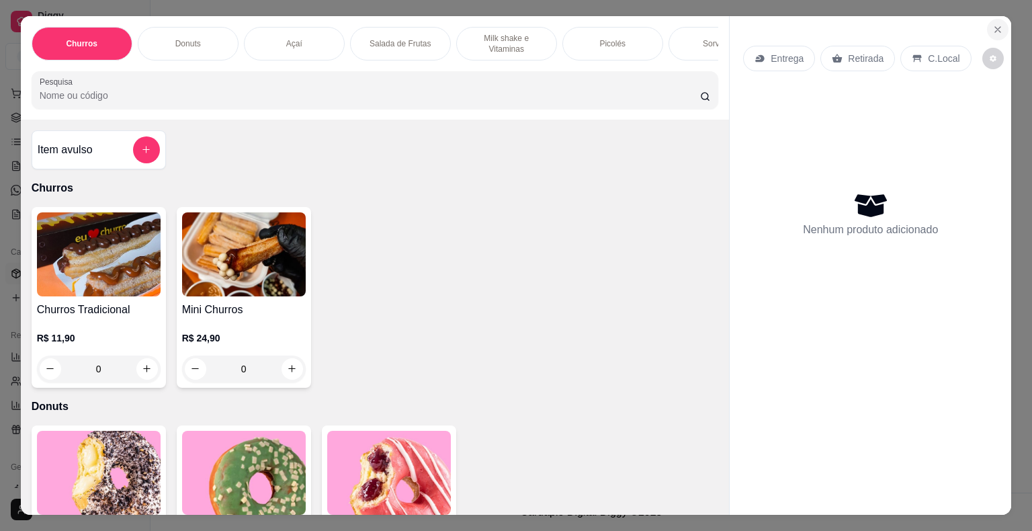
click at [992, 24] on icon "Close" at bounding box center [997, 29] width 11 height 11
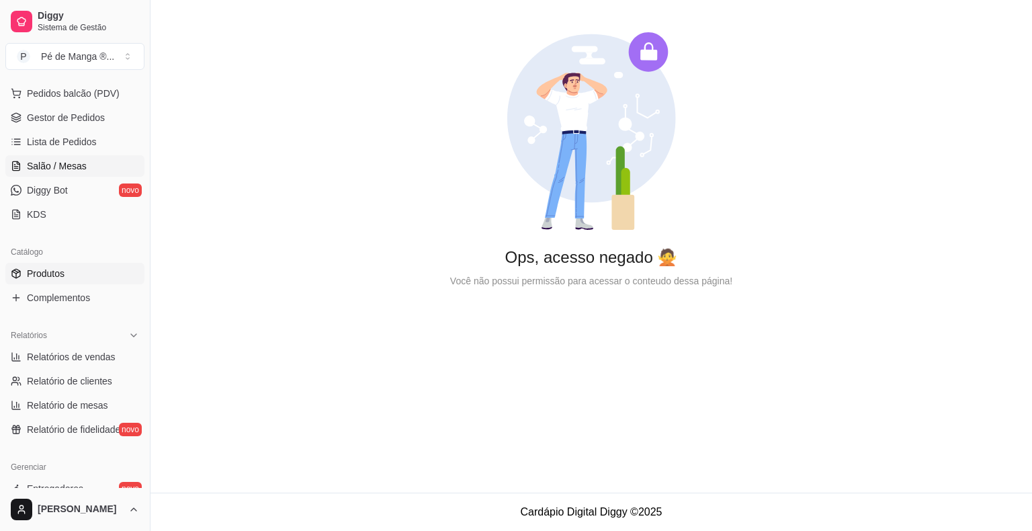
click at [103, 165] on link "Salão / Mesas" at bounding box center [74, 165] width 139 height 21
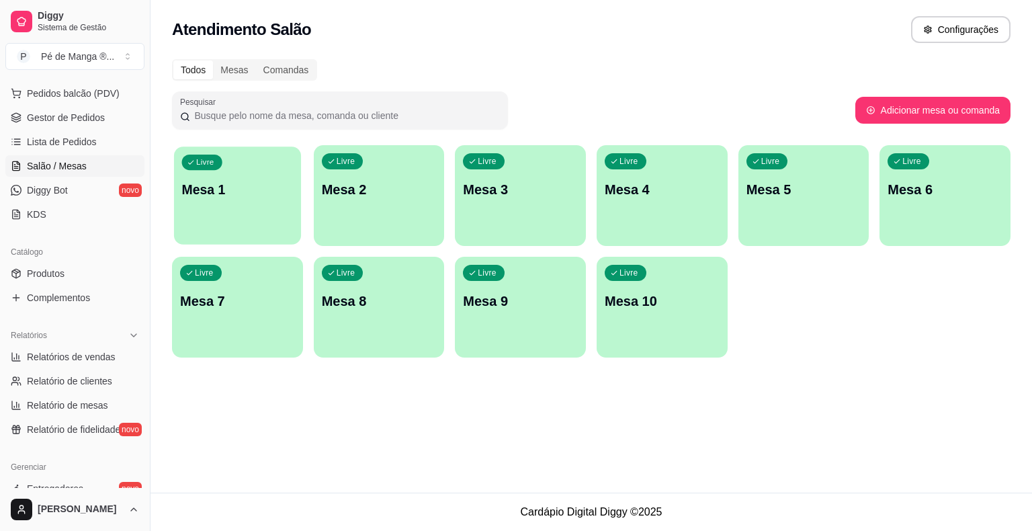
click at [254, 218] on div "Livre Mesa 1" at bounding box center [237, 187] width 127 height 82
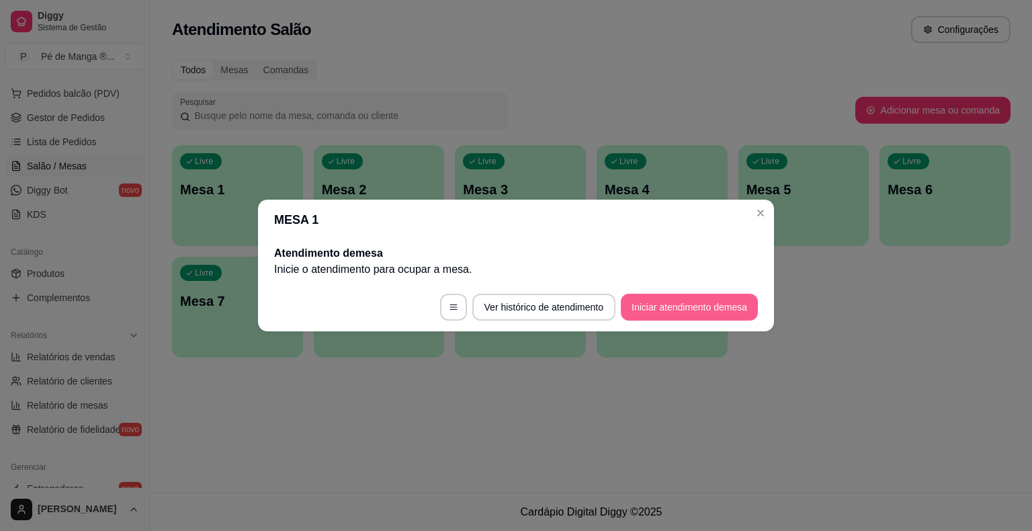
click at [712, 303] on button "Iniciar atendimento de mesa" at bounding box center [689, 307] width 137 height 27
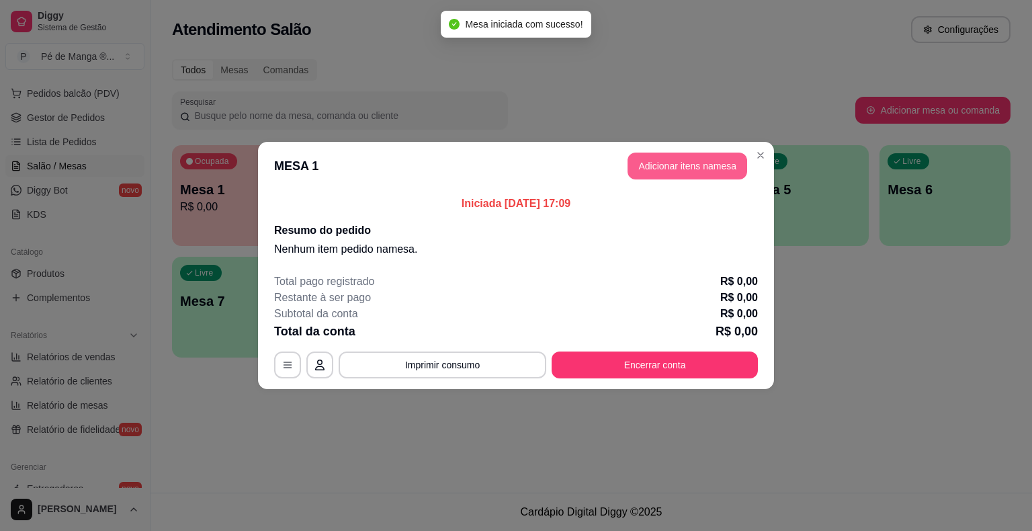
click at [691, 160] on button "Adicionar itens na mesa" at bounding box center [687, 165] width 120 height 27
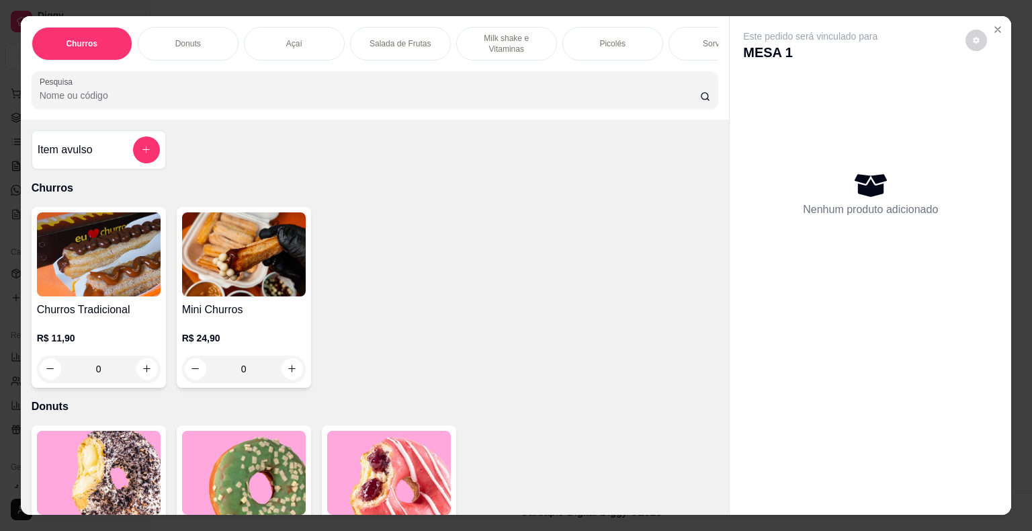
click at [631, 39] on div "Picolés" at bounding box center [612, 44] width 101 height 34
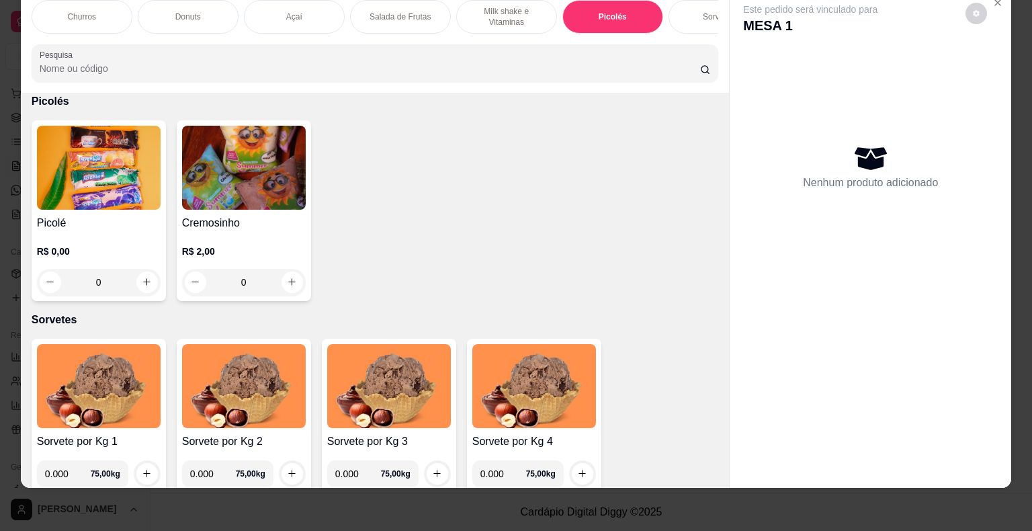
click at [87, 215] on h4 "Picolé" at bounding box center [99, 223] width 124 height 16
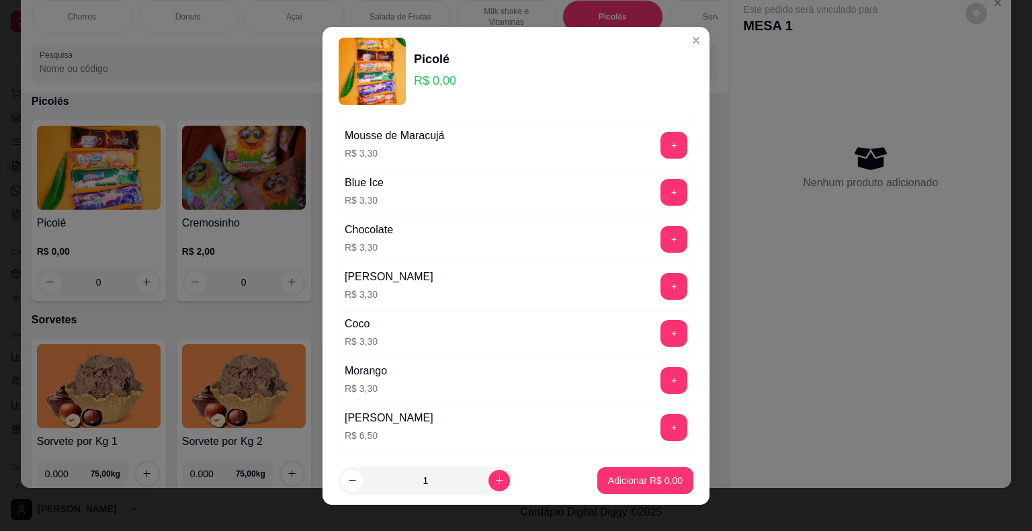
scroll to position [884, 0]
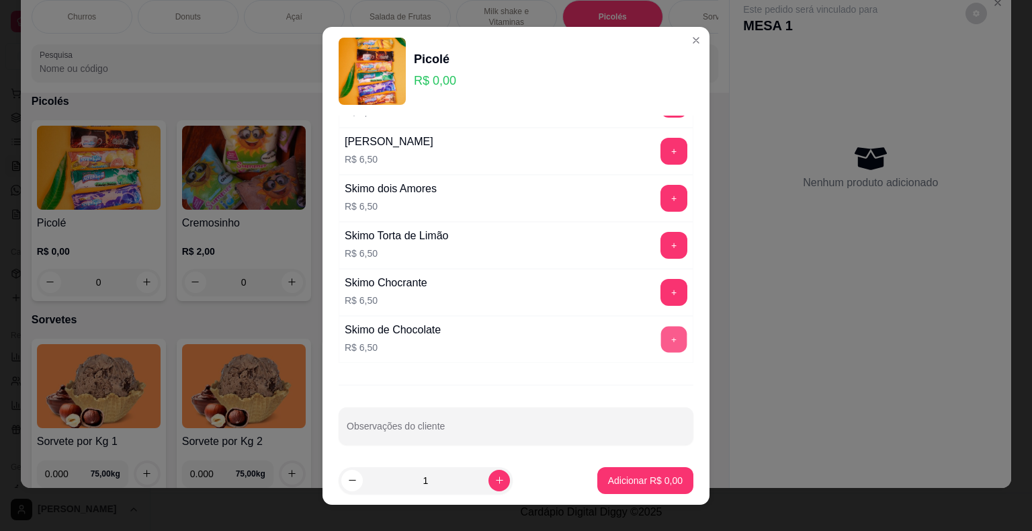
click at [661, 326] on button "+" at bounding box center [674, 339] width 26 height 26
click at [660, 483] on p "Adicionar R$ 6,50" at bounding box center [645, 480] width 75 height 13
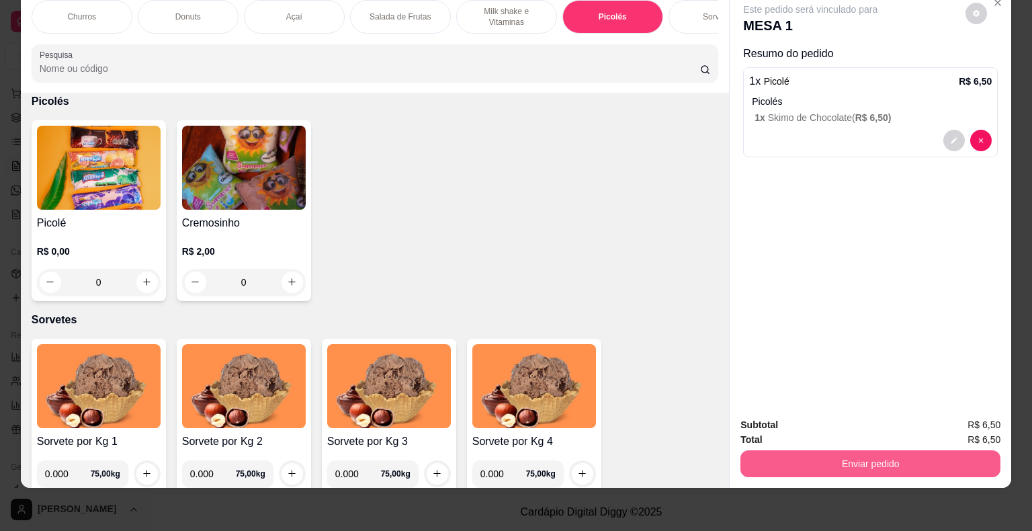
click at [828, 464] on button "Enviar pedido" at bounding box center [870, 463] width 260 height 27
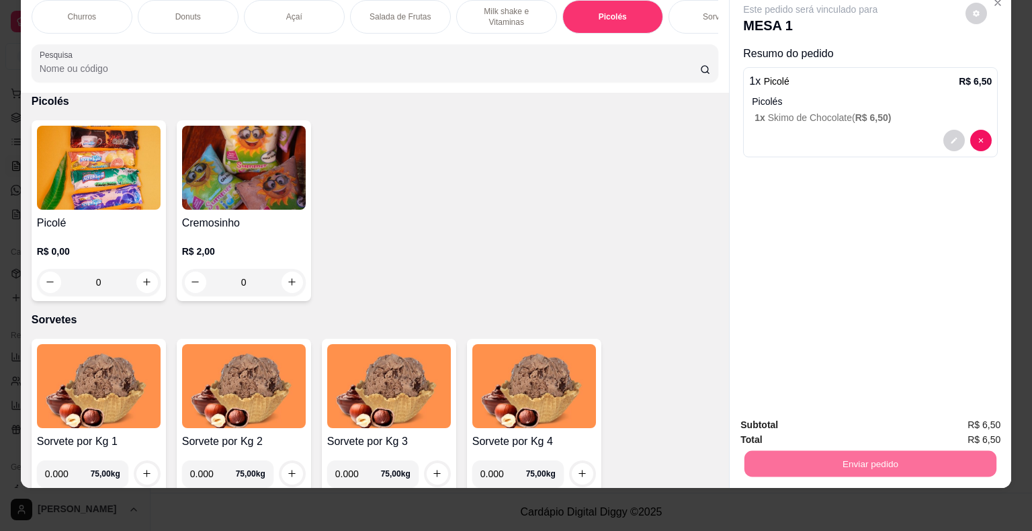
click at [817, 419] on button "Não registrar e enviar pedido" at bounding box center [826, 421] width 140 height 26
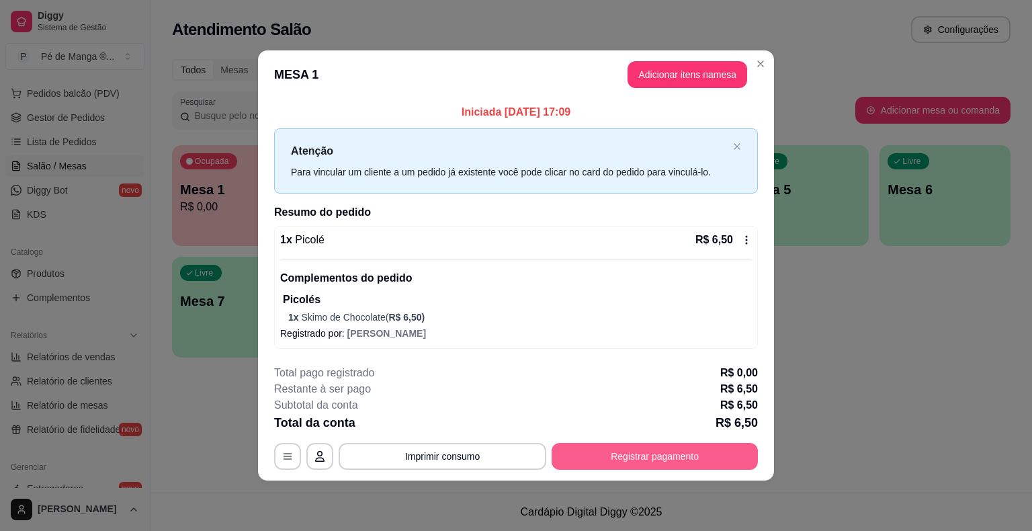
click at [654, 457] on button "Registrar pagamento" at bounding box center [655, 456] width 206 height 27
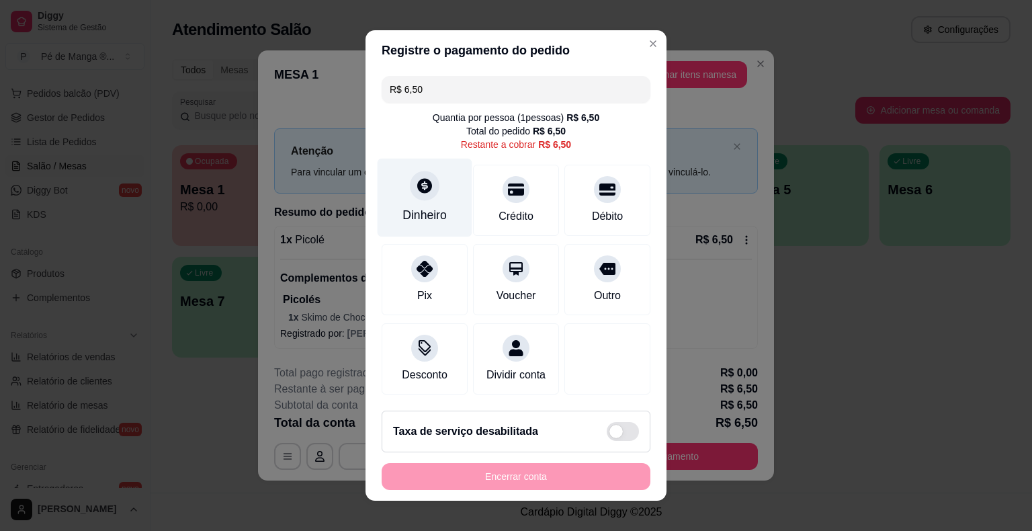
click at [423, 219] on div "Dinheiro" at bounding box center [424, 214] width 44 height 17
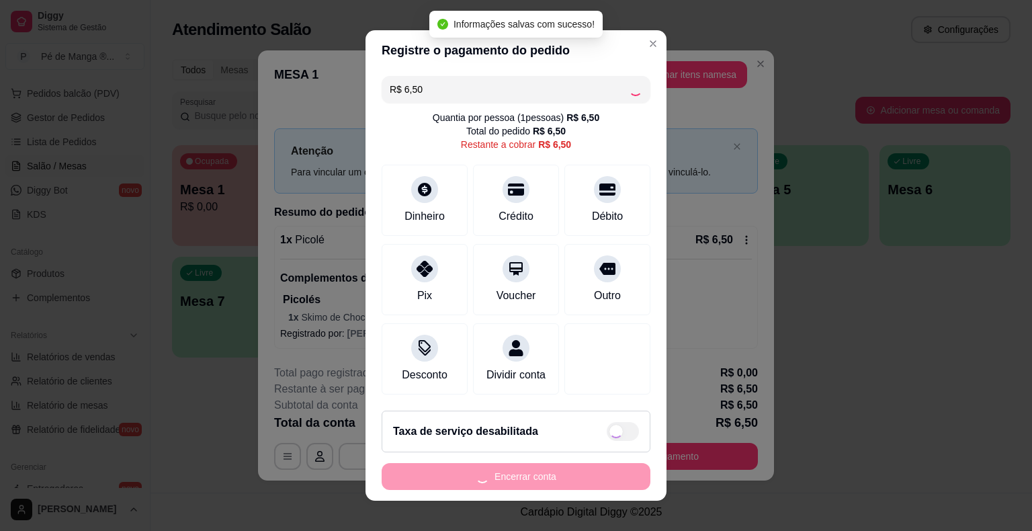
type input "R$ 0,00"
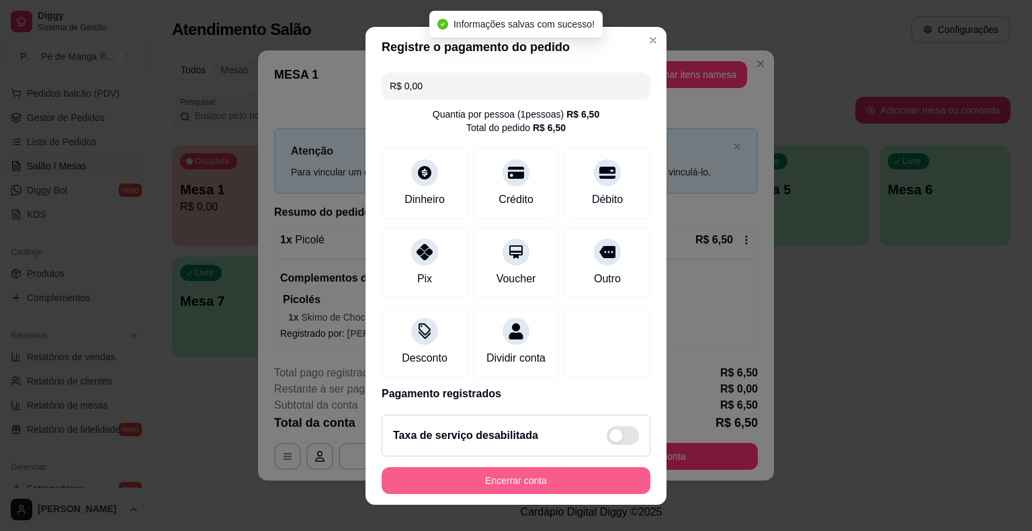
click at [514, 482] on button "Encerrar conta" at bounding box center [516, 480] width 269 height 27
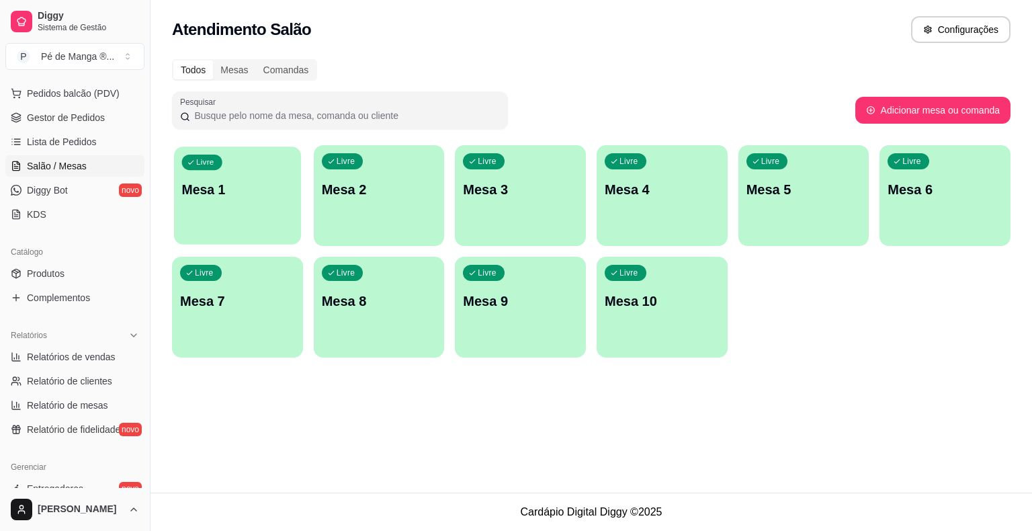
click at [235, 241] on div "button" at bounding box center [237, 235] width 127 height 15
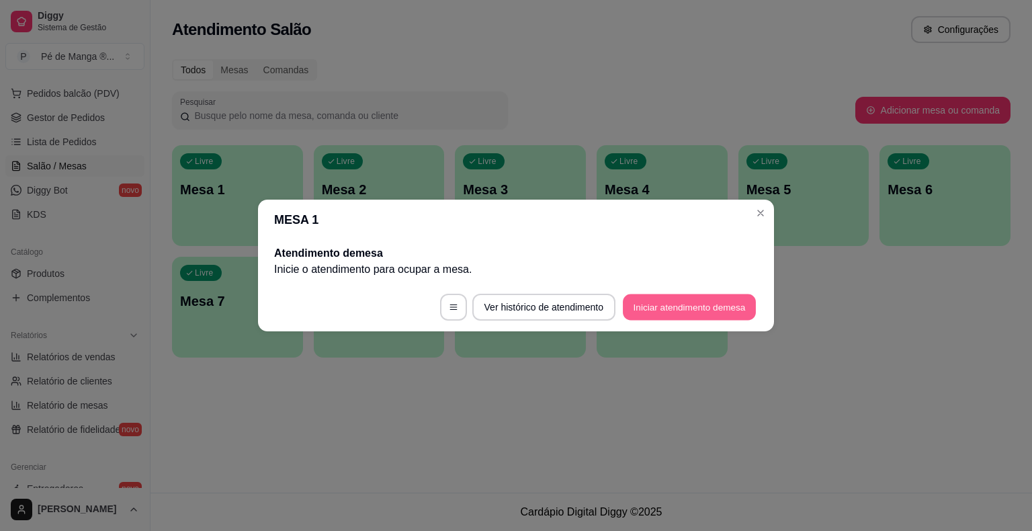
click at [708, 308] on button "Iniciar atendimento de mesa" at bounding box center [689, 307] width 133 height 26
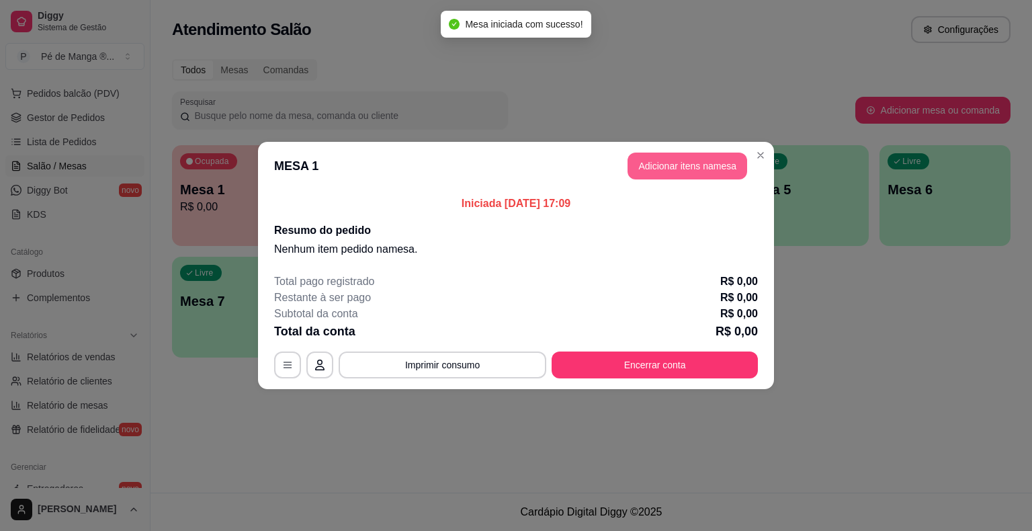
click at [685, 161] on button "Adicionar itens na mesa" at bounding box center [687, 165] width 120 height 27
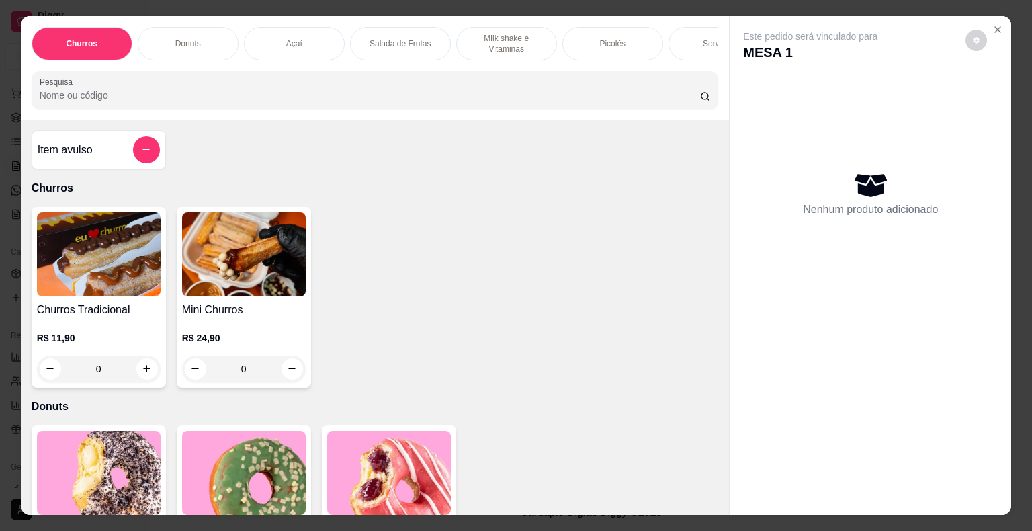
click at [679, 40] on div "Sorvetes" at bounding box center [718, 44] width 101 height 34
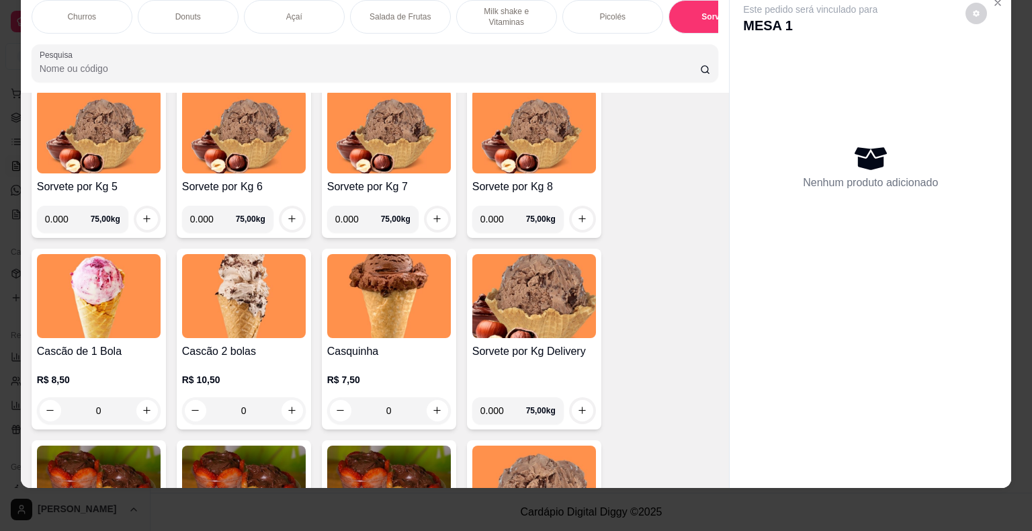
scroll to position [2037, 0]
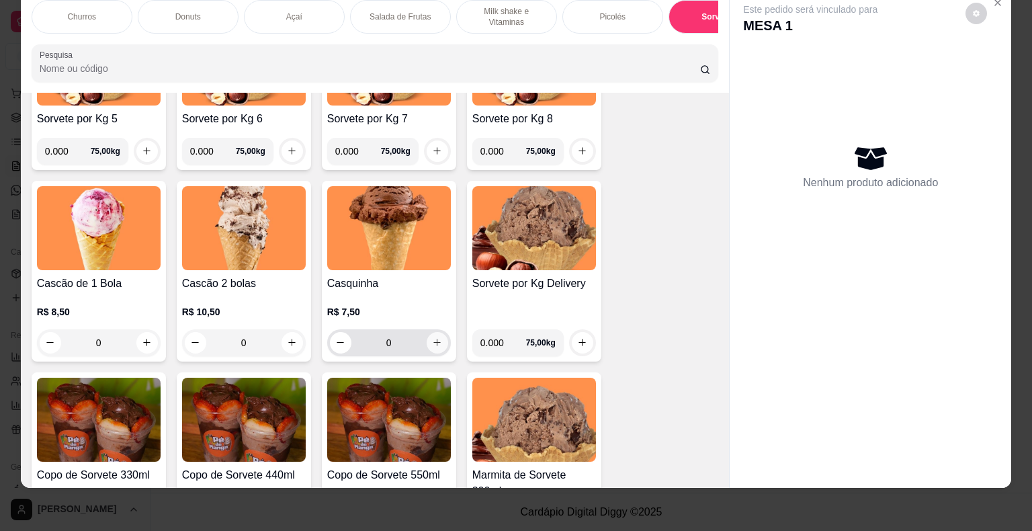
click at [432, 335] on button "increase-product-quantity" at bounding box center [437, 342] width 21 height 21
type input "1"
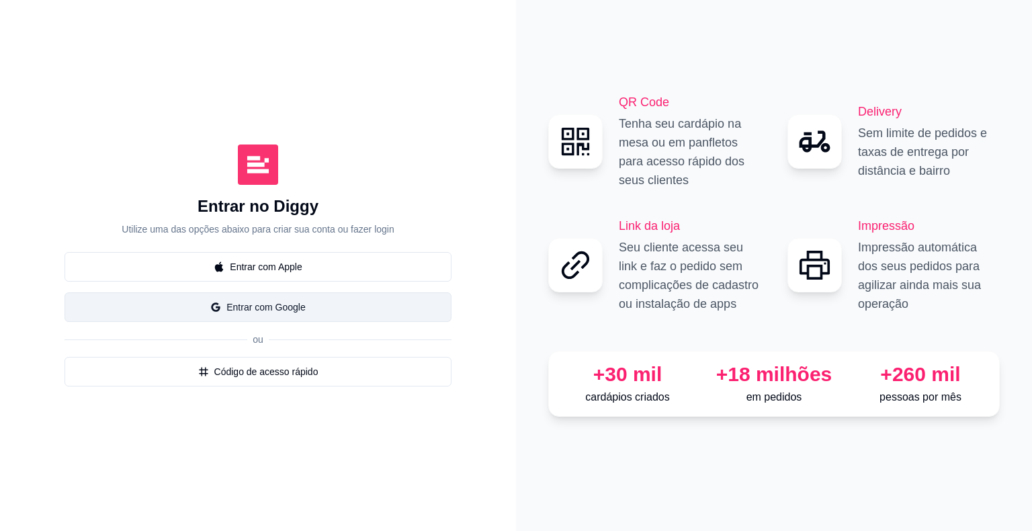
click at [274, 300] on button "Entrar com Google" at bounding box center [257, 307] width 387 height 30
